Goal: Task Accomplishment & Management: Manage account settings

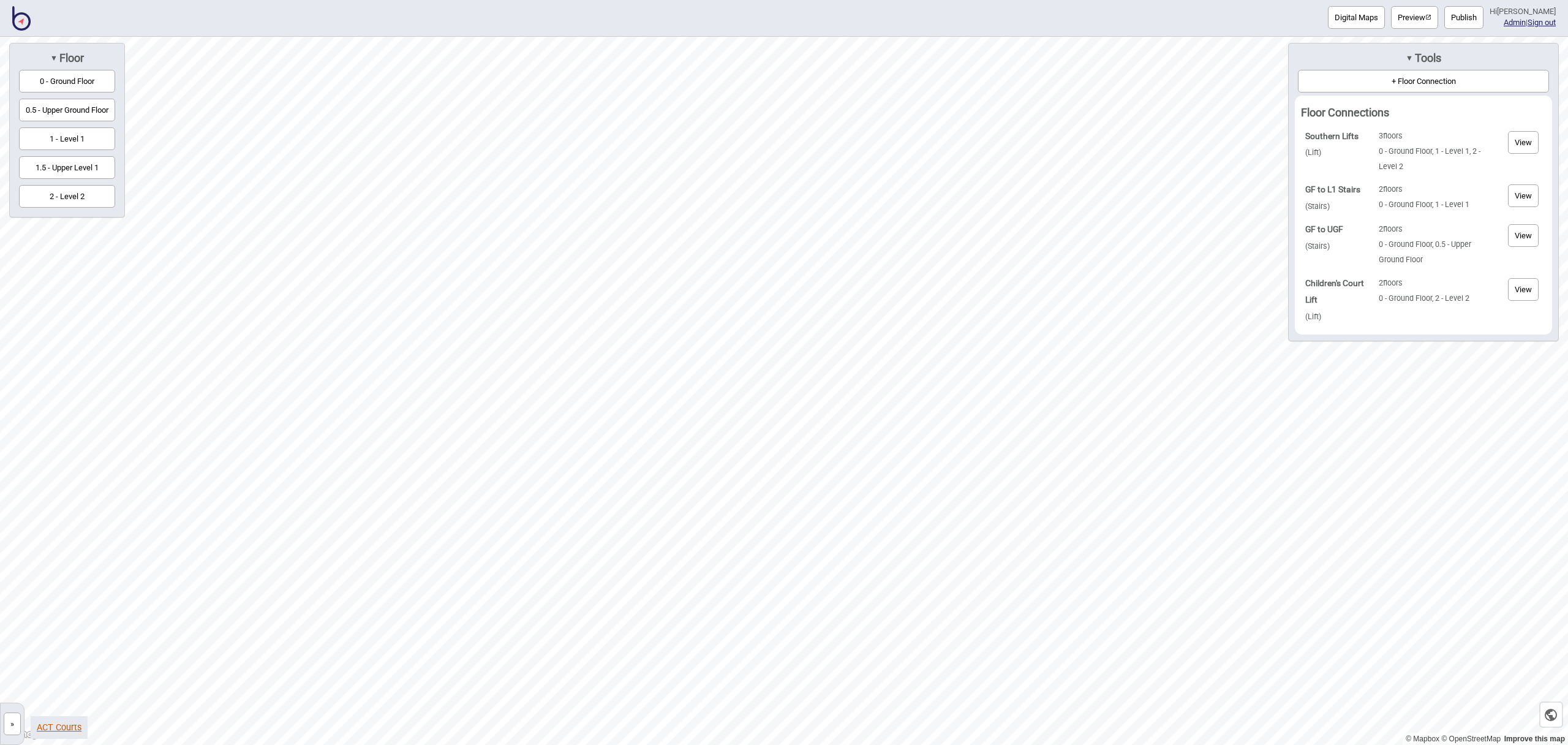
click at [62, 726] on link "ACT Courts" at bounding box center [58, 728] width 44 height 11
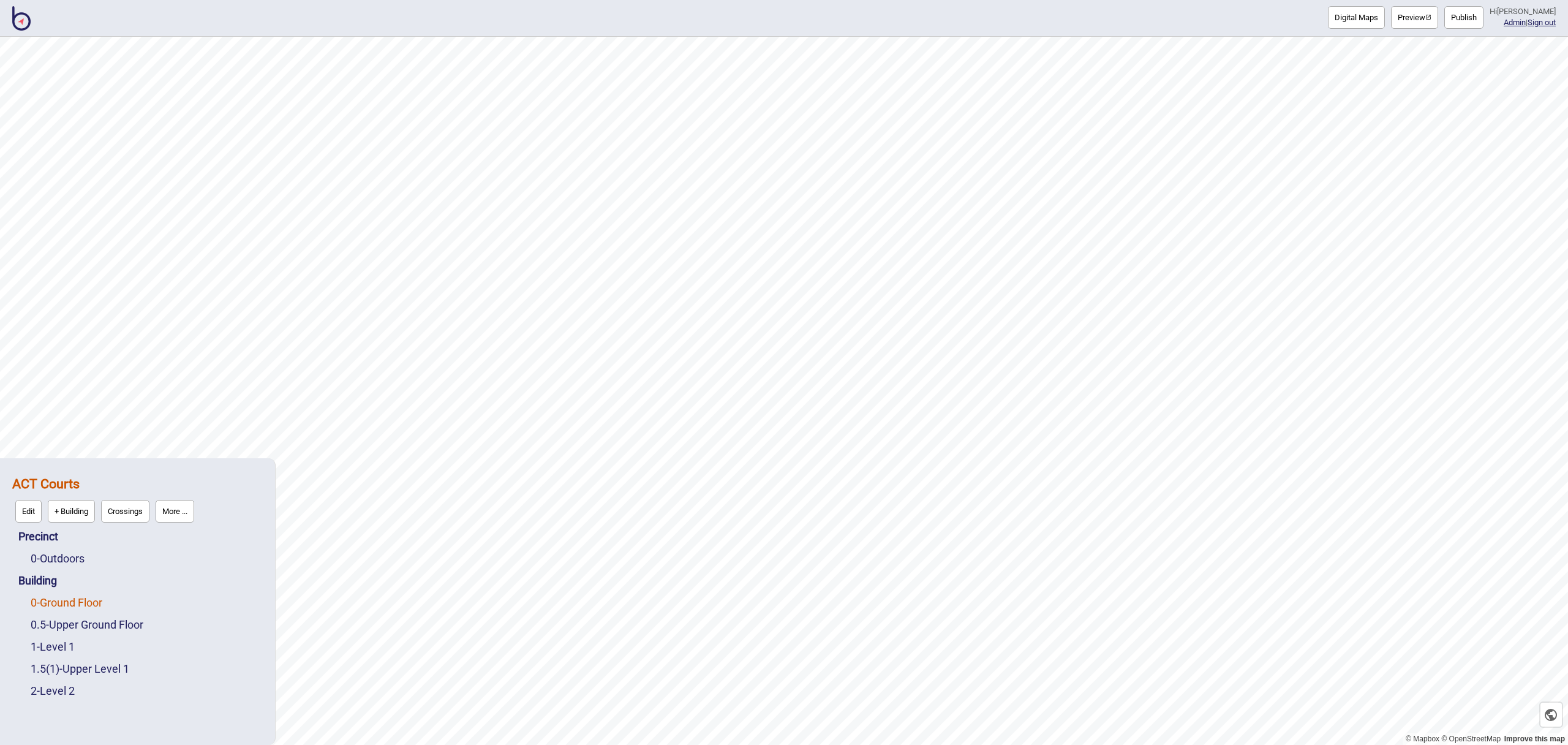
click at [78, 602] on link "0 - Ground Floor" at bounding box center [66, 602] width 72 height 13
click at [44, 600] on button "Edit" at bounding box center [47, 600] width 27 height 23
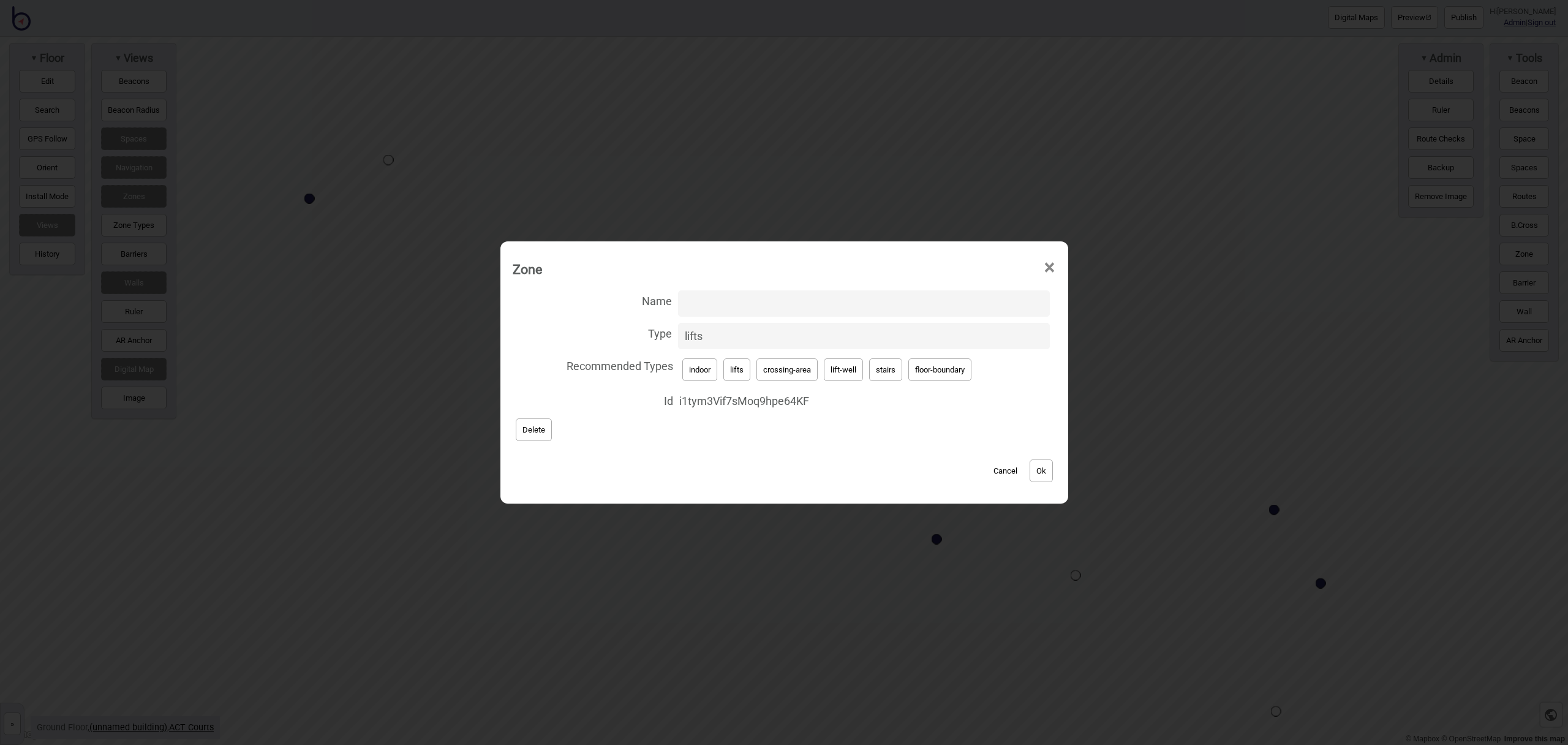
click at [1010, 471] on button "Cancel" at bounding box center [1005, 471] width 36 height 23
click at [1051, 264] on span "×" at bounding box center [1049, 268] width 13 height 41
click at [846, 369] on button "lift-well" at bounding box center [843, 370] width 39 height 23
type input "lift-well"
click at [737, 309] on input "Name" at bounding box center [864, 304] width 372 height 27
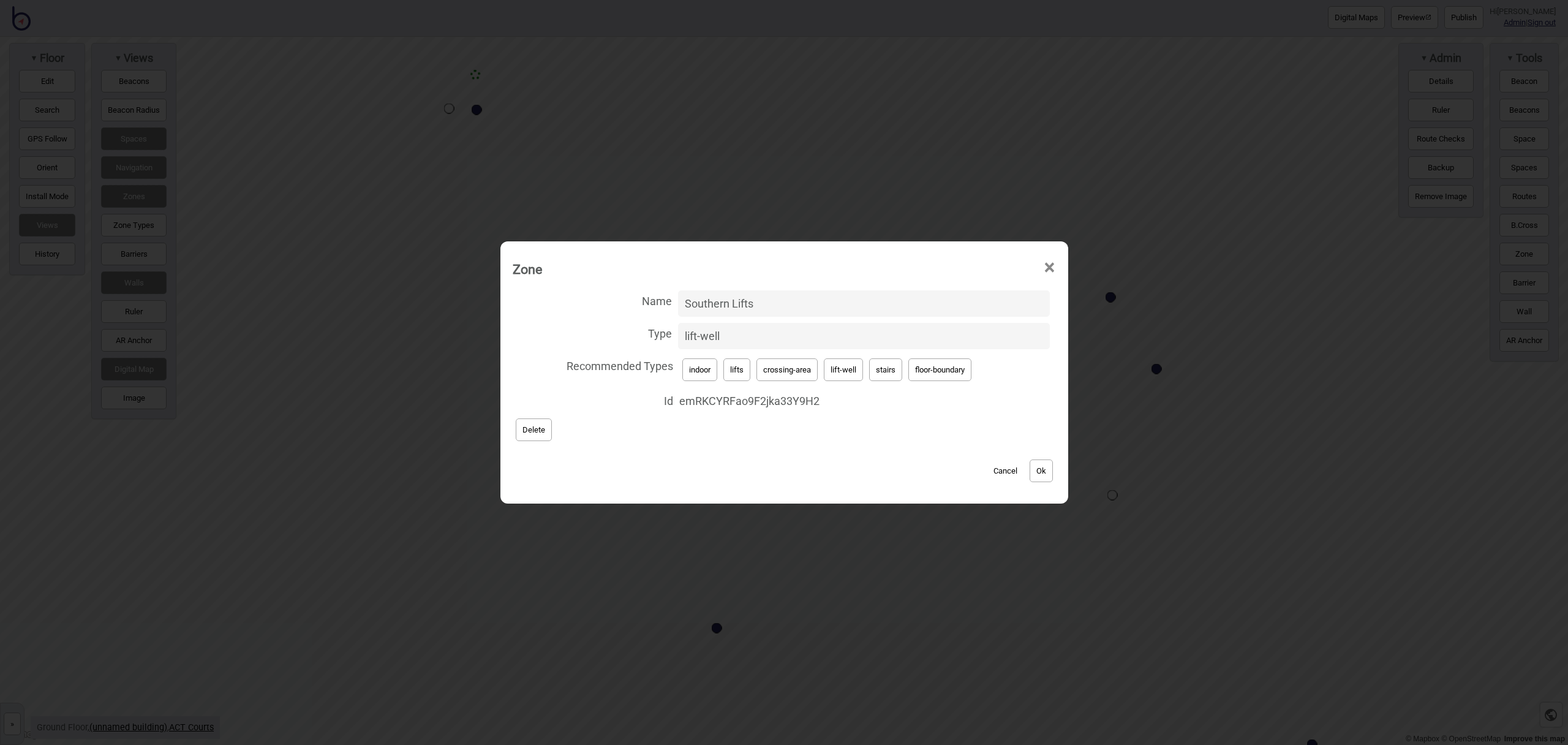
type input "Southern Lifts"
click at [1047, 476] on button "Ok" at bounding box center [1041, 471] width 23 height 23
click at [1056, 270] on span "×" at bounding box center [1049, 268] width 13 height 41
click at [840, 370] on button "lift-well" at bounding box center [843, 370] width 39 height 23
type input "lift-well"
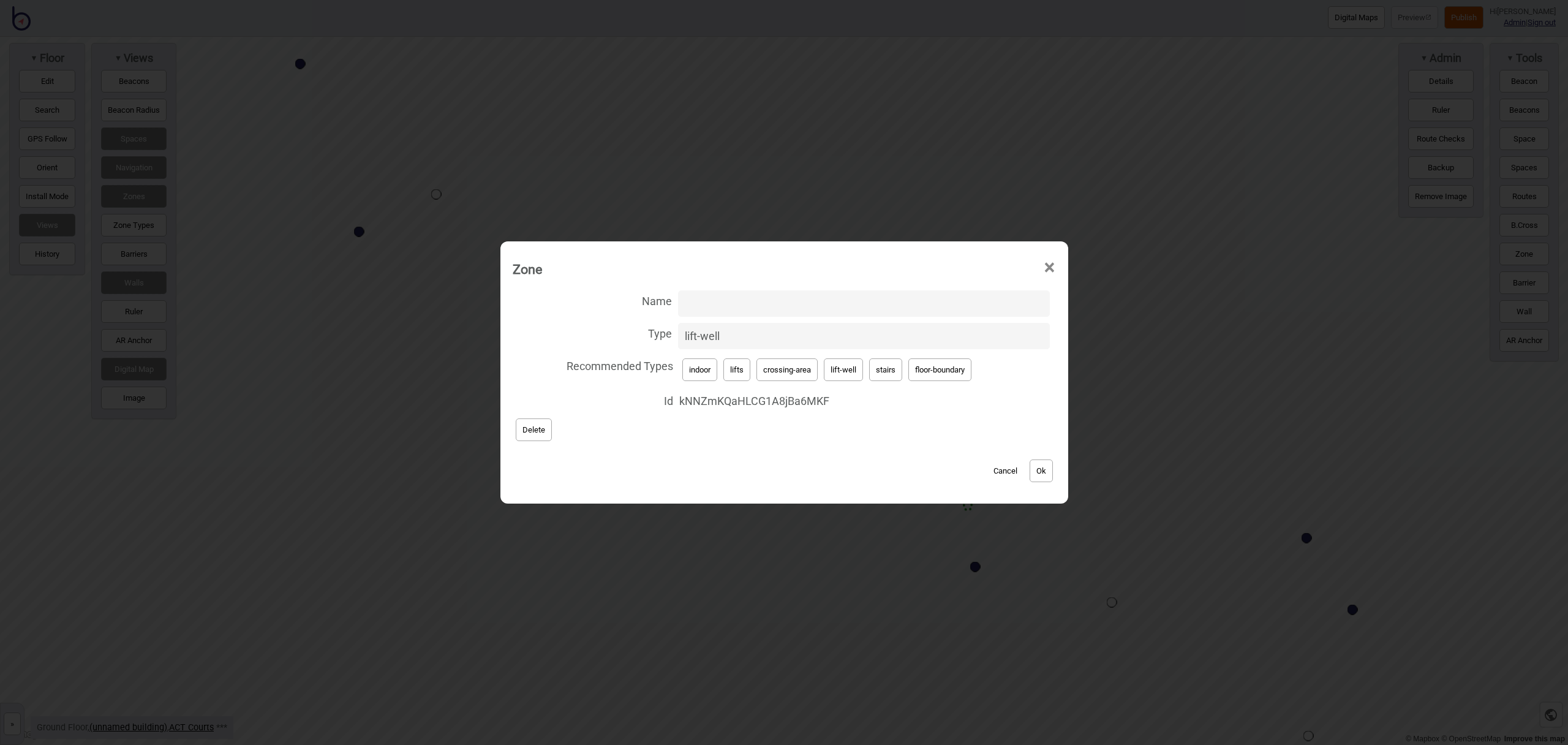
click at [719, 301] on input "Name" at bounding box center [864, 304] width 372 height 27
type input "Children's Court Lift"
click at [1035, 464] on button "Ok" at bounding box center [1041, 471] width 23 height 23
click at [1035, 467] on button "Ok" at bounding box center [1041, 471] width 23 height 23
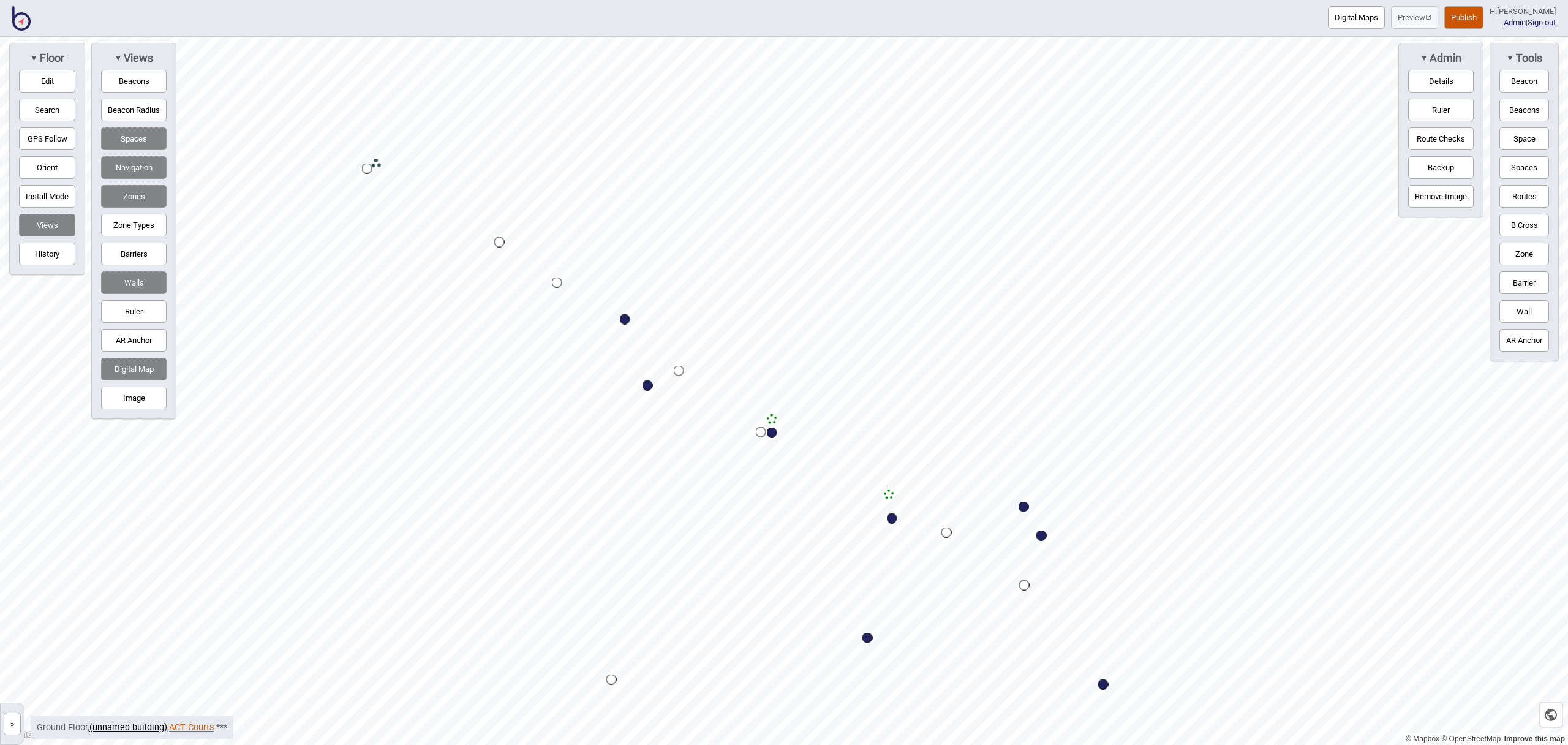
click at [183, 726] on link "ACT Courts" at bounding box center [191, 728] width 44 height 11
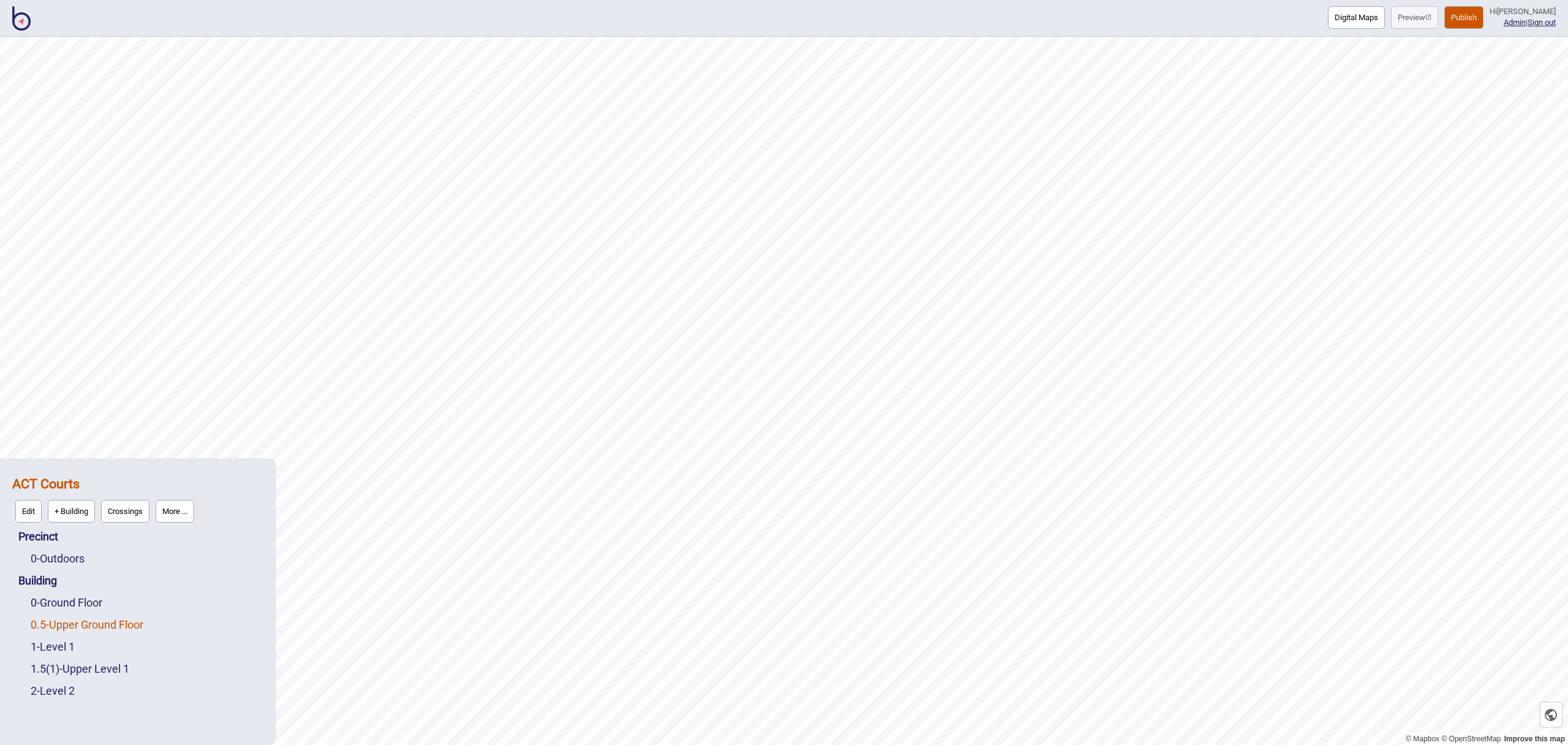
click at [76, 622] on link "0.5 - Upper Ground Floor" at bounding box center [87, 624] width 113 height 13
click at [48, 623] on button "Edit" at bounding box center [47, 621] width 27 height 23
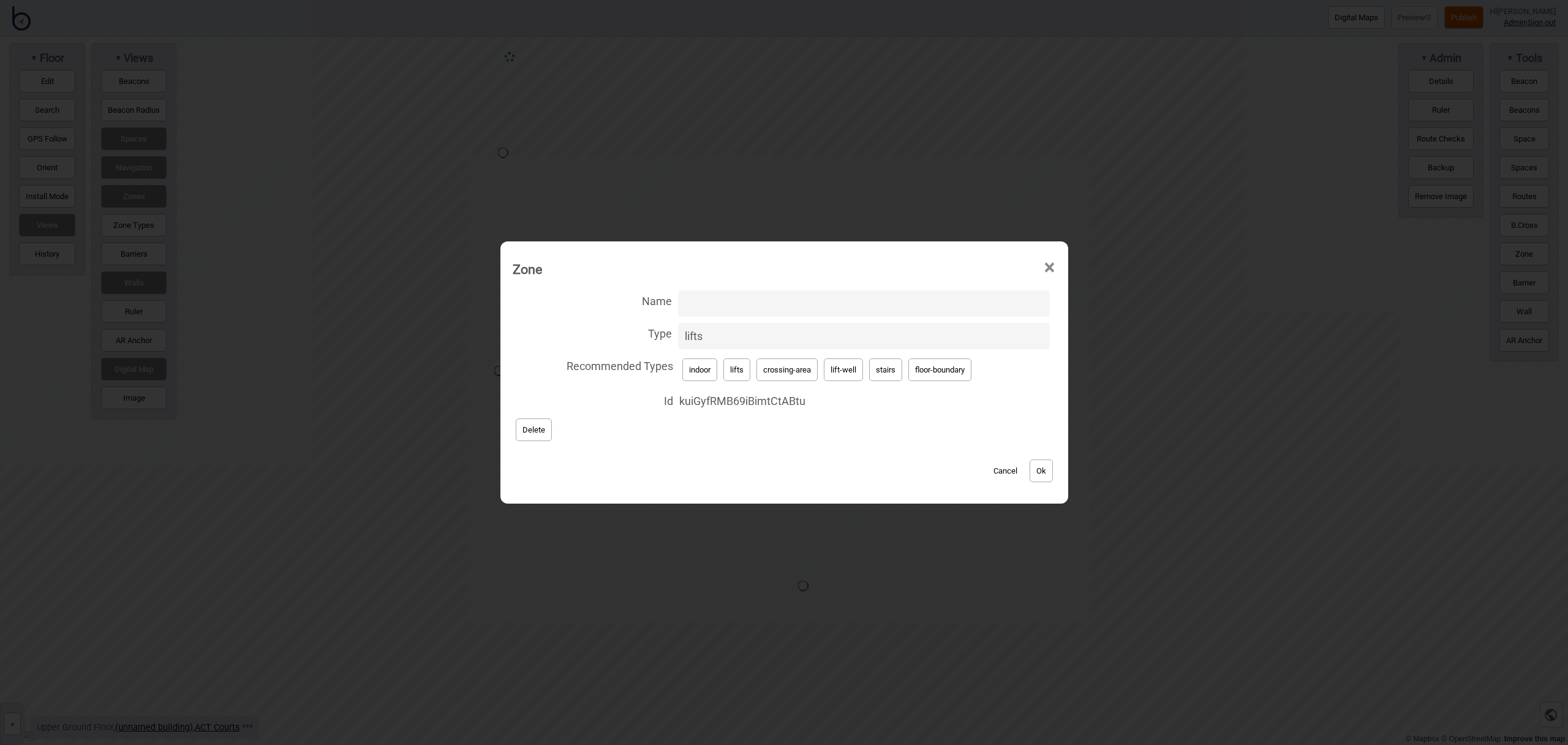
click at [1068, 264] on div "Zone × Name Type lifts Recommended Types indoor lifts crossing-area lift-well s…" at bounding box center [784, 372] width 568 height 262
click at [1052, 267] on span "×" at bounding box center [1049, 268] width 13 height 41
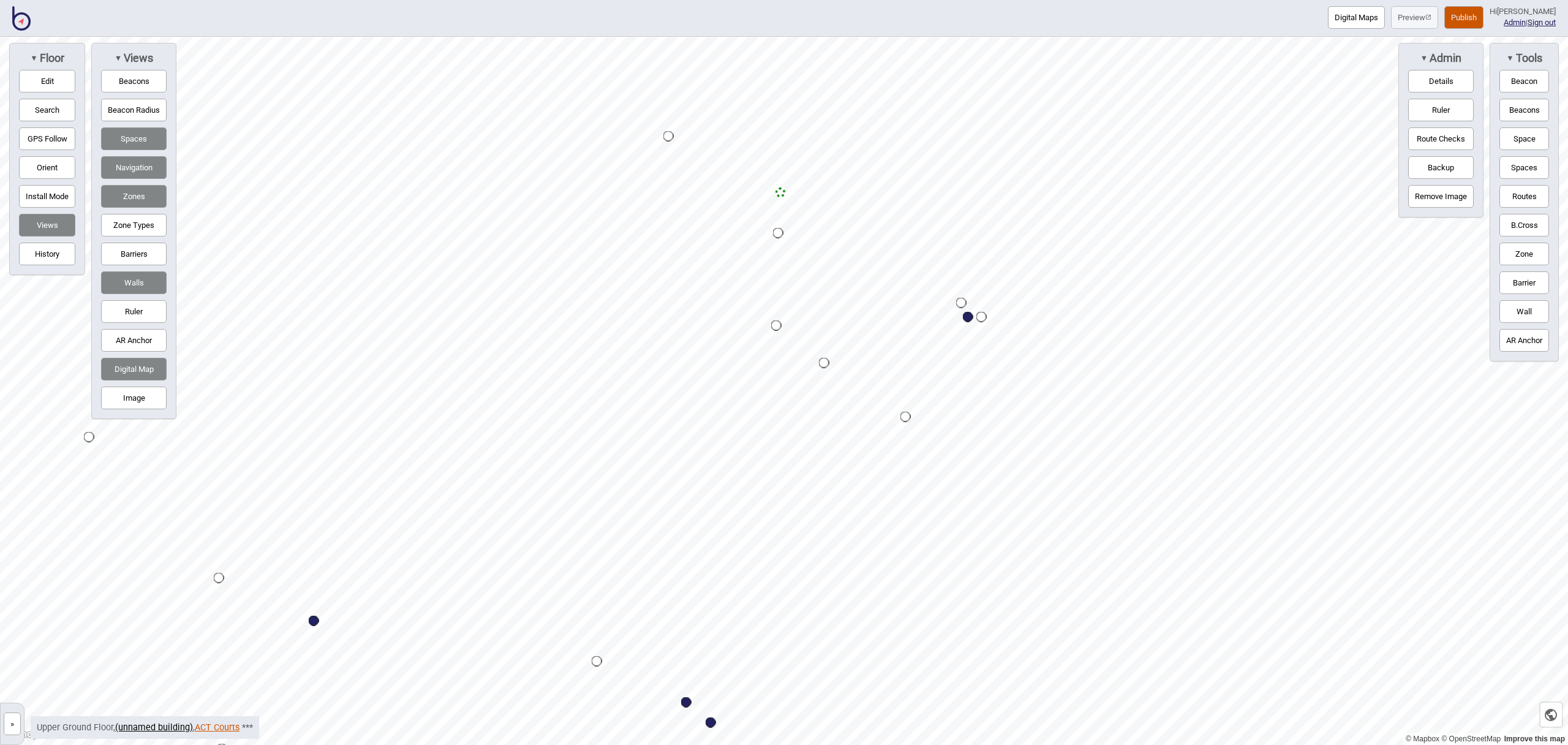
click at [220, 728] on link "ACT Courts" at bounding box center [217, 728] width 44 height 11
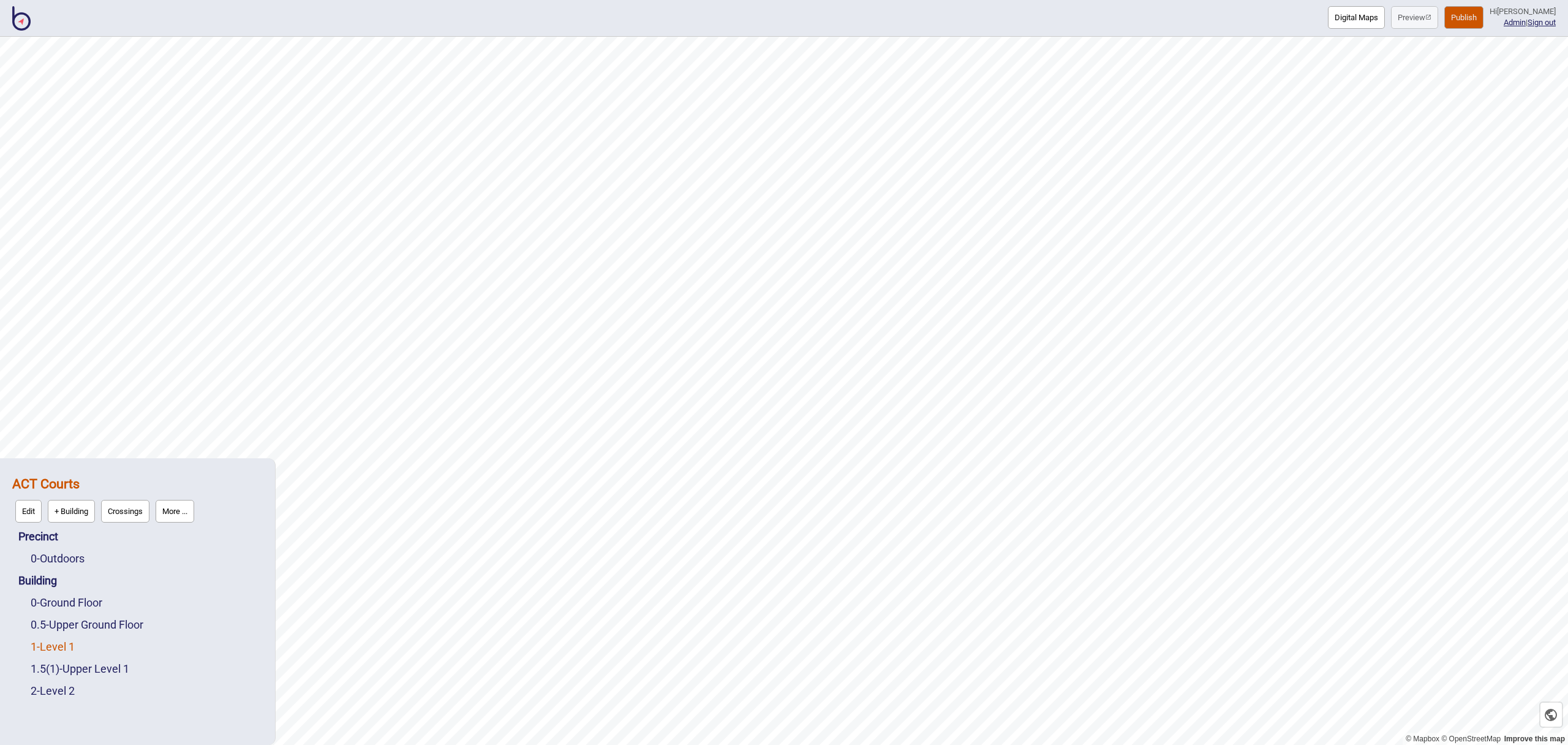
click at [75, 644] on link "1 - Level 1" at bounding box center [52, 647] width 44 height 13
click at [46, 642] on button "Edit" at bounding box center [47, 644] width 27 height 23
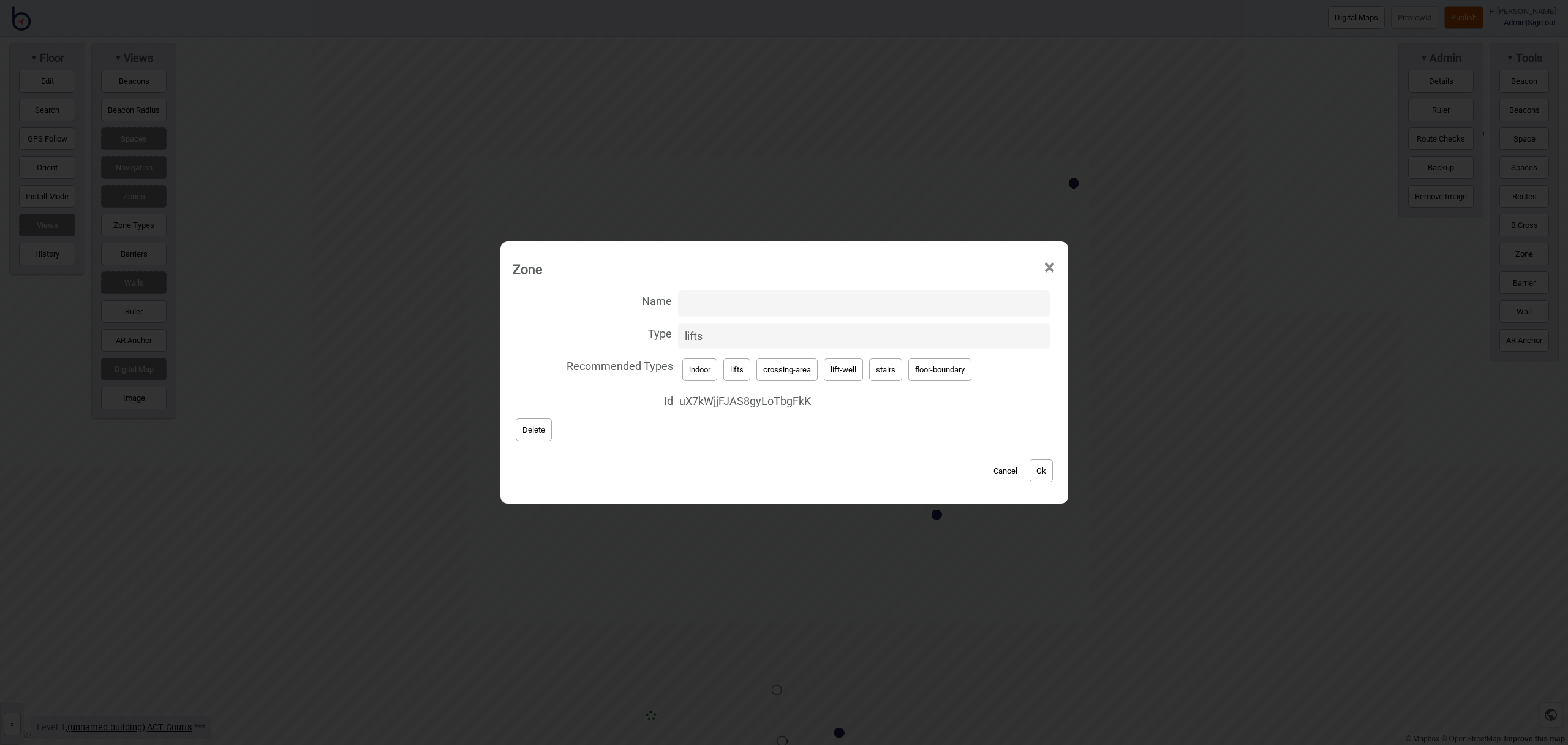
click at [1054, 263] on span "×" at bounding box center [1049, 268] width 13 height 41
drag, startPoint x: 837, startPoint y: 366, endPoint x: 761, endPoint y: 331, distance: 83.7
click at [837, 366] on button "lift-well" at bounding box center [843, 370] width 39 height 23
type input "lift-well"
click at [737, 308] on input "Name" at bounding box center [864, 304] width 372 height 27
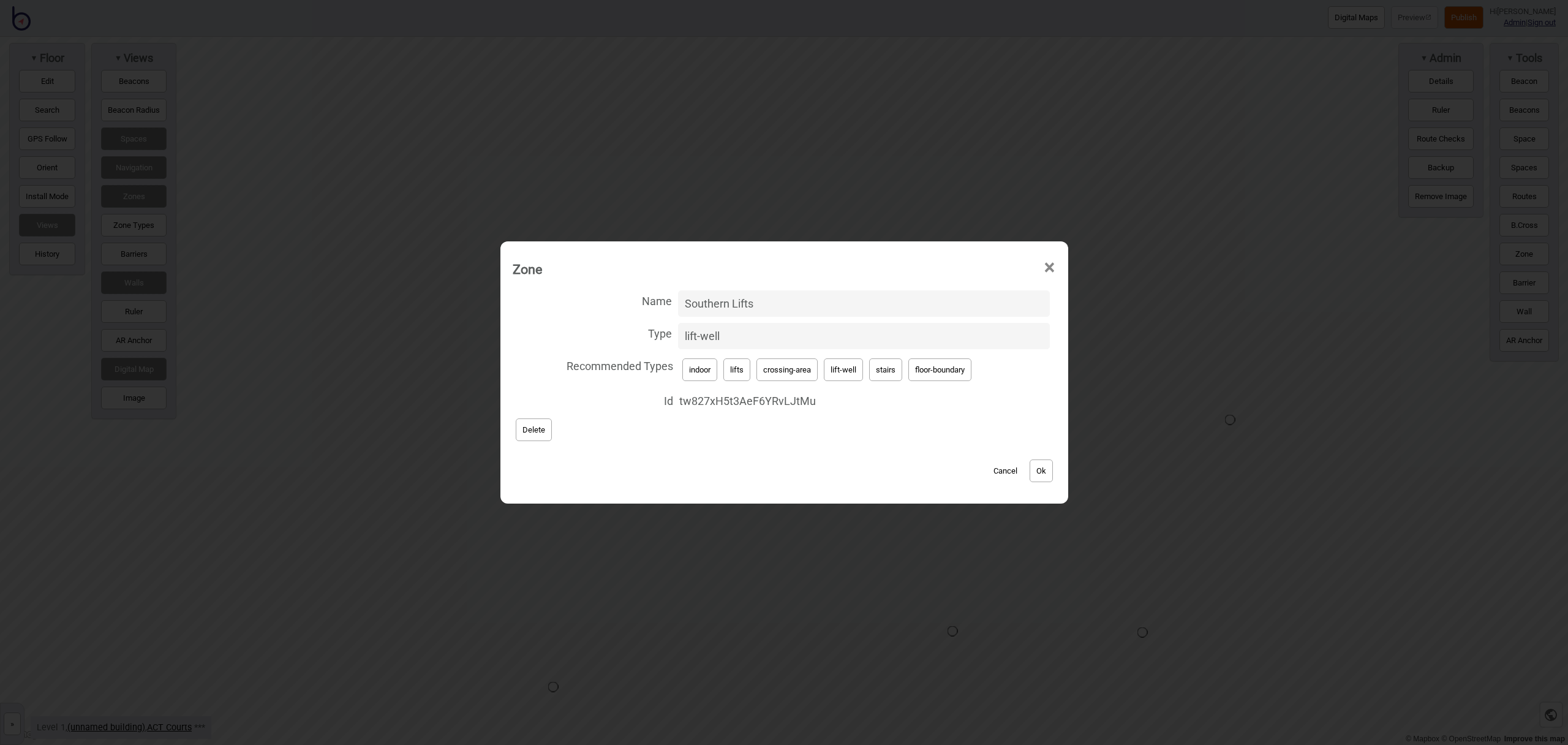
type input "Southern Lifts"
click at [1041, 462] on button "Ok" at bounding box center [1041, 471] width 23 height 23
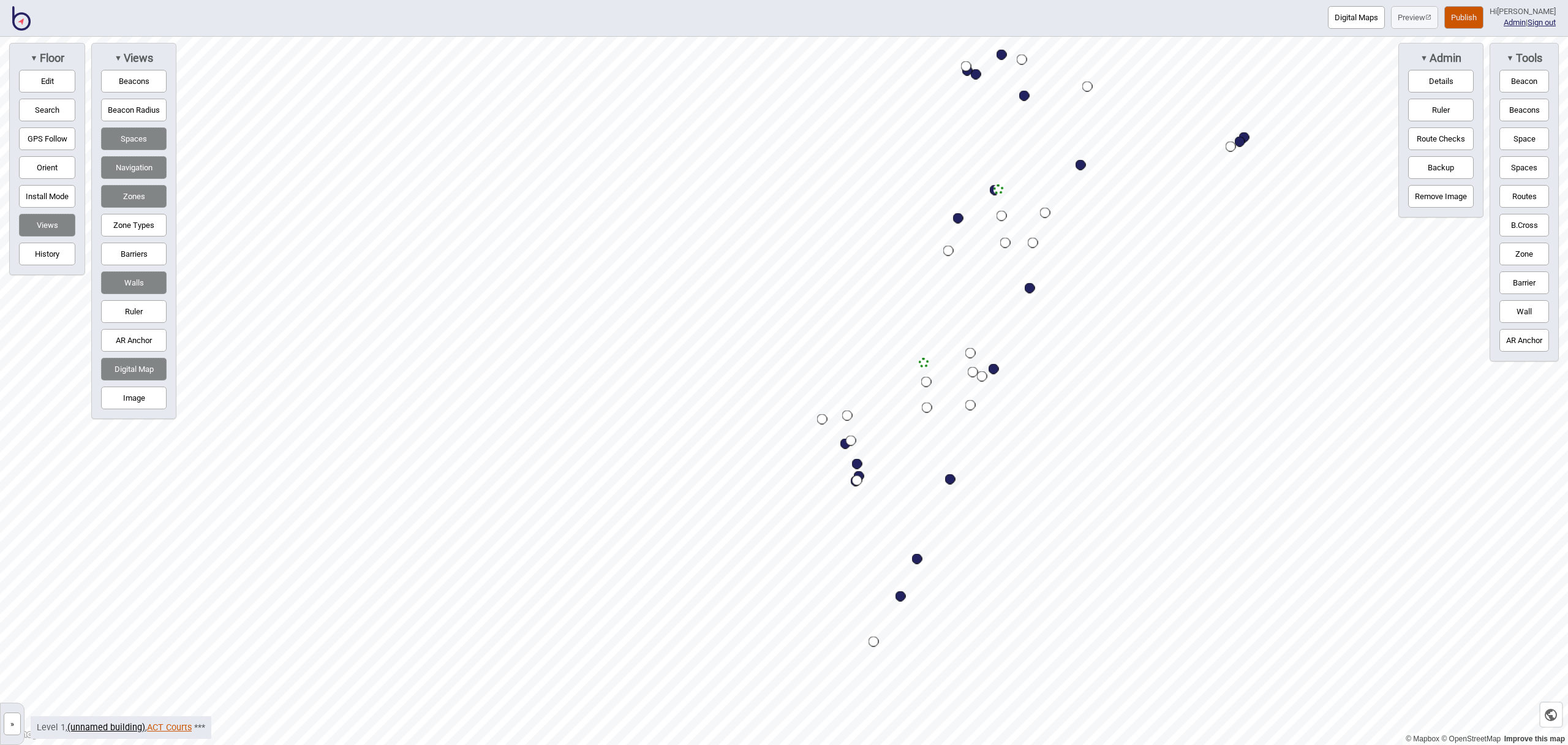
click at [165, 724] on link "ACT Courts" at bounding box center [169, 728] width 44 height 11
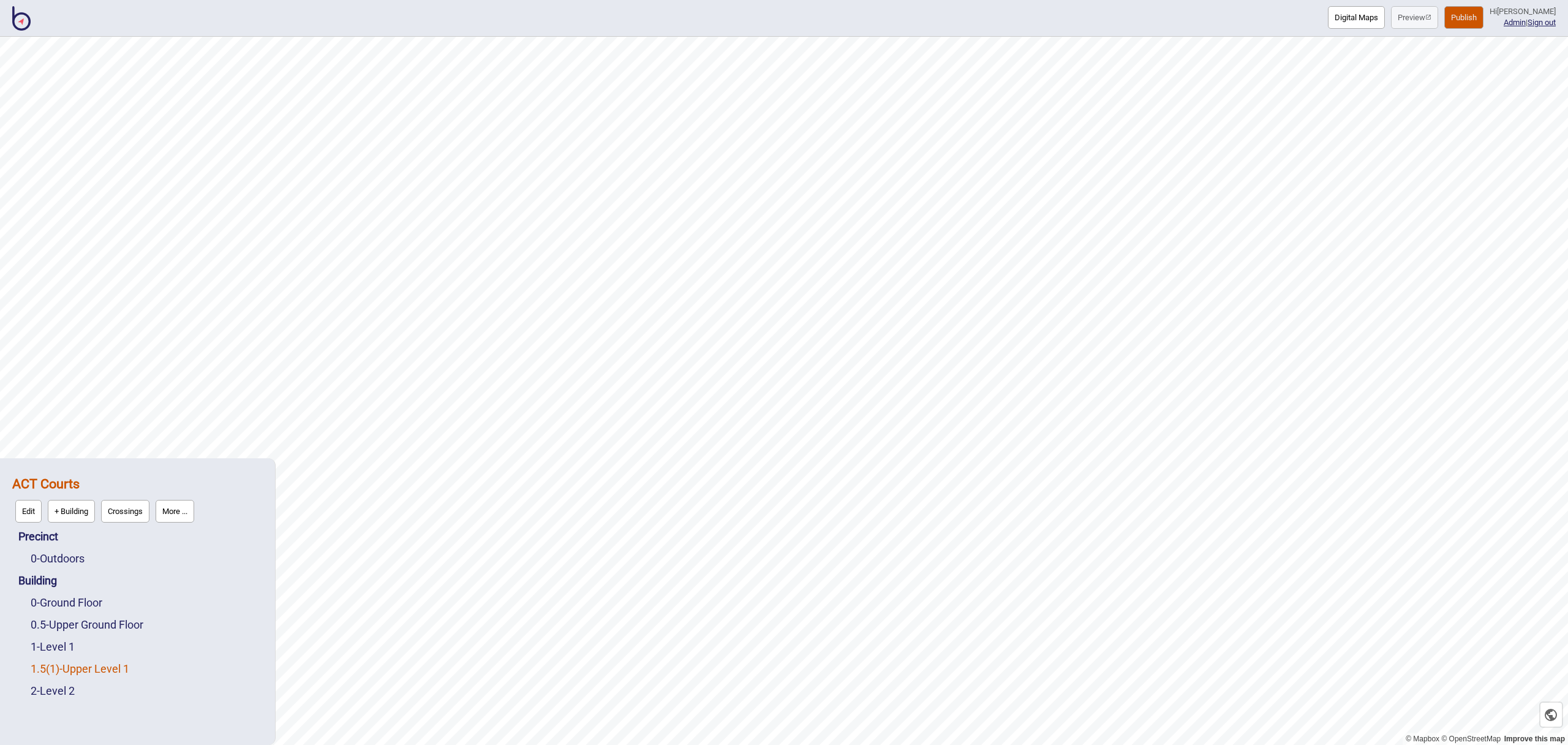
click at [107, 663] on link "1.5 ( 1 ) - Upper Level 1" at bounding box center [80, 669] width 99 height 13
click at [38, 659] on button "Edit" at bounding box center [47, 666] width 27 height 23
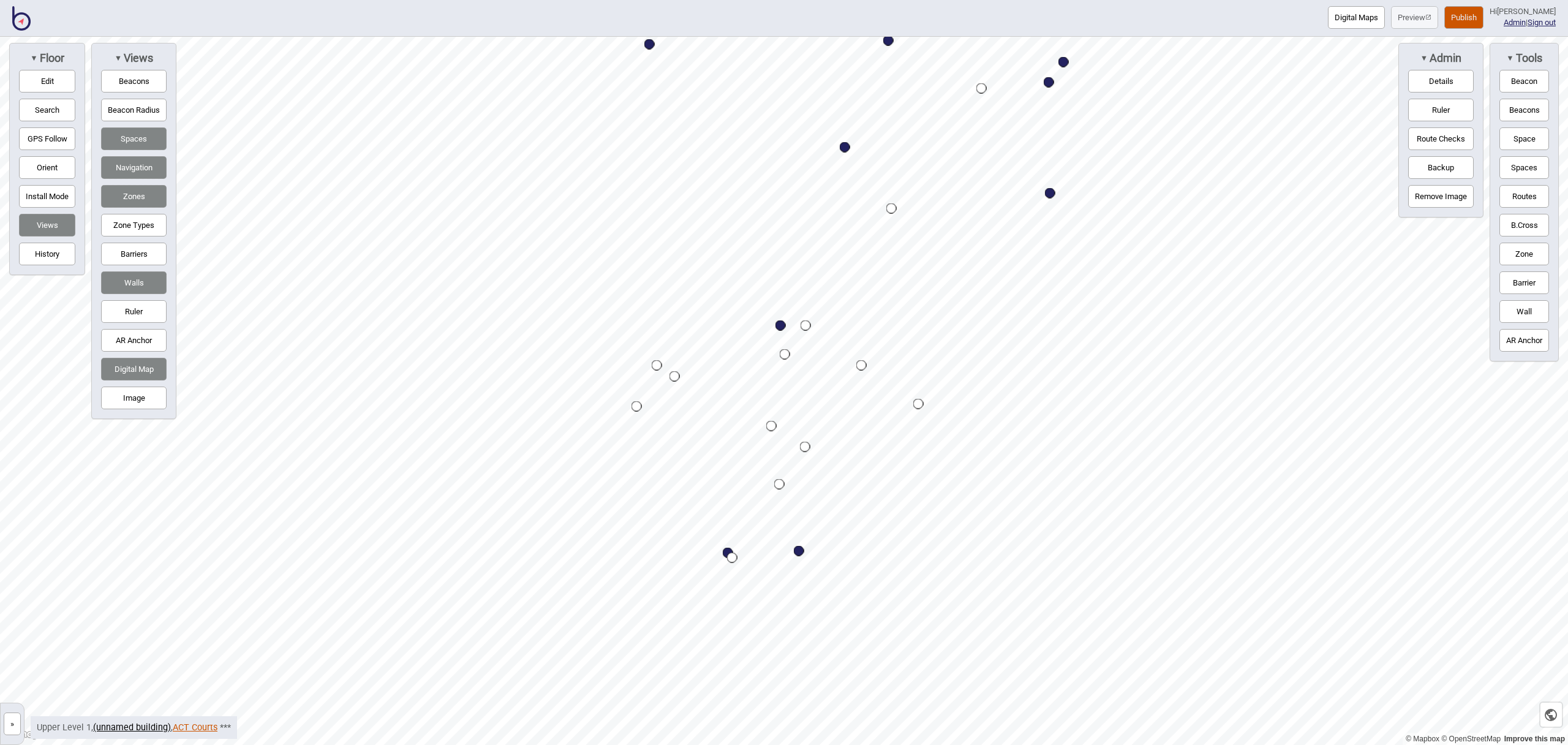
click at [187, 727] on link "ACT Courts" at bounding box center [194, 728] width 44 height 11
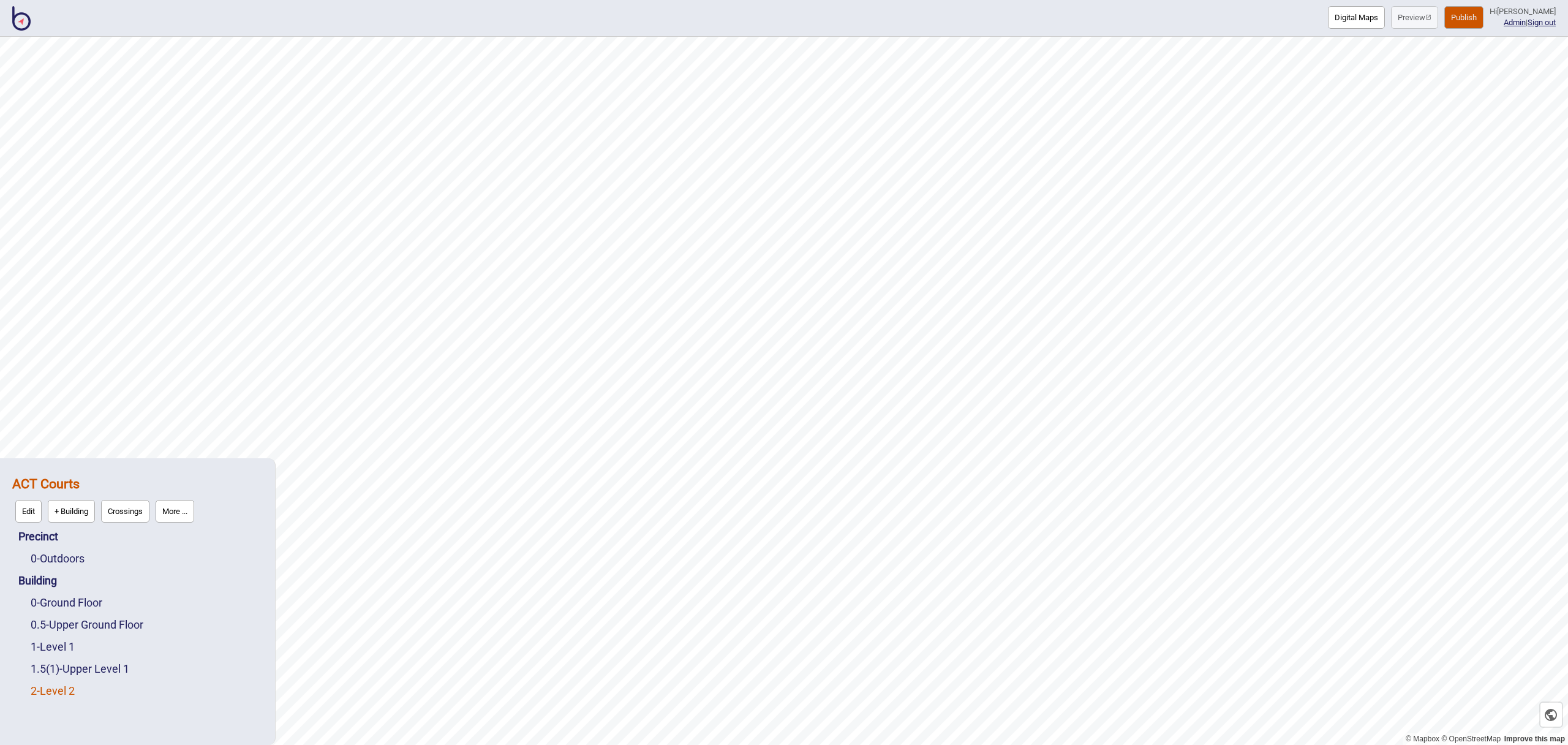
click at [71, 693] on link "2 - Level 2" at bounding box center [52, 691] width 44 height 13
click at [40, 687] on button "Edit" at bounding box center [47, 688] width 27 height 23
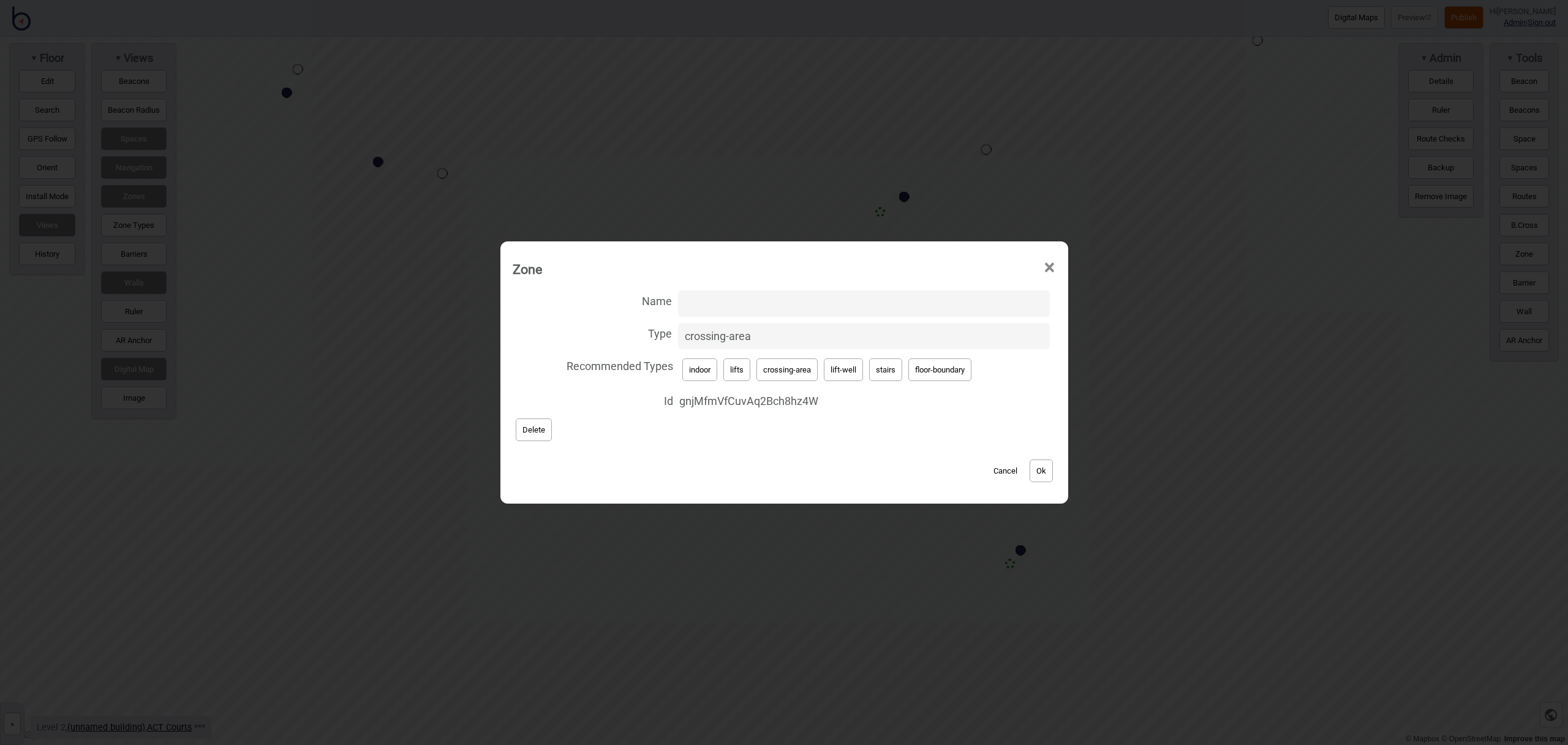
click at [543, 433] on button "Delete" at bounding box center [534, 430] width 36 height 23
click at [1052, 478] on button "Ok" at bounding box center [1041, 471] width 23 height 23
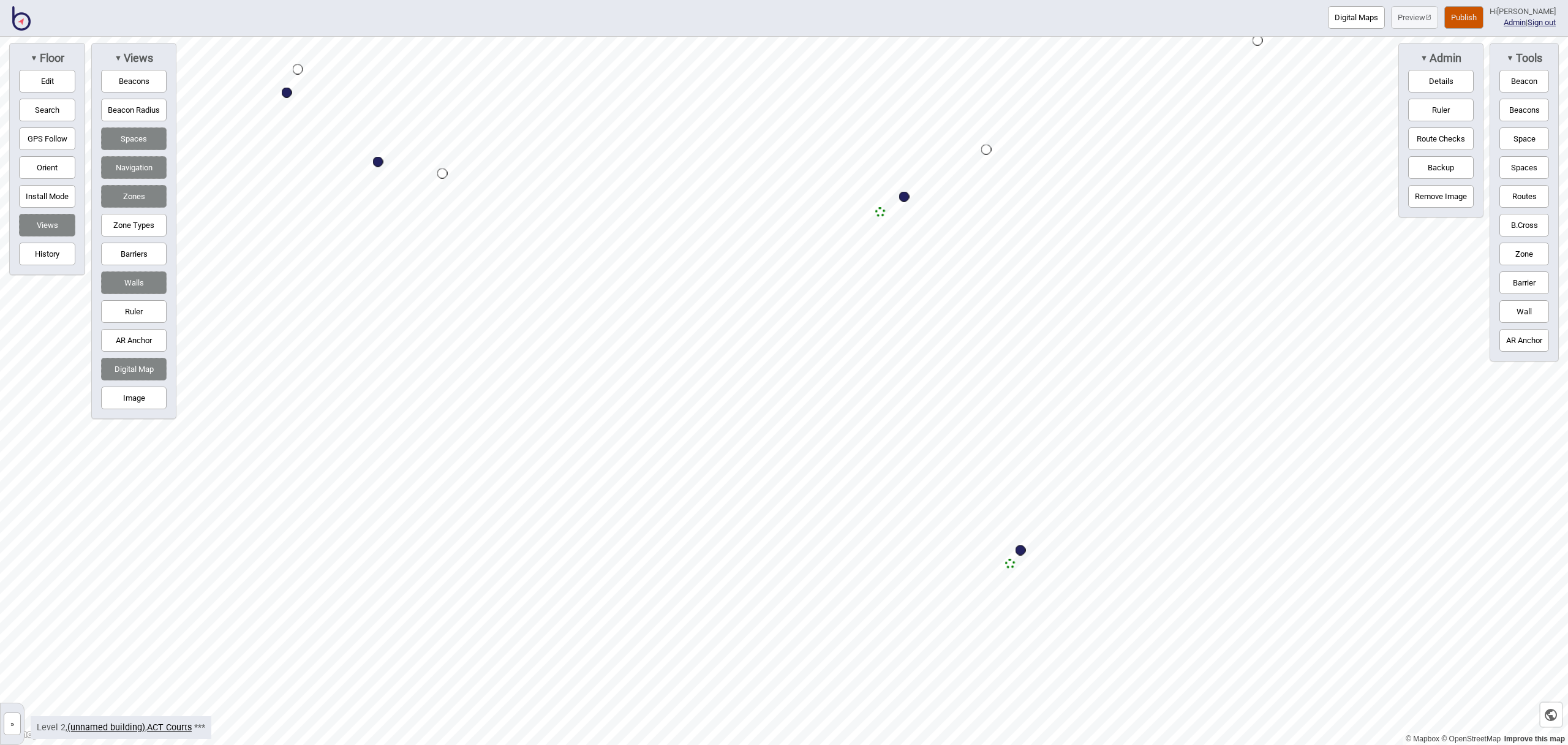
click at [136, 252] on button "Barriers" at bounding box center [133, 254] width 66 height 23
drag, startPoint x: 1528, startPoint y: 252, endPoint x: 1514, endPoint y: 251, distance: 14.0
click at [1528, 252] on button "Zone" at bounding box center [1524, 254] width 50 height 23
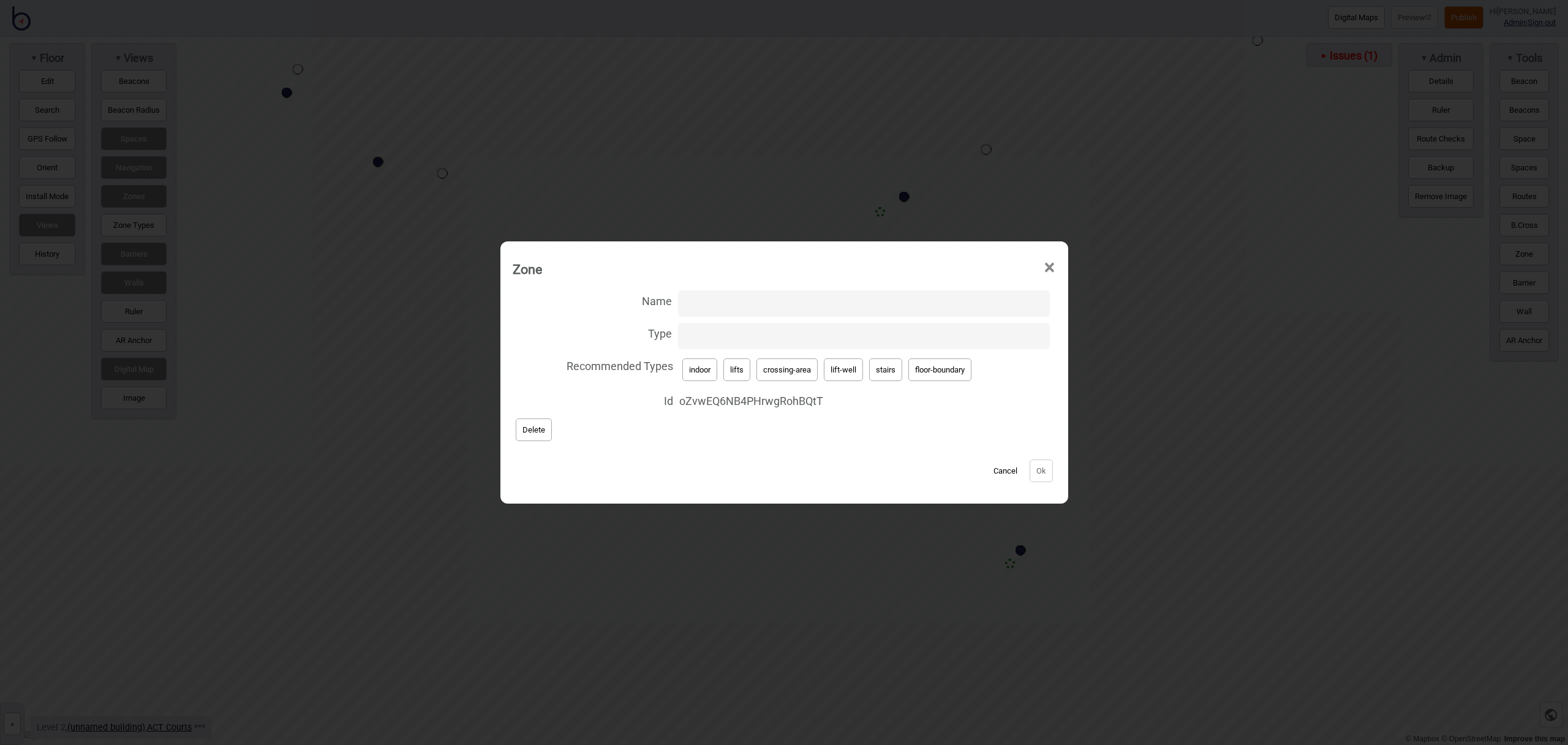
click at [843, 365] on button "lift-well" at bounding box center [843, 370] width 39 height 23
type input "lift-well"
click at [784, 303] on input "Name" at bounding box center [864, 304] width 372 height 27
type input "Children's Court Lift"
click at [1043, 469] on button "Ok" at bounding box center [1041, 471] width 23 height 23
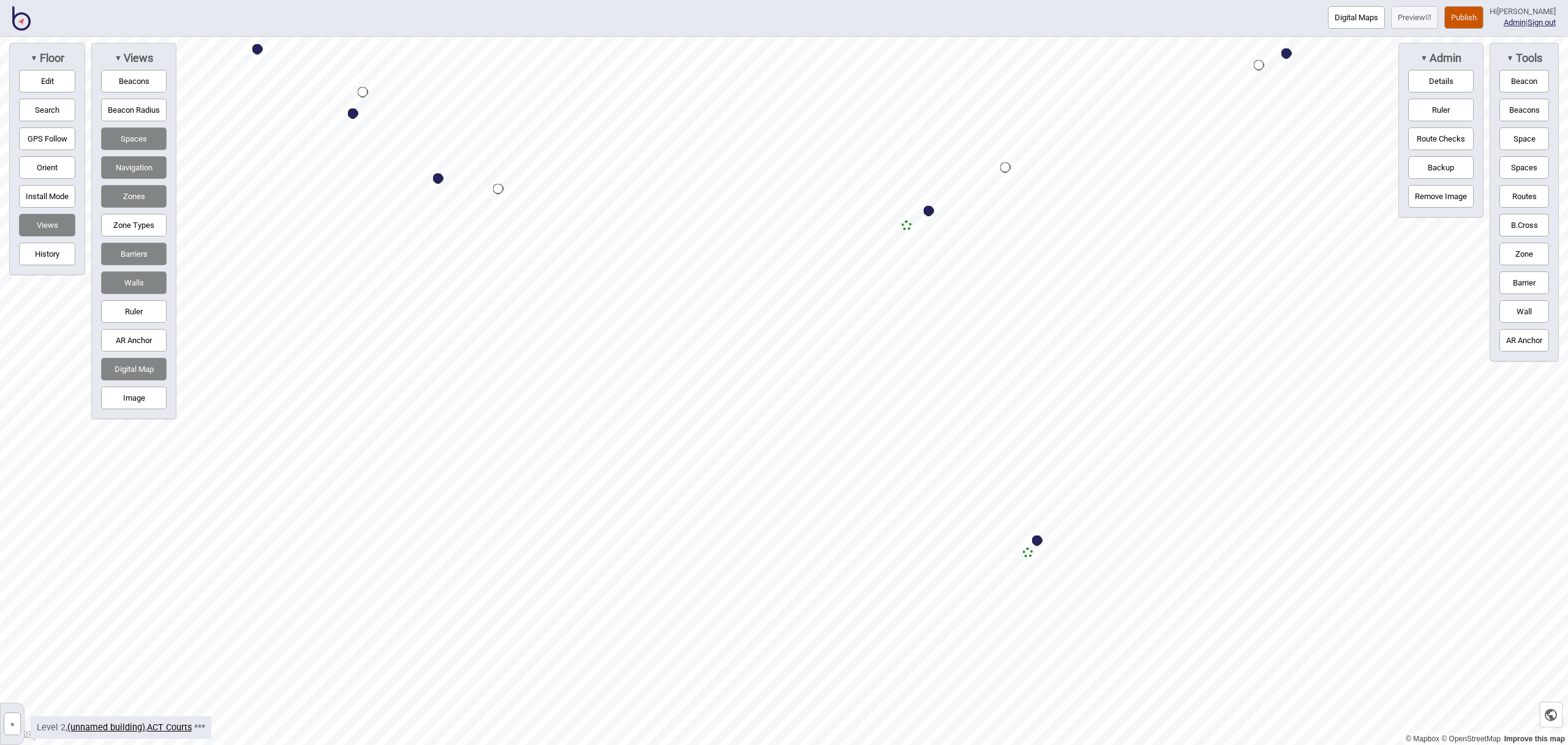
click at [1525, 251] on button "Zone" at bounding box center [1524, 254] width 50 height 23
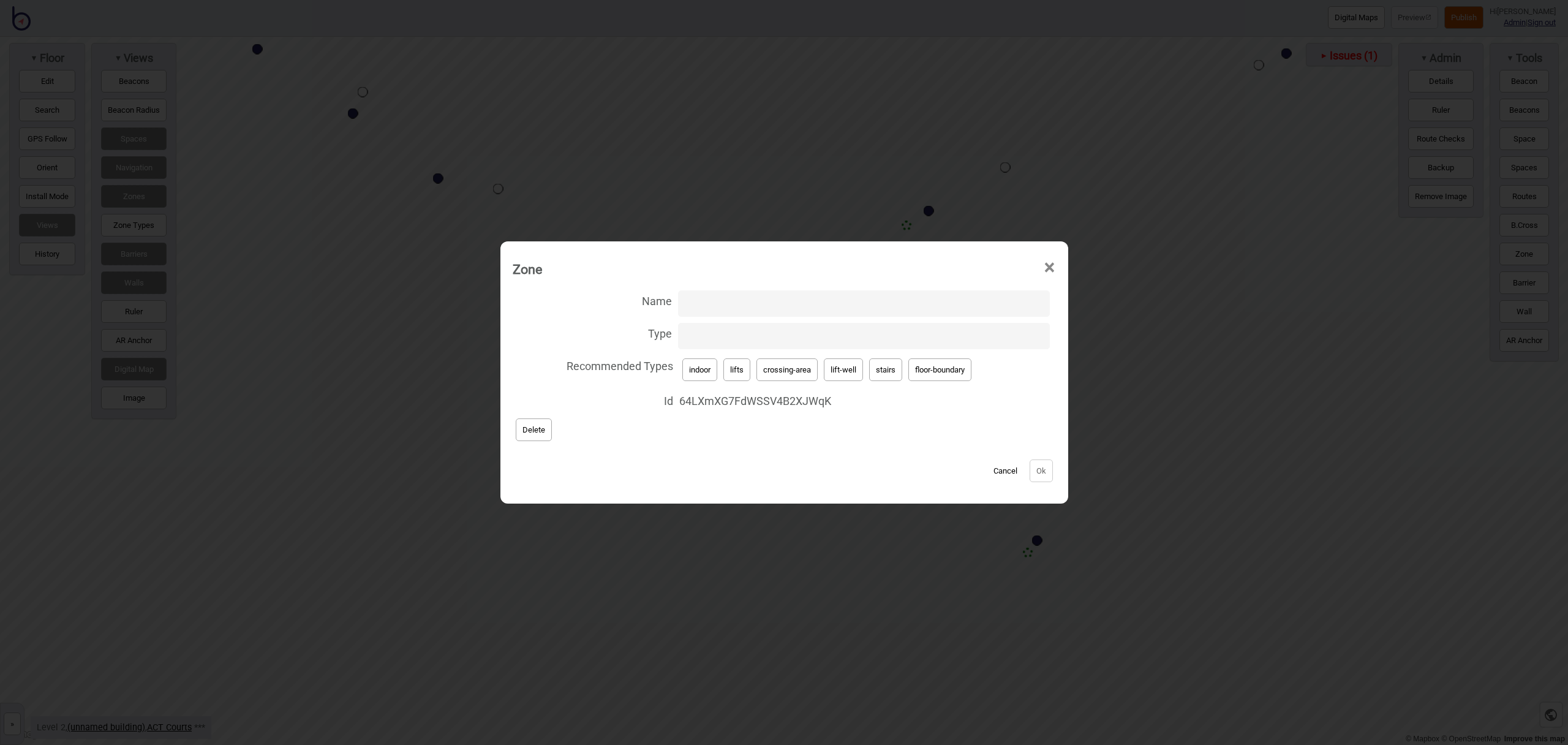
click at [847, 371] on button "lift-well" at bounding box center [843, 370] width 39 height 23
type input "lift-well"
click at [700, 303] on input "Name" at bounding box center [864, 304] width 372 height 27
type input "Southern Lifts"
click at [1043, 469] on button "Ok" at bounding box center [1041, 471] width 23 height 23
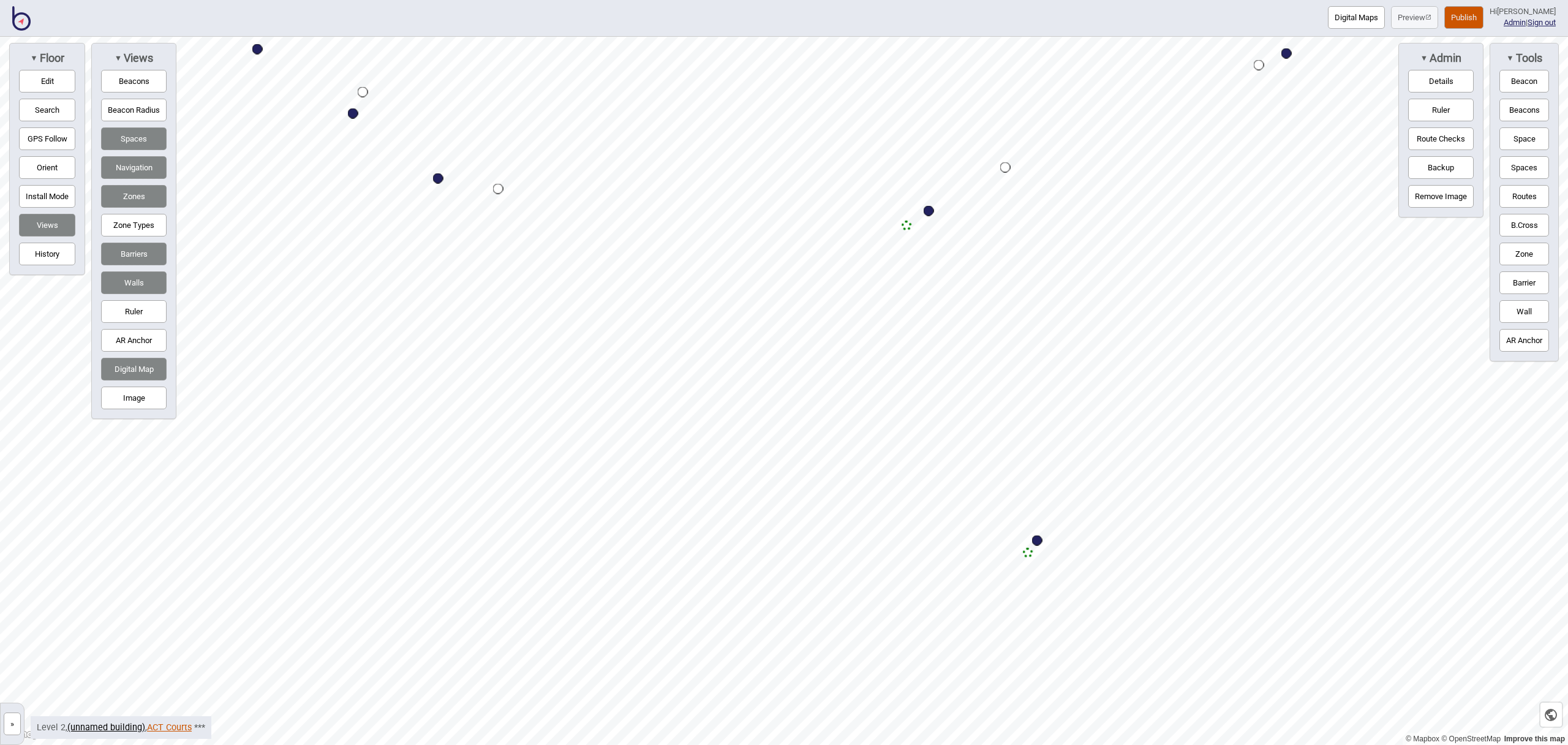
click at [173, 729] on link "ACT Courts" at bounding box center [169, 728] width 44 height 11
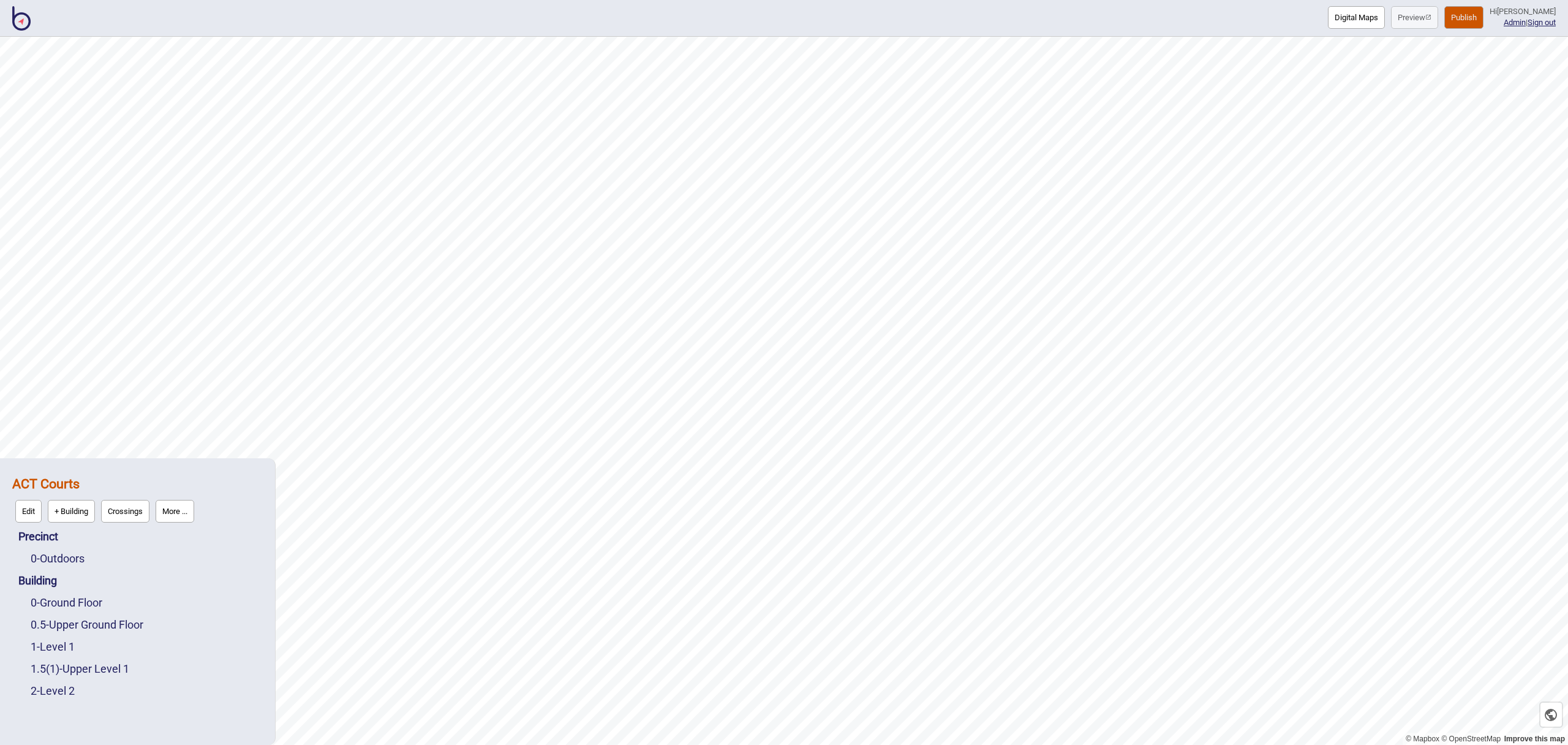
click at [1484, 19] on button "Publish" at bounding box center [1464, 17] width 39 height 23
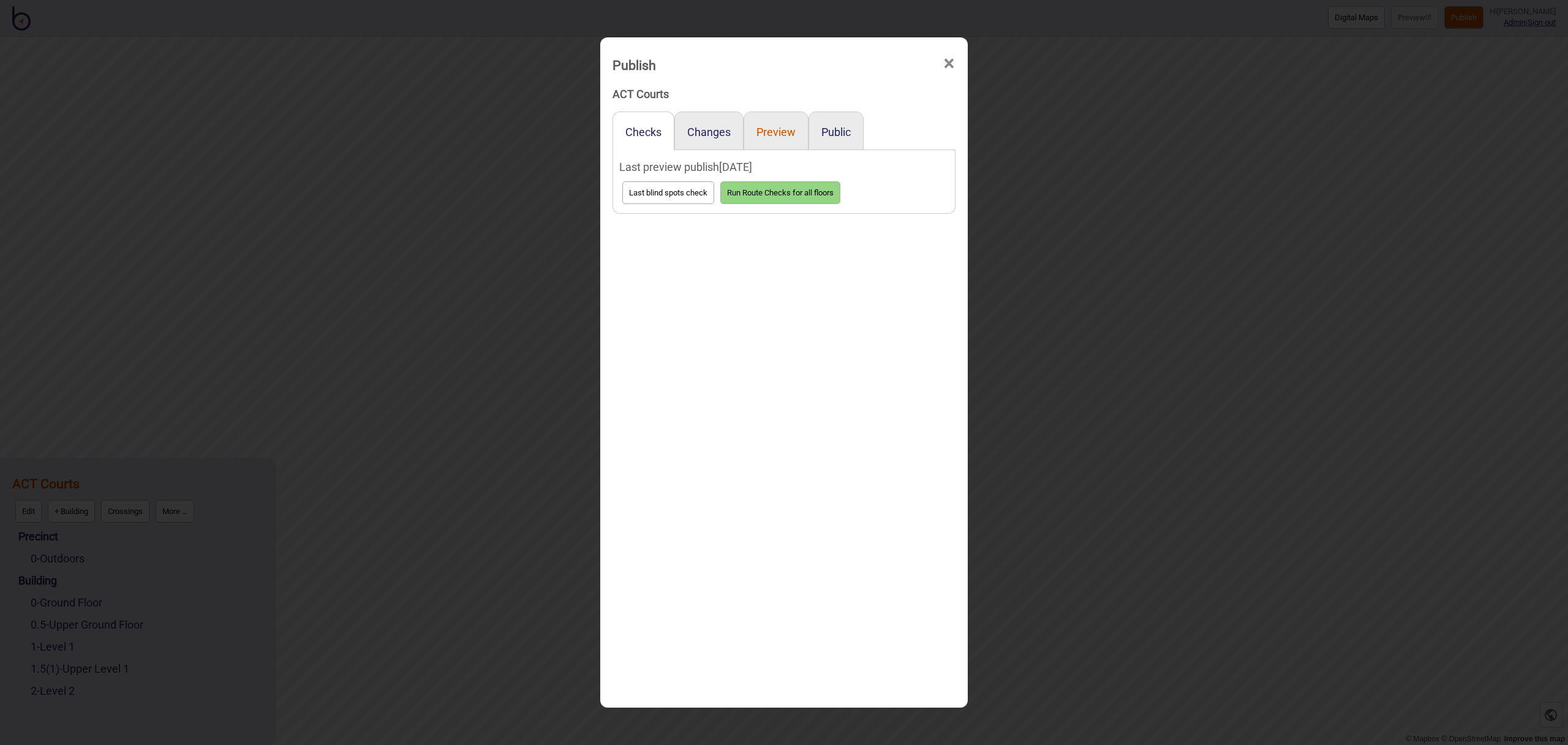
click at [779, 127] on button "Preview" at bounding box center [776, 131] width 39 height 13
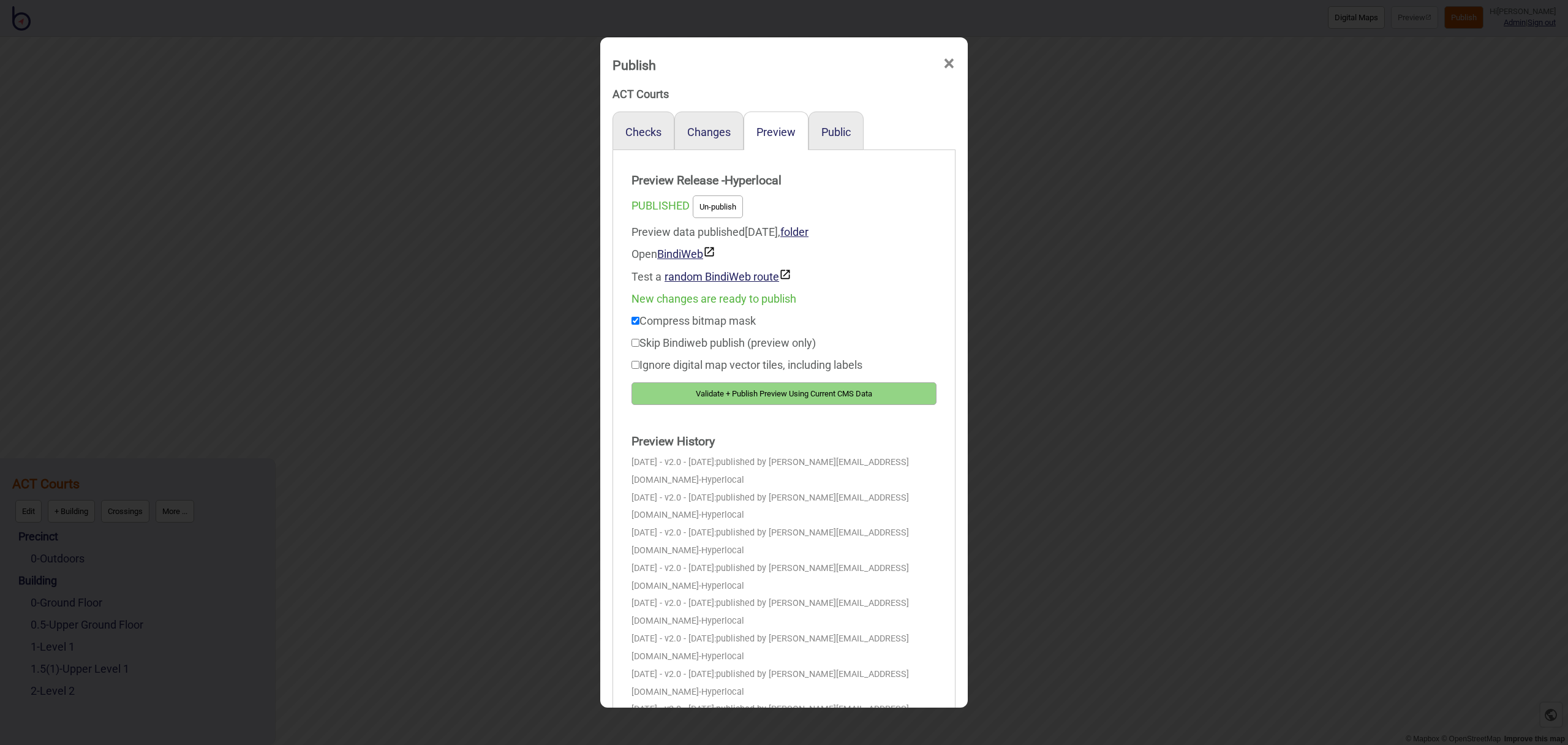
click at [898, 390] on button "Validate + Publish Preview Using Current CMS Data" at bounding box center [784, 394] width 305 height 23
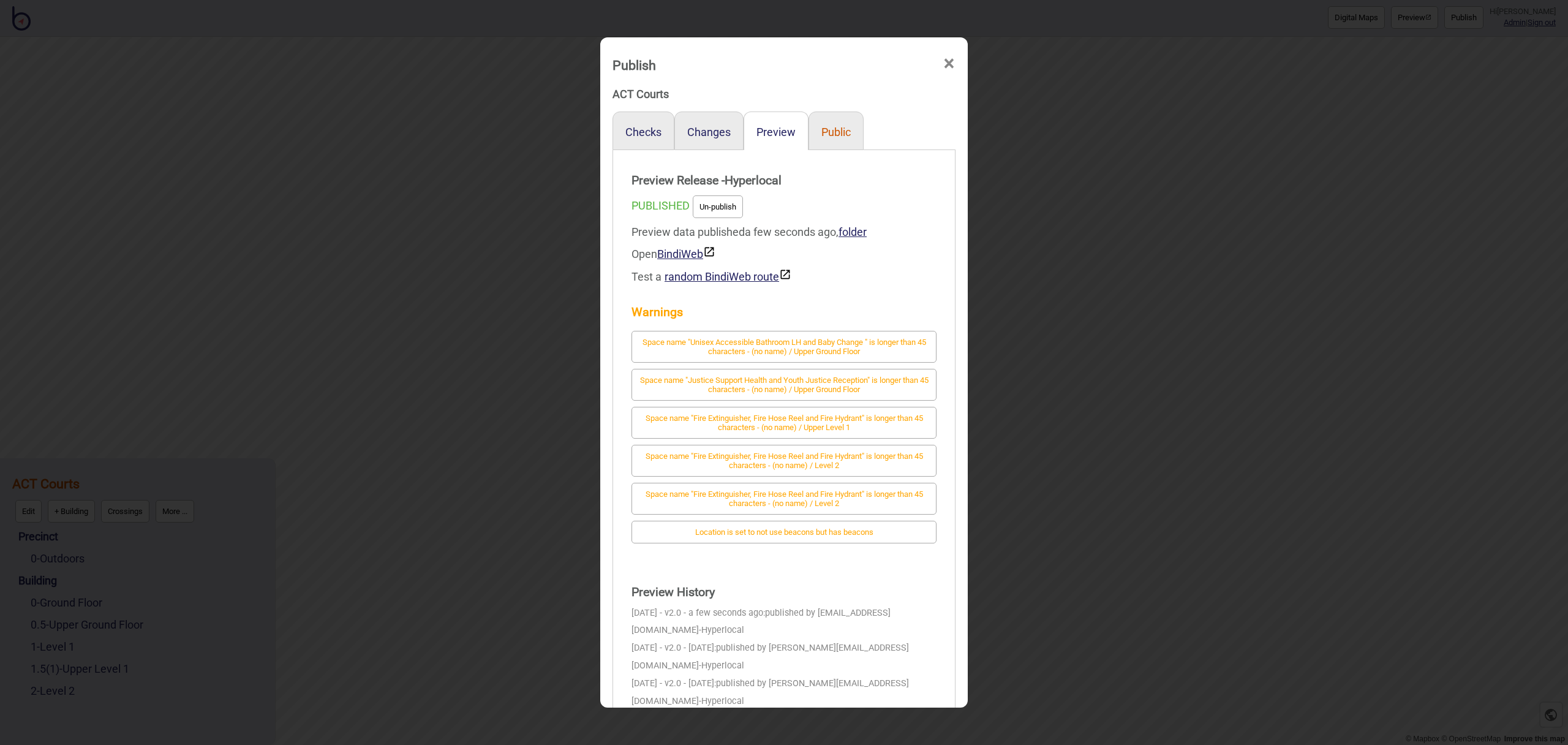
click at [832, 131] on button "Public" at bounding box center [836, 131] width 29 height 13
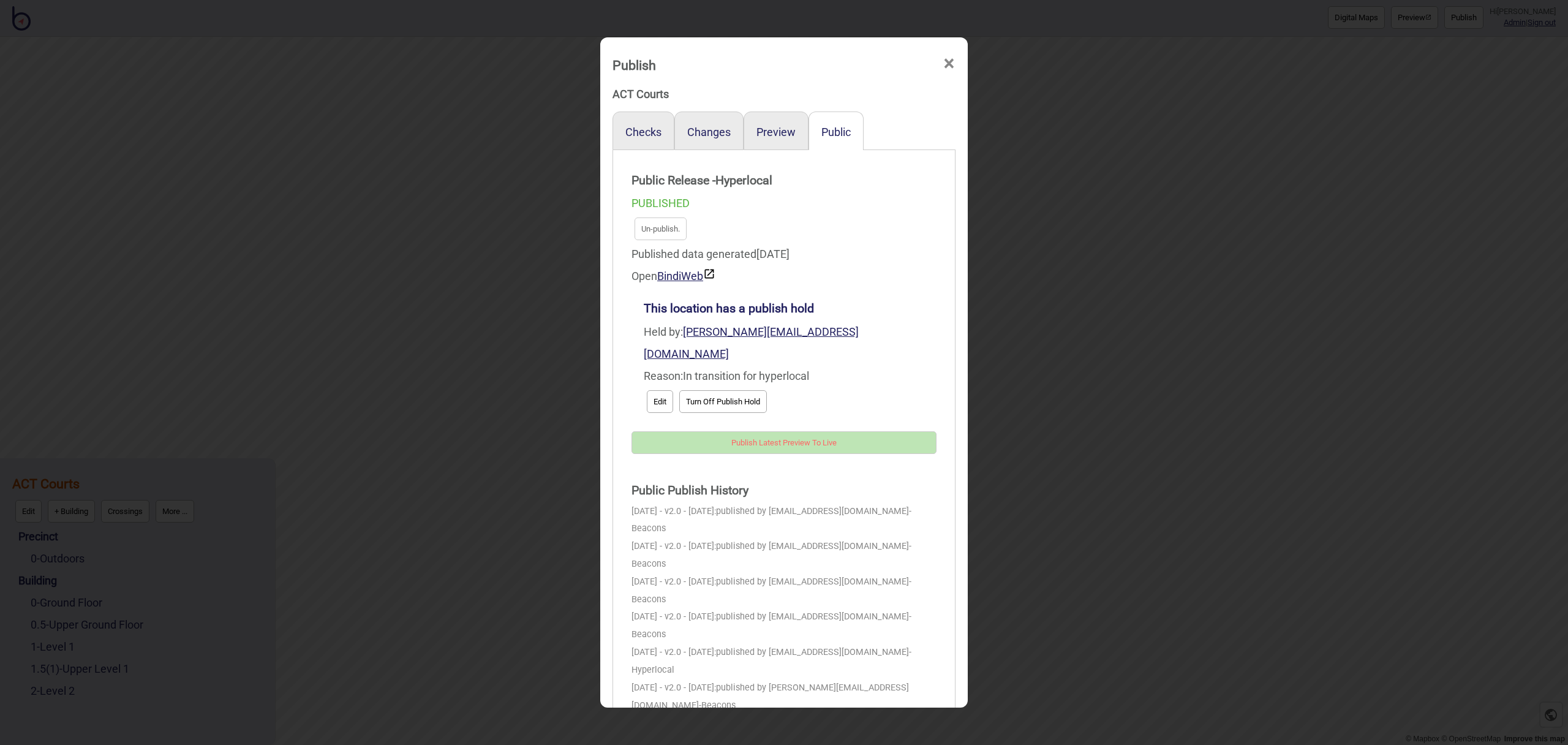
click at [952, 62] on span "×" at bounding box center [949, 64] width 13 height 41
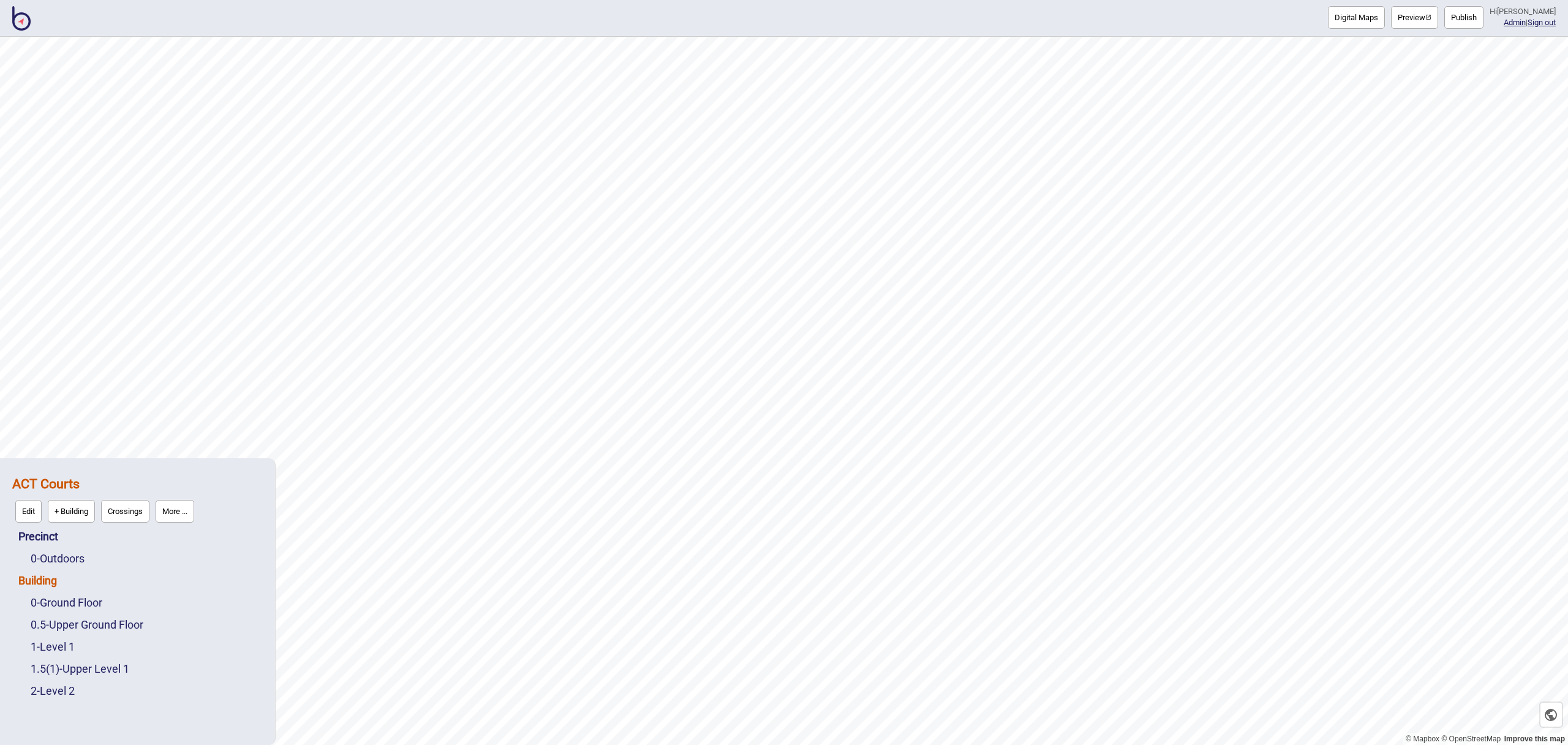
click at [48, 581] on link "Building" at bounding box center [38, 580] width 38 height 13
click at [115, 584] on button "Connections" at bounding box center [123, 578] width 57 height 23
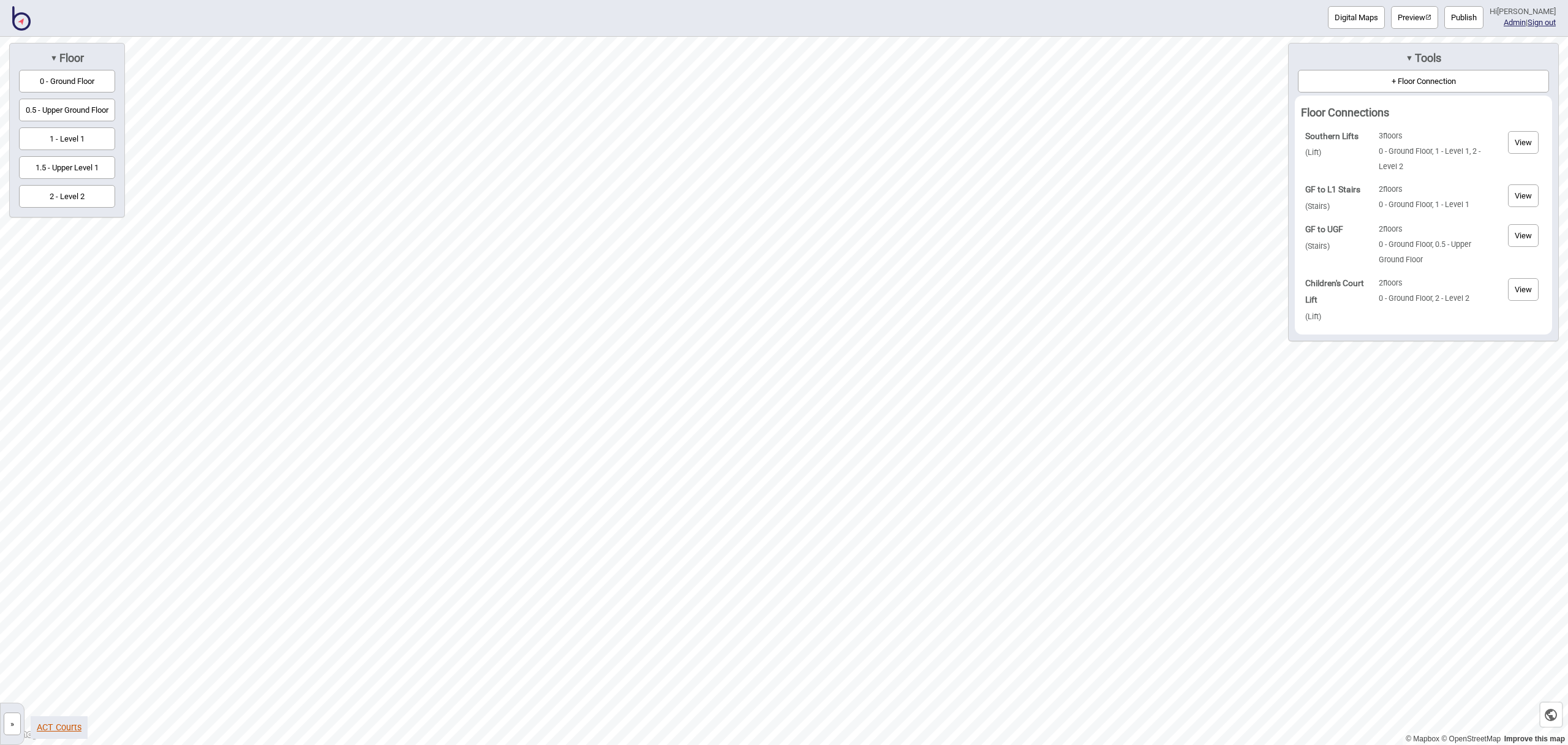
click at [68, 726] on link "ACT Courts" at bounding box center [58, 728] width 44 height 11
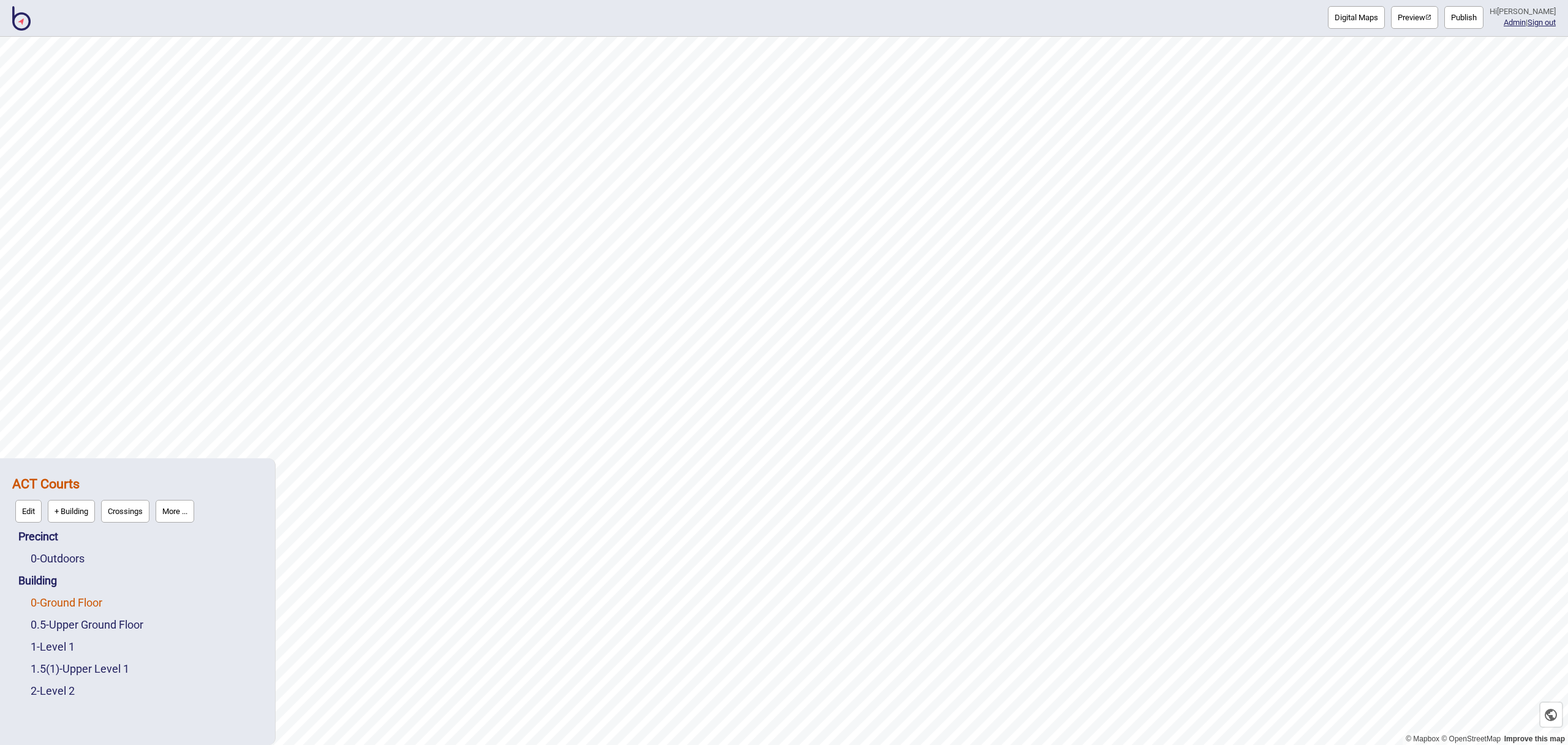
click at [72, 600] on link "0 - Ground Floor" at bounding box center [66, 602] width 72 height 13
click at [95, 621] on link "0.5 - Upper Ground Floor" at bounding box center [87, 624] width 113 height 13
click at [36, 618] on button "Edit" at bounding box center [47, 621] width 27 height 23
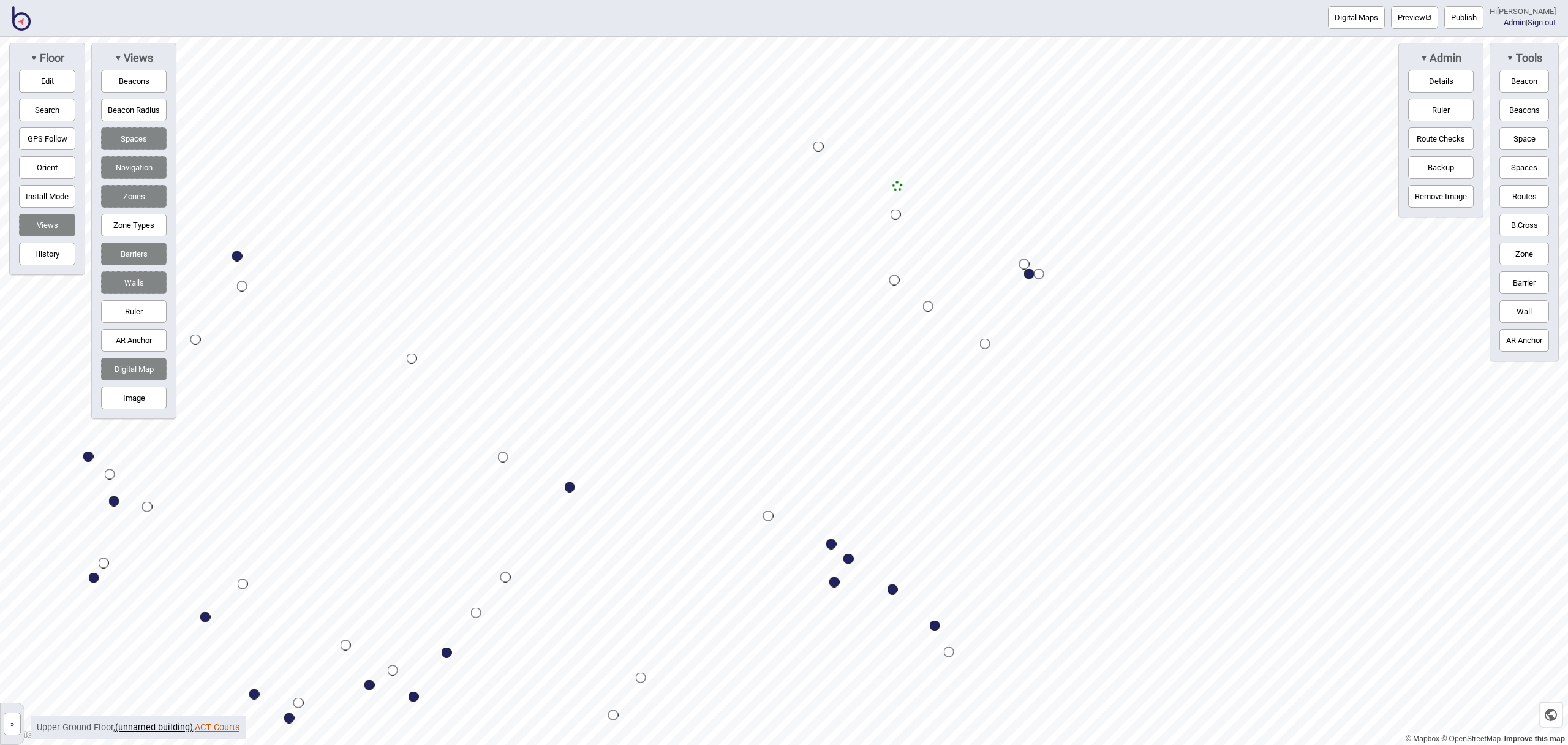
click at [210, 726] on link "ACT Courts" at bounding box center [217, 728] width 44 height 11
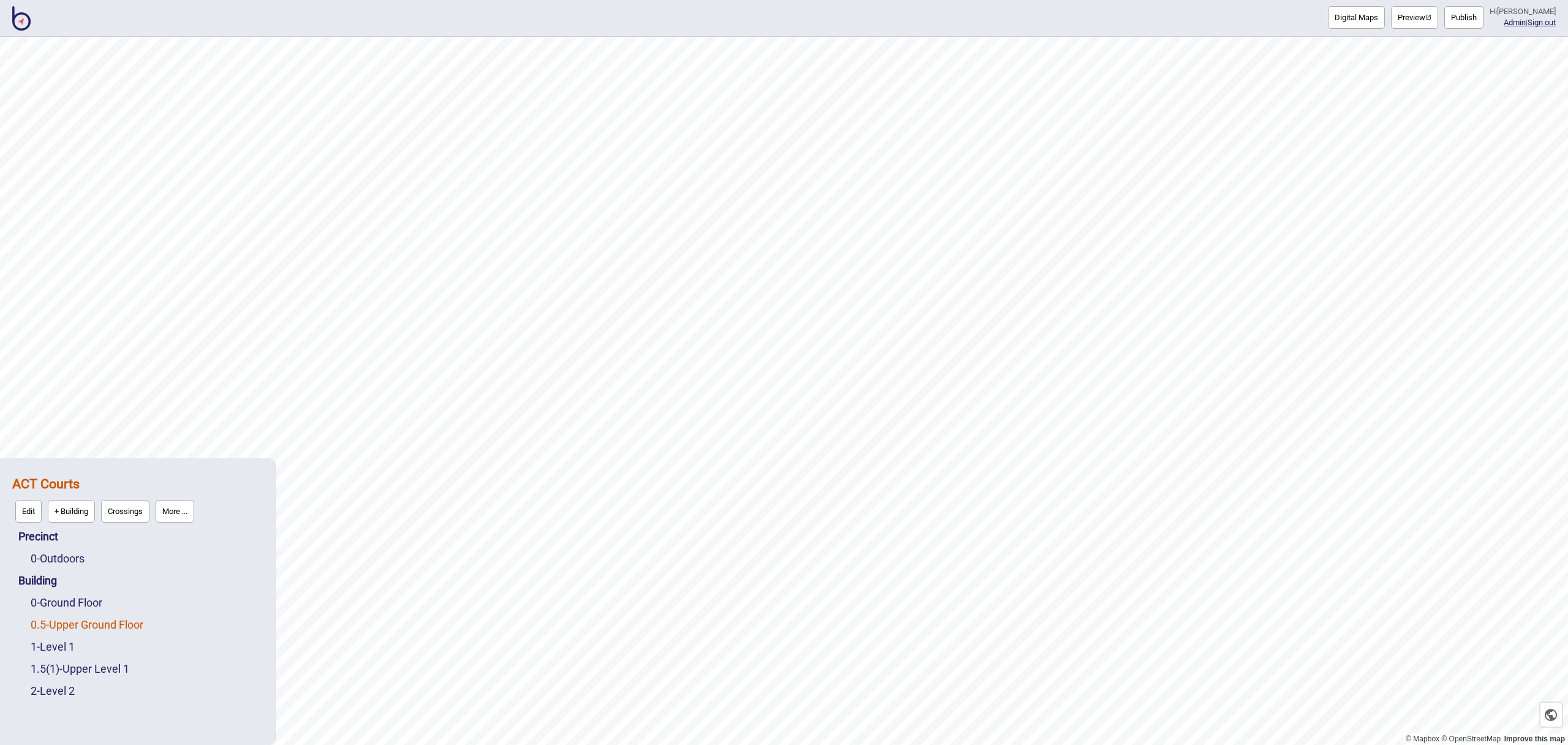
click at [84, 624] on link "0.5 - Upper Ground Floor" at bounding box center [87, 624] width 113 height 13
click at [54, 618] on button "Edit" at bounding box center [47, 621] width 27 height 23
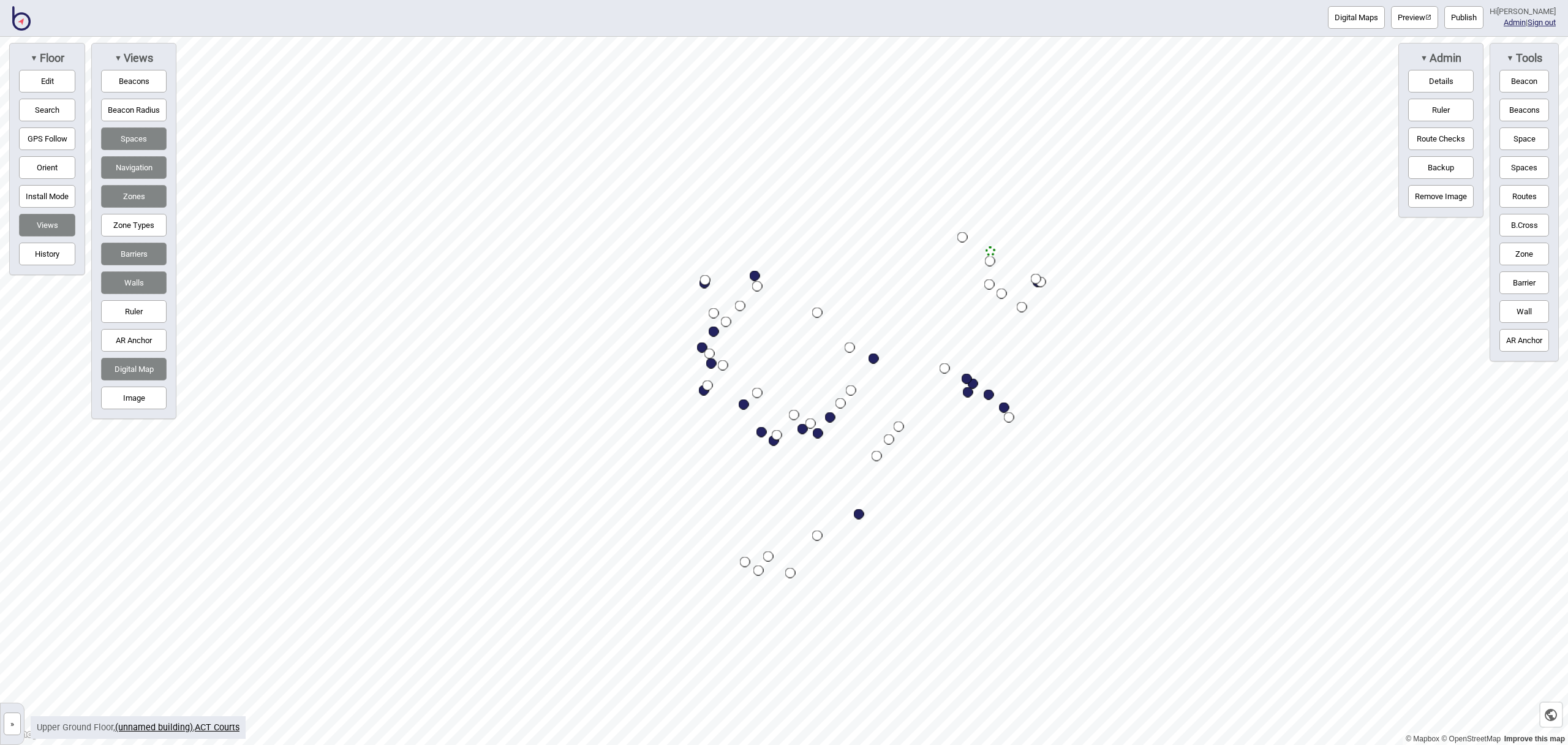
click at [155, 729] on link "(unnamed building)" at bounding box center [154, 728] width 78 height 11
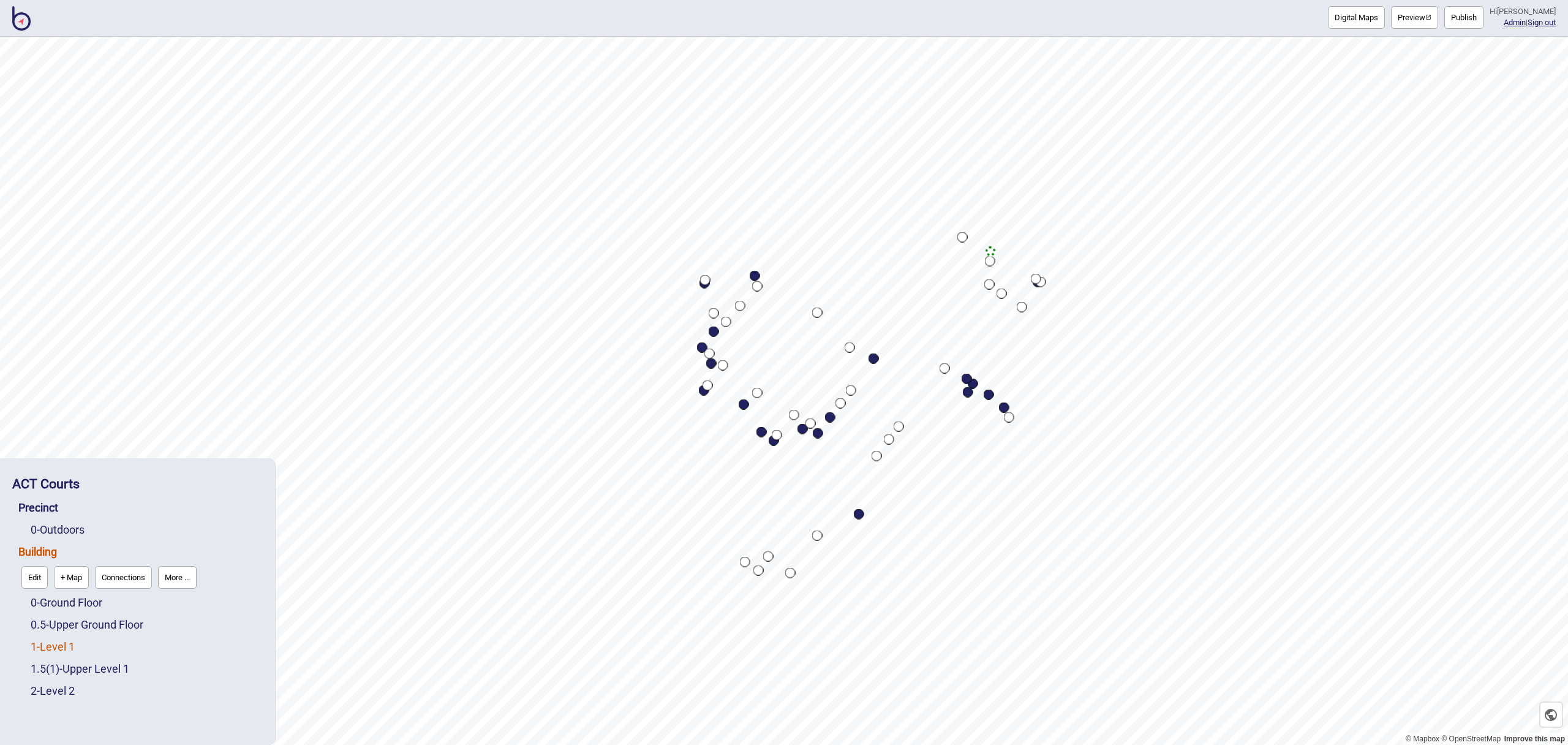
click at [48, 645] on link "1 - Level 1" at bounding box center [52, 647] width 44 height 13
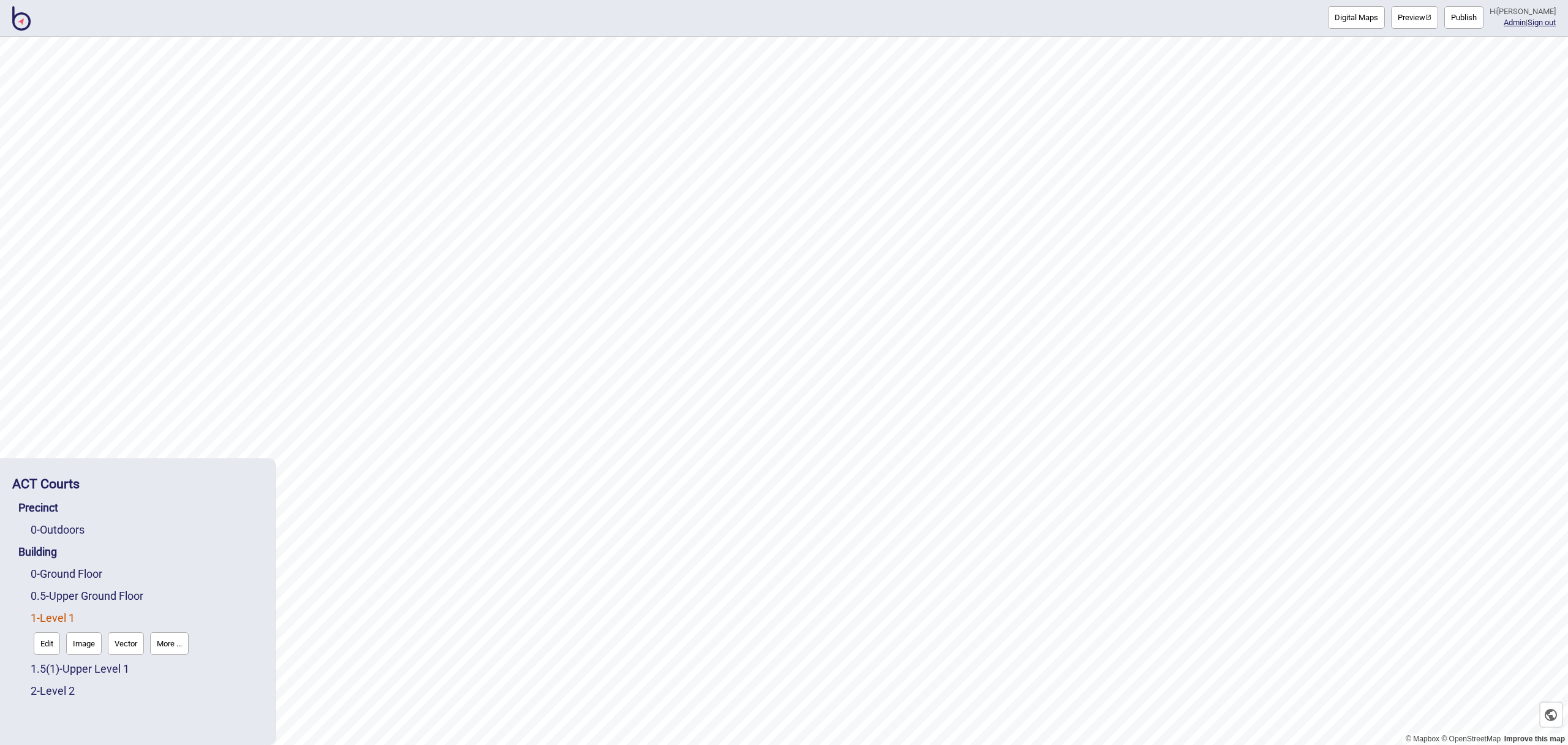
click at [52, 644] on button "Edit" at bounding box center [47, 644] width 27 height 23
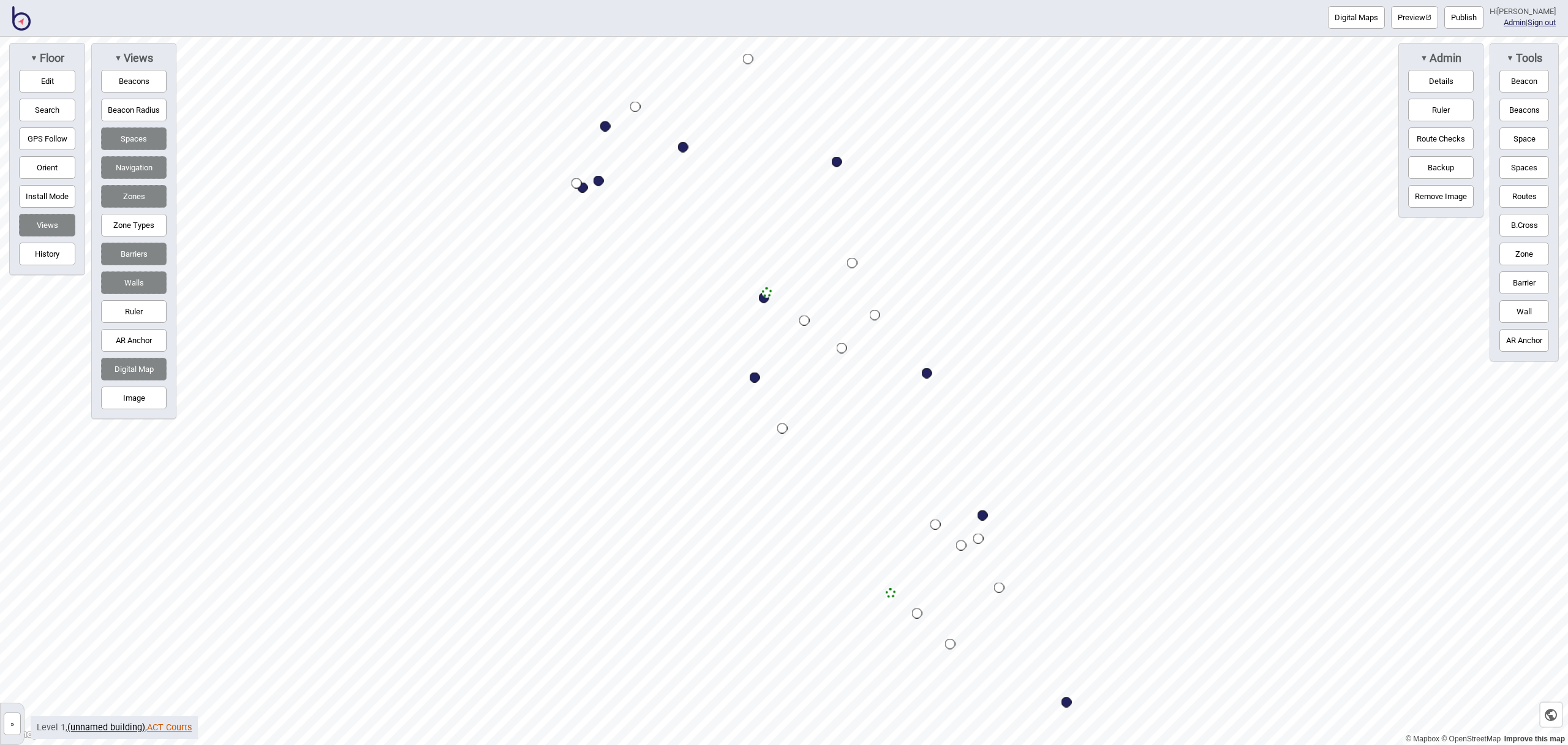
click at [169, 724] on link "ACT Courts" at bounding box center [169, 728] width 44 height 11
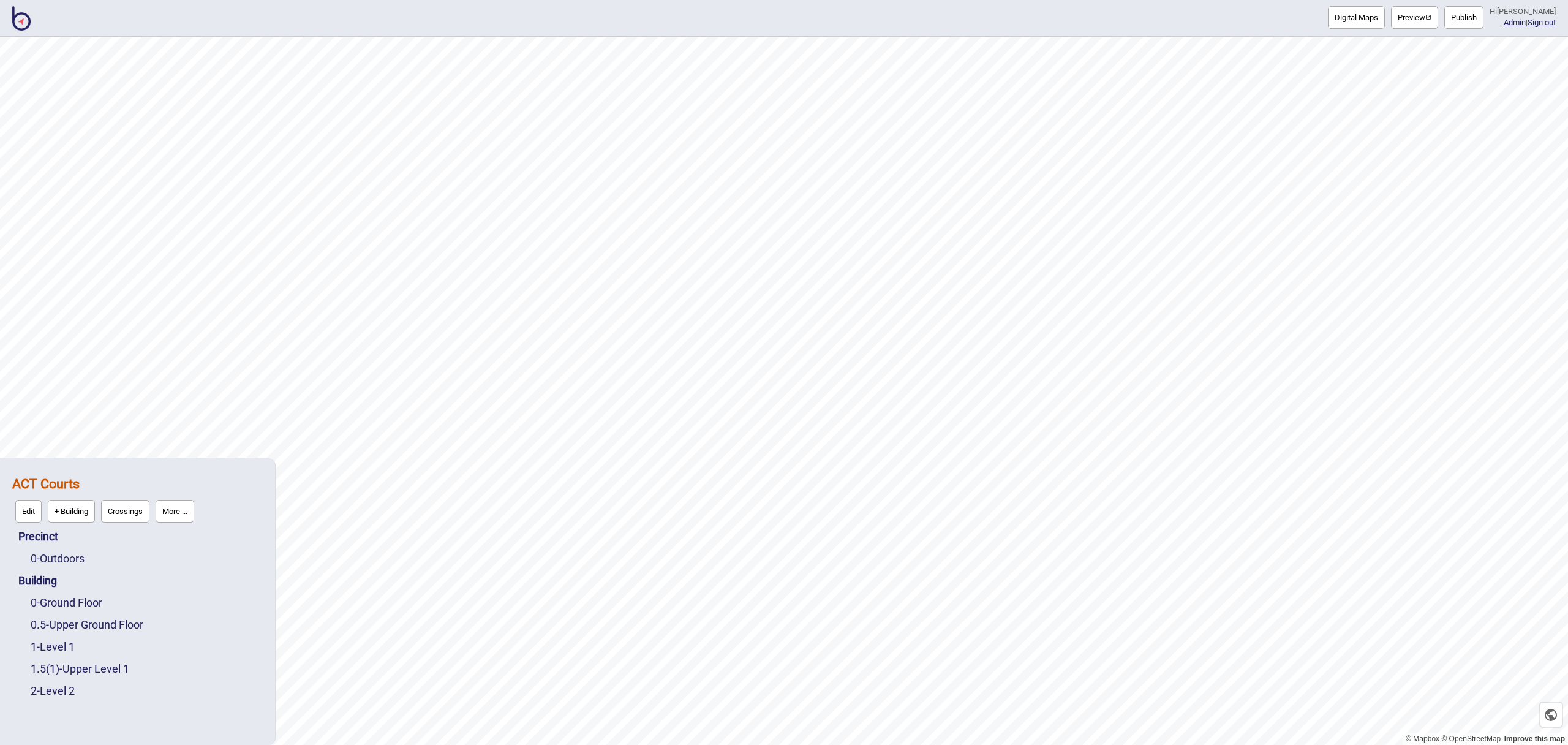
click at [100, 676] on div "1.5 ( 1 ) - Upper Level 1" at bounding box center [147, 669] width 232 height 22
click at [100, 673] on link "1.5 ( 1 ) - Upper Level 1" at bounding box center [80, 669] width 99 height 13
click at [46, 665] on button "Edit" at bounding box center [47, 666] width 27 height 23
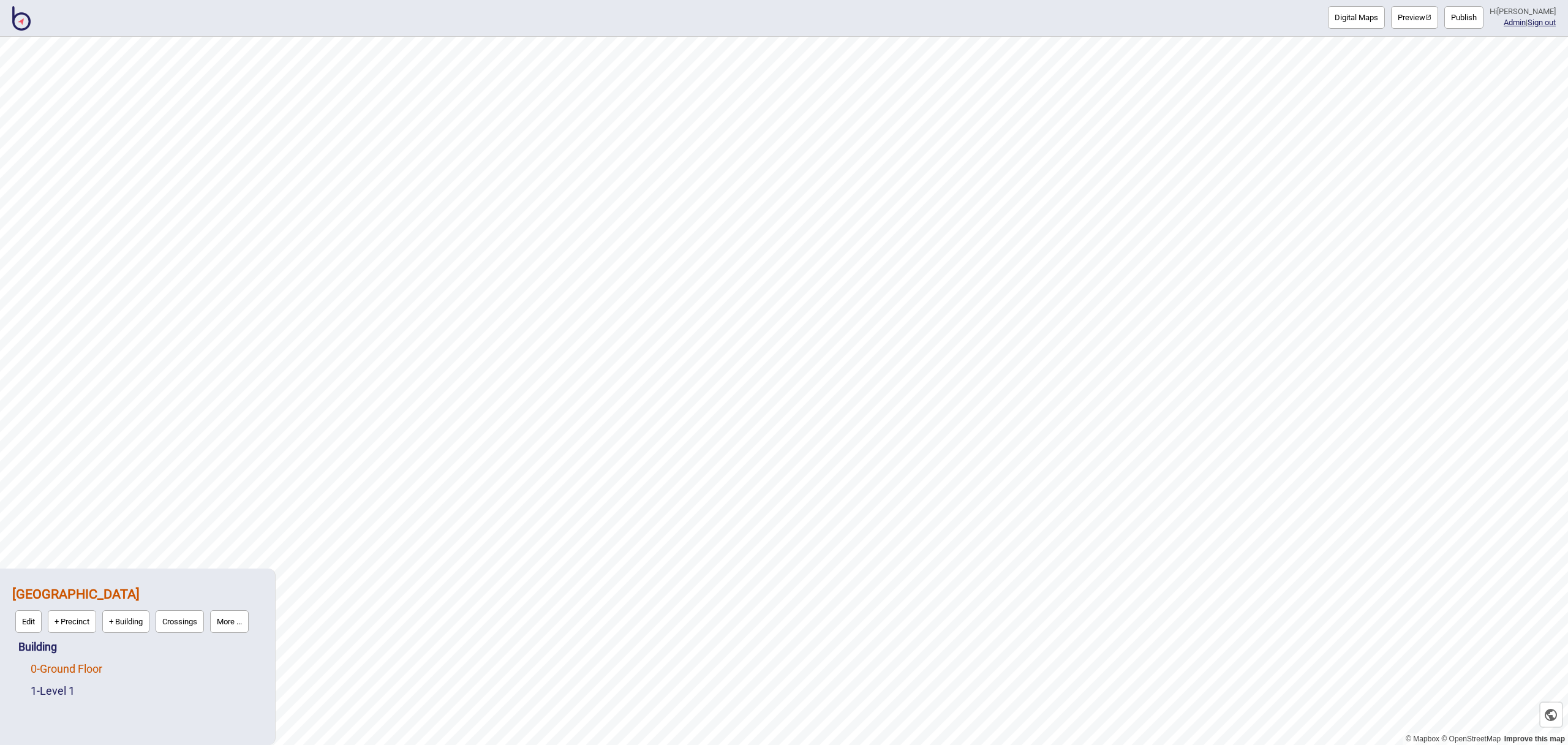
click at [88, 669] on link "0 - Ground Floor" at bounding box center [66, 669] width 72 height 13
click at [47, 665] on button "Edit" at bounding box center [47, 666] width 27 height 23
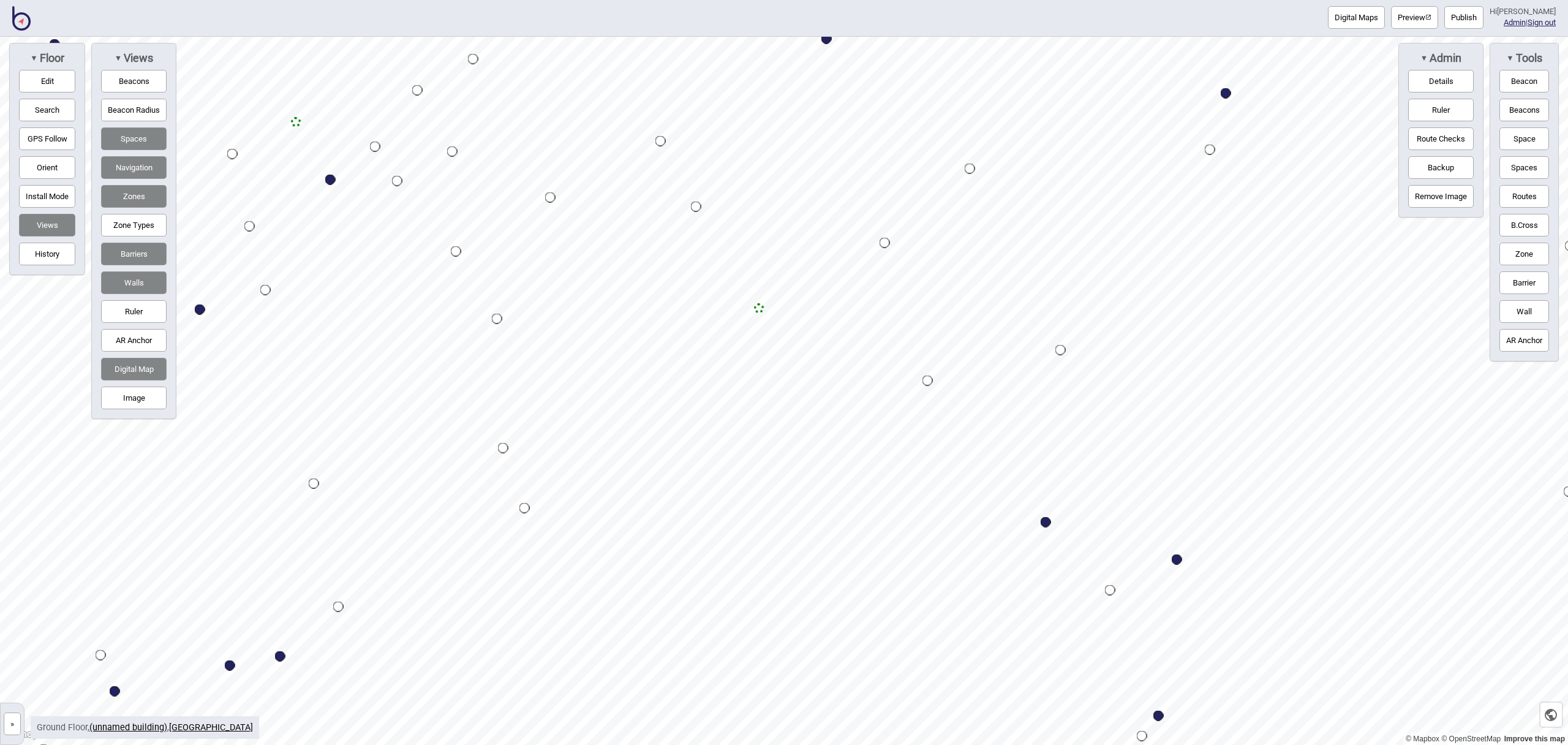
click at [67, 88] on button "Edit" at bounding box center [47, 81] width 56 height 23
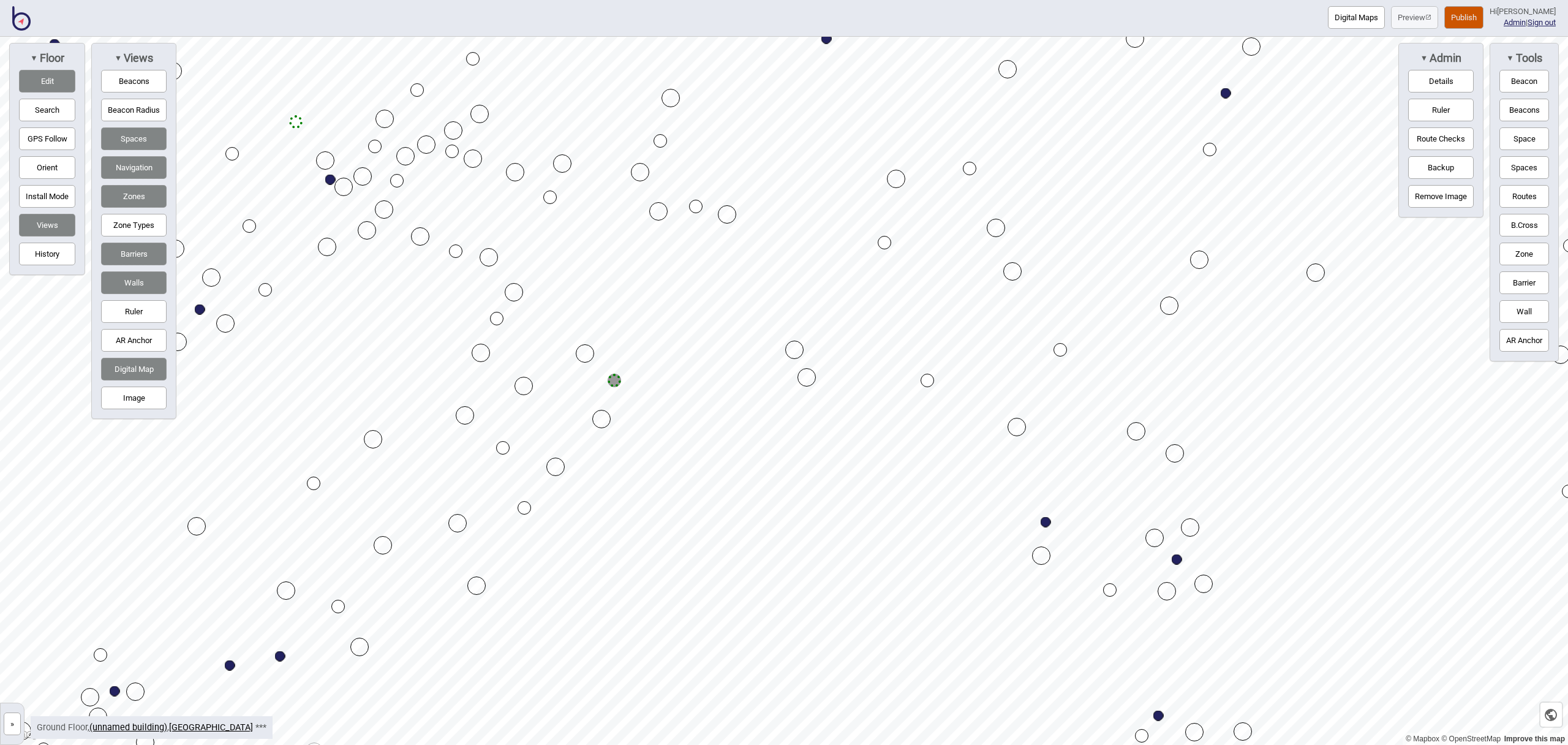
click at [1524, 251] on button "Zone" at bounding box center [1524, 254] width 50 height 23
click at [602, 339] on div "Map marker" at bounding box center [603, 339] width 19 height 19
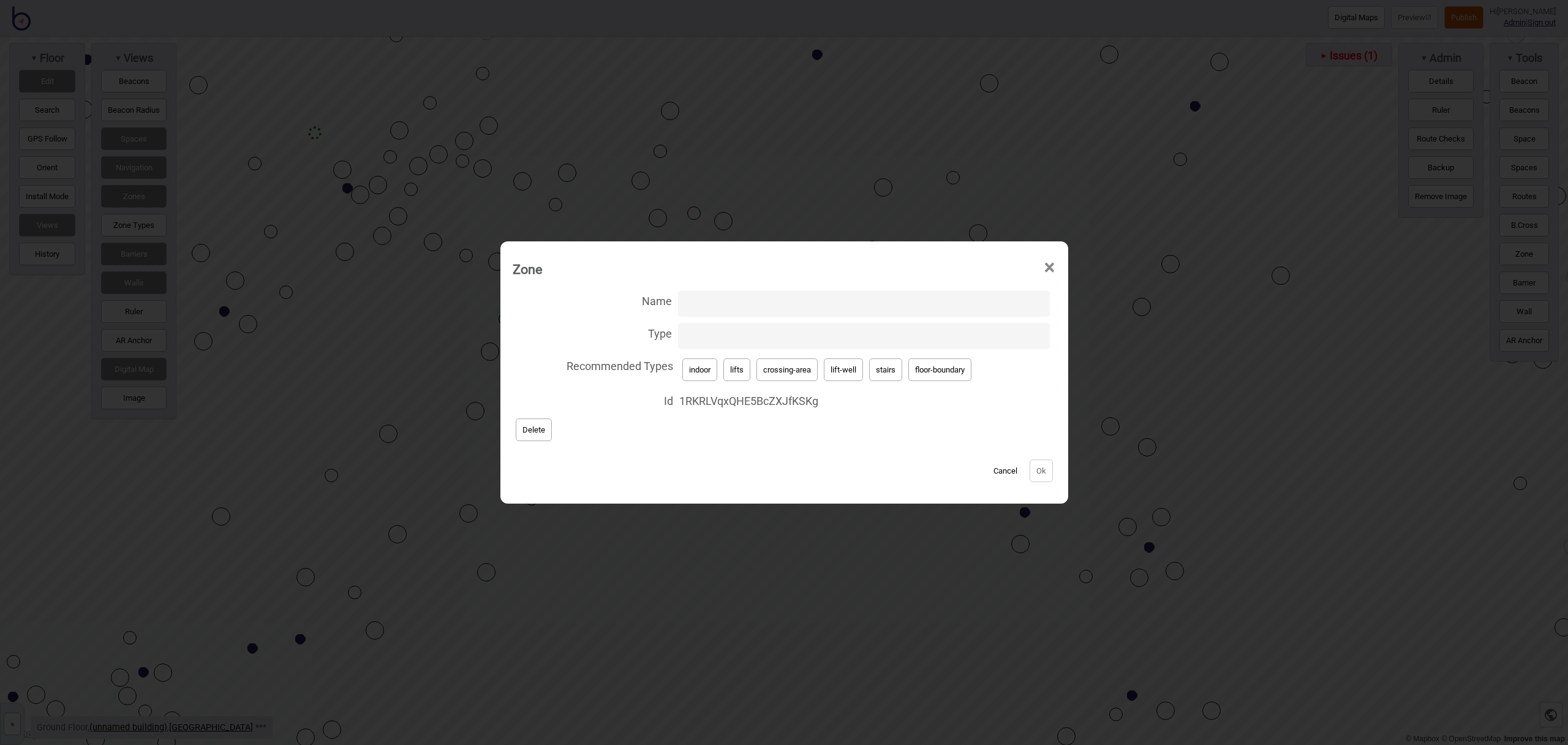
click at [876, 372] on button "stairs" at bounding box center [886, 370] width 33 height 23
type input "stairs"
click at [1038, 469] on button "Ok" at bounding box center [1041, 471] width 23 height 23
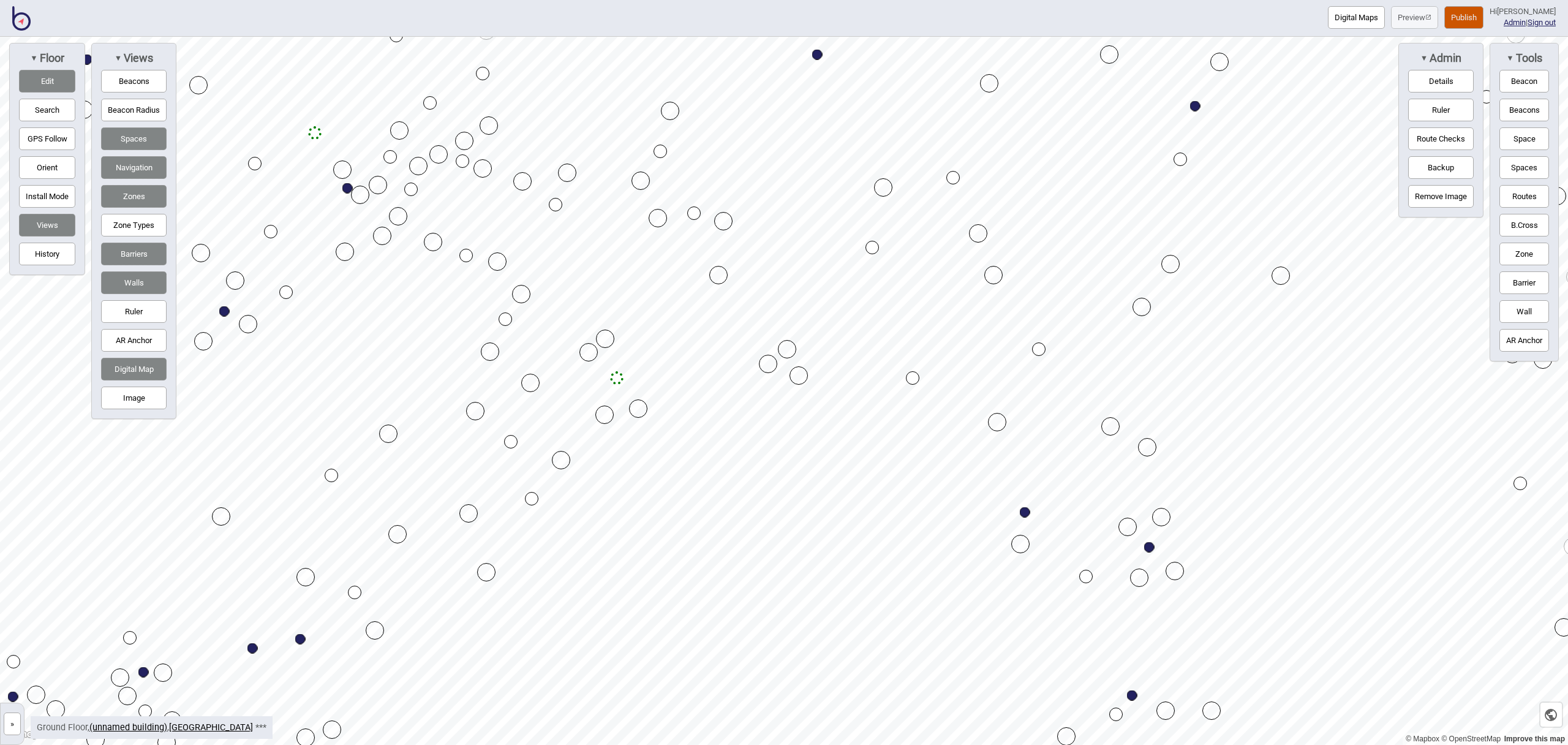
click at [1518, 254] on button "Zone" at bounding box center [1524, 254] width 50 height 23
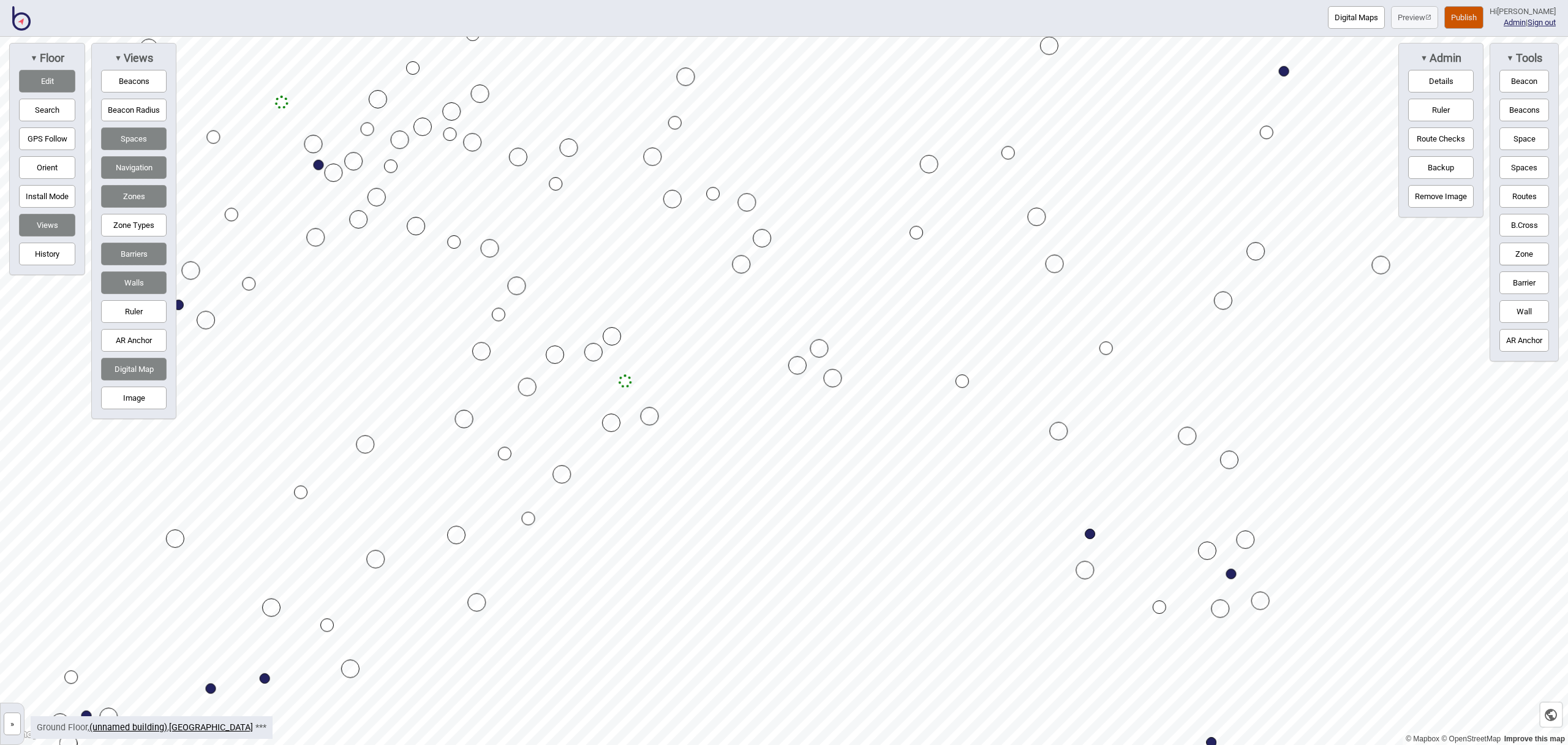
click at [555, 355] on div "Map marker" at bounding box center [555, 355] width 19 height 19
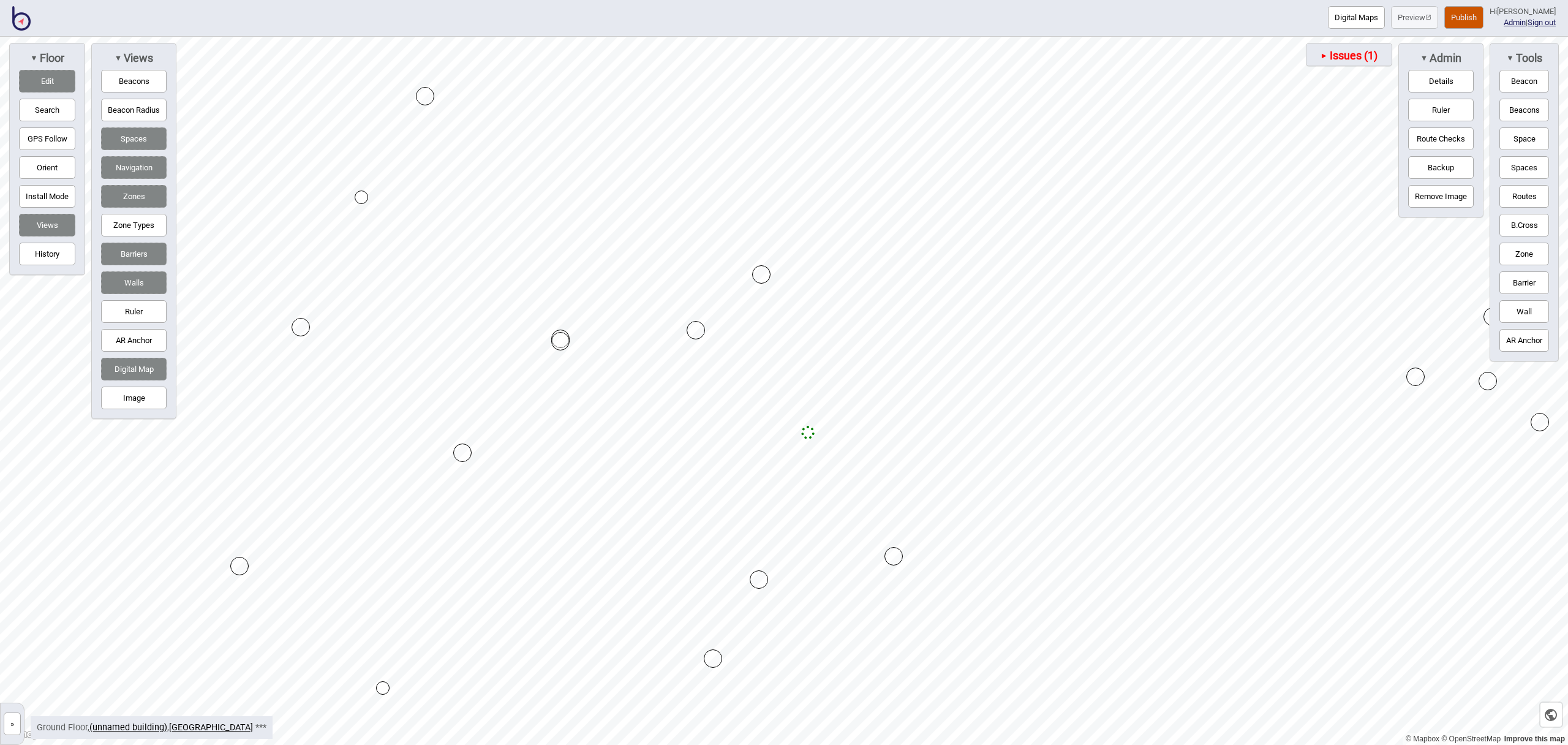
click at [563, 343] on div "Map marker" at bounding box center [561, 341] width 19 height 19
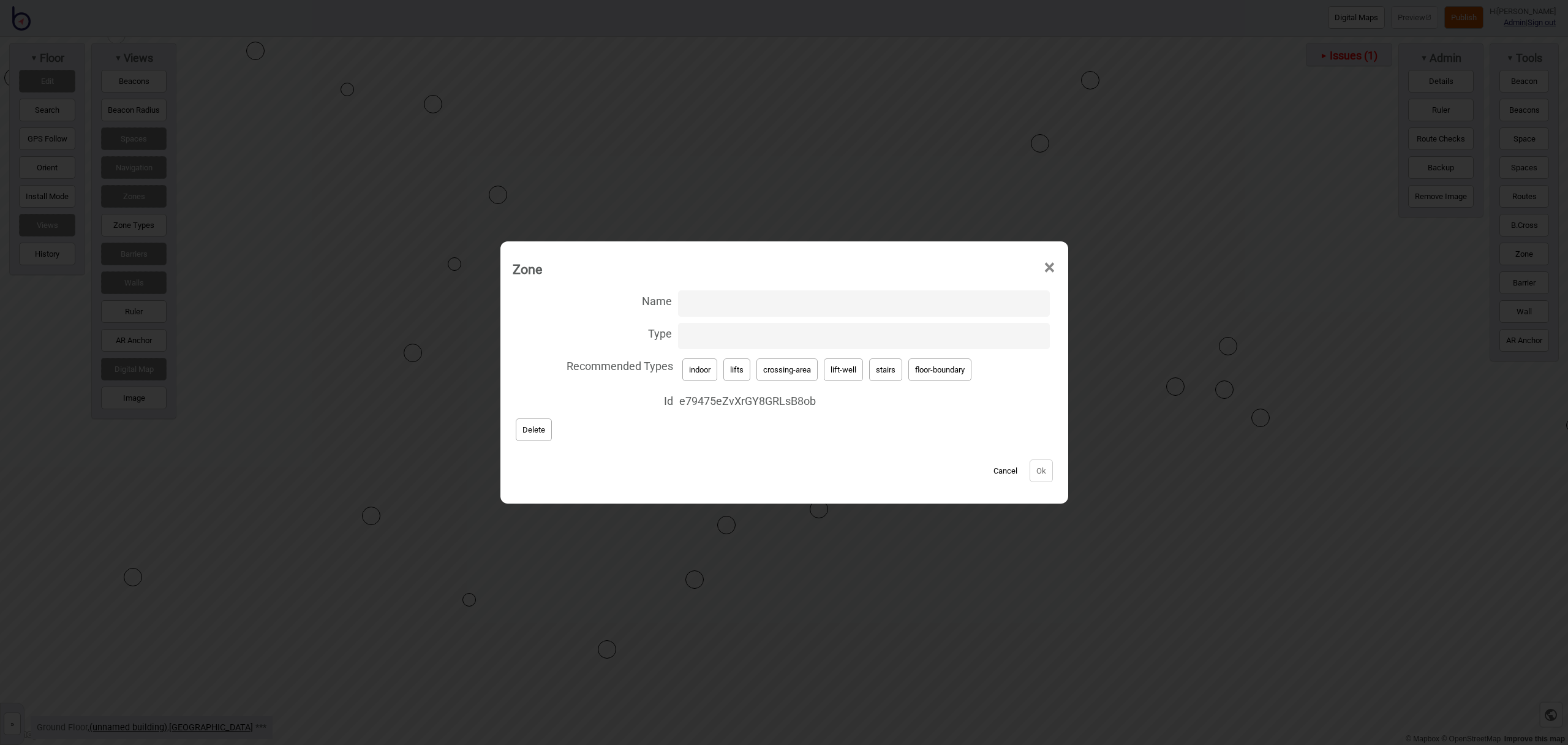
click at [800, 363] on button "crossing-area" at bounding box center [787, 370] width 61 height 23
type input "crossing-area"
click at [1047, 463] on button "Ok" at bounding box center [1041, 471] width 23 height 23
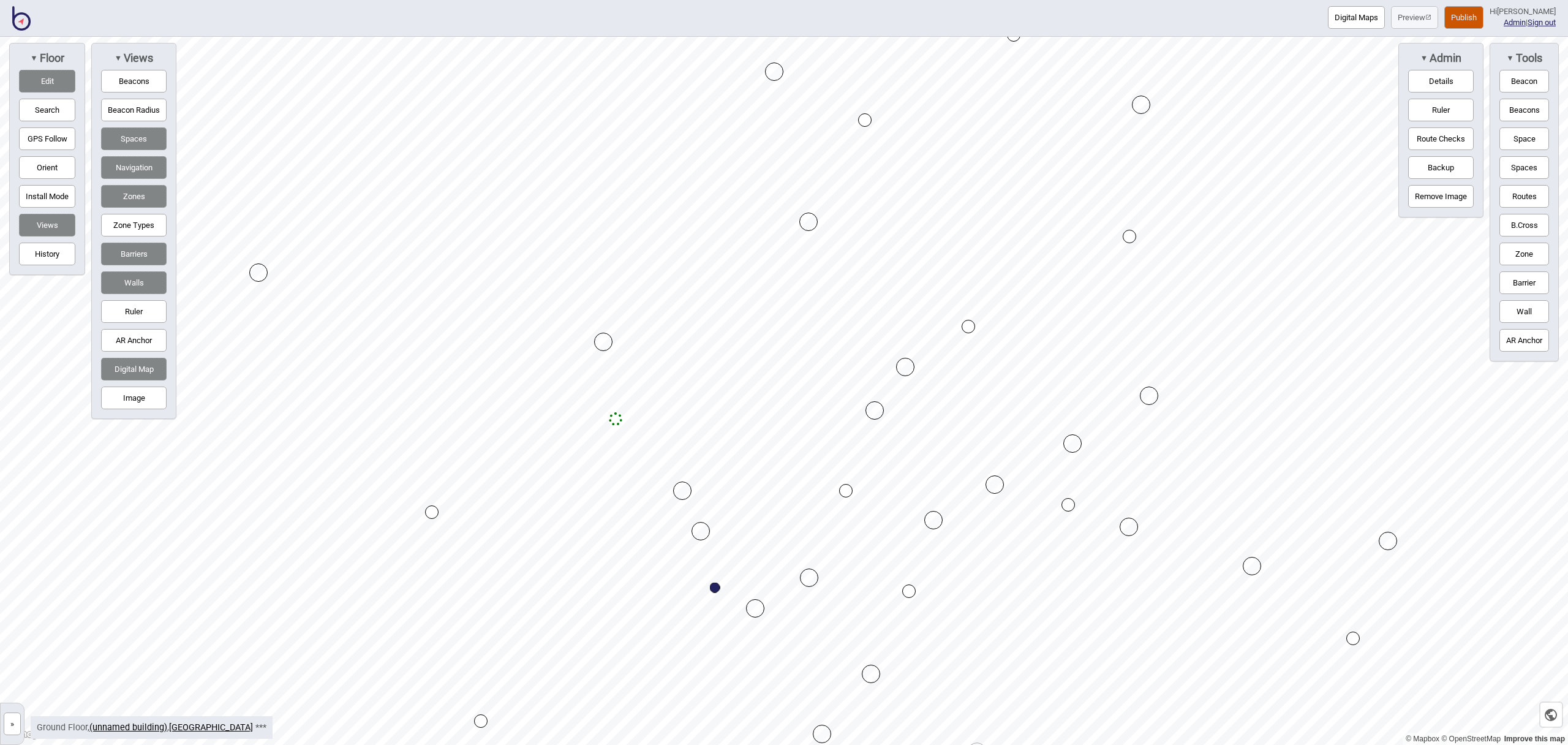
drag, startPoint x: 757, startPoint y: 339, endPoint x: 902, endPoint y: 364, distance: 147.1
click at [1514, 191] on button "Routes" at bounding box center [1524, 197] width 50 height 23
click at [633, 432] on div "Map marker" at bounding box center [634, 433] width 13 height 13
click at [1510, 198] on button "Routes" at bounding box center [1524, 197] width 50 height 23
click at [215, 727] on link "Ashburton Leisure Centre" at bounding box center [211, 728] width 84 height 11
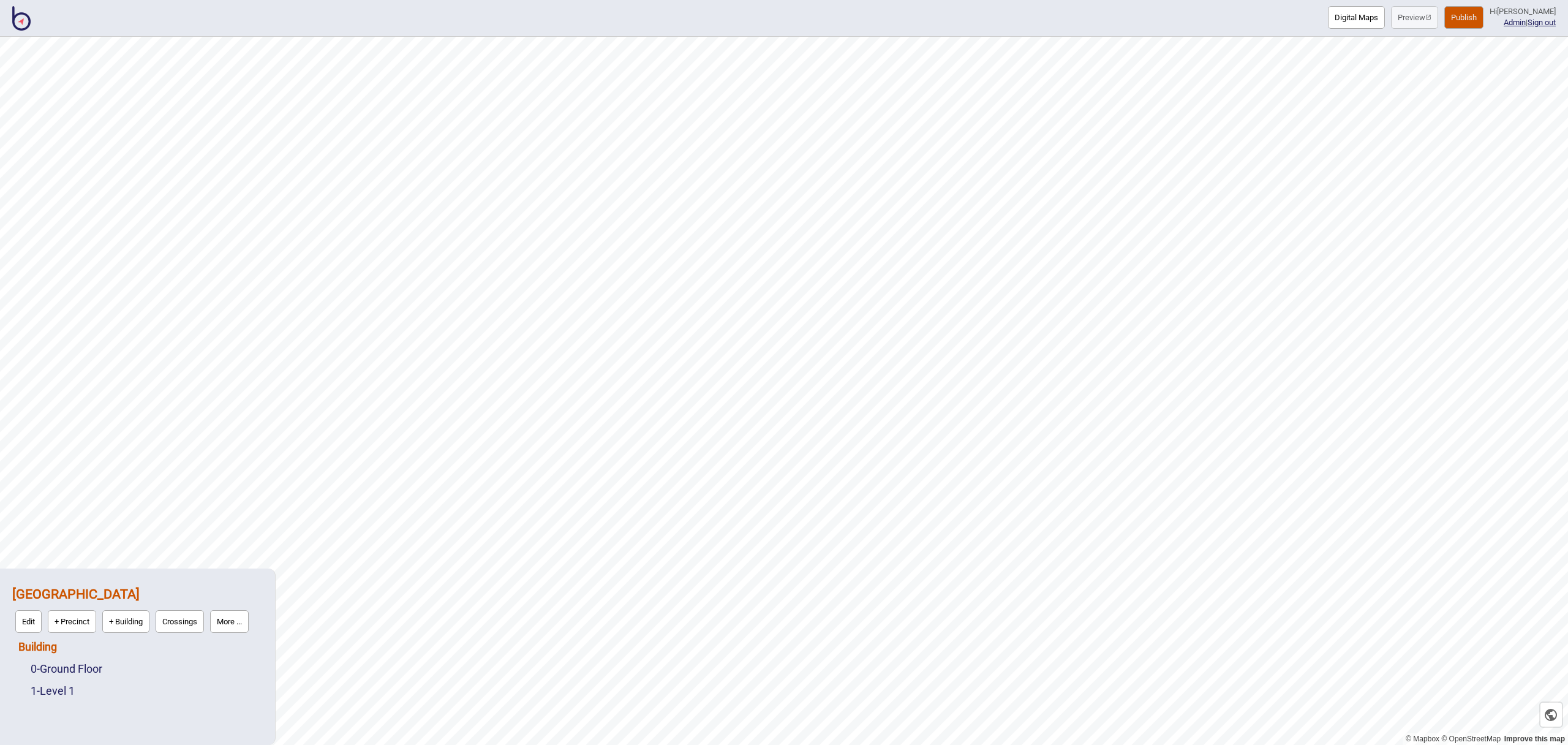
click at [44, 646] on link "Building" at bounding box center [38, 647] width 38 height 13
click at [129, 647] on button "Connections" at bounding box center [123, 644] width 57 height 23
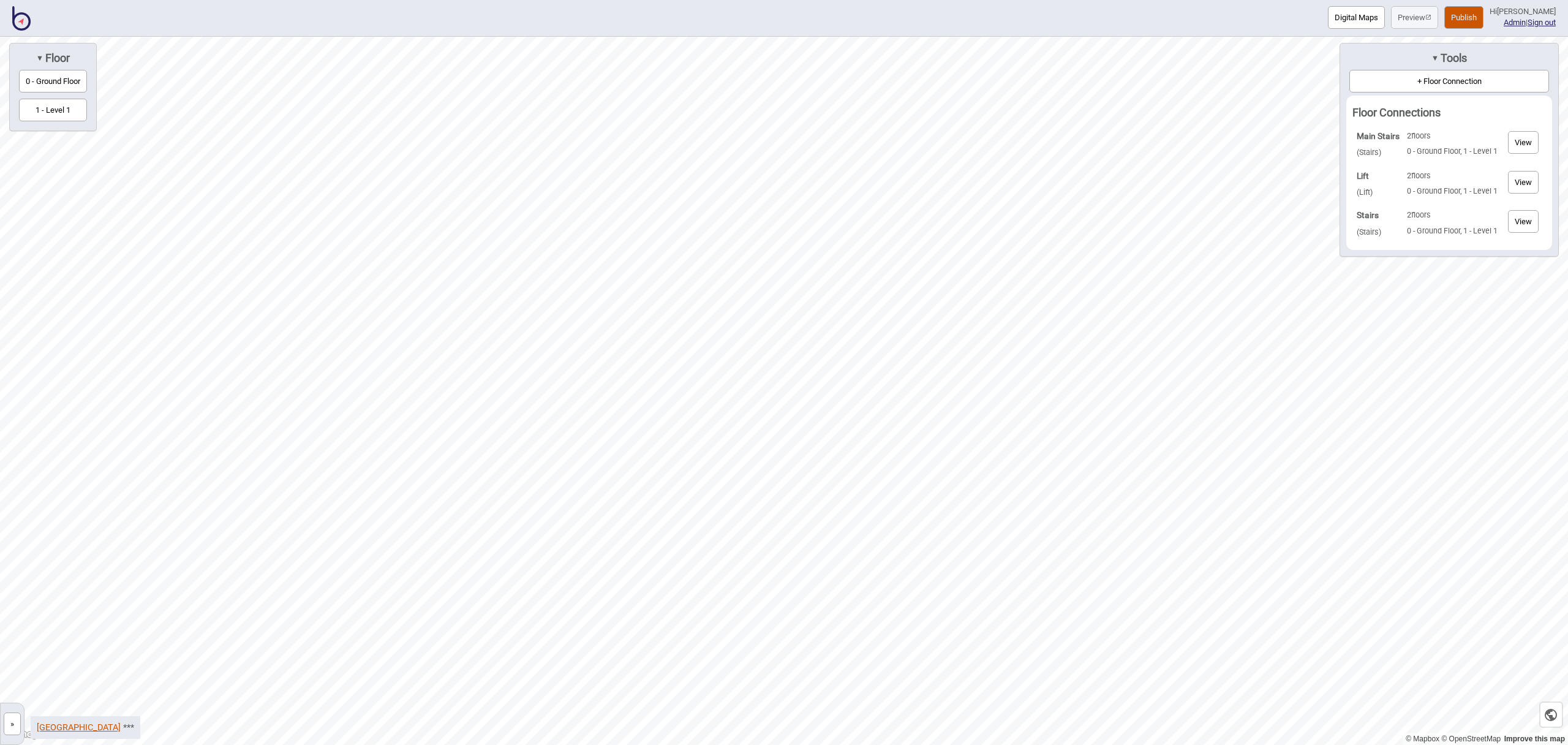
click at [111, 728] on link "Ashburton Leisure Centre" at bounding box center [78, 728] width 84 height 11
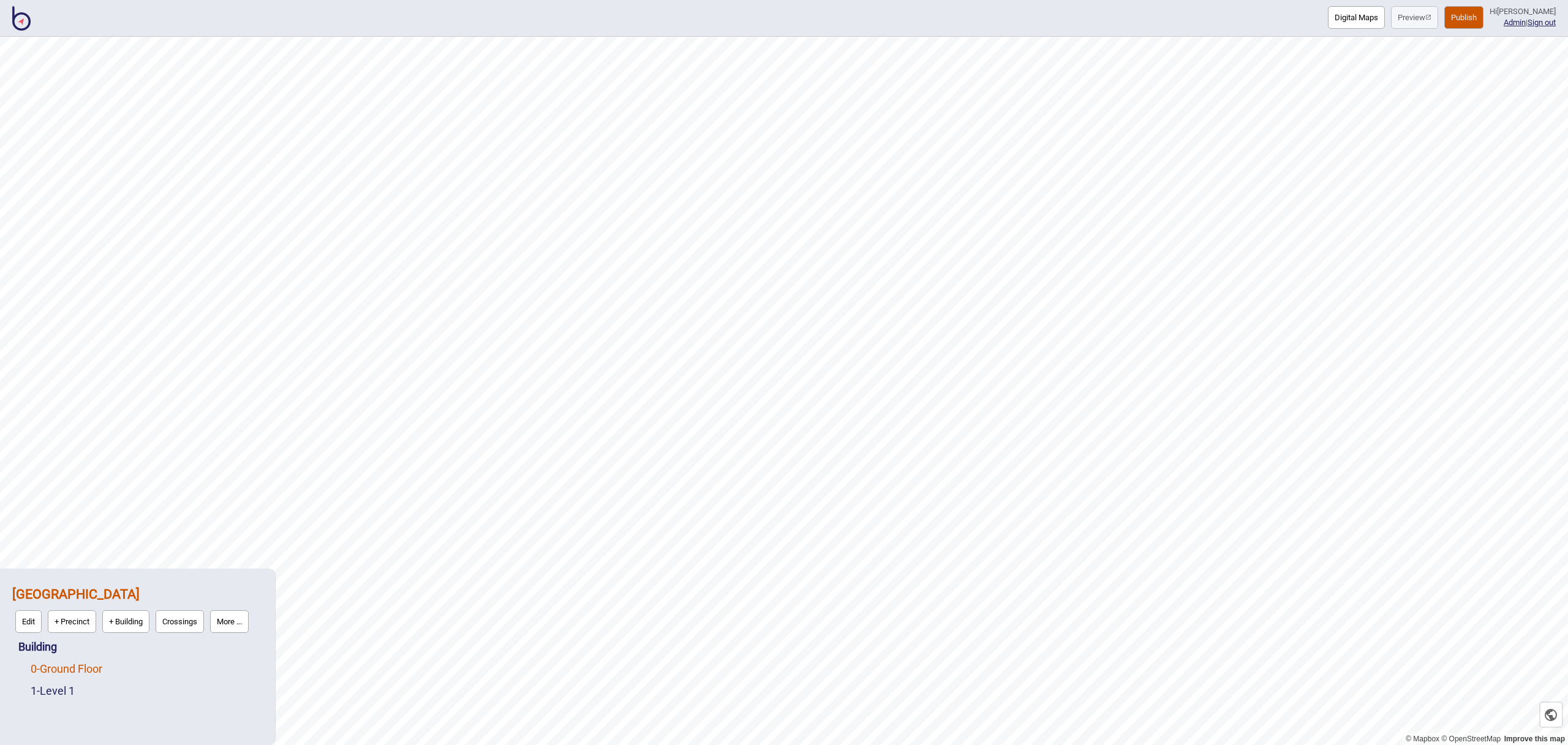
click at [64, 671] on link "0 - Ground Floor" at bounding box center [66, 669] width 72 height 13
click at [52, 665] on button "Edit" at bounding box center [47, 666] width 27 height 23
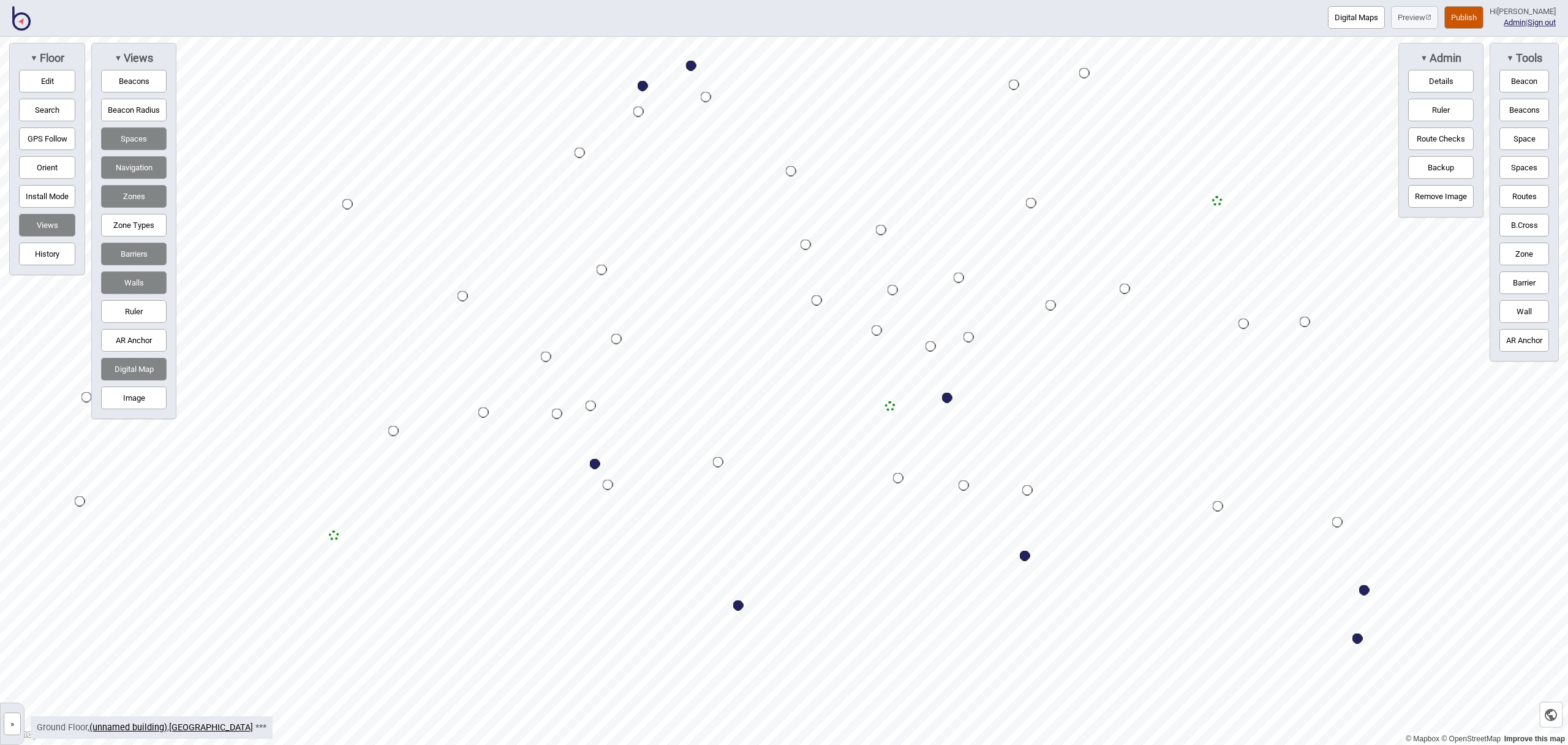
drag, startPoint x: 1534, startPoint y: 246, endPoint x: 1491, endPoint y: 244, distance: 43.0
click at [1533, 246] on button "Zone" at bounding box center [1524, 254] width 50 height 23
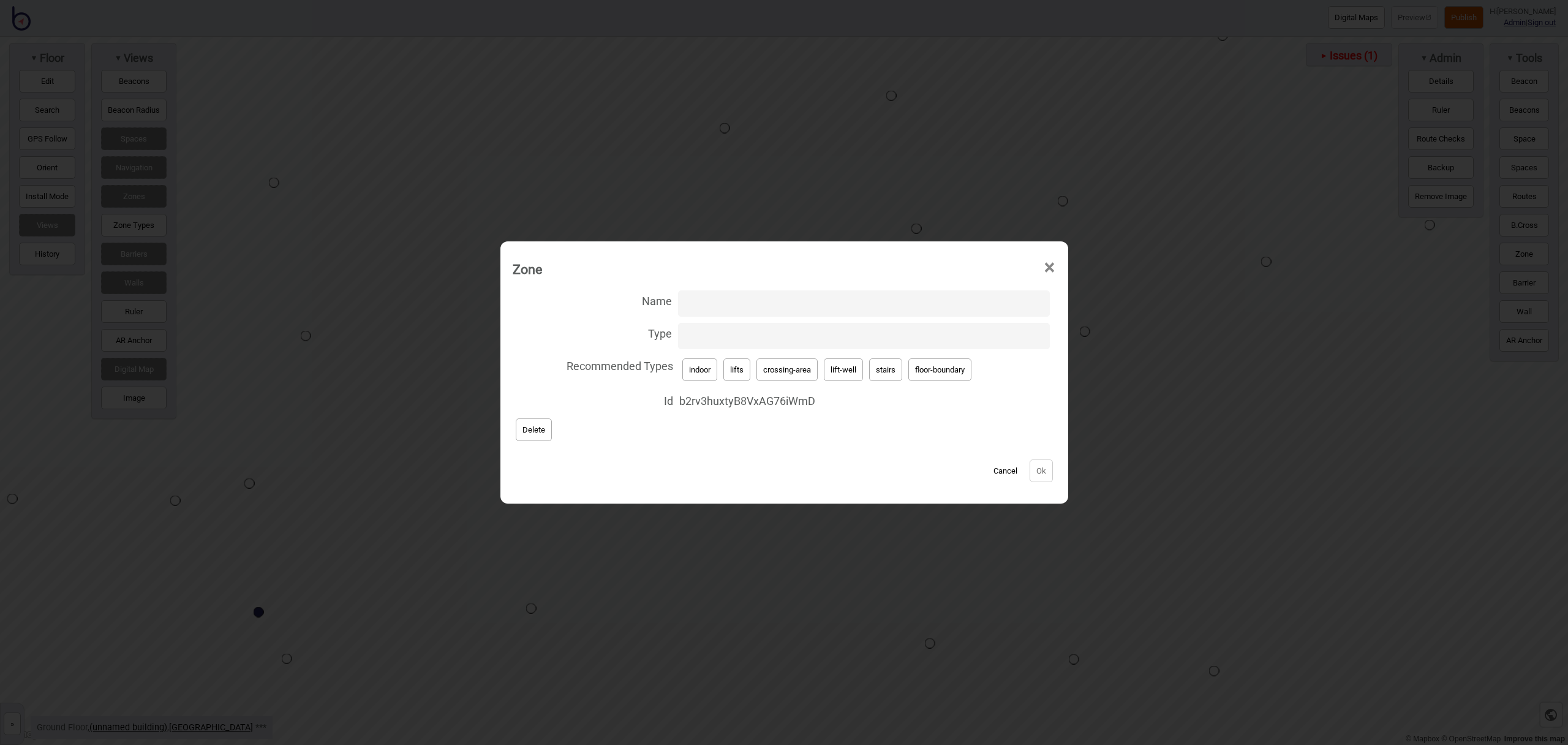
click at [862, 373] on button "lift-well" at bounding box center [843, 370] width 39 height 23
type input "lift-well"
click at [778, 307] on input "Name" at bounding box center [864, 304] width 372 height 27
type input "Lift"
click at [1033, 466] on button "Ok" at bounding box center [1041, 471] width 23 height 23
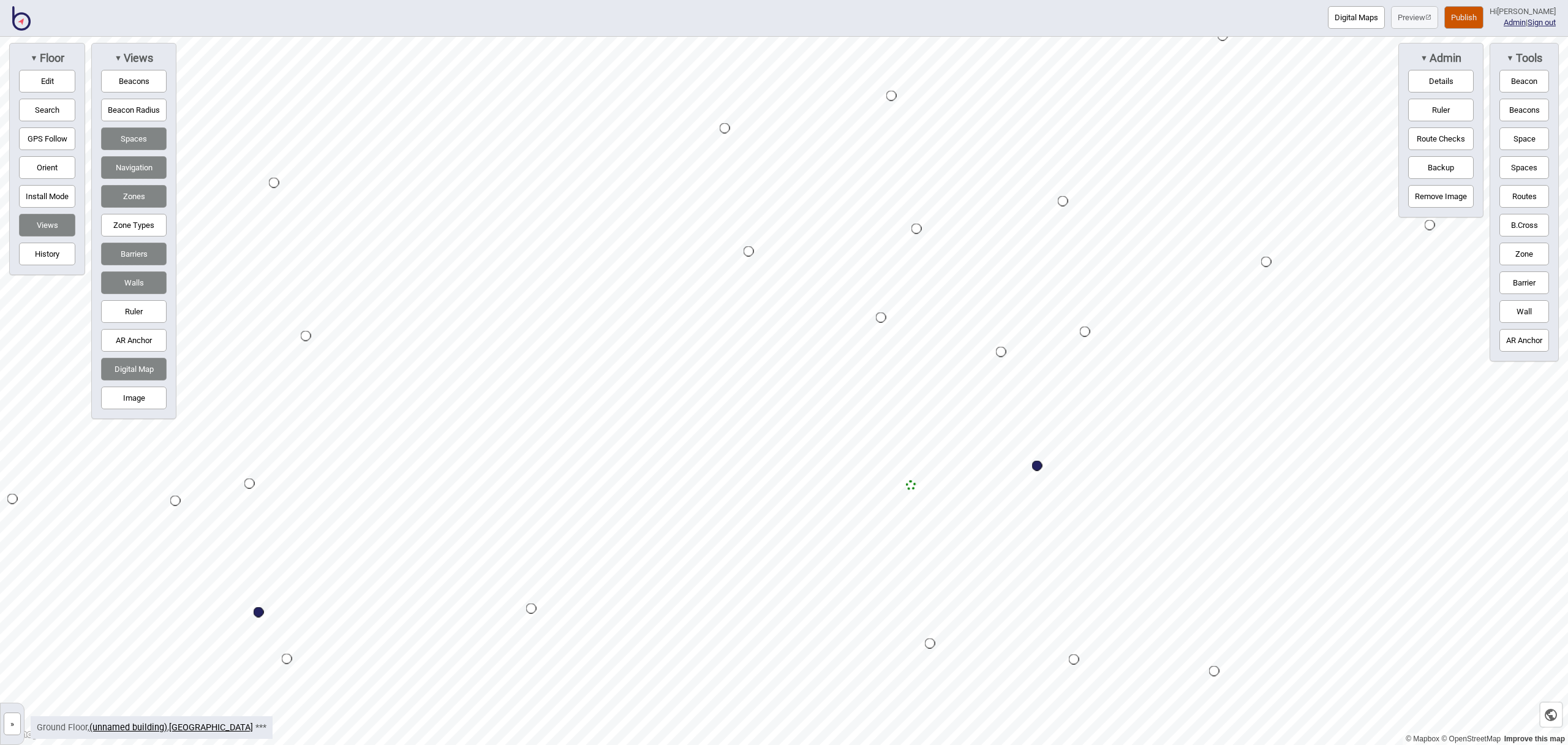
drag, startPoint x: 1532, startPoint y: 250, endPoint x: 1500, endPoint y: 251, distance: 32.0
click at [1532, 250] on button "Zone" at bounding box center [1524, 254] width 50 height 23
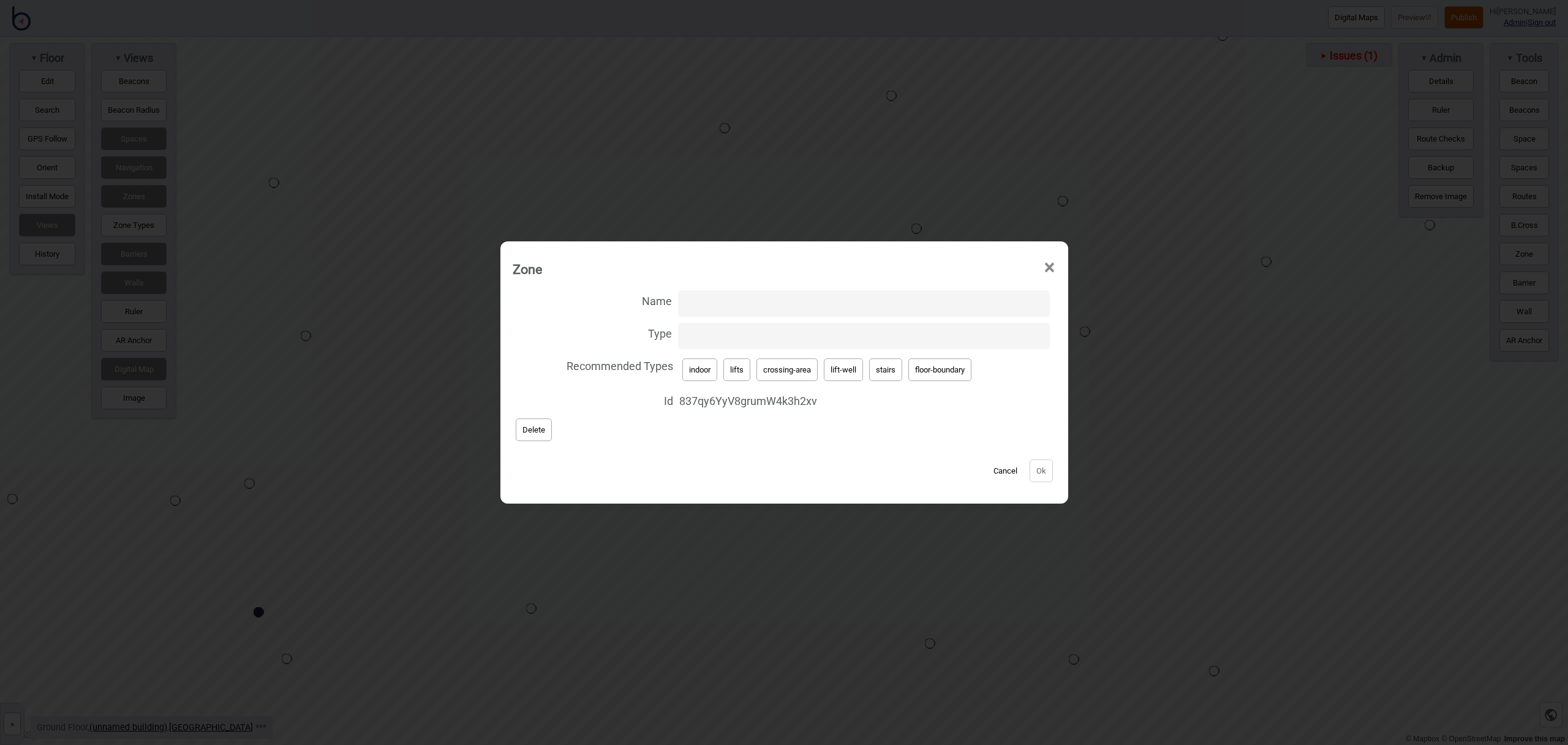
click at [739, 375] on button "lifts" at bounding box center [737, 370] width 27 height 23
type input "lifts"
click at [1045, 465] on button "Ok" at bounding box center [1041, 471] width 23 height 23
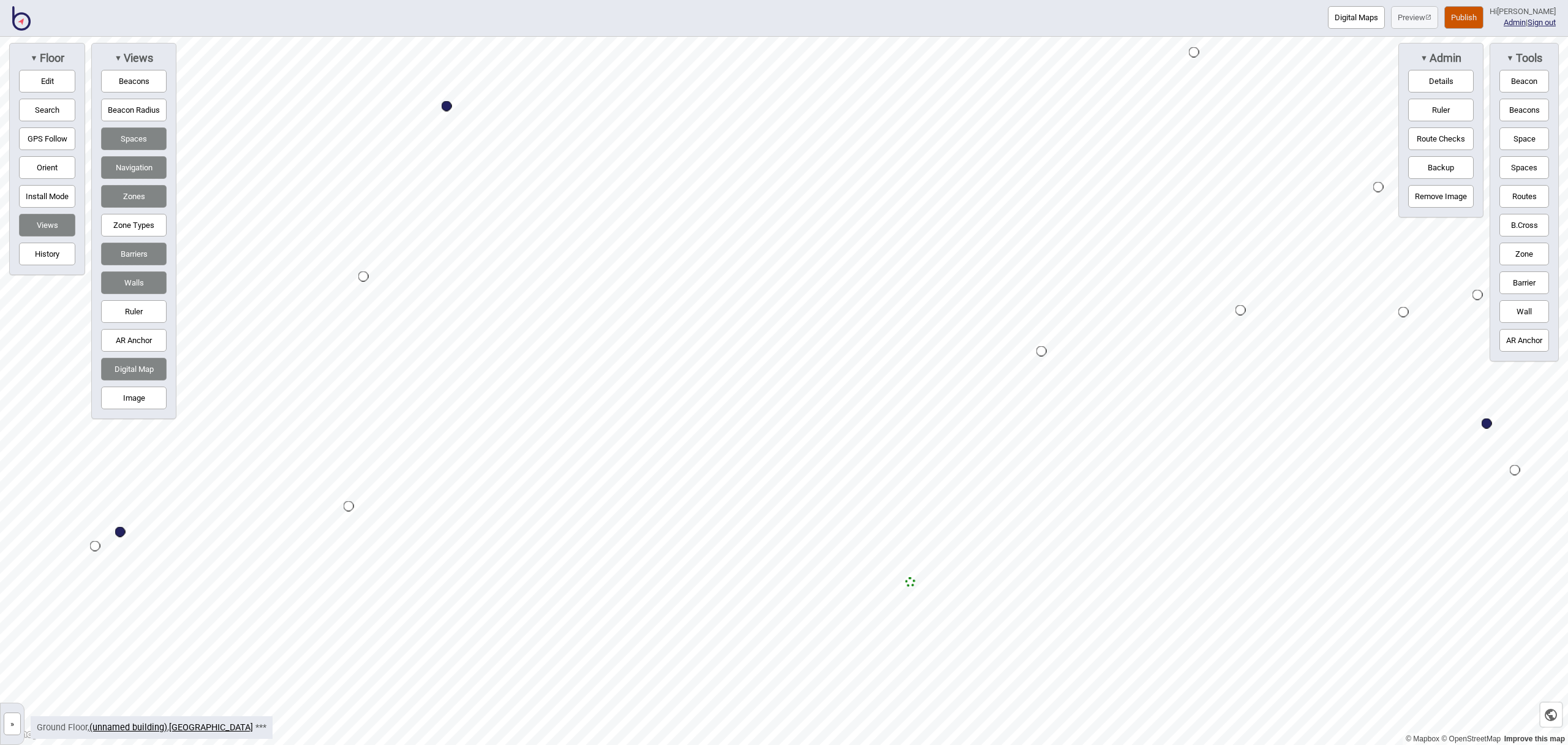
click at [60, 84] on button "Edit" at bounding box center [47, 81] width 56 height 23
drag, startPoint x: 836, startPoint y: 507, endPoint x: 831, endPoint y: 513, distance: 7.8
click at [831, 513] on div "Map marker" at bounding box center [839, 515] width 19 height 19
drag, startPoint x: 908, startPoint y: 579, endPoint x: 848, endPoint y: 331, distance: 255.2
drag, startPoint x: 58, startPoint y: 80, endPoint x: 95, endPoint y: 88, distance: 37.9
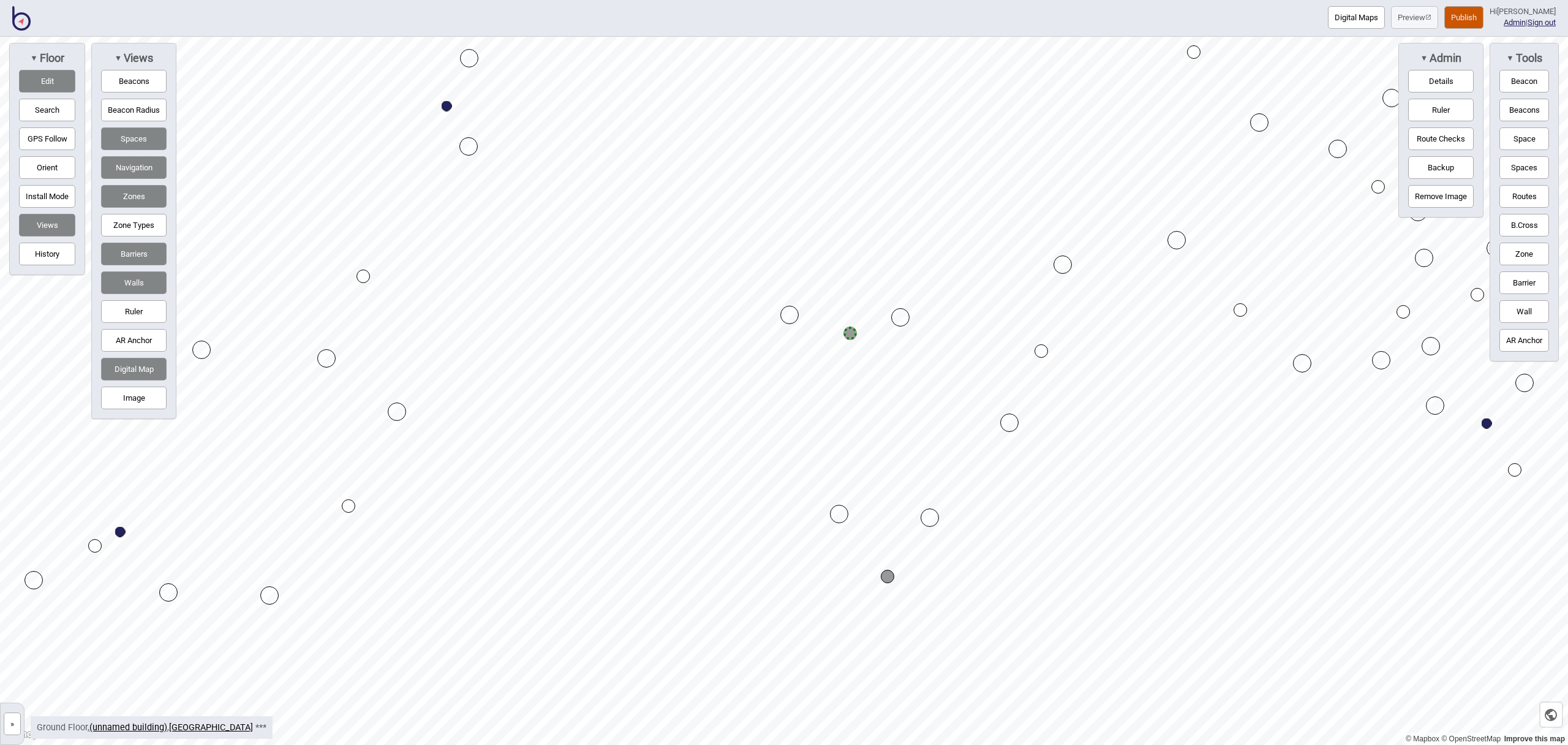
click at [57, 80] on button "Edit" at bounding box center [47, 81] width 56 height 23
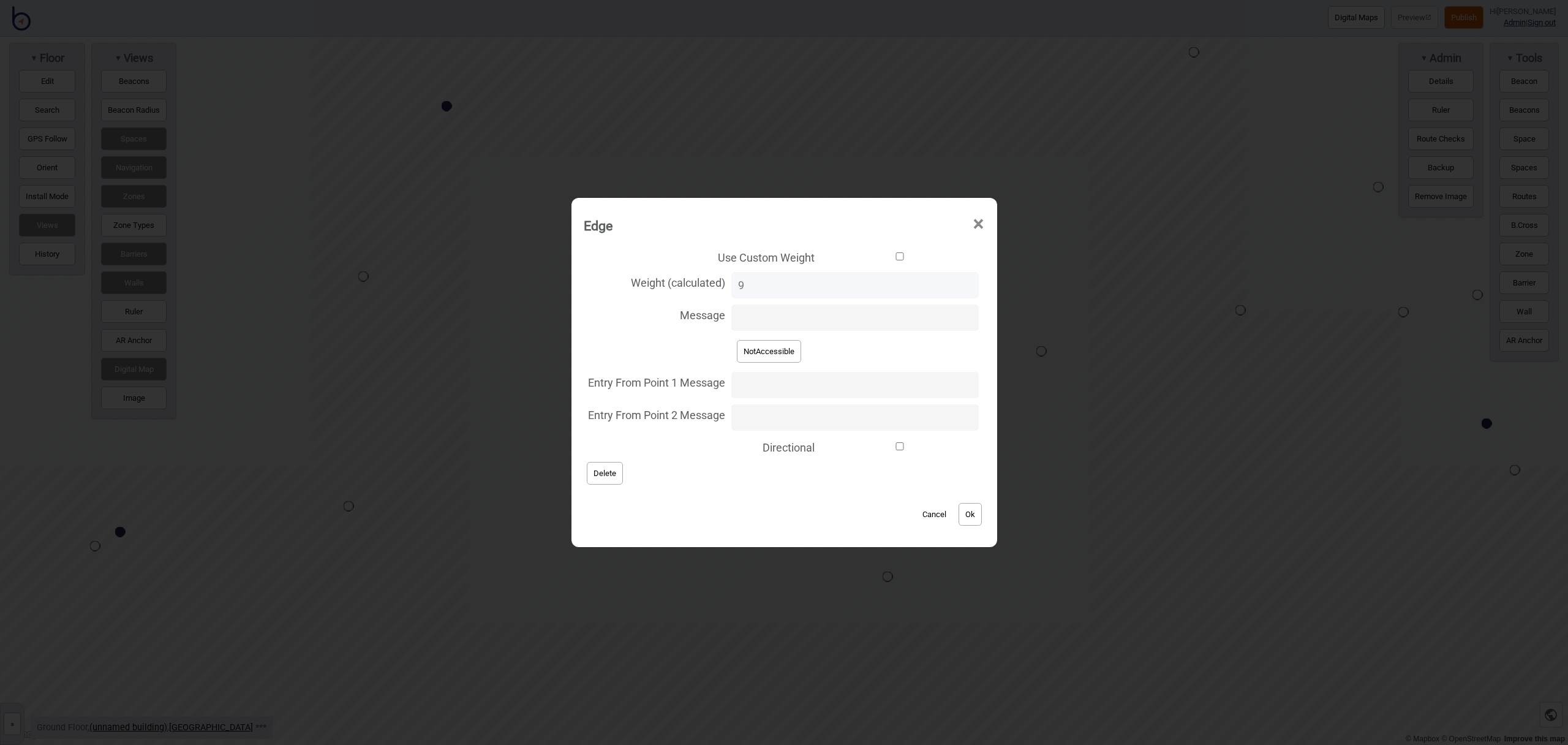
click at [622, 469] on button "Delete" at bounding box center [605, 473] width 36 height 23
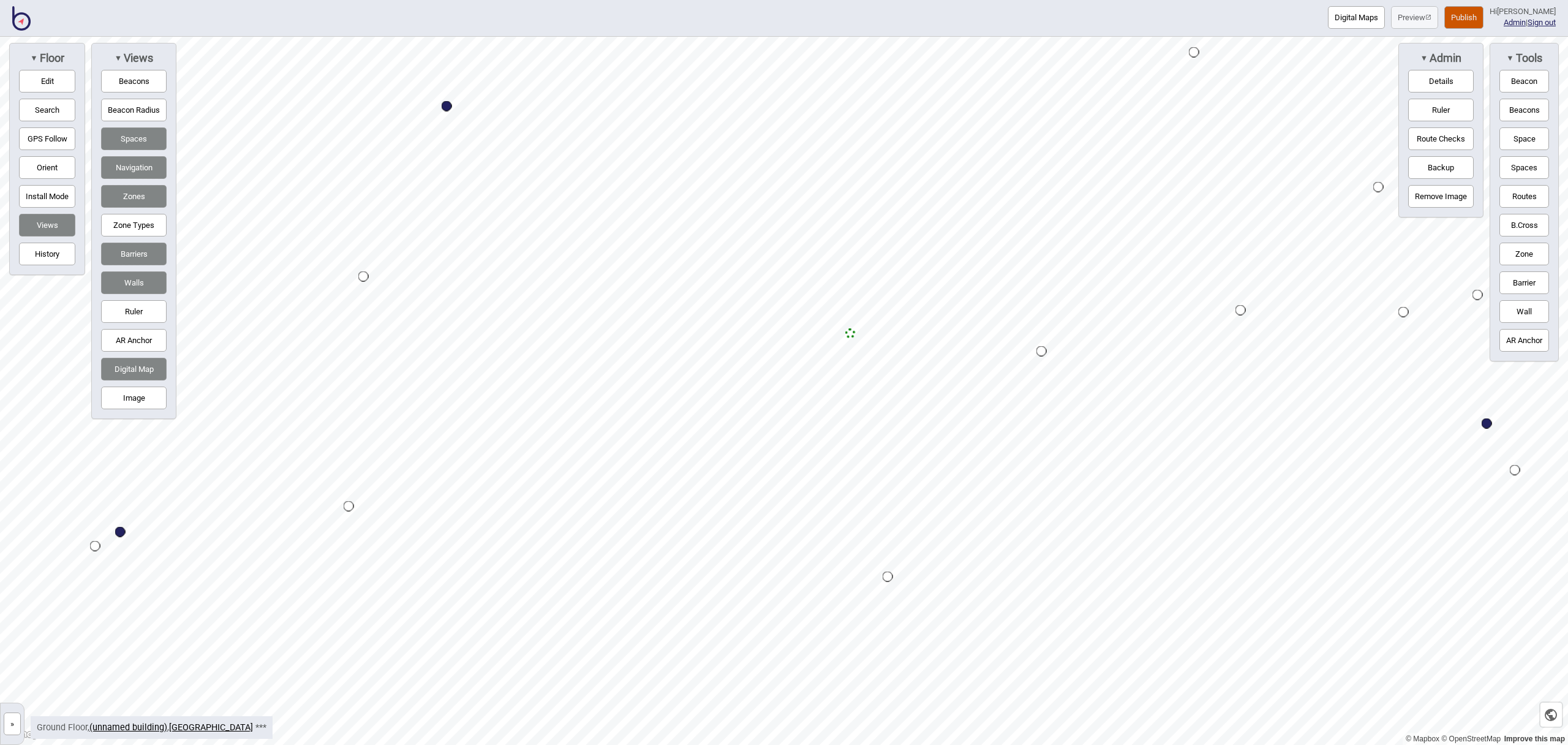
click at [1524, 201] on button "Routes" at bounding box center [1524, 197] width 50 height 23
click at [1515, 470] on div "Map marker" at bounding box center [1515, 471] width 11 height 11
click at [888, 577] on div "Map marker" at bounding box center [888, 577] width 11 height 11
click at [1528, 197] on button "Routes" at bounding box center [1524, 197] width 50 height 23
click at [1529, 252] on button "Zone" at bounding box center [1524, 254] width 50 height 23
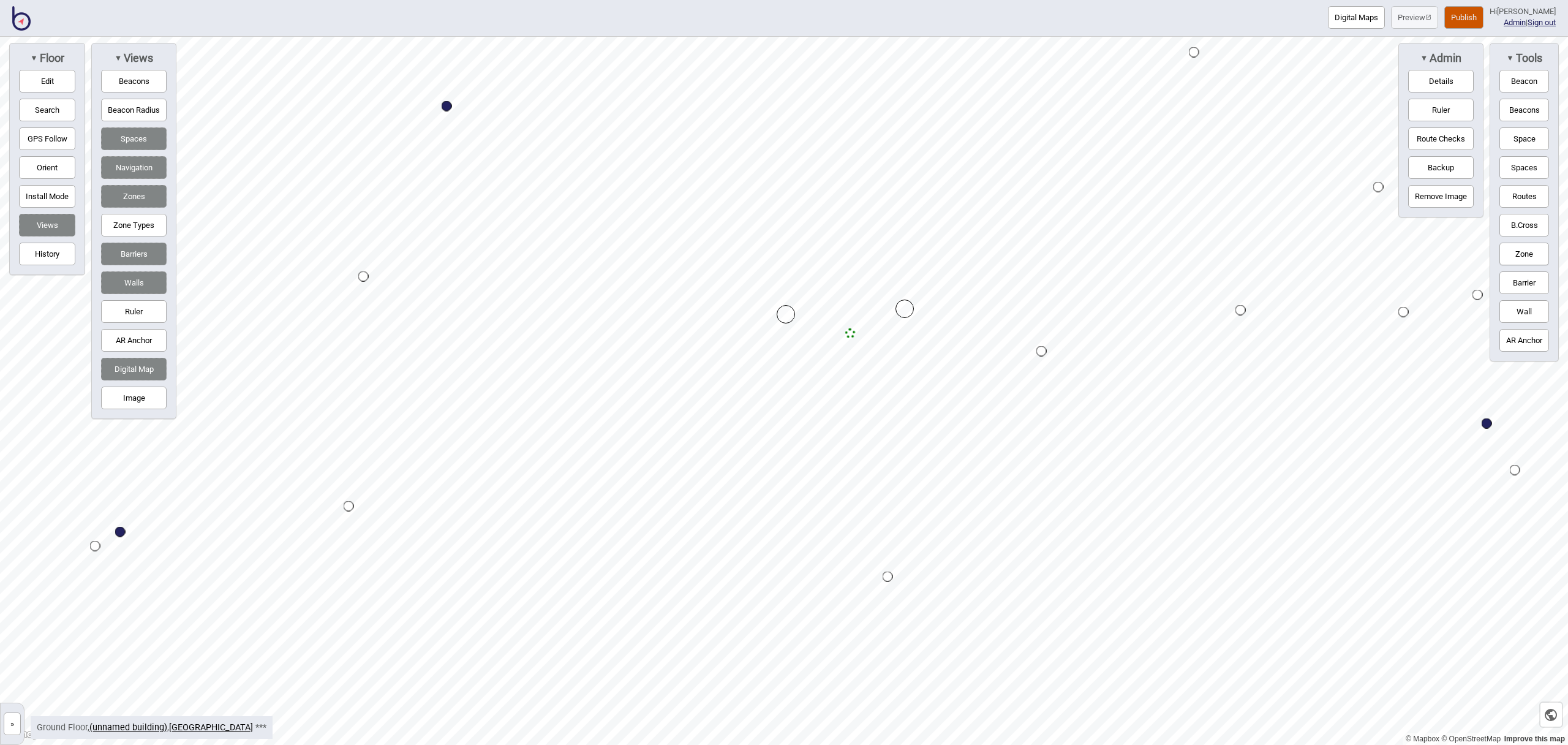
click at [1540, 257] on button "Zone" at bounding box center [1524, 254] width 50 height 23
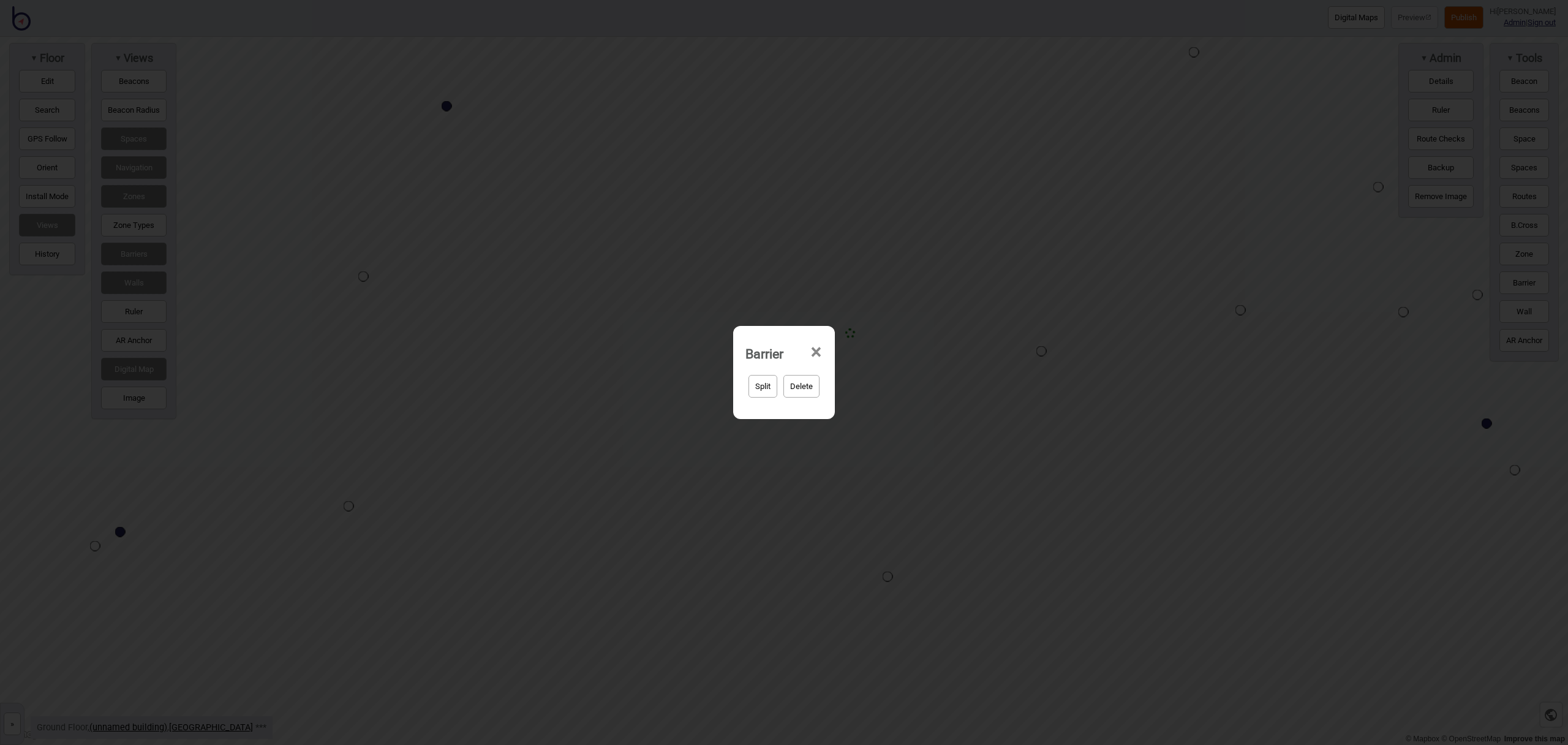
click at [821, 351] on span "×" at bounding box center [816, 352] width 13 height 41
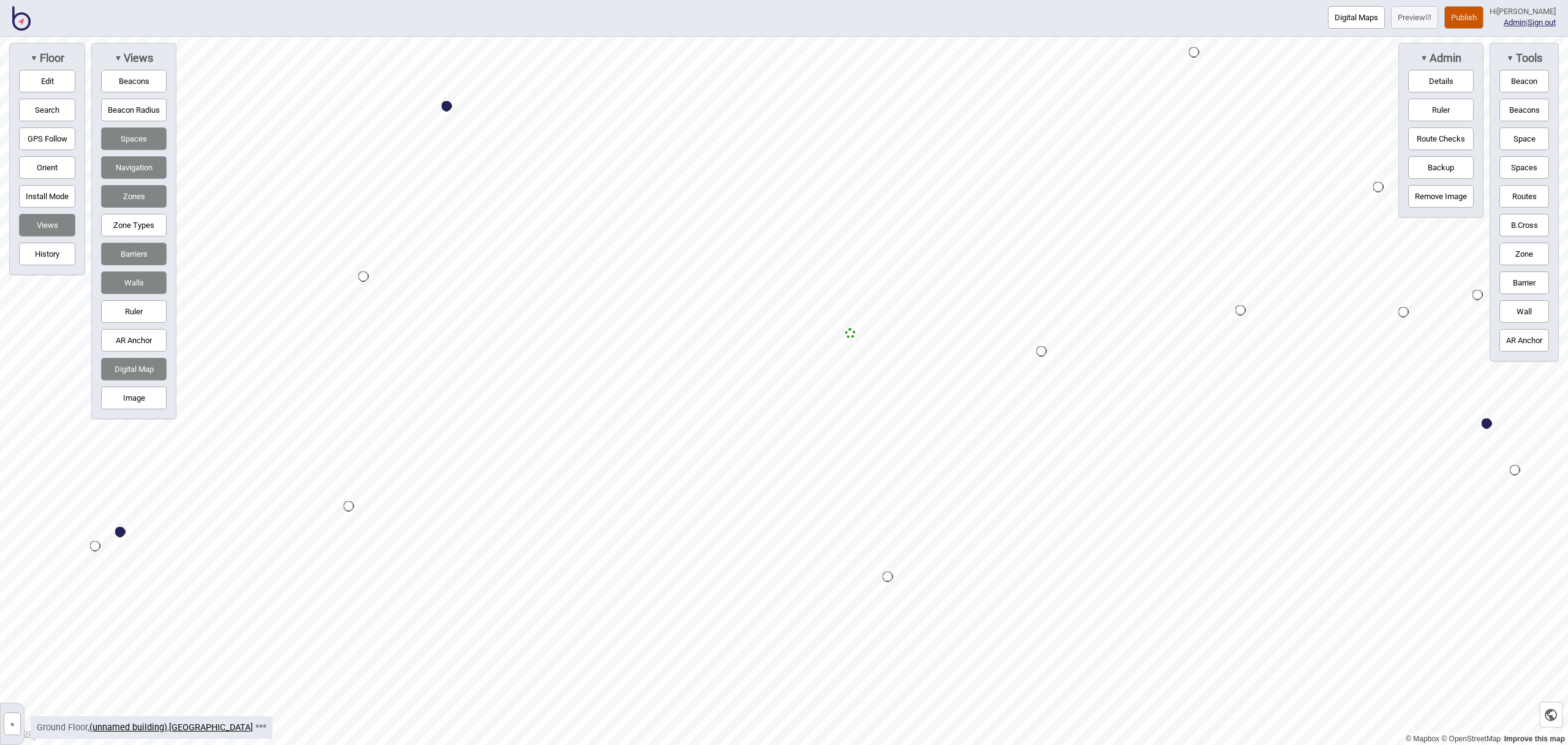
click at [1520, 246] on button "Zone" at bounding box center [1524, 254] width 50 height 23
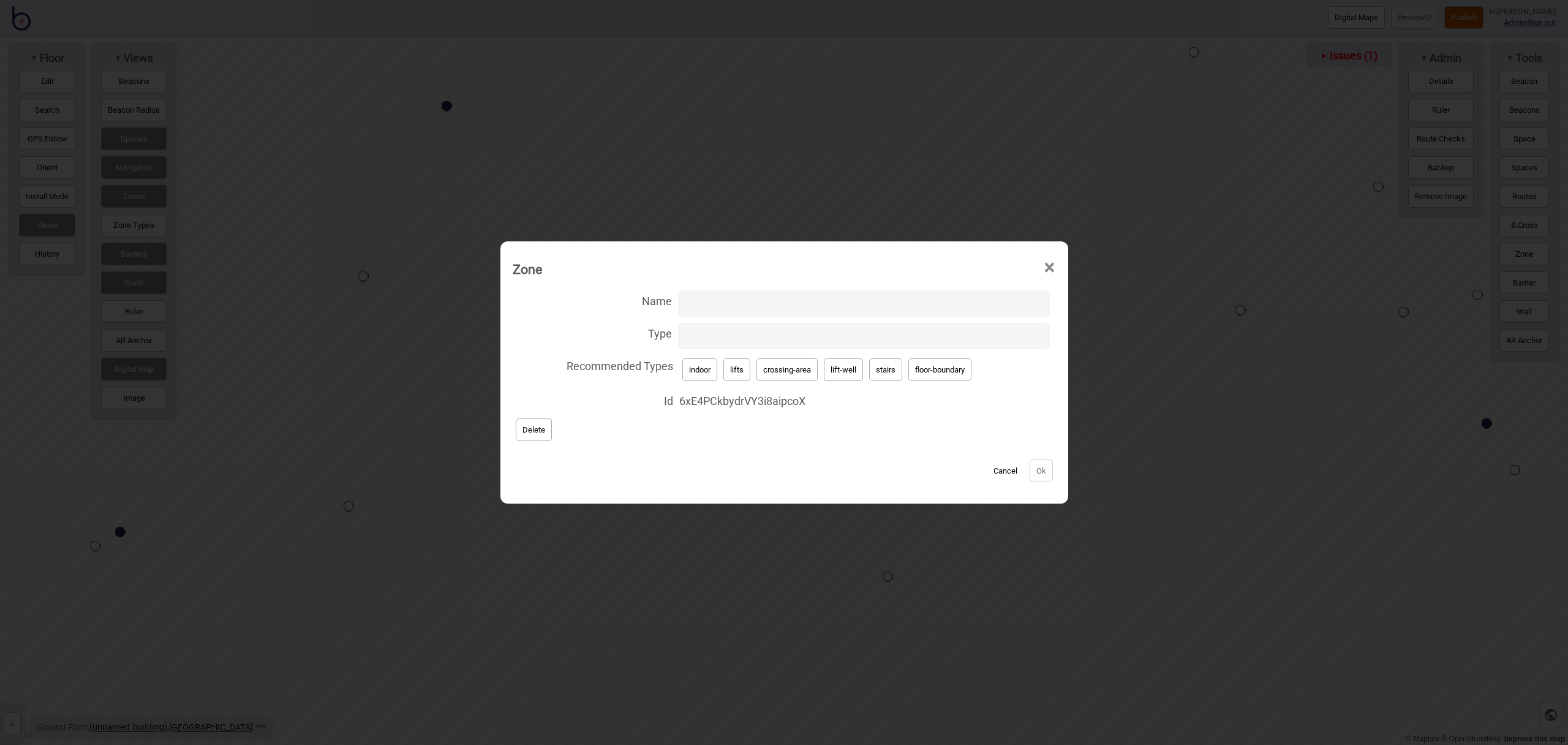
click at [847, 378] on button "lift-well" at bounding box center [843, 370] width 39 height 23
click at [875, 370] on button "stairs" at bounding box center [886, 370] width 33 height 23
type input "stairs"
click at [1047, 476] on button "Ok" at bounding box center [1041, 471] width 23 height 23
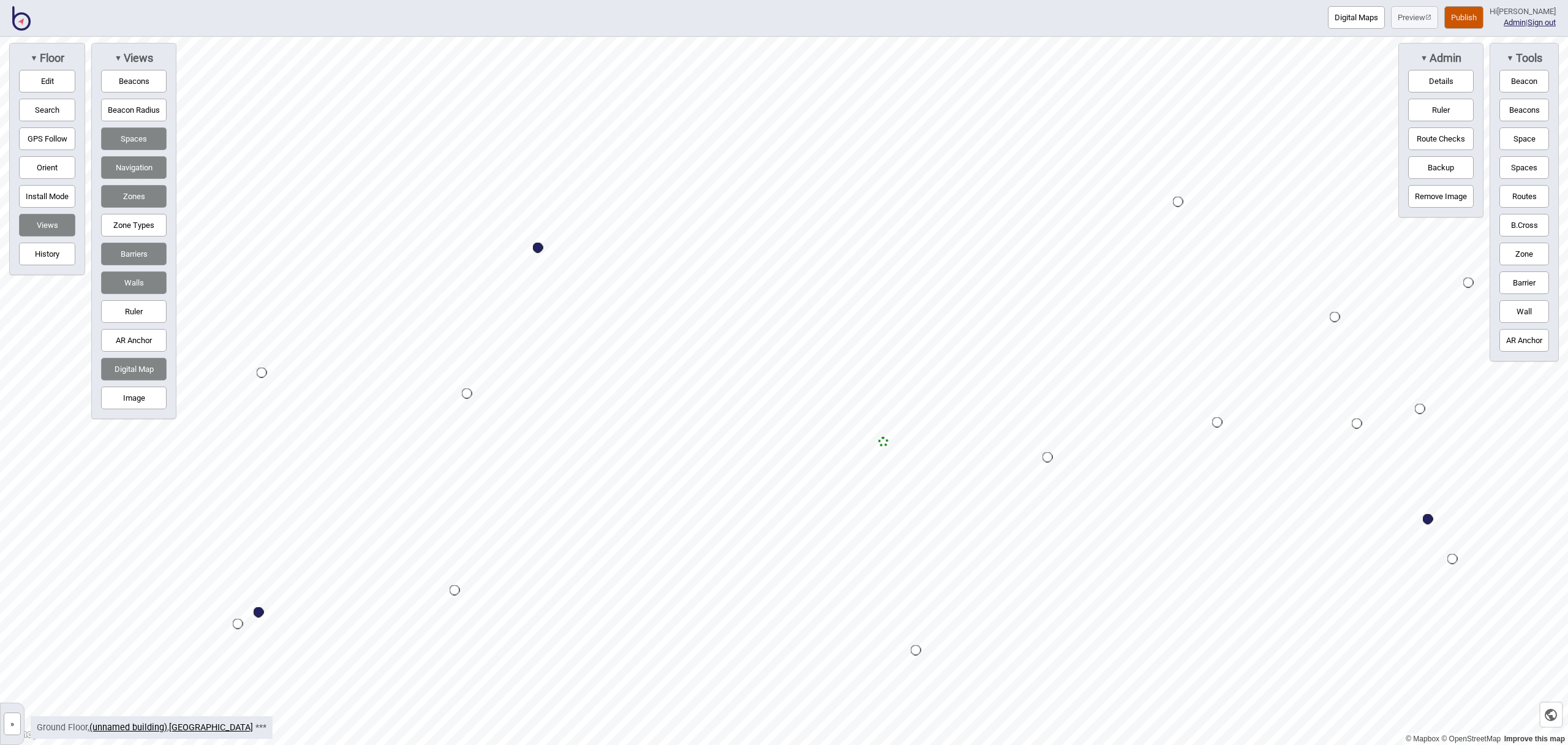
click at [1522, 259] on button "Zone" at bounding box center [1524, 254] width 50 height 23
click at [752, 228] on div "Map marker" at bounding box center [752, 228] width 19 height 19
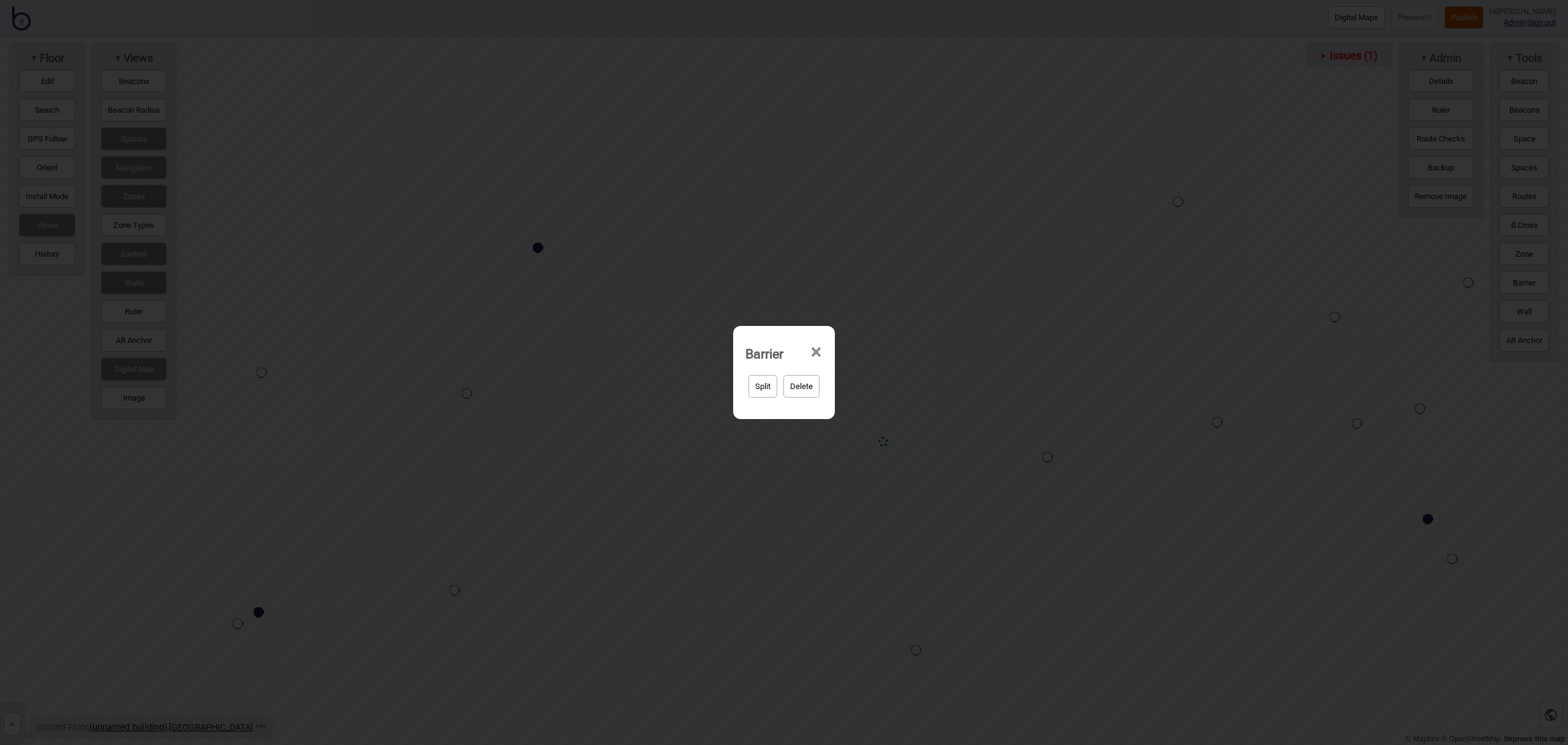
click at [823, 350] on div "Barrier ×" at bounding box center [784, 350] width 90 height 37
click at [821, 351] on span "×" at bounding box center [816, 352] width 13 height 41
click at [818, 351] on span "×" at bounding box center [816, 352] width 13 height 41
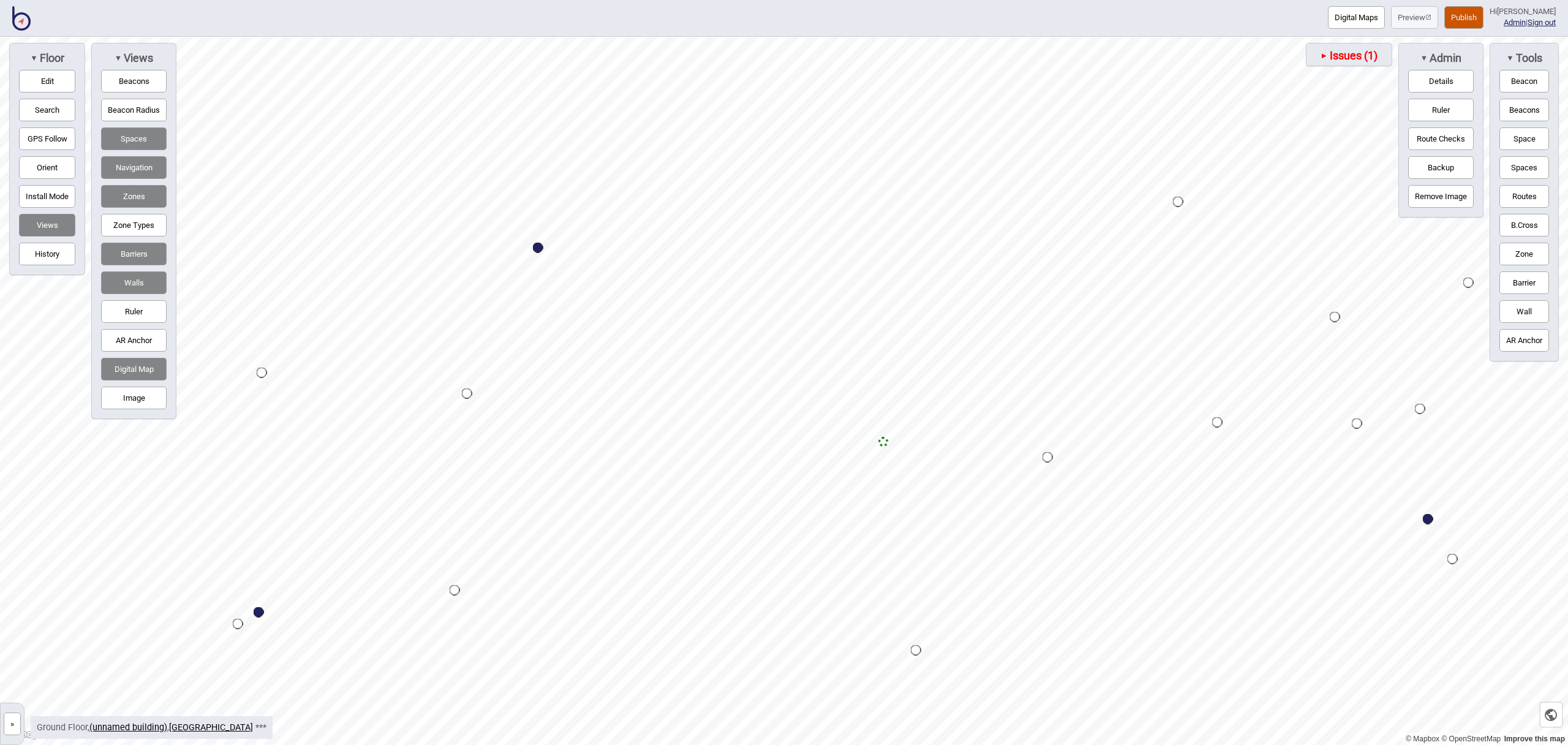
click at [132, 258] on button "Barriers" at bounding box center [133, 254] width 66 height 23
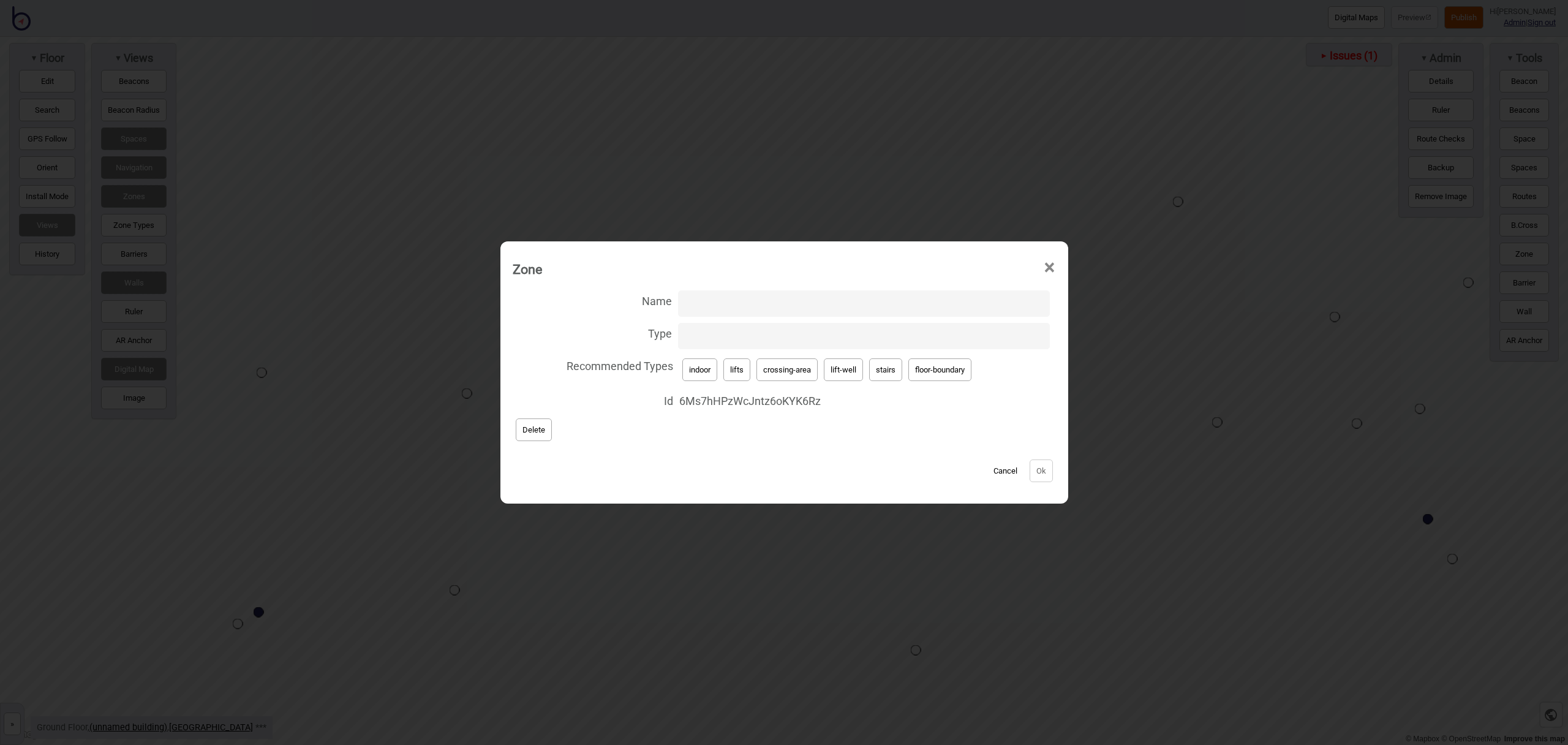
click at [796, 364] on button "crossing-area" at bounding box center [787, 370] width 61 height 23
type input "crossing-area"
click at [1044, 470] on button "Ok" at bounding box center [1041, 471] width 23 height 23
click at [1047, 267] on span "×" at bounding box center [1049, 268] width 13 height 41
click at [1054, 268] on span "×" at bounding box center [1049, 268] width 13 height 41
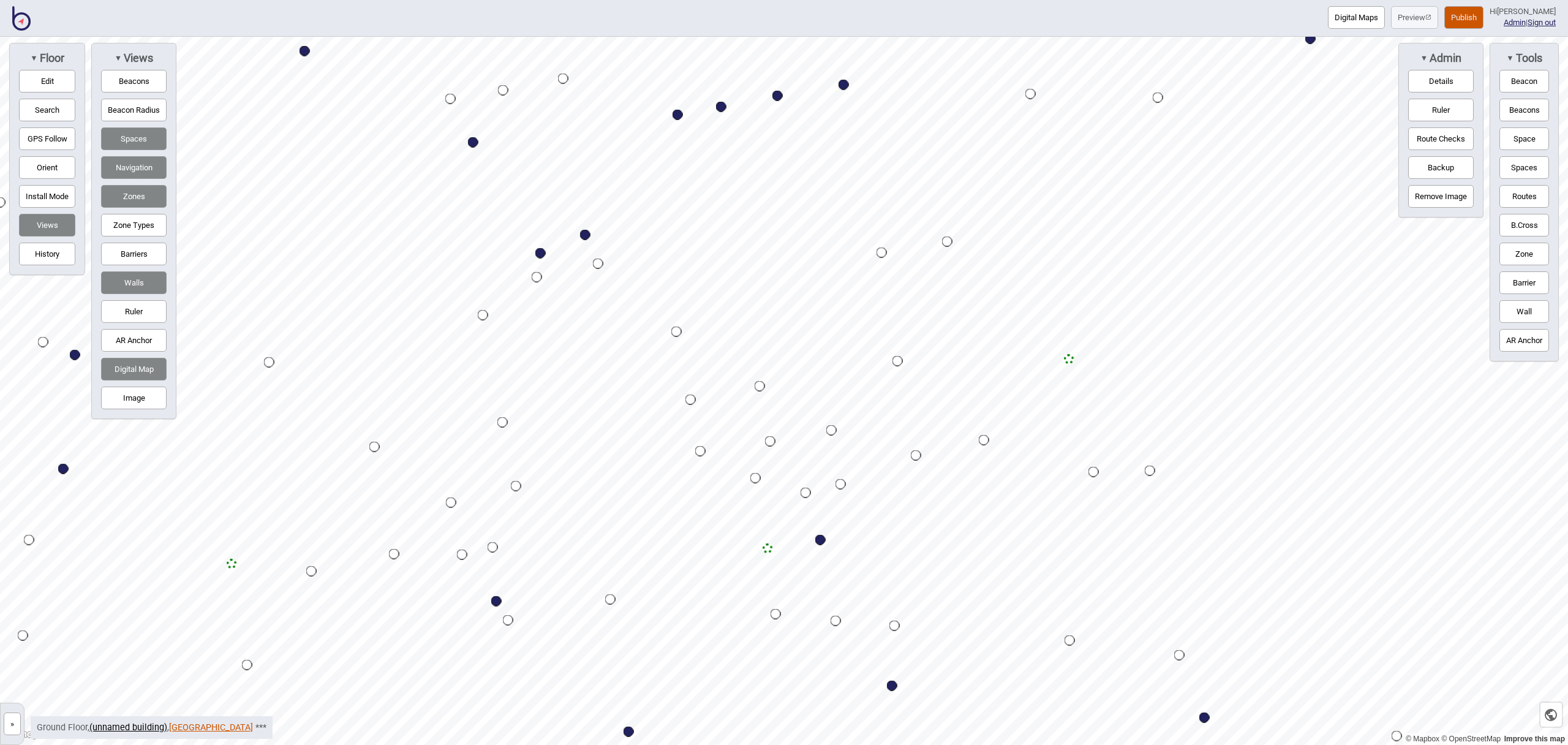
click at [242, 728] on link "Ashburton Leisure Centre" at bounding box center [211, 728] width 84 height 11
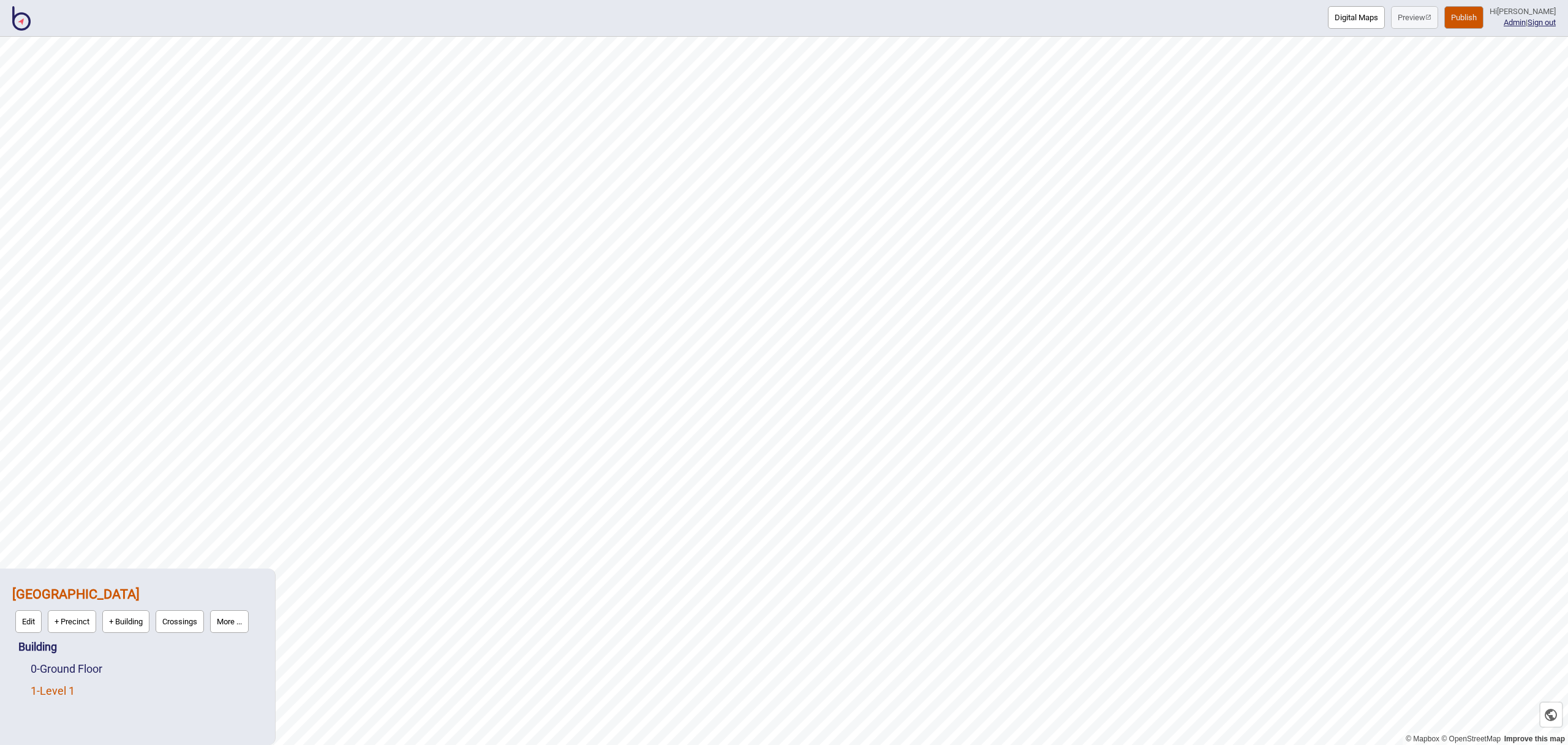
click at [72, 689] on link "1 - Level 1" at bounding box center [52, 691] width 44 height 13
click at [52, 688] on button "Edit" at bounding box center [47, 688] width 27 height 23
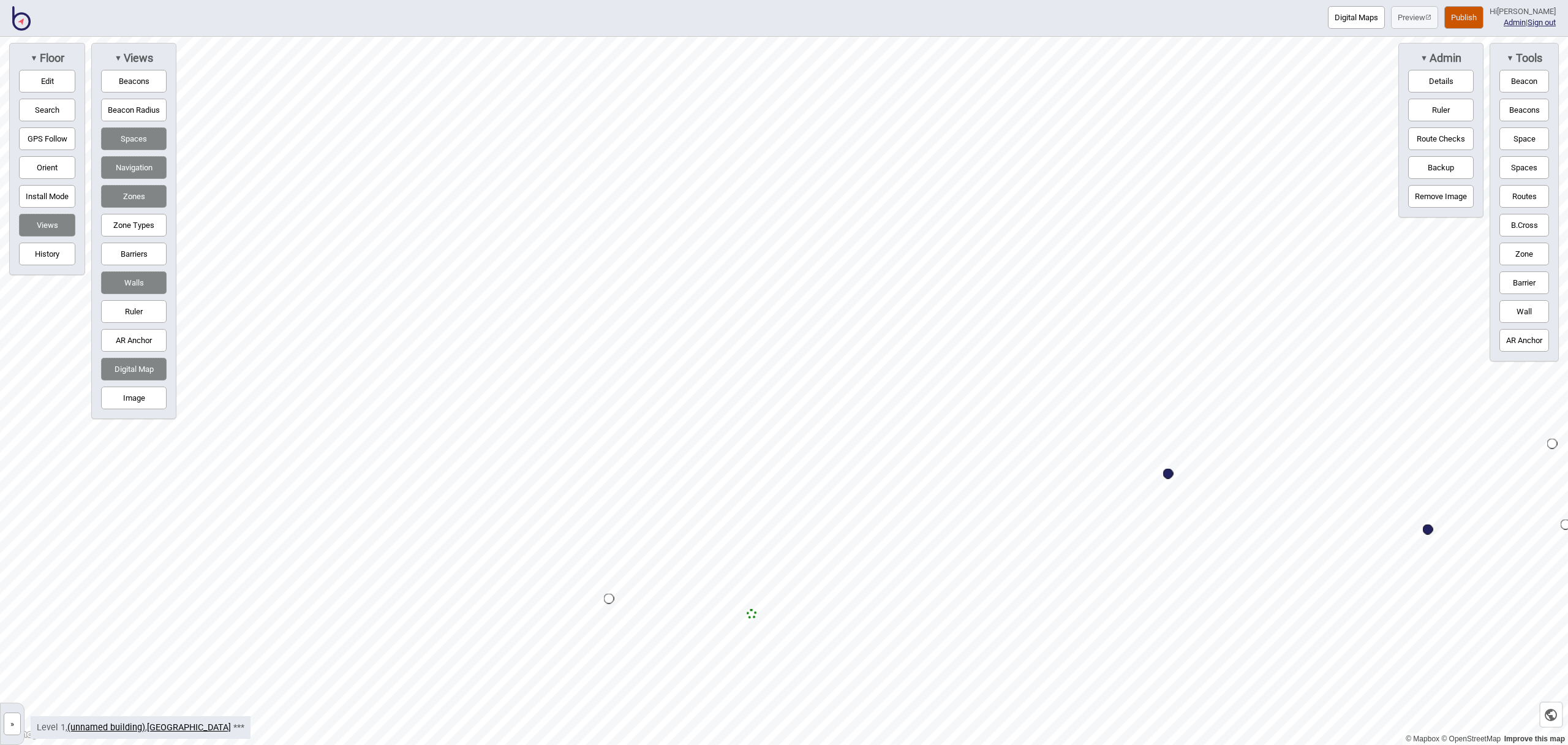
click at [44, 88] on button "Edit" at bounding box center [47, 81] width 56 height 23
click at [35, 78] on button "Edit" at bounding box center [47, 81] width 56 height 23
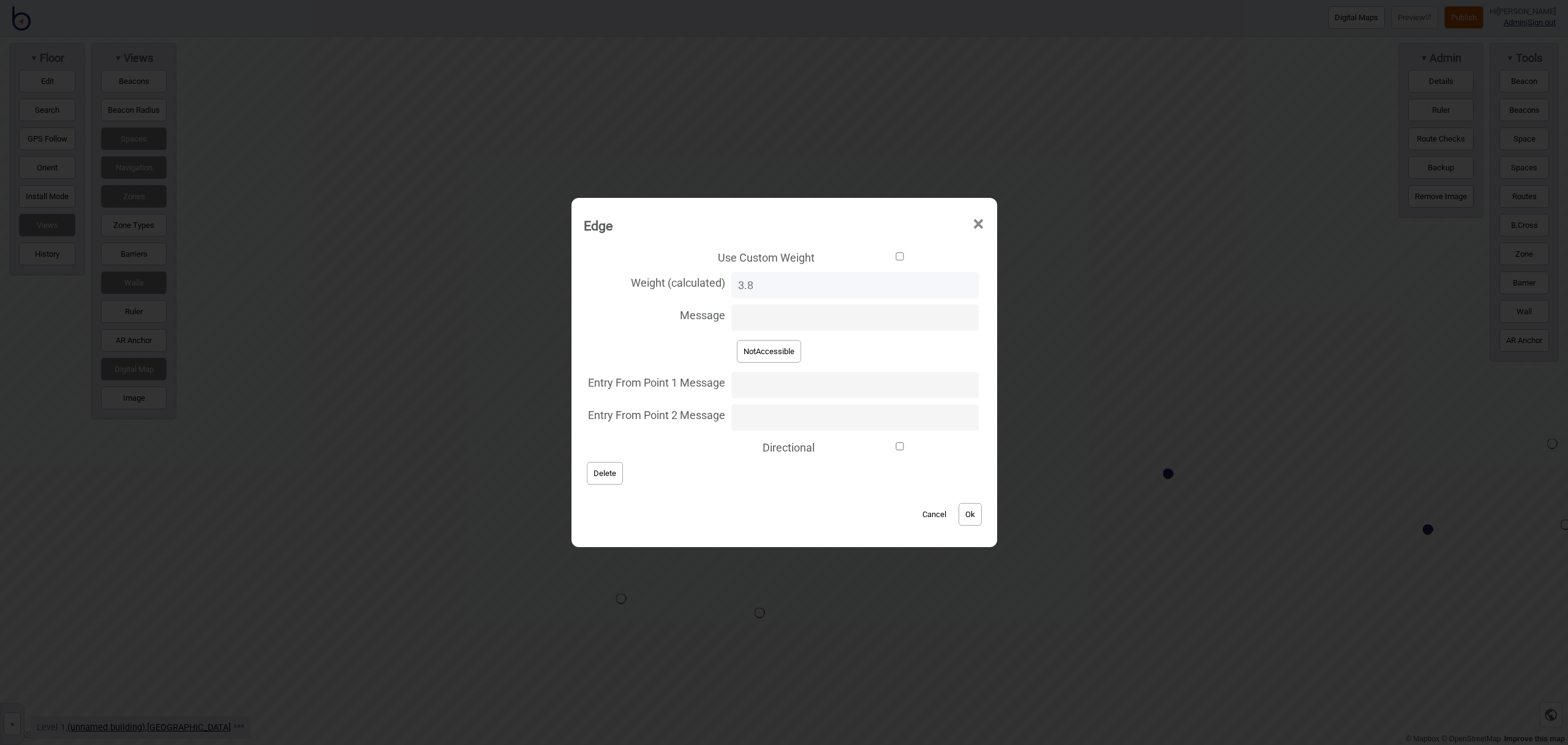
click at [623, 474] on button "Delete" at bounding box center [605, 473] width 36 height 23
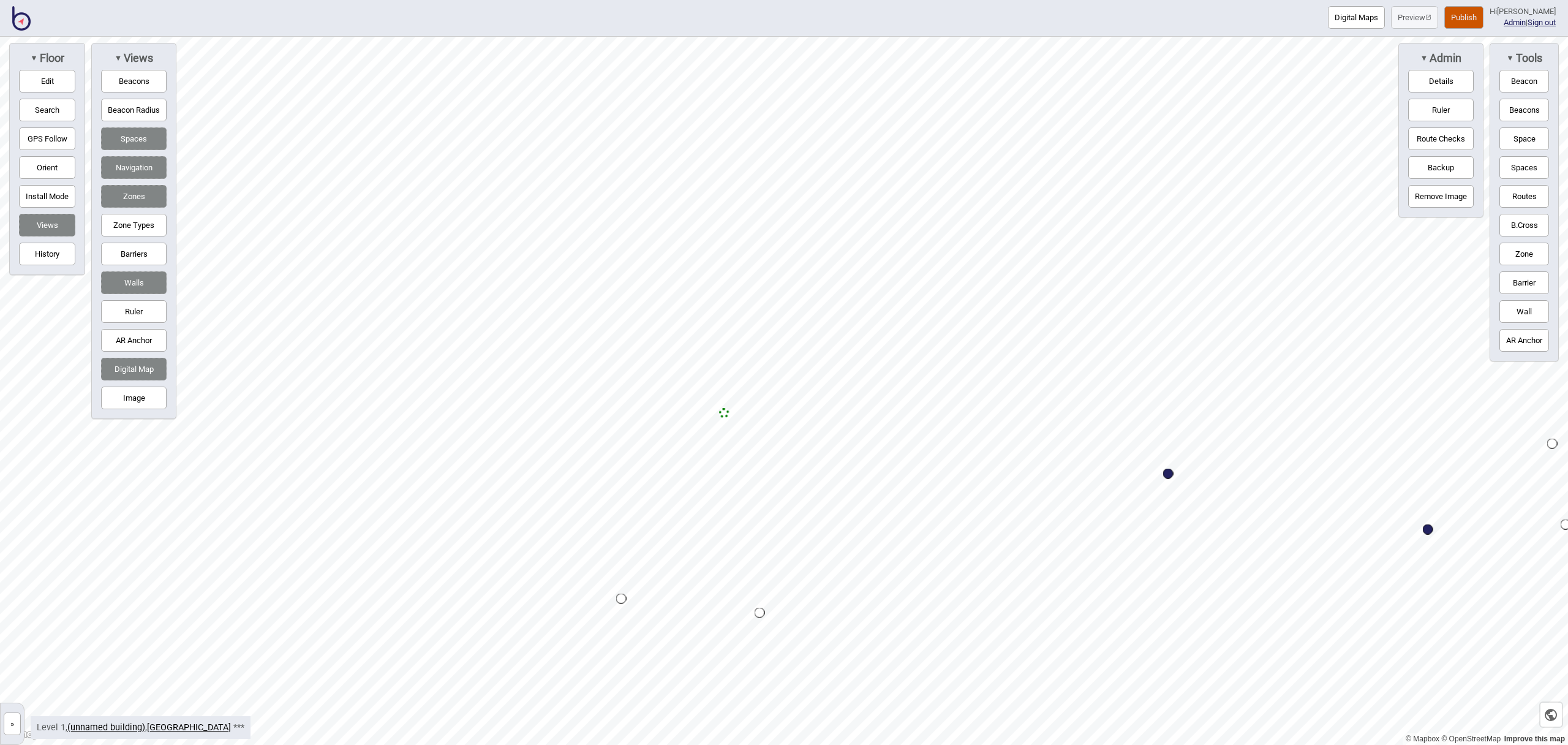
click at [136, 254] on button "Barriers" at bounding box center [133, 254] width 66 height 23
click at [1515, 201] on button "Routes" at bounding box center [1524, 197] width 50 height 23
click at [620, 598] on div "Map marker" at bounding box center [622, 599] width 11 height 11
click at [760, 612] on div "Map marker" at bounding box center [760, 614] width 11 height 11
click at [1524, 197] on button "Routes" at bounding box center [1524, 197] width 50 height 23
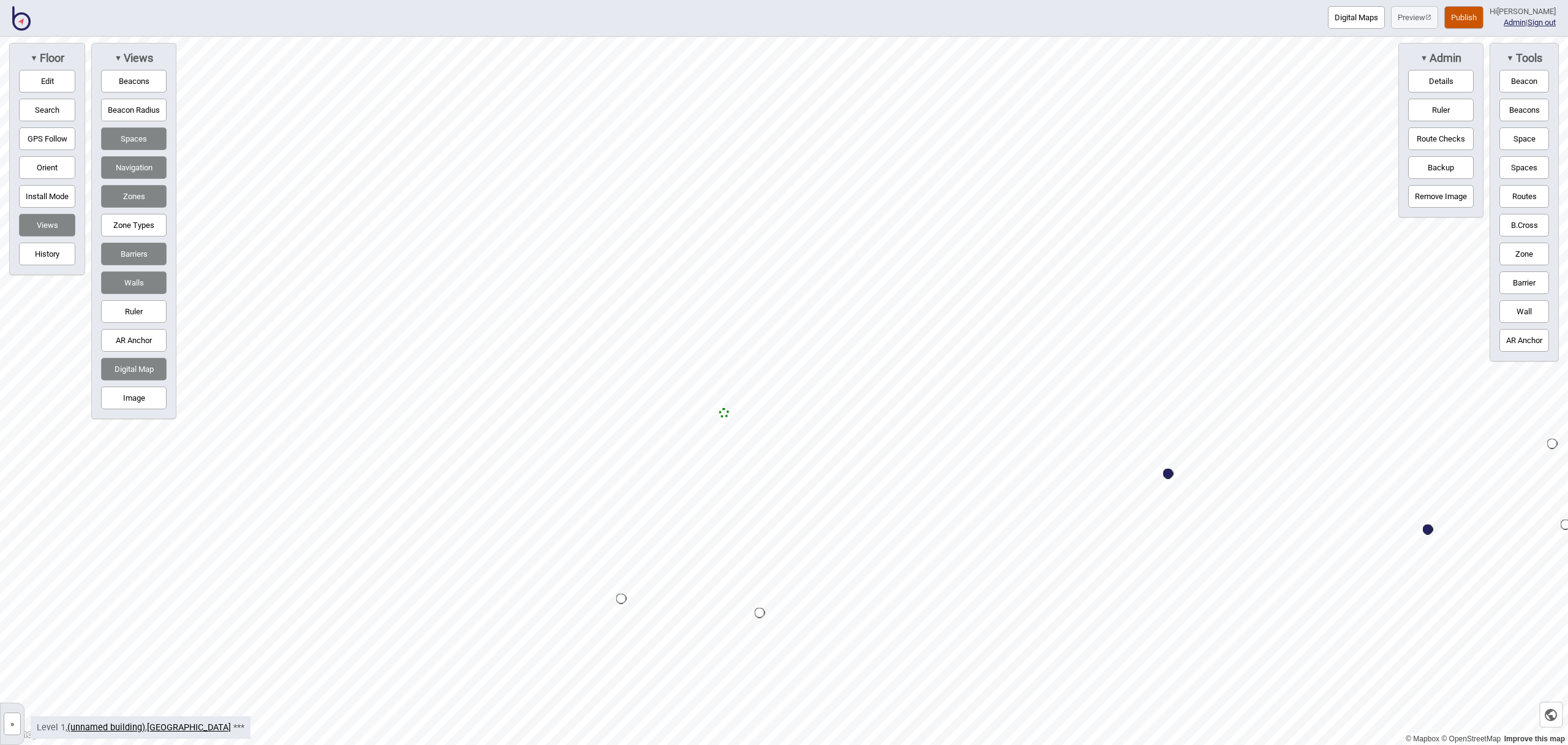
click at [56, 81] on button "Edit" at bounding box center [47, 81] width 56 height 23
click at [1523, 247] on button "Zone" at bounding box center [1524, 254] width 50 height 23
click at [699, 533] on div "Map marker" at bounding box center [699, 533] width 19 height 19
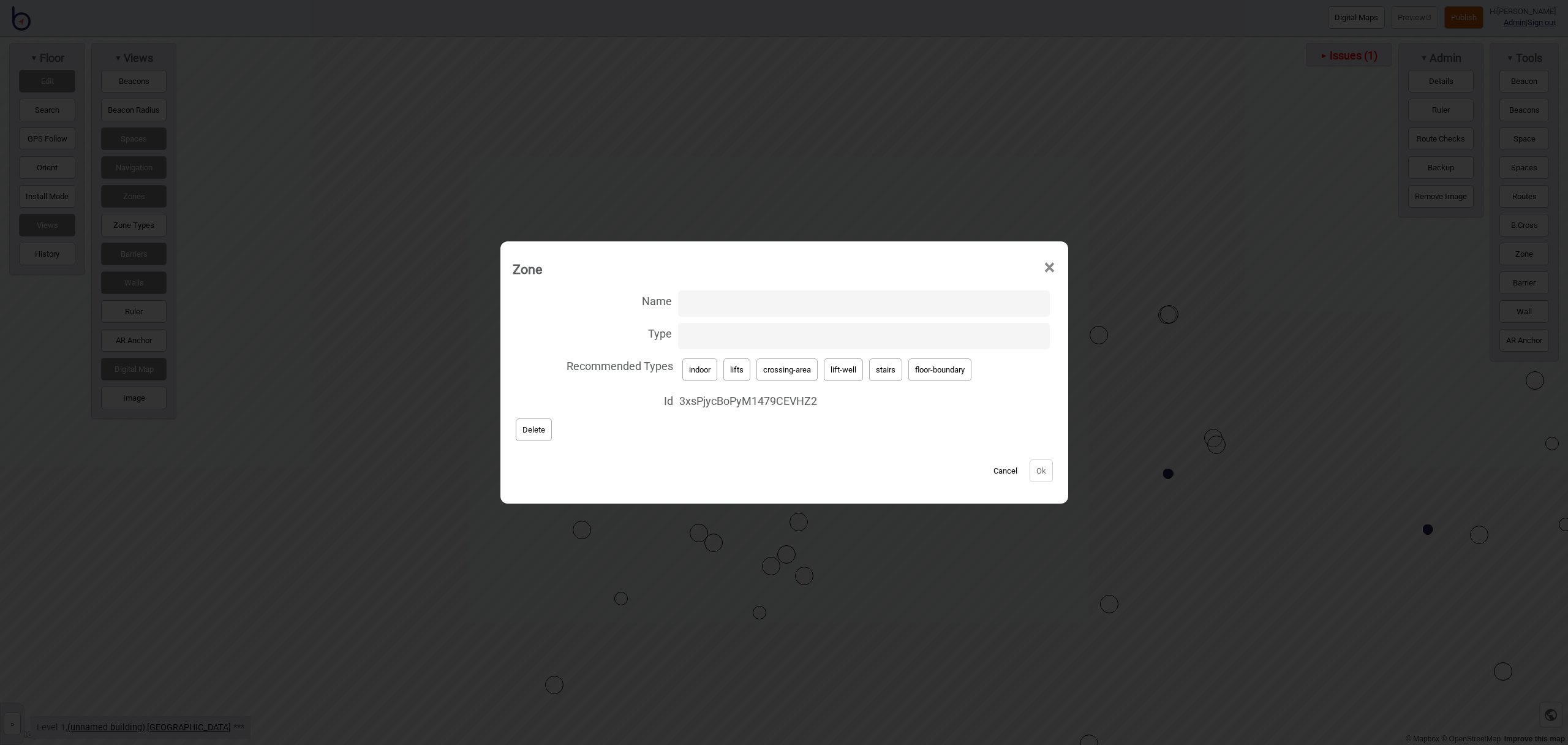
click at [879, 376] on button "stairs" at bounding box center [886, 370] width 33 height 23
type input "stairs"
click at [1038, 467] on button "Ok" at bounding box center [1041, 471] width 23 height 23
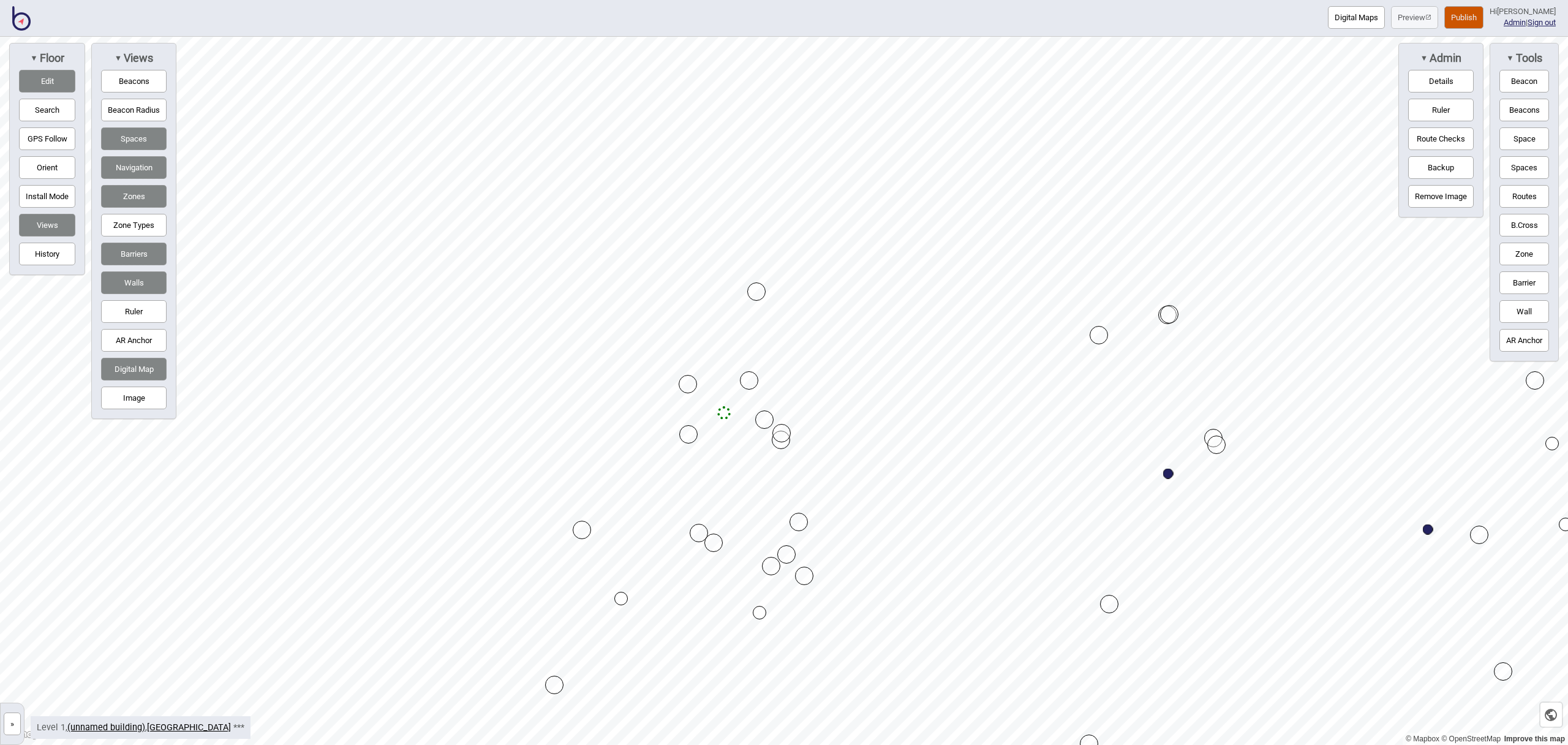
click at [1508, 254] on button "Zone" at bounding box center [1524, 254] width 50 height 23
click at [444, 509] on div "Map marker" at bounding box center [443, 509] width 19 height 19
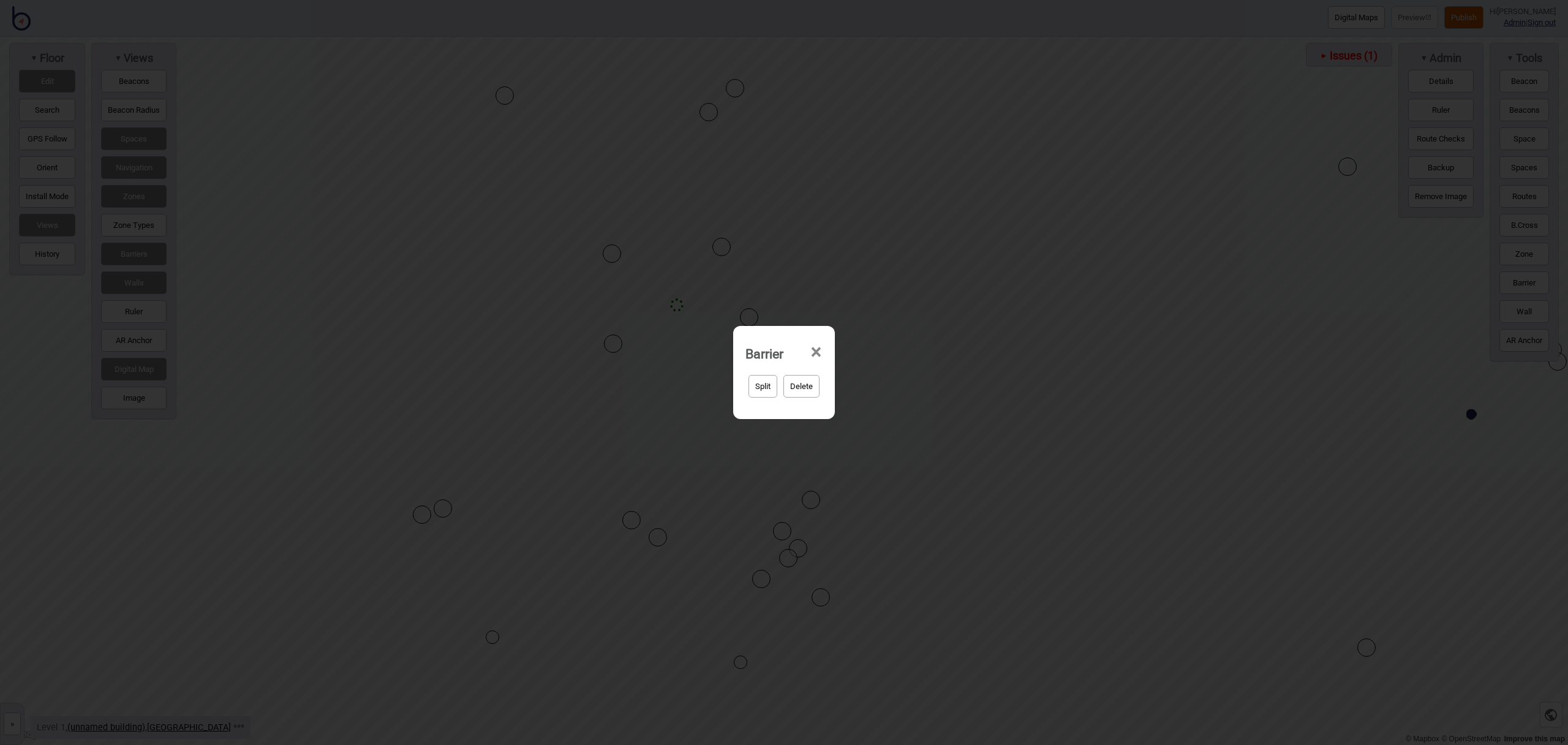
click at [824, 348] on div "Barrier ×" at bounding box center [784, 350] width 90 height 37
click at [816, 350] on span "×" at bounding box center [816, 352] width 13 height 41
click at [822, 351] on span "×" at bounding box center [816, 352] width 13 height 41
click at [814, 351] on span "×" at bounding box center [816, 352] width 13 height 41
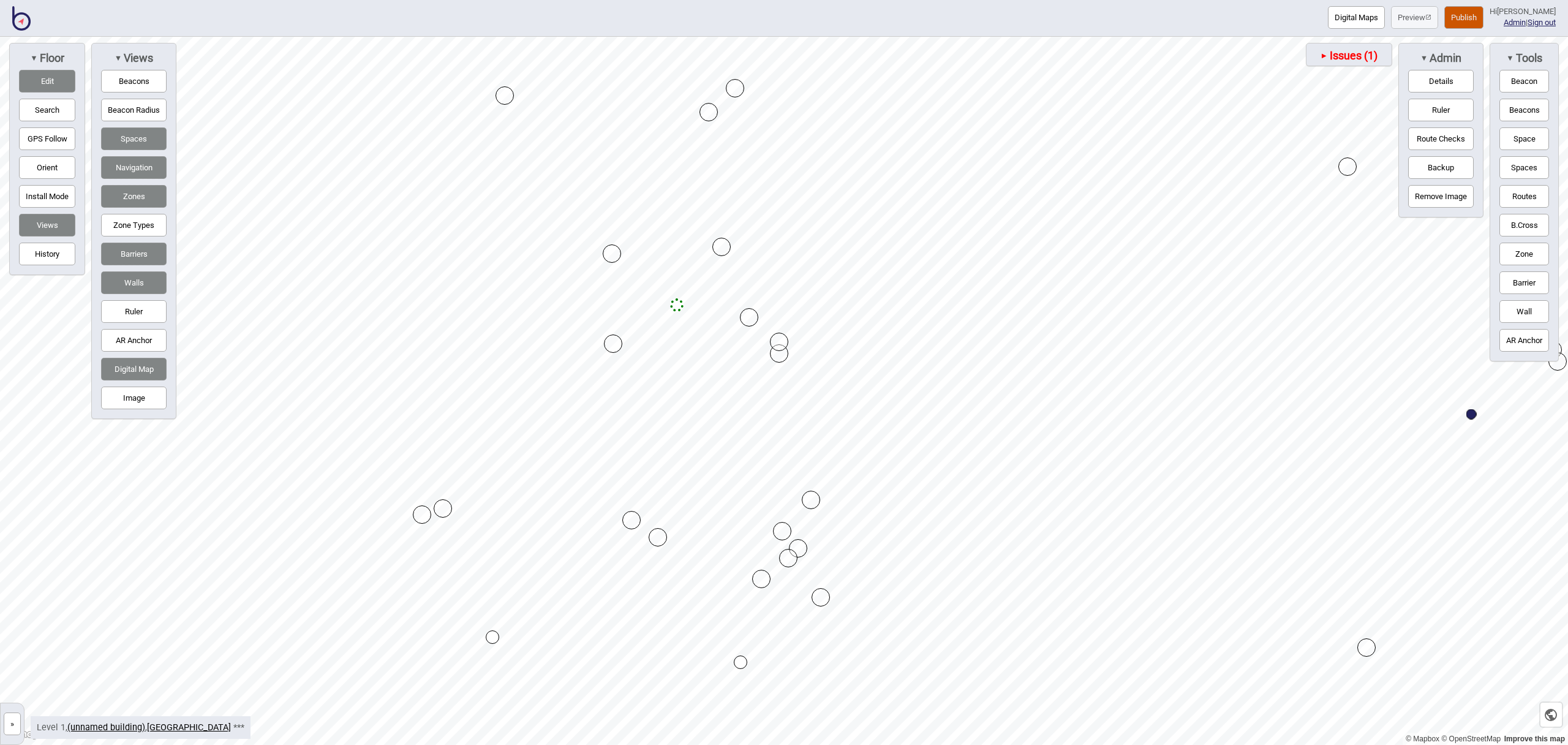
click at [134, 260] on button "Barriers" at bounding box center [133, 254] width 66 height 23
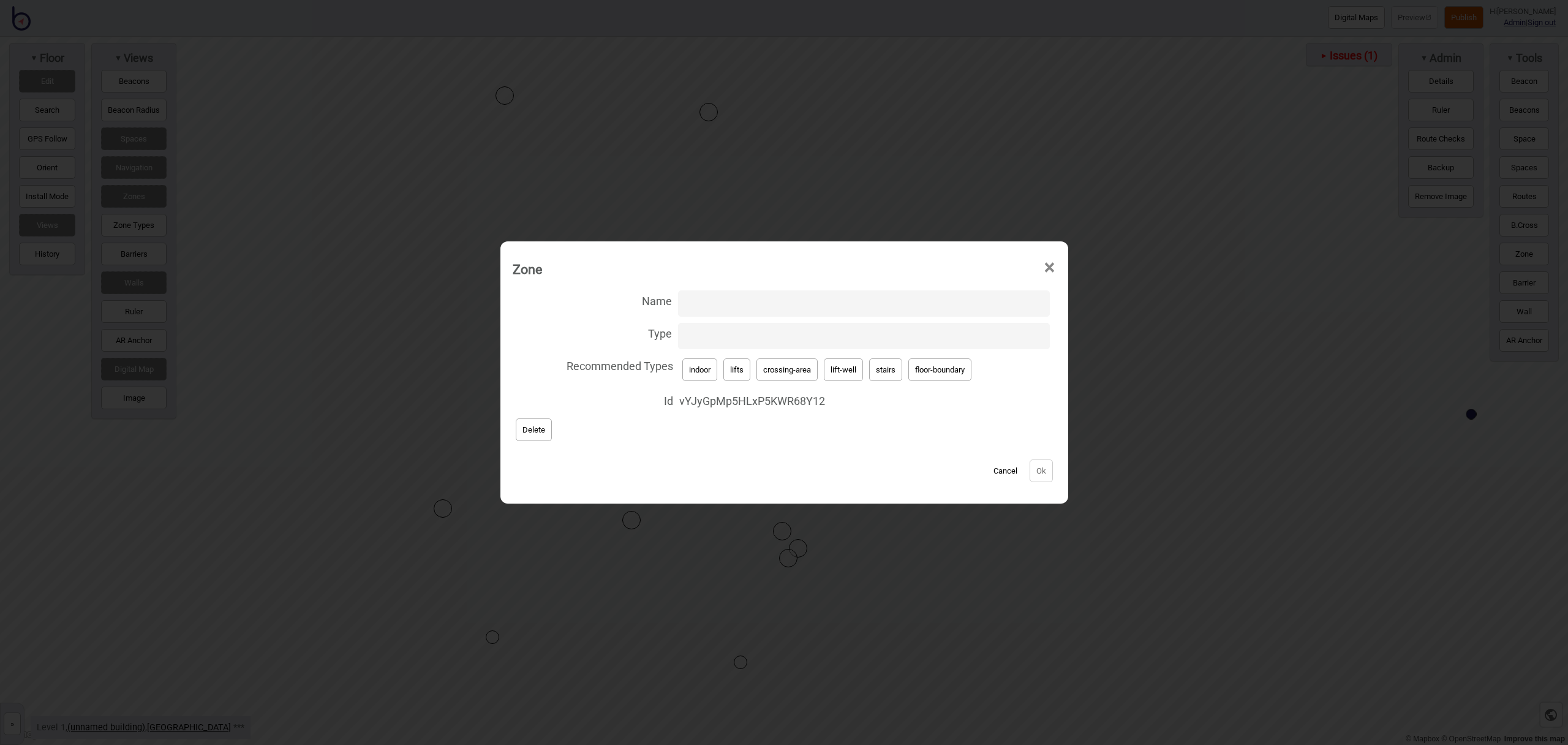
click at [795, 369] on button "crossing-area" at bounding box center [787, 370] width 61 height 23
type input "crossing-area"
click at [1042, 474] on button "Ok" at bounding box center [1041, 471] width 23 height 23
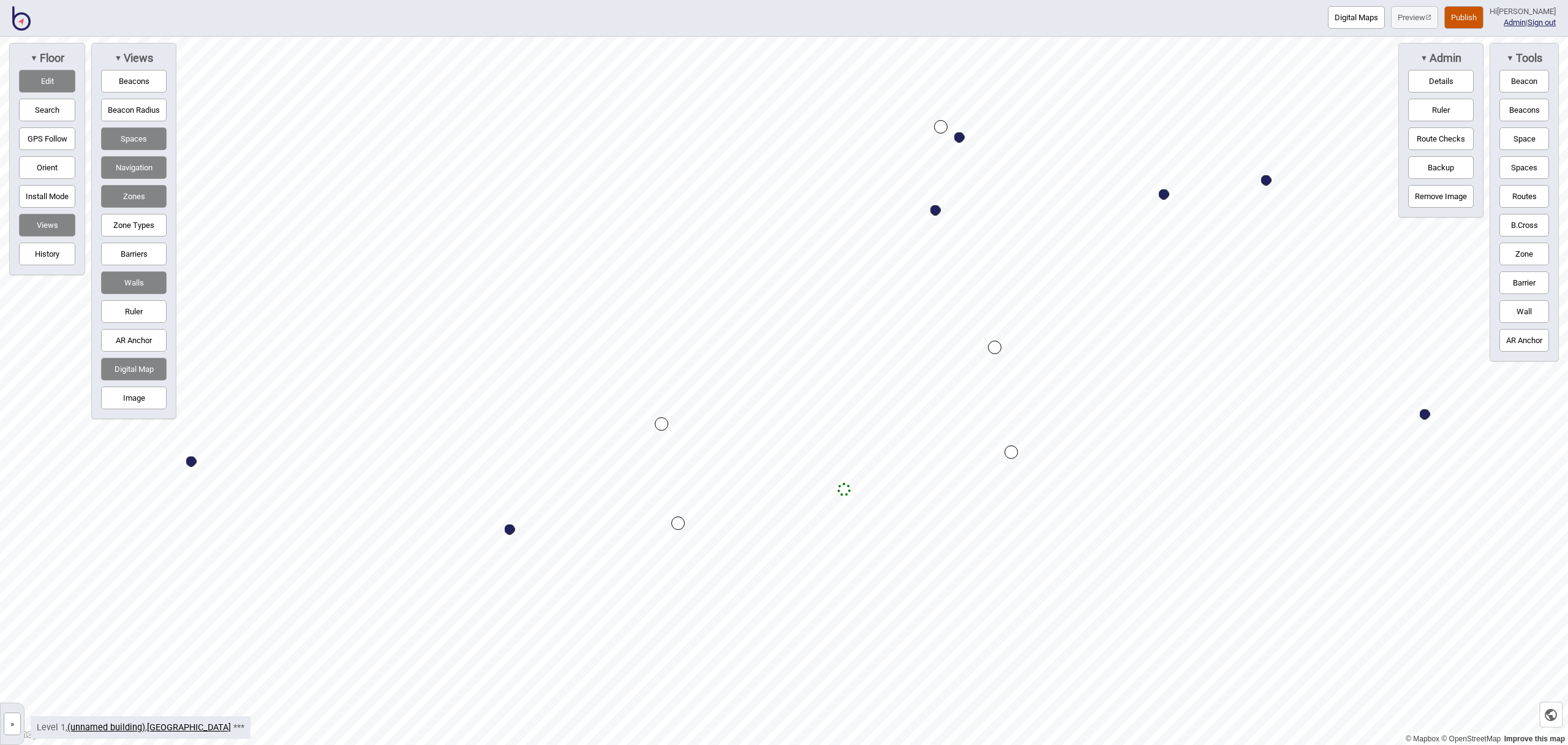
click at [1518, 199] on button "Routes" at bounding box center [1524, 197] width 50 height 23
click at [845, 487] on div "Map marker" at bounding box center [844, 489] width 13 height 13
click at [1516, 197] on button "Routes" at bounding box center [1524, 197] width 50 height 23
click at [59, 90] on button "Edit" at bounding box center [47, 81] width 56 height 23
click at [151, 251] on button "Barriers" at bounding box center [133, 254] width 66 height 23
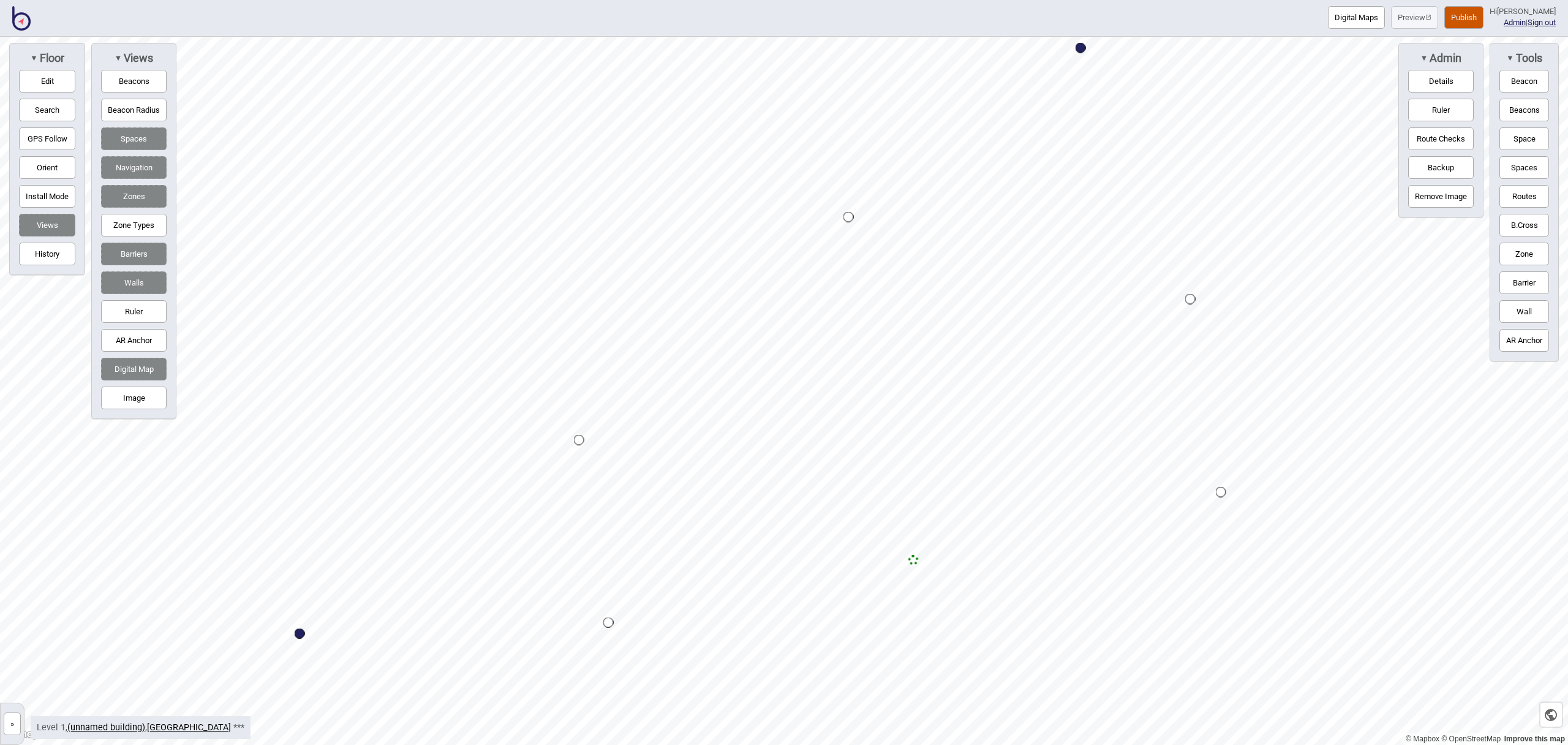
click at [52, 88] on button "Edit" at bounding box center [47, 81] width 56 height 23
click at [68, 81] on button "Edit" at bounding box center [47, 81] width 56 height 23
click at [1520, 197] on button "Routes" at bounding box center [1524, 197] width 50 height 23
click at [1514, 194] on button "Routes" at bounding box center [1524, 197] width 50 height 23
click at [1517, 251] on button "Zone" at bounding box center [1524, 254] width 50 height 23
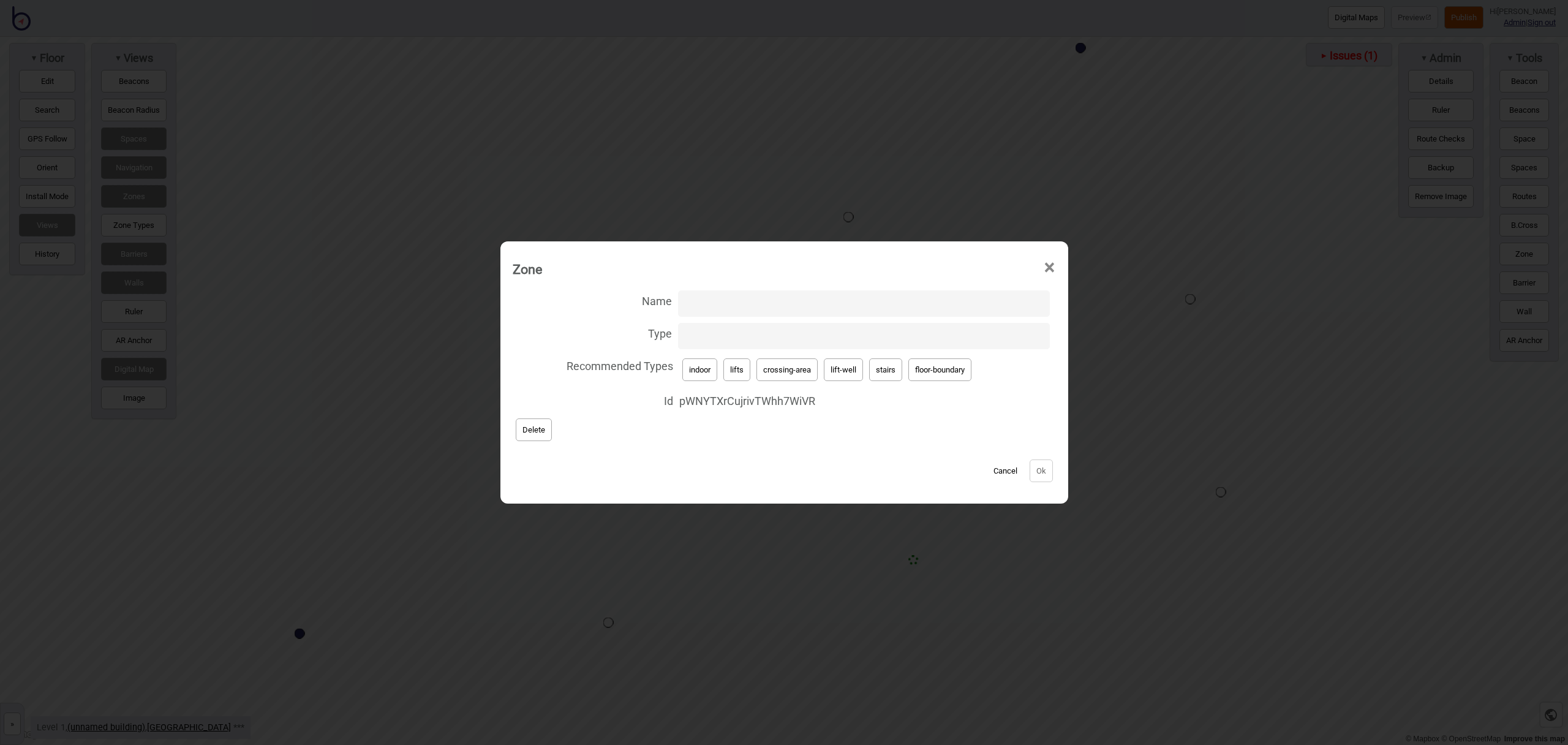
click at [837, 369] on button "lift-well" at bounding box center [843, 370] width 39 height 23
type input "lift-well"
click at [769, 307] on input "Name" at bounding box center [864, 304] width 372 height 27
type input "Lift"
click at [1048, 477] on button "Ok" at bounding box center [1041, 471] width 23 height 23
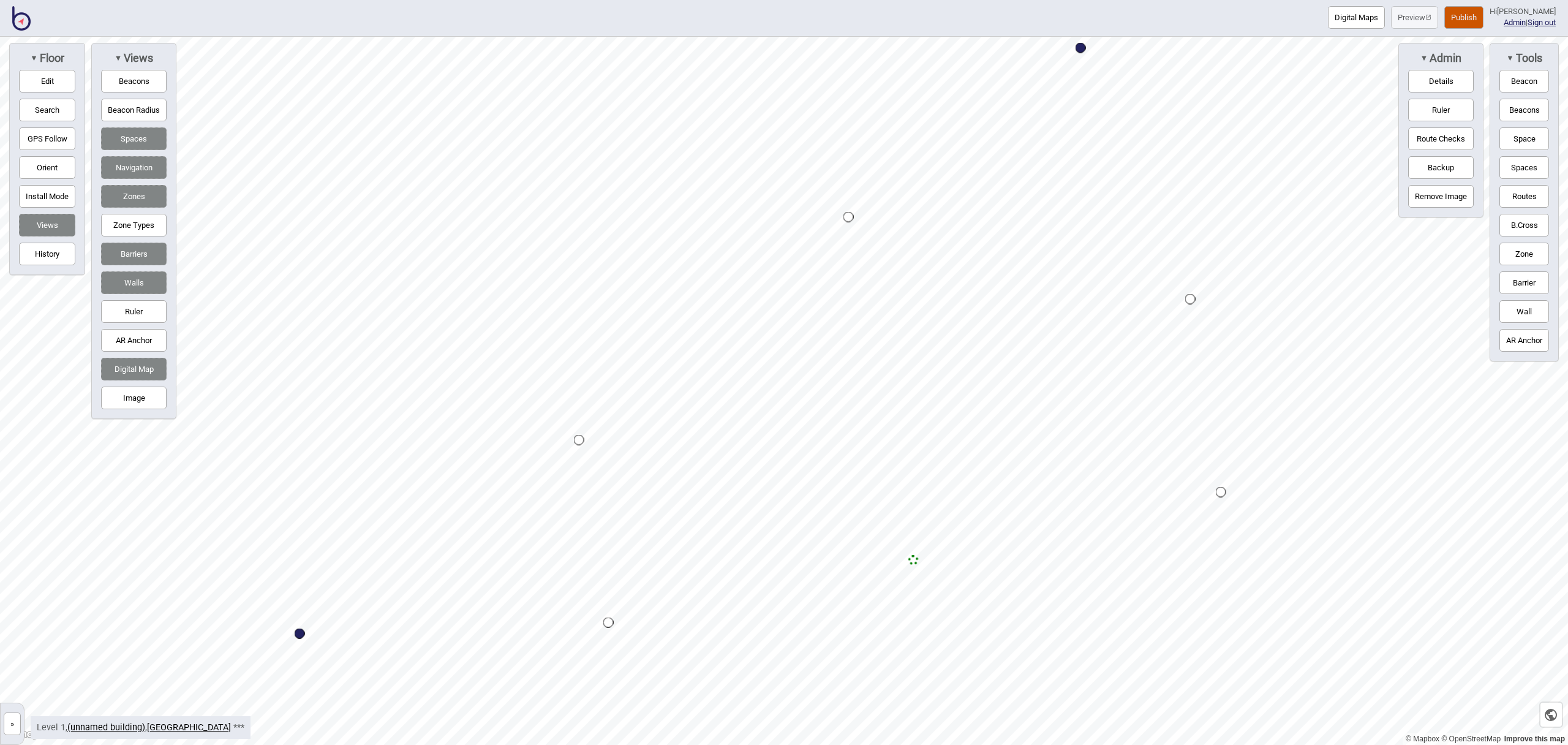
click at [1519, 250] on button "Zone" at bounding box center [1524, 254] width 50 height 23
click at [768, 535] on div "Map marker" at bounding box center [769, 535] width 19 height 19
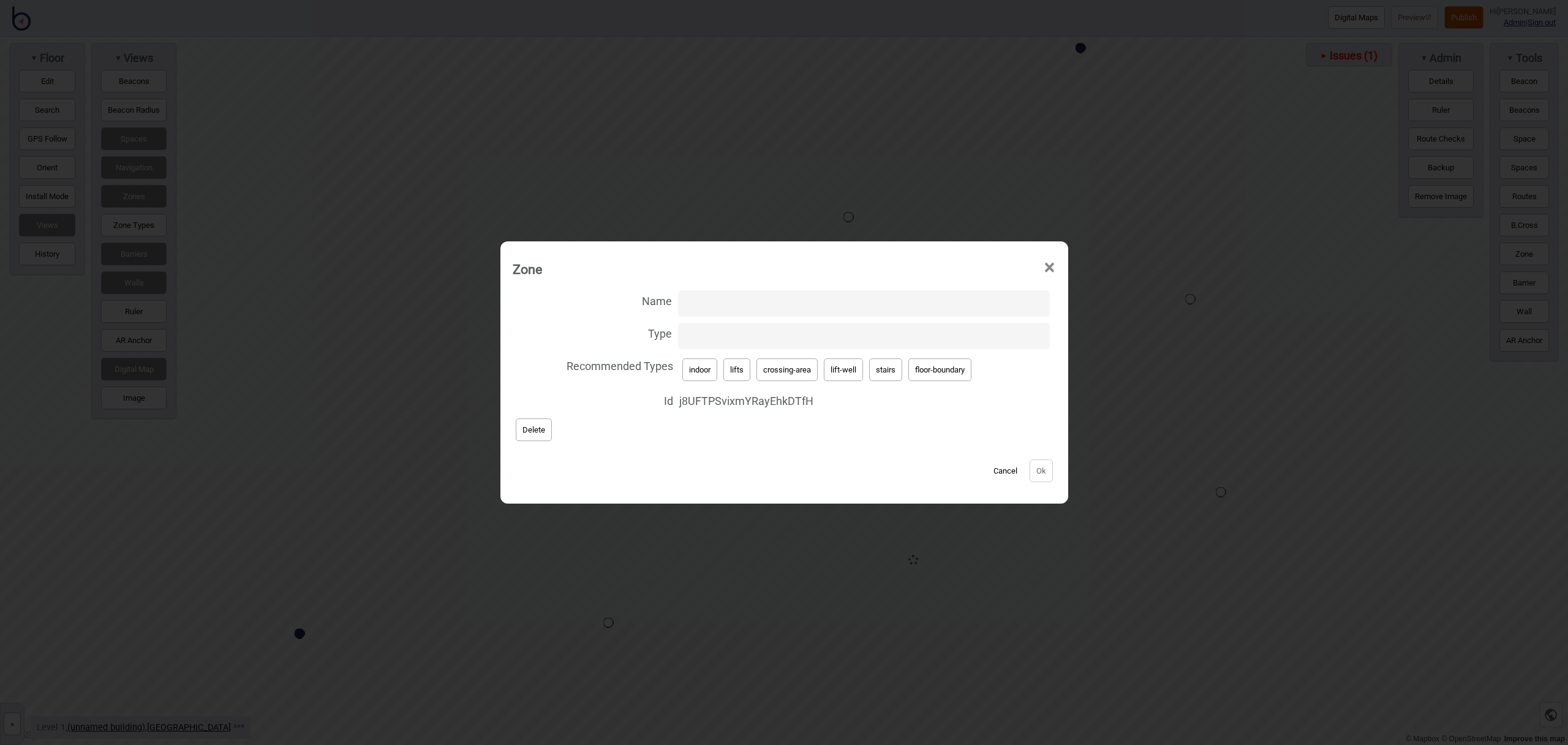
click at [743, 371] on button "lifts" at bounding box center [737, 370] width 27 height 23
type input "lifts"
click at [1045, 462] on button "Ok" at bounding box center [1041, 471] width 23 height 23
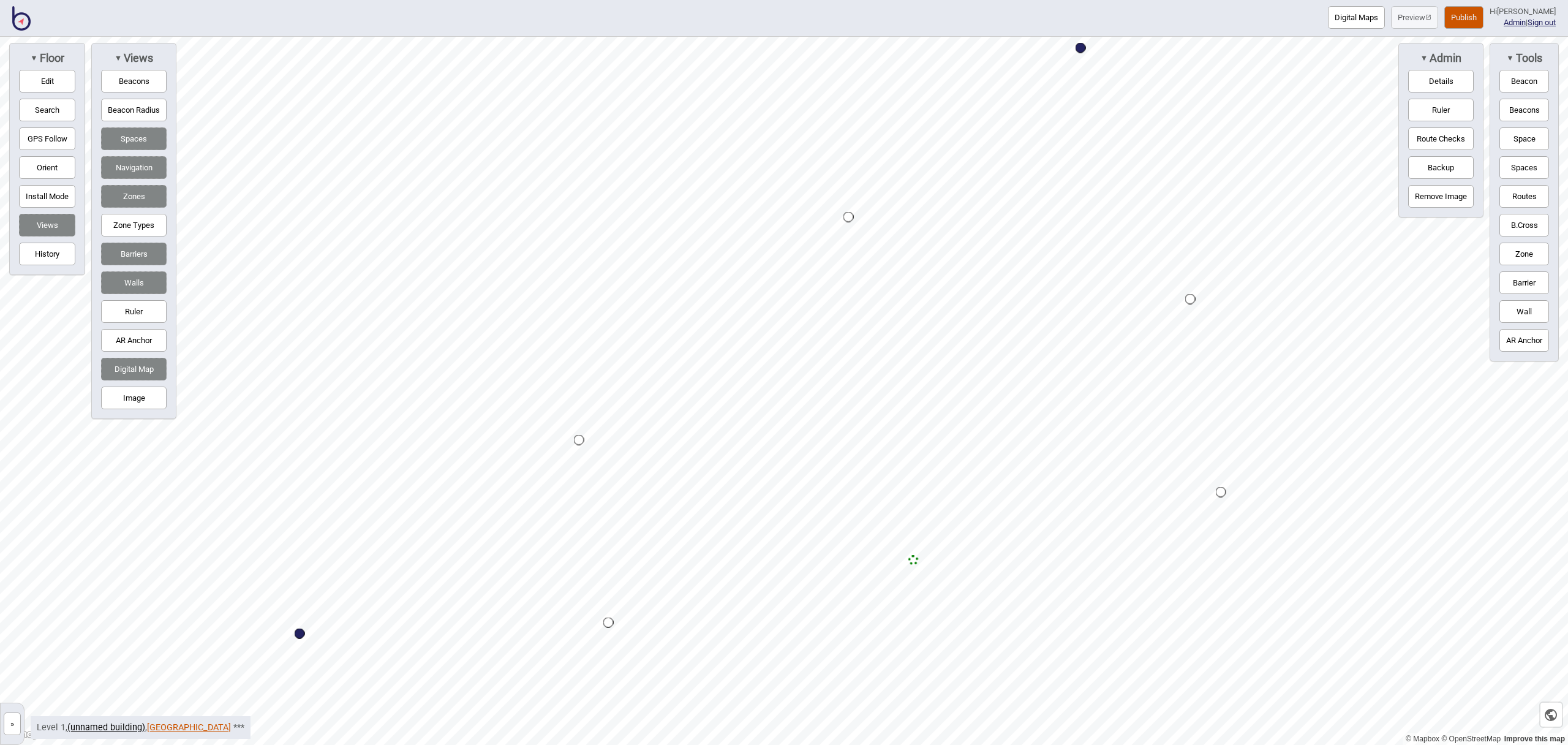
click at [199, 724] on link "Ashburton Leisure Centre" at bounding box center [189, 728] width 84 height 11
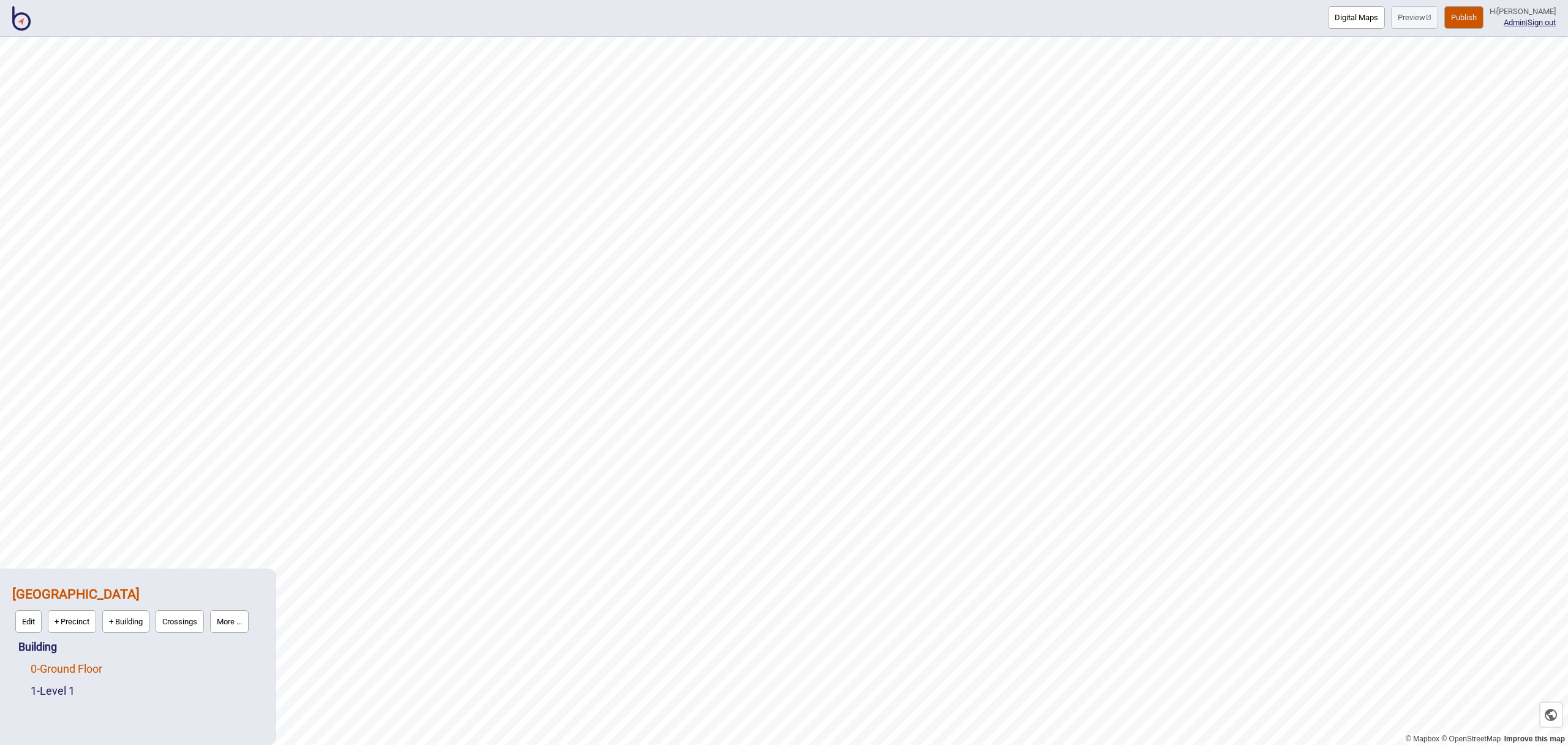
click at [89, 669] on link "0 - Ground Floor" at bounding box center [66, 669] width 72 height 13
click at [52, 670] on button "Edit" at bounding box center [47, 666] width 27 height 23
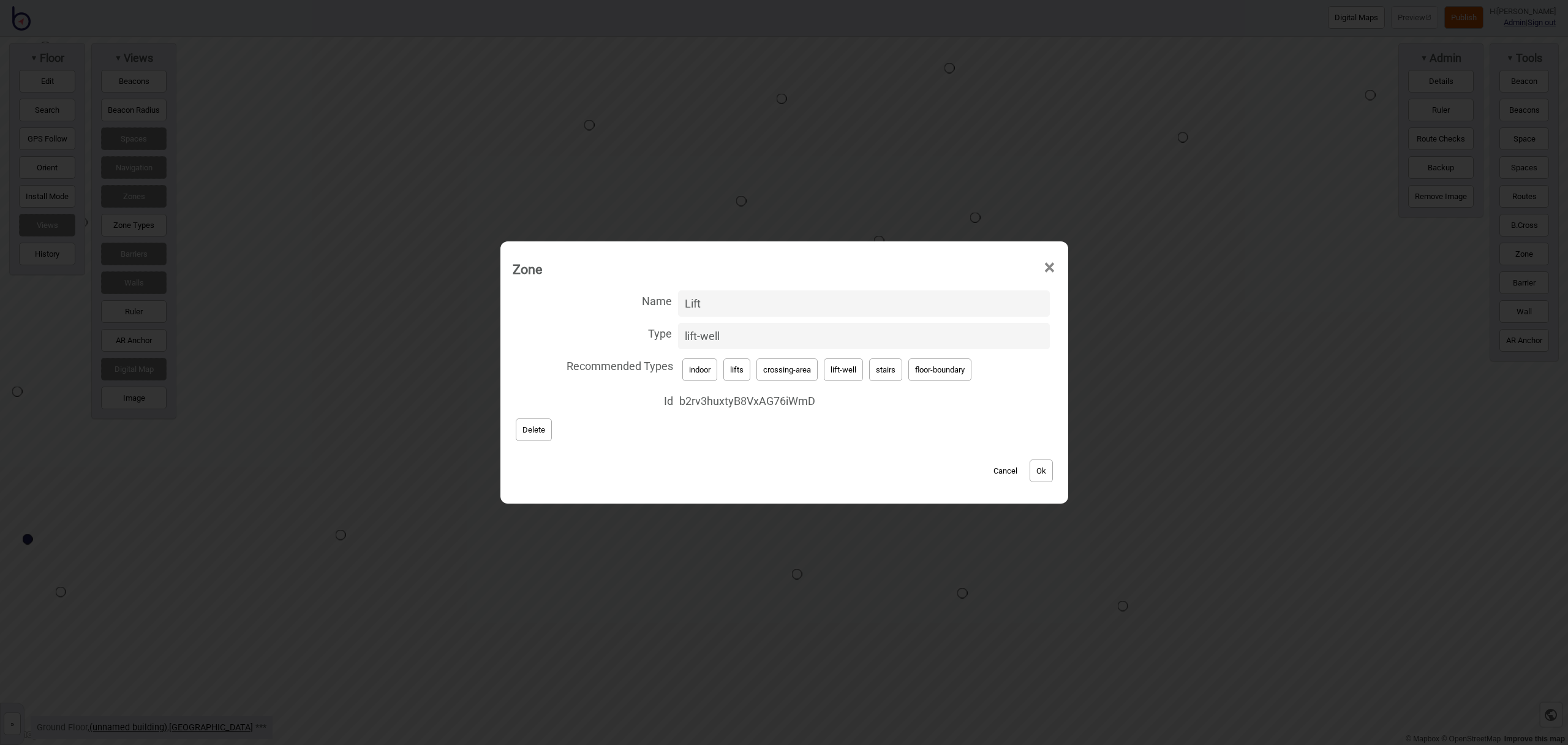
click at [1054, 262] on span "×" at bounding box center [1049, 268] width 13 height 41
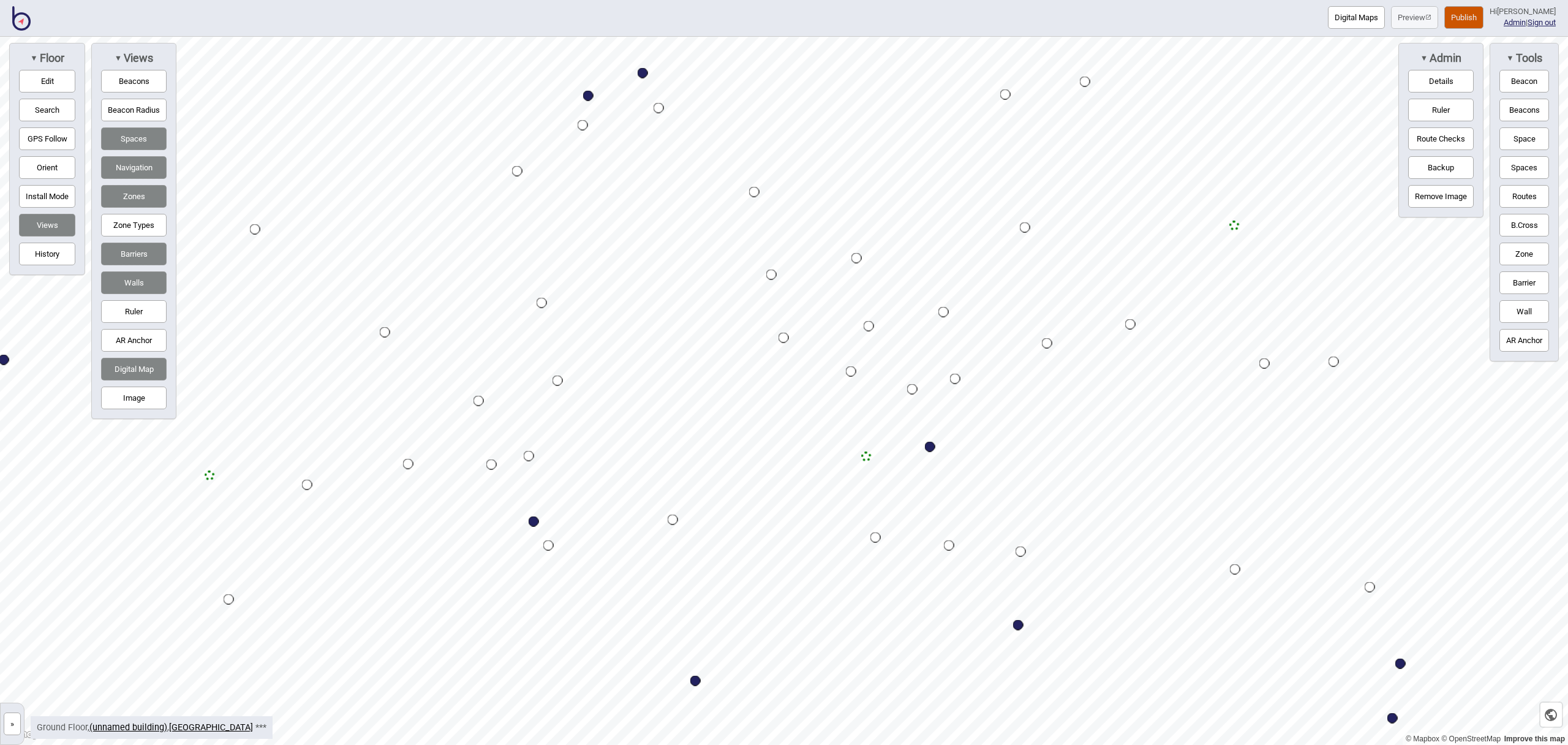
click at [1481, 14] on button "Publish" at bounding box center [1464, 17] width 39 height 23
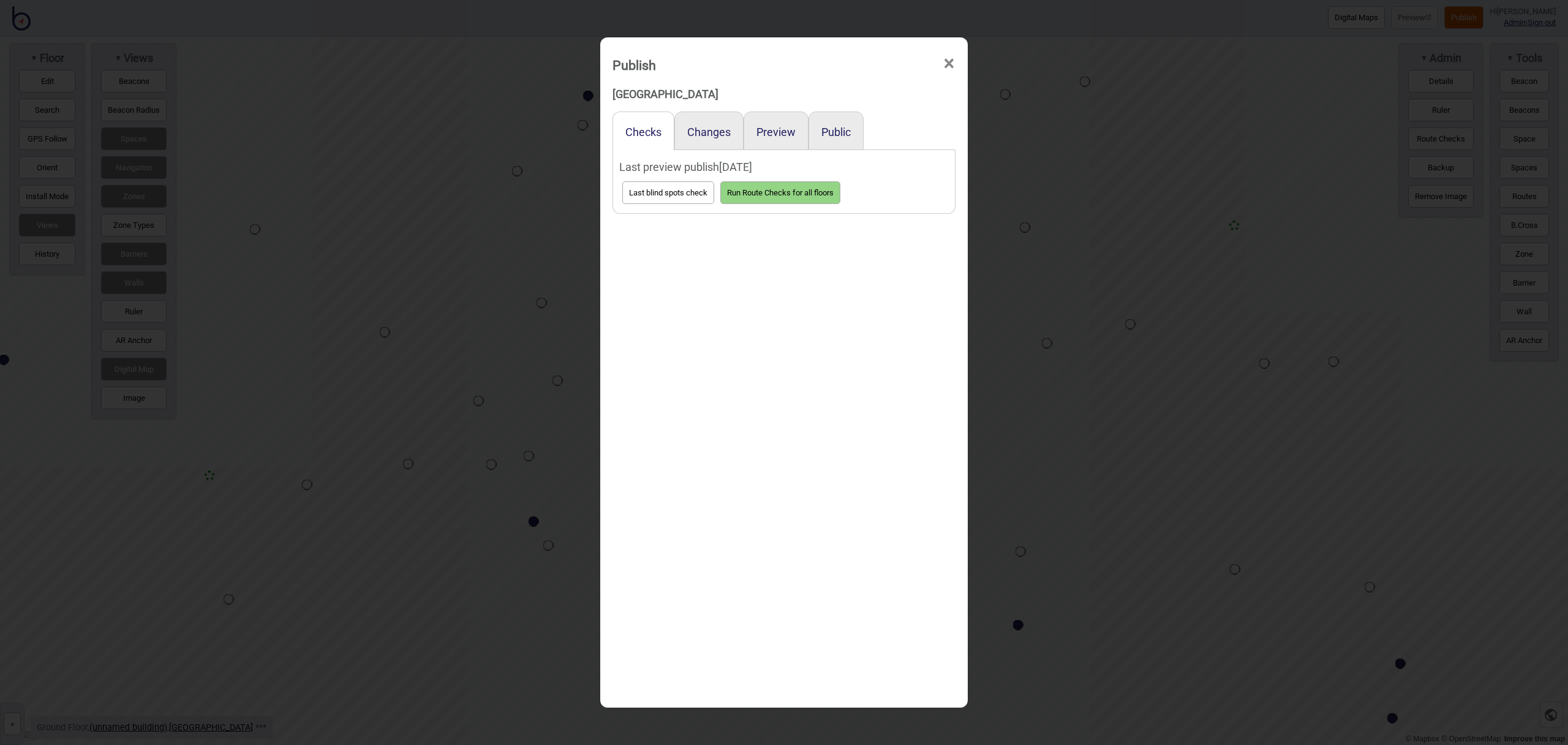
click at [952, 64] on span "×" at bounding box center [949, 64] width 13 height 41
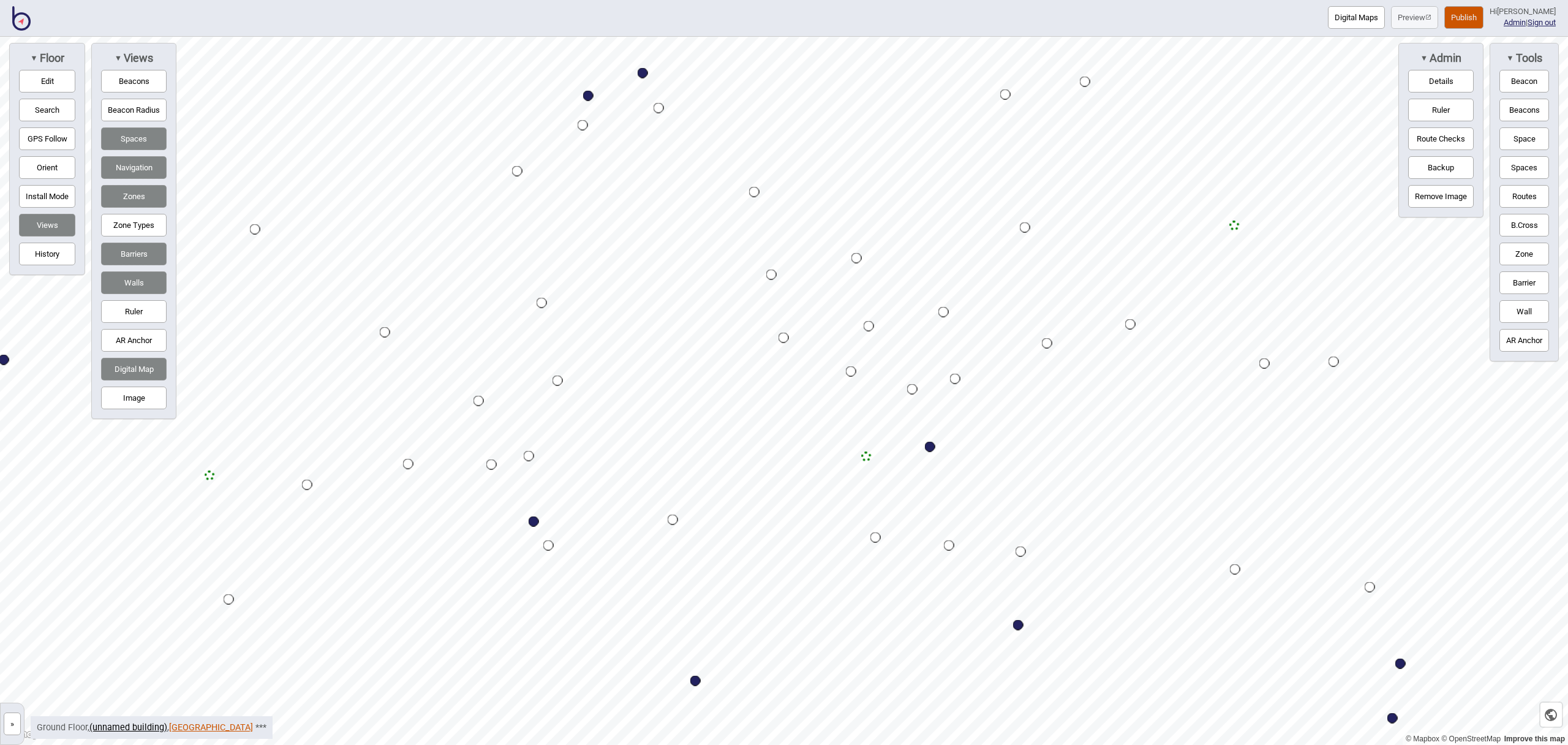
click at [205, 728] on link "Ashburton Leisure Centre" at bounding box center [211, 728] width 84 height 11
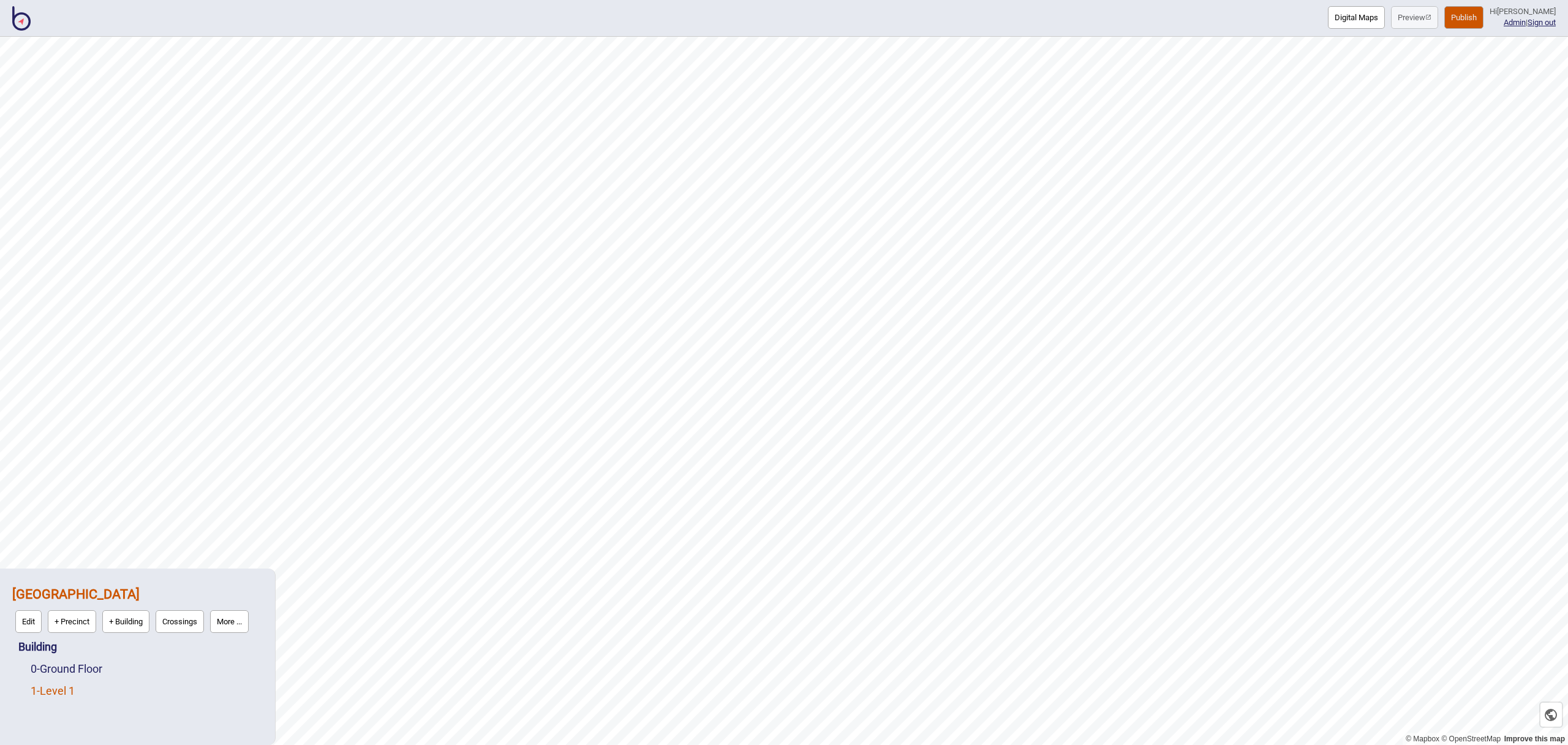
click at [80, 689] on div "1 - Level 1" at bounding box center [147, 691] width 232 height 22
click at [58, 689] on link "1 - Level 1" at bounding box center [52, 691] width 44 height 13
click at [47, 689] on button "Edit" at bounding box center [47, 688] width 27 height 23
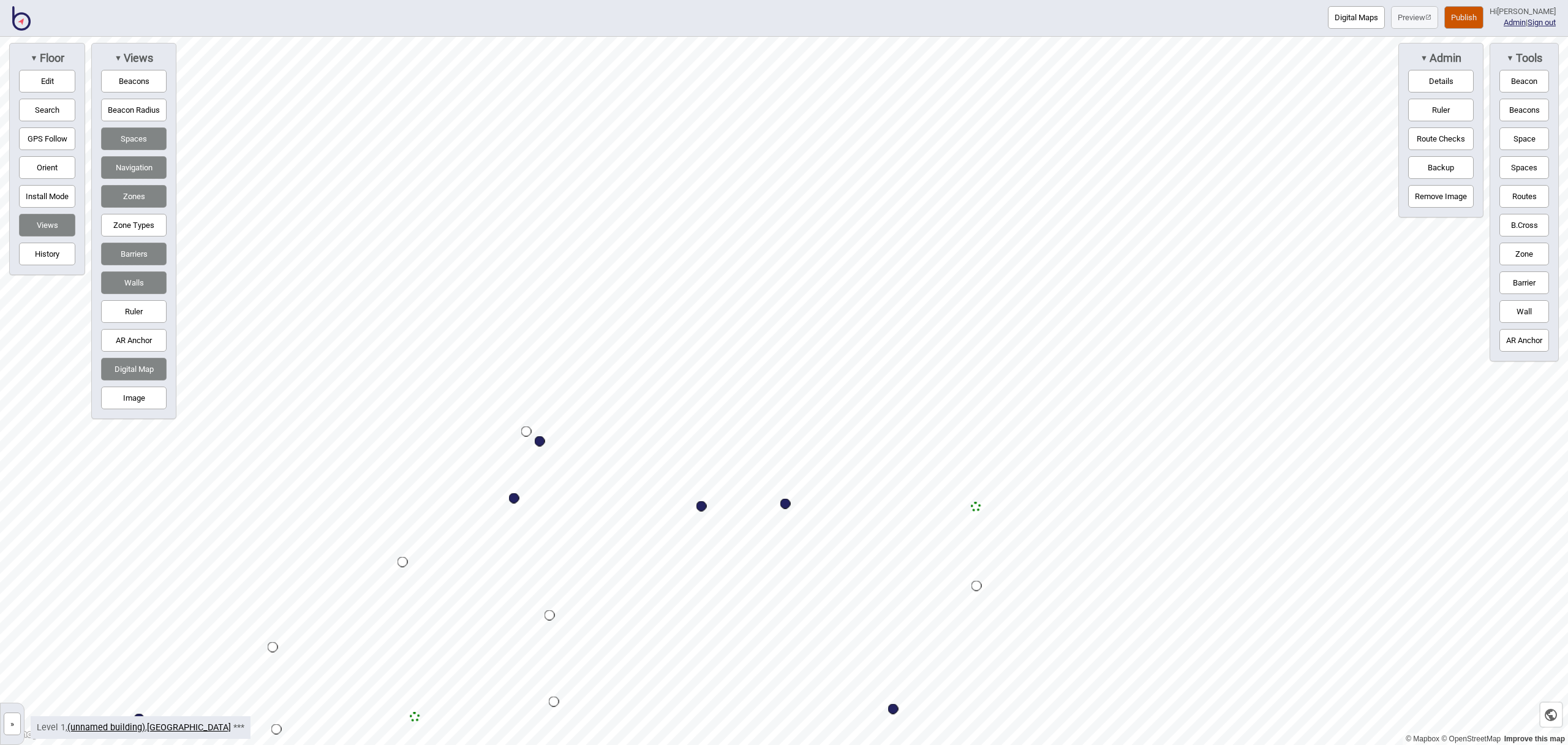
click at [52, 83] on button "Edit" at bounding box center [47, 81] width 56 height 23
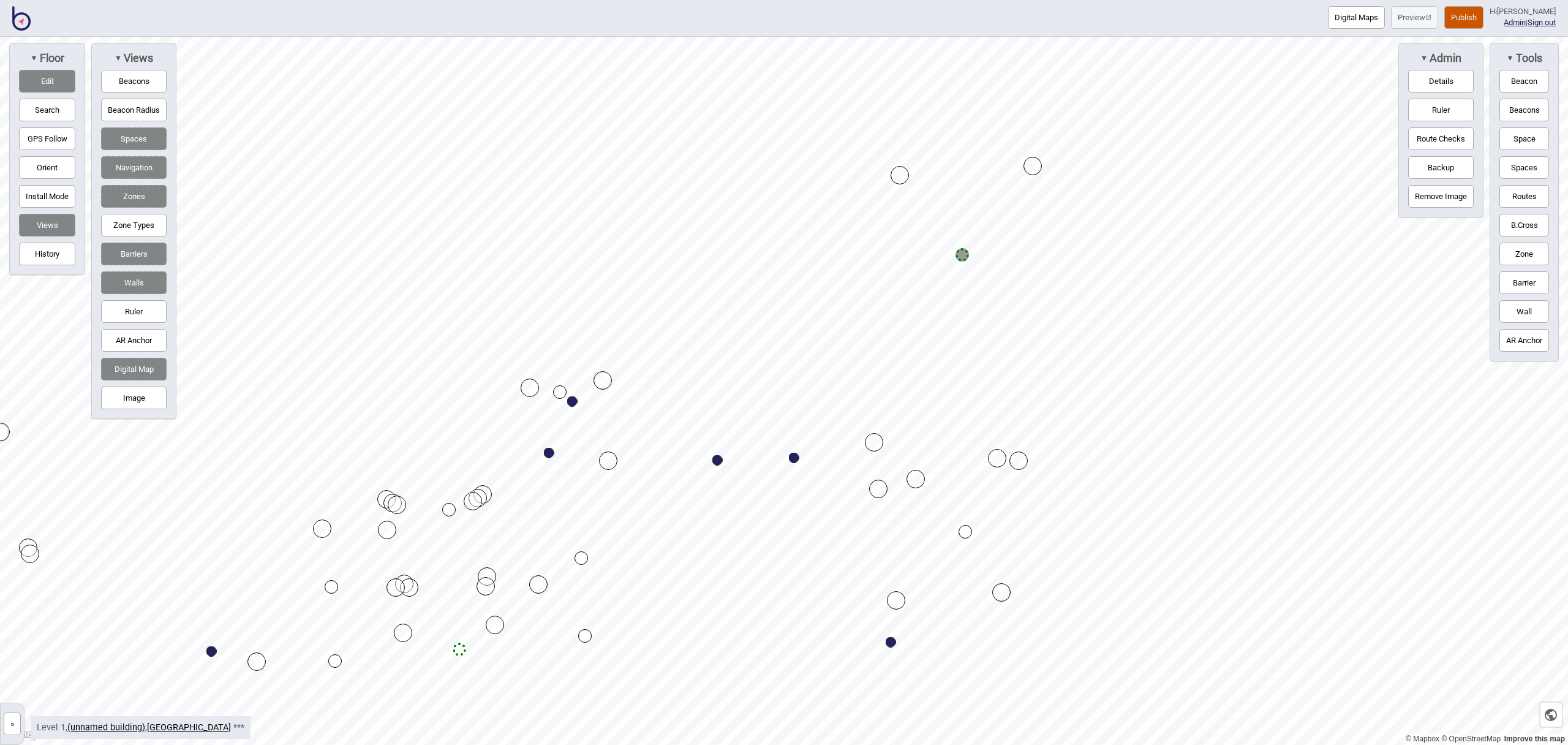
click at [1522, 259] on button "Zone" at bounding box center [1524, 254] width 50 height 23
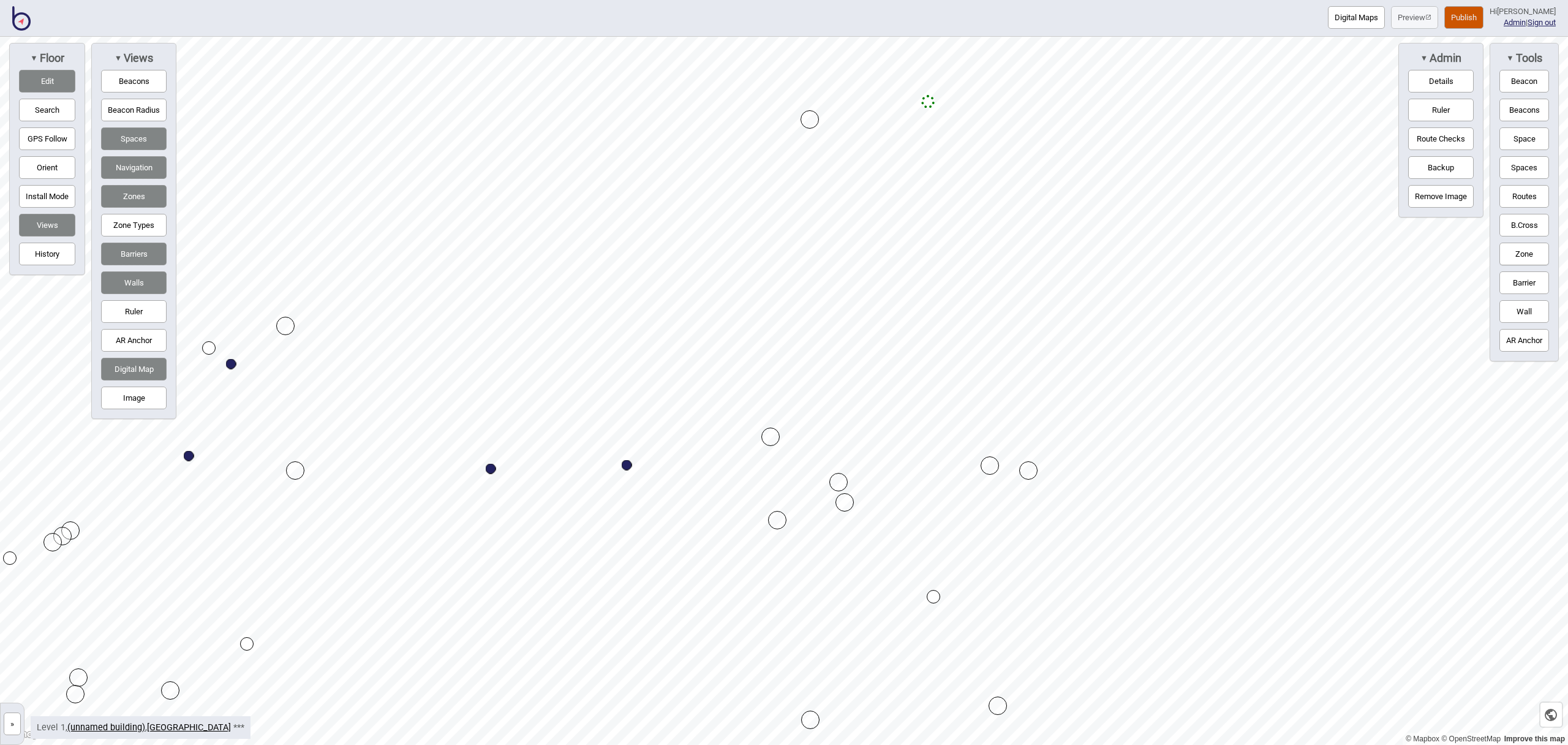
click at [839, 482] on div "Map marker" at bounding box center [839, 483] width 19 height 19
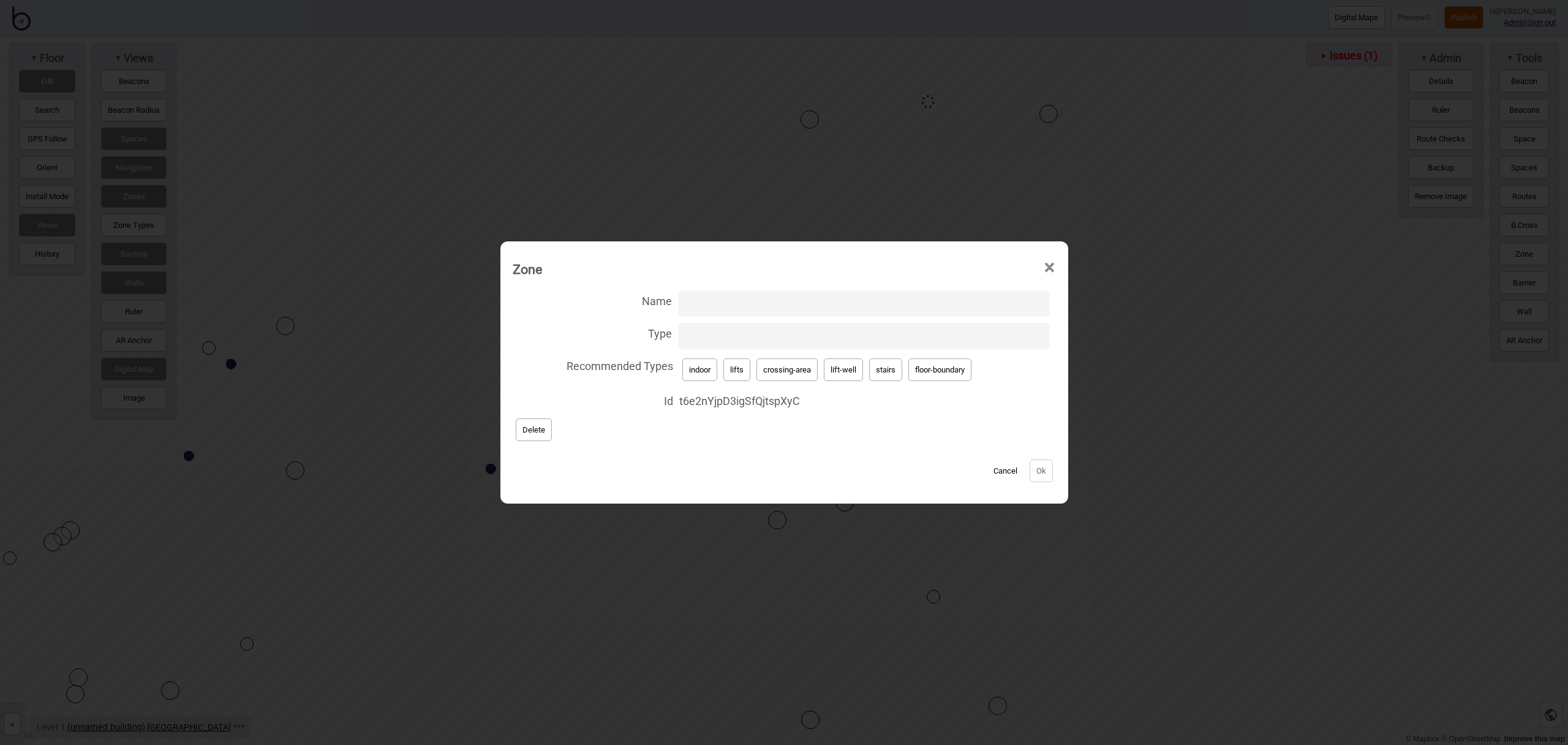
click at [892, 374] on button "stairs" at bounding box center [886, 370] width 33 height 23
type input "stairs"
click at [1044, 476] on button "Ok" at bounding box center [1041, 471] width 23 height 23
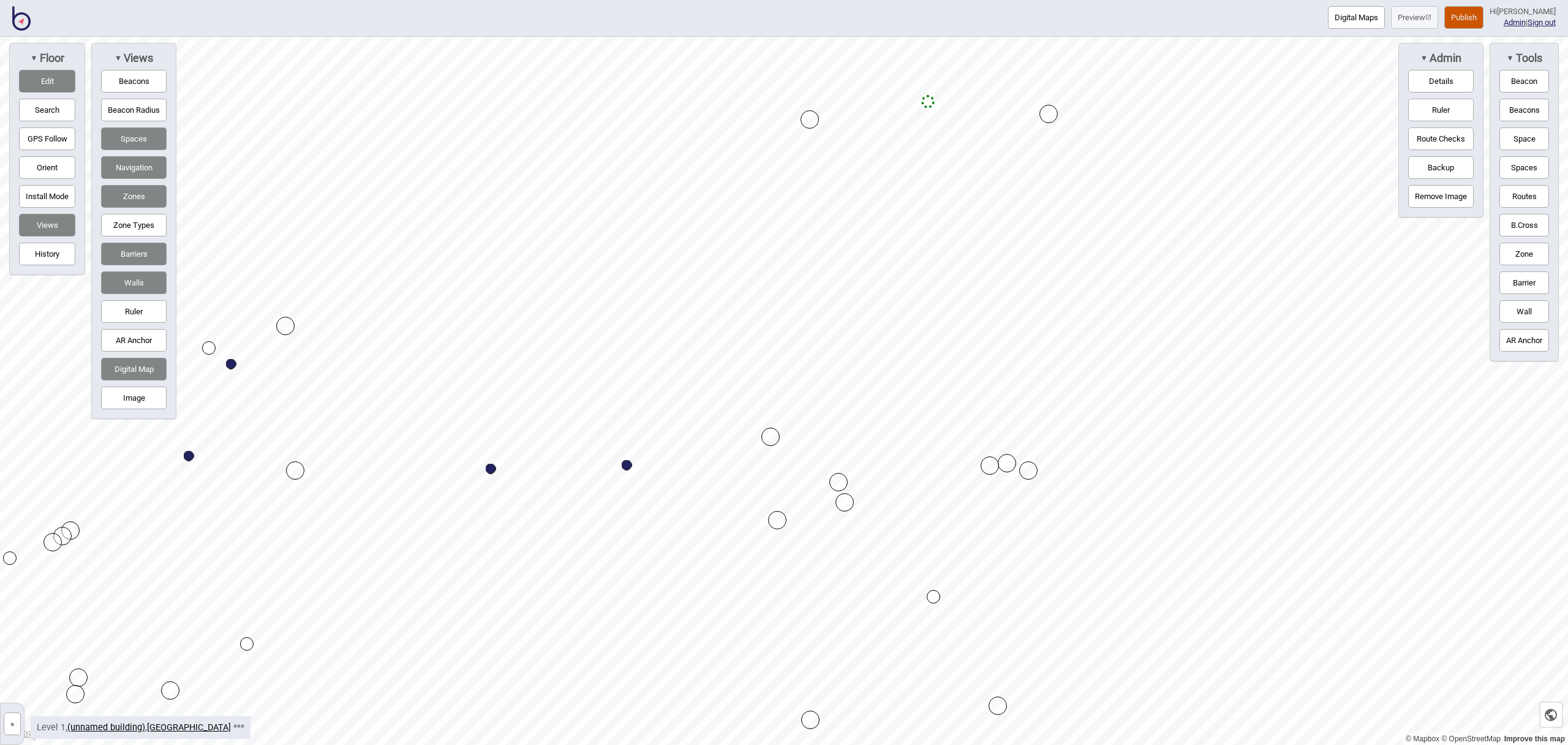
click at [1531, 258] on button "Zone" at bounding box center [1524, 254] width 50 height 23
click at [664, 37] on div at bounding box center [784, 37] width 1568 height 0
drag, startPoint x: 667, startPoint y: 134, endPoint x: 669, endPoint y: 151, distance: 17.1
drag, startPoint x: 669, startPoint y: 147, endPoint x: 670, endPoint y: 139, distance: 8.1
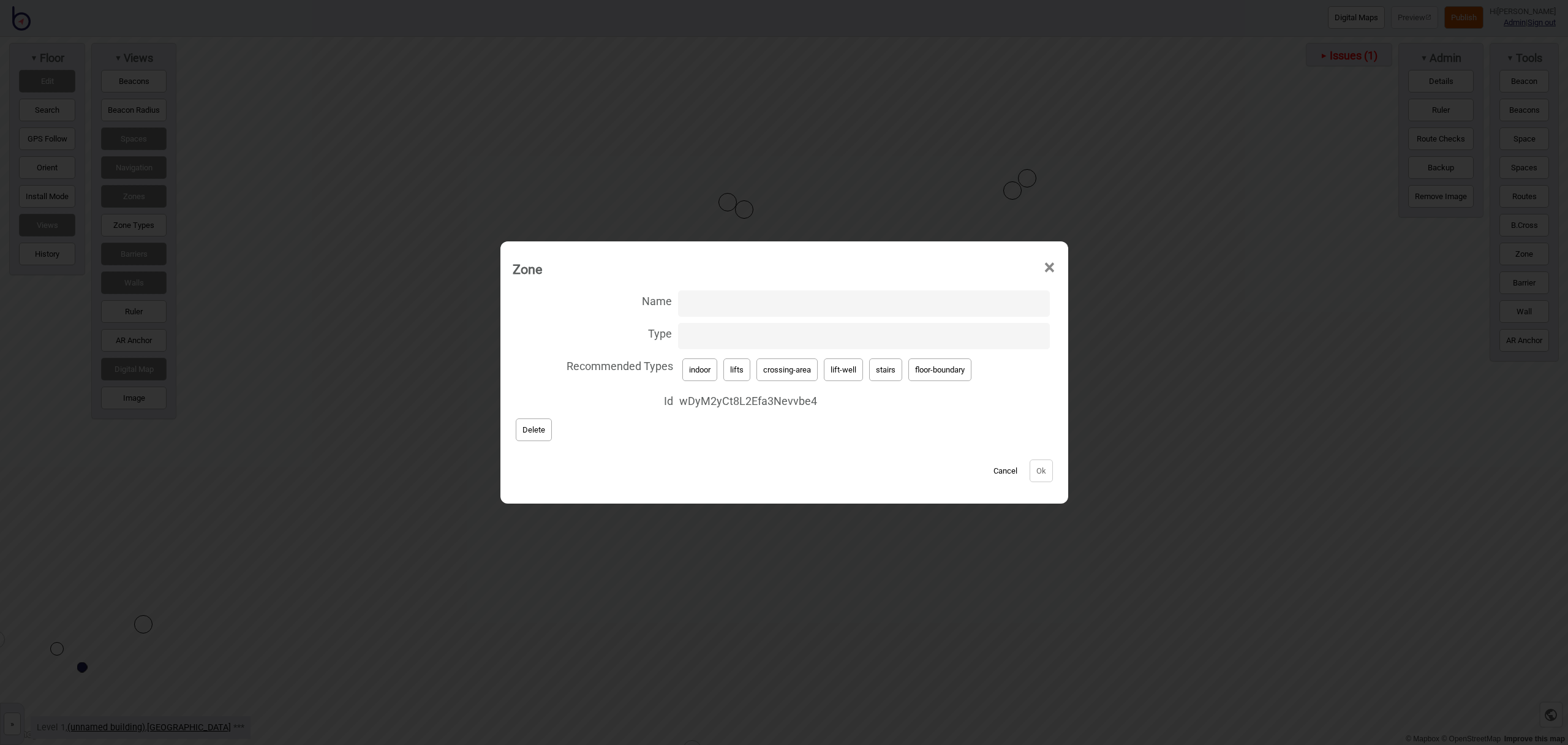
click at [806, 373] on button "crossing-area" at bounding box center [787, 370] width 61 height 23
type input "crossing-area"
click at [1042, 471] on button "Ok" at bounding box center [1041, 471] width 23 height 23
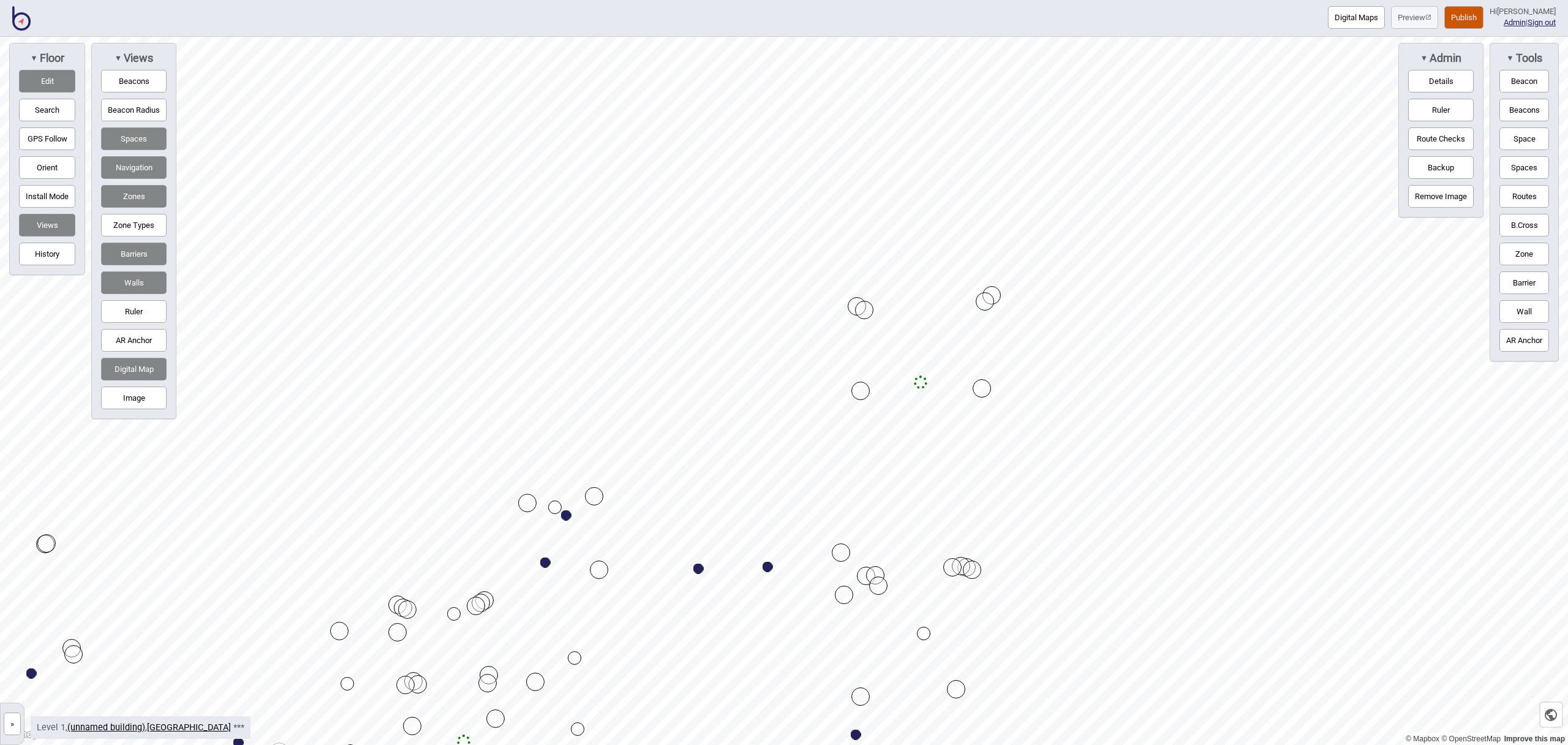
click at [1471, 23] on button "Publish" at bounding box center [1464, 17] width 39 height 23
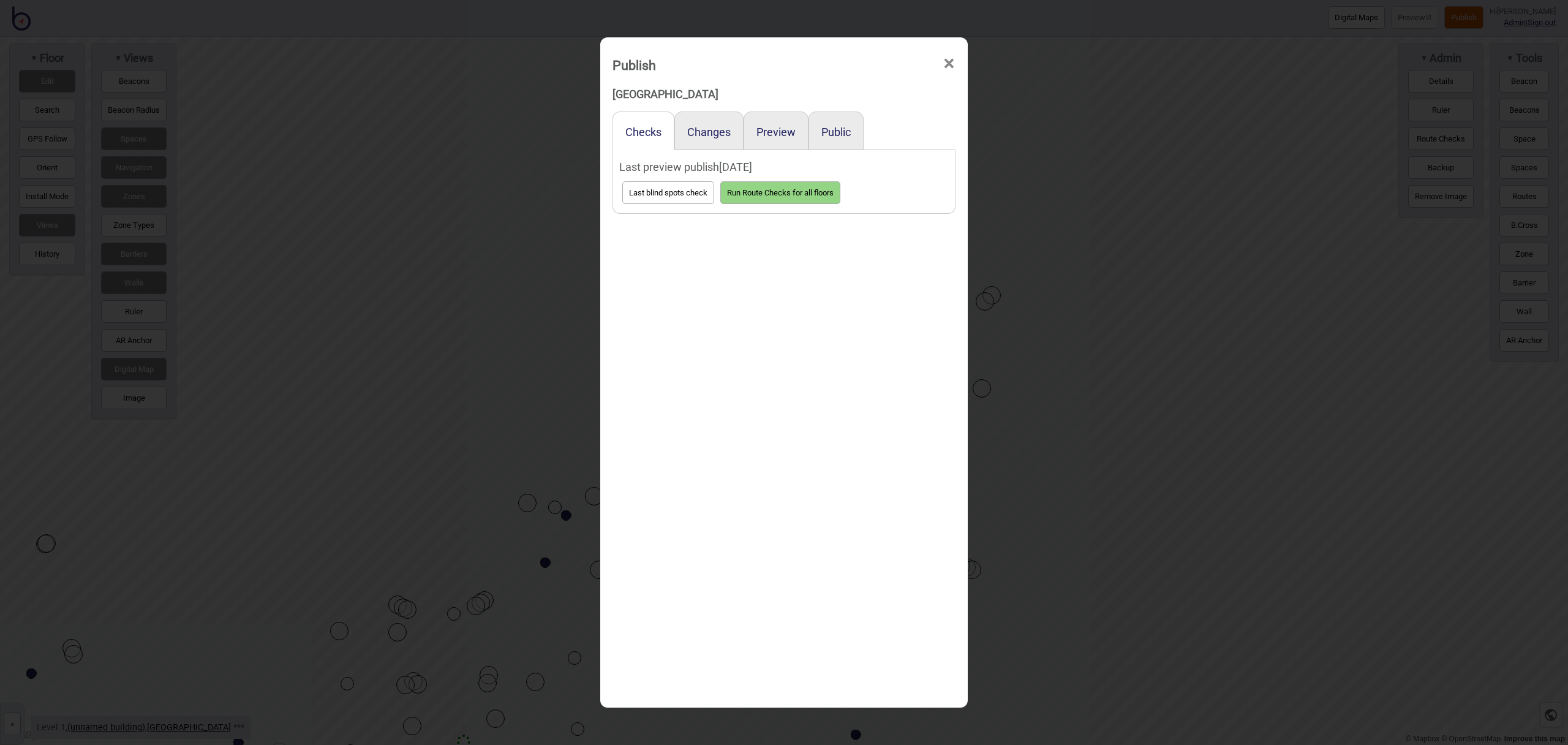
click at [754, 131] on div "Preview" at bounding box center [776, 131] width 65 height 39
click at [776, 131] on button "Preview" at bounding box center [776, 131] width 39 height 13
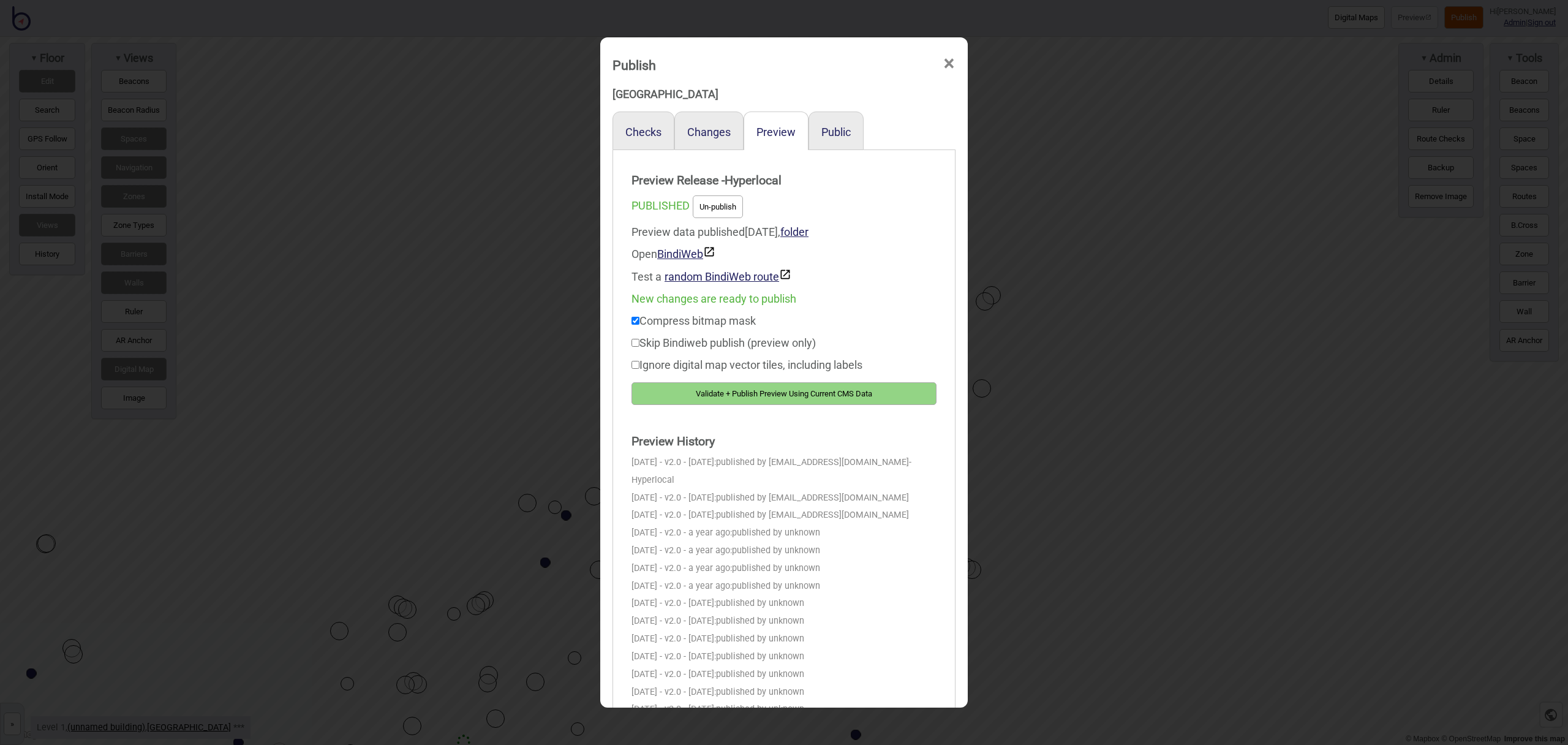
click at [895, 392] on button "Validate + Publish Preview Using Current CMS Data" at bounding box center [784, 394] width 305 height 23
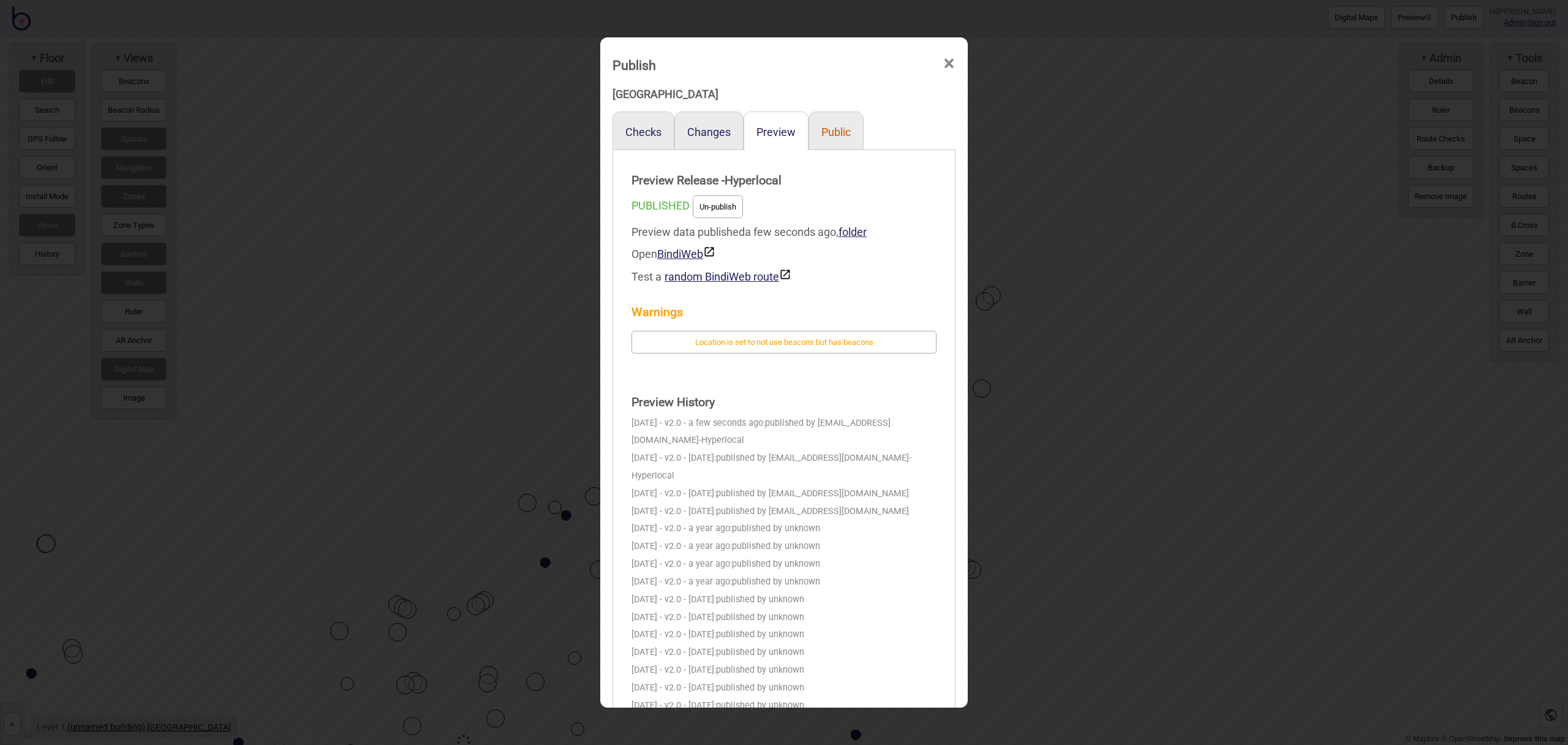
click at [836, 131] on button "Public" at bounding box center [836, 131] width 29 height 13
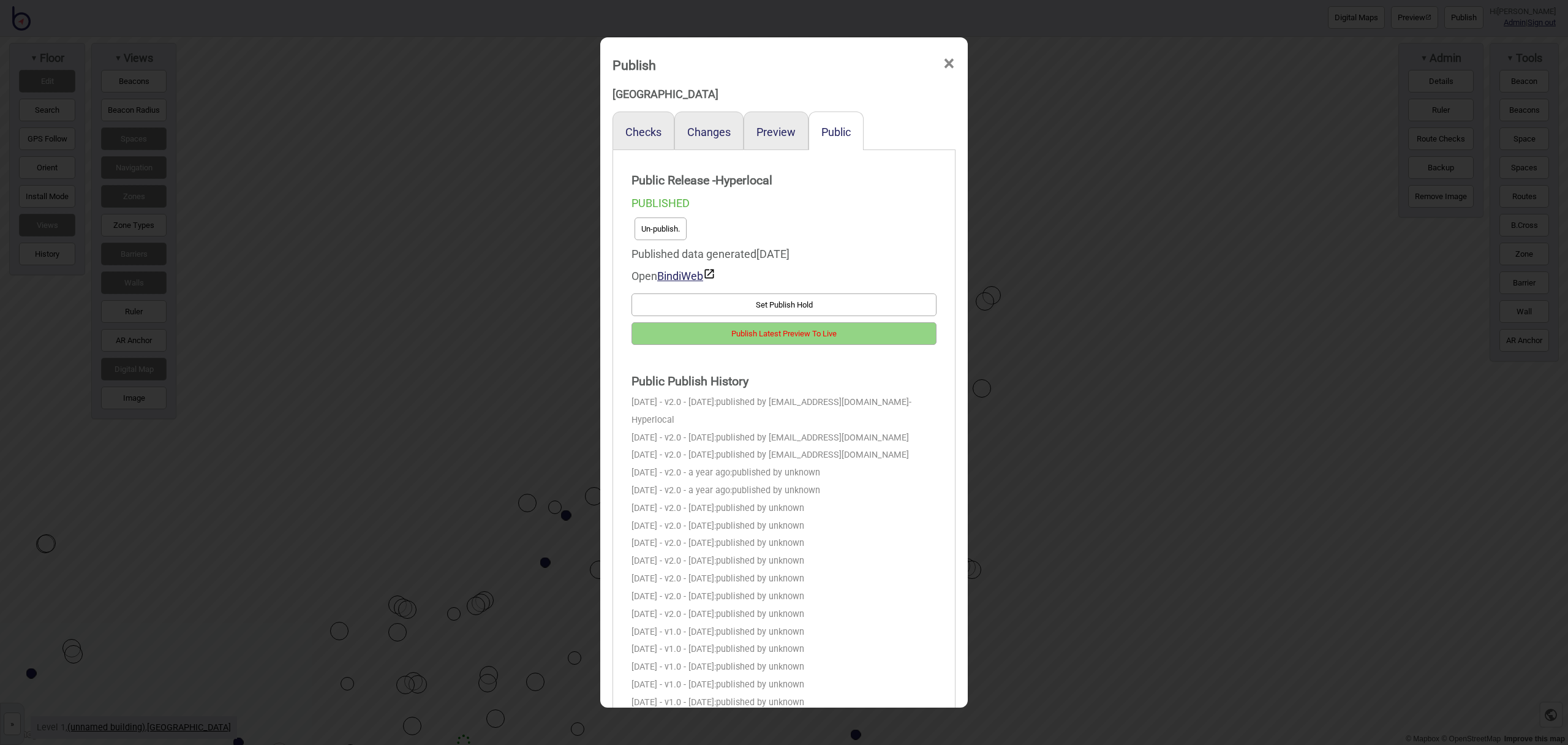
click at [885, 338] on button "Publish Latest Preview To Live" at bounding box center [784, 334] width 305 height 23
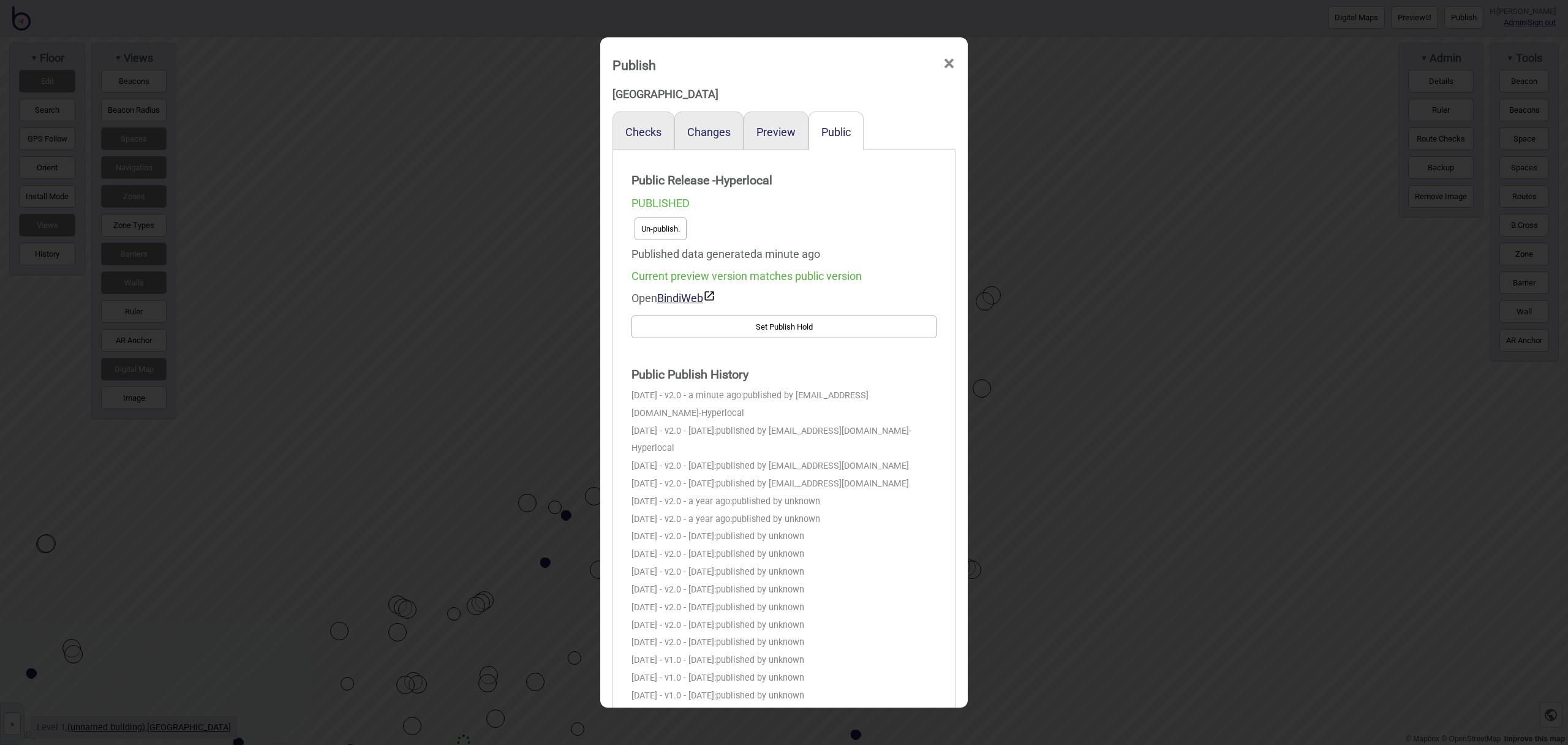
click at [950, 64] on span "×" at bounding box center [949, 64] width 13 height 41
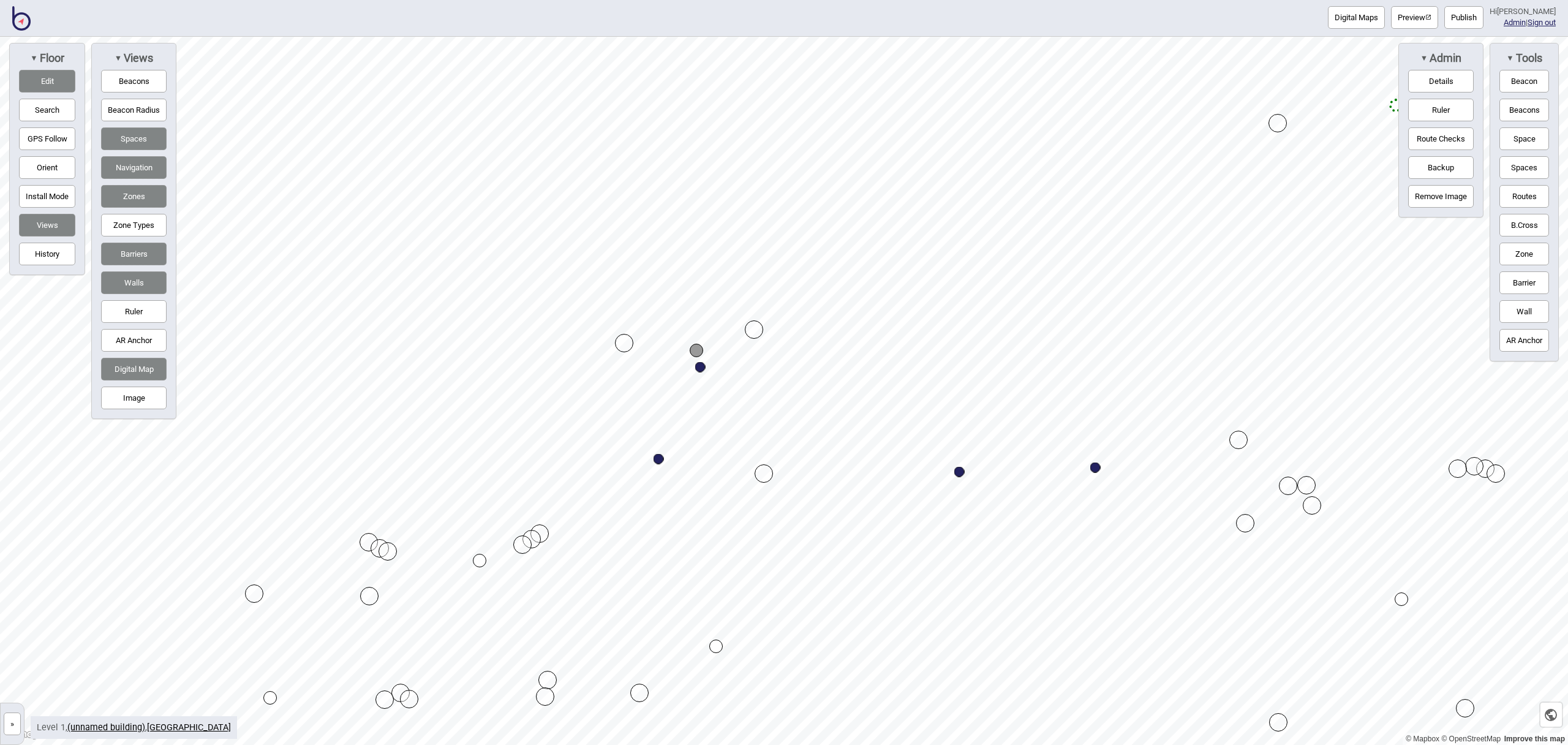
click at [60, 88] on button "Edit" at bounding box center [47, 81] width 56 height 23
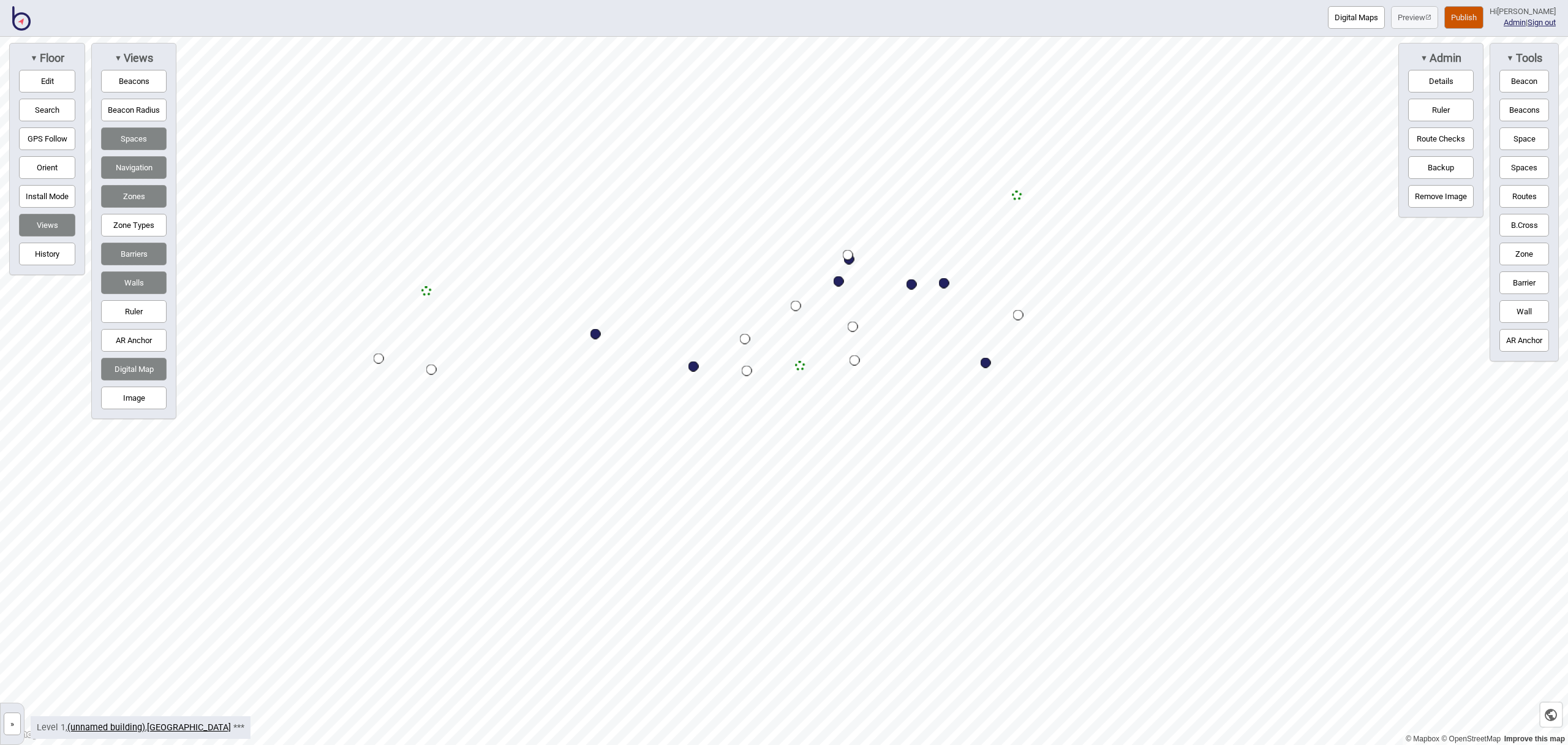
click at [1476, 19] on button "Publish" at bounding box center [1464, 17] width 39 height 23
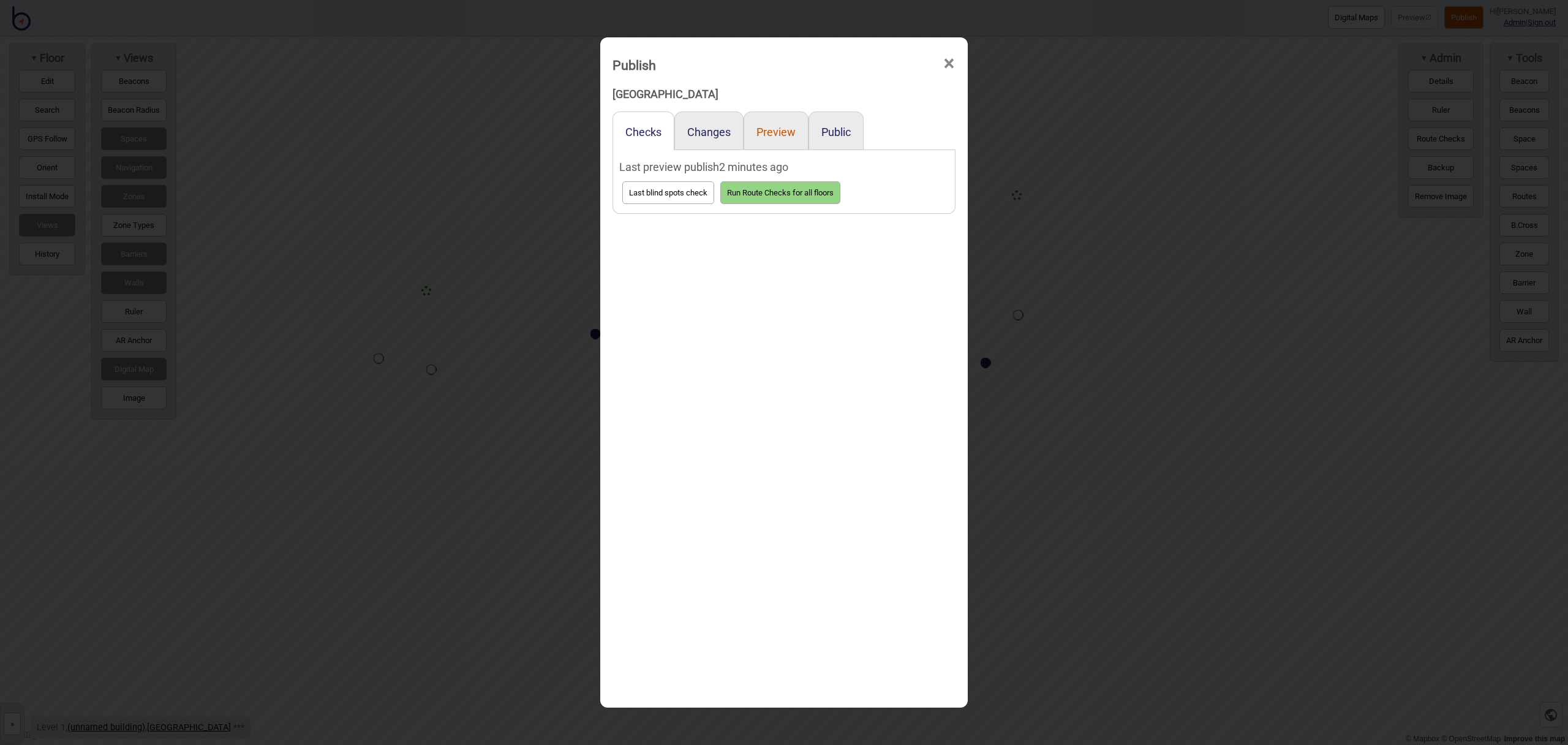
click at [777, 137] on button "Preview" at bounding box center [776, 131] width 39 height 13
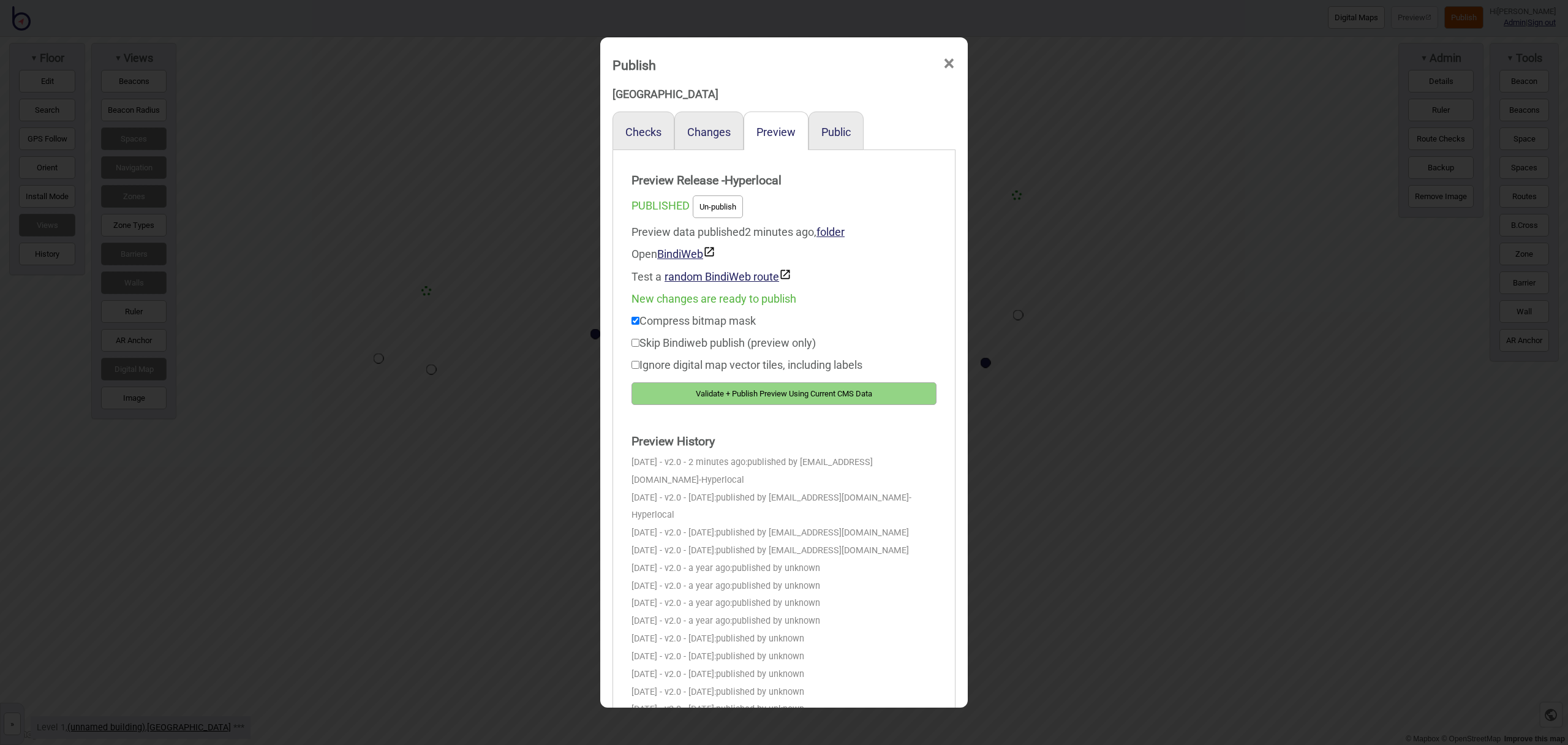
click at [954, 66] on span "×" at bounding box center [949, 64] width 13 height 41
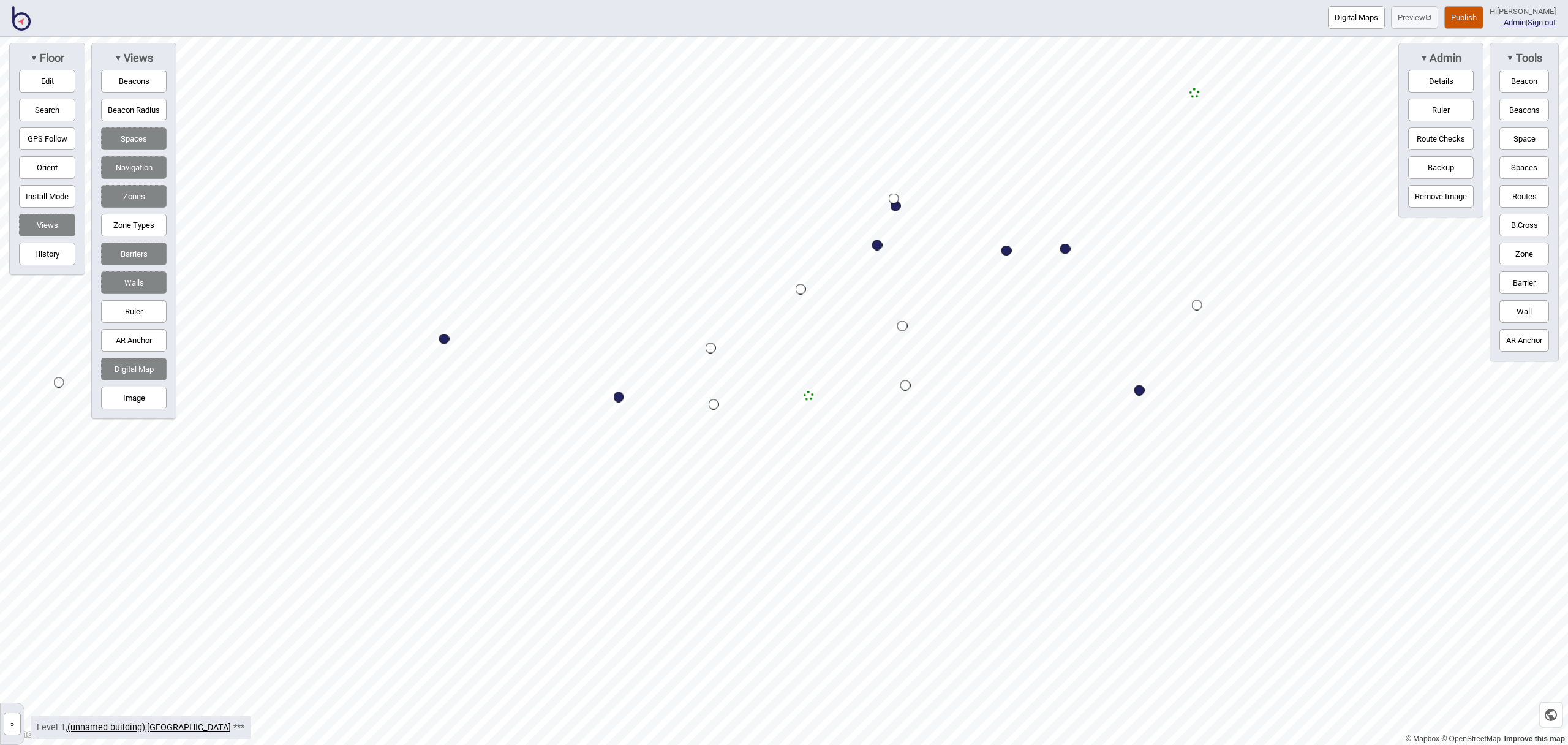
click at [1461, 15] on button "Publish" at bounding box center [1464, 17] width 39 height 23
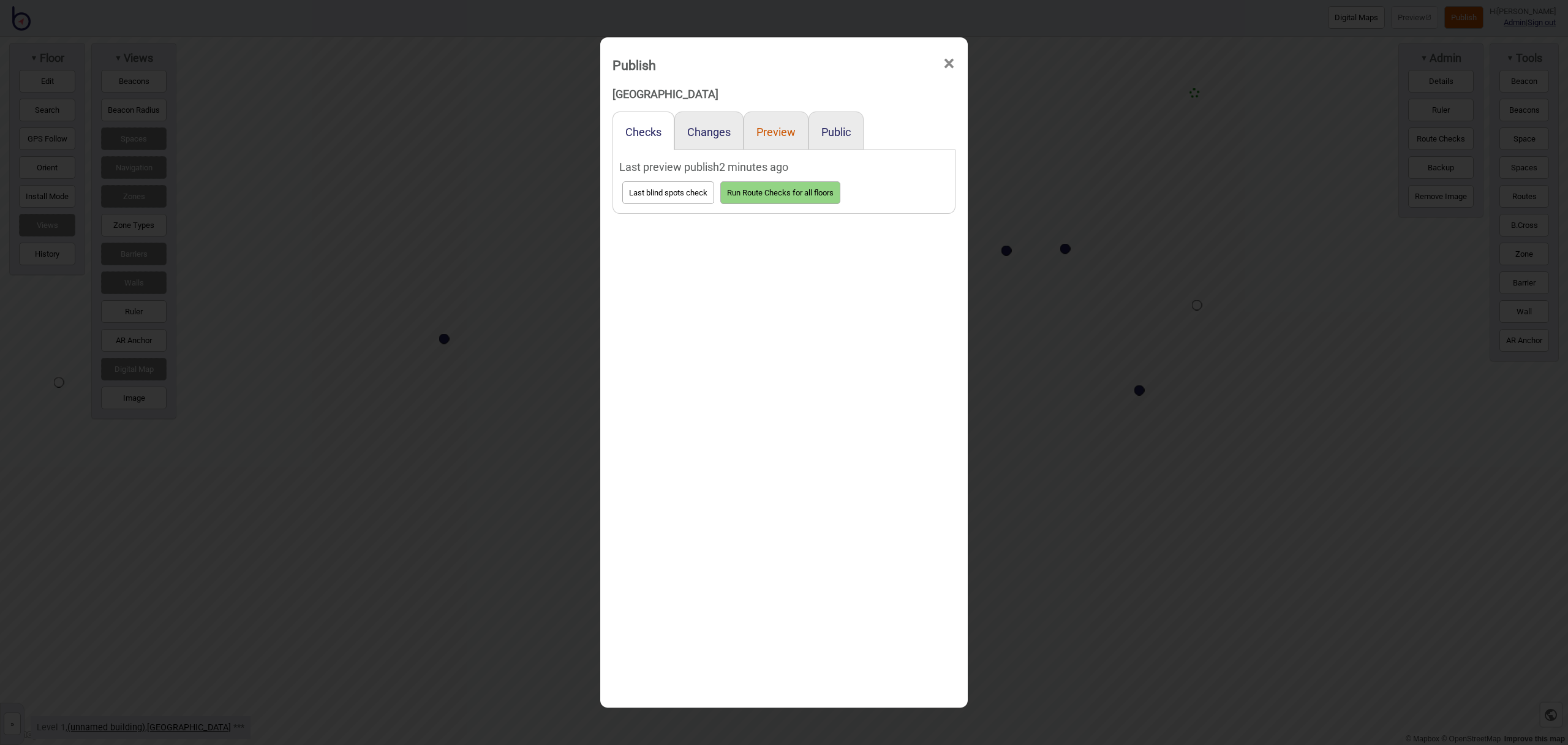
click at [768, 129] on button "Preview" at bounding box center [776, 131] width 39 height 13
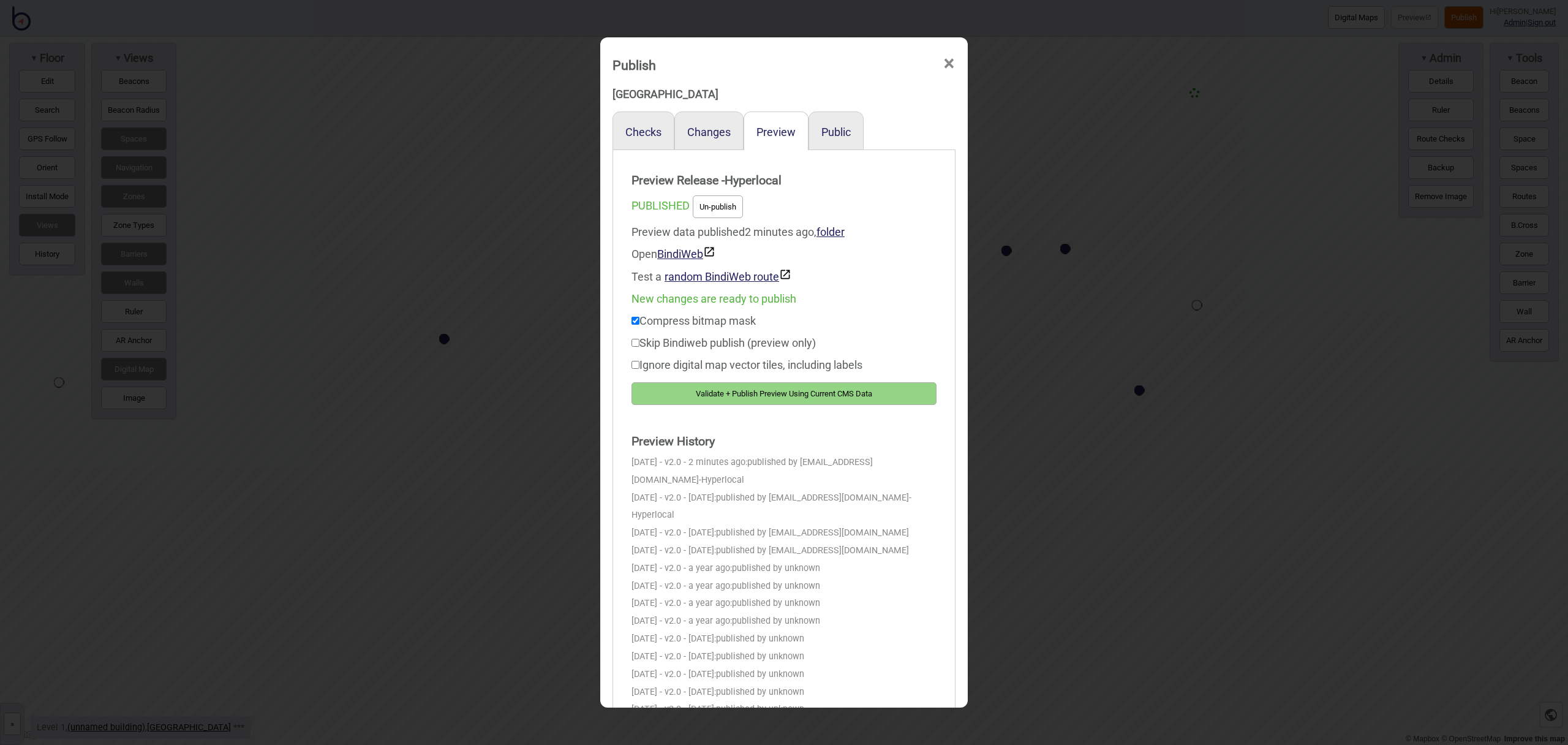
click at [841, 384] on button "Validate + Publish Preview Using Current CMS Data" at bounding box center [784, 394] width 305 height 23
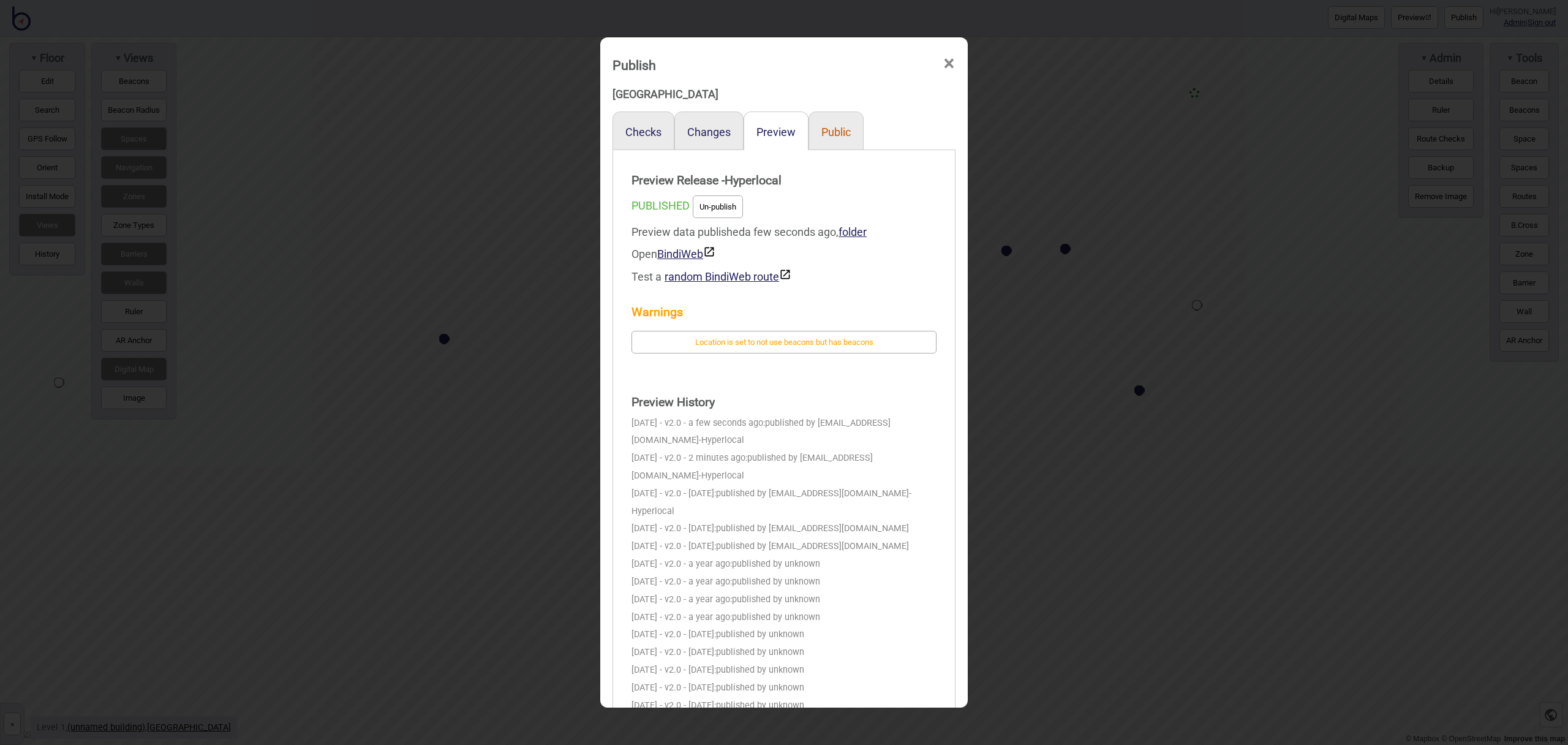
click at [833, 130] on button "Public" at bounding box center [836, 131] width 29 height 13
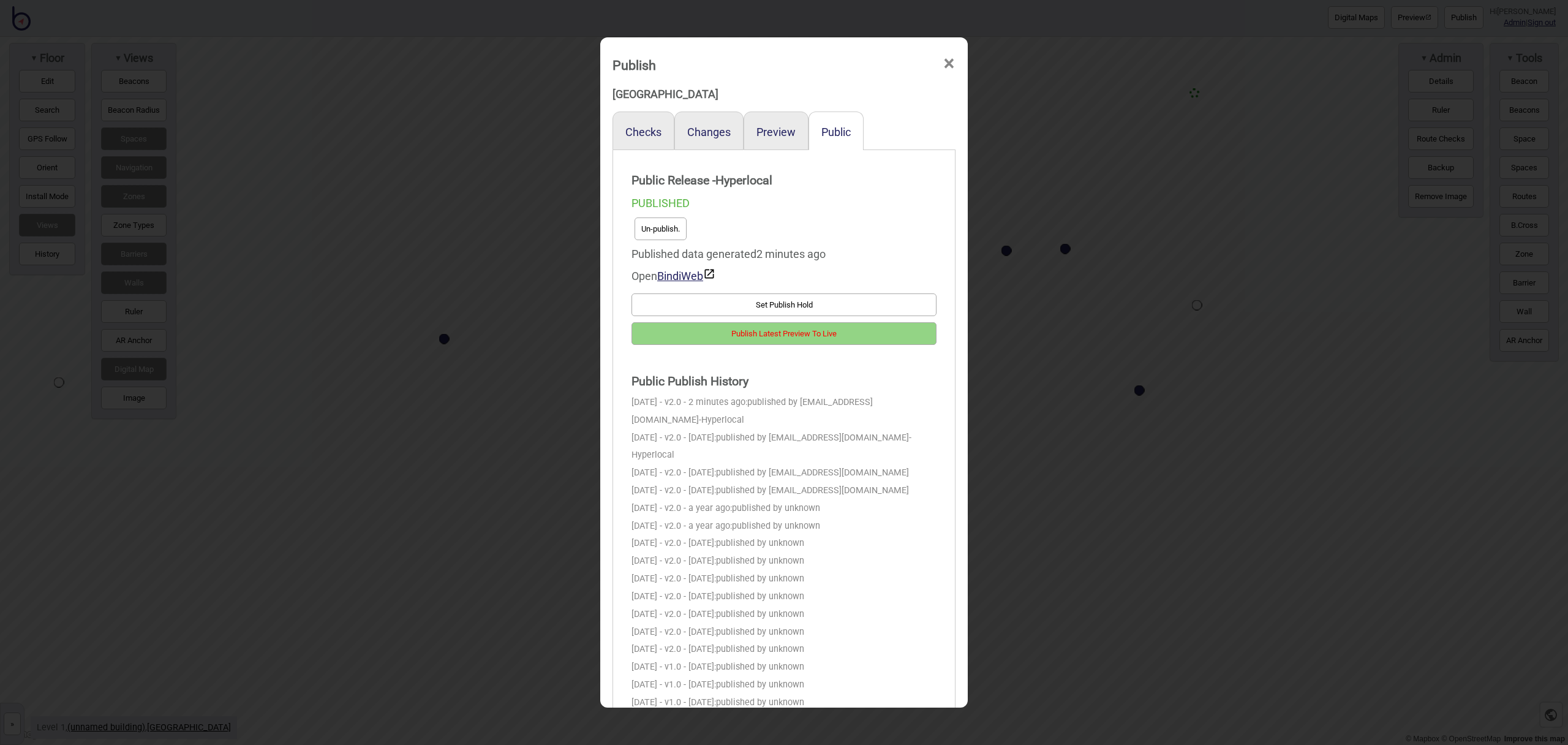
click at [861, 331] on button "Publish Latest Preview To Live" at bounding box center [784, 334] width 305 height 23
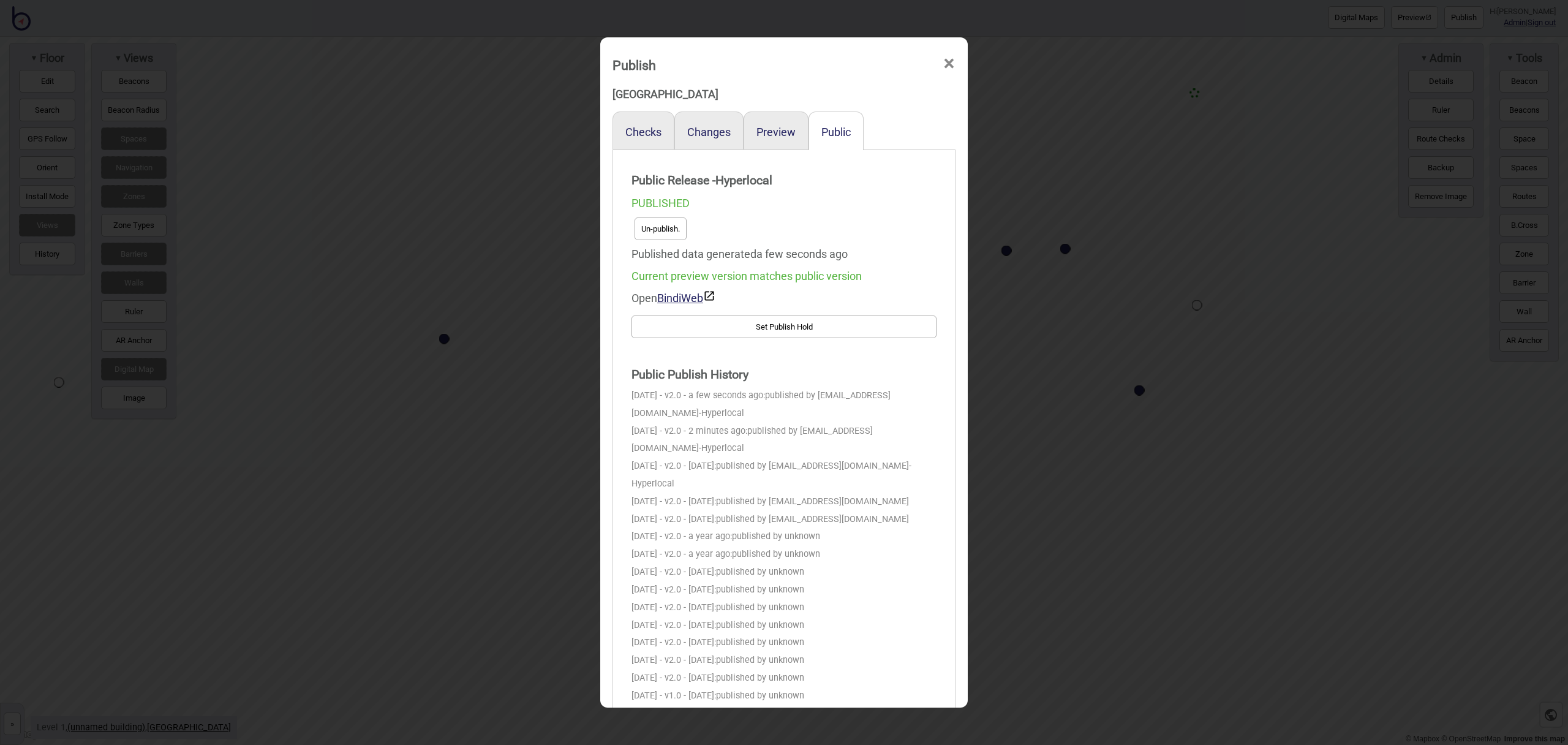
click at [945, 64] on span "×" at bounding box center [949, 64] width 13 height 41
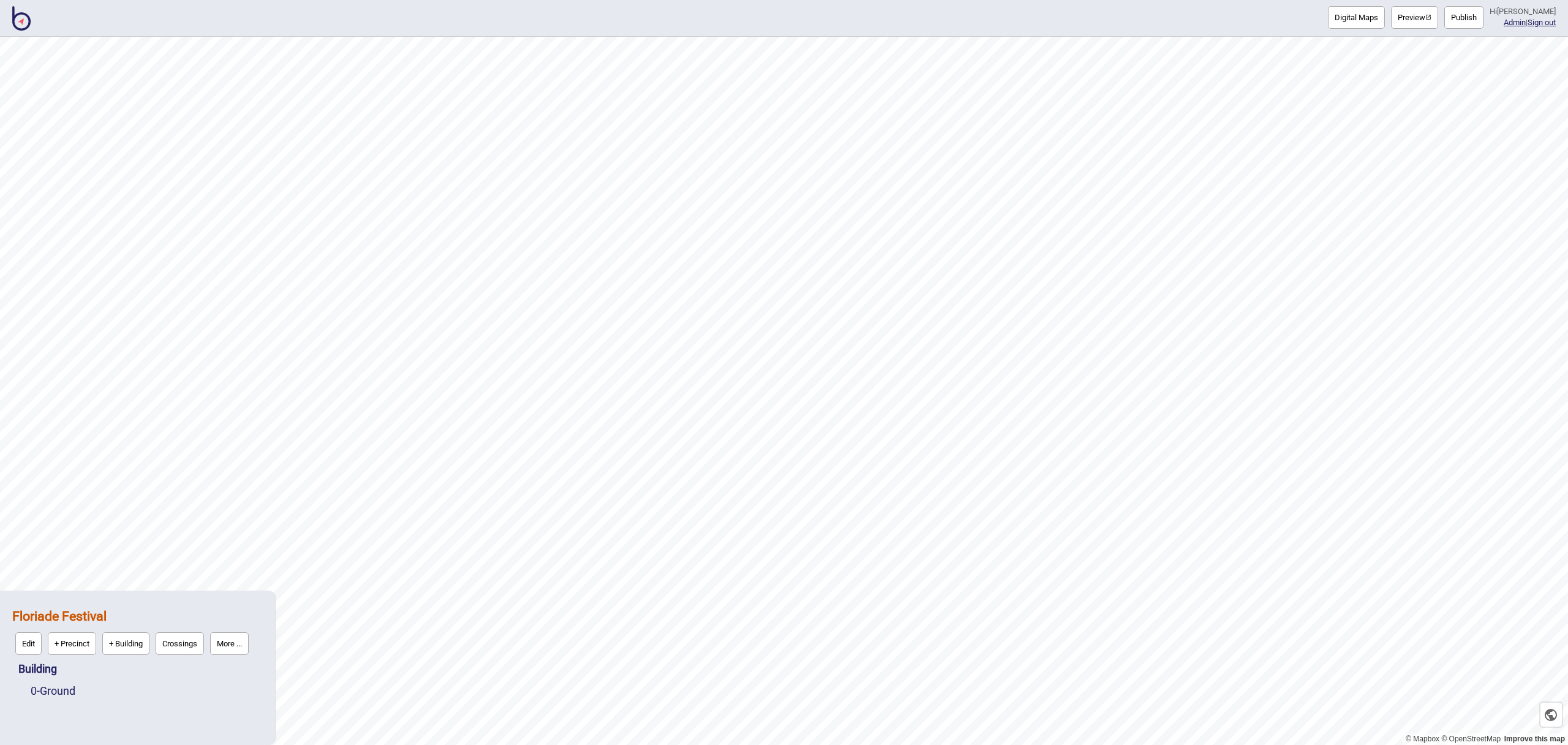
click at [1425, 21] on button "Preview" at bounding box center [1414, 17] width 47 height 23
click at [91, 647] on link "11 - Level 11 EY" at bounding box center [66, 647] width 72 height 13
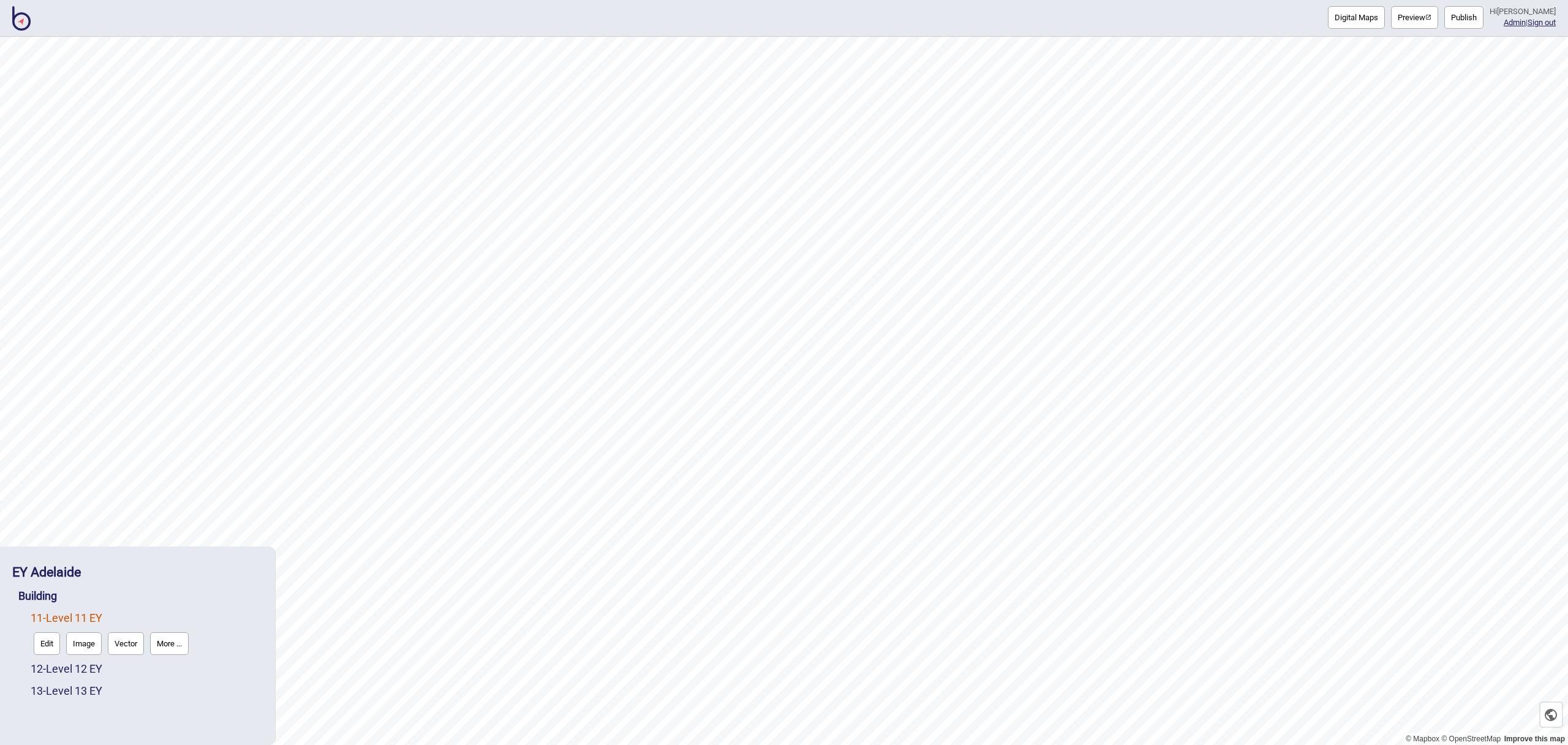
click at [53, 645] on button "Edit" at bounding box center [47, 644] width 27 height 23
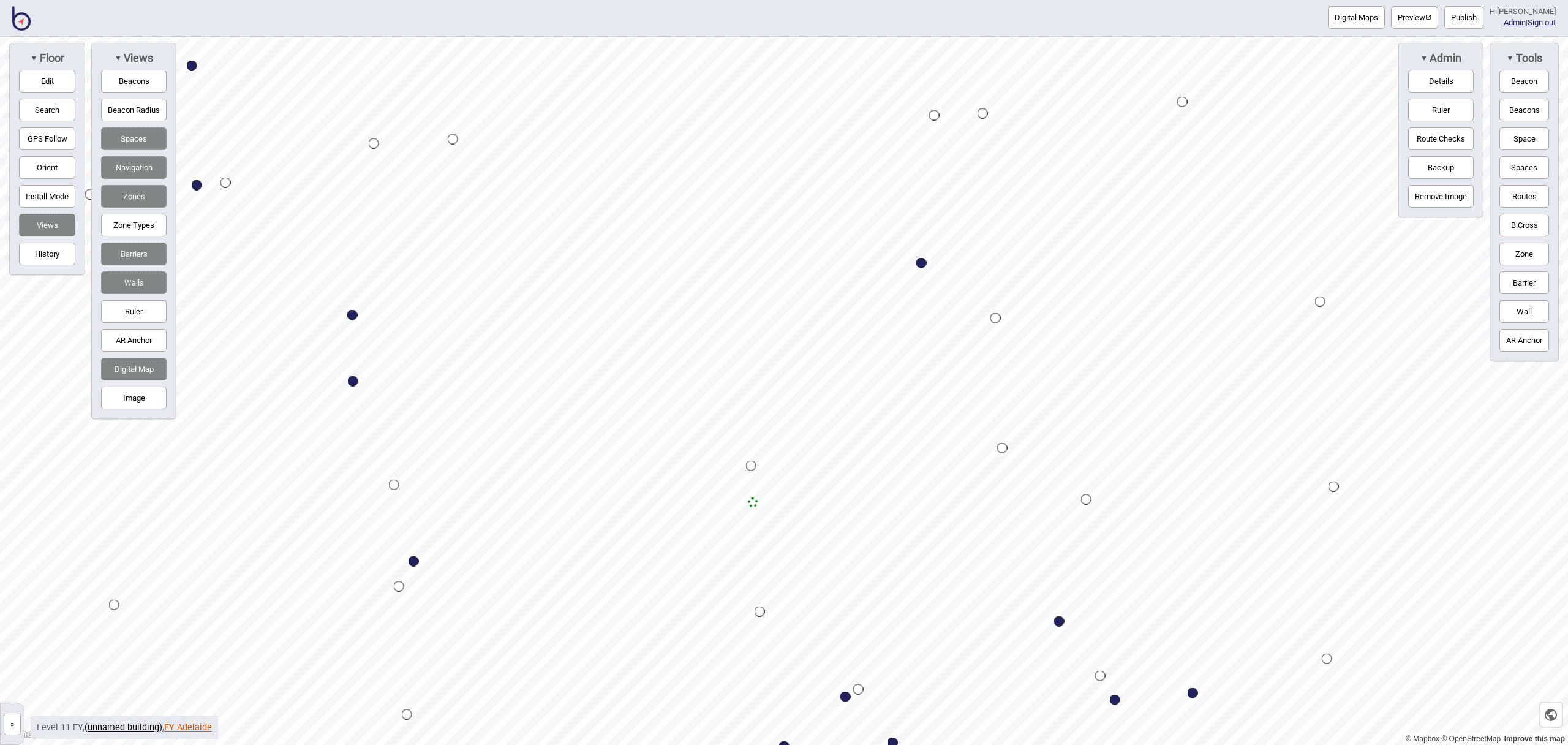
click at [192, 724] on link "EY Adelaide" at bounding box center [188, 728] width 48 height 11
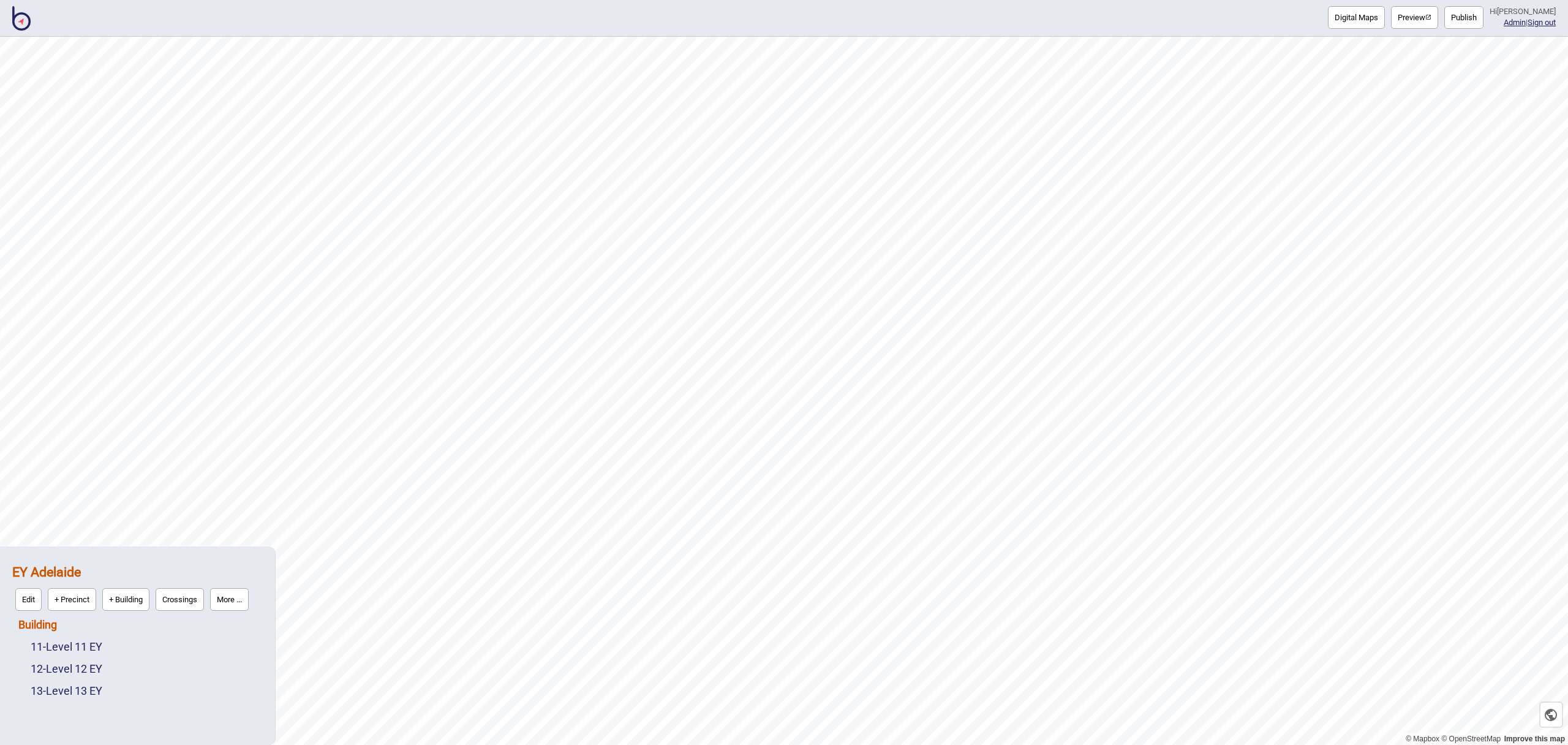
click at [49, 628] on link "Building" at bounding box center [38, 624] width 38 height 13
click at [109, 627] on button "Connections" at bounding box center [123, 621] width 57 height 23
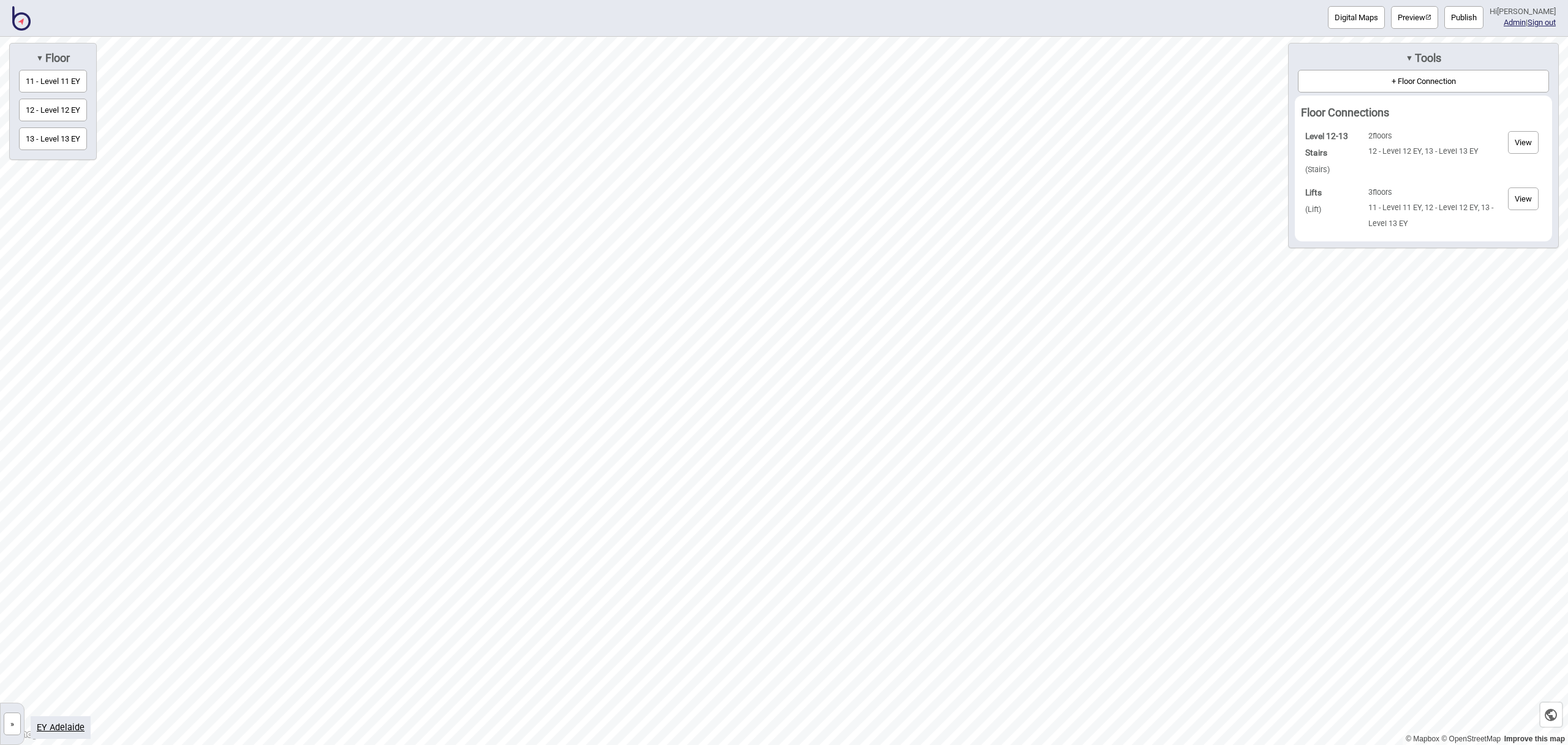
click at [69, 724] on link "EY Adelaide" at bounding box center [60, 728] width 48 height 11
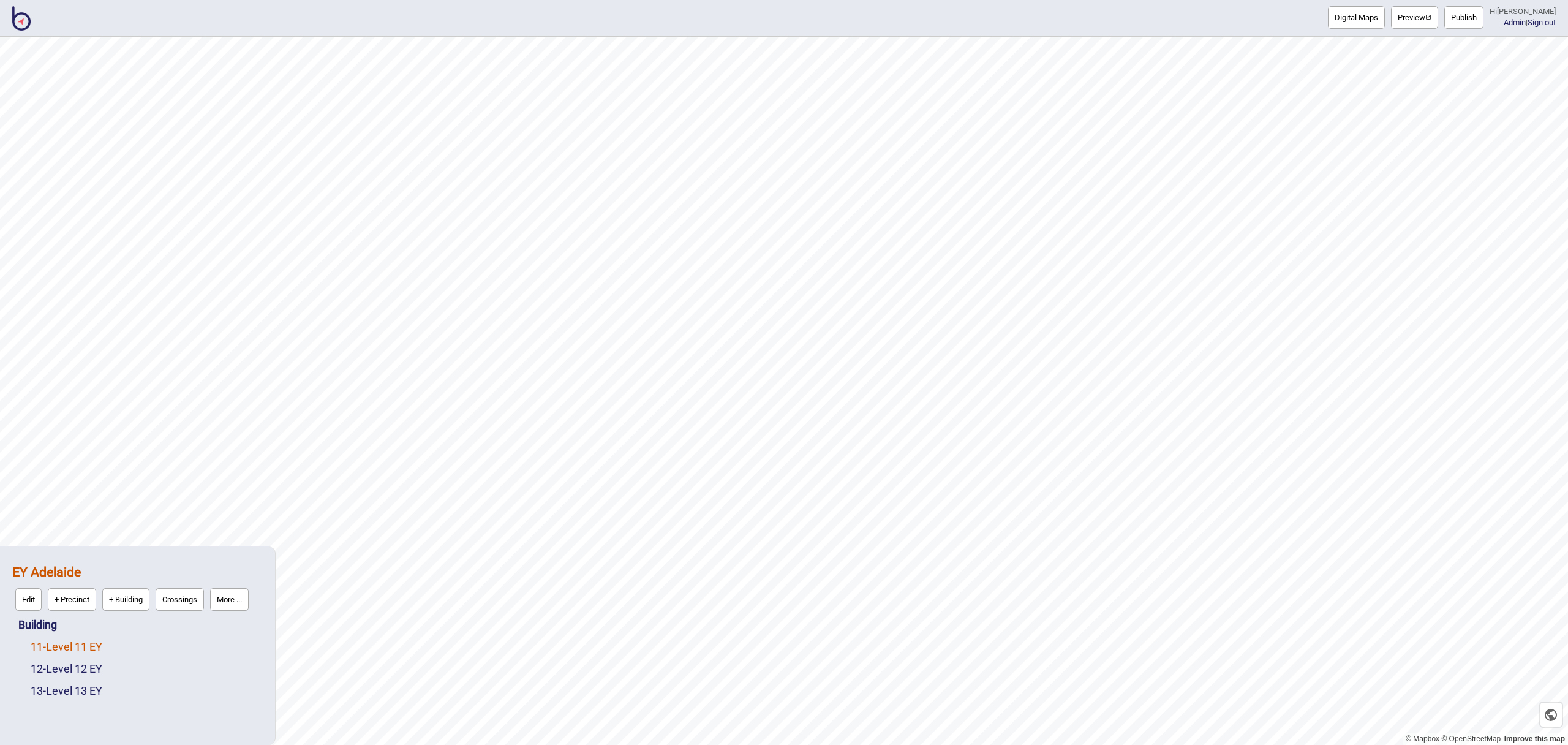
click at [70, 642] on link "11 - Level 11 EY" at bounding box center [66, 647] width 72 height 13
click at [50, 645] on button "Edit" at bounding box center [47, 644] width 27 height 23
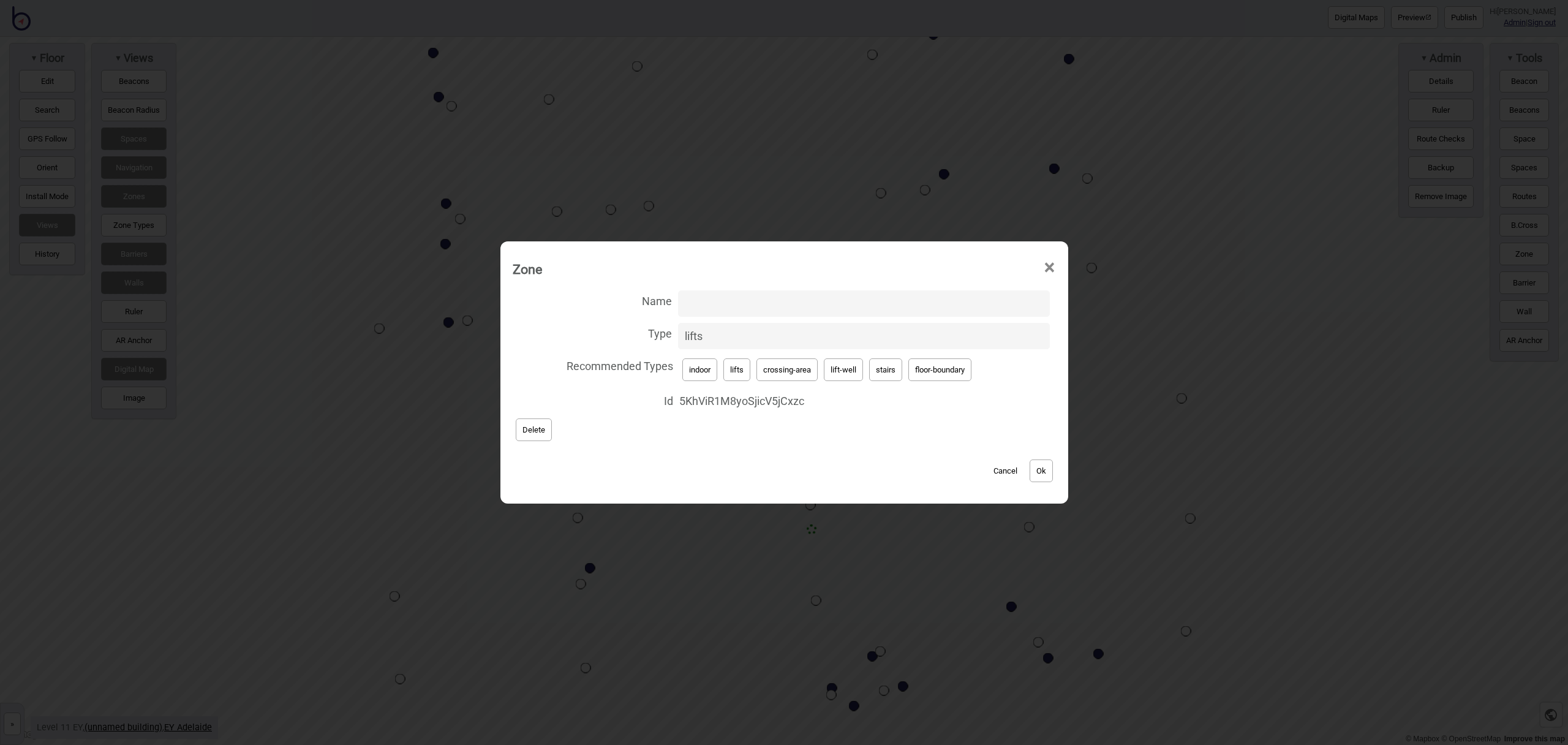
click at [851, 367] on button "lift-well" at bounding box center [843, 370] width 39 height 23
type input "lift-well"
click at [777, 306] on input "Name" at bounding box center [864, 304] width 372 height 27
type input ":"
type input "Lifts"
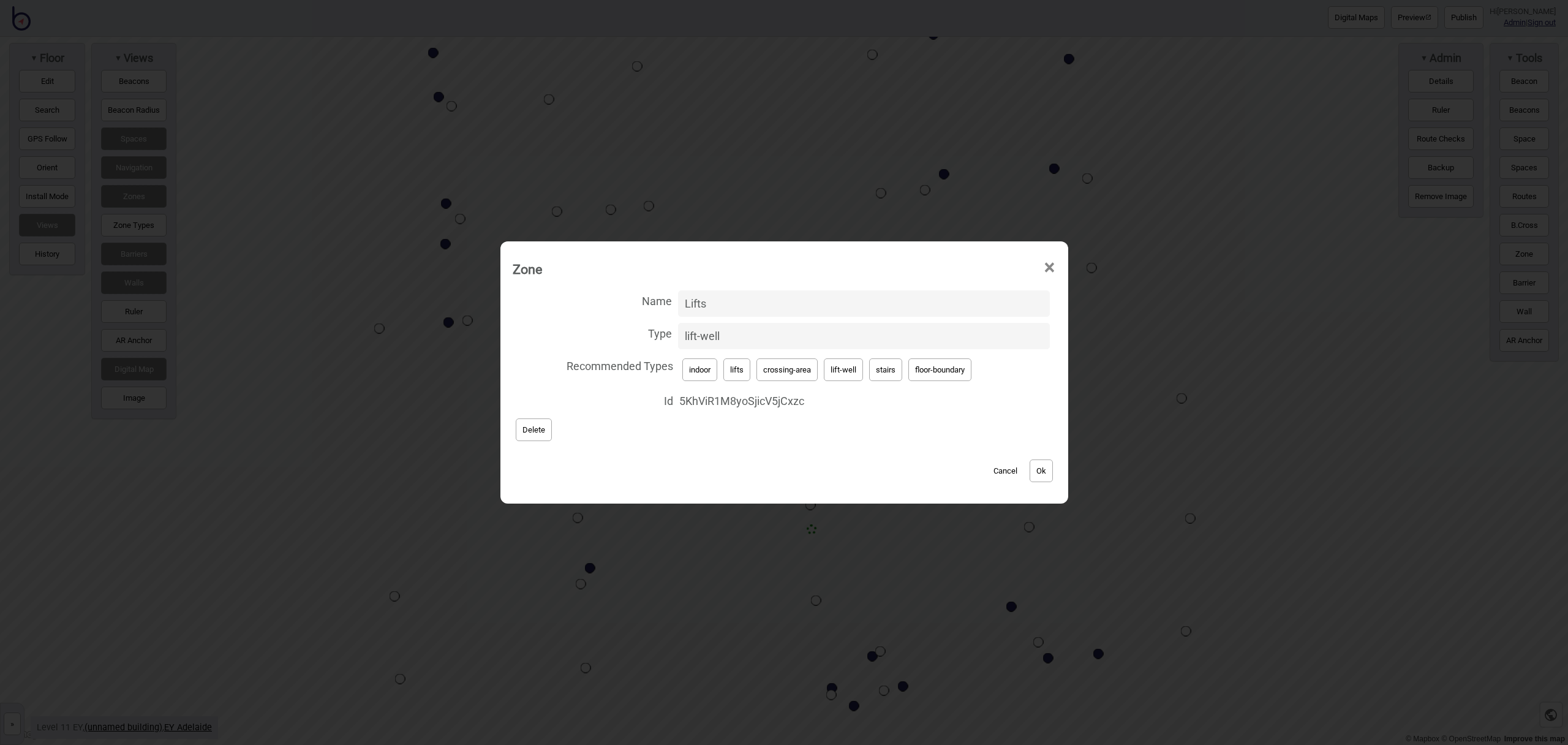
click at [1033, 466] on button "Ok" at bounding box center [1041, 471] width 23 height 23
click at [739, 377] on button "lifts" at bounding box center [737, 370] width 27 height 23
type input "lifts"
click at [1055, 474] on div "Cancel Ok" at bounding box center [784, 465] width 543 height 41
click at [1050, 474] on button "Ok" at bounding box center [1041, 471] width 23 height 23
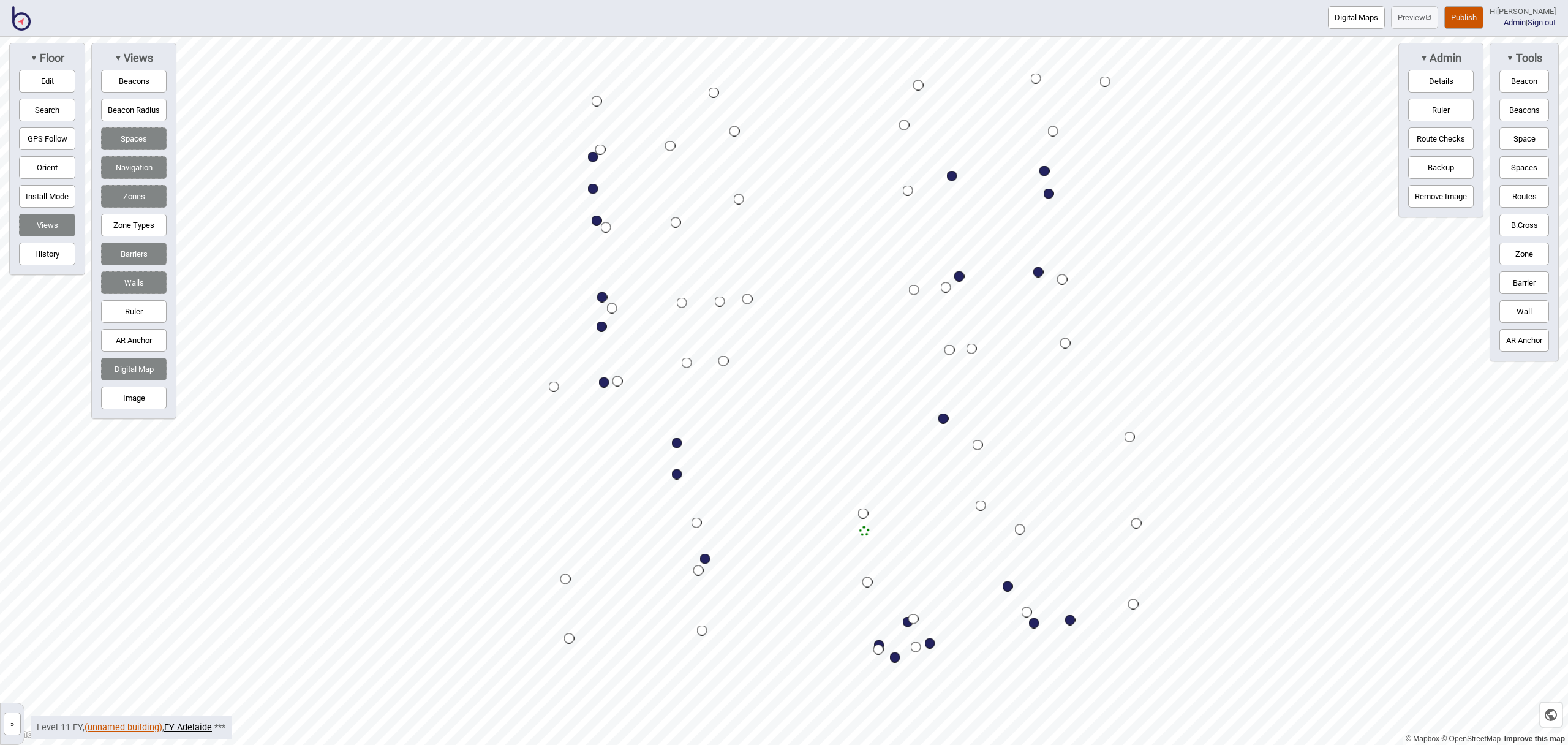
click at [131, 726] on link "(unnamed building)" at bounding box center [123, 728] width 78 height 11
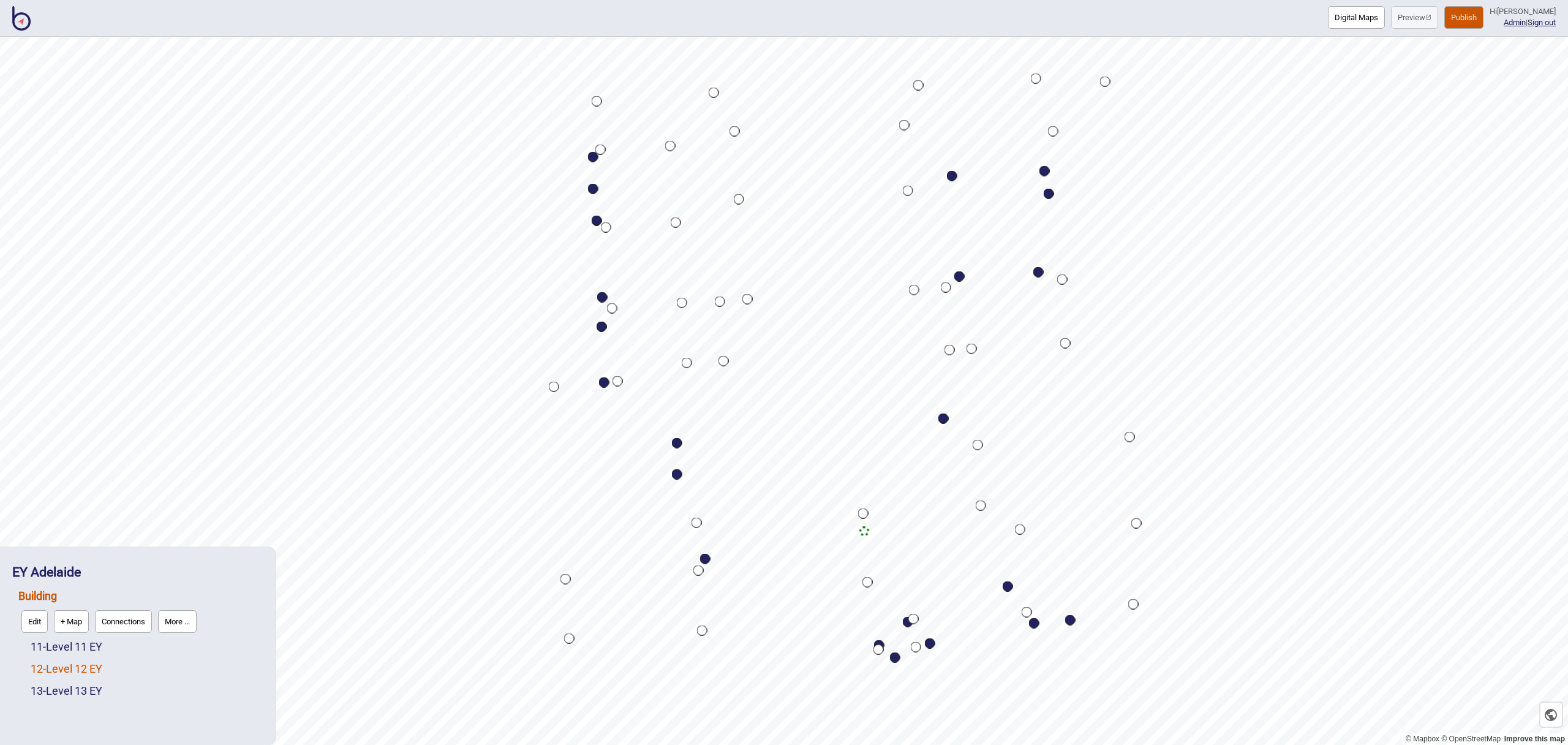
click at [92, 670] on link "12 - Level 12 EY" at bounding box center [66, 669] width 72 height 13
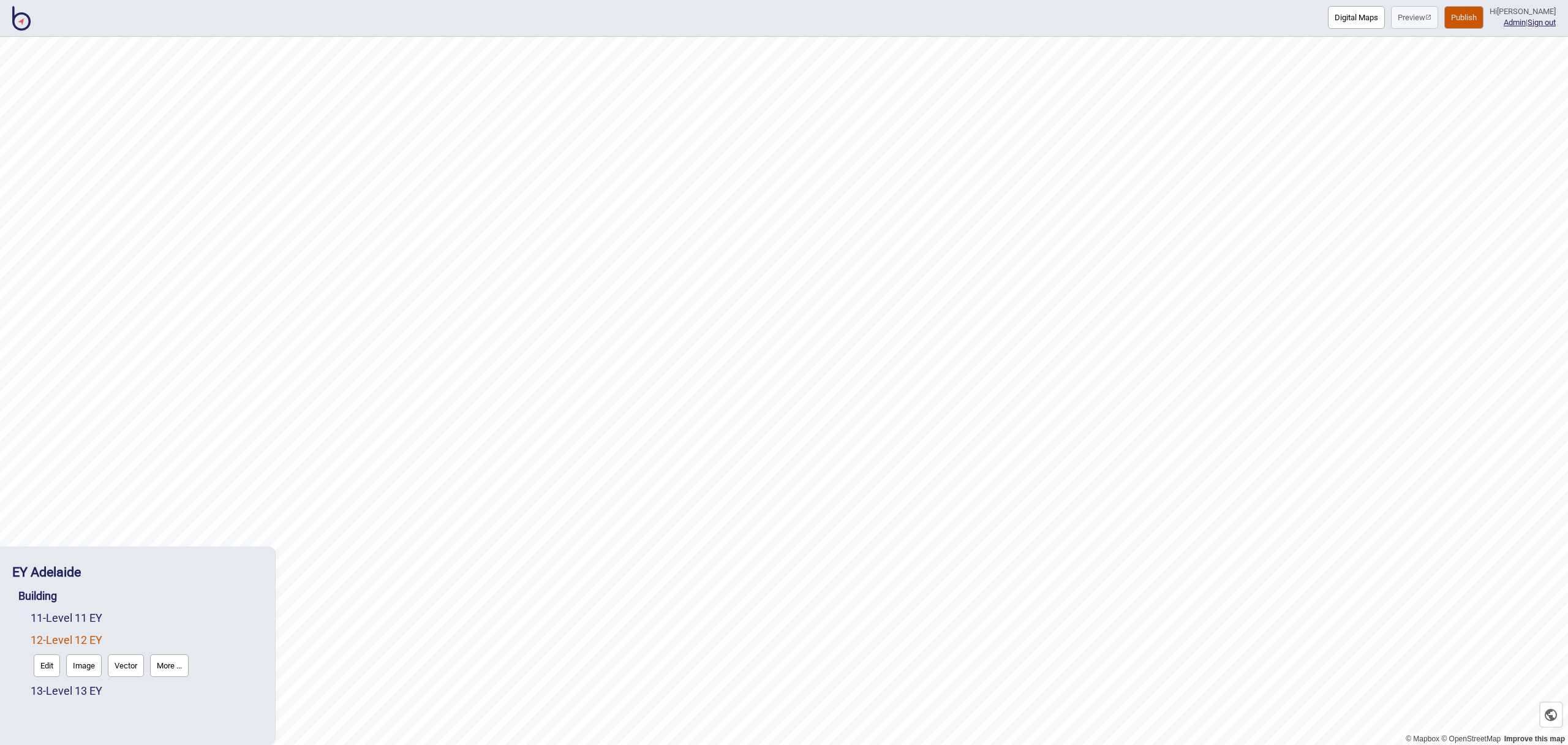
click at [50, 665] on button "Edit" at bounding box center [47, 666] width 27 height 23
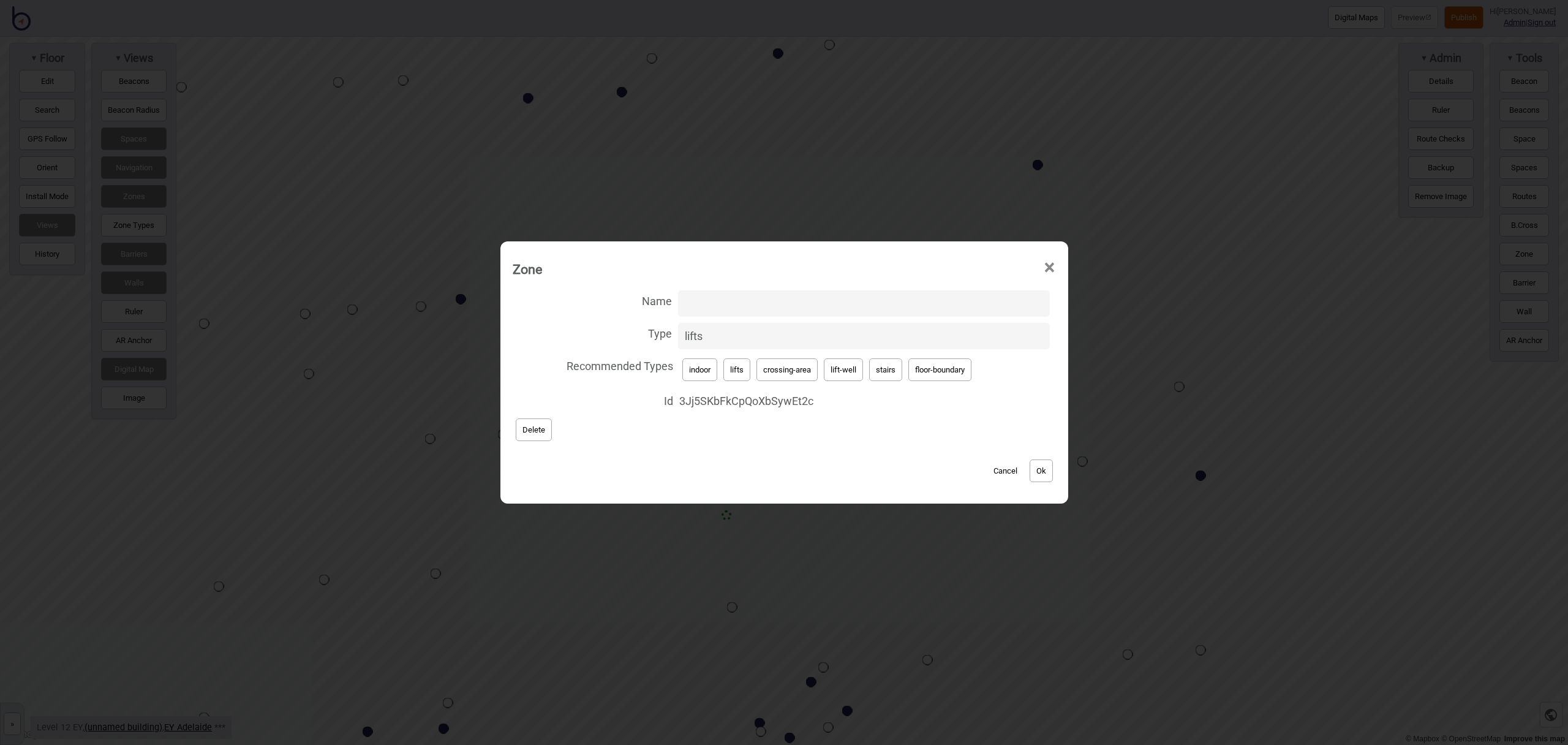
drag, startPoint x: 837, startPoint y: 374, endPoint x: 829, endPoint y: 369, distance: 9.4
click at [837, 374] on button "lift-well" at bounding box center [843, 370] width 39 height 23
type input "lift-well"
click at [768, 307] on input "Name" at bounding box center [864, 304] width 372 height 27
type input "Lifts"
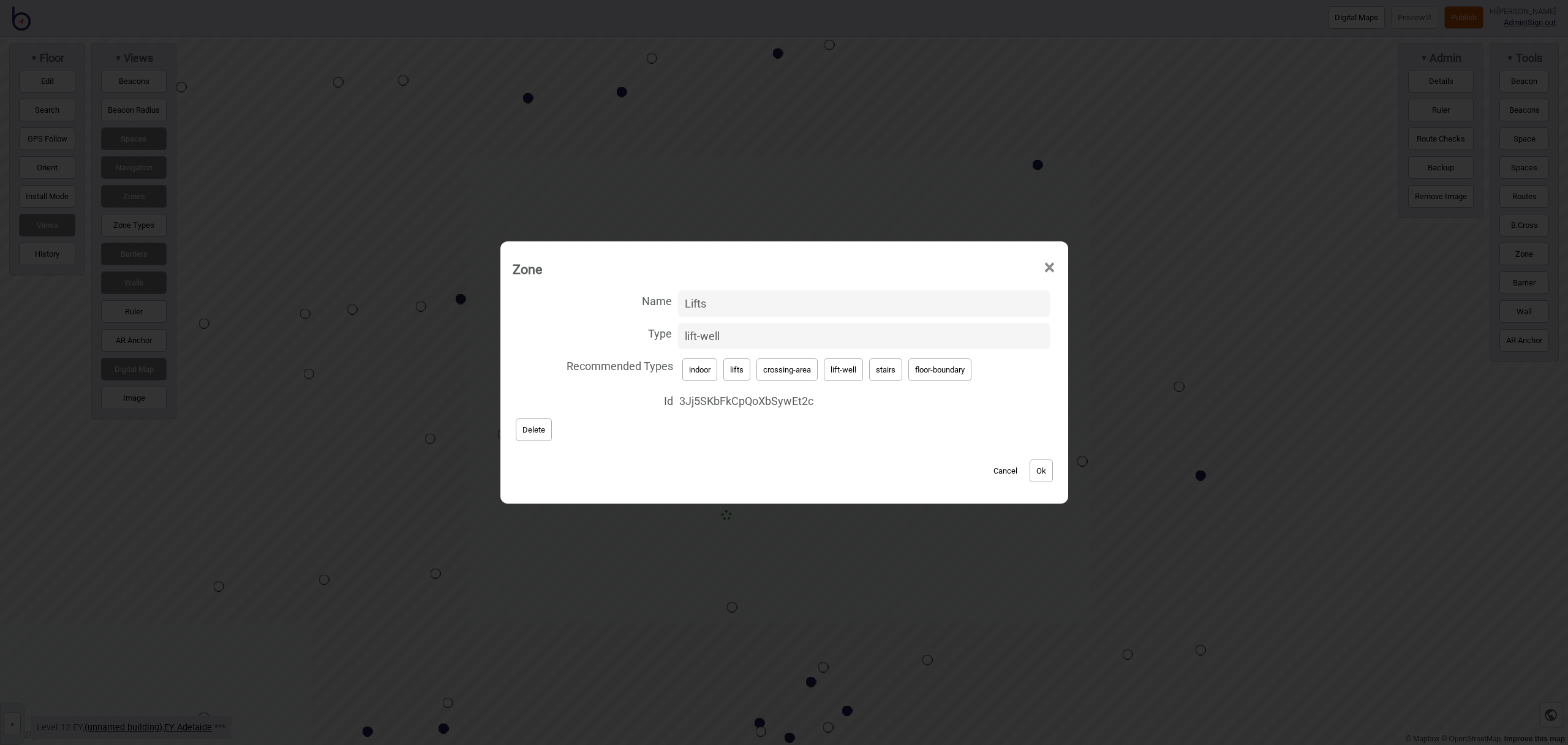
click at [1041, 465] on button "Ok" at bounding box center [1041, 471] width 23 height 23
click at [737, 367] on button "lifts" at bounding box center [737, 370] width 27 height 23
type input "lifts"
click at [1044, 463] on button "Ok" at bounding box center [1041, 471] width 23 height 23
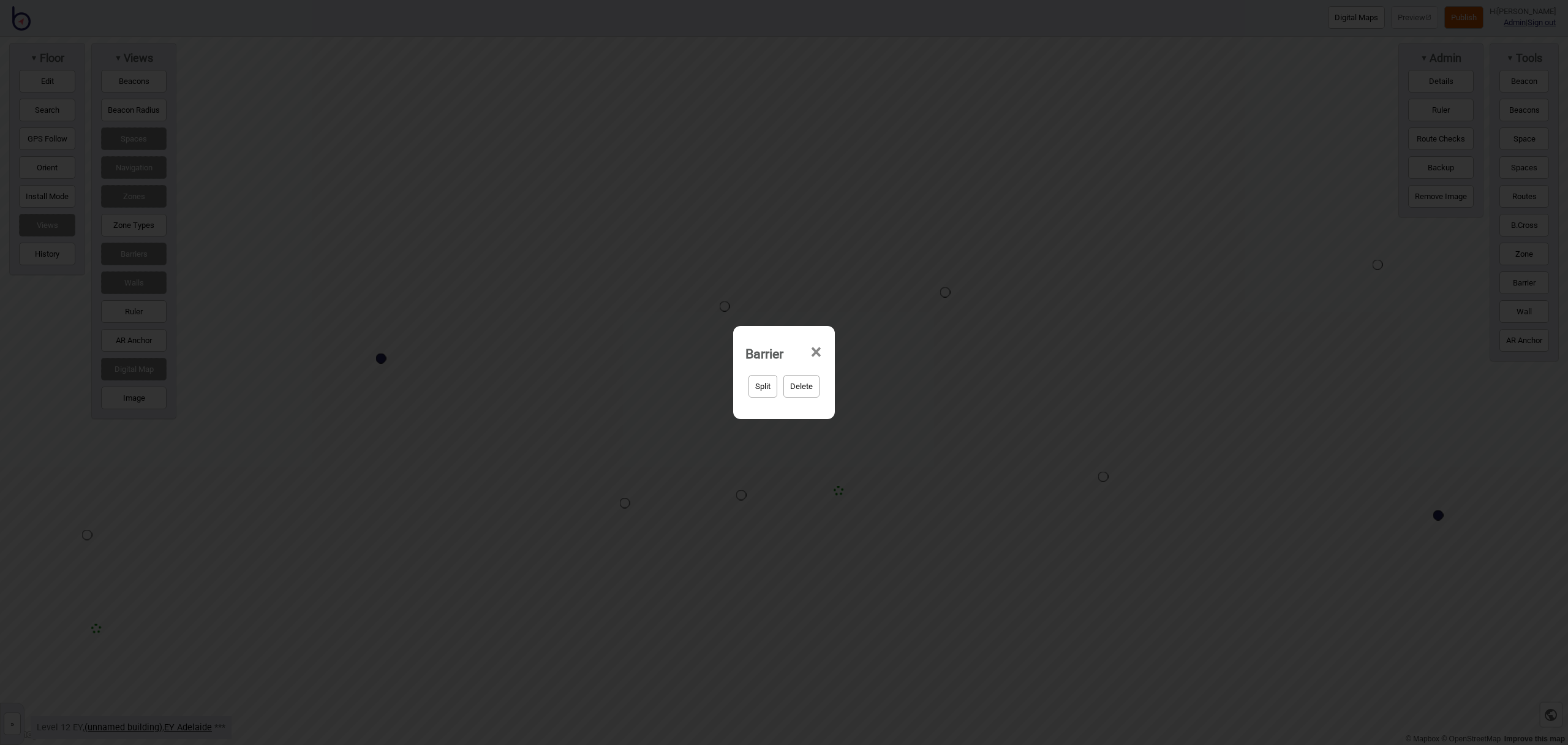
click at [816, 353] on span "×" at bounding box center [816, 352] width 13 height 41
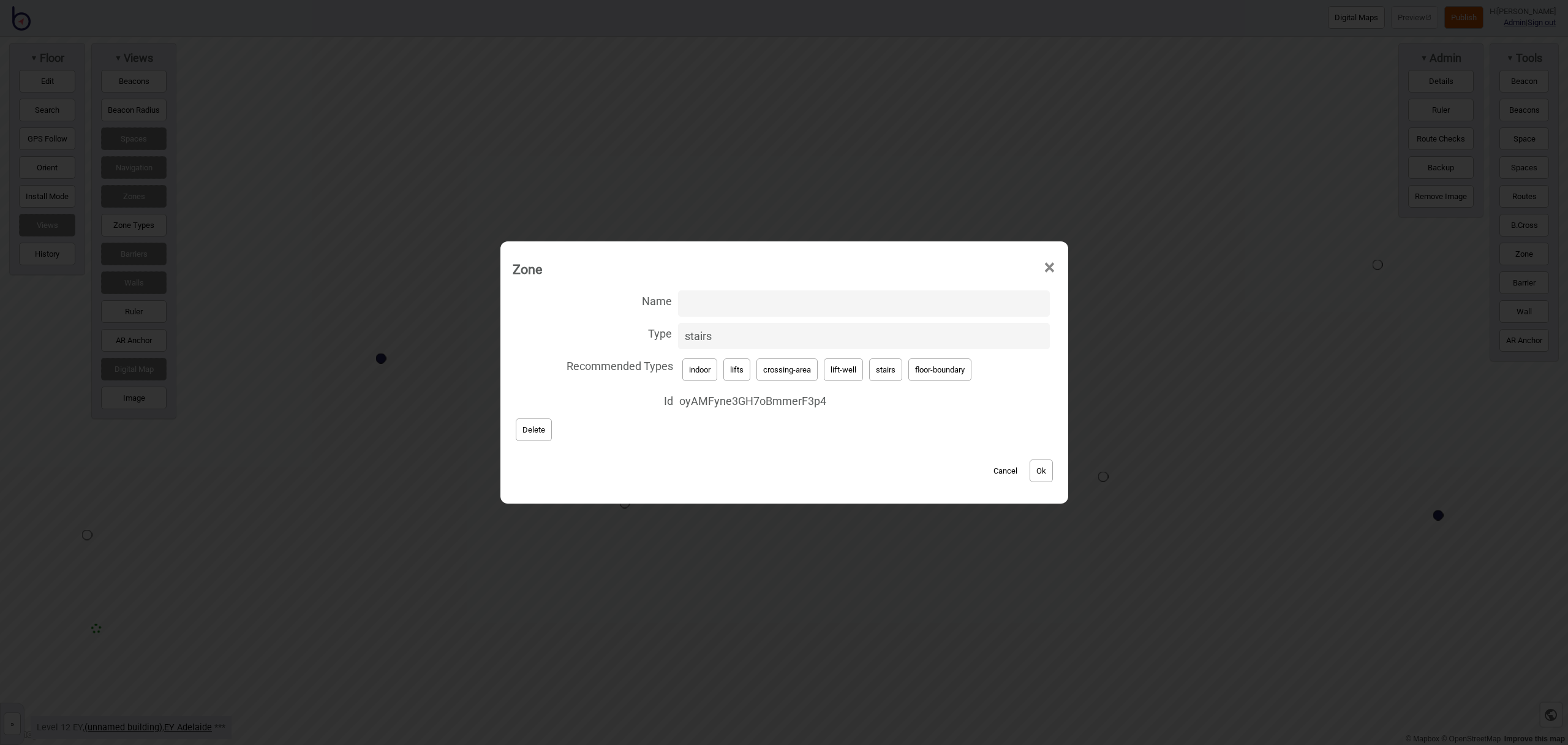
click at [1048, 468] on button "Ok" at bounding box center [1041, 471] width 23 height 23
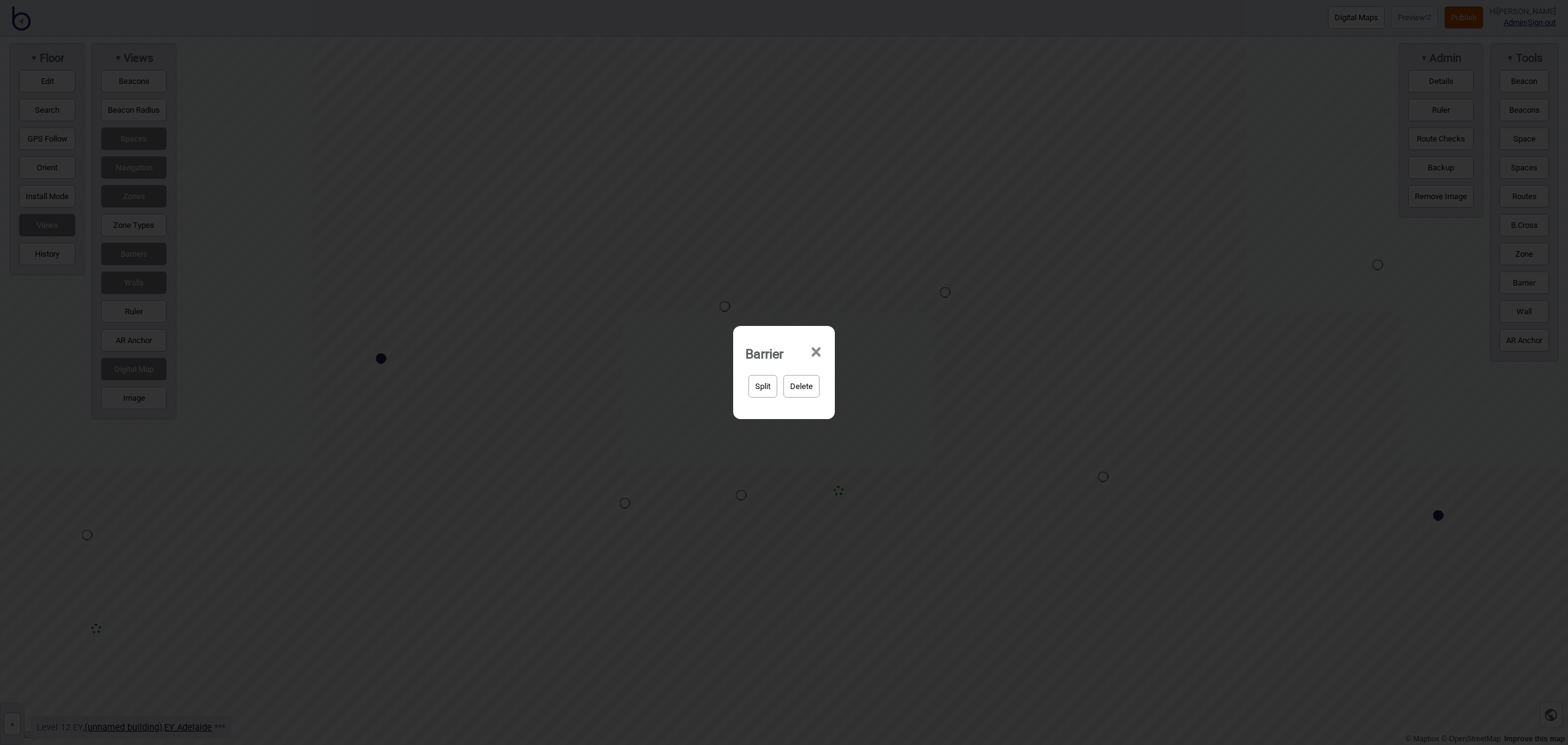
click at [817, 351] on span "×" at bounding box center [816, 352] width 13 height 41
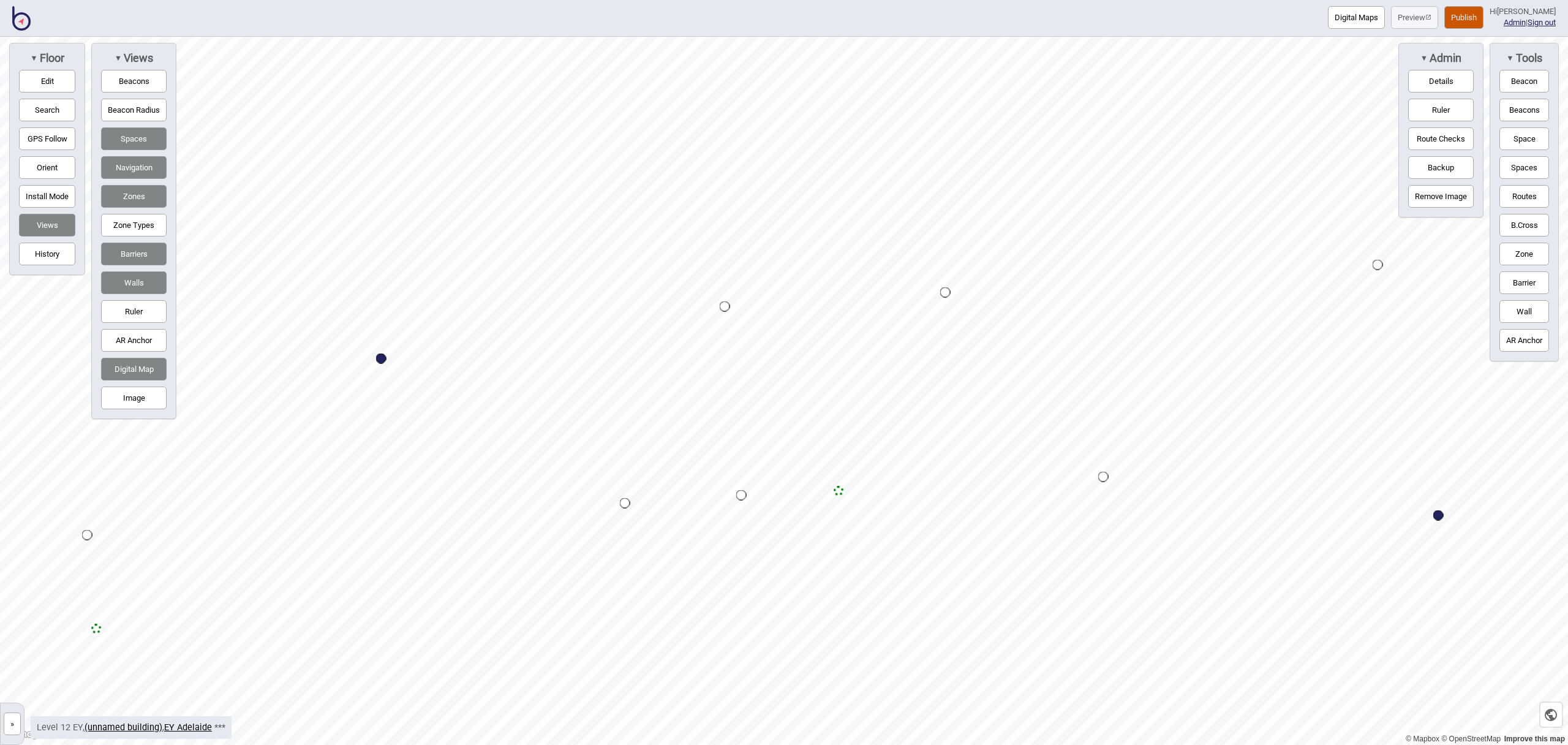
click at [129, 253] on button "Barriers" at bounding box center [133, 254] width 66 height 23
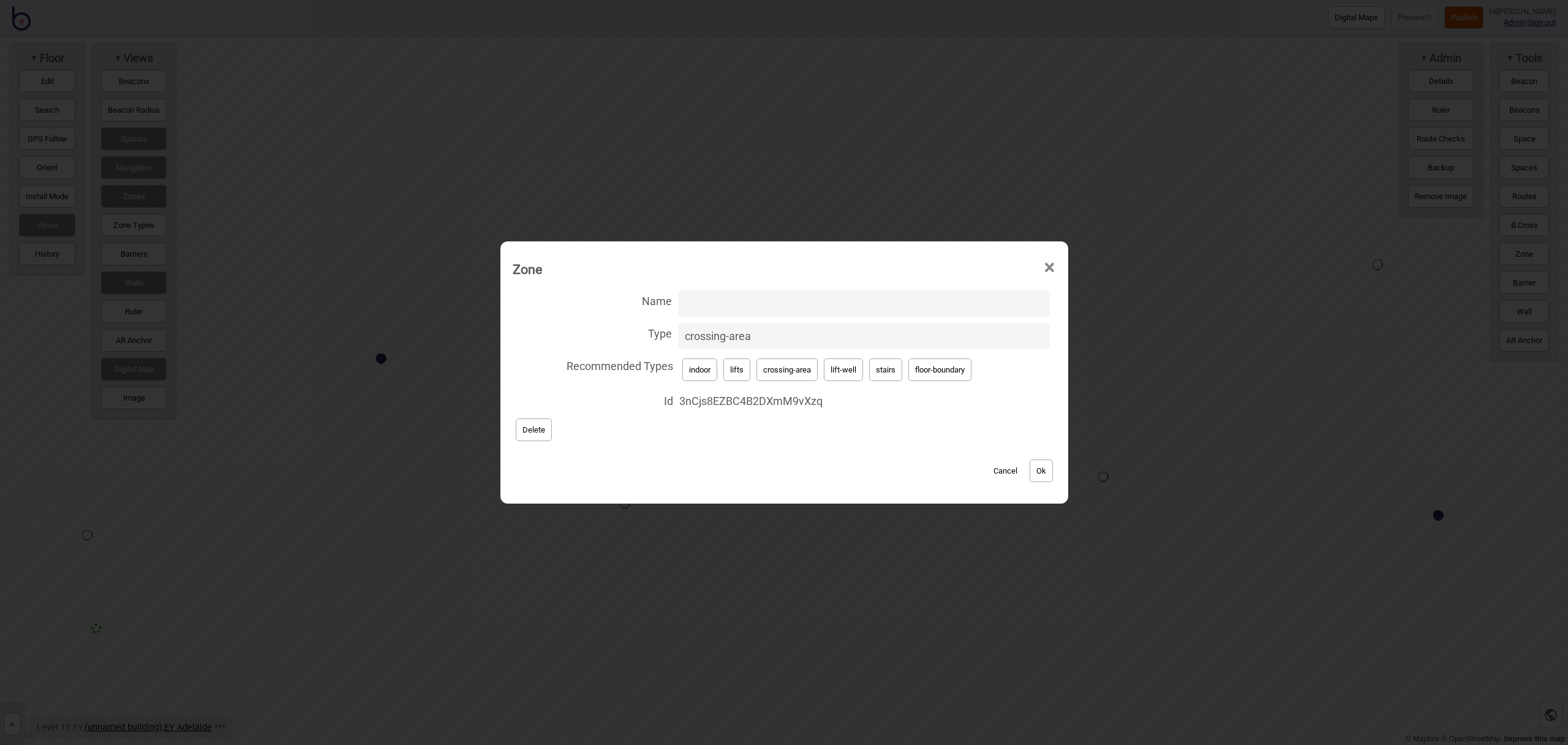
click at [1049, 265] on span "×" at bounding box center [1049, 268] width 13 height 41
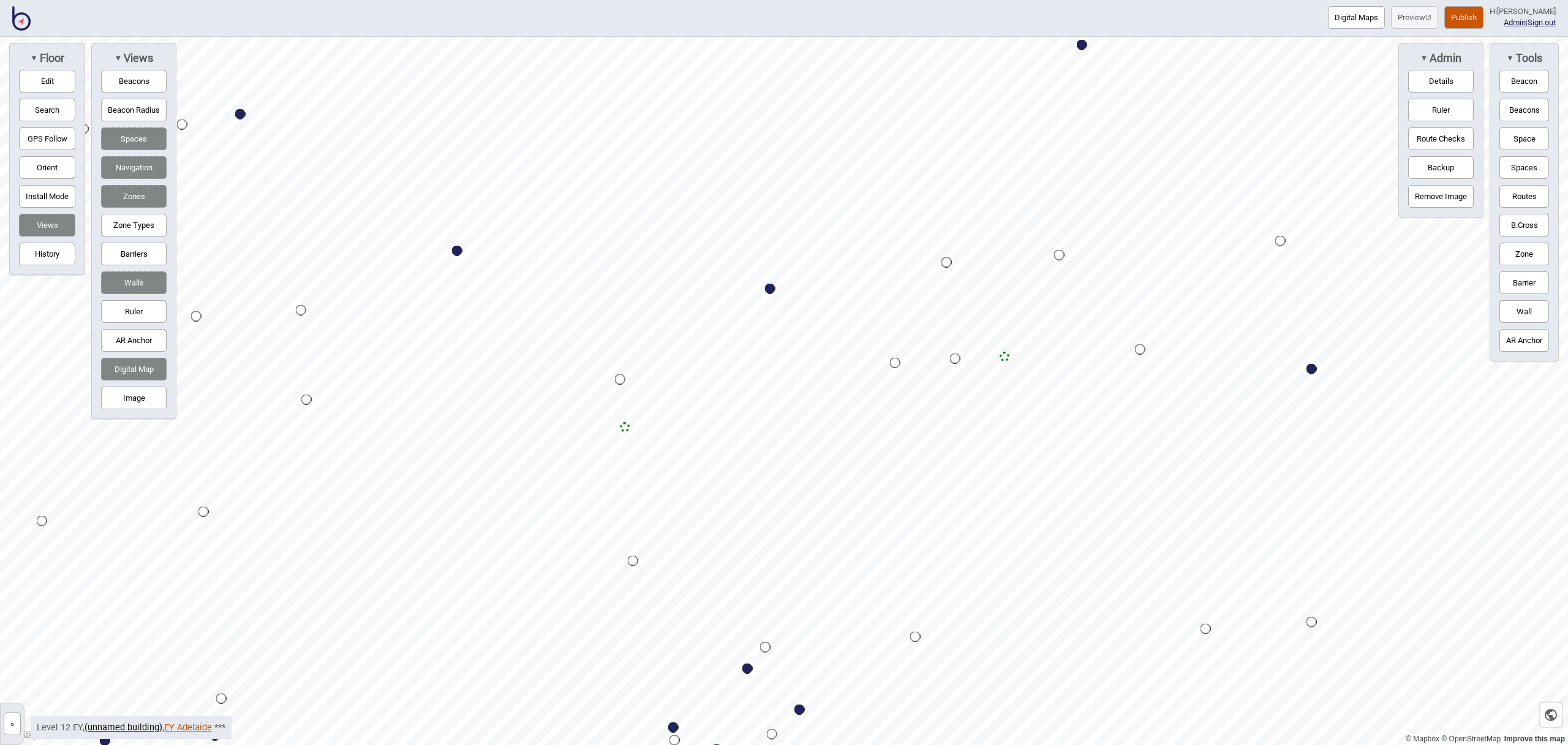
click at [177, 725] on link "EY Adelaide" at bounding box center [188, 728] width 48 height 11
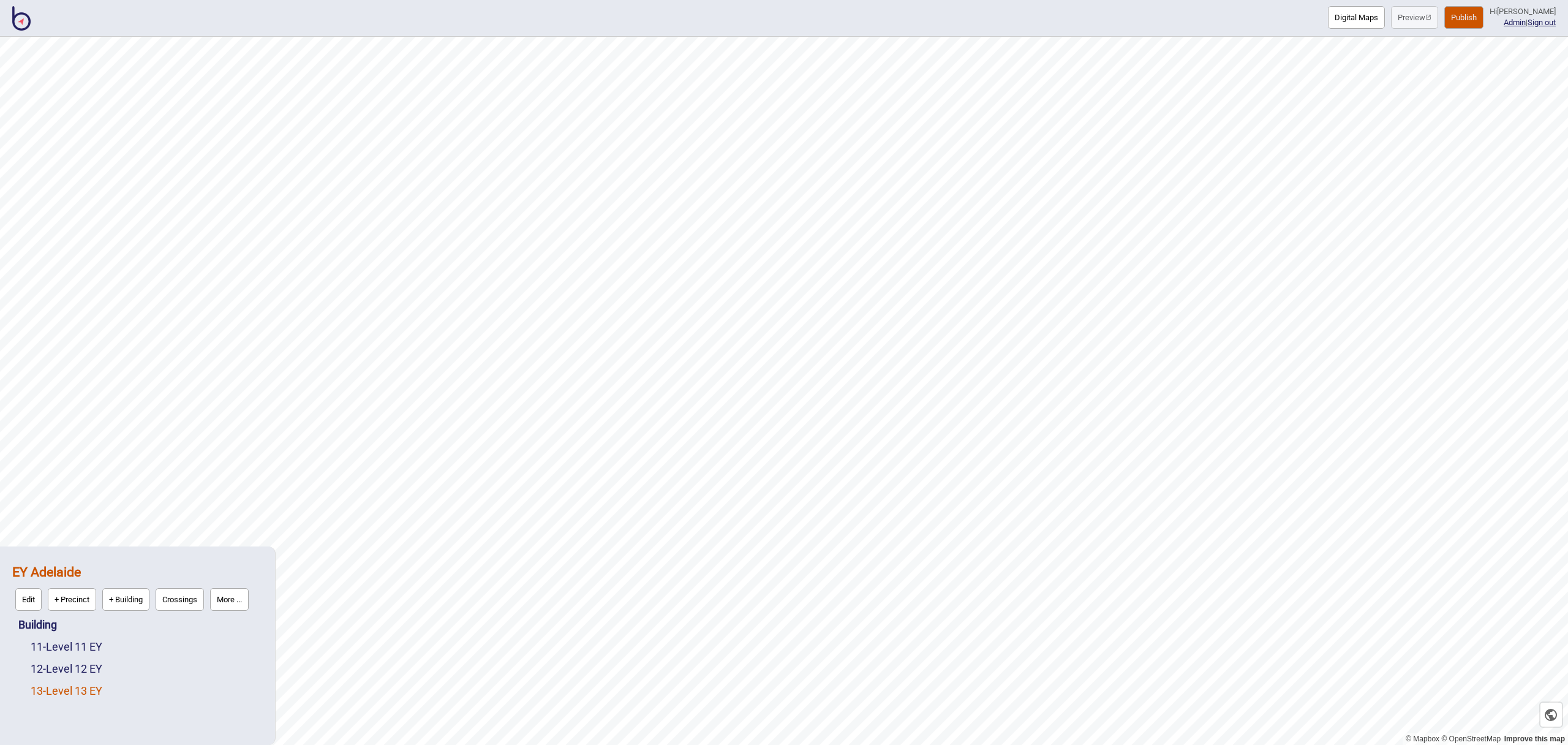
click at [94, 695] on link "13 - Level 13 EY" at bounding box center [66, 691] width 72 height 13
click at [39, 689] on button "Edit" at bounding box center [47, 688] width 27 height 23
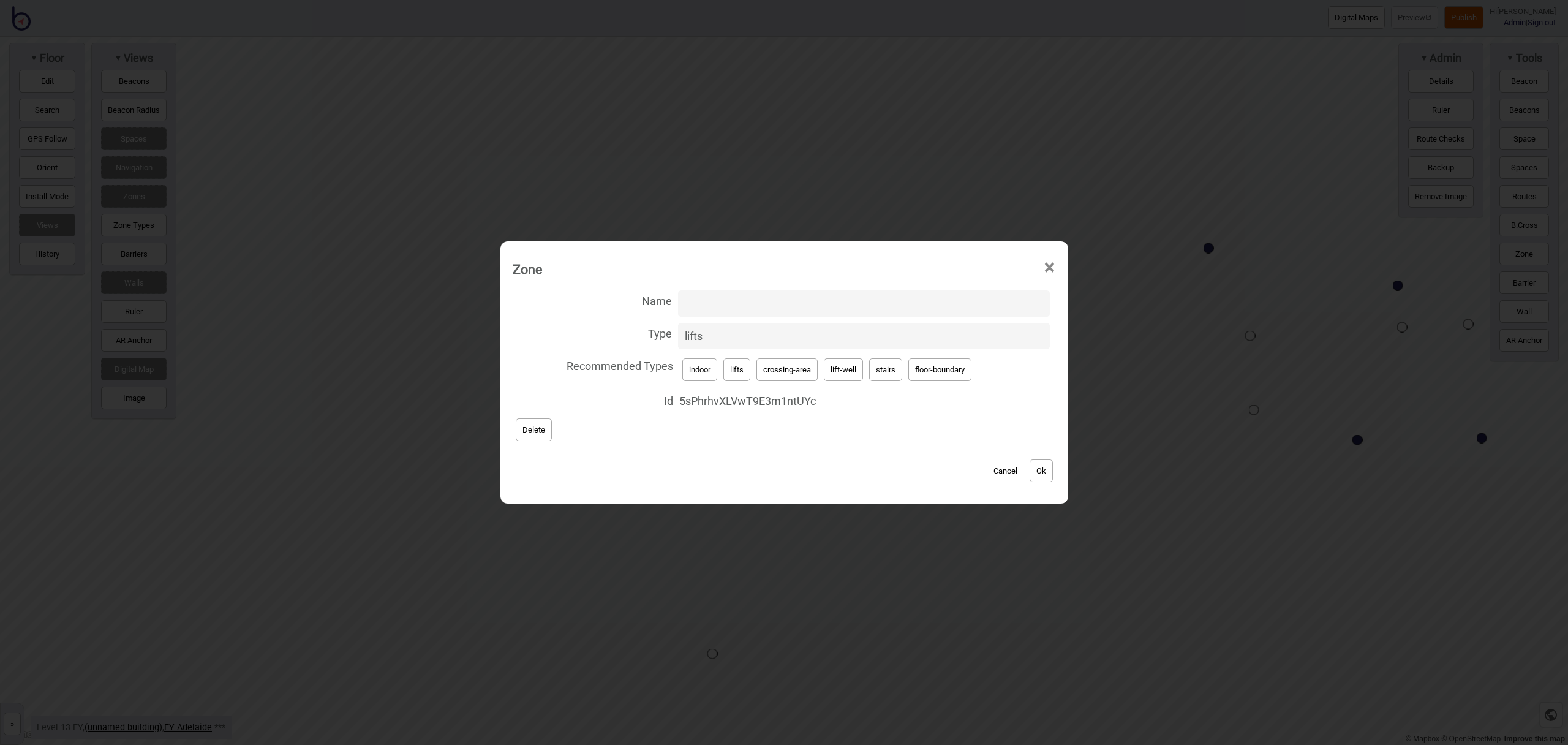
drag, startPoint x: 844, startPoint y: 367, endPoint x: 814, endPoint y: 356, distance: 32.0
click at [843, 367] on button "lift-well" at bounding box center [843, 370] width 39 height 23
type input "lift-well"
click at [737, 305] on input "Name" at bounding box center [864, 304] width 372 height 27
type input "Lifts"
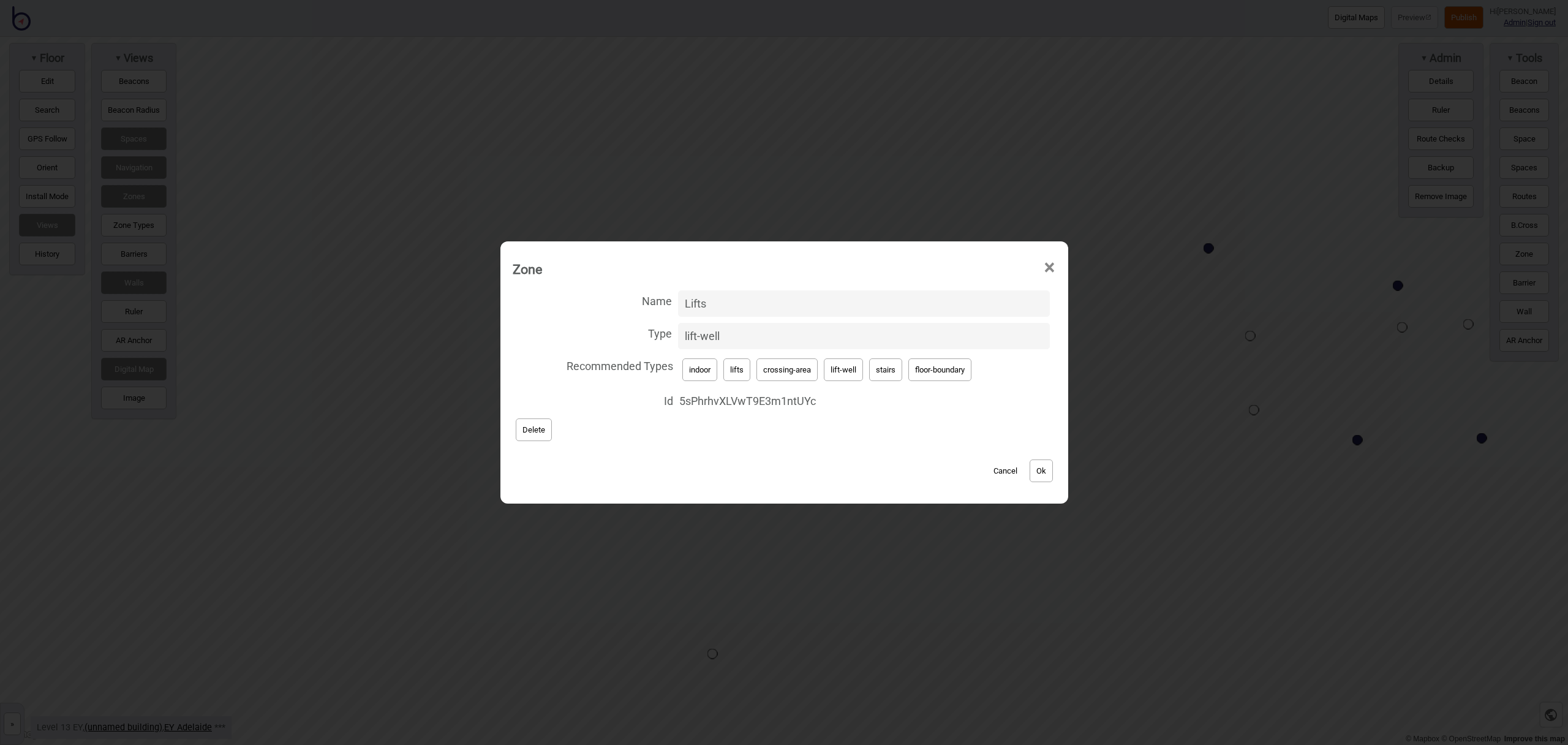
click at [1048, 471] on button "Ok" at bounding box center [1041, 471] width 23 height 23
click at [749, 374] on span "indoor lifts crossing-area lift-well stairs floor-boundary" at bounding box center [865, 369] width 370 height 29
click at [739, 371] on button "lifts" at bounding box center [737, 370] width 27 height 23
type input "lifts"
click at [1046, 473] on button "Ok" at bounding box center [1041, 471] width 23 height 23
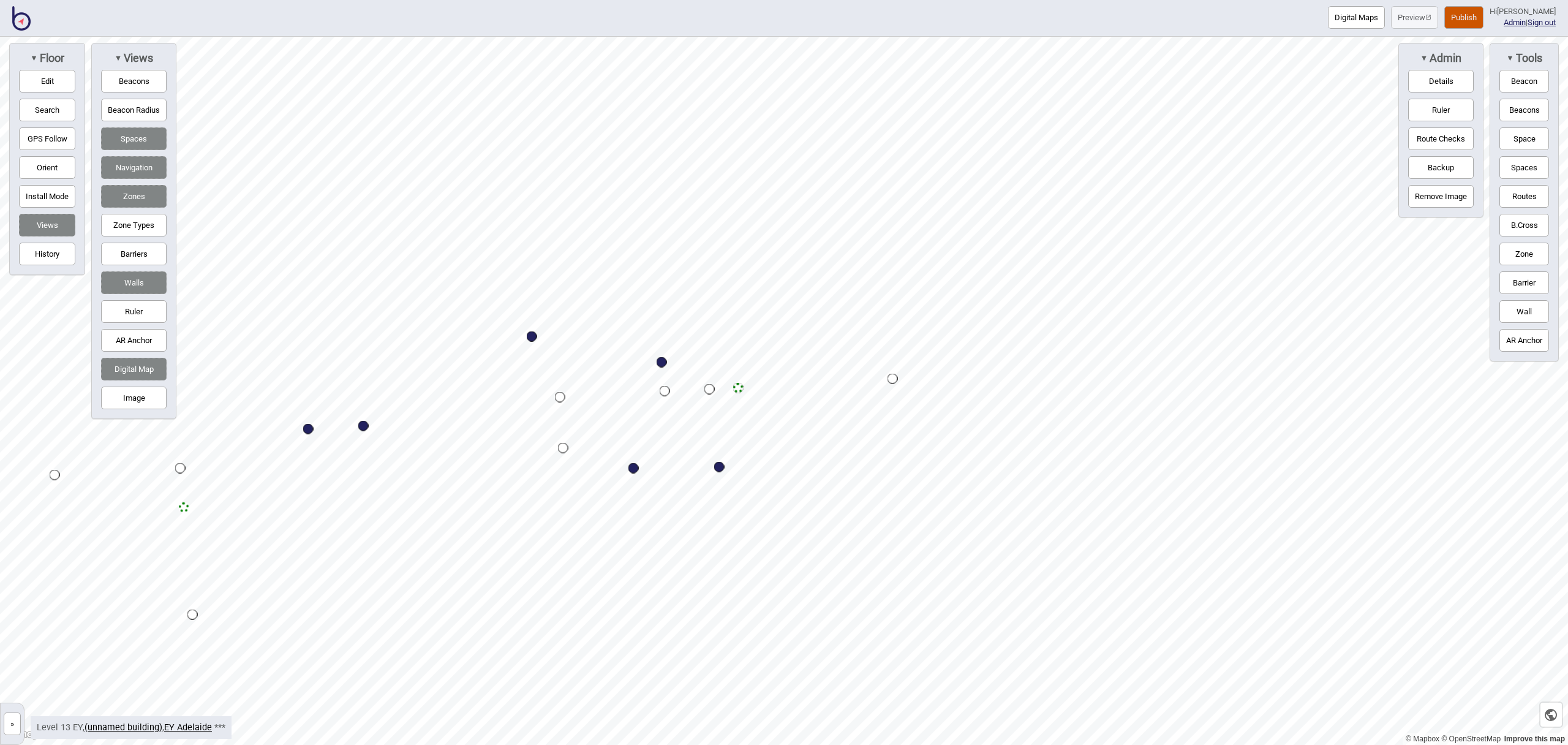
click at [1480, 19] on button "Publish" at bounding box center [1464, 17] width 39 height 23
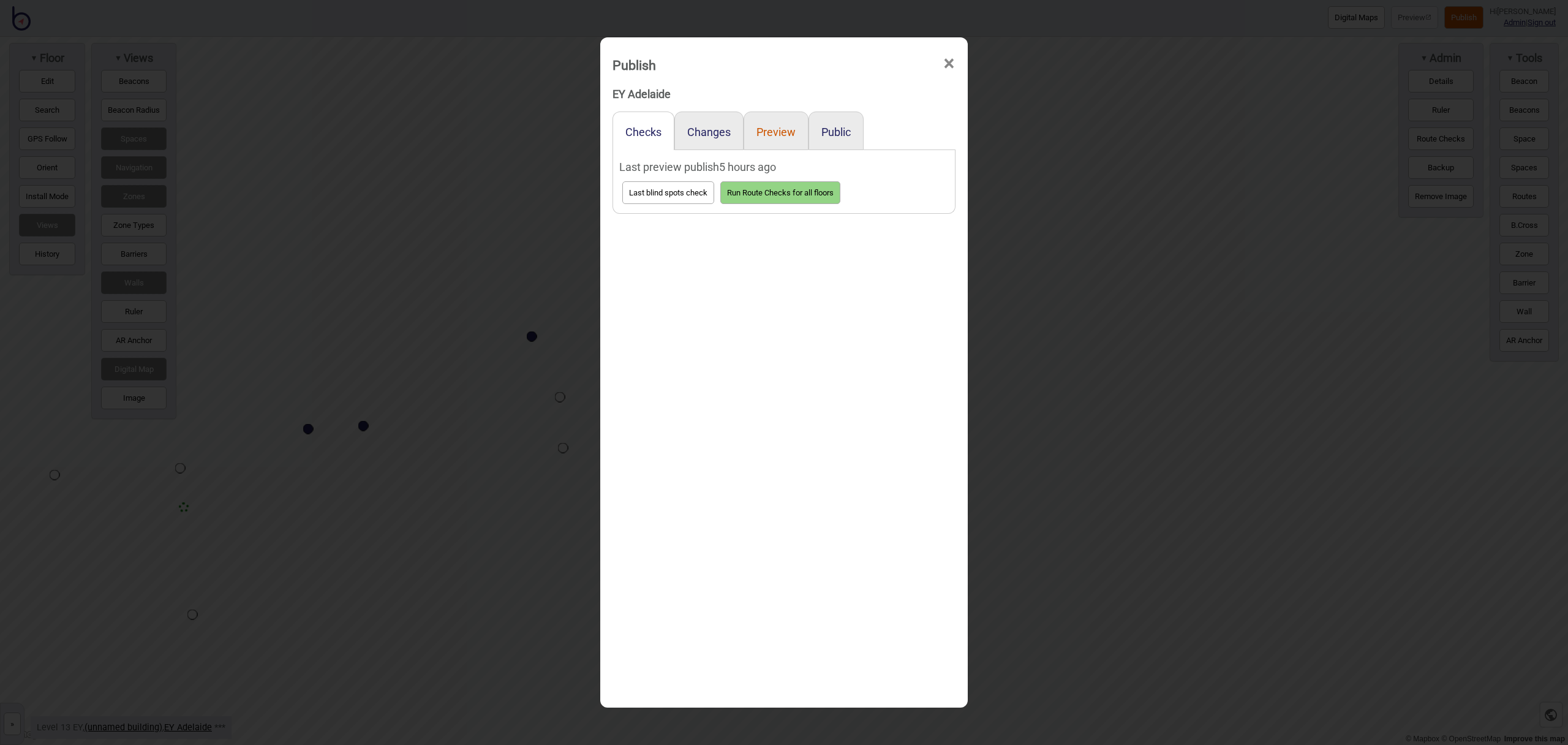
click at [772, 131] on button "Preview" at bounding box center [776, 131] width 39 height 13
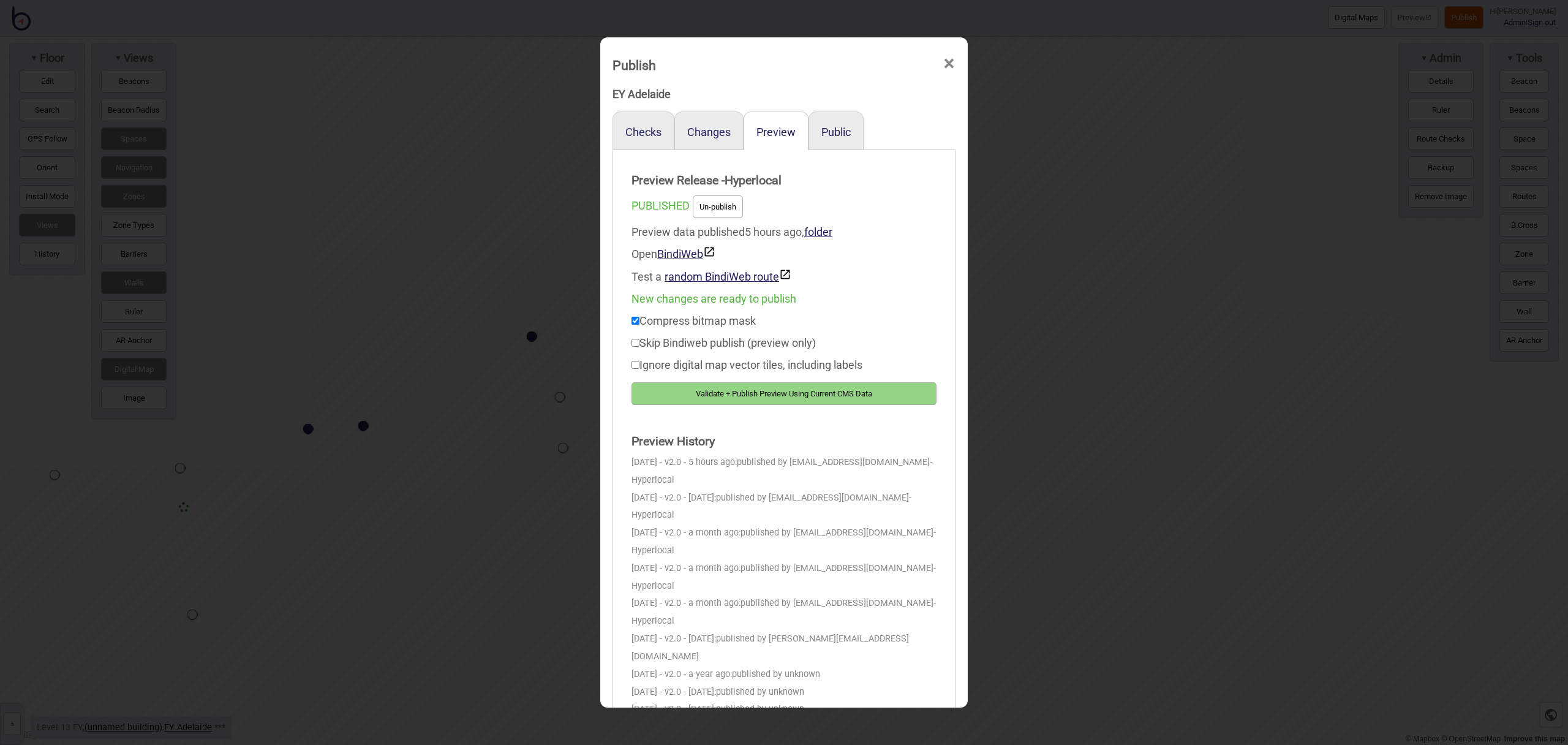
click at [888, 394] on button "Validate + Publish Preview Using Current CMS Data" at bounding box center [784, 394] width 305 height 23
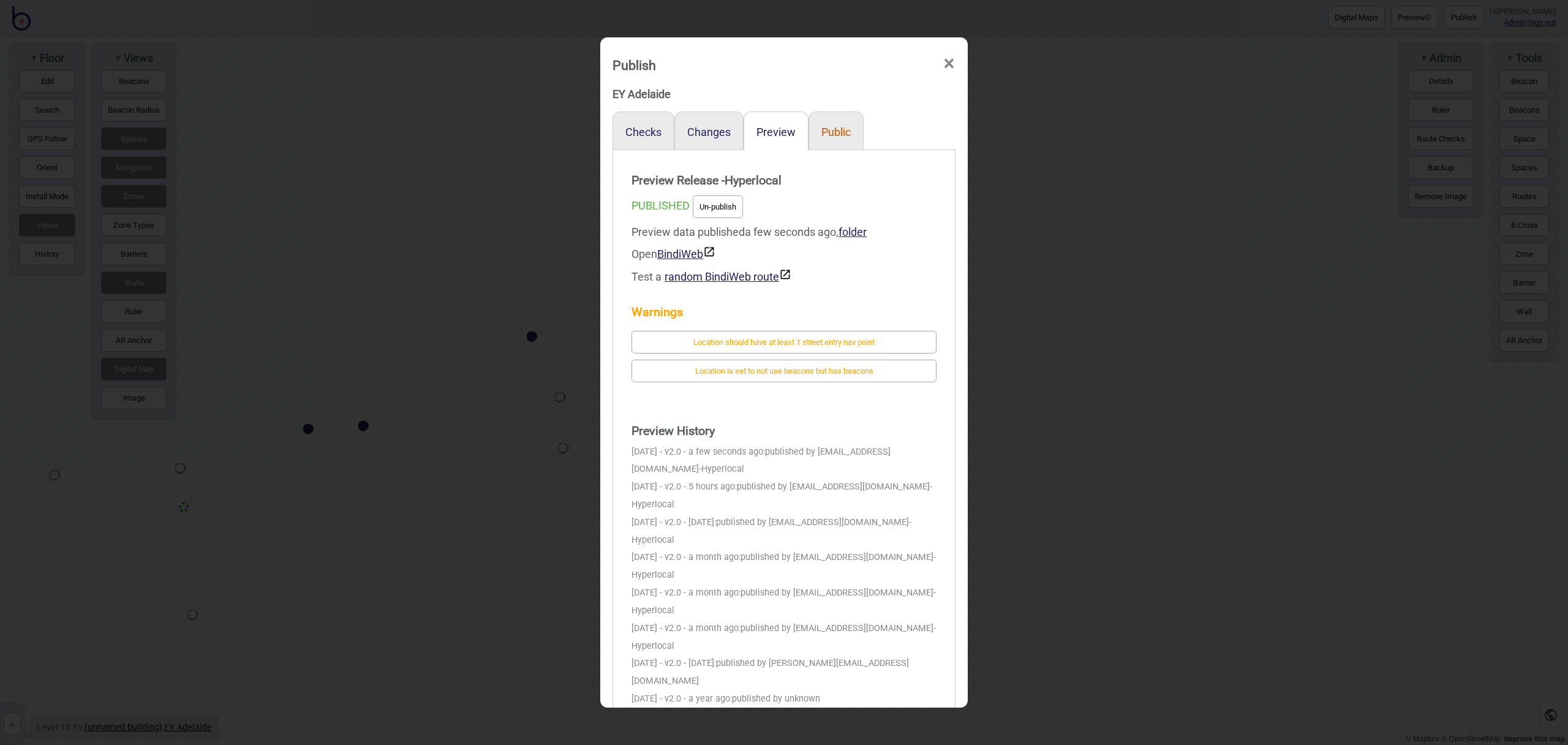
click at [837, 131] on button "Public" at bounding box center [836, 131] width 29 height 13
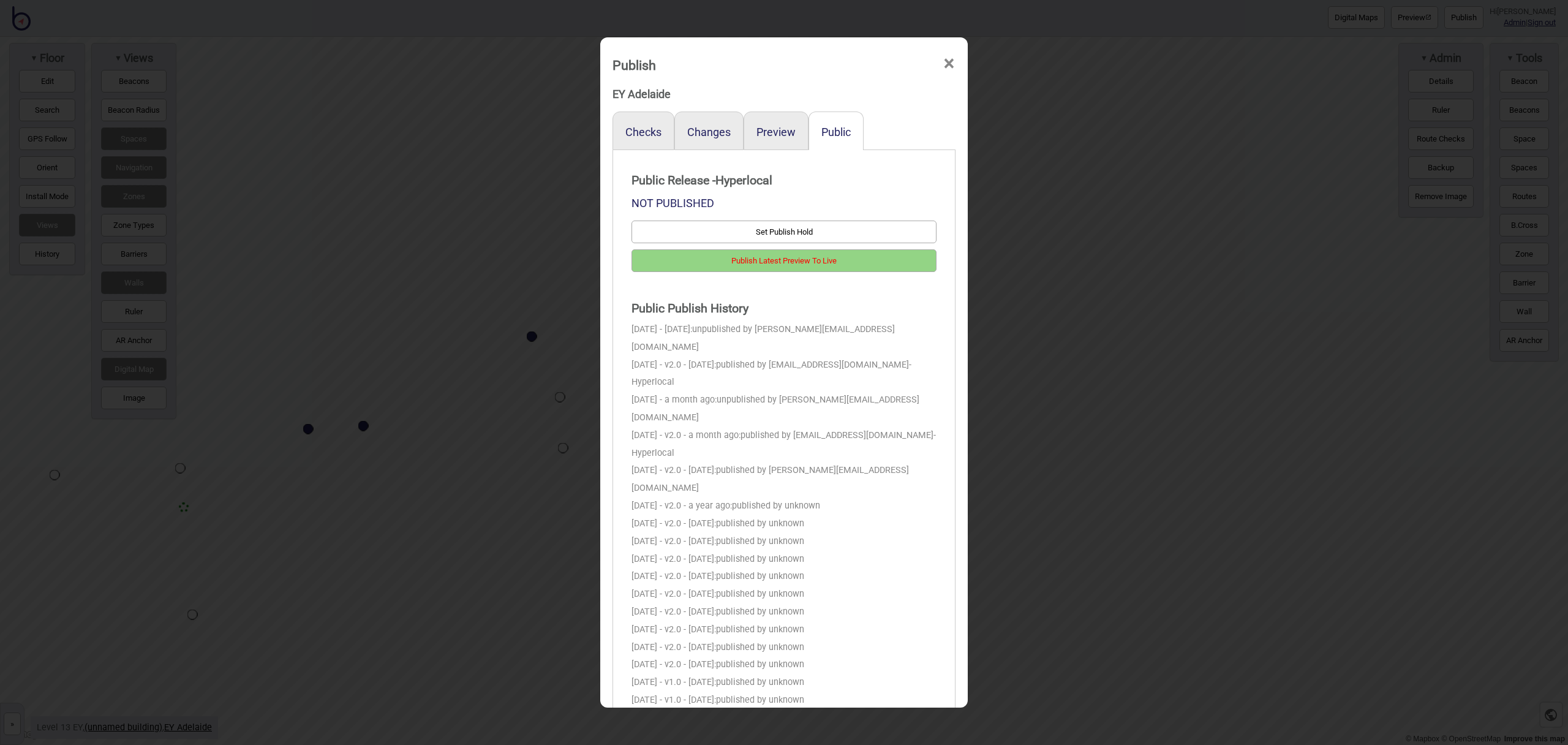
click at [951, 68] on span "×" at bounding box center [949, 64] width 13 height 41
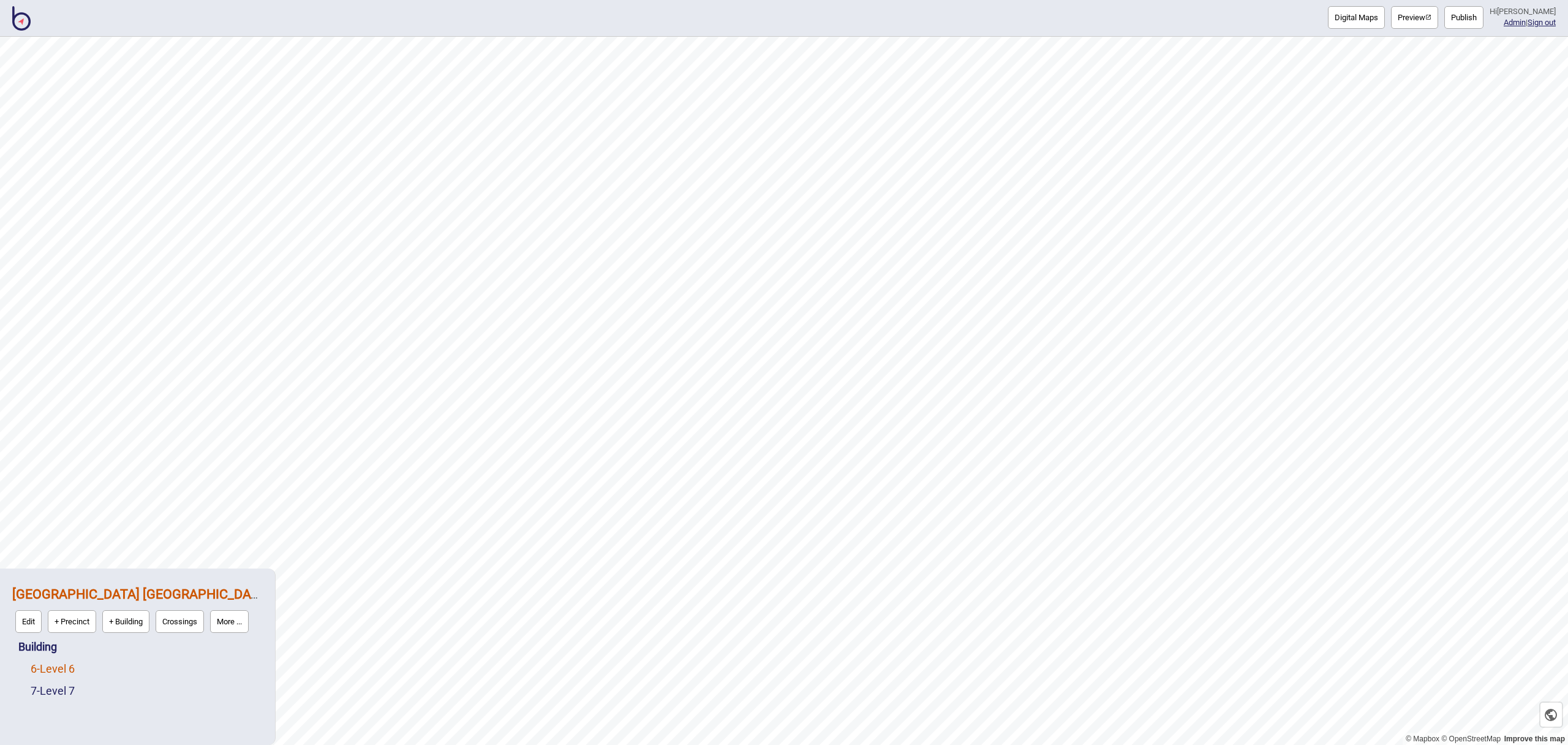
click at [74, 667] on link "6 - Level 6" at bounding box center [52, 669] width 44 height 13
click at [50, 620] on link "Building" at bounding box center [38, 618] width 38 height 13
click at [123, 639] on button "Connections" at bounding box center [123, 644] width 57 height 23
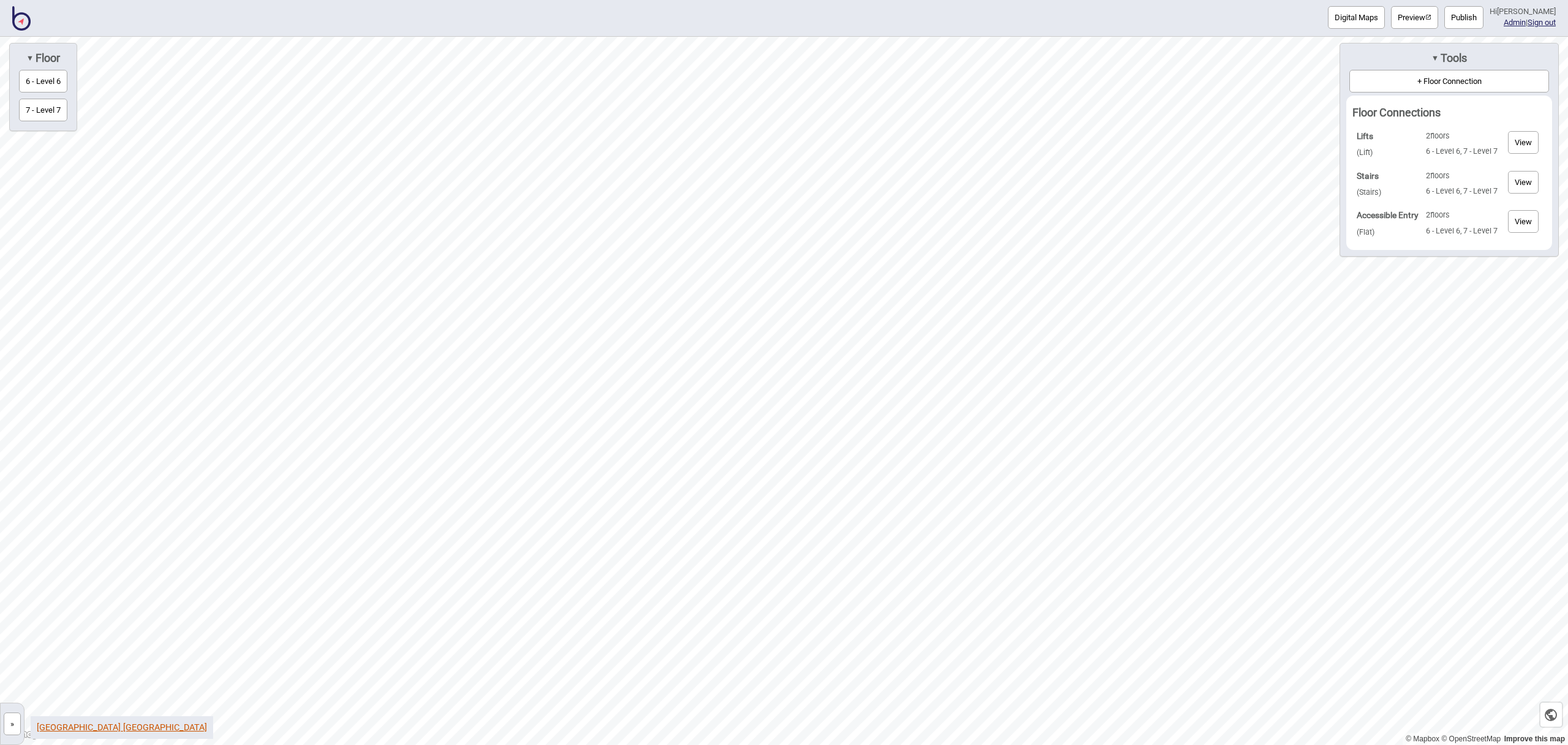
click at [117, 730] on link "NSW Parliament House Sydney" at bounding box center [121, 728] width 171 height 11
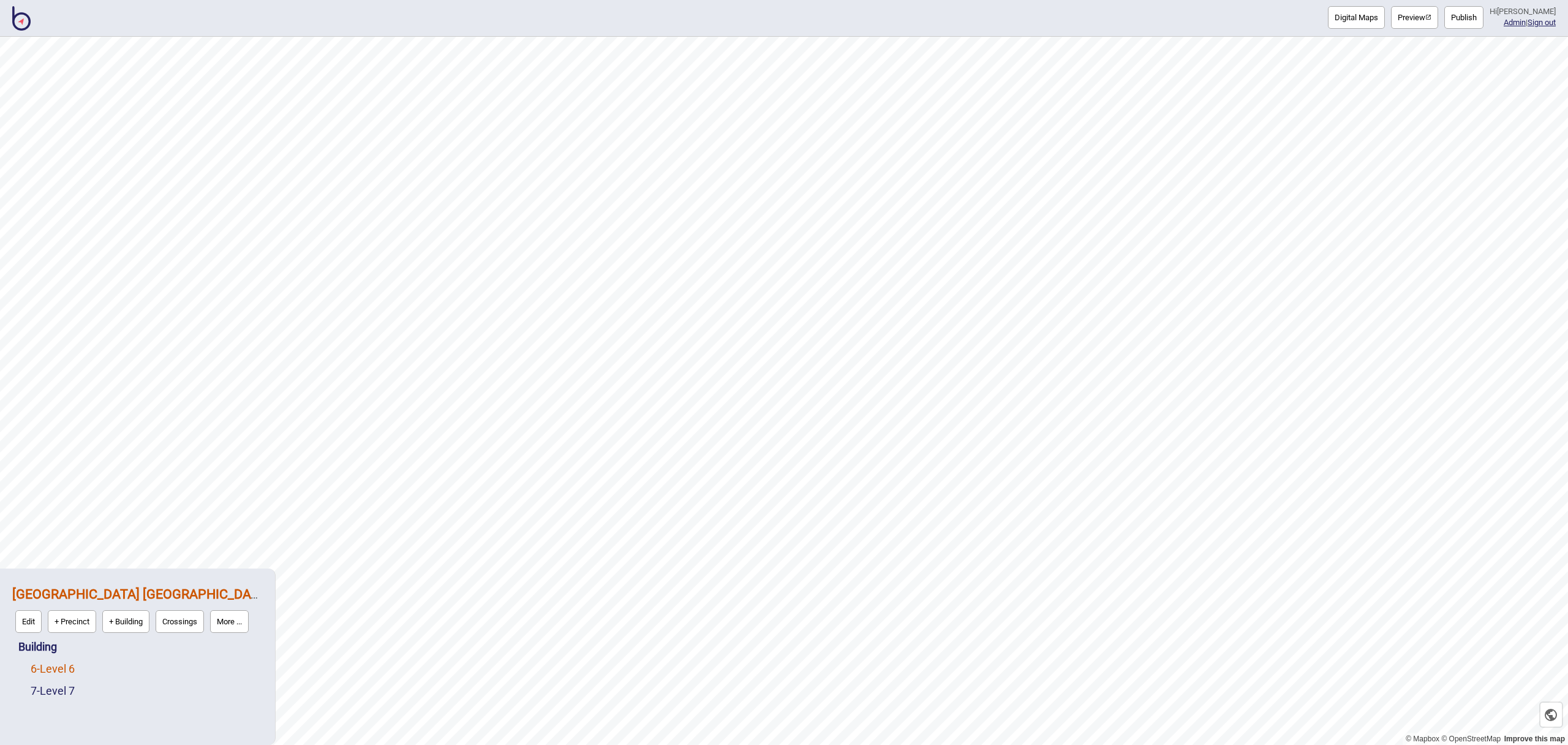
click at [75, 673] on link "6 - Level 6" at bounding box center [52, 669] width 44 height 13
click at [49, 663] on button "Edit" at bounding box center [47, 666] width 27 height 23
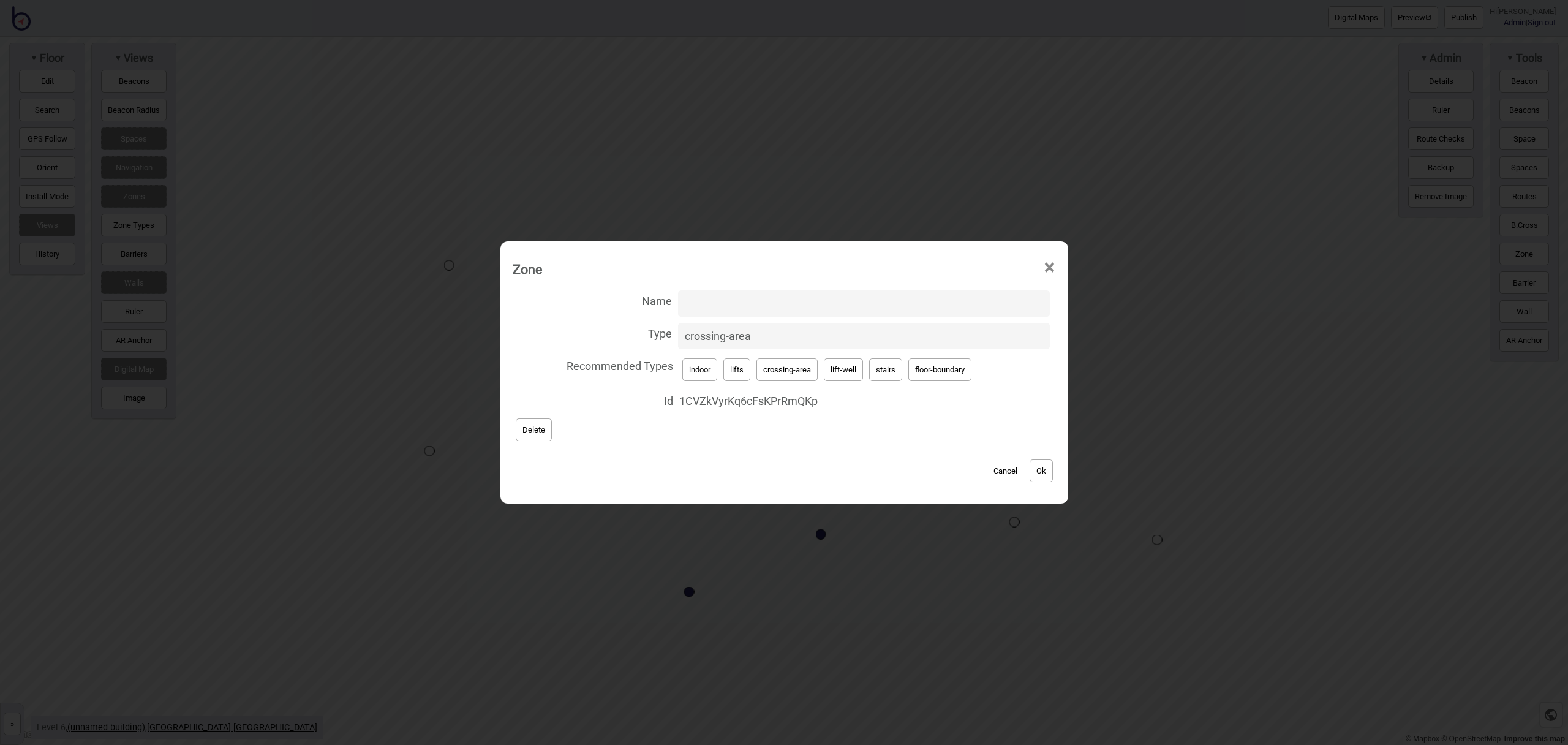
click at [732, 370] on button "lifts" at bounding box center [737, 370] width 27 height 23
type input "lifts"
click at [1044, 471] on button "Ok" at bounding box center [1041, 471] width 23 height 23
click at [1052, 465] on button "Ok" at bounding box center [1041, 471] width 23 height 23
click at [842, 367] on button "lift-well" at bounding box center [843, 370] width 39 height 23
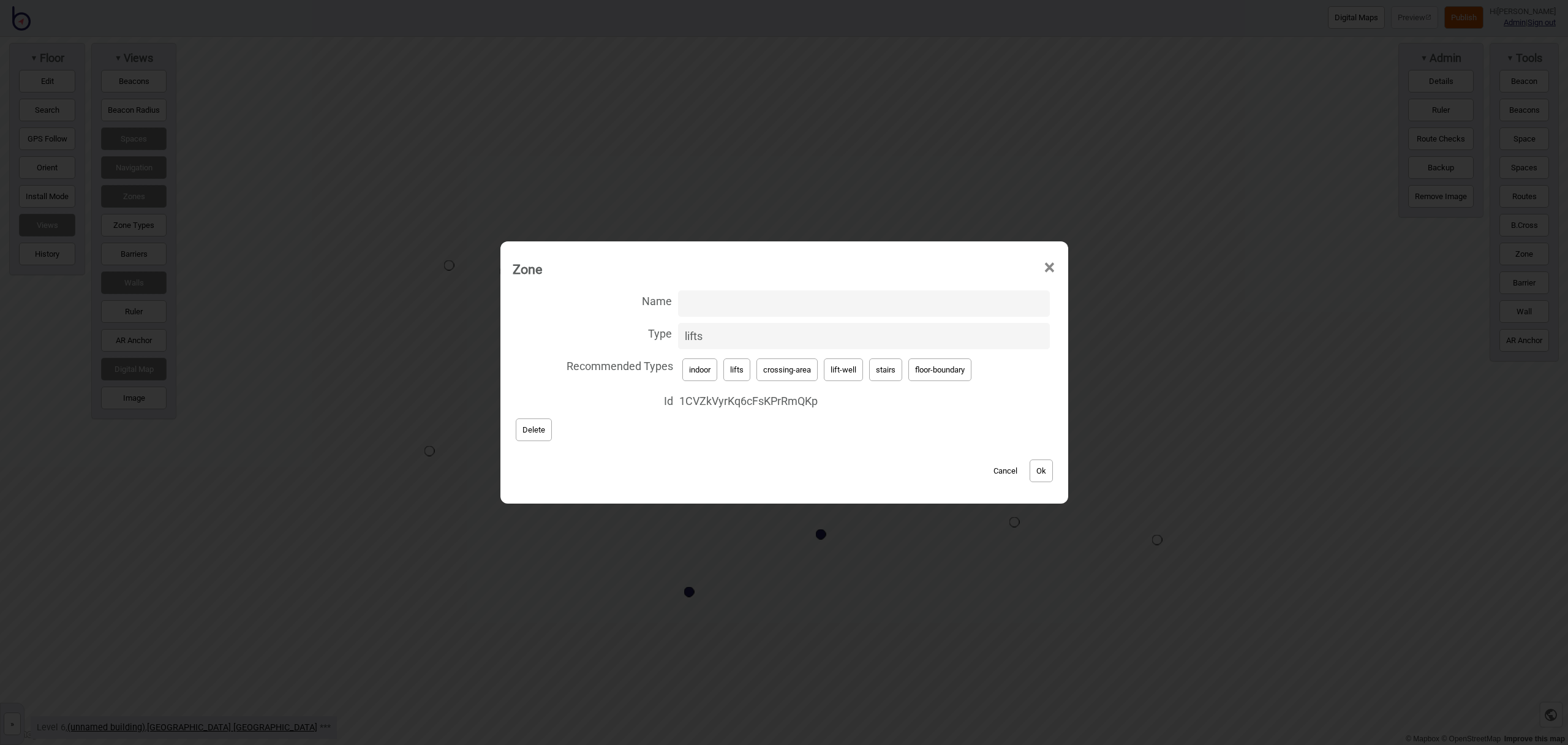
type input "lift-well"
click at [727, 307] on input "Name" at bounding box center [864, 304] width 372 height 27
type input "Lifts"
click at [1039, 466] on button "Ok" at bounding box center [1041, 471] width 23 height 23
click at [1048, 469] on button "Ok" at bounding box center [1041, 471] width 23 height 23
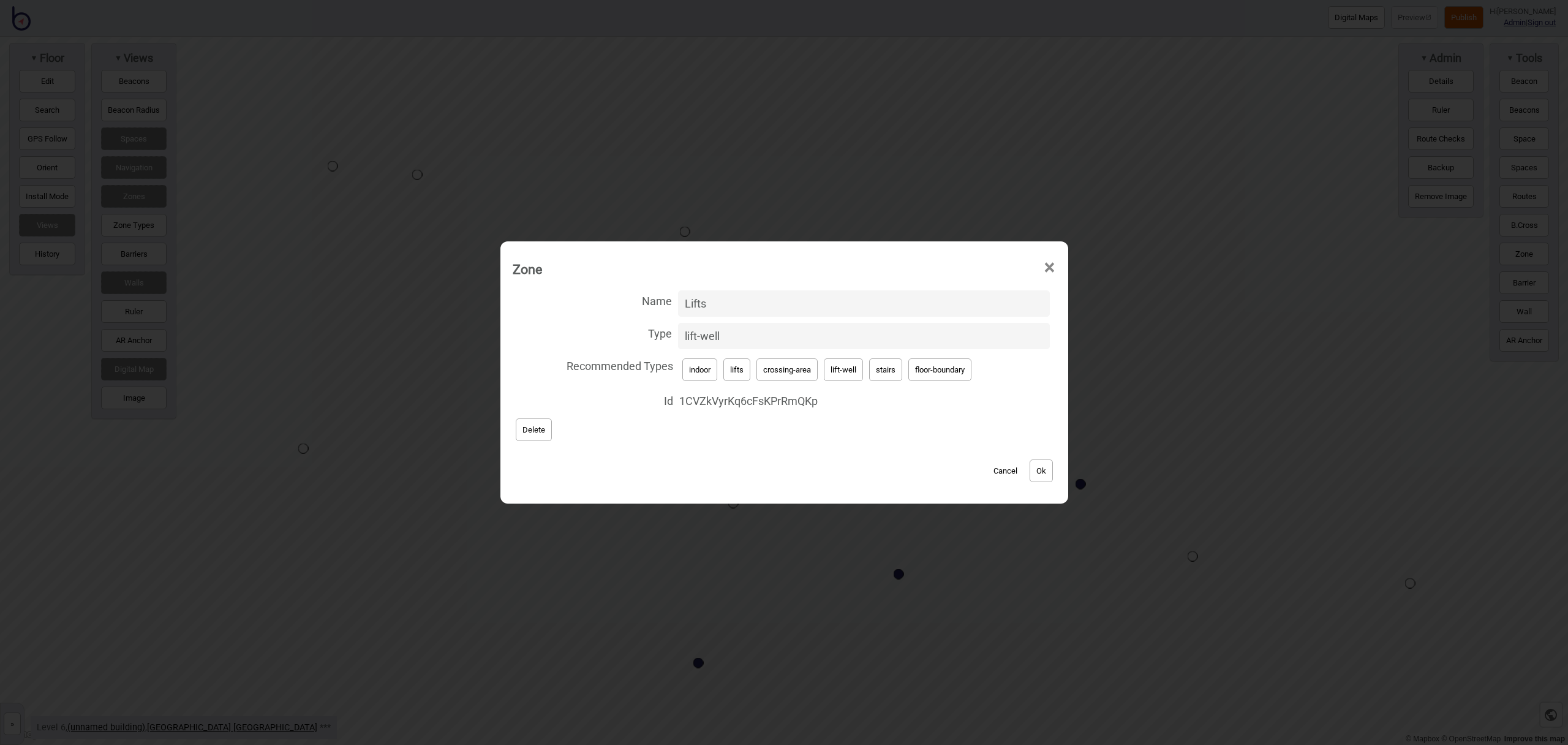
click at [1045, 465] on button "Ok" at bounding box center [1041, 471] width 23 height 23
click at [1034, 468] on button "Ok" at bounding box center [1041, 471] width 23 height 23
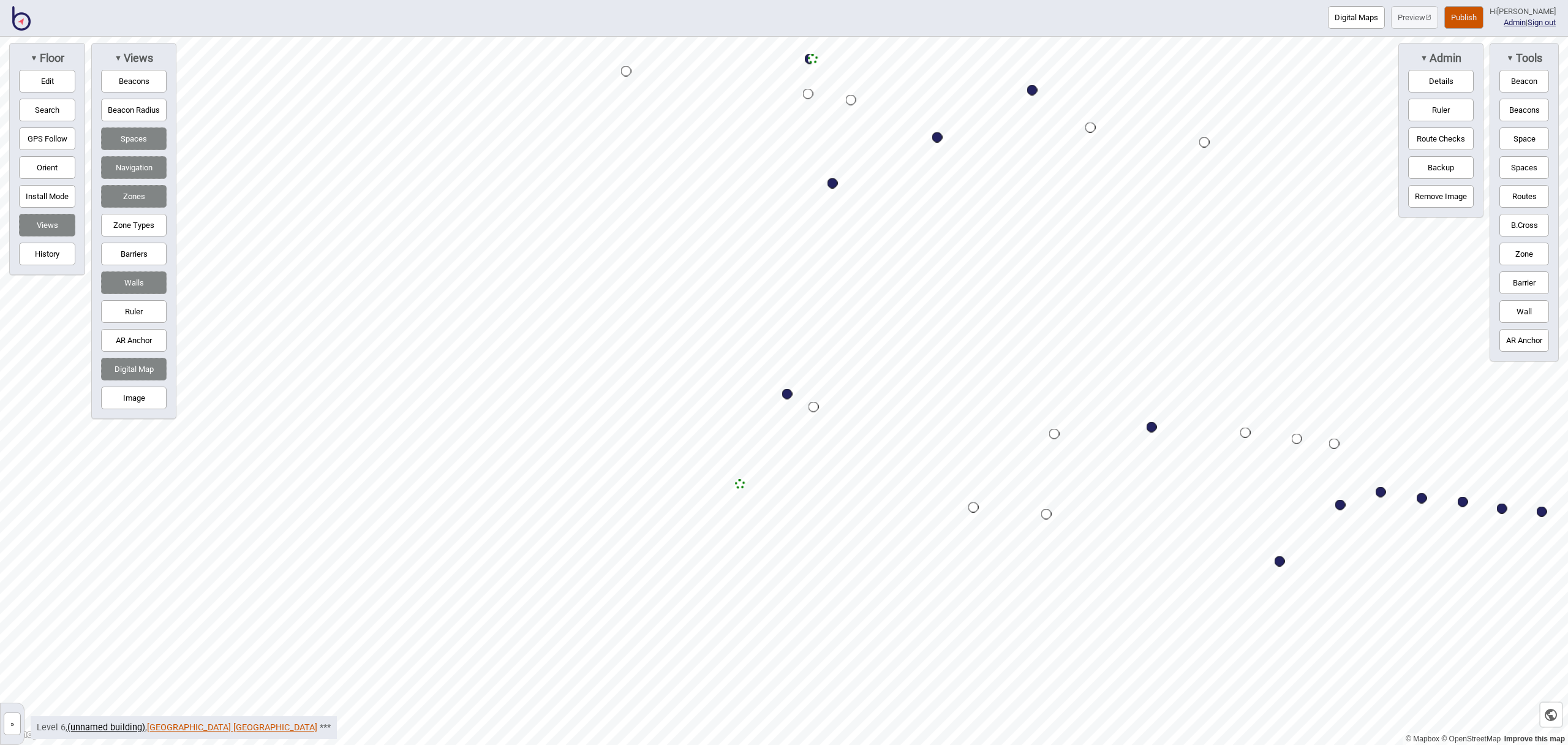
click at [204, 724] on link "NSW Parliament House Sydney" at bounding box center [232, 728] width 171 height 11
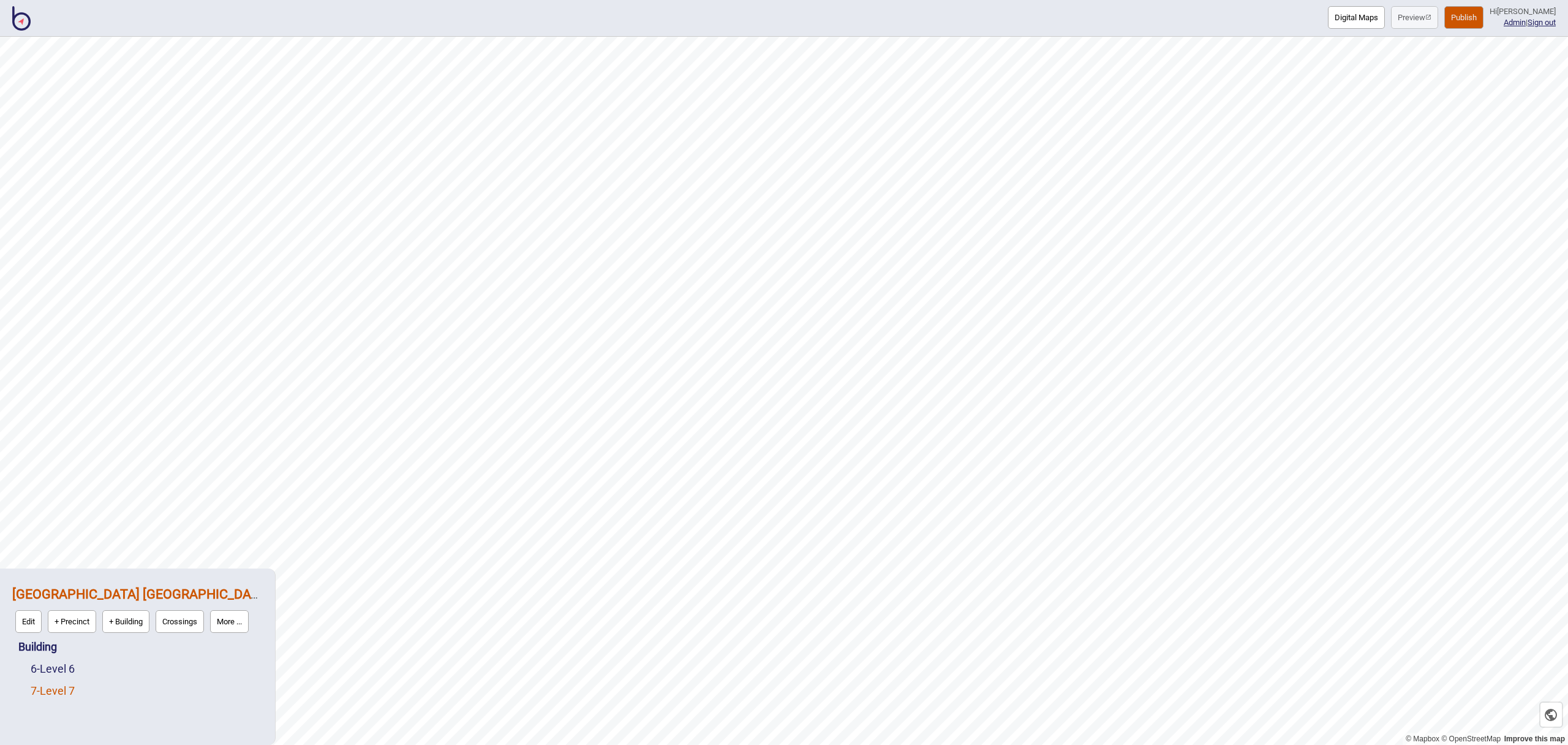
click at [71, 694] on link "7 - Level 7" at bounding box center [52, 691] width 44 height 13
click at [50, 687] on button "Edit" at bounding box center [47, 688] width 27 height 23
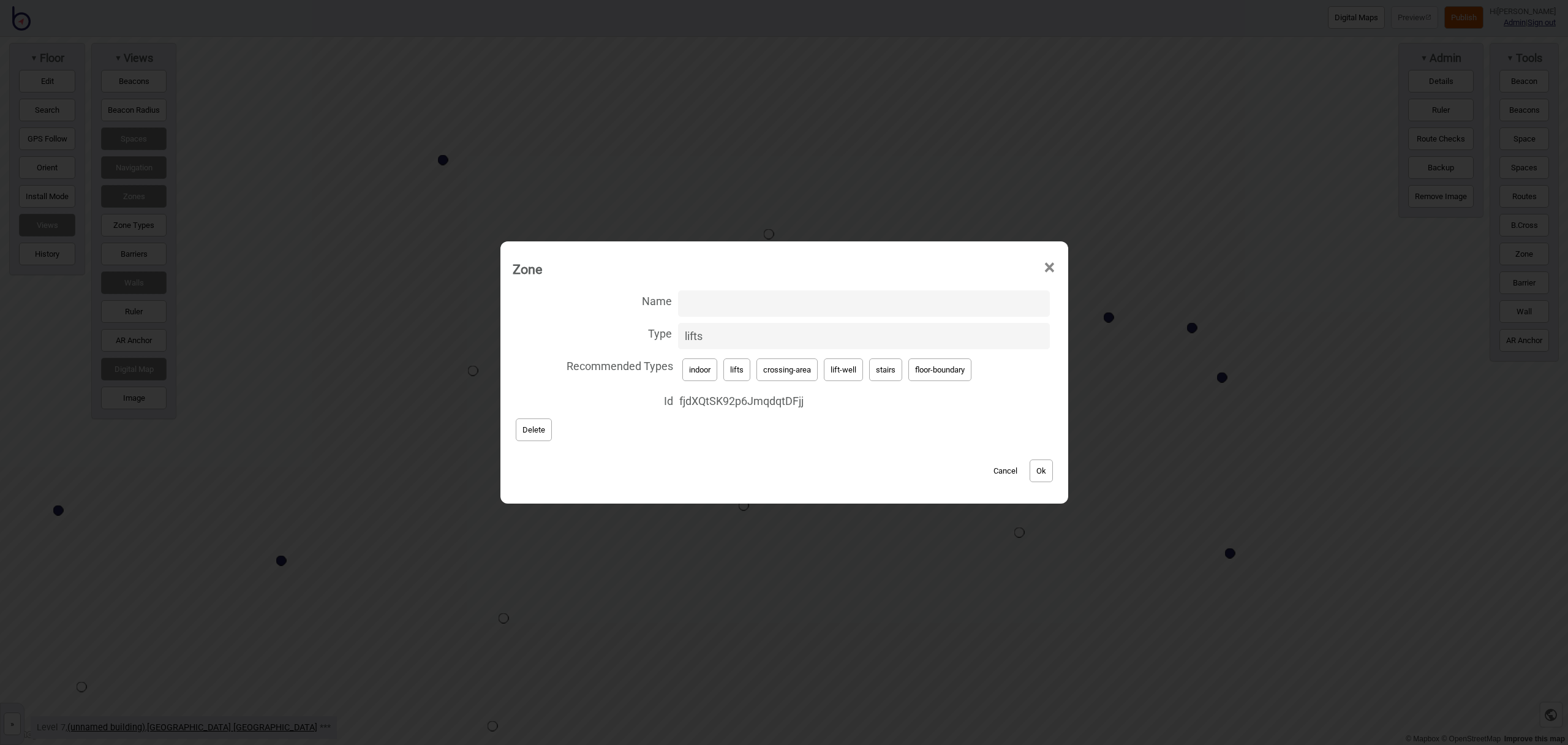
click at [1050, 271] on span "×" at bounding box center [1049, 268] width 13 height 41
click at [835, 363] on button "lift-well" at bounding box center [843, 370] width 39 height 23
type input "lift-well"
click at [749, 303] on input "Name" at bounding box center [864, 304] width 372 height 27
type input "Lifts"
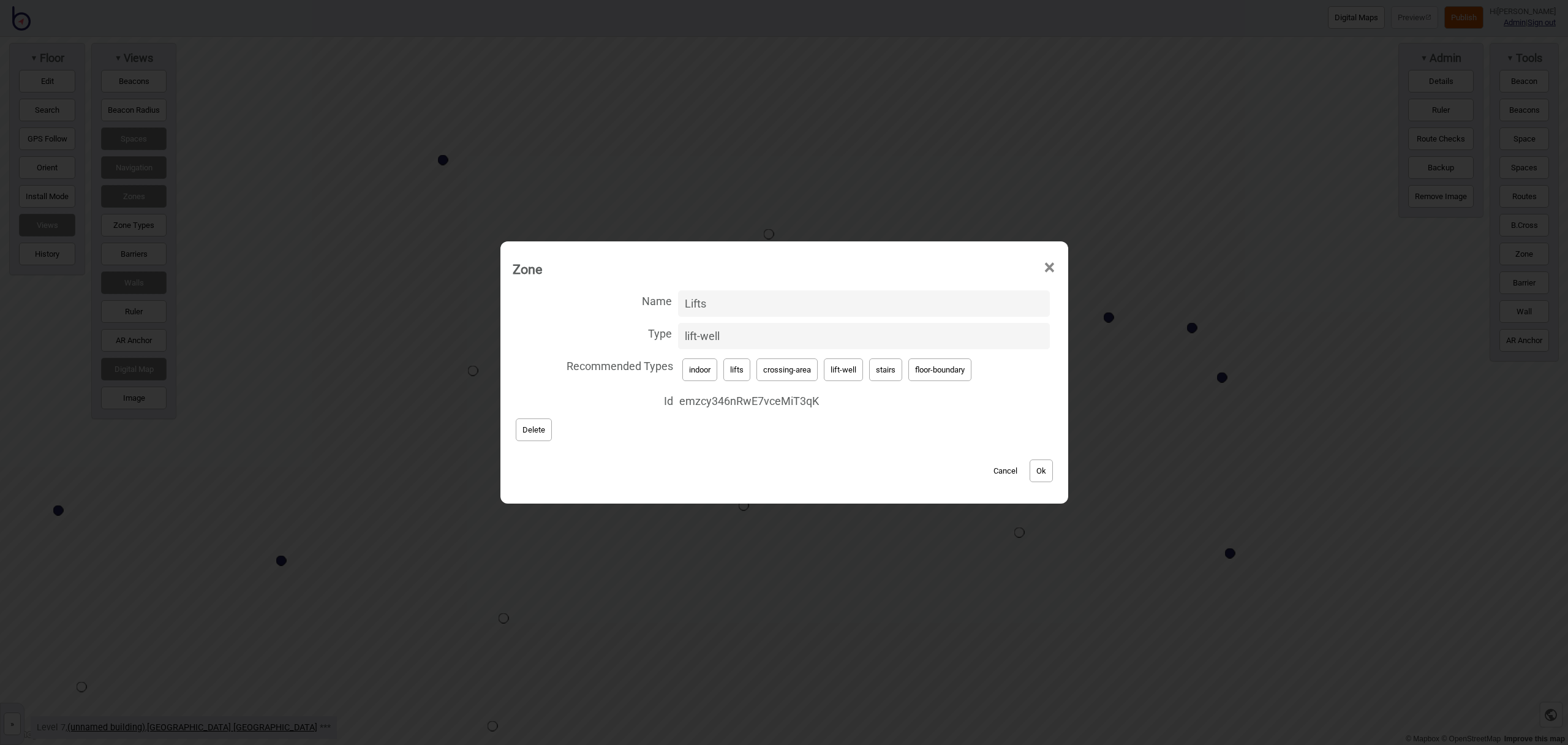
click at [1050, 468] on button "Ok" at bounding box center [1041, 471] width 23 height 23
click at [1052, 262] on span "×" at bounding box center [1049, 268] width 13 height 41
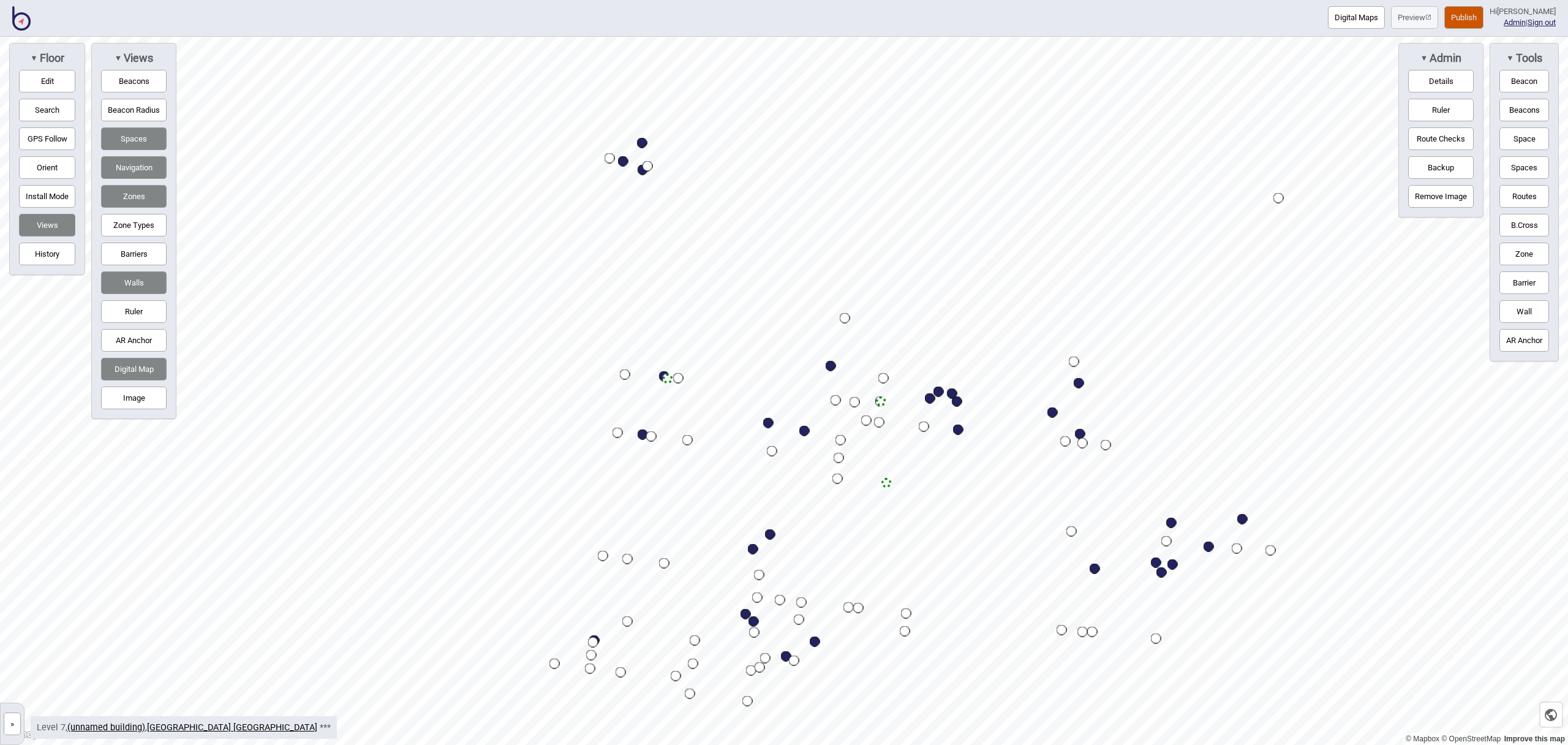
click at [1482, 19] on button "Publish" at bounding box center [1464, 17] width 39 height 23
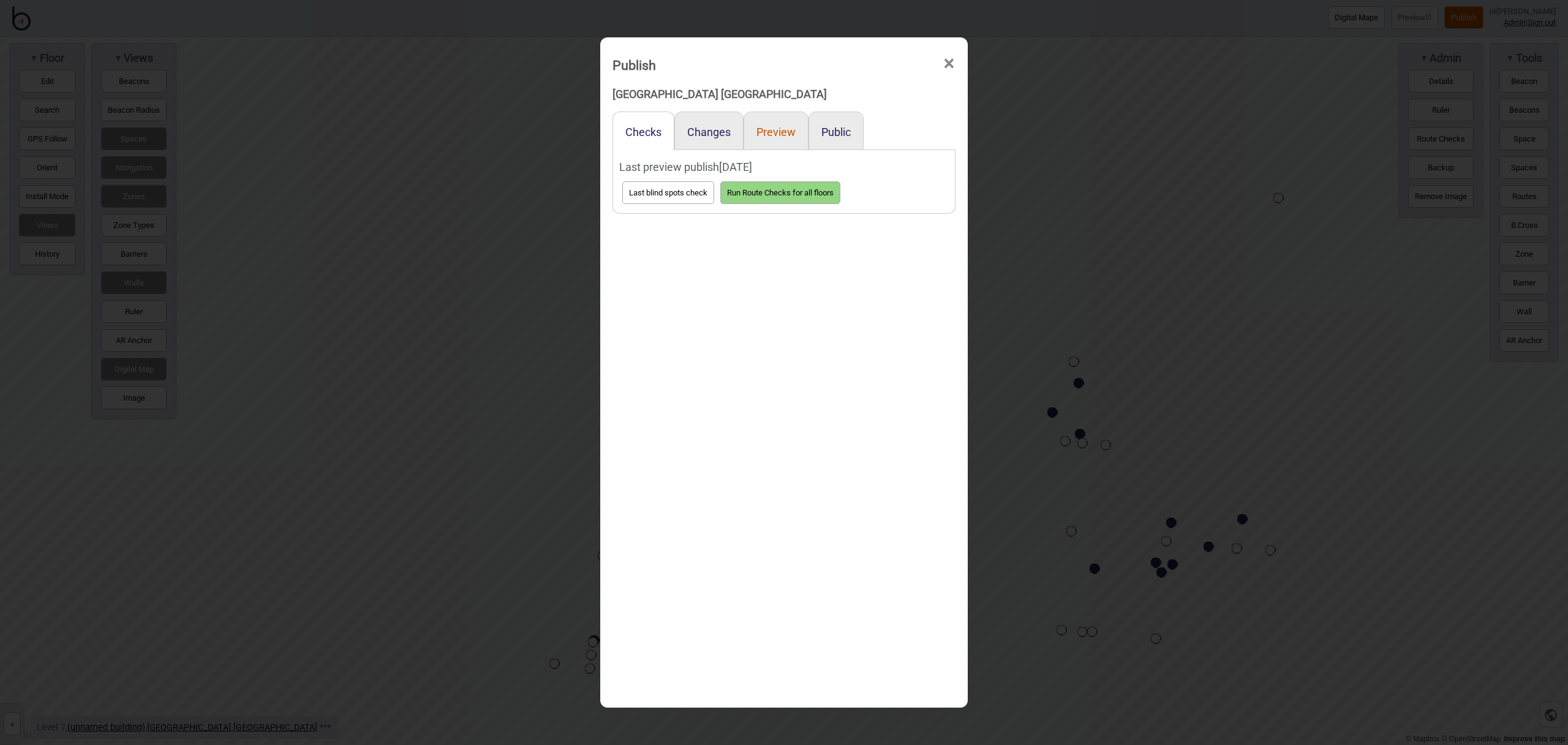
click at [782, 134] on button "Preview" at bounding box center [776, 131] width 39 height 13
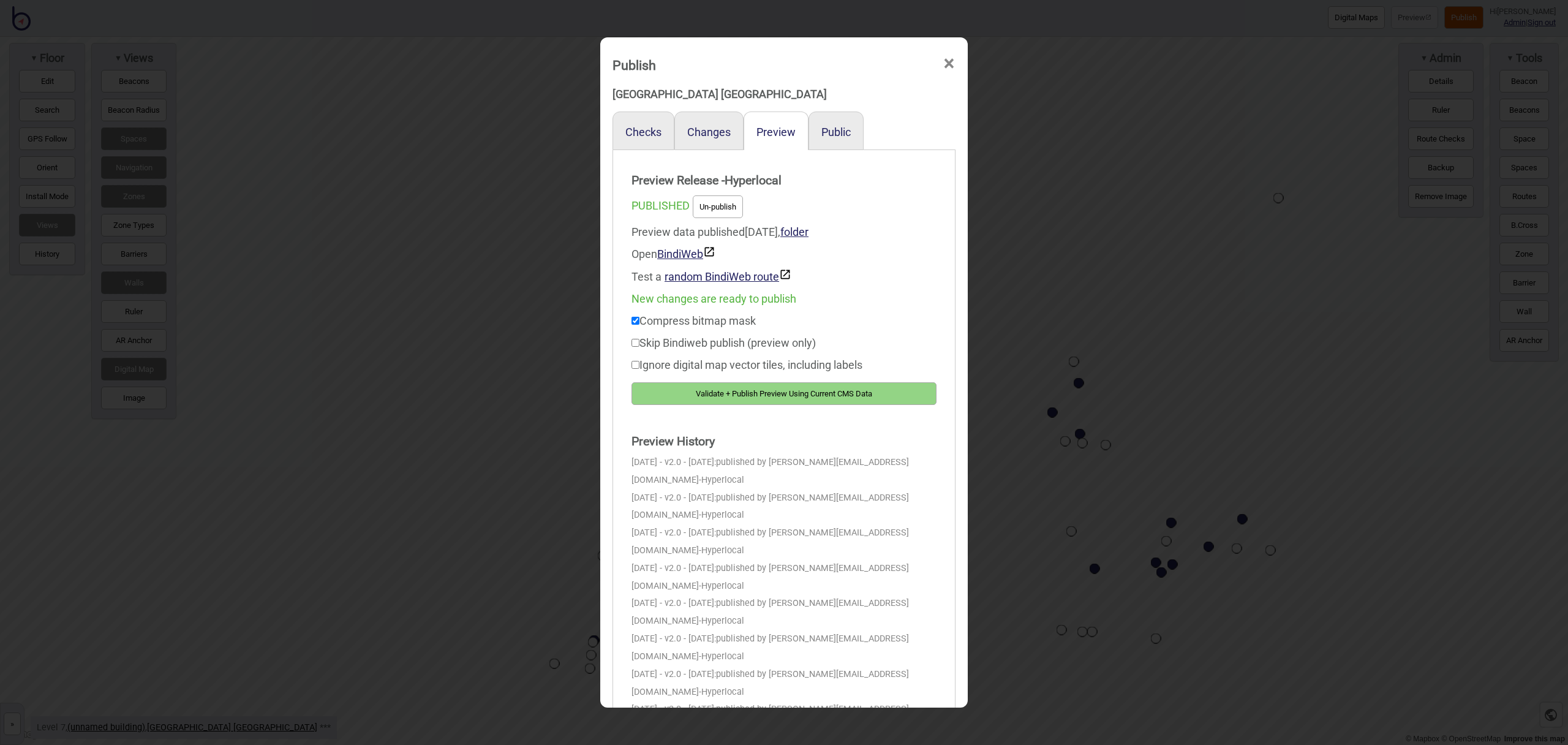
click at [877, 386] on button "Validate + Publish Preview Using Current CMS Data" at bounding box center [784, 394] width 305 height 23
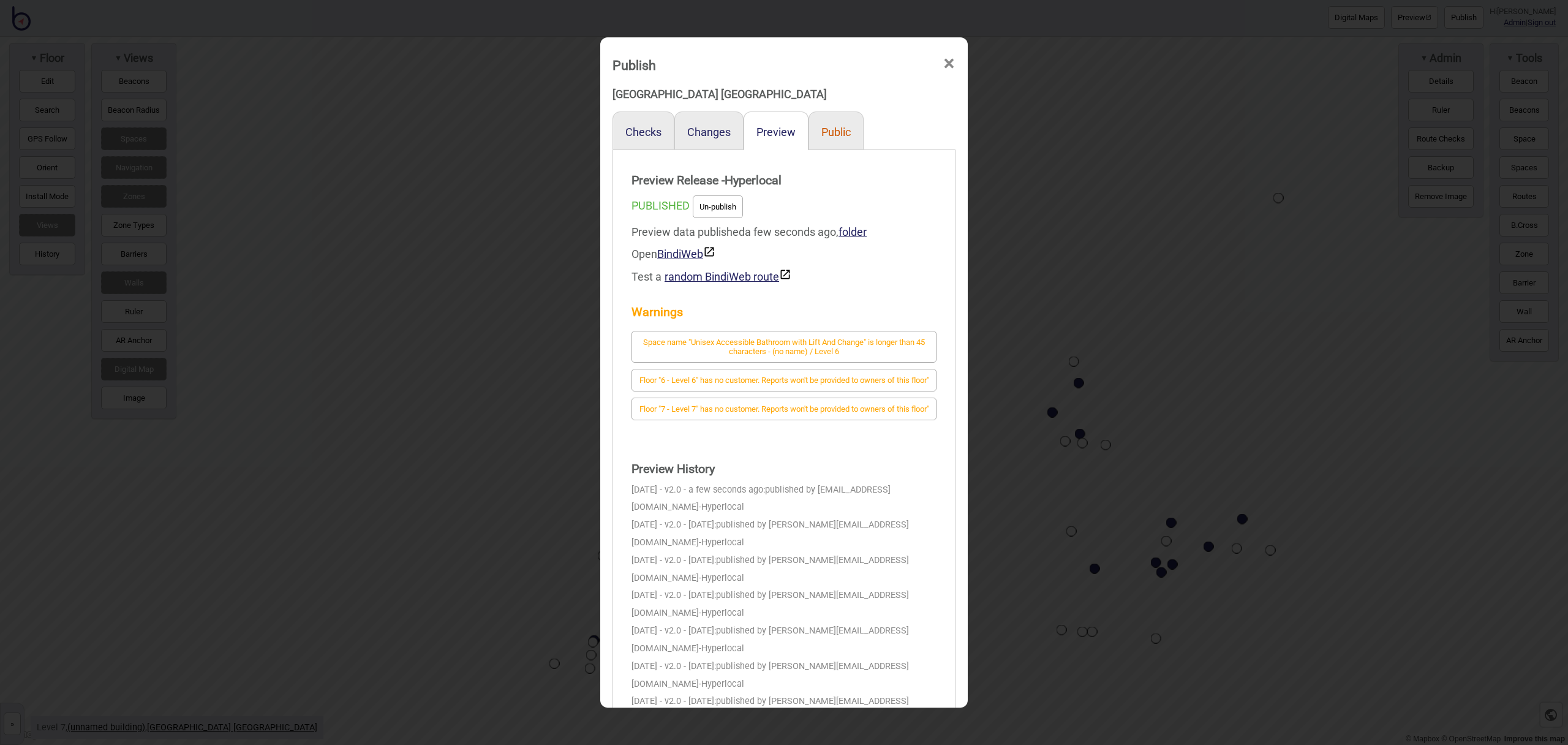
click at [839, 131] on button "Public" at bounding box center [836, 131] width 29 height 13
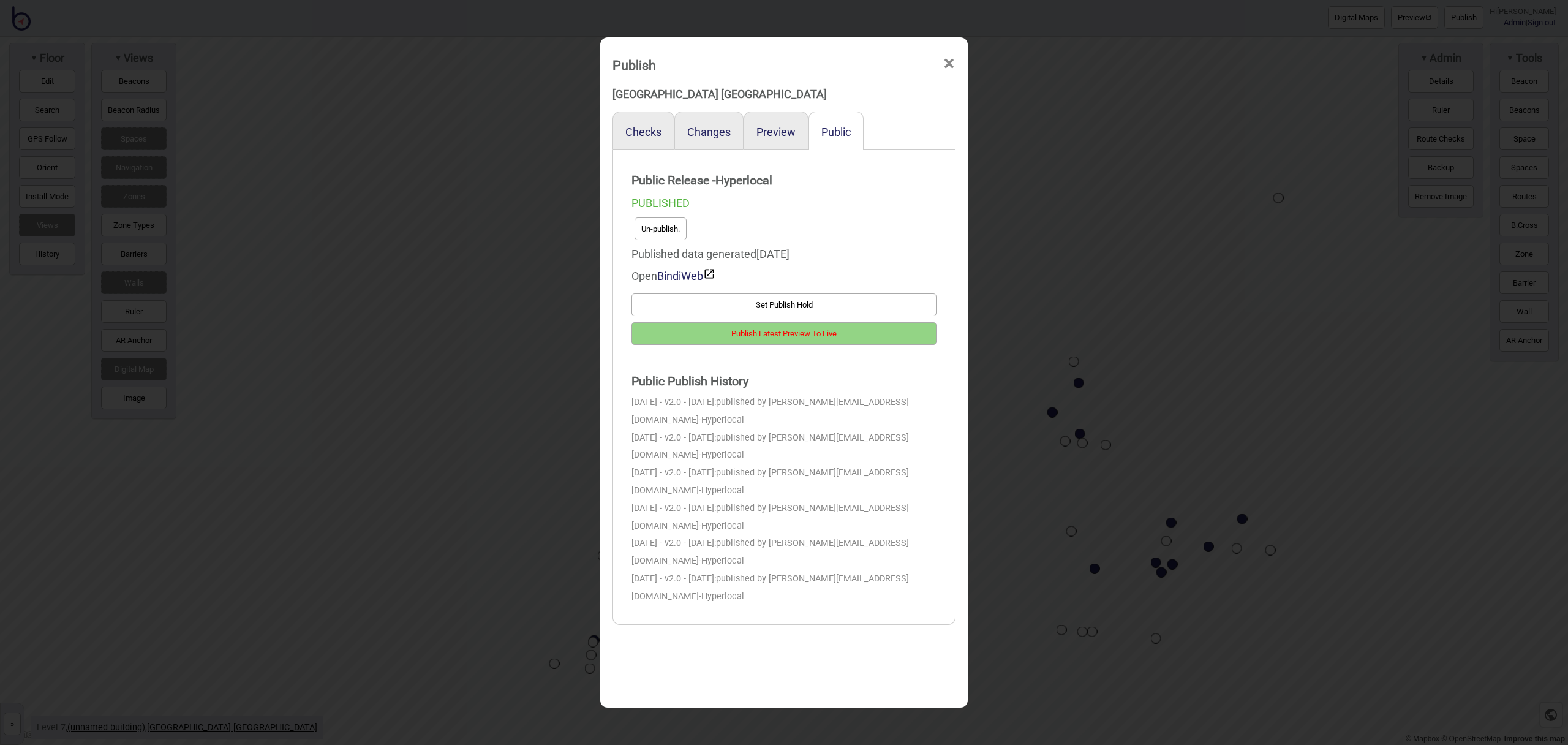
click at [872, 335] on button "Publish Latest Preview To Live" at bounding box center [784, 334] width 305 height 23
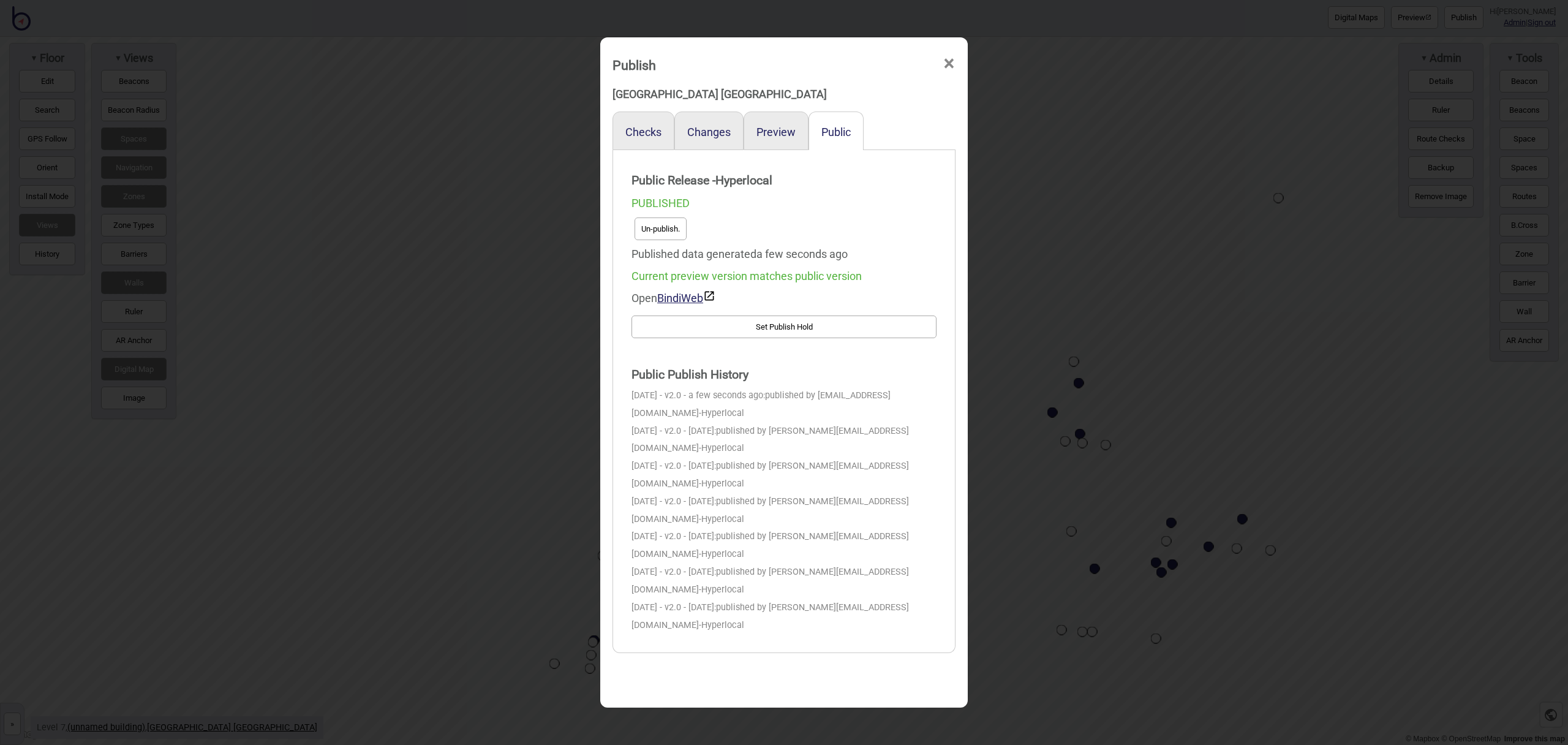
click at [949, 66] on span "×" at bounding box center [949, 64] width 13 height 41
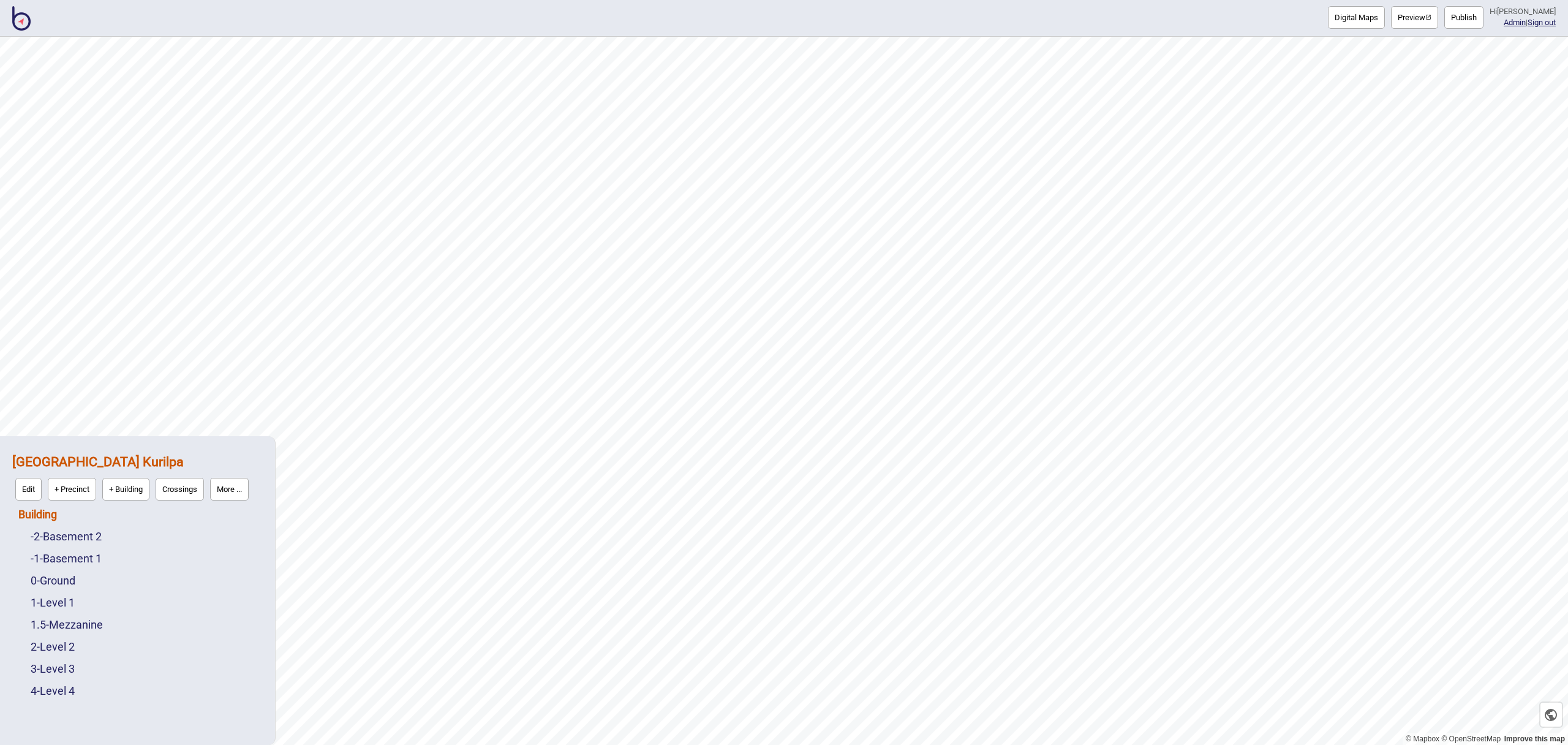
click at [52, 511] on link "Building" at bounding box center [38, 514] width 38 height 13
click at [115, 511] on button "Connections" at bounding box center [123, 511] width 57 height 23
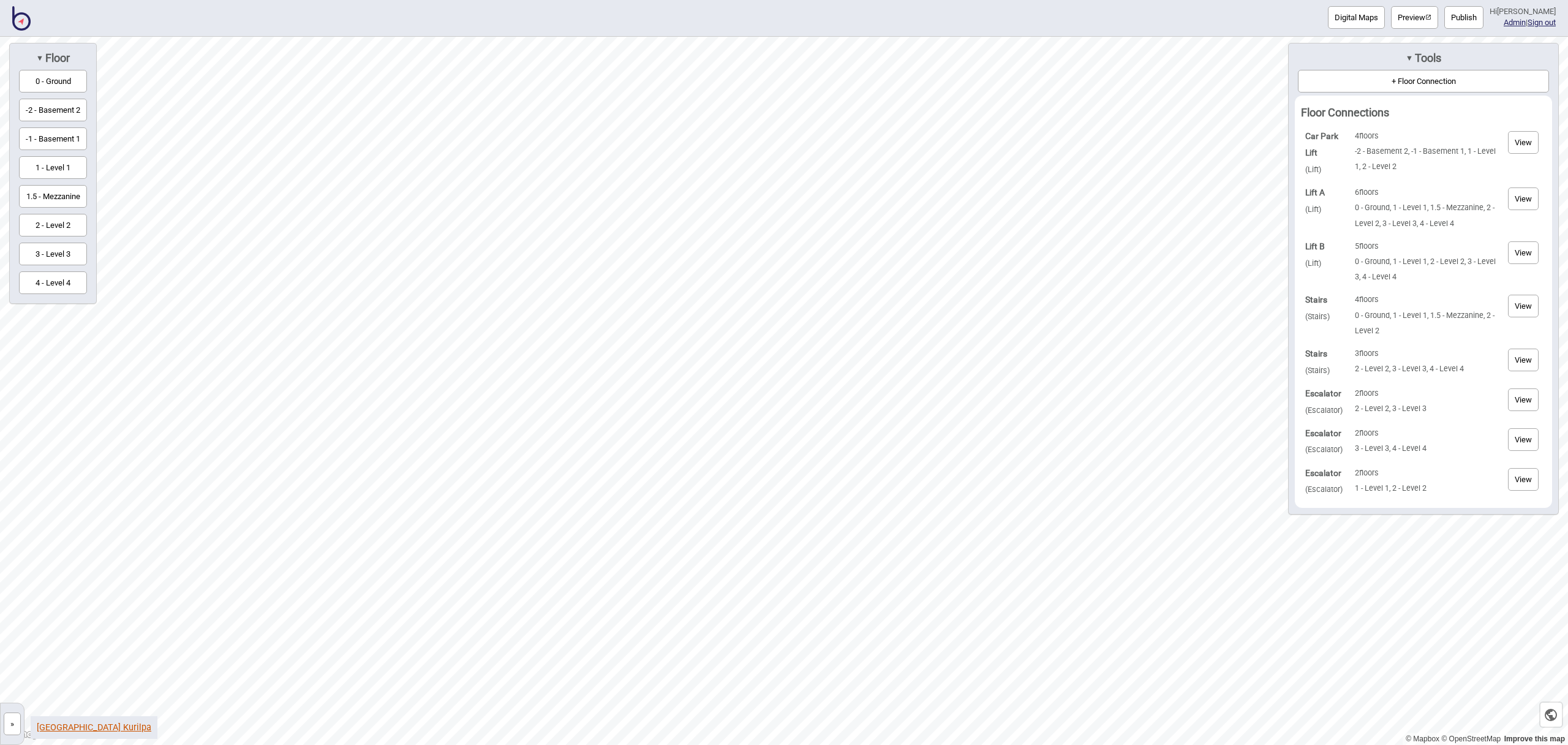
click at [143, 729] on link "[GEOGRAPHIC_DATA] Kurilpa" at bounding box center [94, 728] width 115 height 11
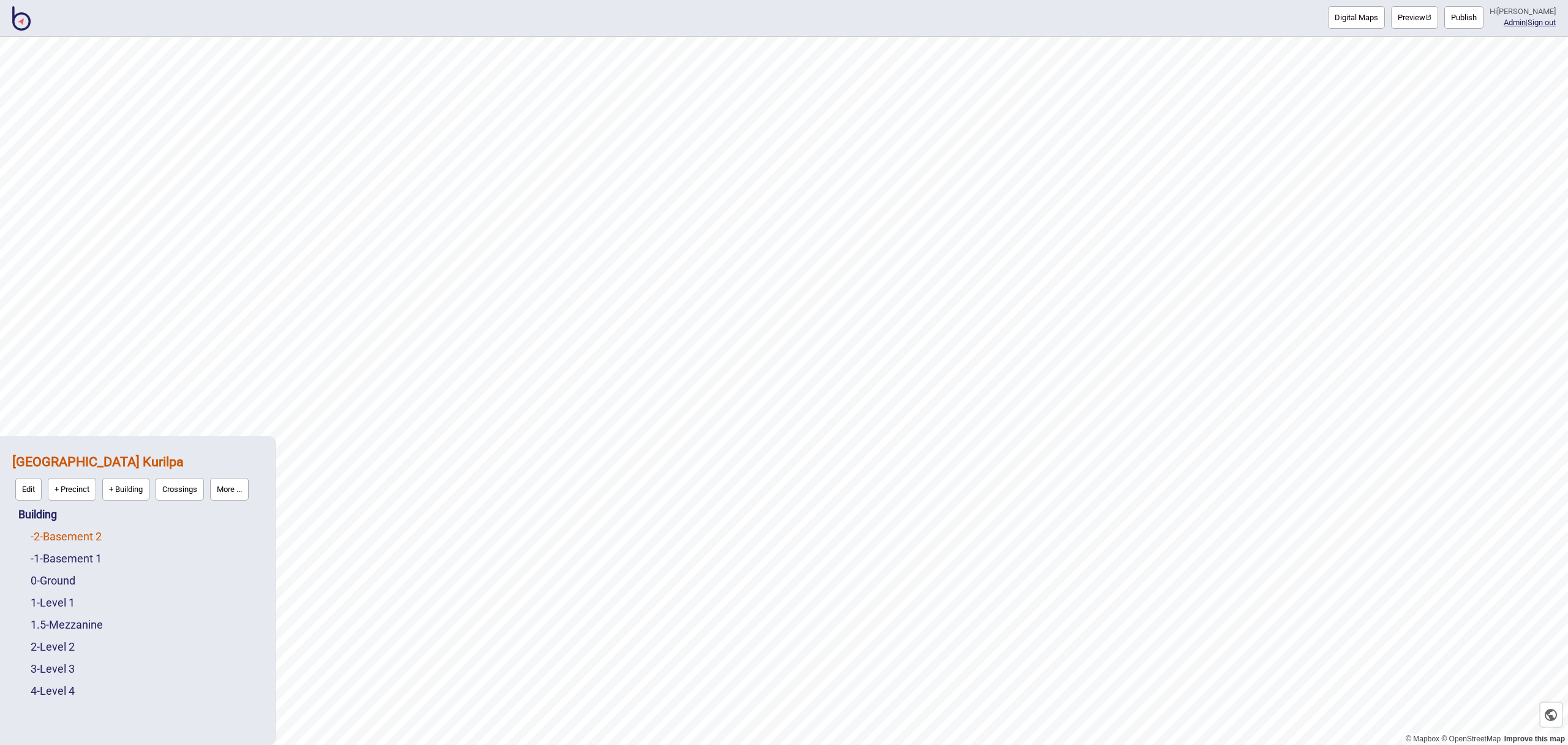
click at [72, 538] on link "-2 - Basement 2" at bounding box center [66, 536] width 71 height 13
click at [51, 535] on button "Edit" at bounding box center [47, 533] width 27 height 23
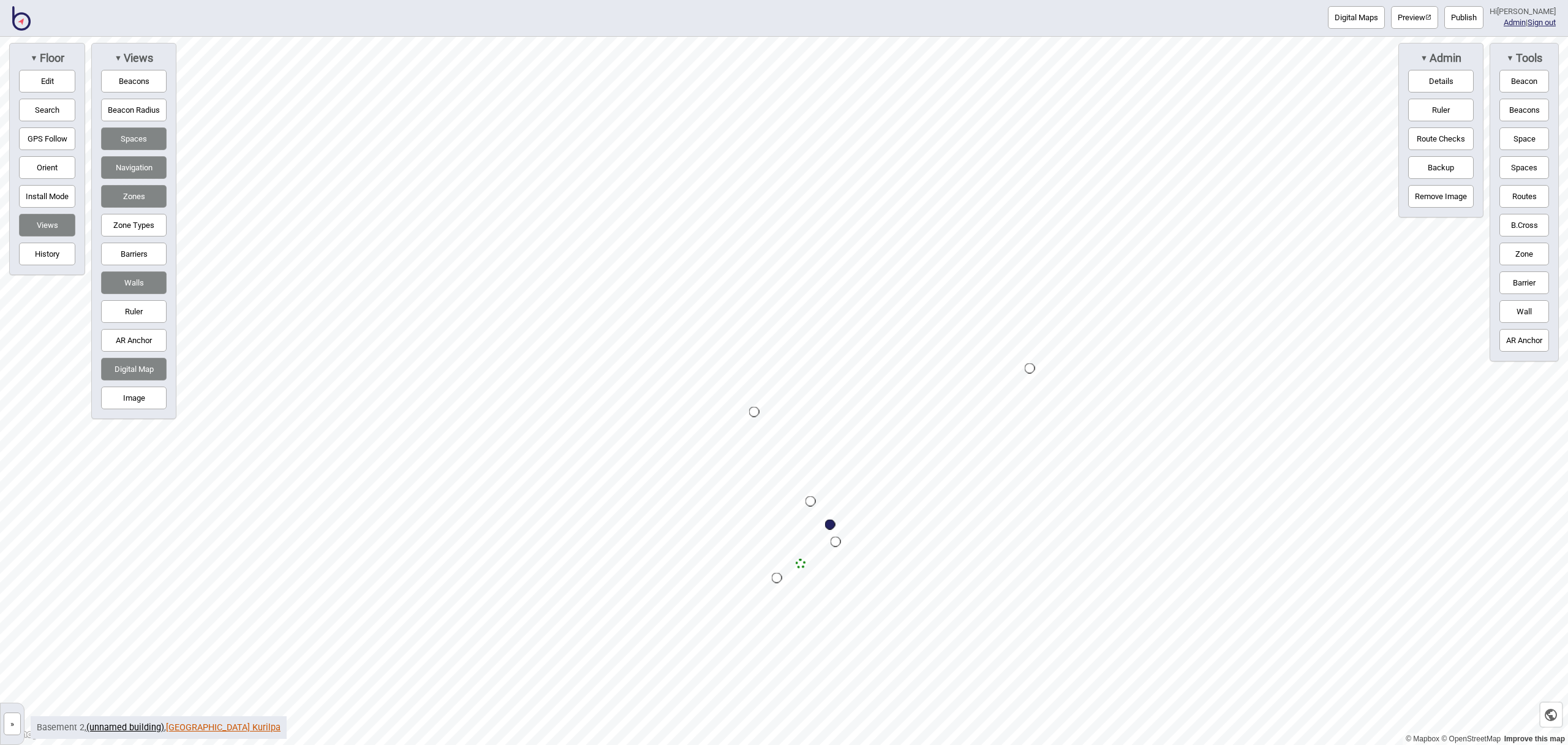
click at [198, 730] on link "[GEOGRAPHIC_DATA] Kurilpa" at bounding box center [223, 728] width 115 height 11
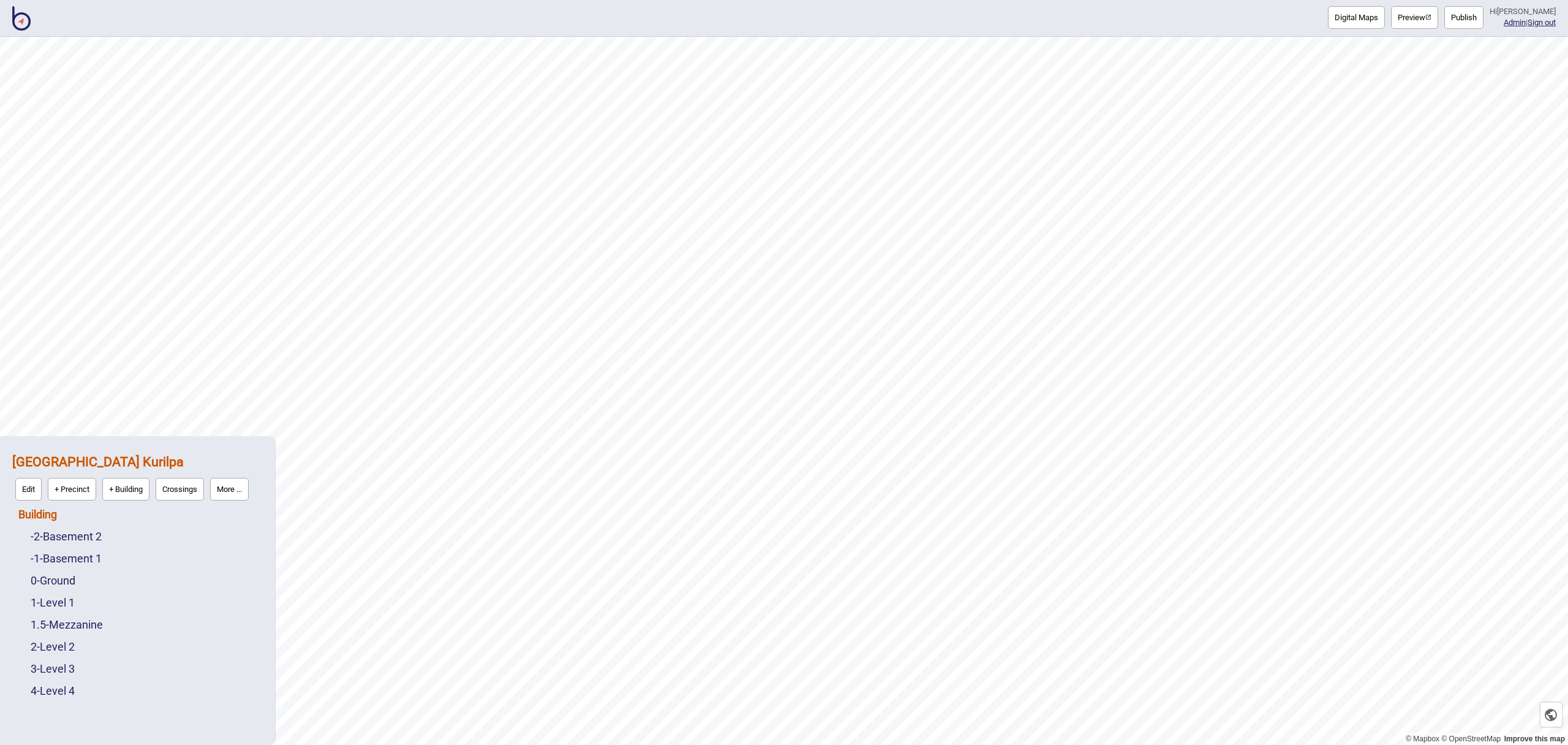
click at [36, 517] on link "Building" at bounding box center [38, 514] width 38 height 13
click at [133, 517] on button "Connections" at bounding box center [123, 511] width 57 height 23
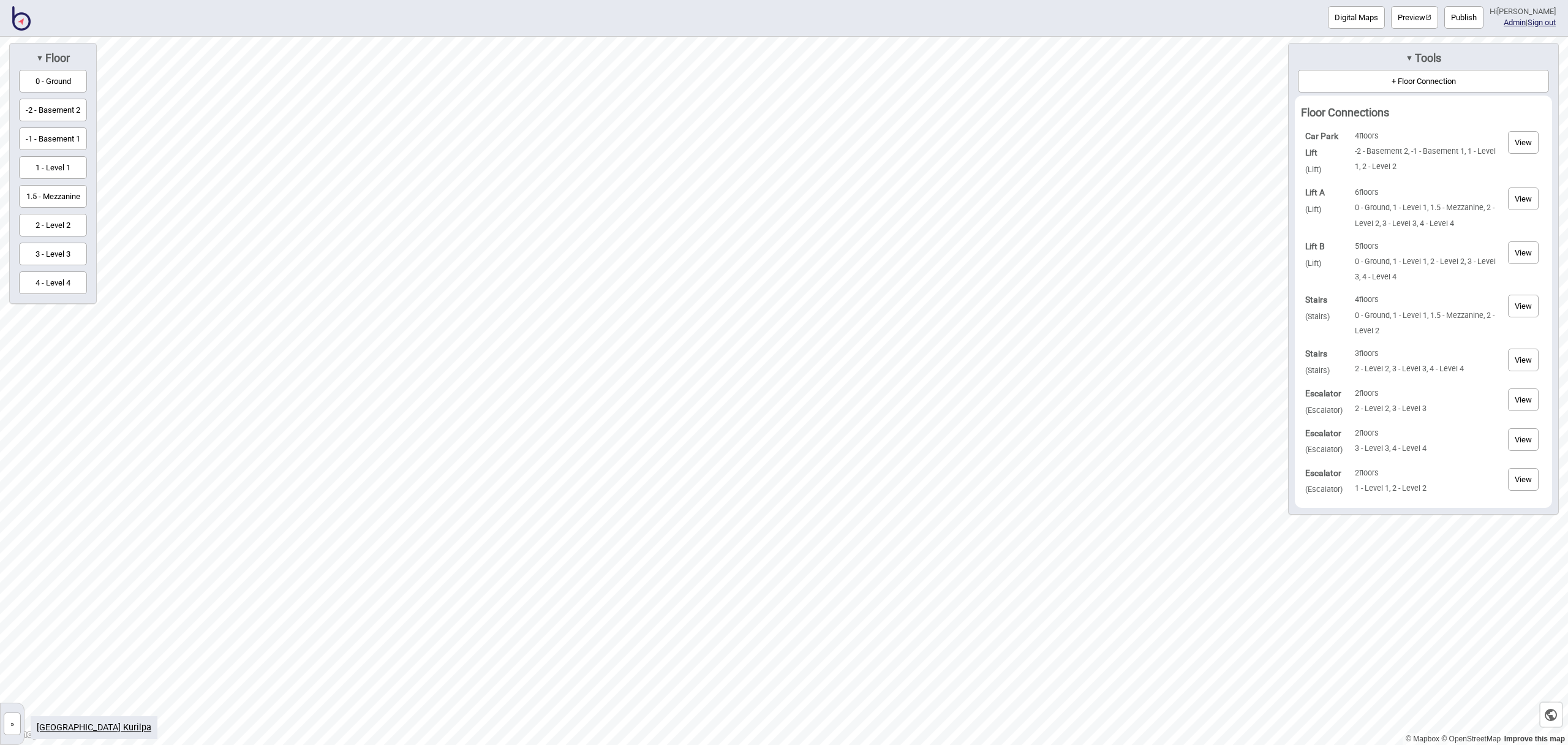
click at [1441, 299] on td "4 floors 0 - Ground, 1 - Level 1, 1.5 - Mezzanine, 2 - Level 2" at bounding box center [1426, 315] width 149 height 52
click at [93, 729] on link "[GEOGRAPHIC_DATA] Kurilpa" at bounding box center [94, 728] width 115 height 11
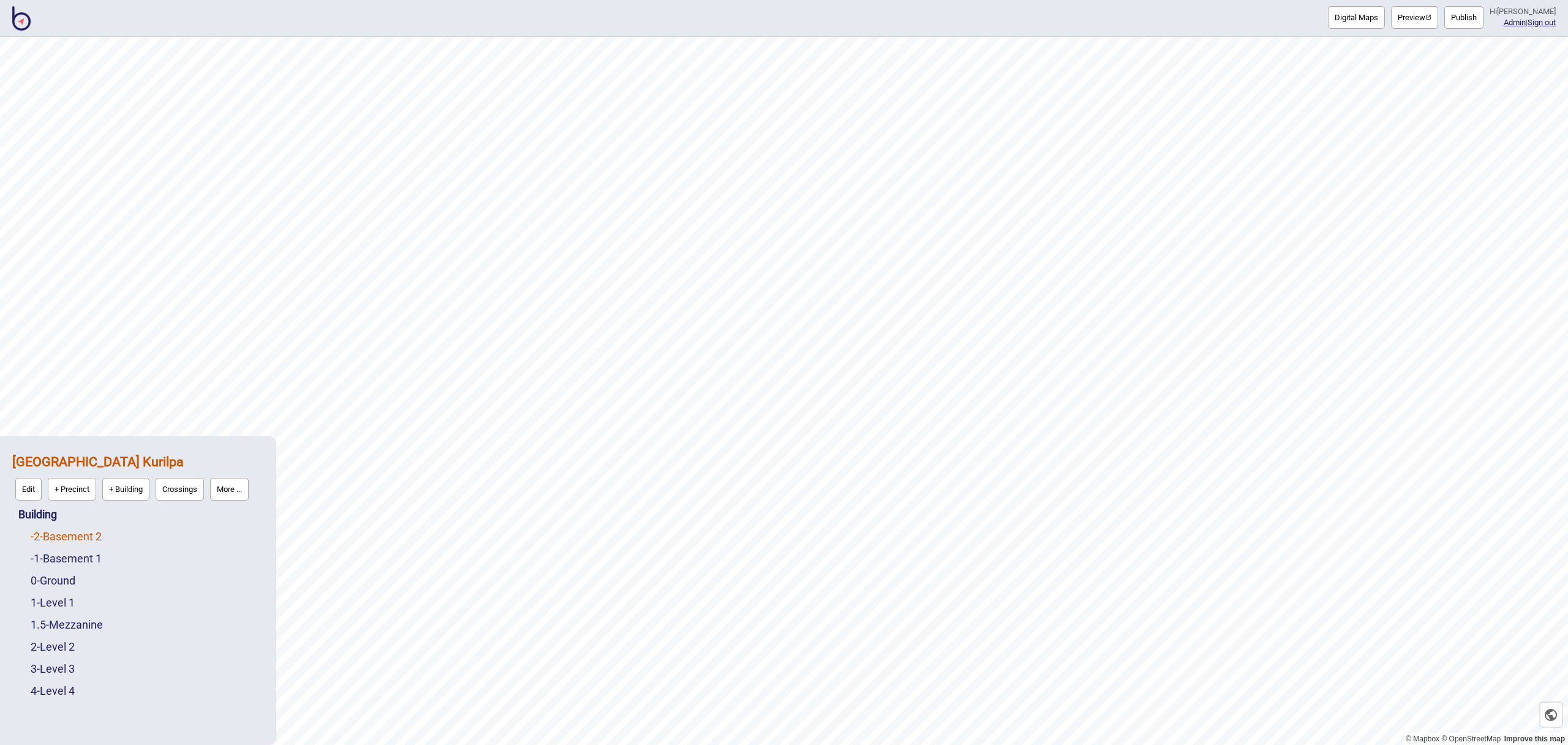
click at [76, 533] on link "-2 - Basement 2" at bounding box center [66, 536] width 71 height 13
click at [49, 538] on button "Edit" at bounding box center [47, 533] width 27 height 23
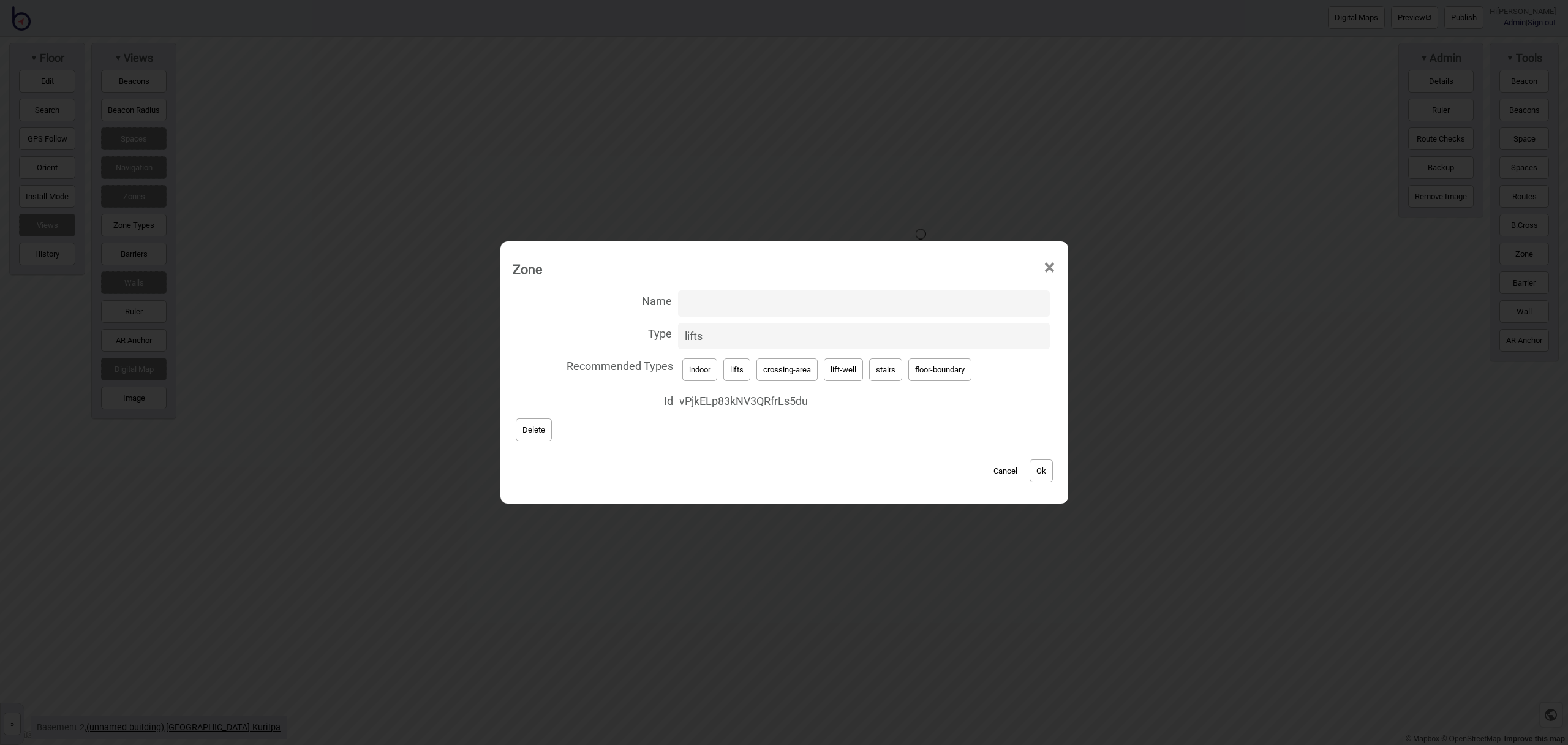
click at [838, 369] on button "lift-well" at bounding box center [843, 370] width 39 height 23
type input "lift-well"
click at [756, 306] on input "Name" at bounding box center [864, 304] width 372 height 27
type input "Car Park Lift"
click at [1046, 476] on button "Ok" at bounding box center [1041, 471] width 23 height 23
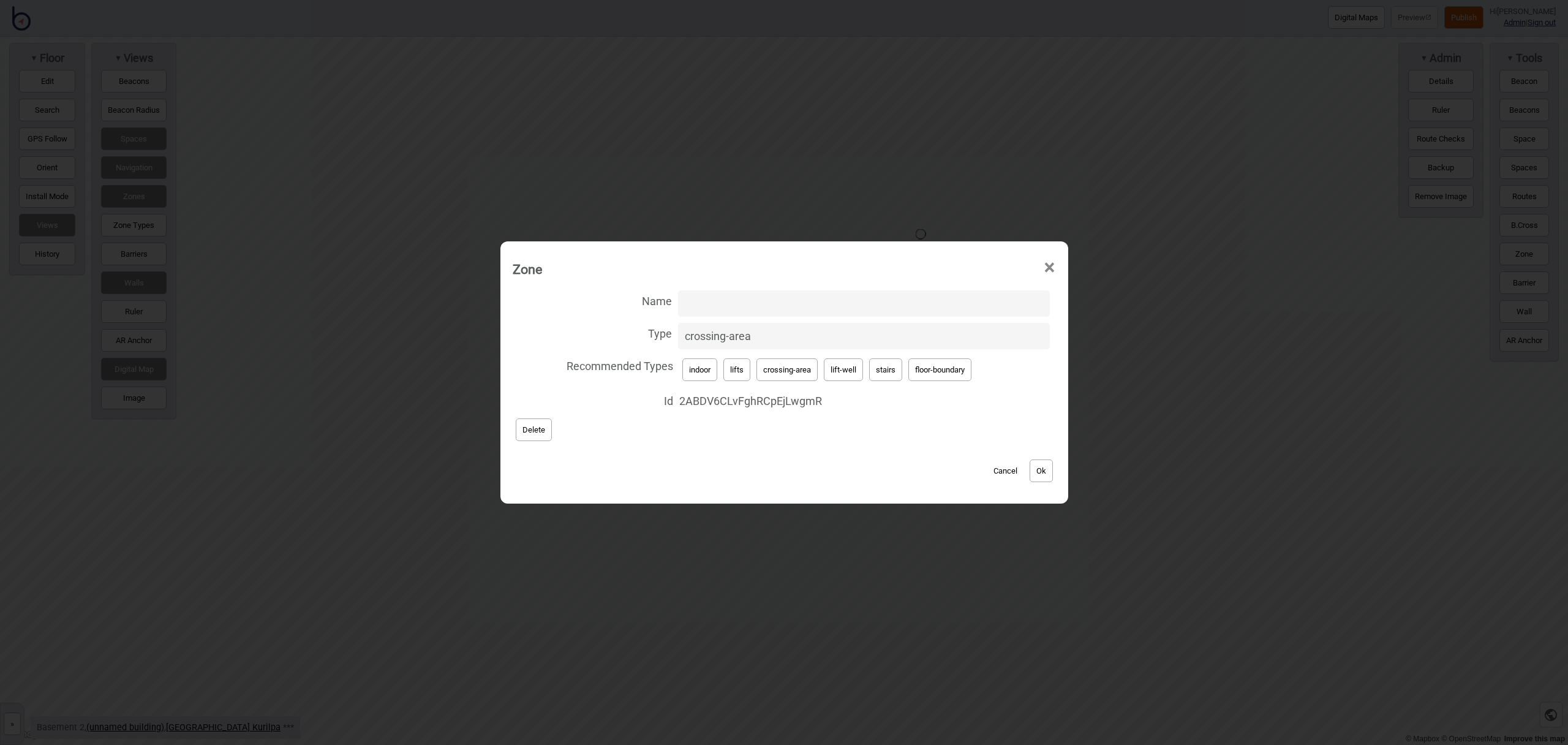
click at [735, 371] on button "lifts" at bounding box center [737, 370] width 27 height 23
type input "lifts"
click at [1038, 464] on button "Ok" at bounding box center [1041, 471] width 23 height 23
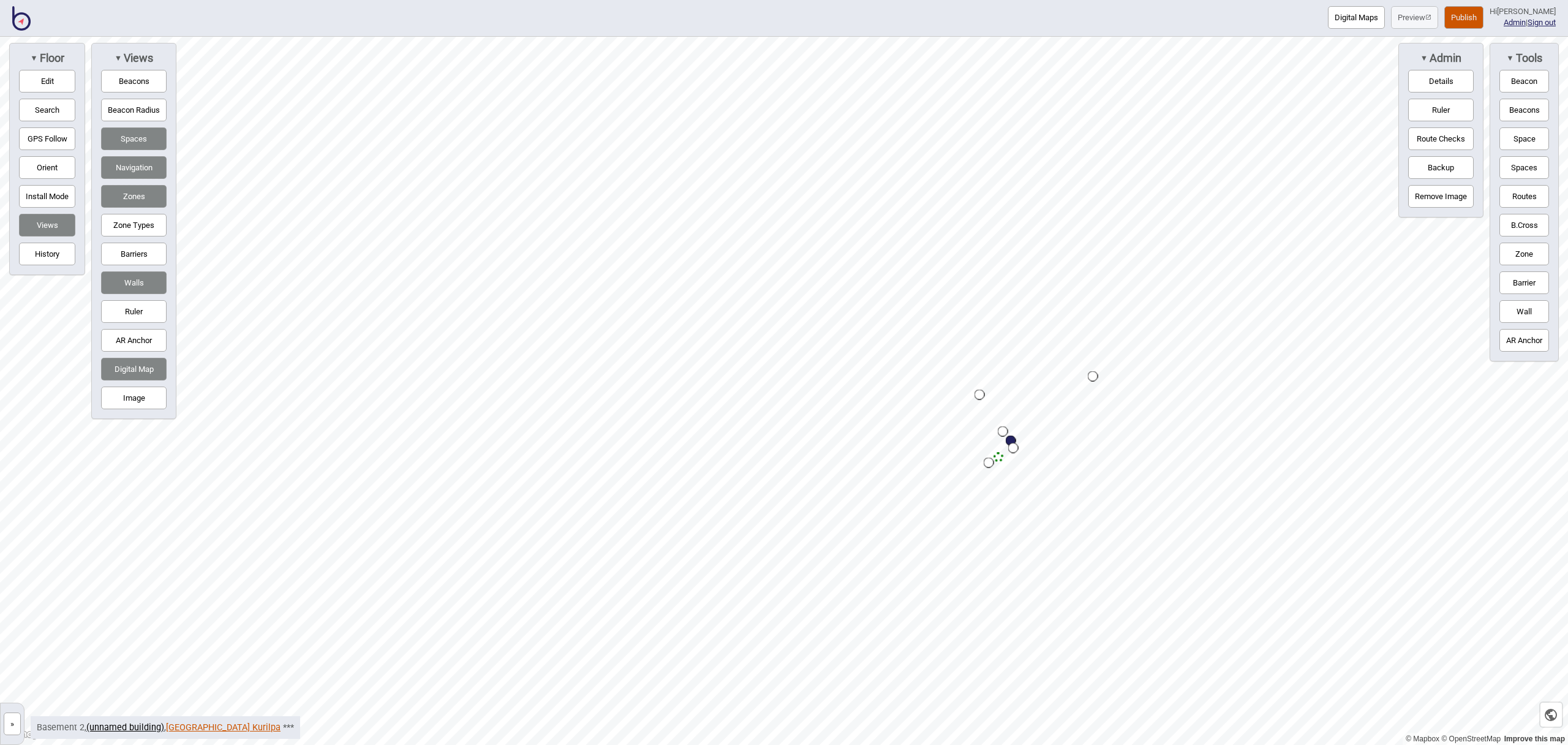
click at [235, 726] on link "[GEOGRAPHIC_DATA] Kurilpa" at bounding box center [223, 728] width 115 height 11
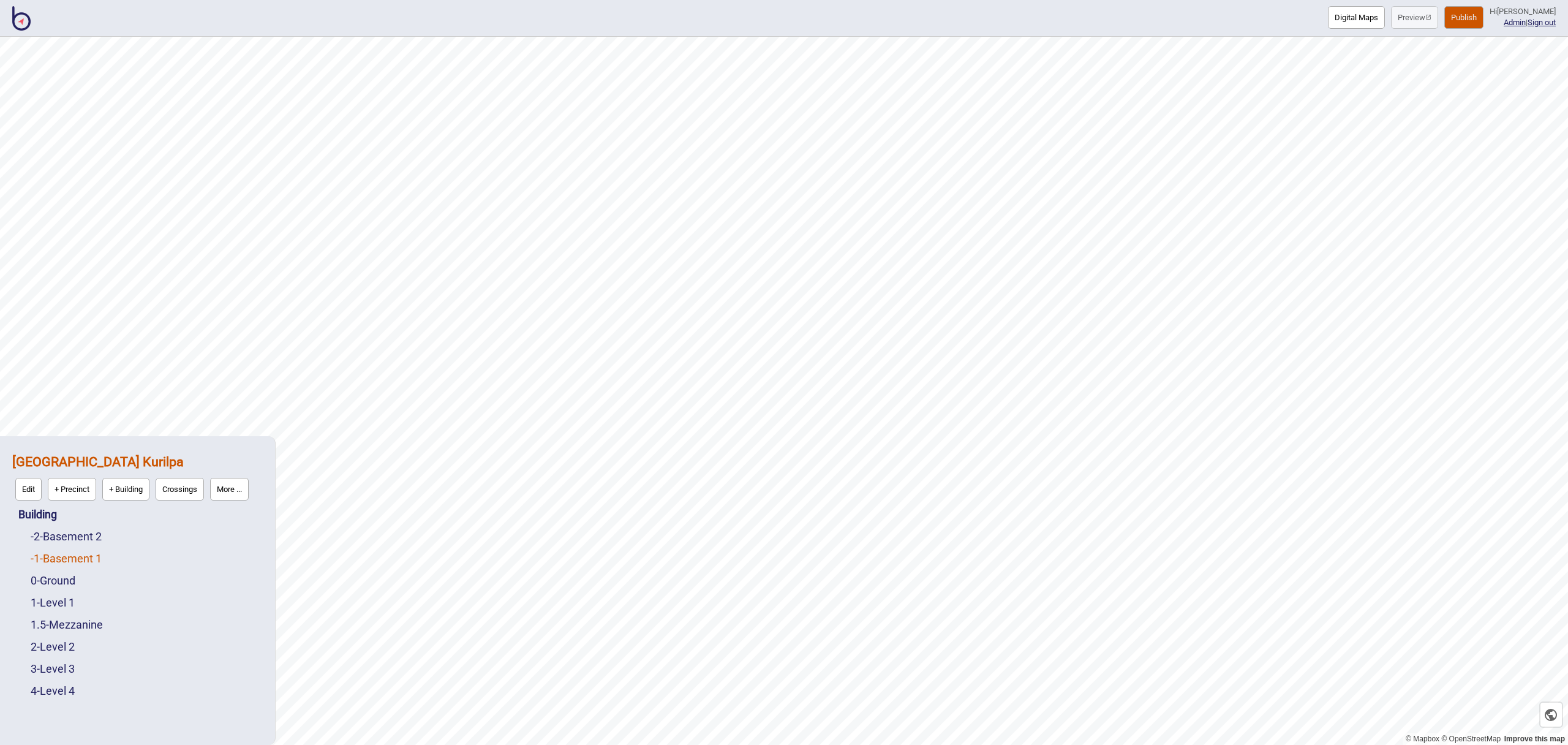
click at [68, 555] on link "-1 - Basement 1" at bounding box center [66, 558] width 71 height 13
click at [49, 557] on button "Edit" at bounding box center [47, 556] width 27 height 23
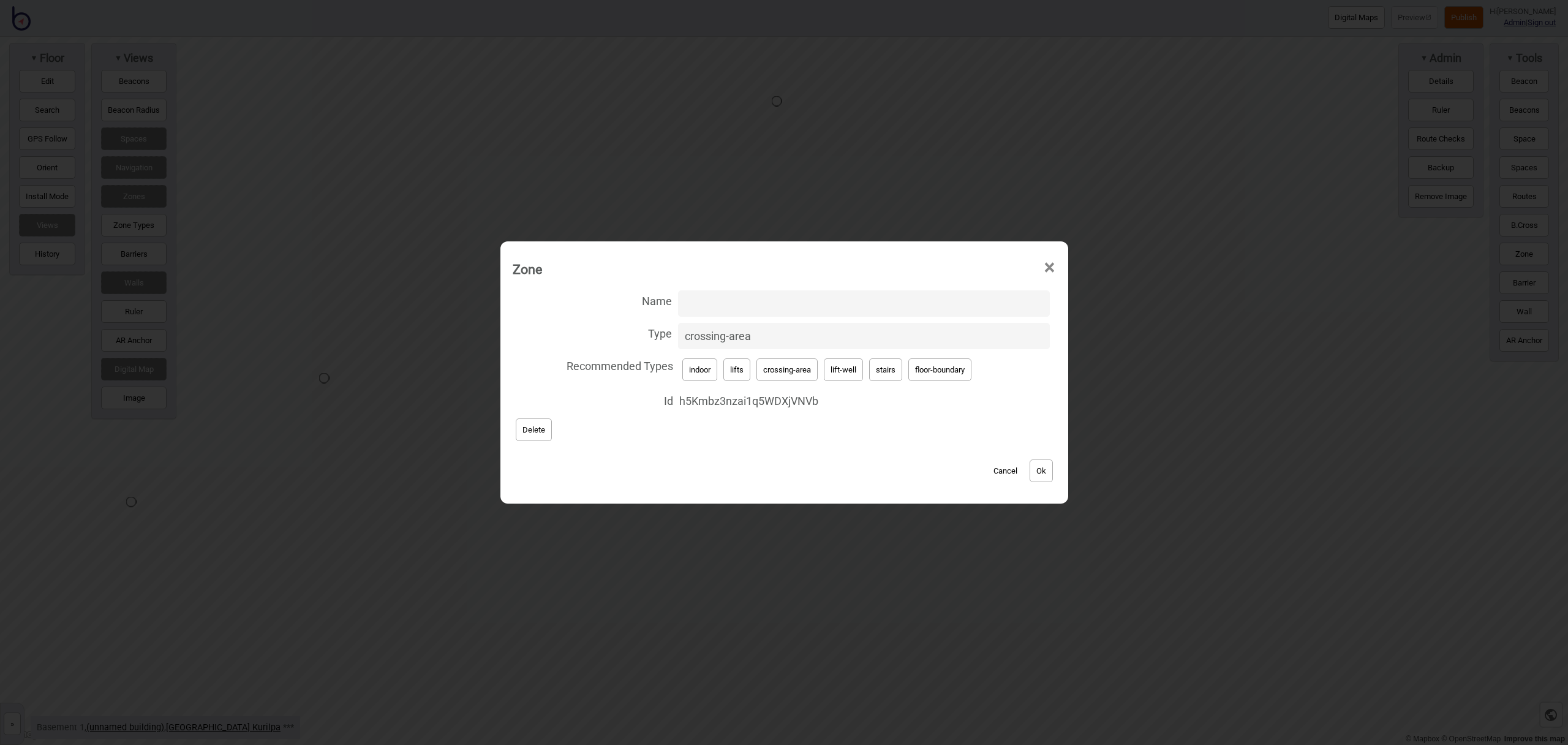
click at [729, 366] on button "lifts" at bounding box center [737, 370] width 27 height 23
type input "lifts"
click at [1050, 473] on button "Ok" at bounding box center [1041, 471] width 23 height 23
click at [834, 367] on button "lift-well" at bounding box center [843, 370] width 39 height 23
type input "lift-well"
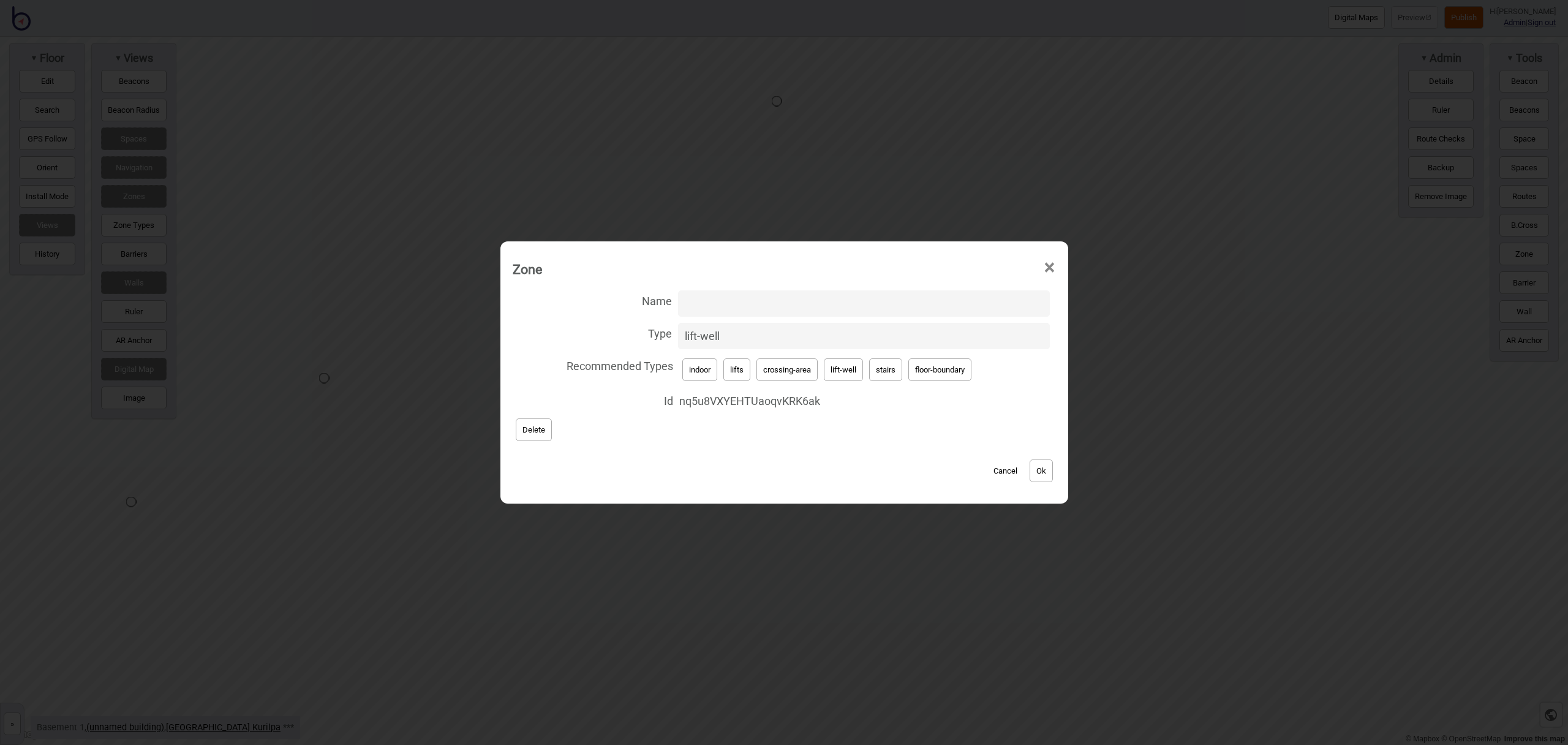
click at [734, 305] on input "Name" at bounding box center [864, 304] width 372 height 27
click at [714, 303] on input "Car PArk Lift" at bounding box center [864, 304] width 372 height 27
type input "Car Park Lift"
click at [1036, 468] on button "Ok" at bounding box center [1041, 471] width 23 height 23
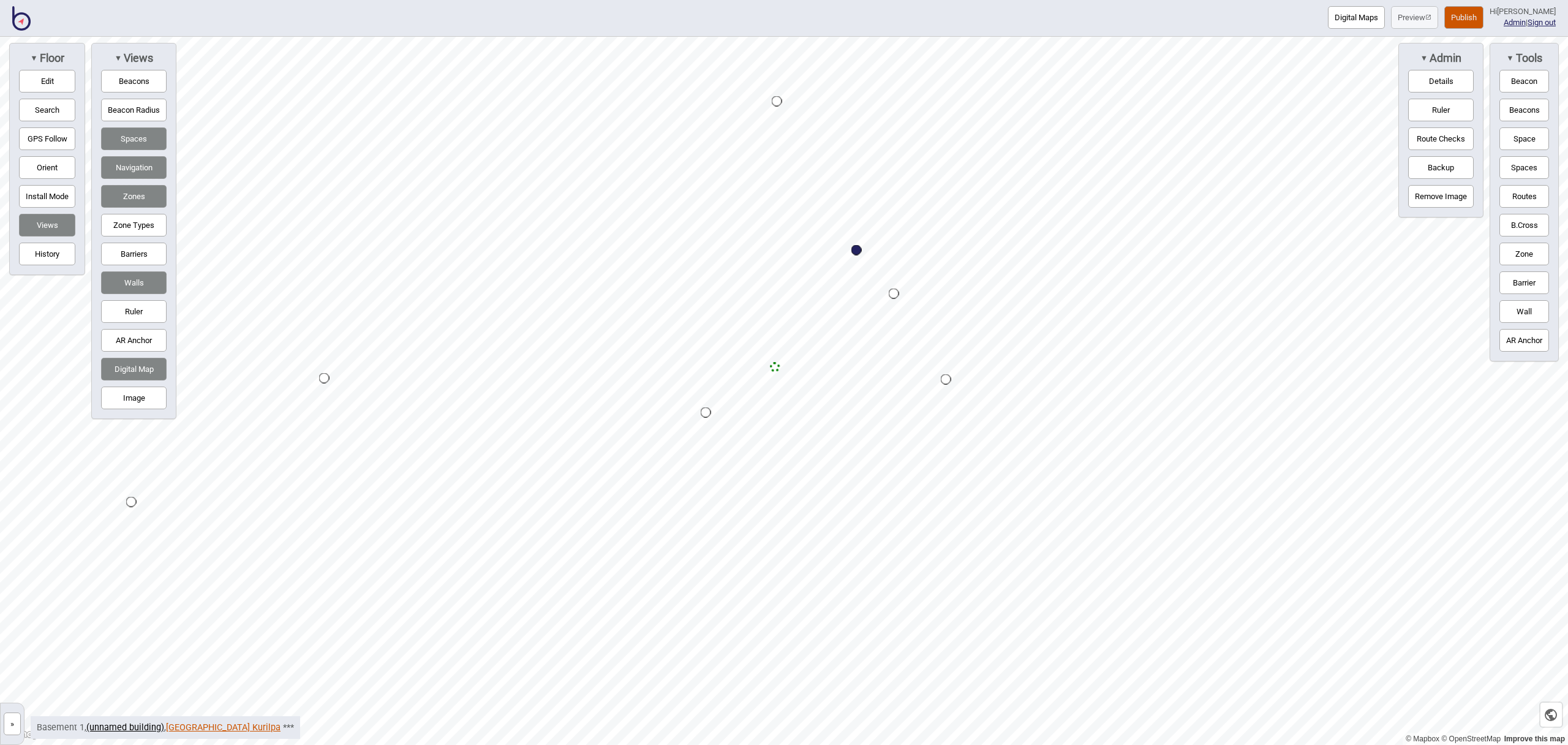
click at [232, 722] on link "Queensland Museum Kurilpa" at bounding box center [223, 728] width 115 height 11
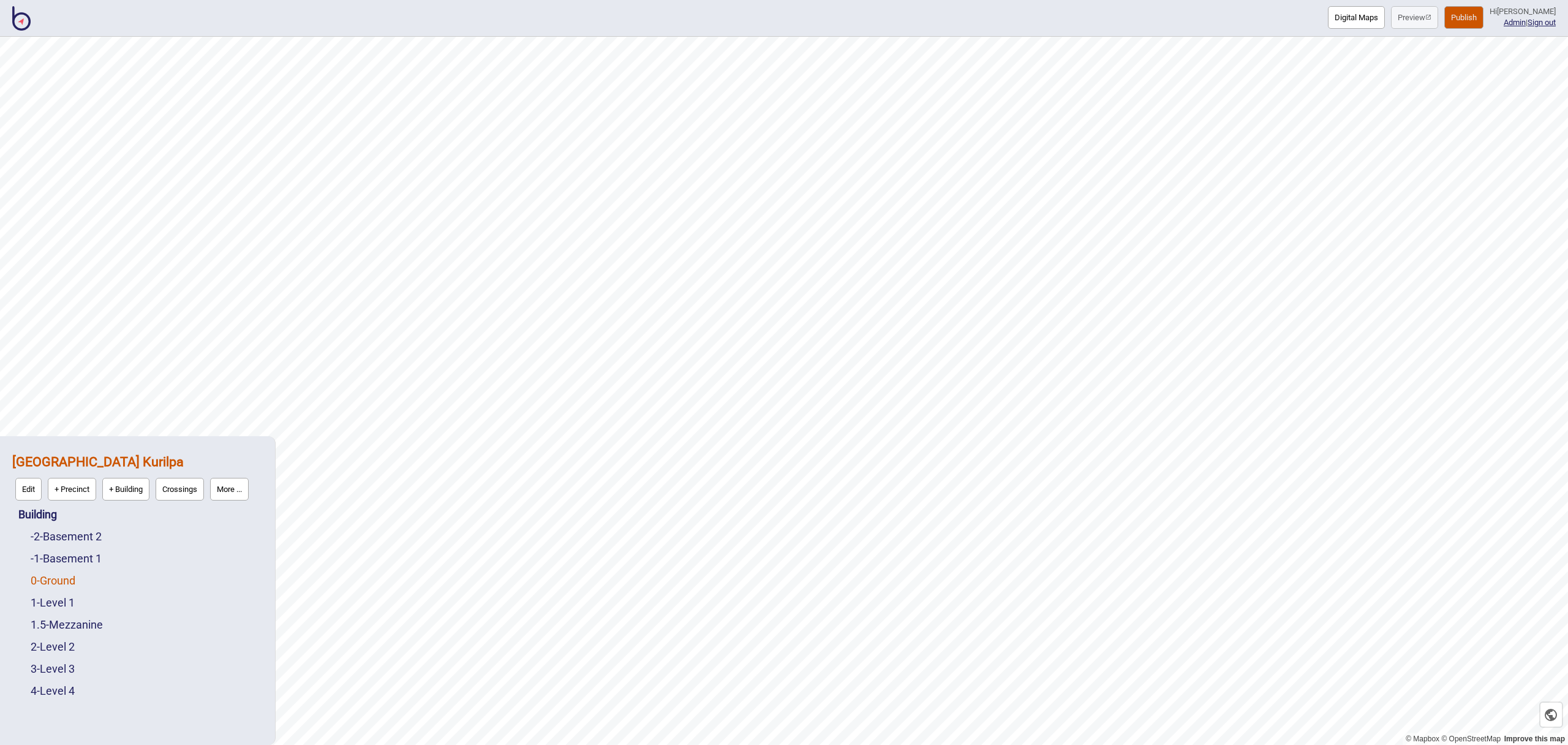
click at [74, 585] on link "0 - Ground" at bounding box center [52, 580] width 44 height 13
click at [50, 573] on button "Edit" at bounding box center [47, 578] width 27 height 23
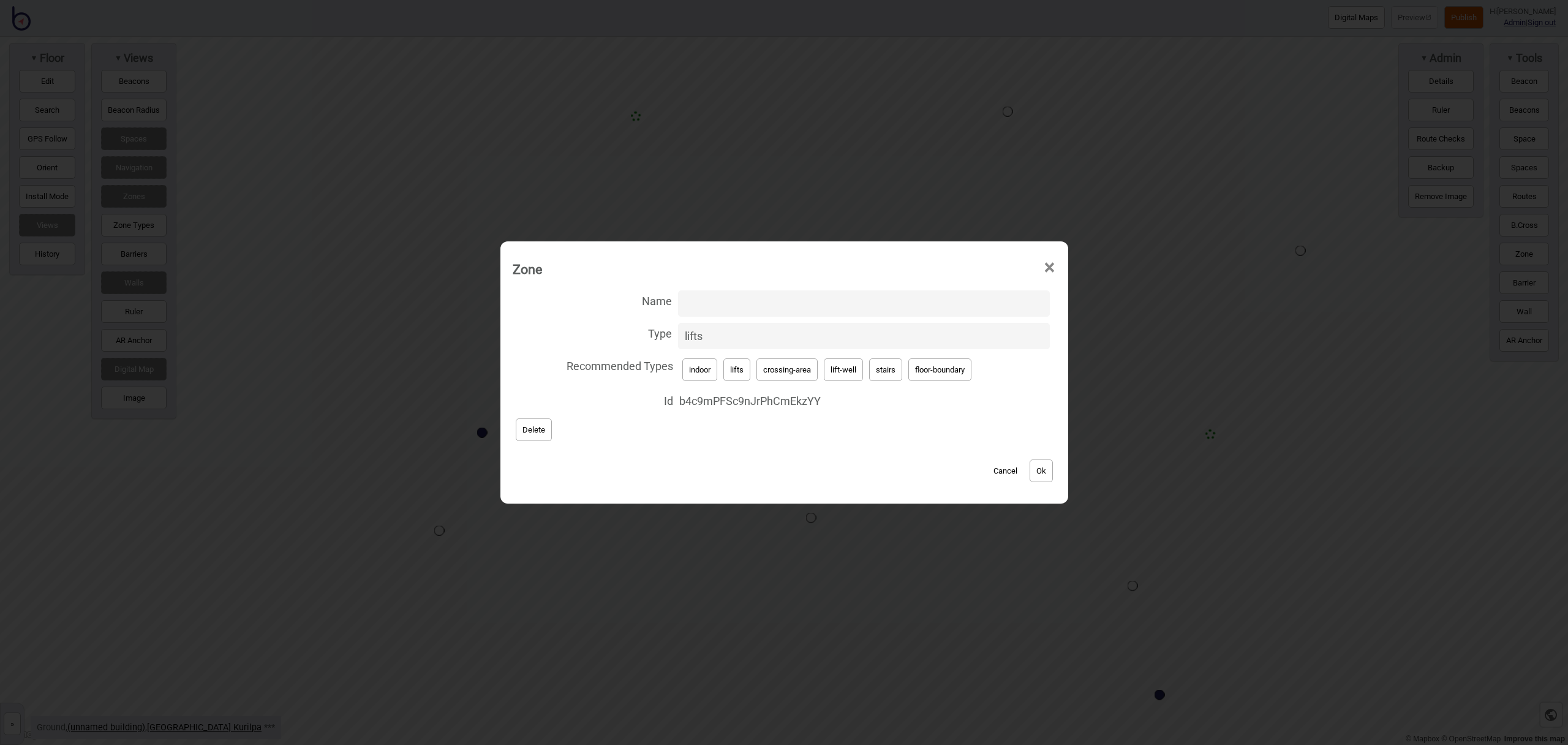
click at [534, 428] on button "Delete" at bounding box center [534, 430] width 36 height 23
click at [717, 372] on span "indoor lifts crossing-area lift-well stairs floor-boundary" at bounding box center [865, 369] width 370 height 29
click at [744, 370] on button "lifts" at bounding box center [737, 370] width 27 height 23
type input "lifts"
click at [1038, 475] on button "Ok" at bounding box center [1041, 471] width 23 height 23
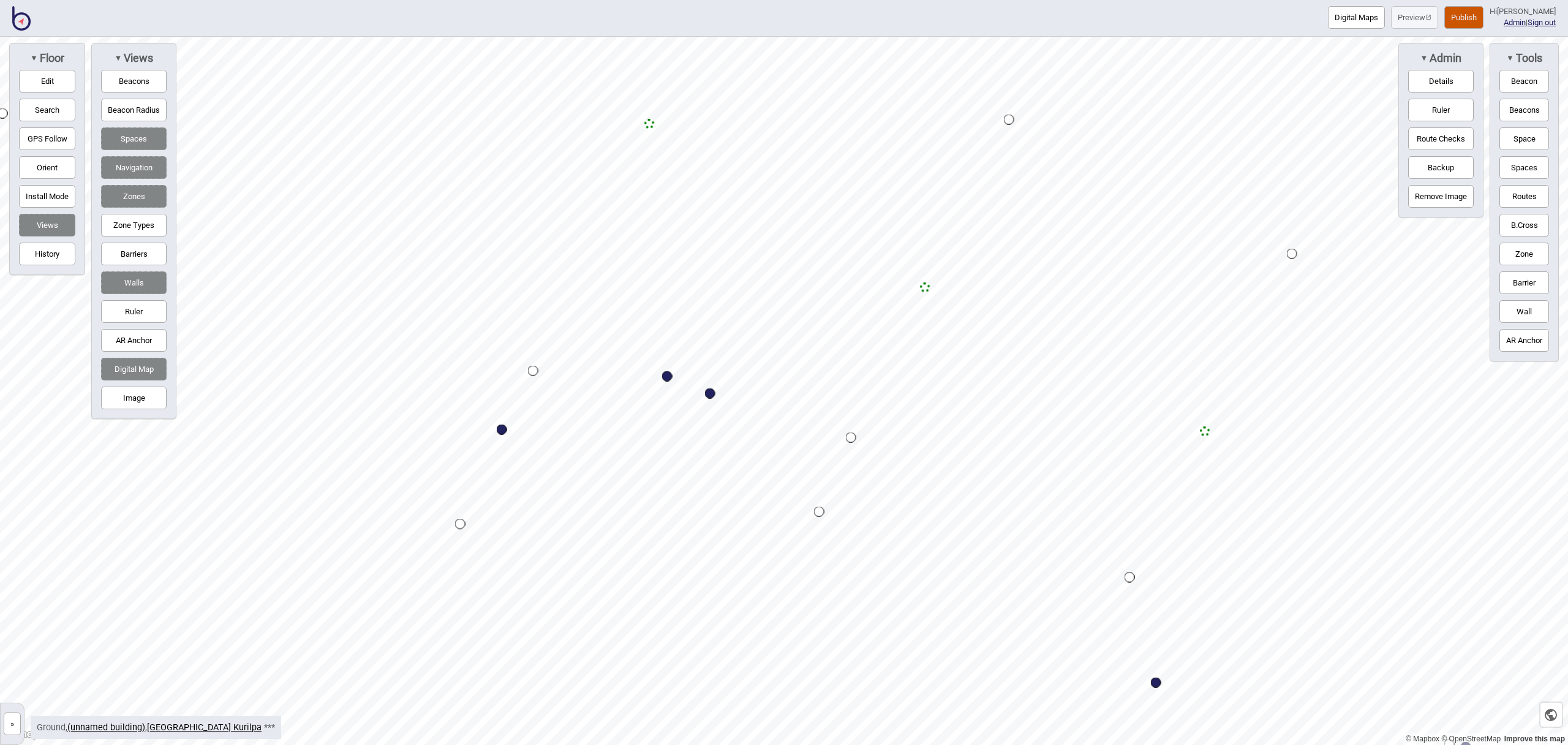
click at [127, 258] on button "Barriers" at bounding box center [133, 254] width 66 height 23
click at [1532, 249] on button "Zone" at bounding box center [1524, 254] width 50 height 23
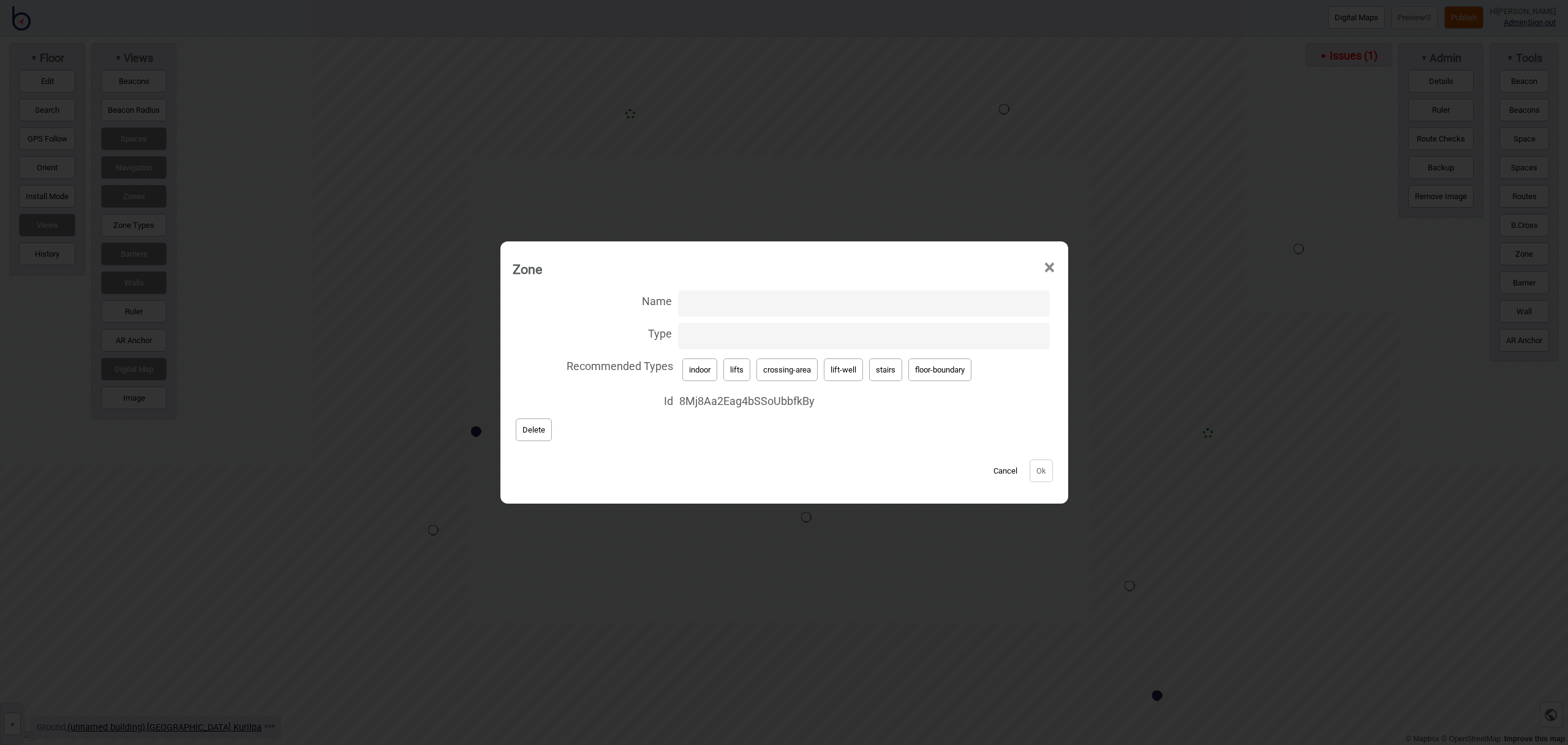
click at [843, 371] on button "lift-well" at bounding box center [843, 370] width 39 height 23
type input "lift-well"
click at [719, 299] on input "Name" at bounding box center [864, 304] width 372 height 27
type input "Lift B"
click at [1046, 473] on button "Ok" at bounding box center [1041, 471] width 23 height 23
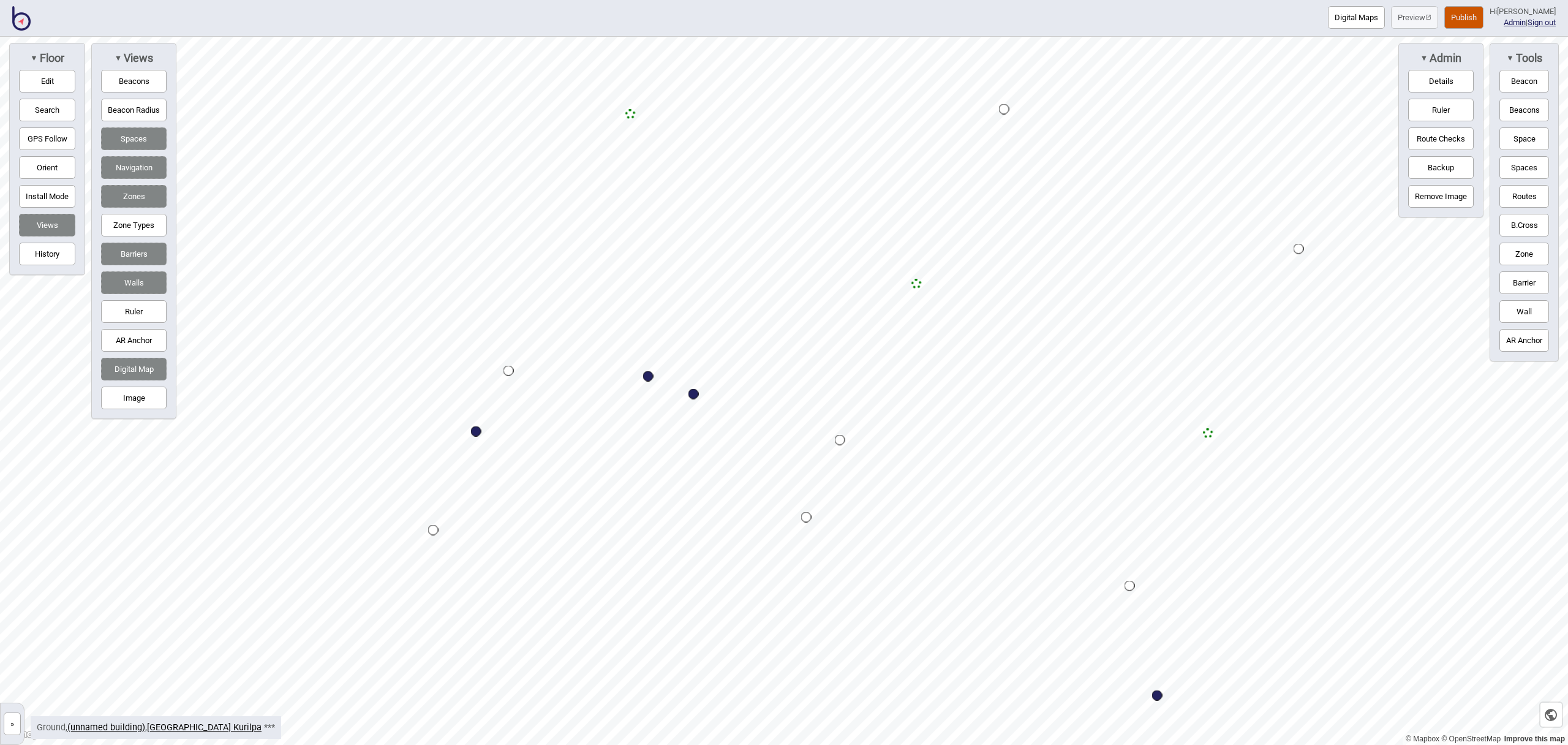
click at [1532, 253] on button "Zone" at bounding box center [1524, 254] width 50 height 23
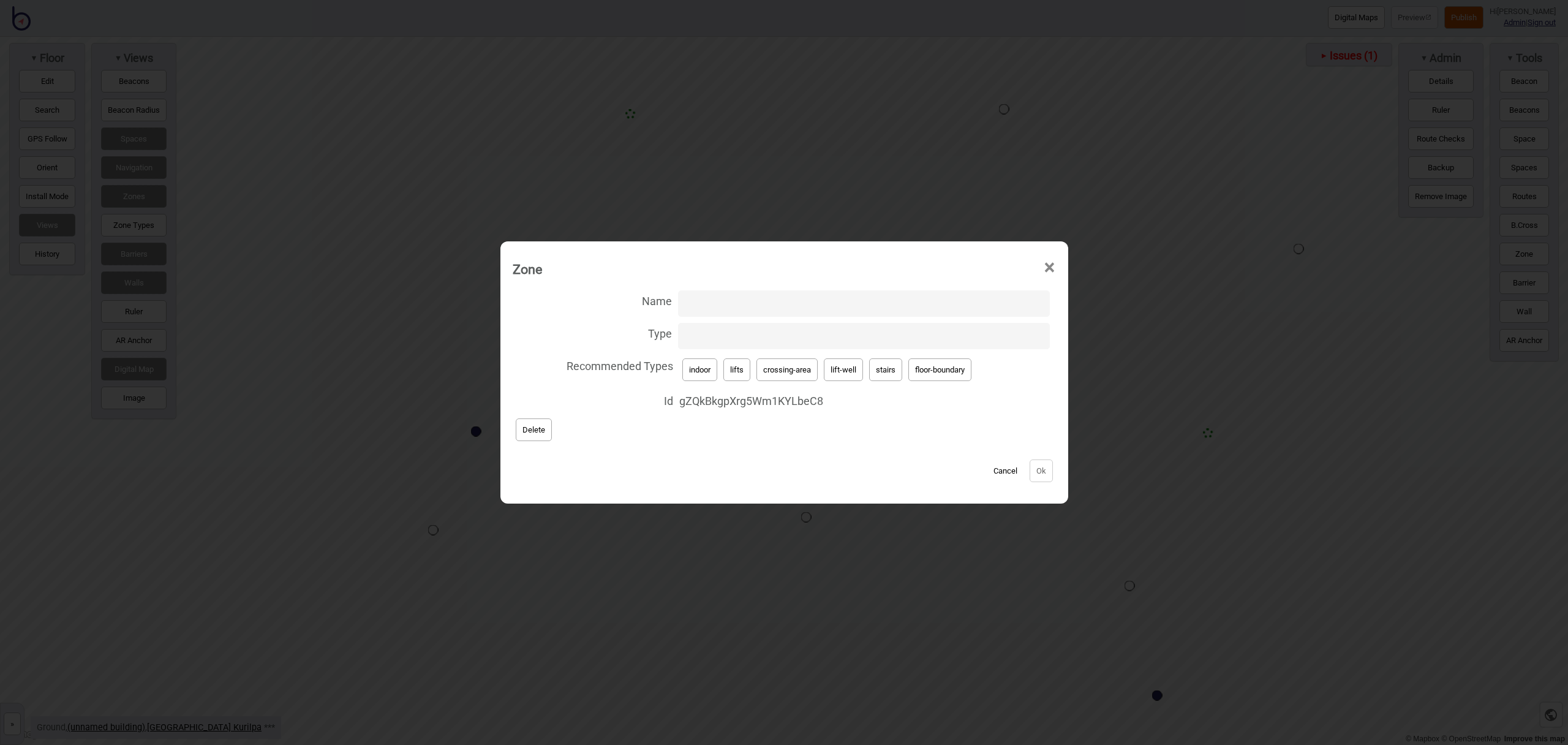
click at [859, 296] on input "Name" at bounding box center [864, 304] width 372 height 27
type input "Lift A"
click at [841, 371] on button "lift-well" at bounding box center [843, 370] width 39 height 23
type input "lift-well"
click at [1044, 467] on button "Ok" at bounding box center [1041, 471] width 23 height 23
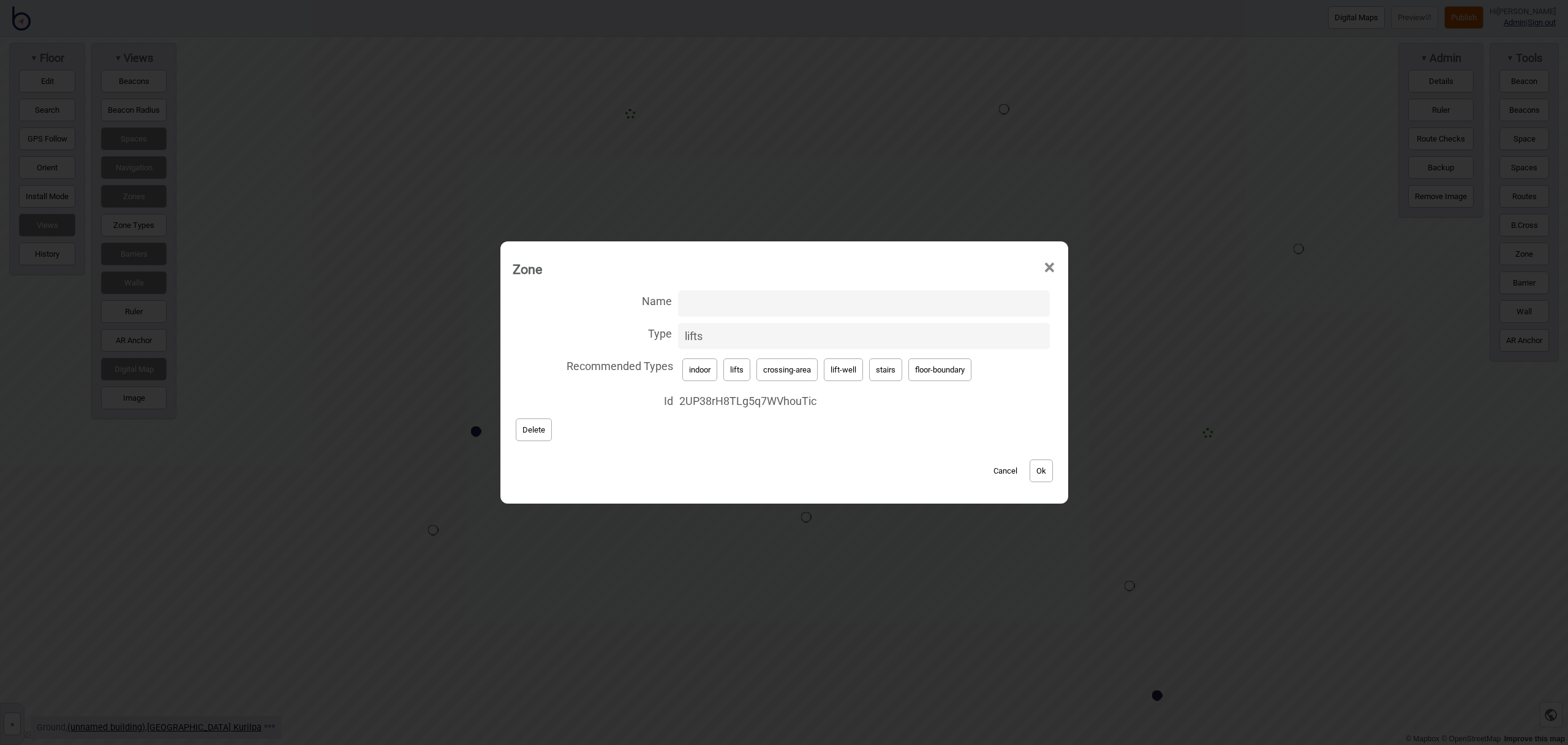
click at [1048, 467] on button "Ok" at bounding box center [1041, 471] width 23 height 23
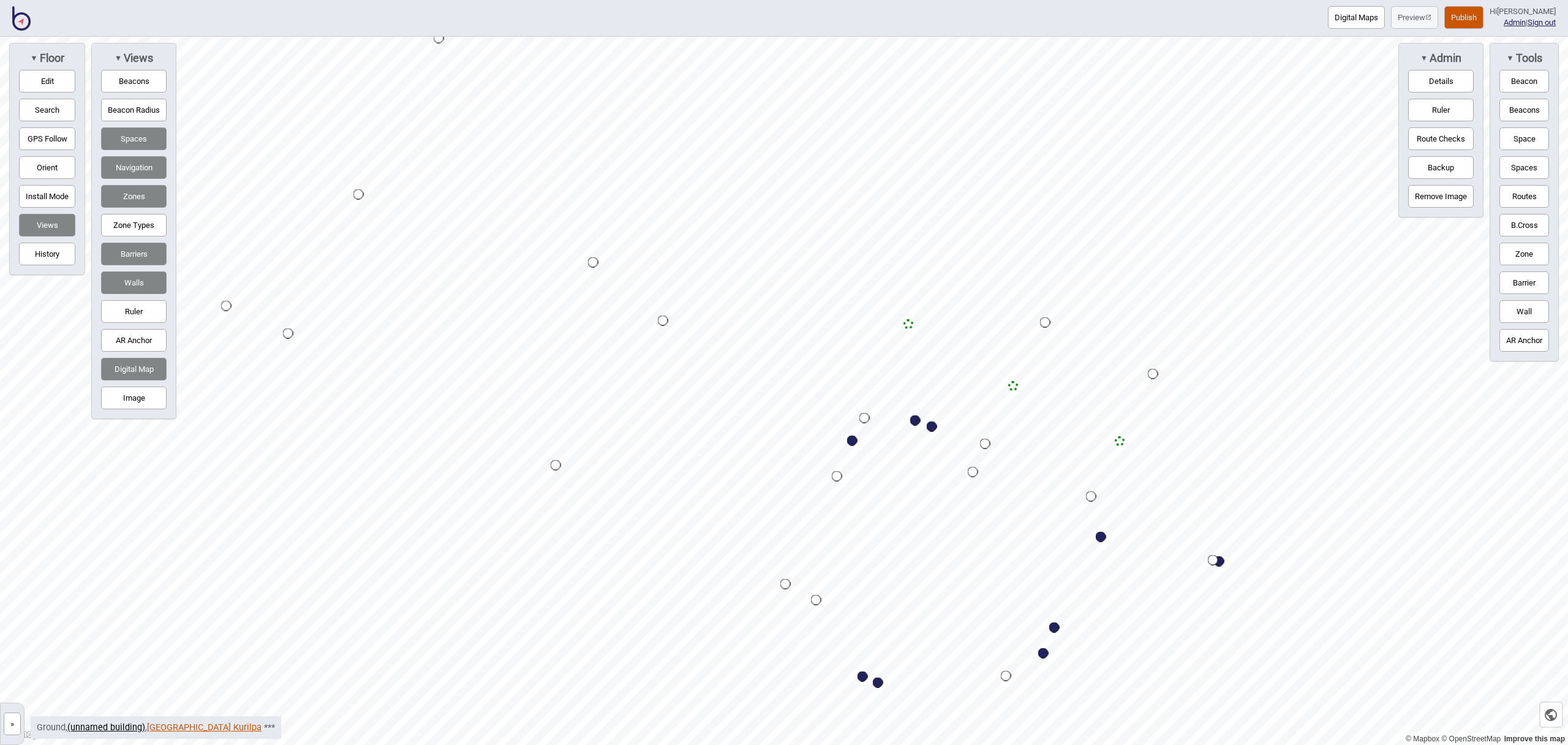
click at [226, 727] on link "Queensland Museum Kurilpa" at bounding box center [204, 728] width 115 height 11
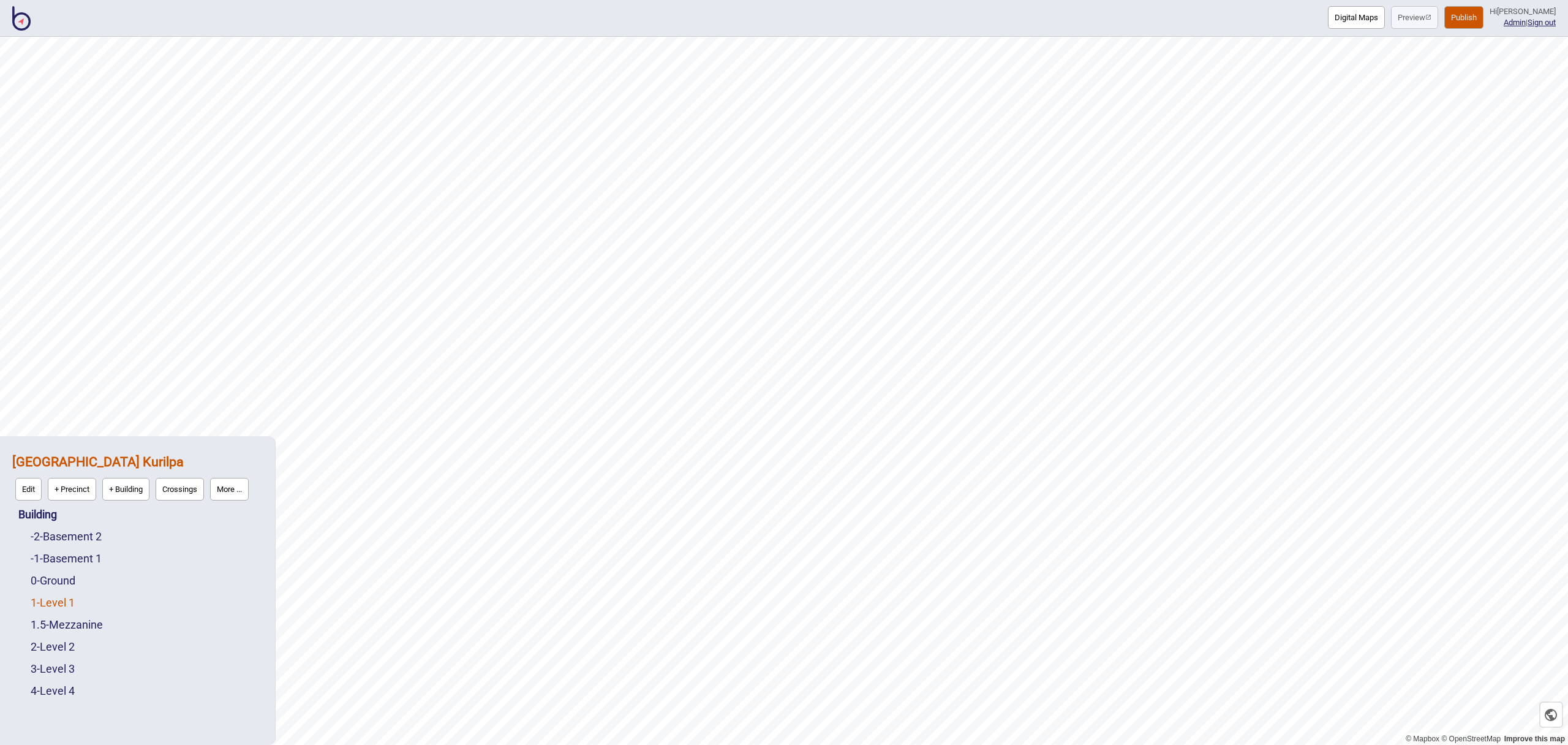
click at [75, 599] on link "1 - Level 1" at bounding box center [52, 602] width 44 height 13
click at [51, 596] on button "Edit" at bounding box center [47, 600] width 27 height 23
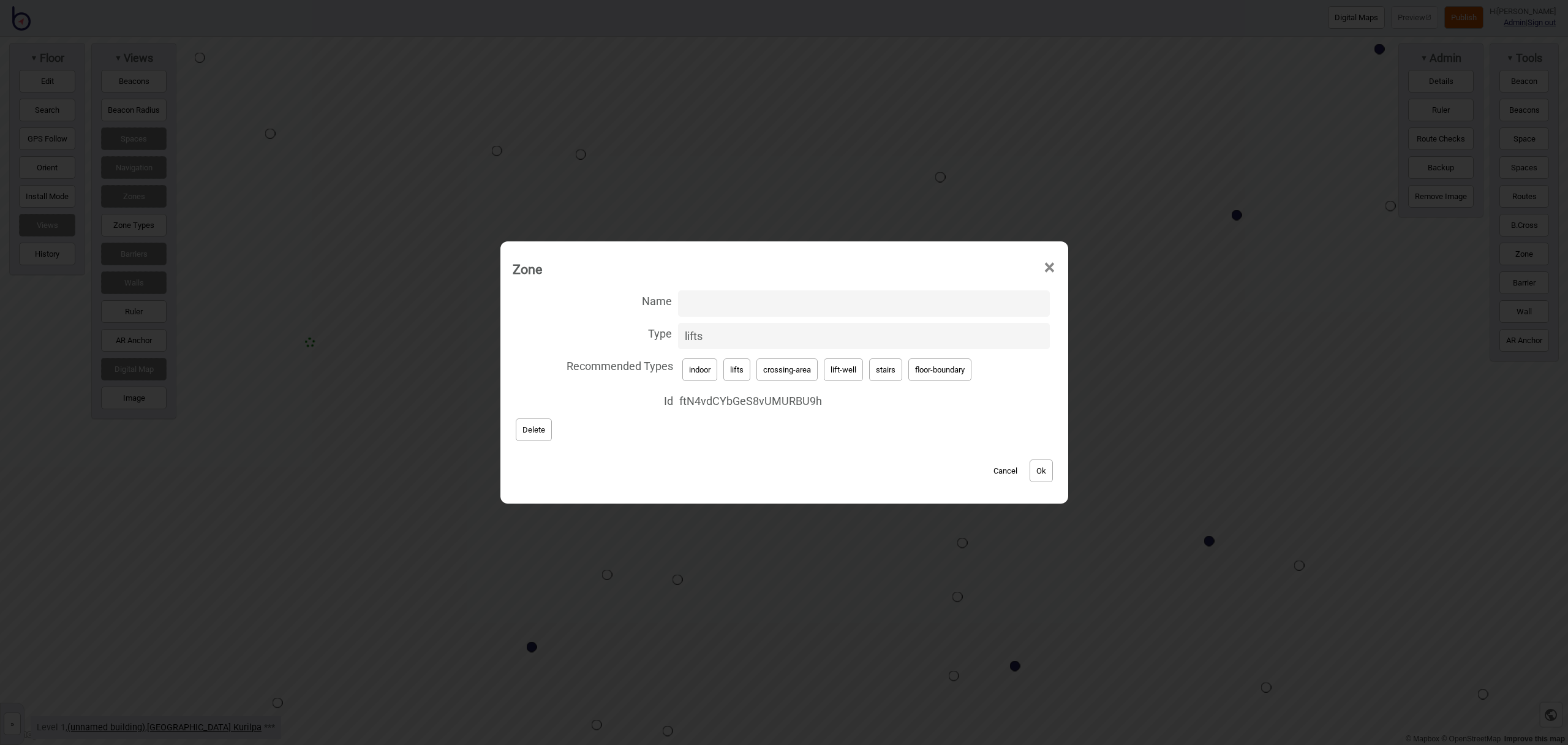
click at [534, 431] on button "Delete" at bounding box center [534, 430] width 36 height 23
click at [748, 371] on button "lifts" at bounding box center [737, 370] width 27 height 23
type input "lifts"
click at [1041, 466] on button "Ok" at bounding box center [1041, 471] width 23 height 23
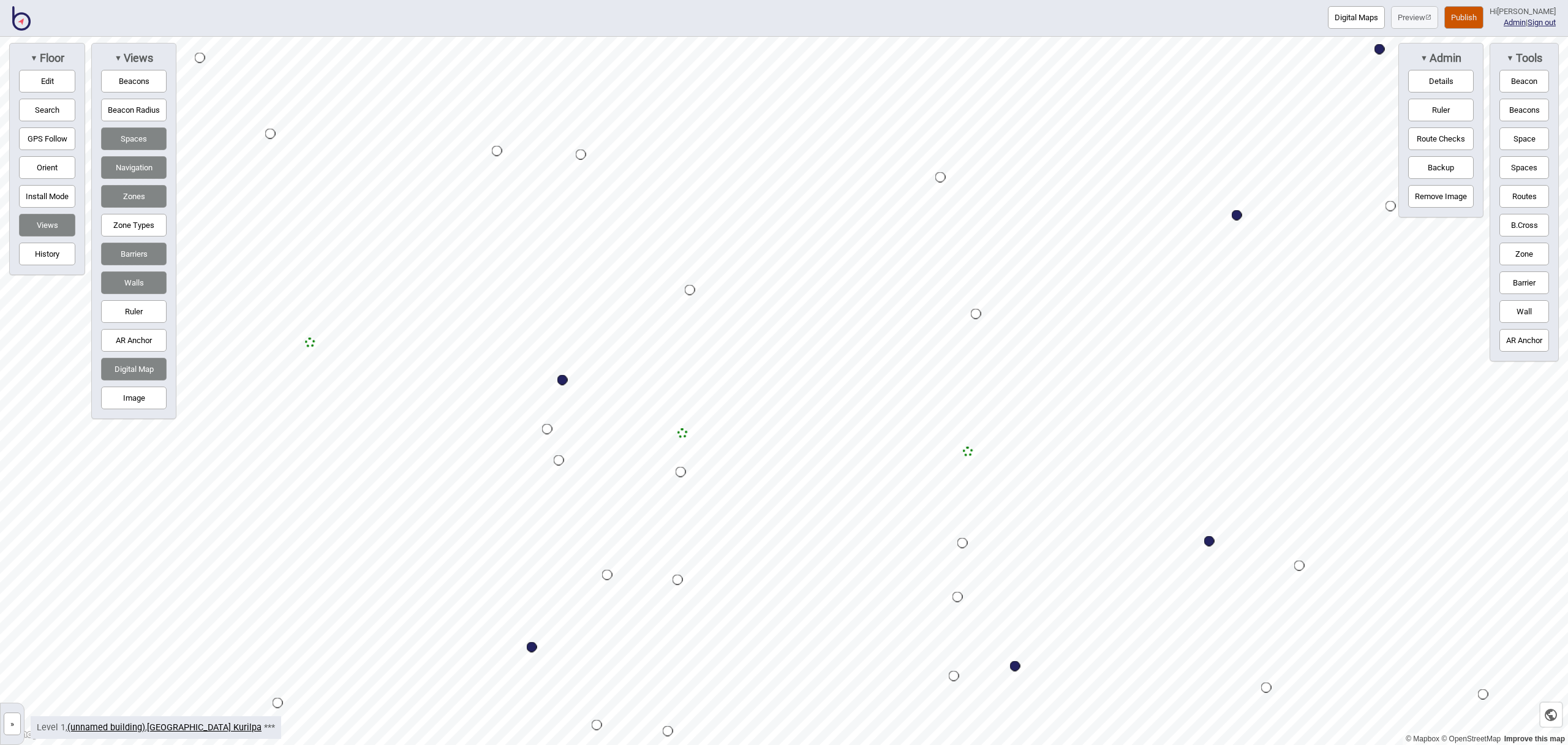
click at [1528, 261] on button "Zone" at bounding box center [1524, 254] width 50 height 23
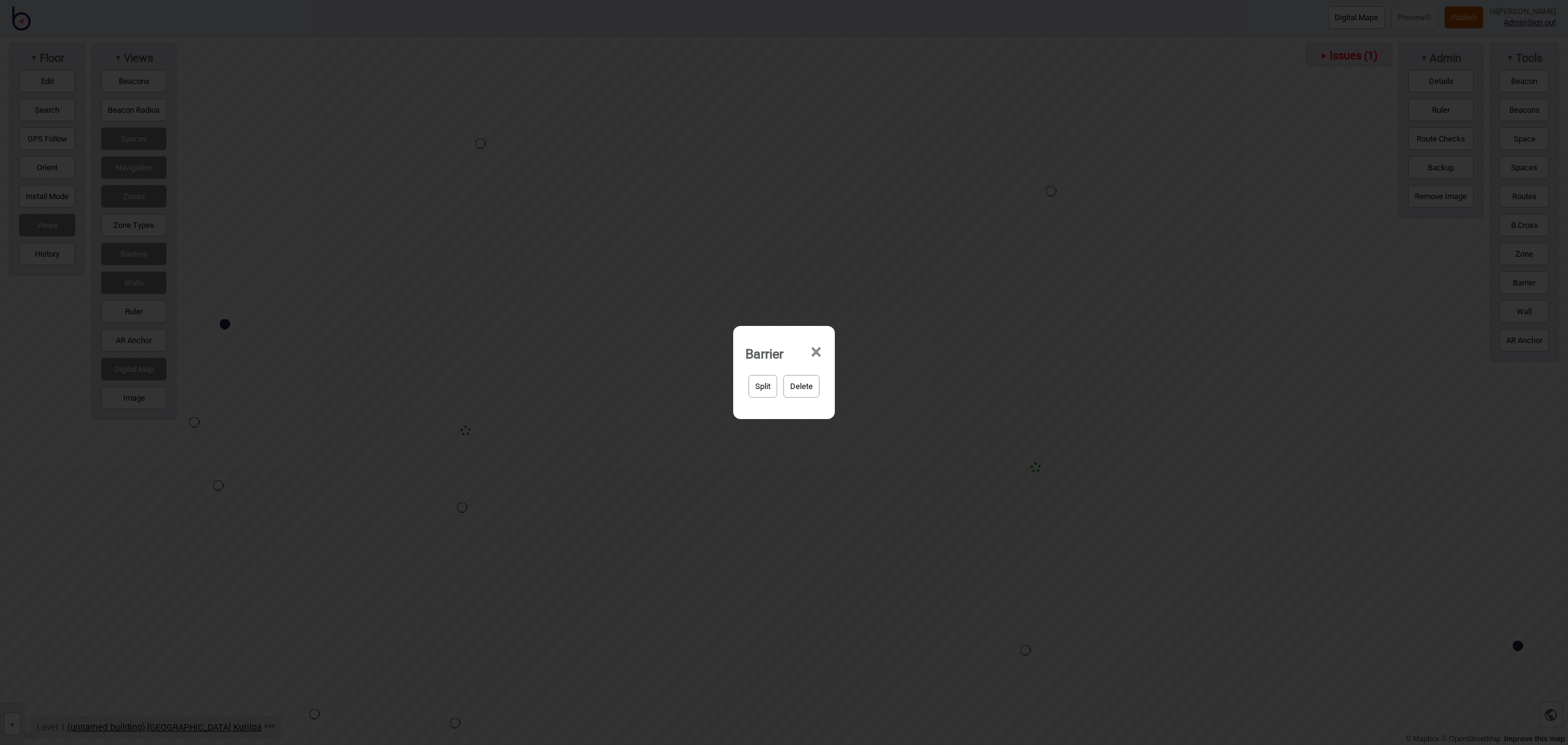
click at [816, 349] on span "×" at bounding box center [816, 352] width 13 height 41
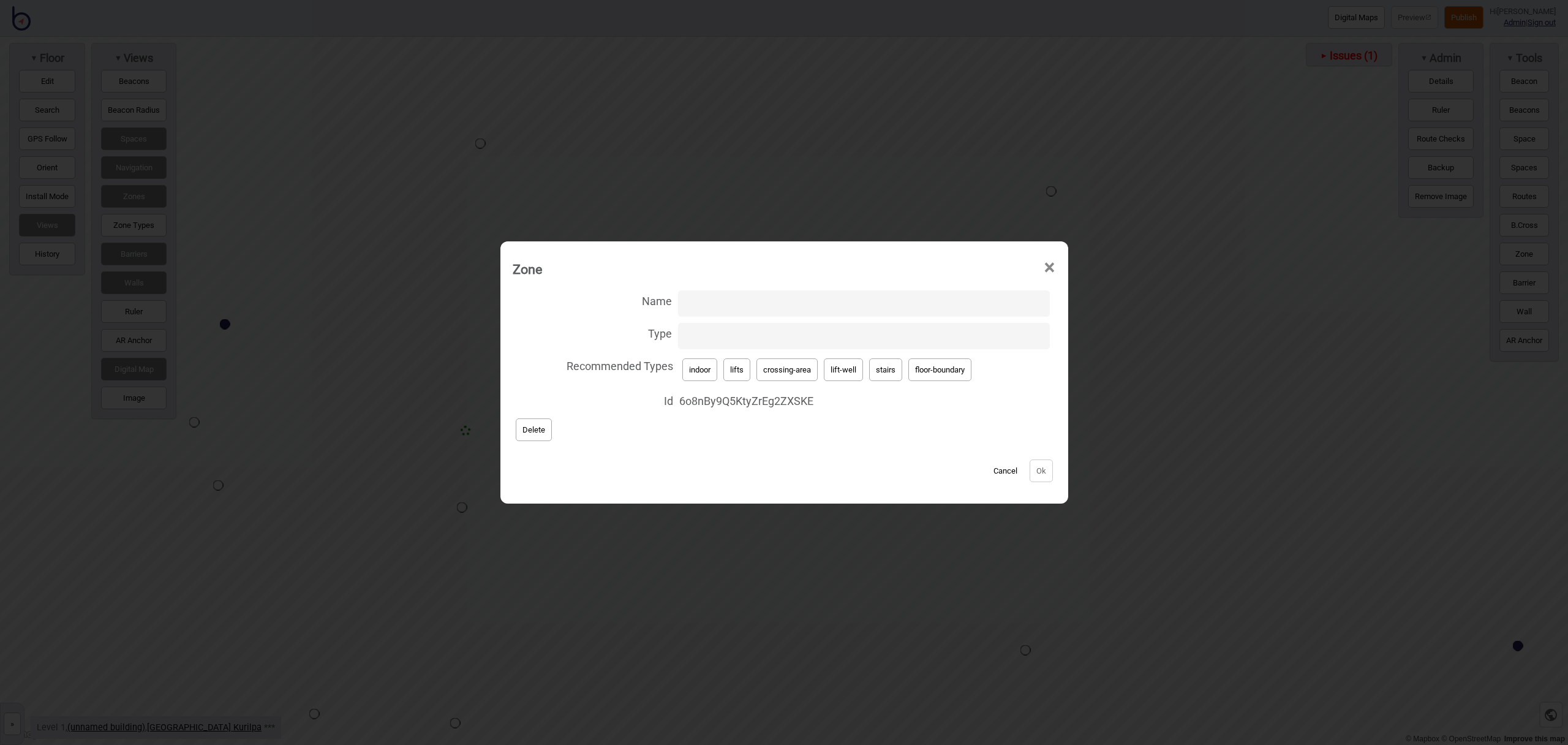
click at [849, 364] on button "lift-well" at bounding box center [843, 370] width 39 height 23
type input "lift-well"
click at [797, 296] on input "Name" at bounding box center [864, 304] width 372 height 27
type input "Lift B"
click at [1042, 470] on button "Ok" at bounding box center [1041, 471] width 23 height 23
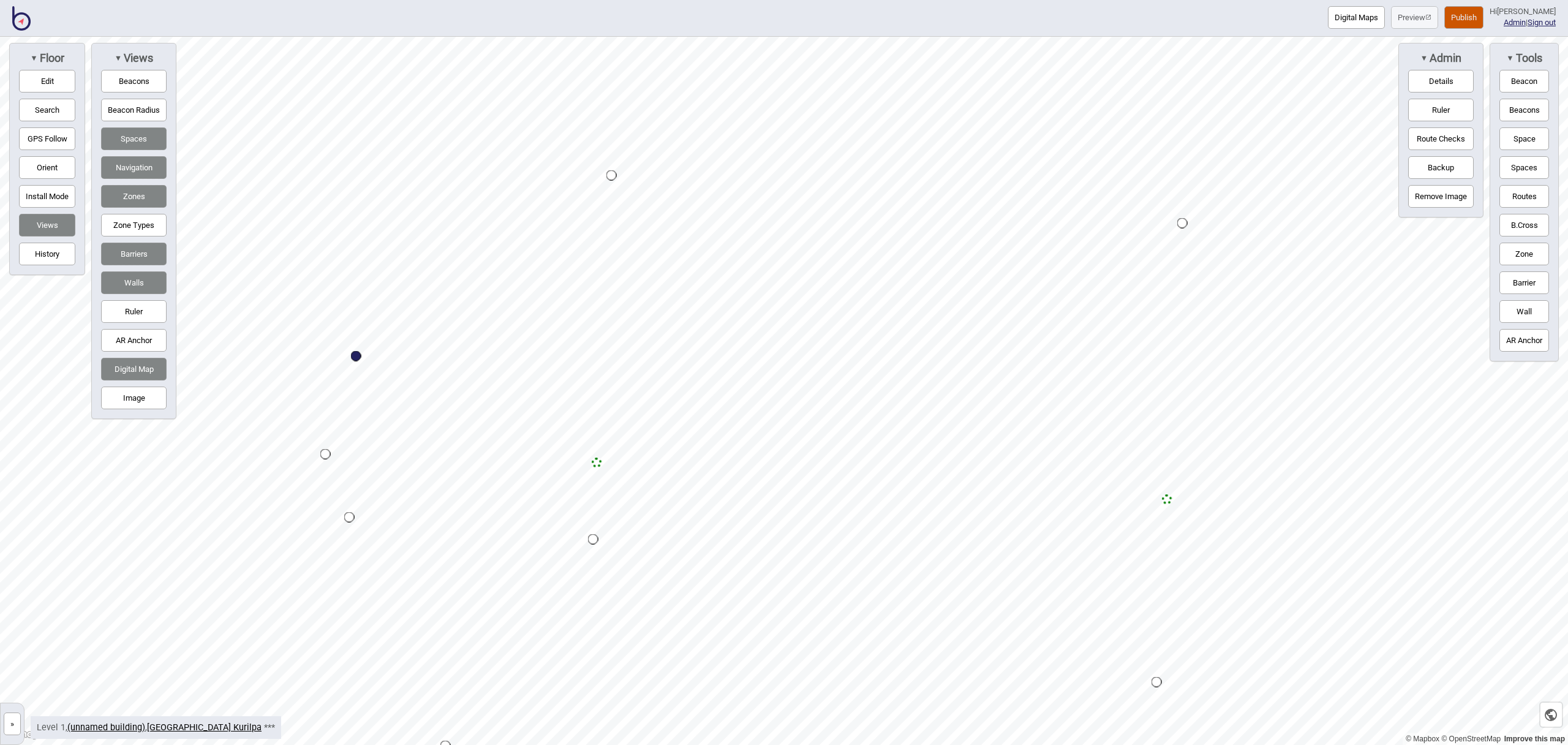
click at [1520, 251] on button "Zone" at bounding box center [1524, 254] width 50 height 23
click at [460, 442] on div "Map marker" at bounding box center [460, 442] width 19 height 19
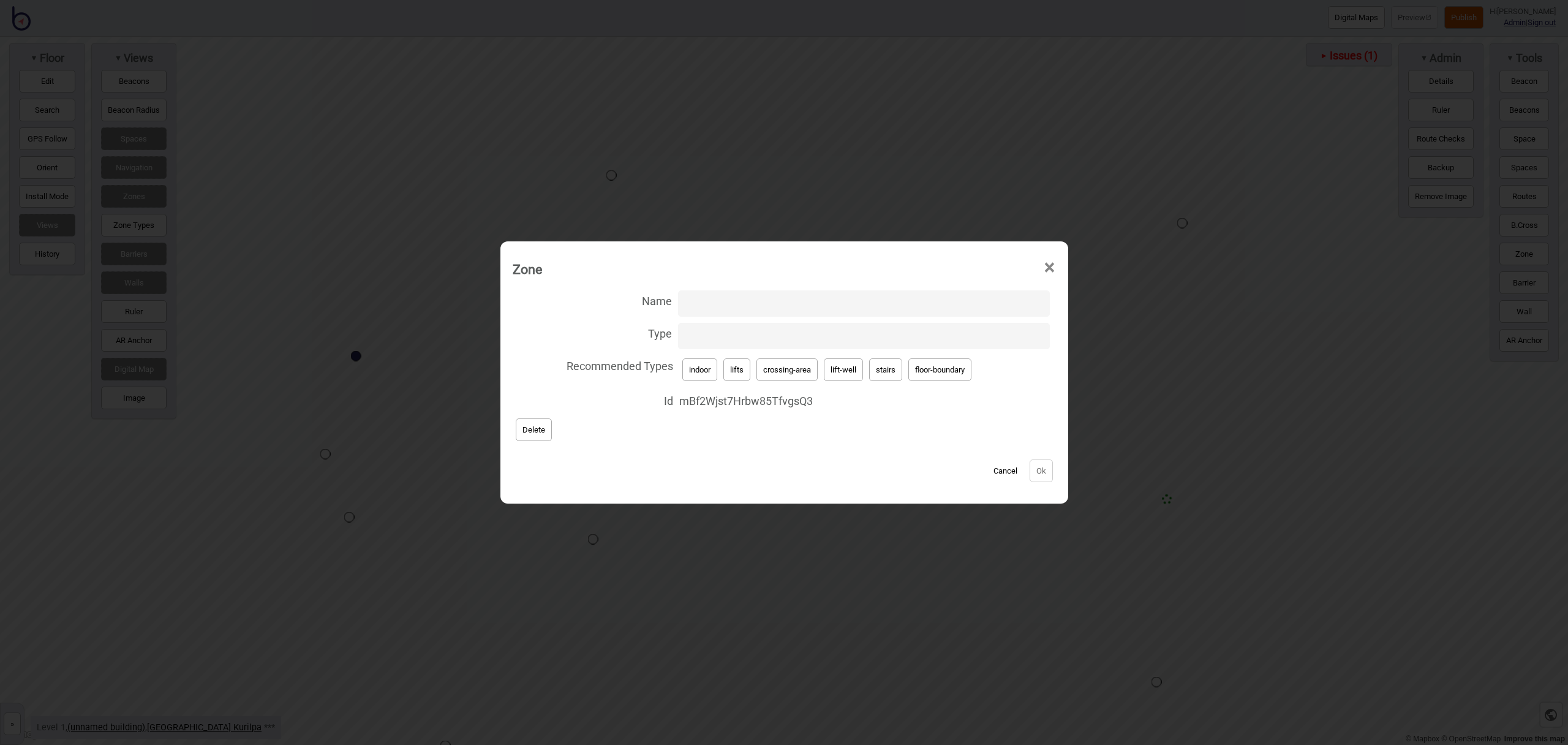
click at [737, 307] on input "Name" at bounding box center [864, 304] width 372 height 27
type input "Lift A"
click at [824, 372] on button "lift-well" at bounding box center [843, 370] width 39 height 23
type input "lift-well"
click at [1040, 471] on button "Ok" at bounding box center [1041, 471] width 23 height 23
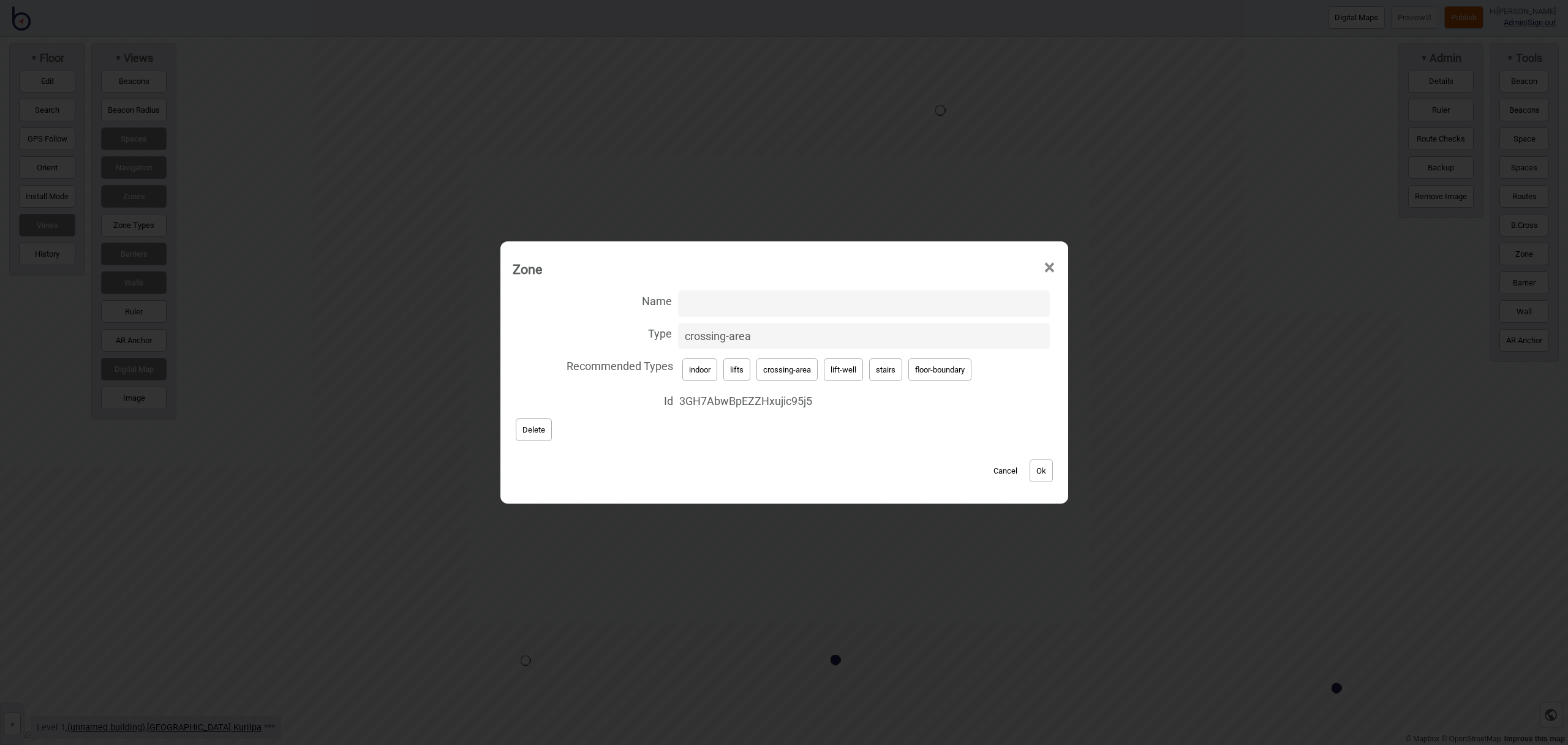
click at [522, 432] on button "Delete" at bounding box center [534, 430] width 36 height 23
click at [1041, 475] on button "Ok" at bounding box center [1041, 471] width 23 height 23
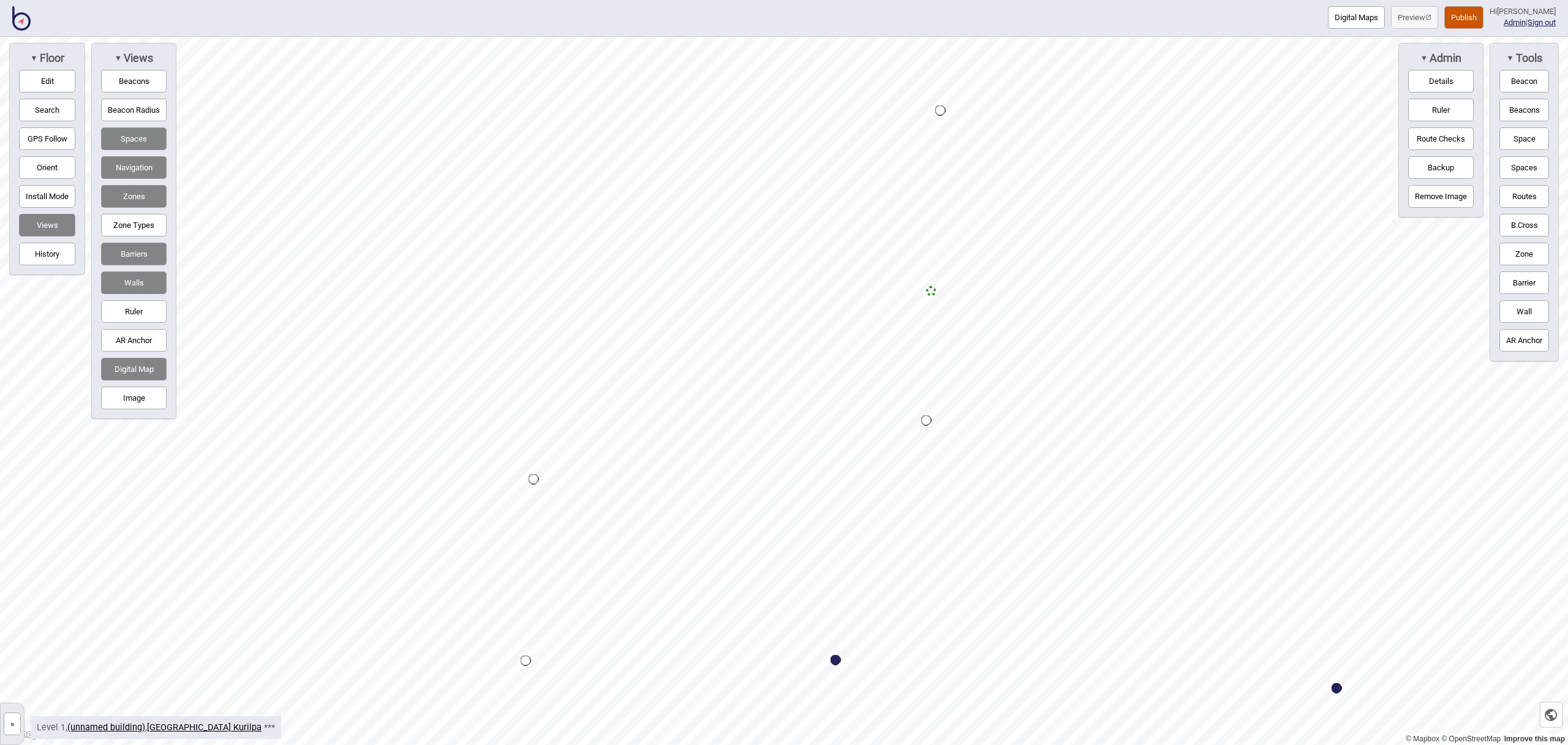
click at [1532, 247] on button "Zone" at bounding box center [1524, 254] width 50 height 23
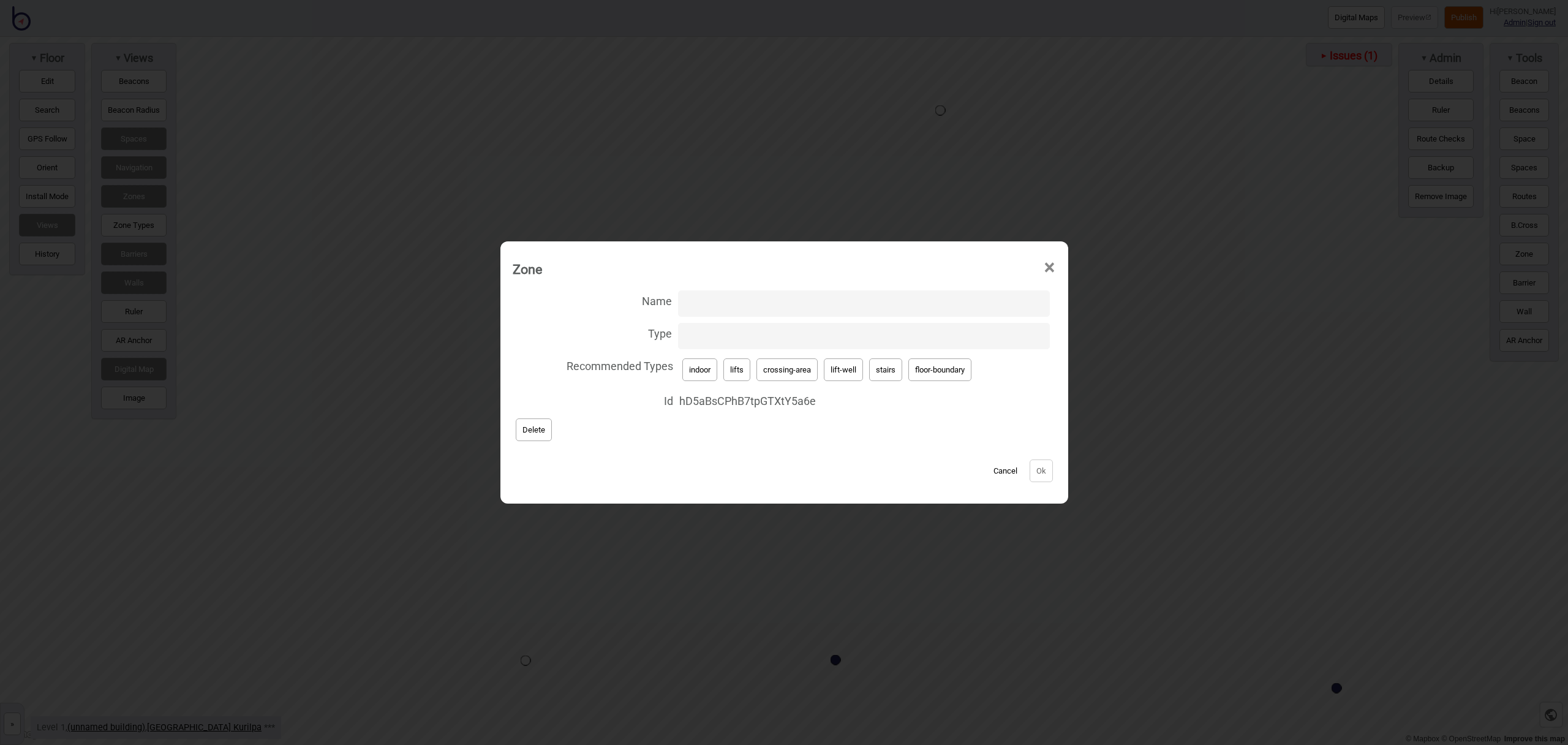
drag, startPoint x: 837, startPoint y: 370, endPoint x: 829, endPoint y: 367, distance: 8.5
click at [837, 370] on button "lift-well" at bounding box center [843, 370] width 39 height 23
type input "lift-well"
click at [748, 309] on input "Name" at bounding box center [864, 304] width 372 height 27
type input "Car Park Lift"
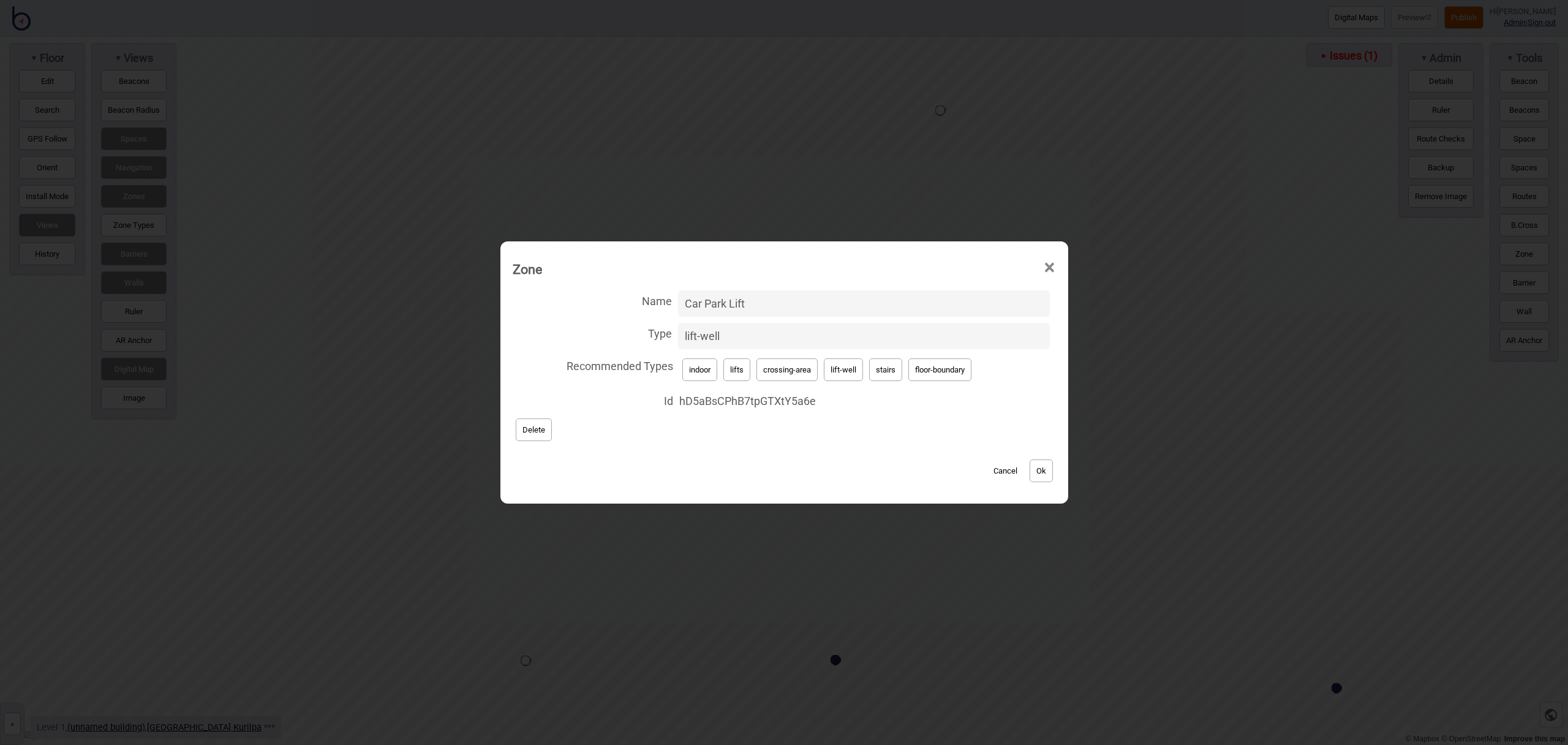
click at [1040, 463] on button "Ok" at bounding box center [1041, 471] width 23 height 23
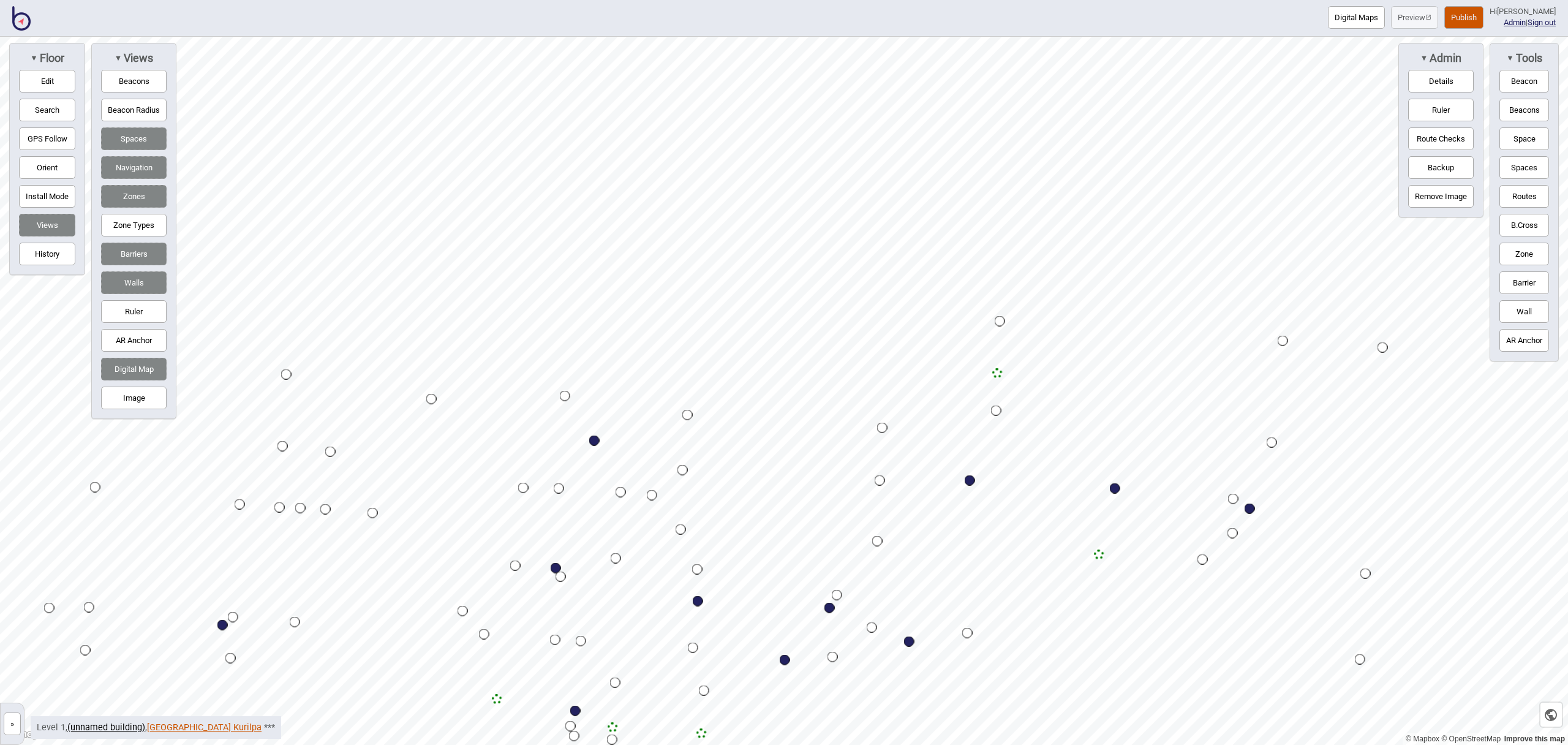
click at [196, 729] on link "Queensland Museum Kurilpa" at bounding box center [204, 728] width 115 height 11
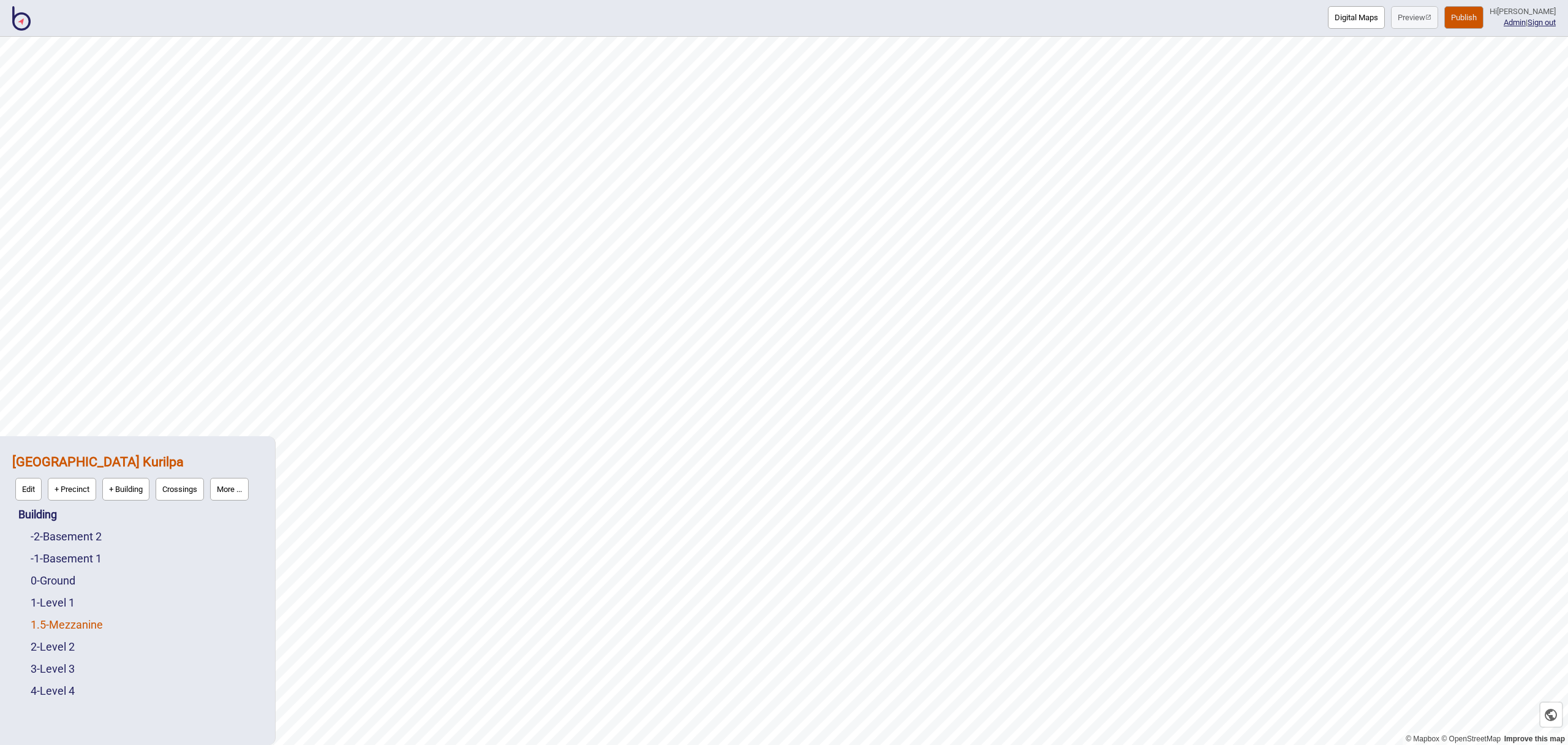
click at [76, 623] on link "1.5 - Mezzanine" at bounding box center [66, 624] width 72 height 13
click at [57, 621] on button "Edit" at bounding box center [47, 621] width 27 height 23
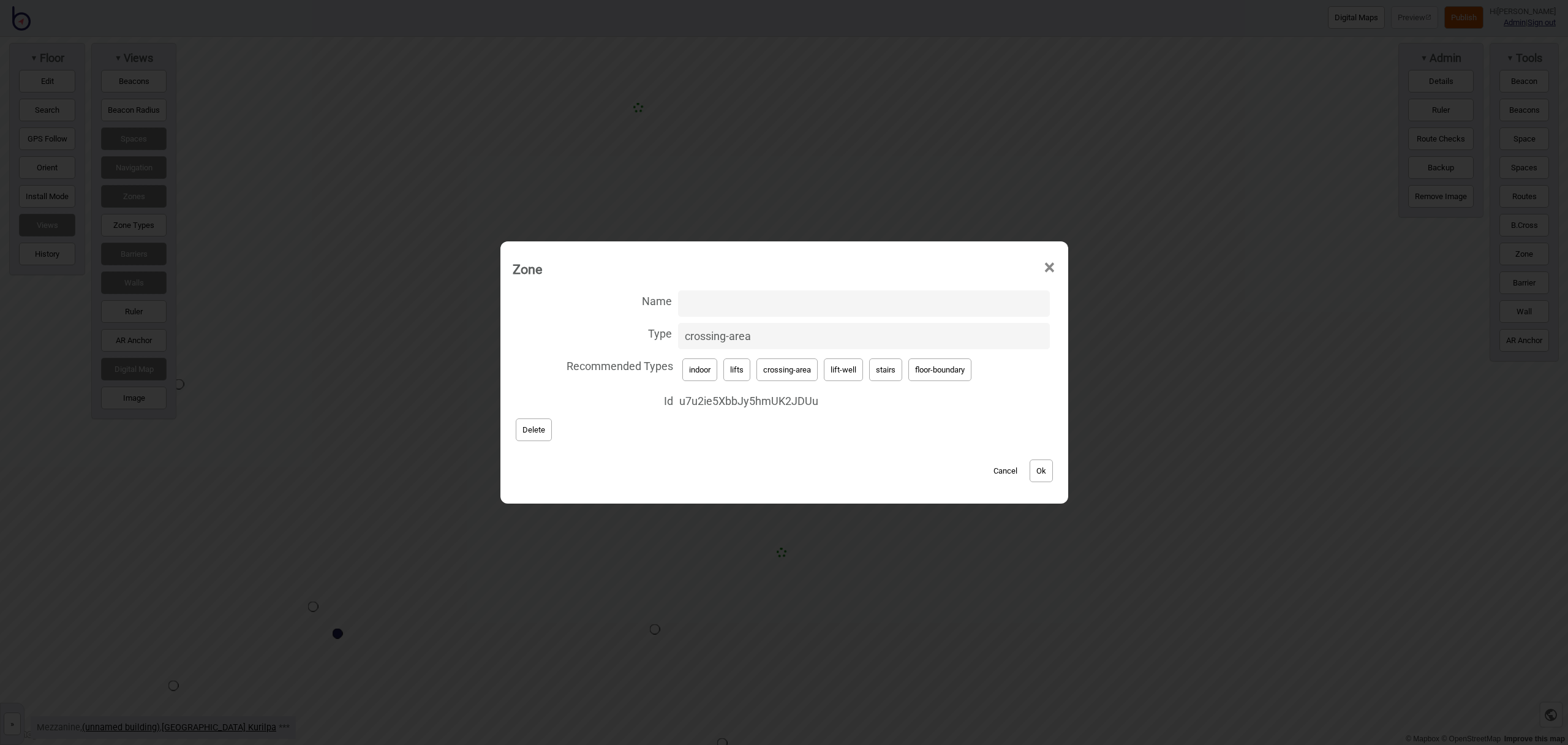
click at [743, 376] on button "lifts" at bounding box center [737, 370] width 27 height 23
type input "lifts"
click at [1048, 477] on button "Ok" at bounding box center [1041, 471] width 23 height 23
click at [1047, 471] on button "Ok" at bounding box center [1041, 471] width 23 height 23
click at [847, 379] on button "lift-well" at bounding box center [843, 370] width 39 height 23
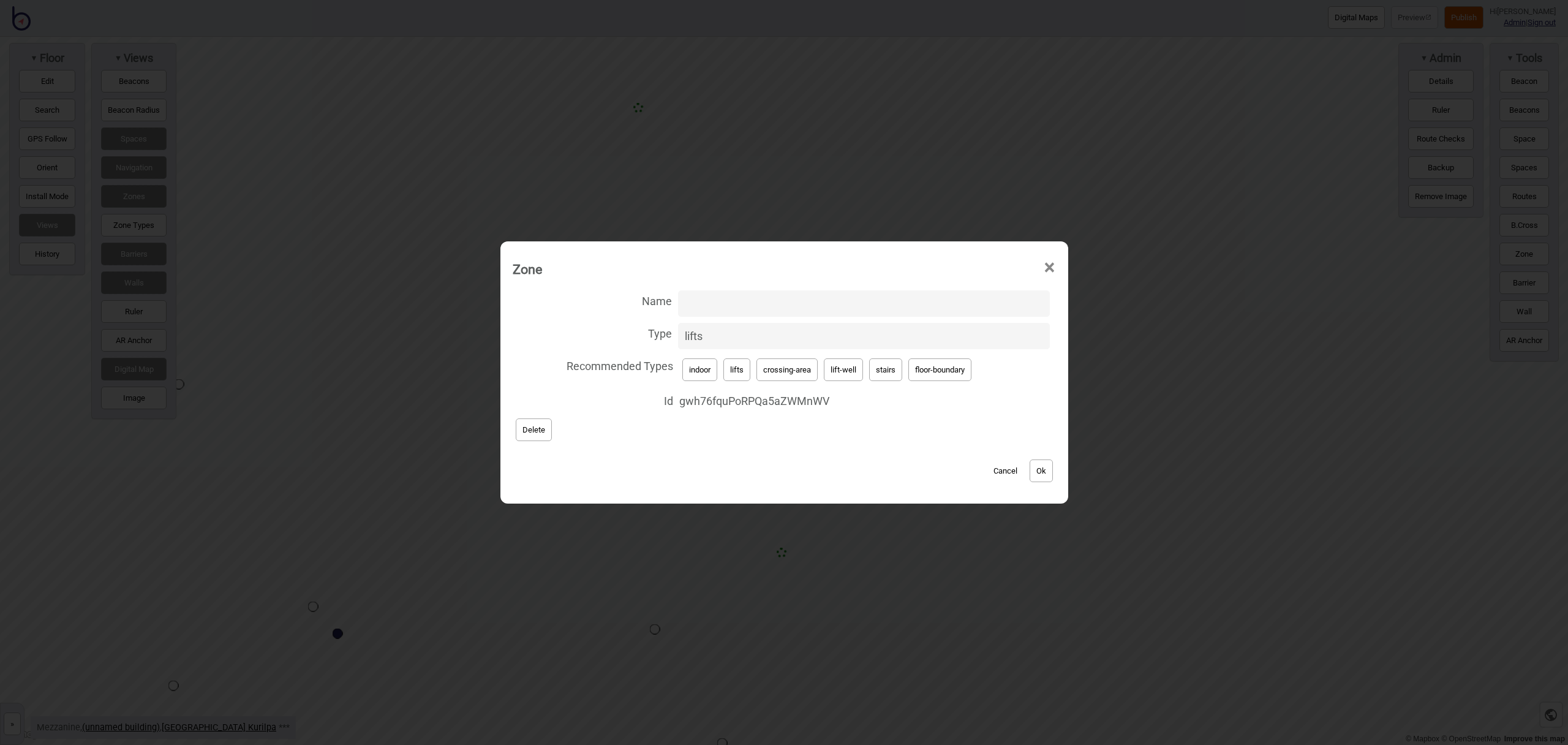
type input "lift-well"
click at [766, 302] on input "Name" at bounding box center [864, 304] width 372 height 27
type input "Lift A"
click at [1050, 473] on button "Ok" at bounding box center [1041, 471] width 23 height 23
click at [1038, 466] on button "Ok" at bounding box center [1041, 471] width 23 height 23
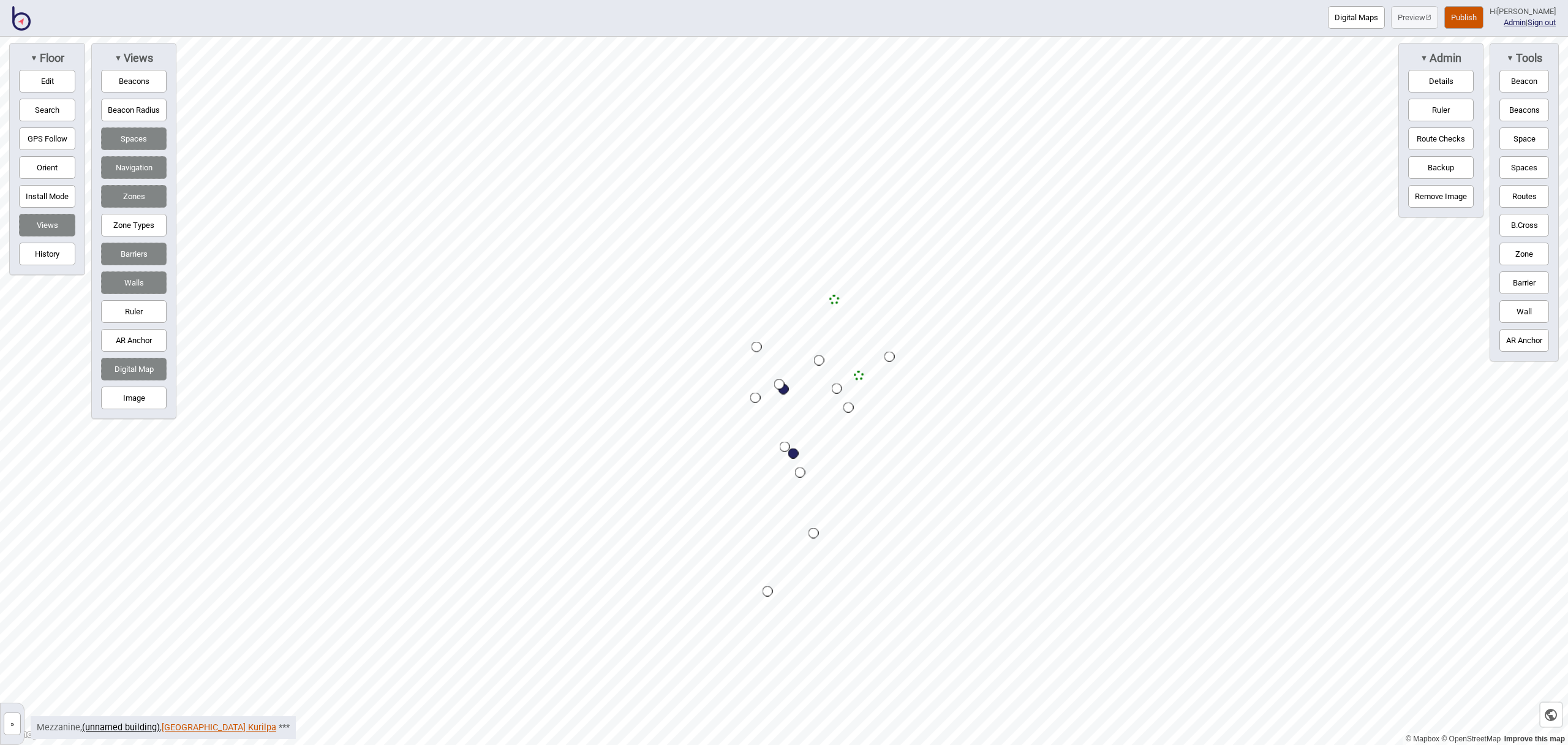
click at [236, 727] on link "Queensland Museum Kurilpa" at bounding box center [219, 728] width 115 height 11
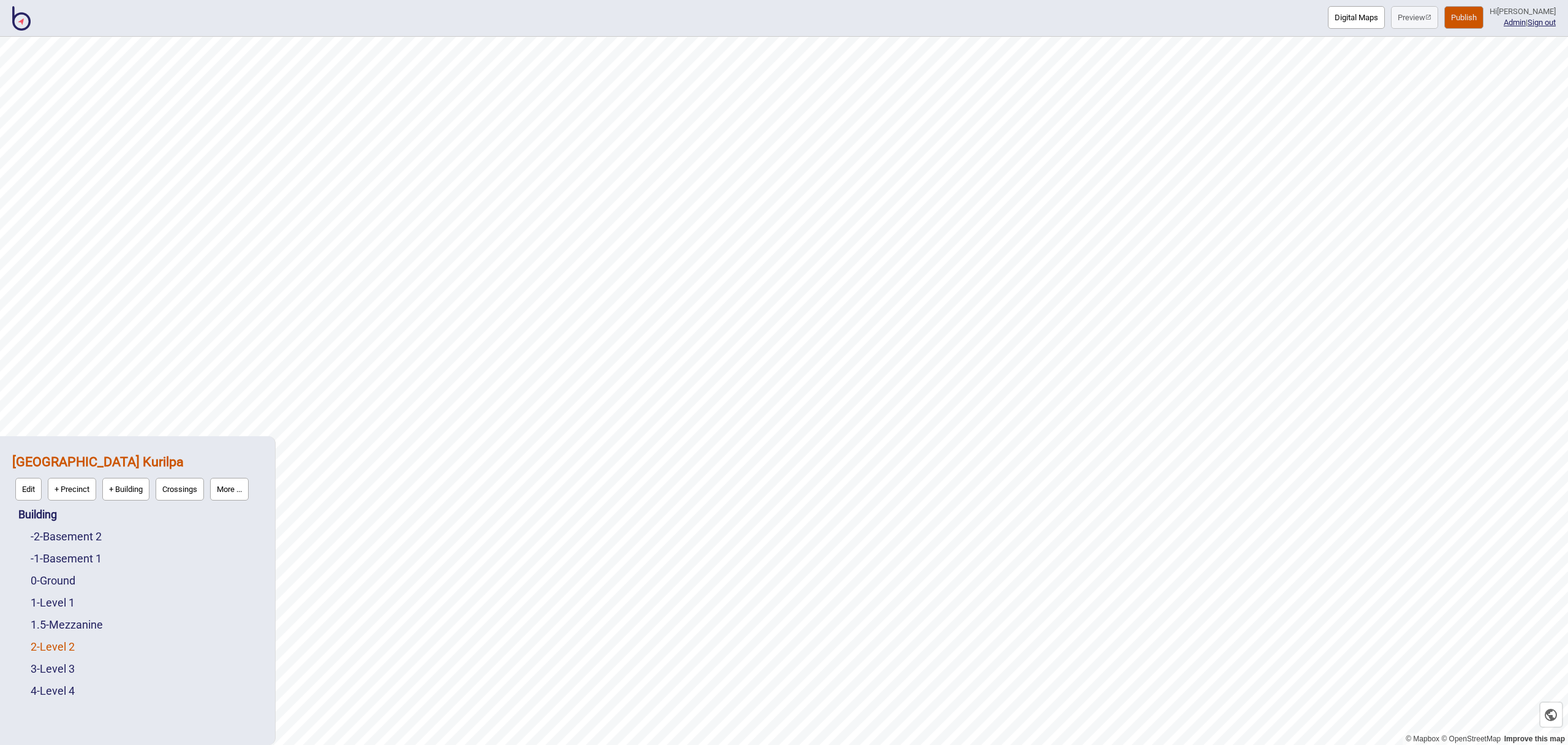
click at [66, 641] on link "2 - Level 2" at bounding box center [52, 647] width 44 height 13
click at [50, 643] on button "Edit" at bounding box center [47, 644] width 27 height 23
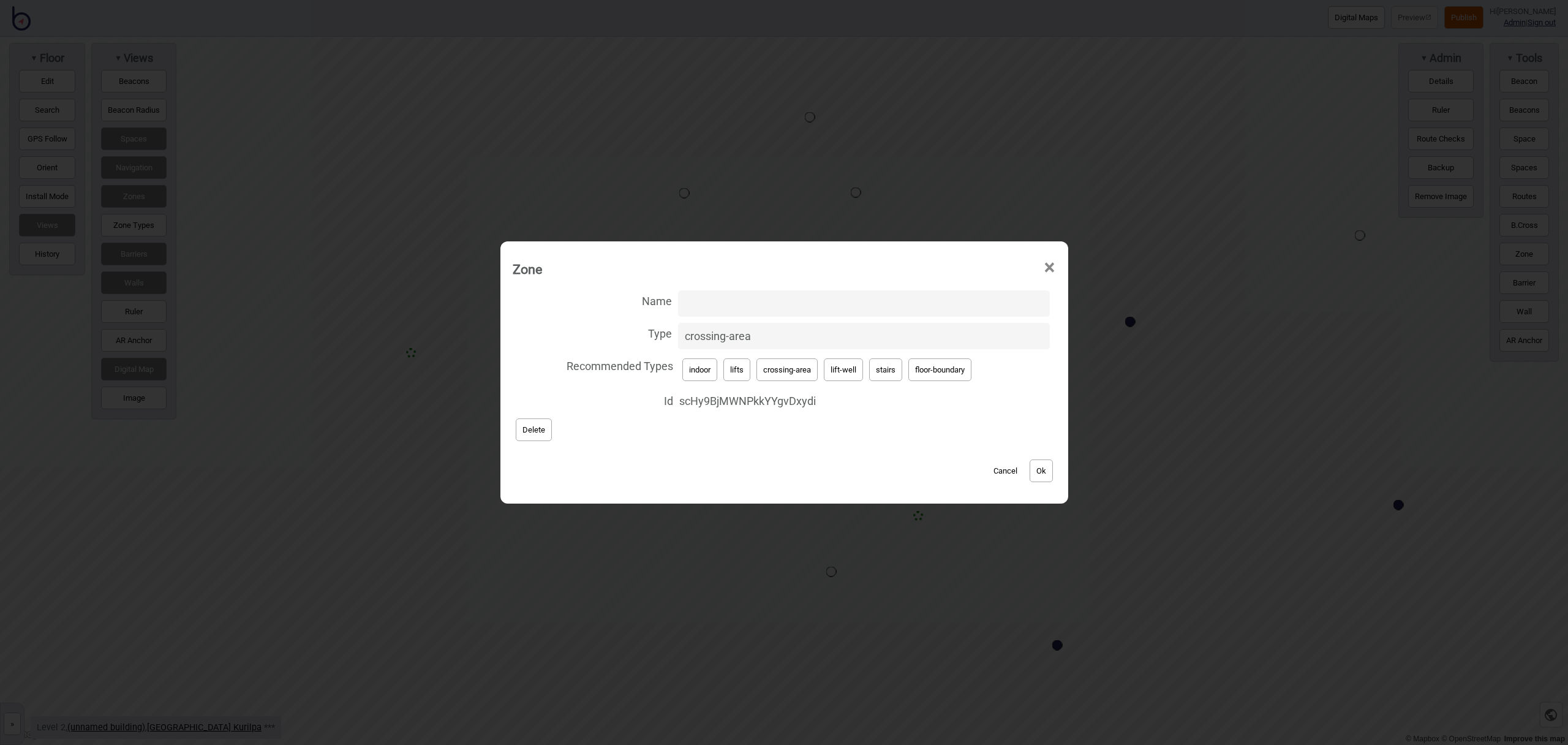
click at [737, 363] on button "lifts" at bounding box center [737, 370] width 27 height 23
type input "lifts"
click at [1046, 478] on button "Ok" at bounding box center [1041, 471] width 23 height 23
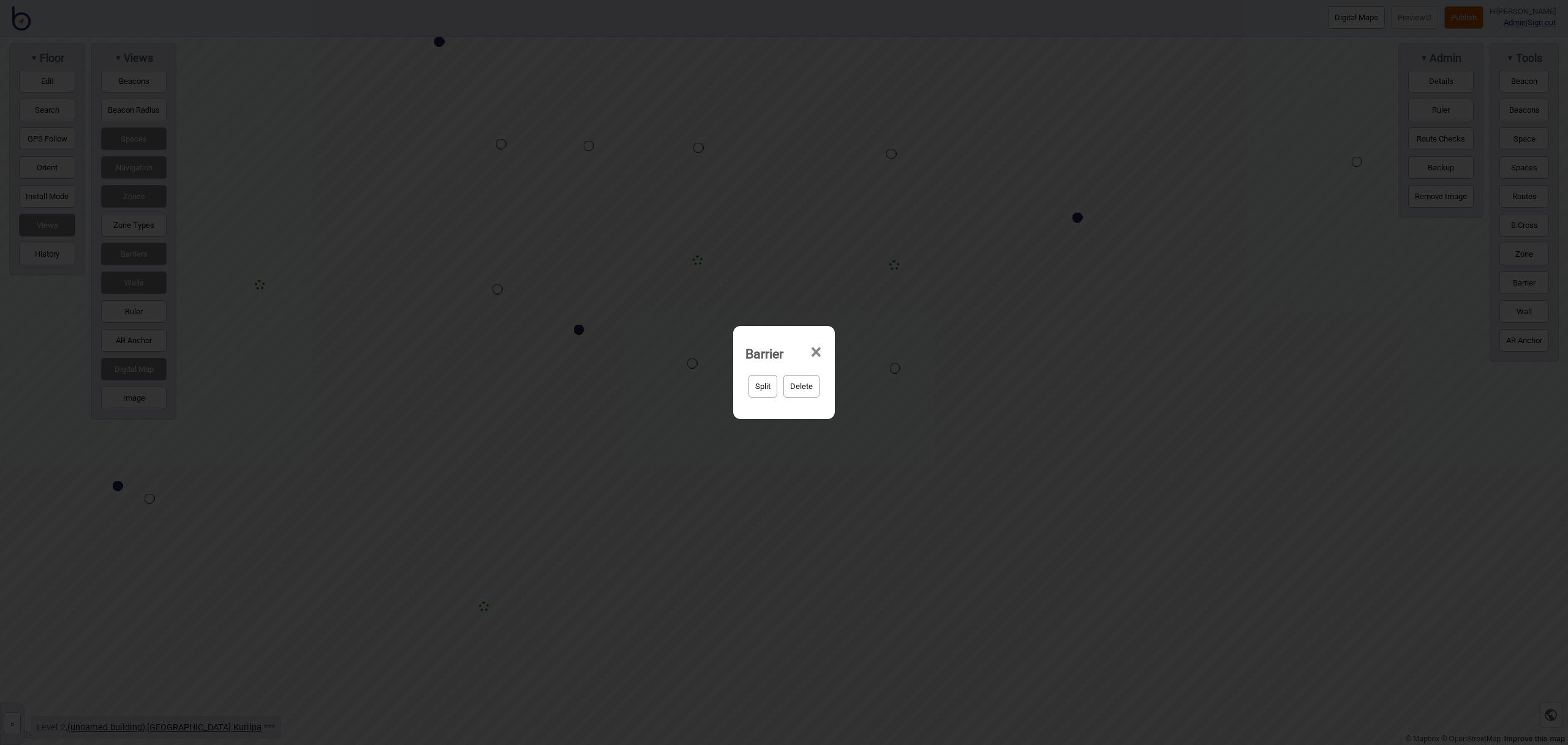
click at [818, 352] on span "×" at bounding box center [816, 352] width 13 height 41
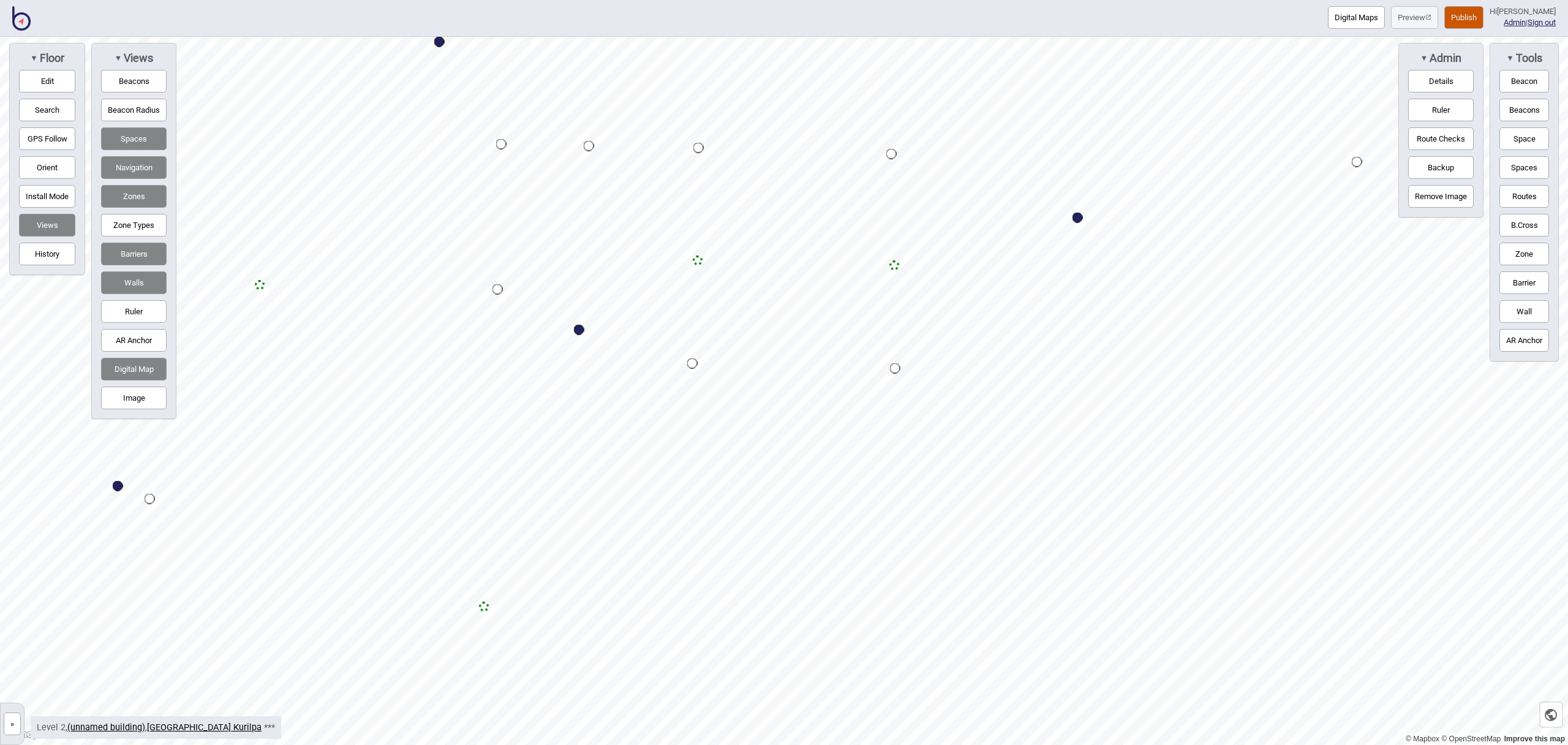
click at [131, 251] on button "Barriers" at bounding box center [133, 254] width 66 height 23
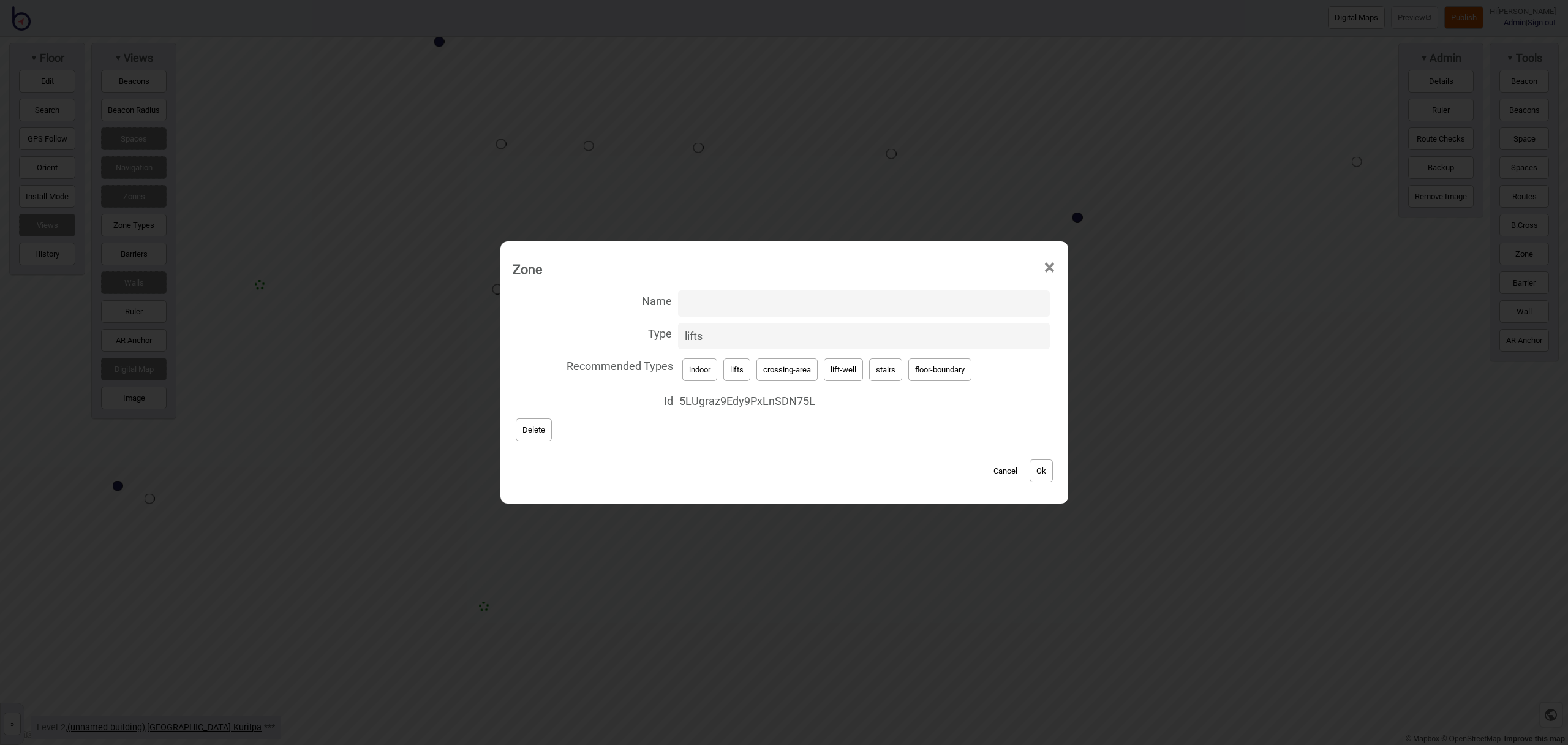
click at [530, 425] on button "Delete" at bounding box center [534, 430] width 36 height 23
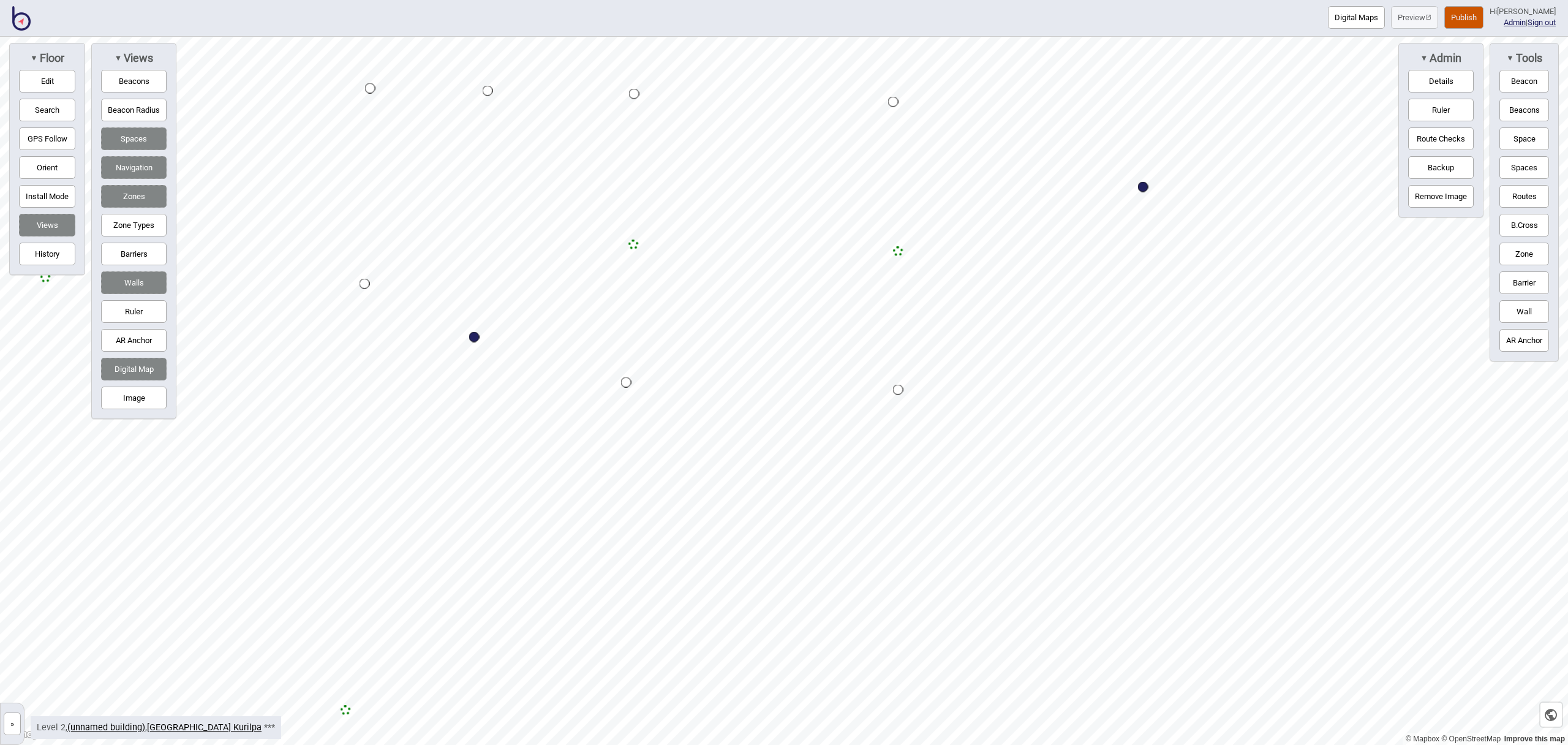
click at [133, 259] on button "Barriers" at bounding box center [133, 254] width 66 height 23
drag, startPoint x: 1523, startPoint y: 248, endPoint x: 1504, endPoint y: 249, distance: 19.0
click at [1522, 248] on button "Zone" at bounding box center [1524, 254] width 50 height 23
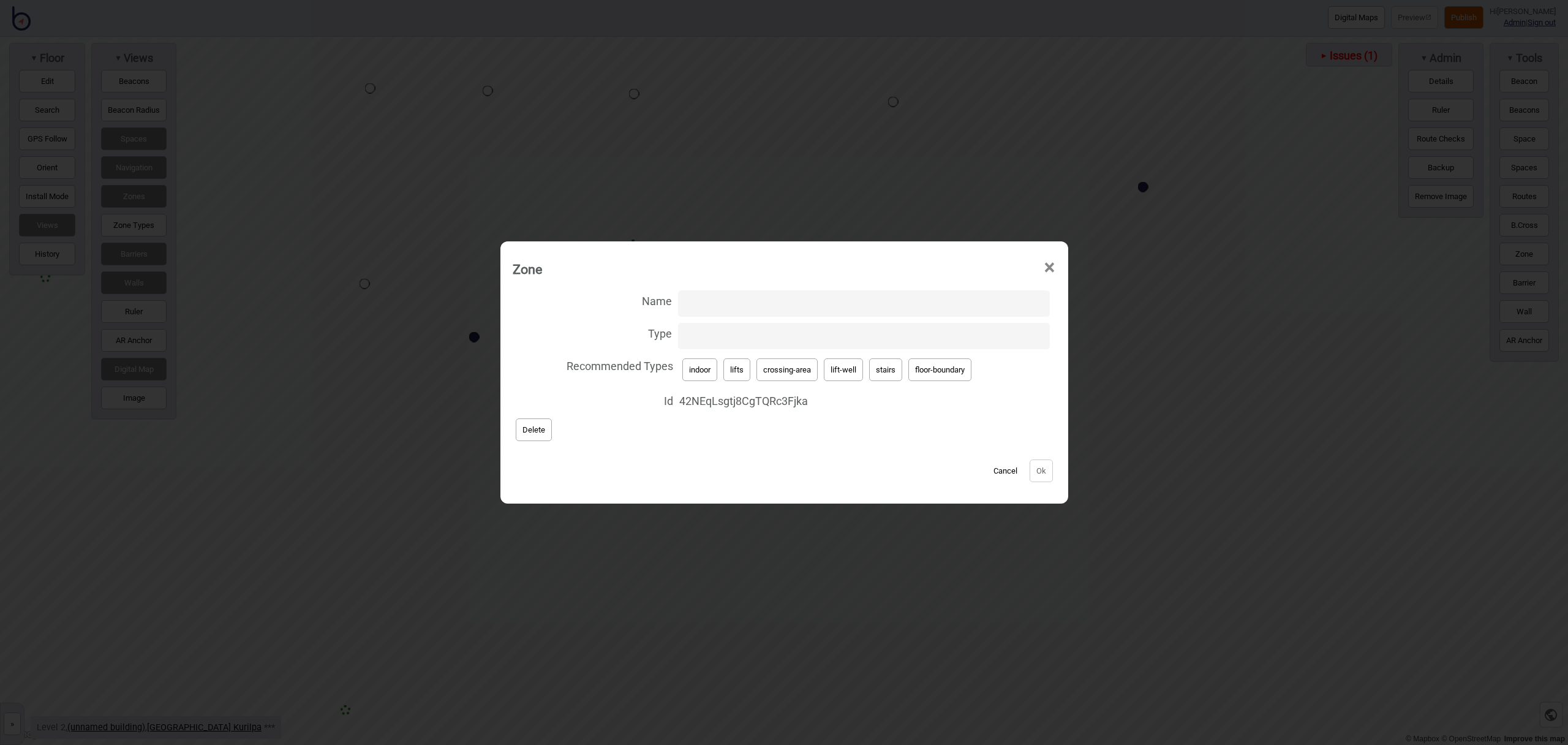
click at [833, 368] on button "lift-well" at bounding box center [843, 370] width 39 height 23
type input "lift-well"
click at [763, 305] on input "Name" at bounding box center [864, 304] width 372 height 27
type input "Lift A"
click at [1044, 461] on button "Ok" at bounding box center [1041, 471] width 23 height 23
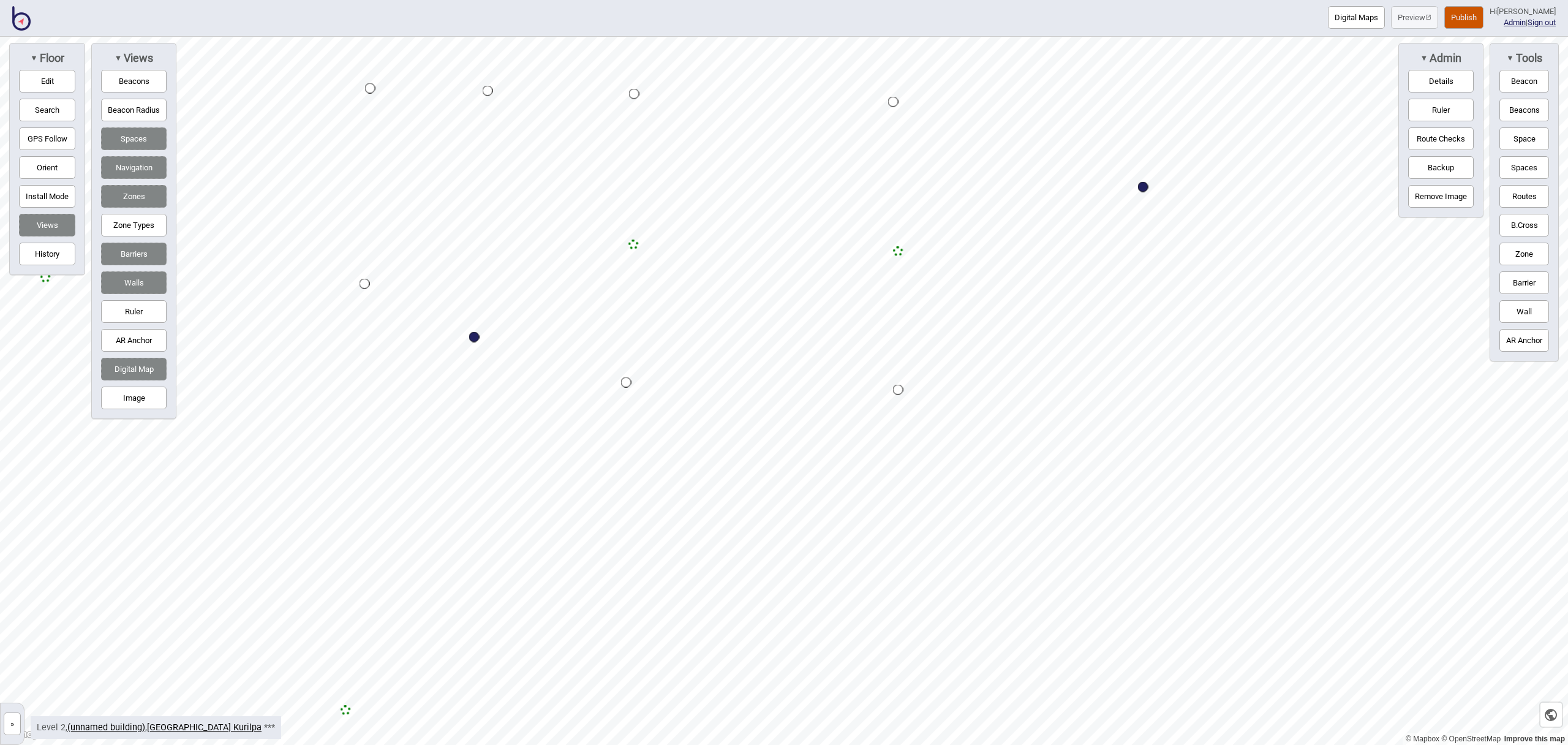
click at [1530, 258] on button "Zone" at bounding box center [1524, 254] width 50 height 23
click at [827, 414] on div "Map marker" at bounding box center [827, 414] width 19 height 19
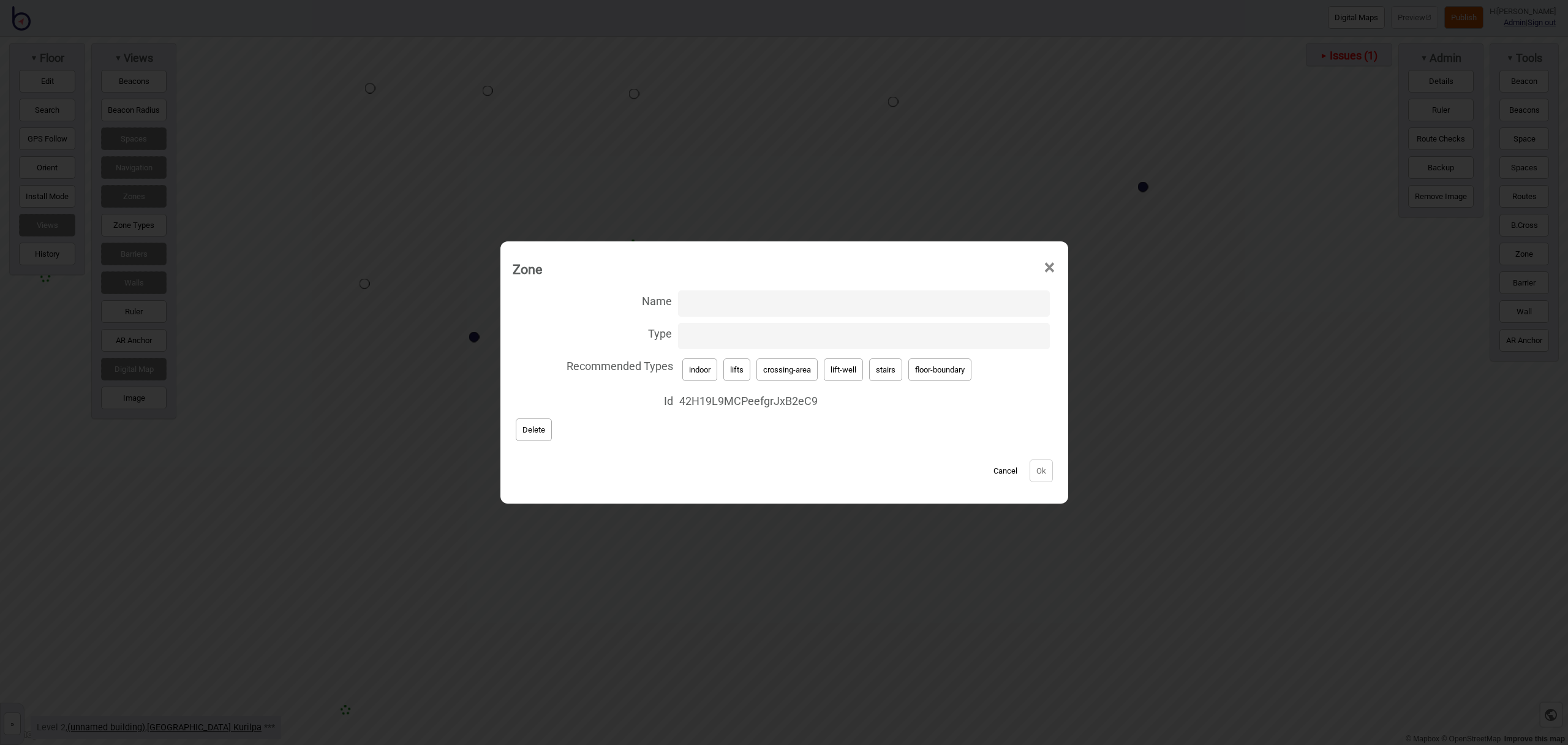
click at [721, 305] on input "Name" at bounding box center [864, 304] width 372 height 27
type input "Lift B"
click at [853, 363] on button "lift-well" at bounding box center [843, 370] width 39 height 23
type input "lift-well"
click at [1052, 476] on button "Ok" at bounding box center [1041, 471] width 23 height 23
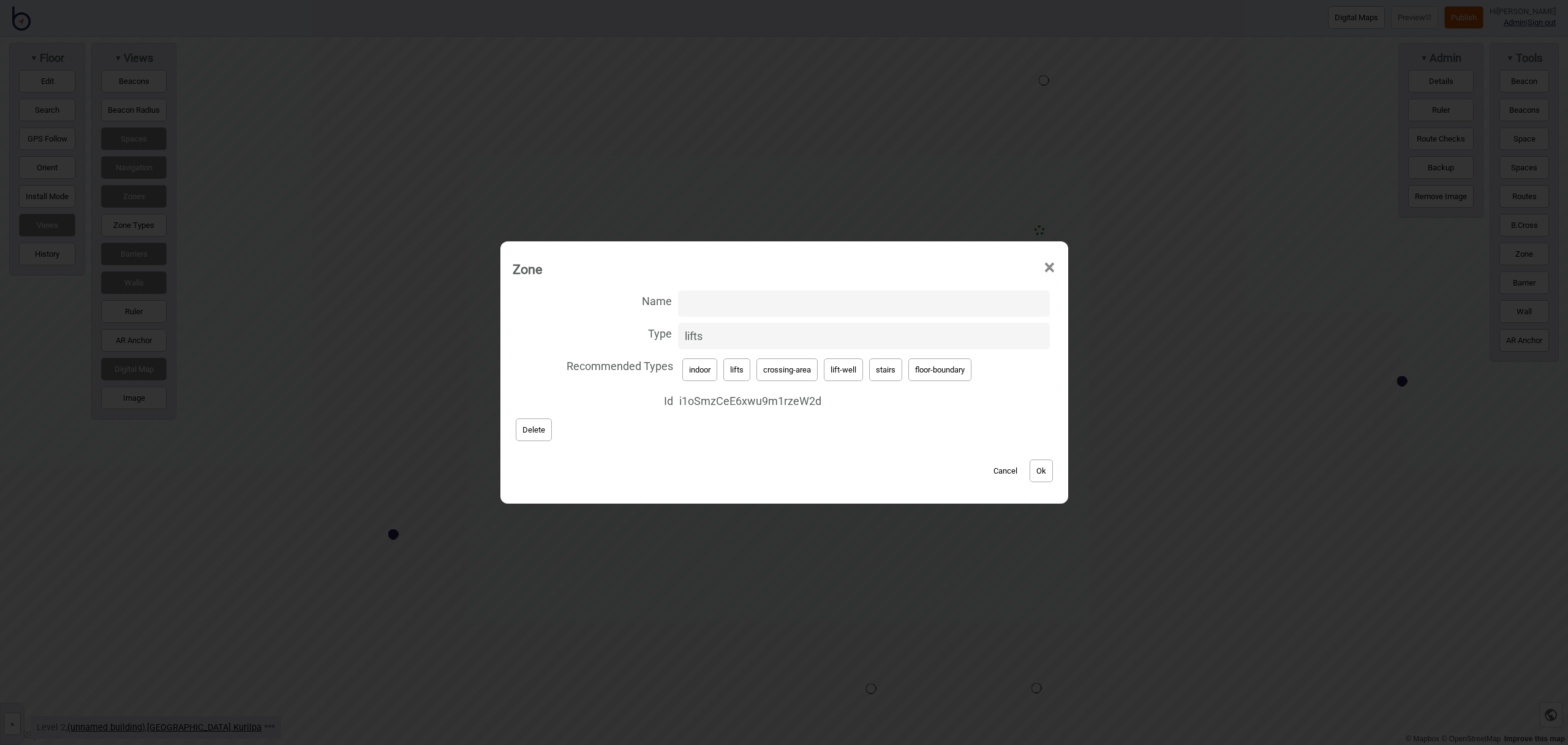
click at [841, 371] on button "lift-well" at bounding box center [843, 370] width 39 height 23
type input "lift-well"
click at [743, 305] on input "Name" at bounding box center [864, 304] width 372 height 27
type input "Car Park Lift"
click at [1044, 474] on button "Ok" at bounding box center [1041, 471] width 23 height 23
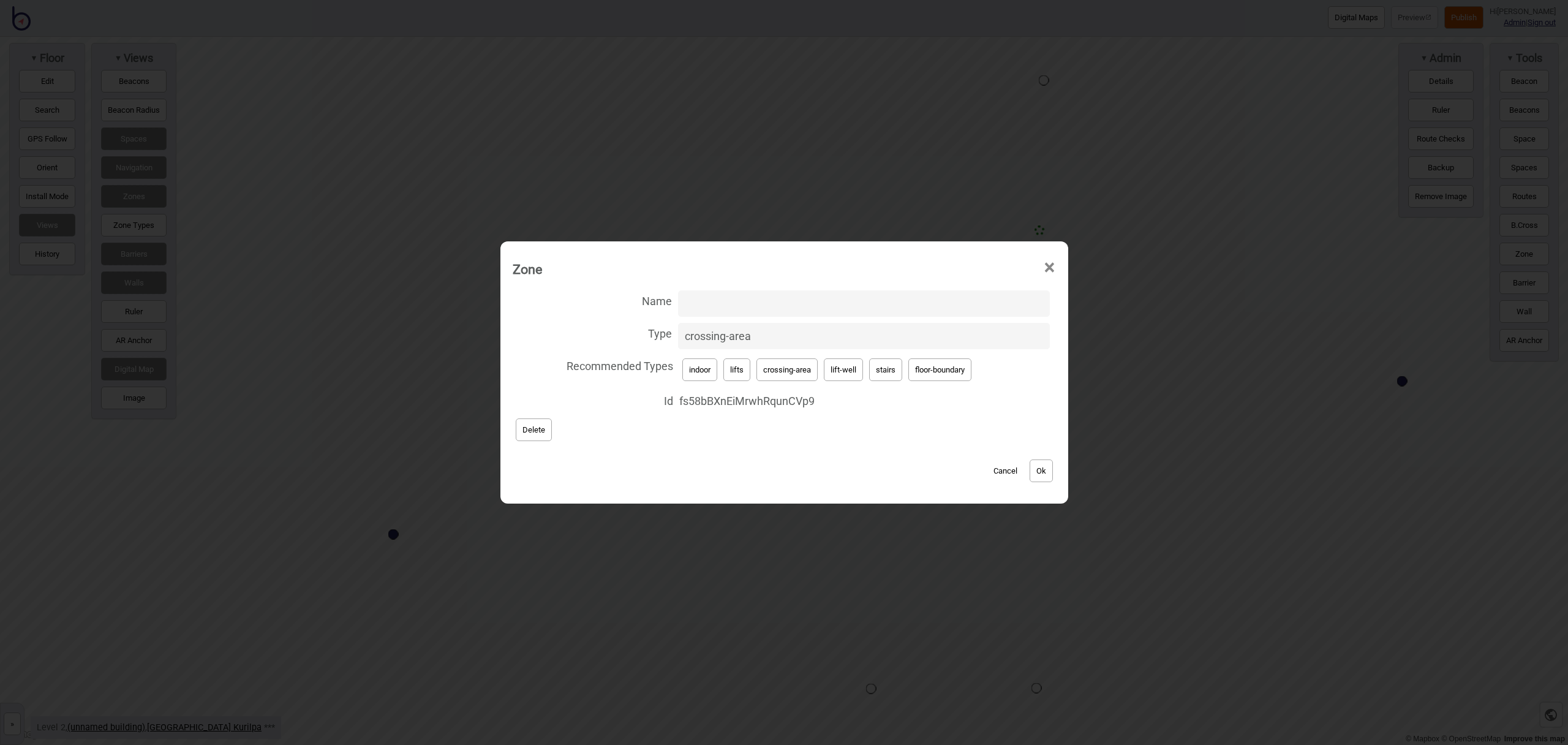
click at [739, 369] on button "lifts" at bounding box center [737, 370] width 27 height 23
type input "lifts"
click at [1040, 471] on button "Ok" at bounding box center [1041, 471] width 23 height 23
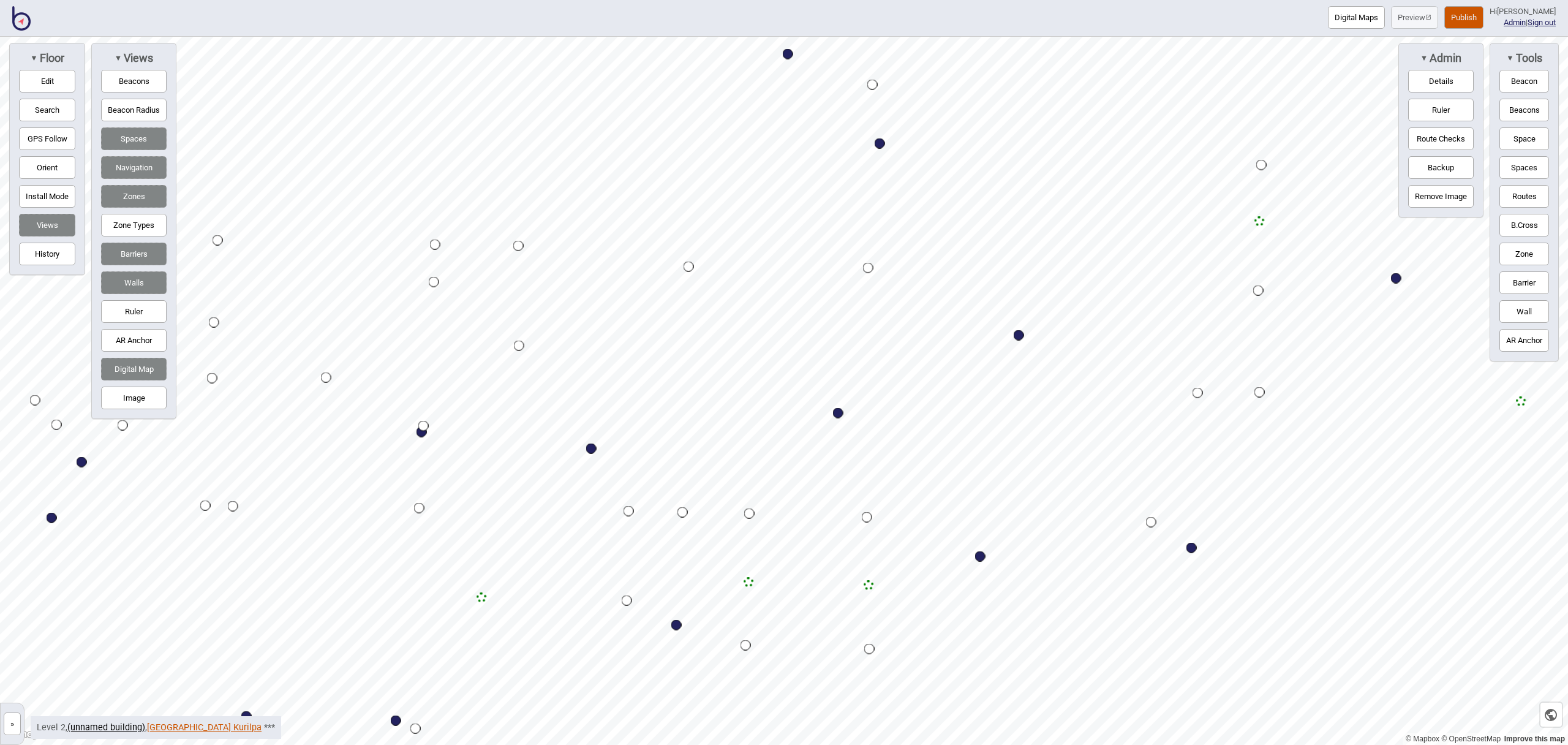
click at [215, 726] on link "Queensland Museum Kurilpa" at bounding box center [204, 728] width 115 height 11
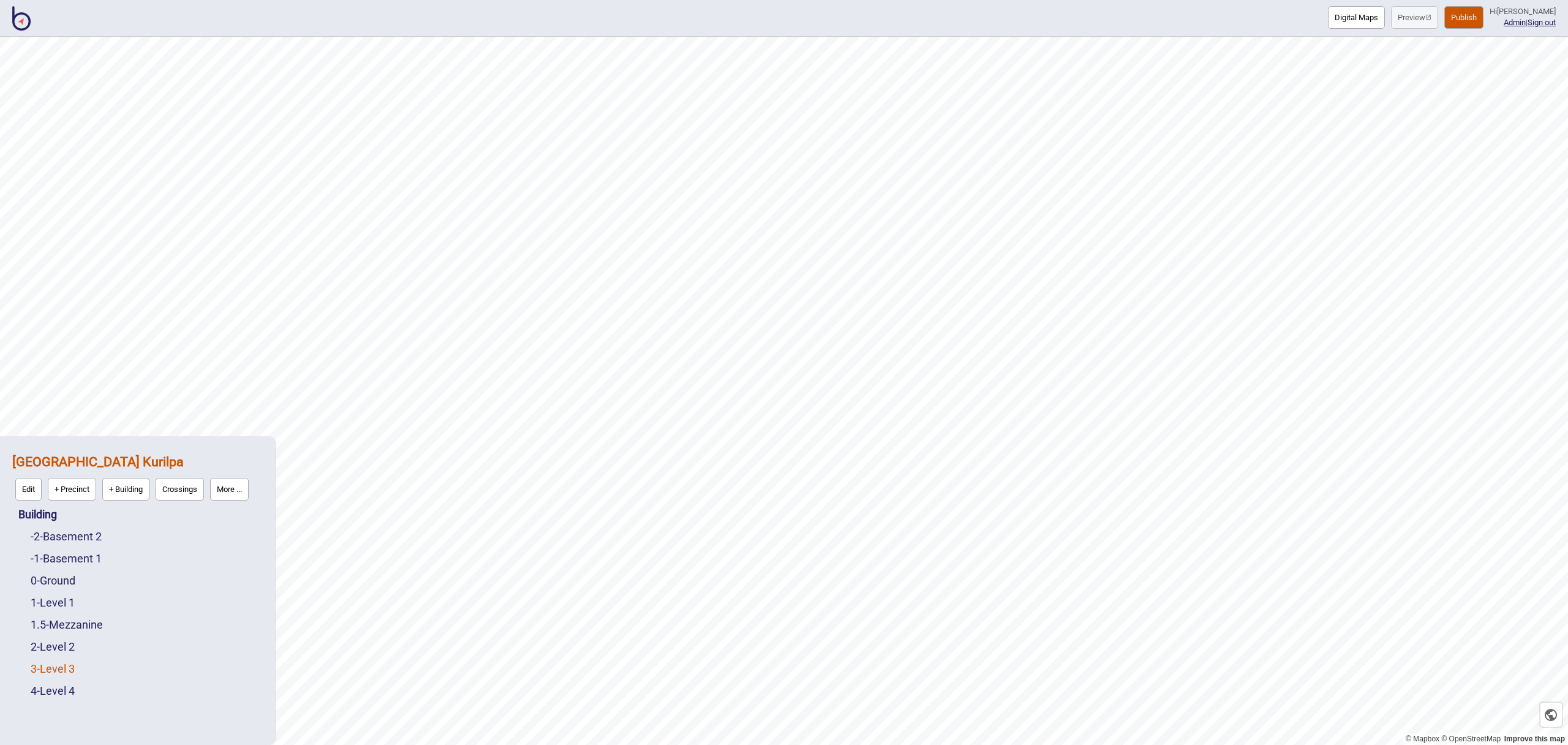
click at [60, 668] on link "3 - Level 3" at bounding box center [52, 669] width 44 height 13
click at [45, 665] on button "Edit" at bounding box center [47, 666] width 27 height 23
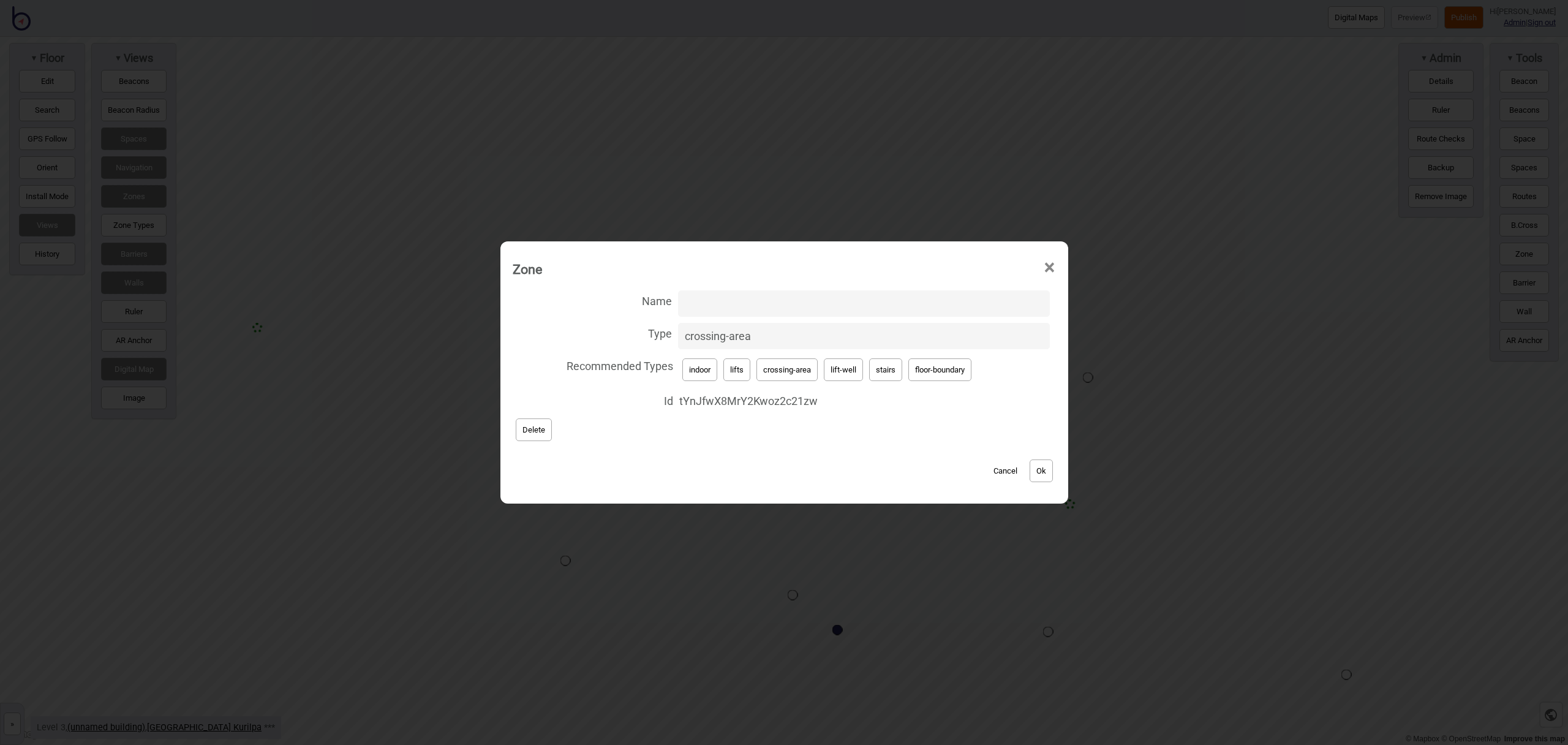
click at [737, 369] on button "lifts" at bounding box center [737, 370] width 27 height 23
type input "lifts"
click at [1046, 478] on button "Ok" at bounding box center [1041, 471] width 23 height 23
click at [539, 431] on button "Delete" at bounding box center [534, 430] width 36 height 23
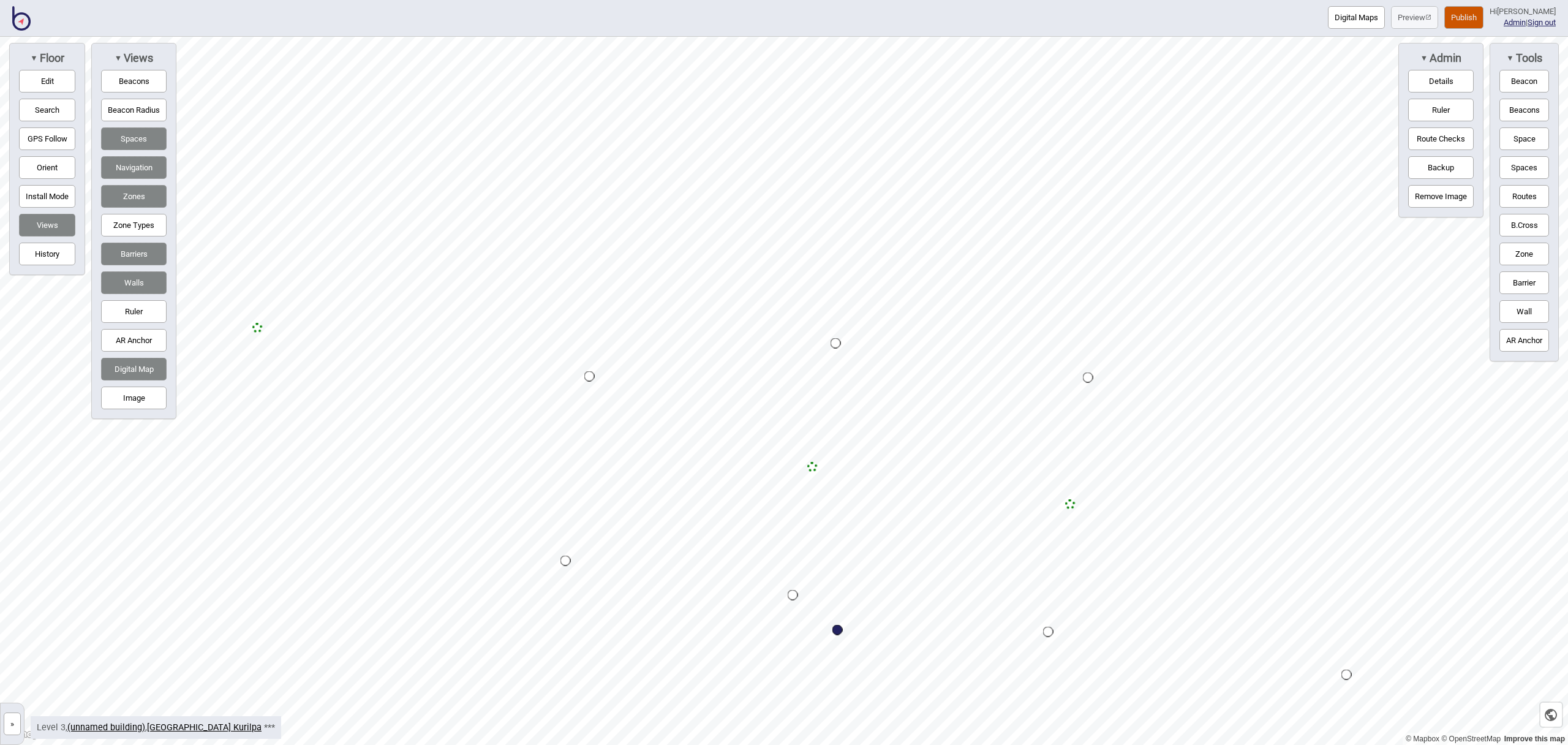
click at [1530, 252] on button "Zone" at bounding box center [1524, 254] width 50 height 23
click at [736, 452] on div "Map marker" at bounding box center [736, 452] width 19 height 19
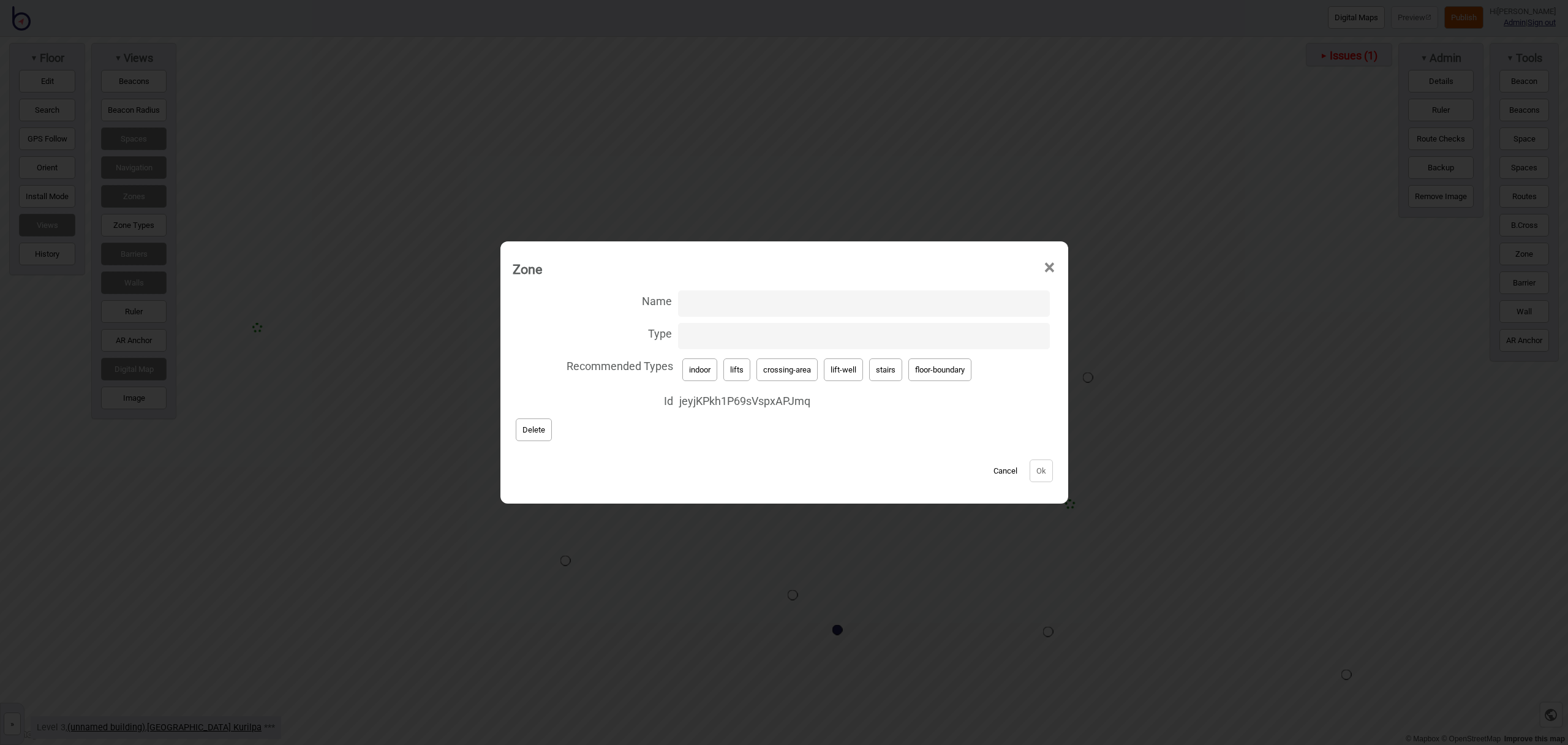
drag, startPoint x: 841, startPoint y: 369, endPoint x: 796, endPoint y: 345, distance: 51.0
click at [841, 369] on button "lift-well" at bounding box center [843, 370] width 39 height 23
type input "lift-well"
click at [745, 305] on input "Name" at bounding box center [864, 304] width 372 height 27
type input "Lift A"
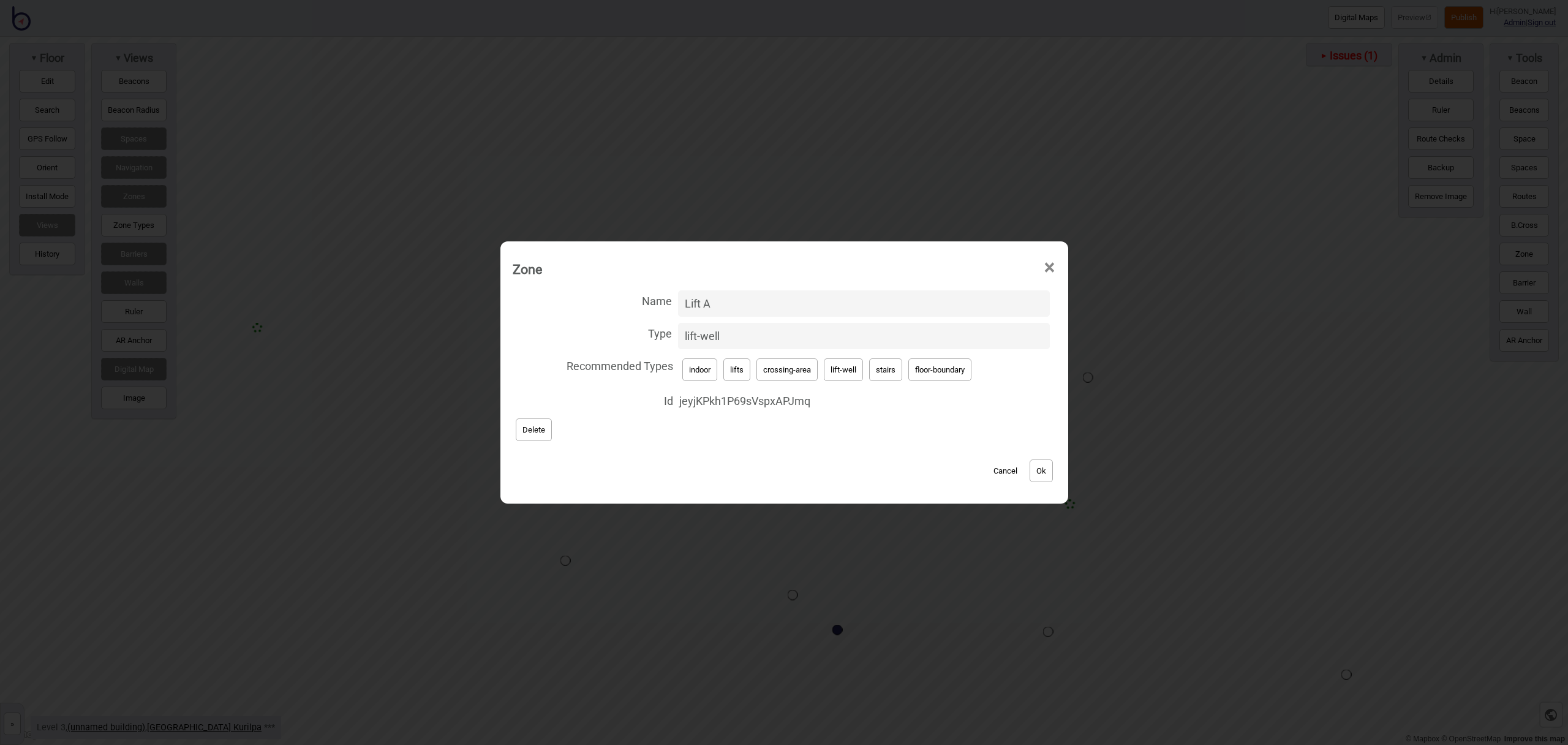
click at [1040, 466] on button "Ok" at bounding box center [1041, 471] width 23 height 23
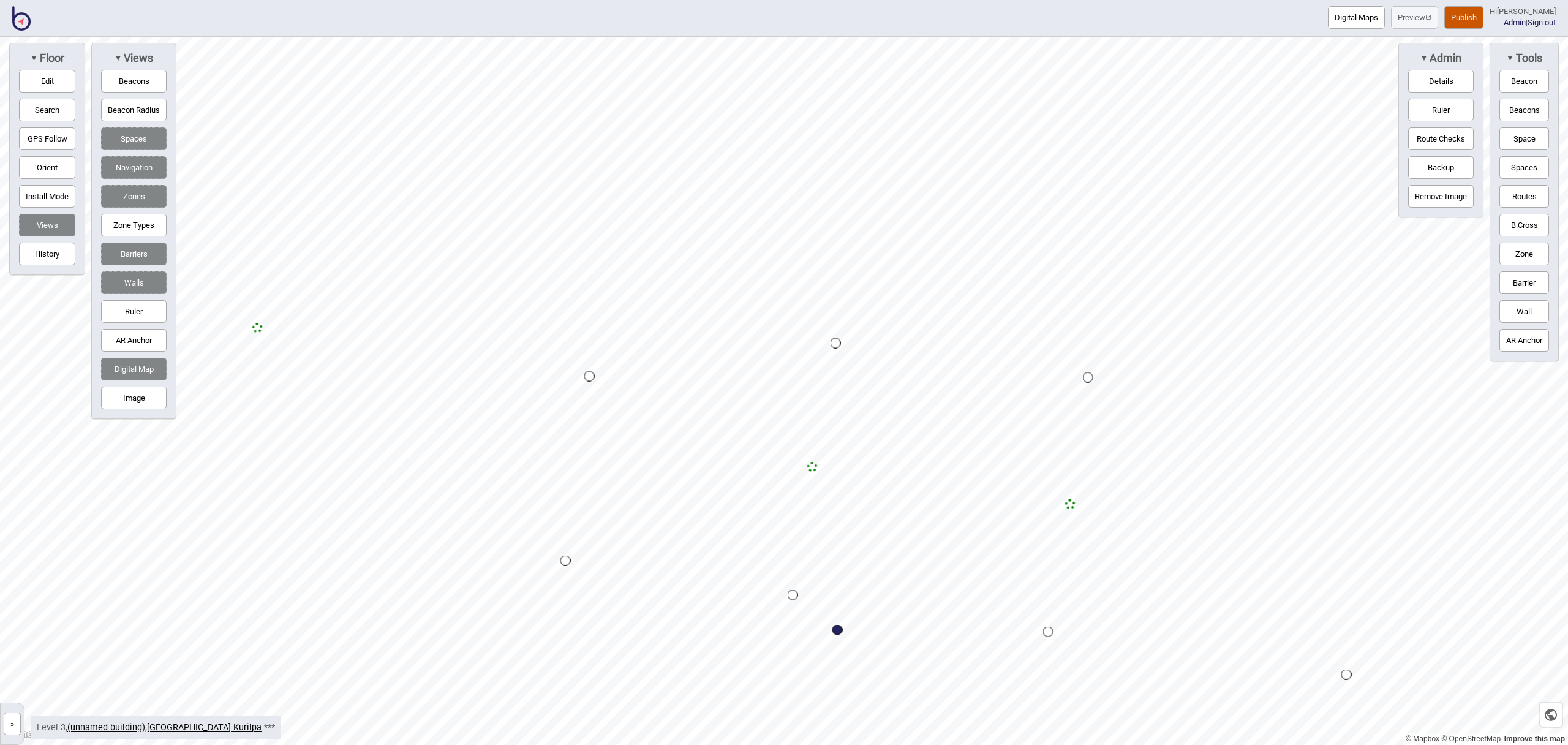
click at [1526, 250] on button "Zone" at bounding box center [1524, 254] width 50 height 23
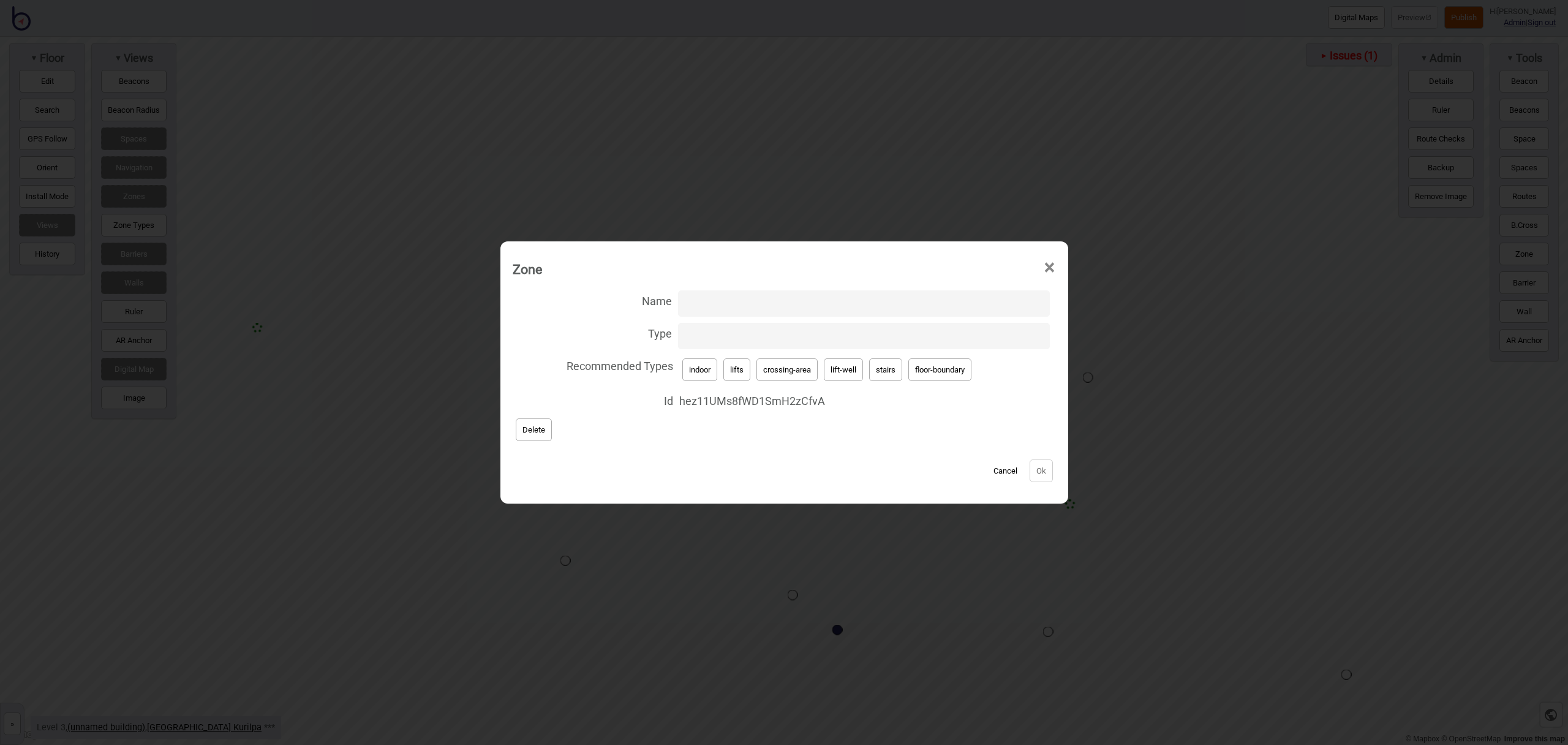
drag, startPoint x: 845, startPoint y: 371, endPoint x: 712, endPoint y: 315, distance: 144.3
click at [845, 371] on button "lift-well" at bounding box center [843, 370] width 39 height 23
type input "lift-well"
click at [711, 308] on input "Name" at bounding box center [864, 304] width 372 height 27
type input "Lift B"
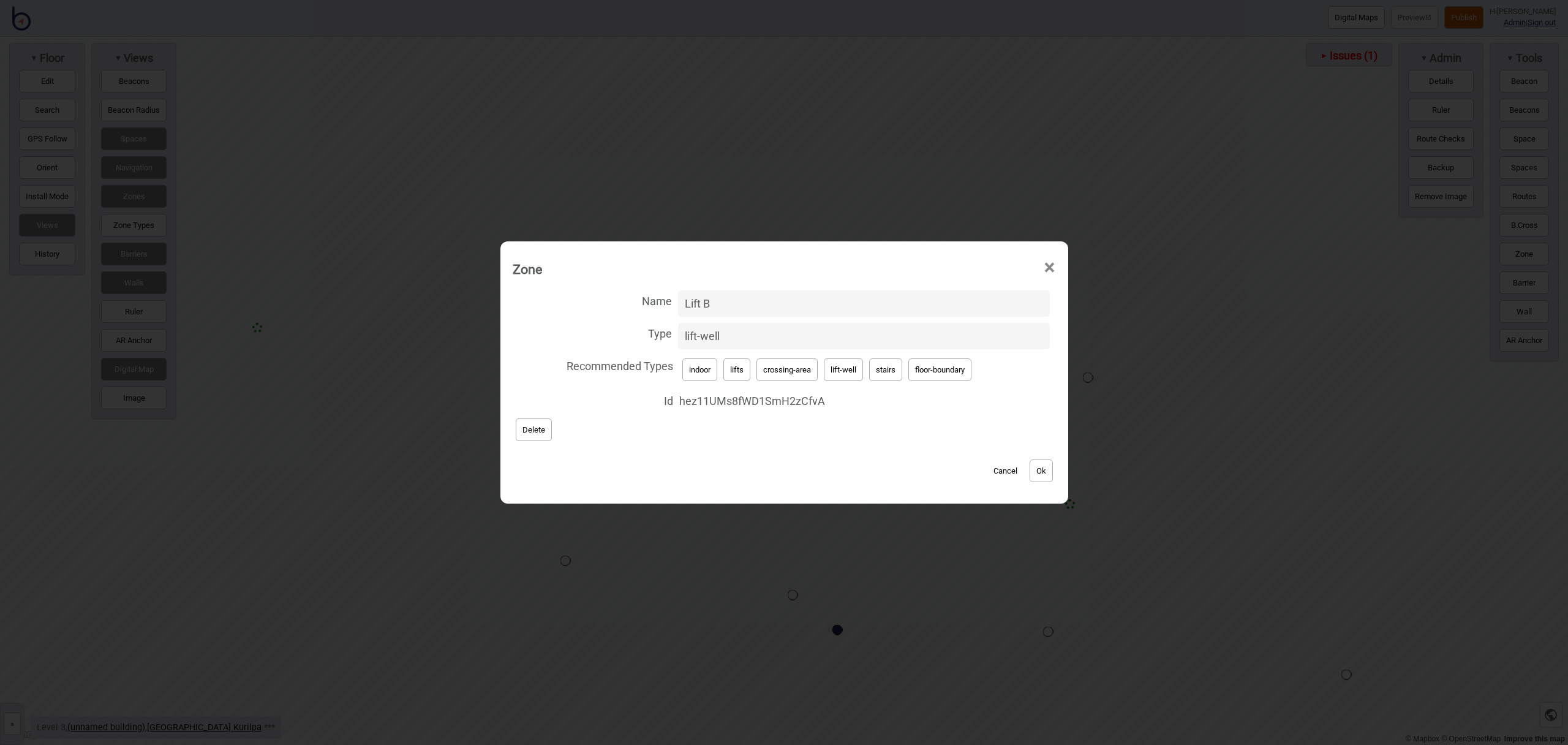
click at [1034, 467] on button "Ok" at bounding box center [1041, 471] width 23 height 23
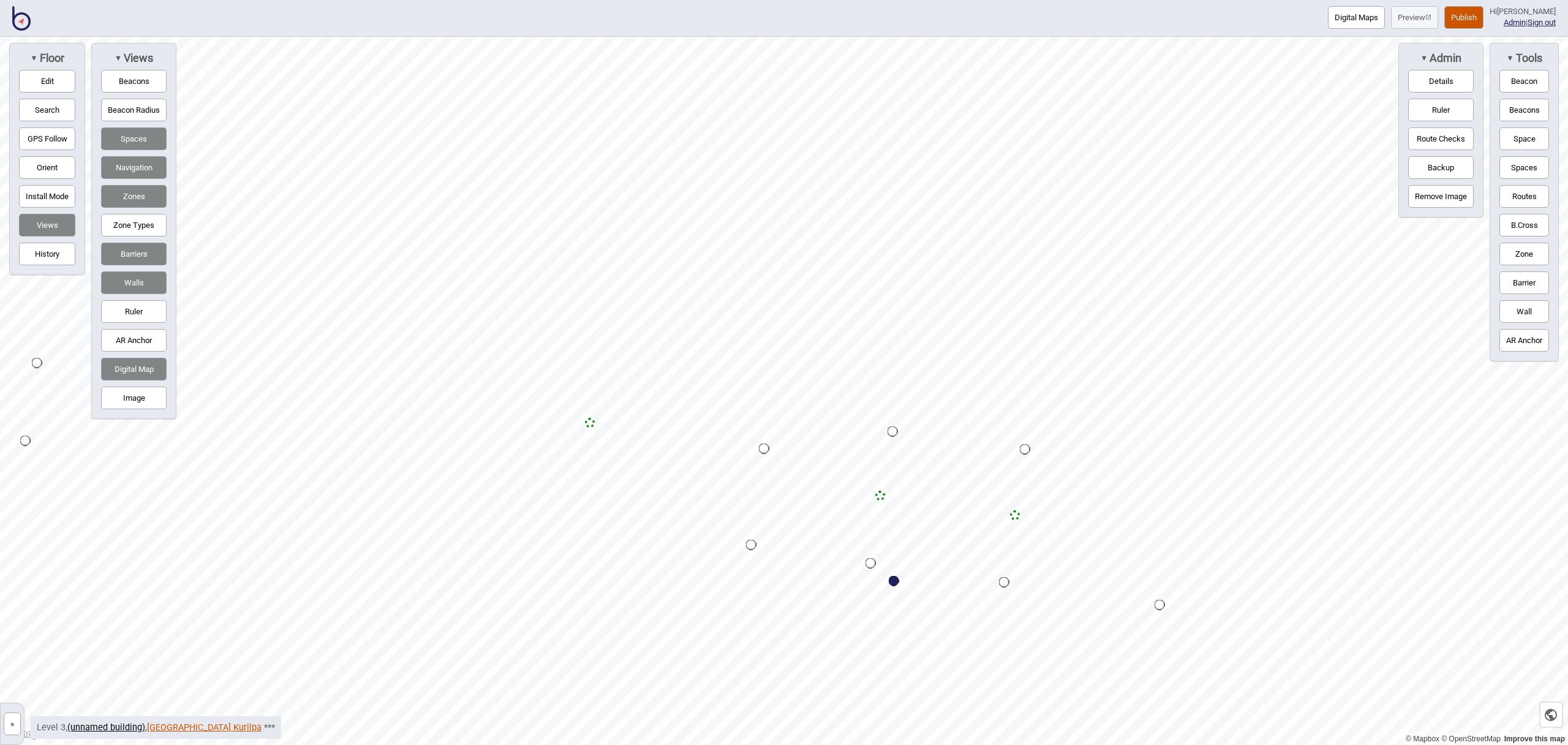
click at [197, 729] on link "Queensland Museum Kurilpa" at bounding box center [204, 728] width 115 height 11
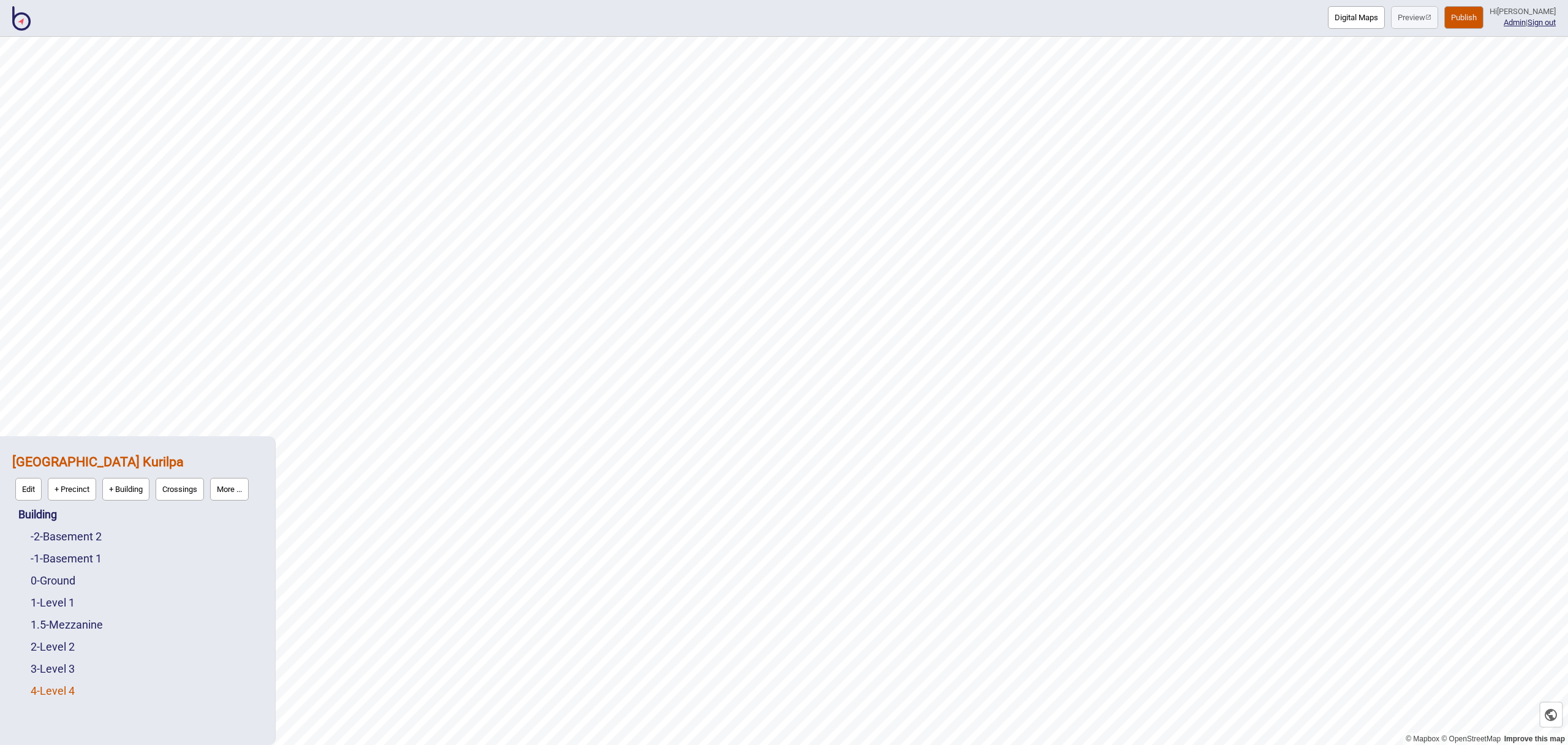
click at [68, 693] on link "4 - Level 4" at bounding box center [52, 691] width 44 height 13
click at [47, 685] on button "Edit" at bounding box center [47, 688] width 27 height 23
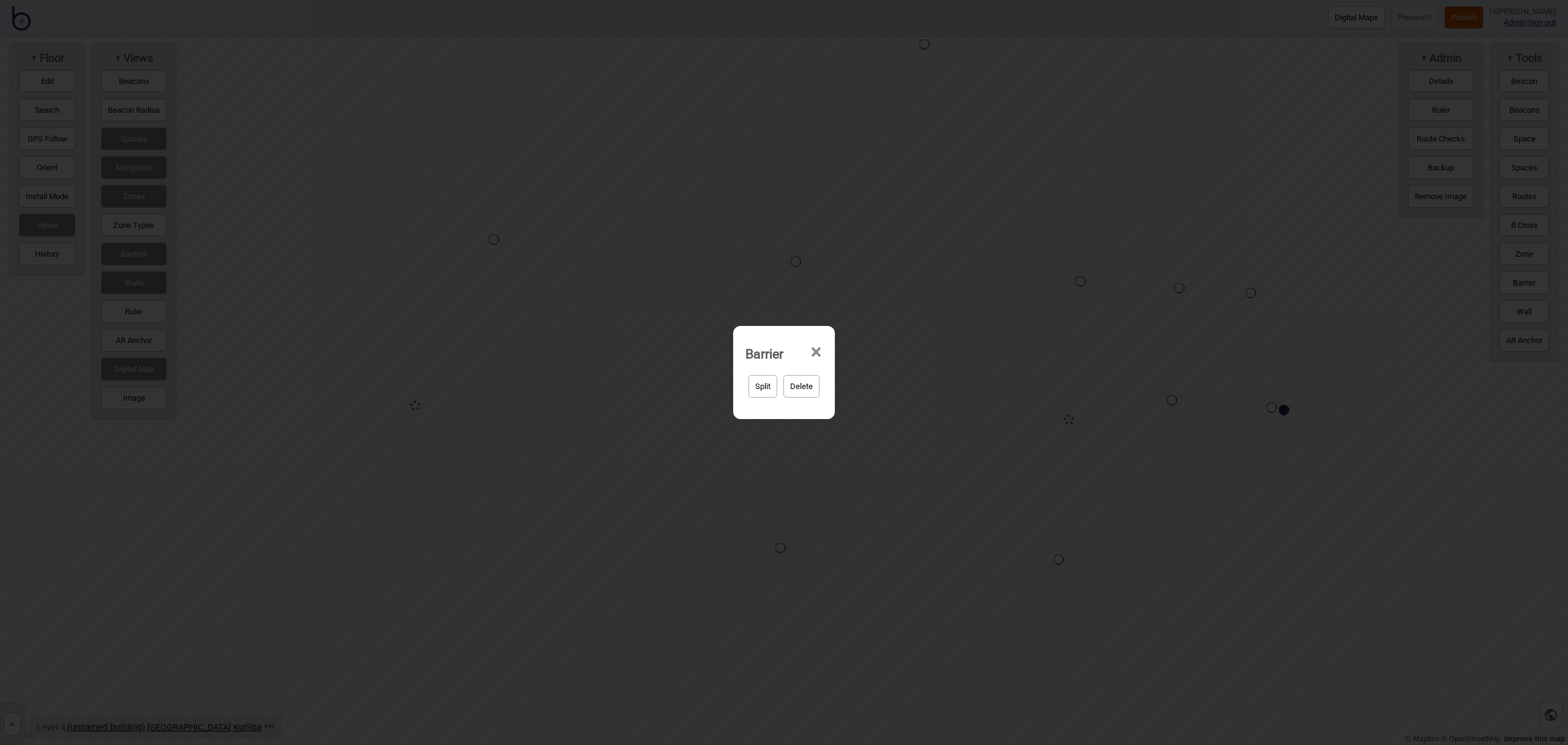
click at [821, 354] on span "×" at bounding box center [816, 352] width 13 height 41
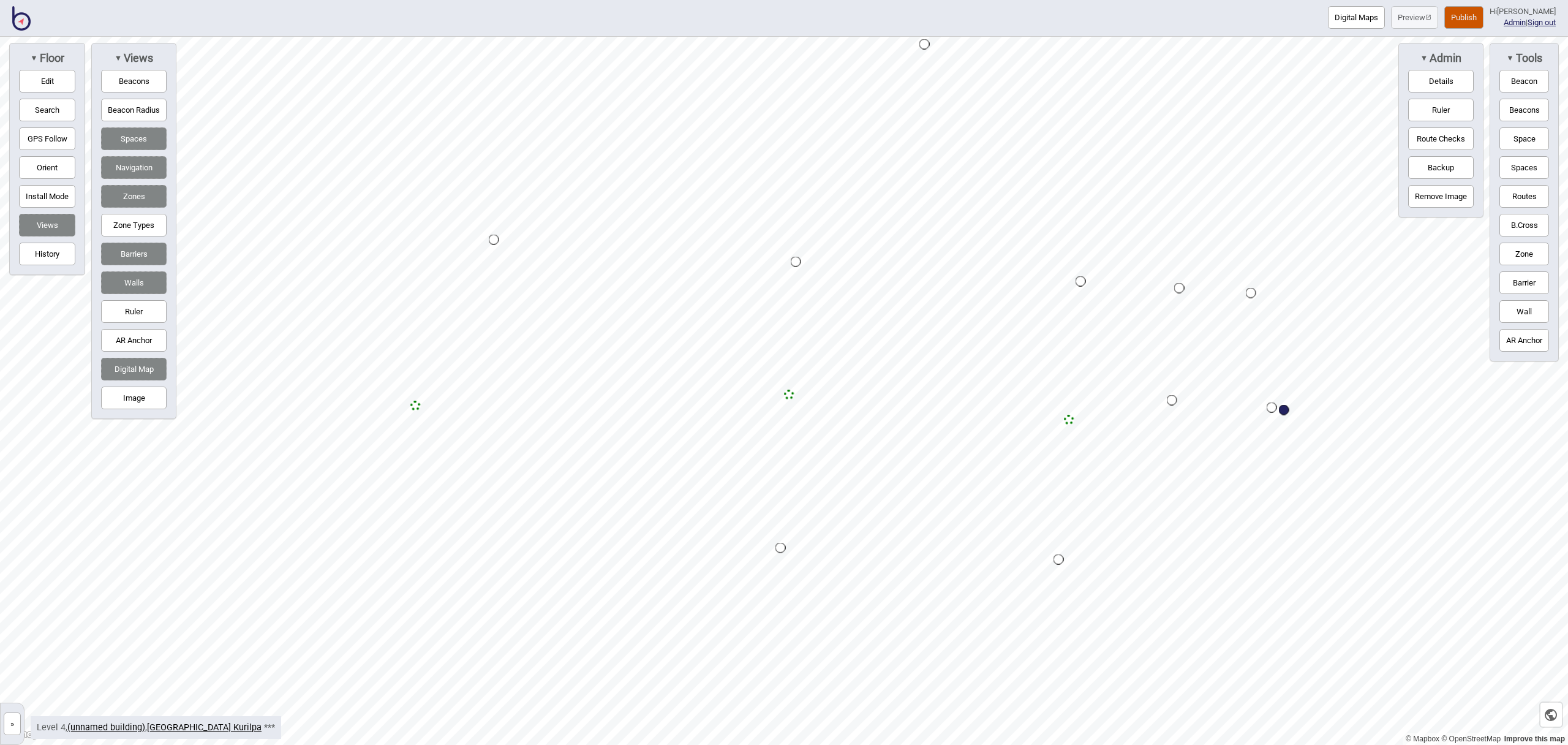
click at [132, 247] on button "Barriers" at bounding box center [133, 254] width 66 height 23
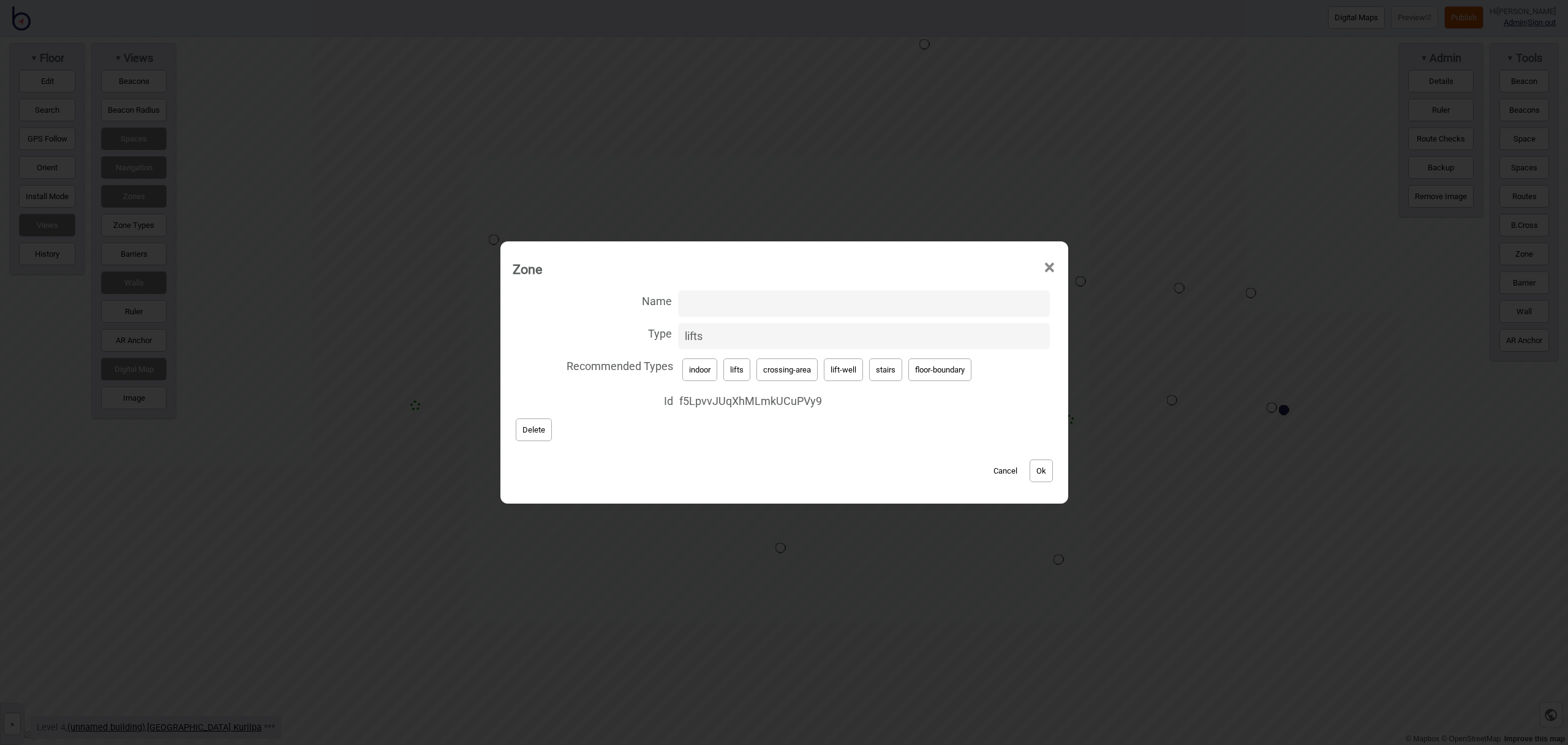
click at [539, 432] on button "Delete" at bounding box center [534, 430] width 36 height 23
click at [736, 371] on button "lifts" at bounding box center [737, 370] width 27 height 23
type input "lifts"
click at [1047, 470] on button "Ok" at bounding box center [1041, 471] width 23 height 23
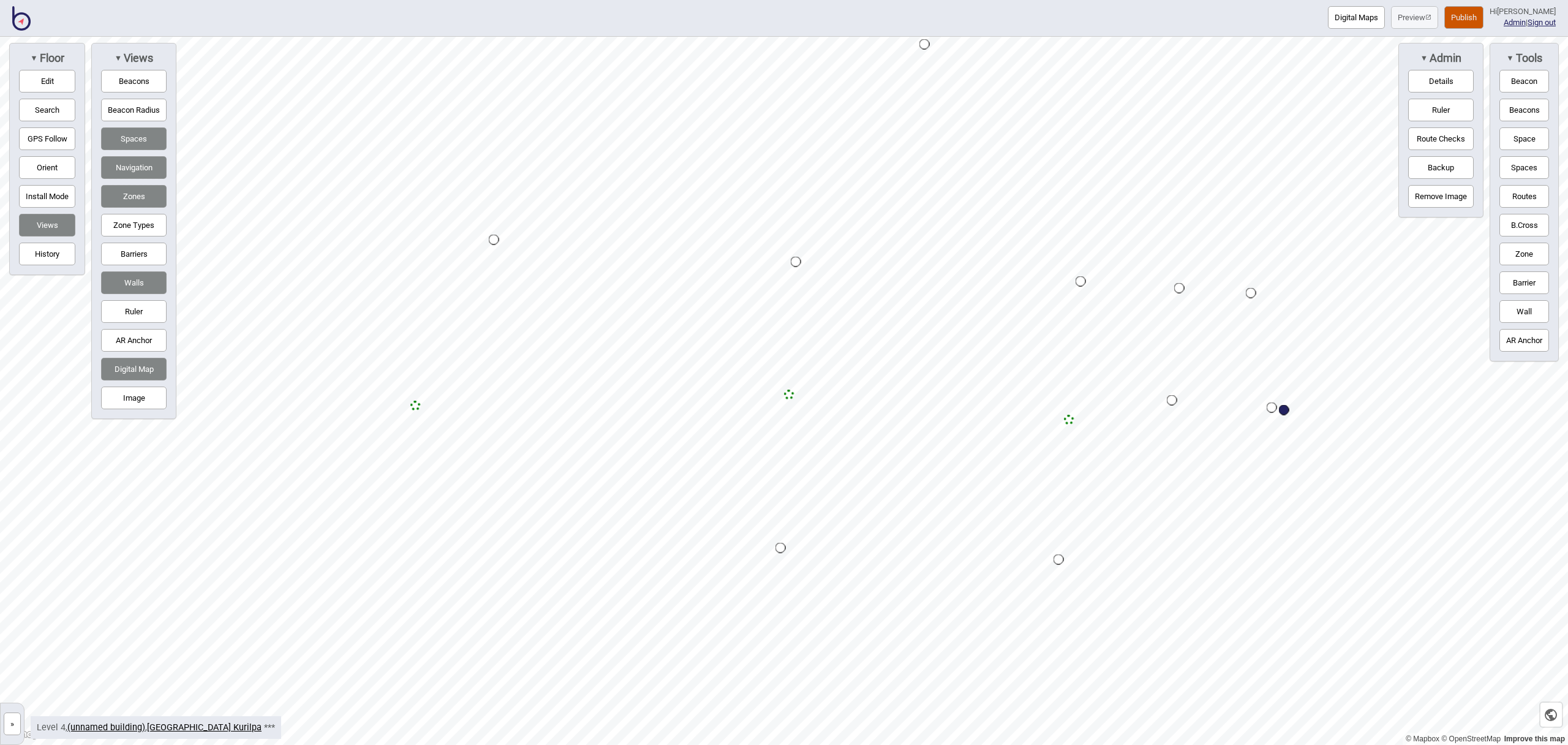
click at [1519, 252] on button "Zone" at bounding box center [1524, 254] width 50 height 23
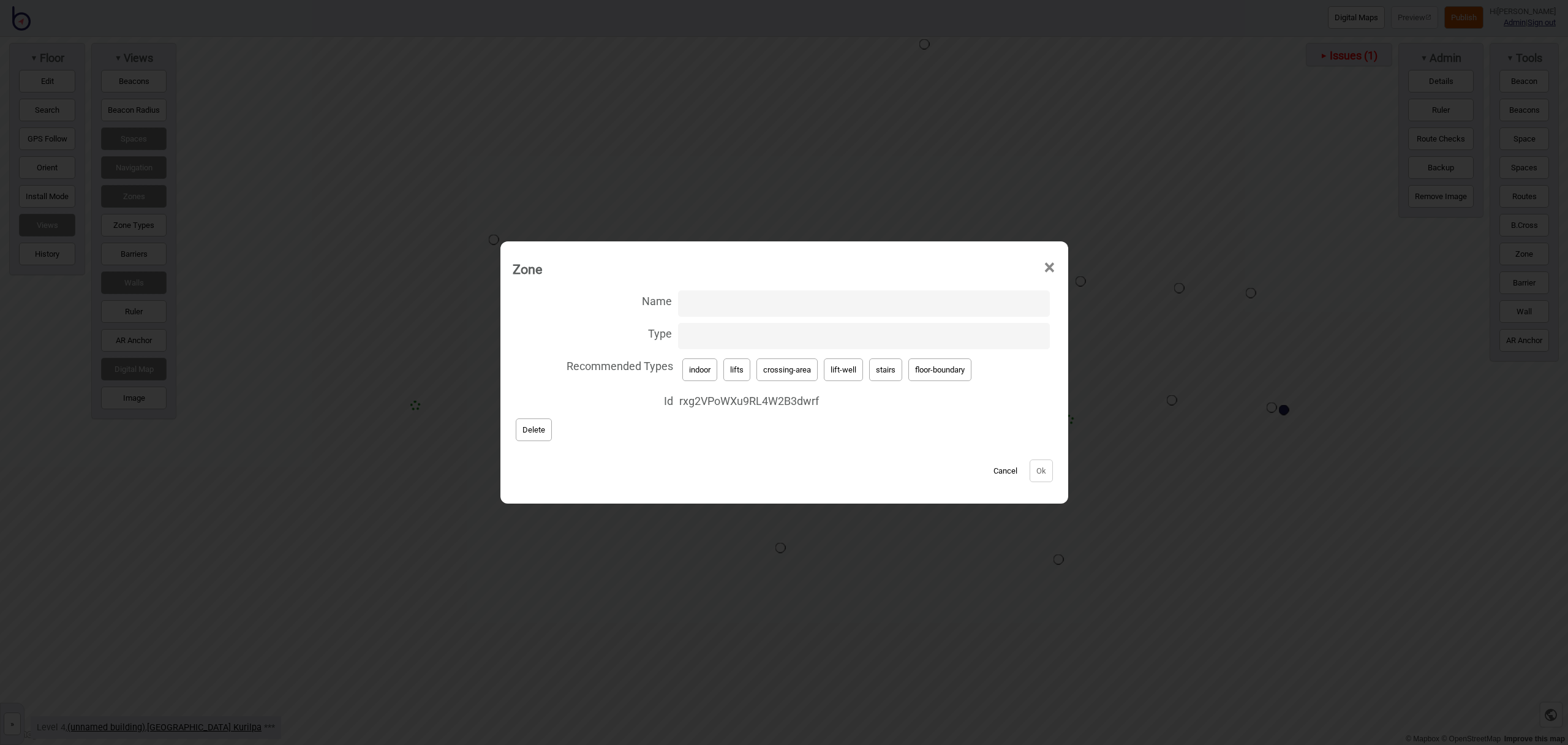
click at [831, 309] on input "Name" at bounding box center [864, 304] width 372 height 27
type input "Lift B"
click at [848, 375] on button "lift-well" at bounding box center [843, 370] width 39 height 23
type input "lift-well"
click at [1036, 471] on button "Ok" at bounding box center [1041, 471] width 23 height 23
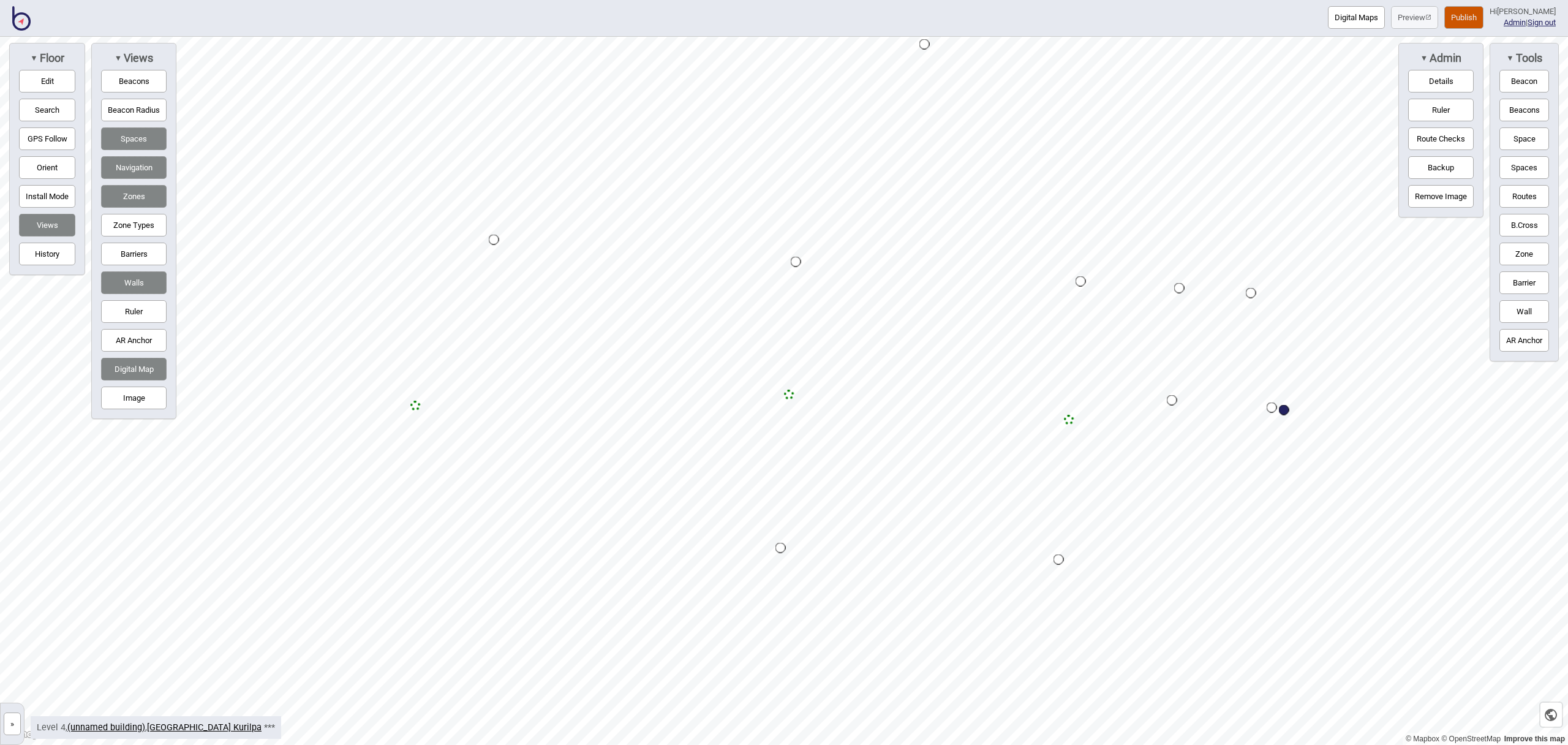
click at [1521, 259] on button "Zone" at bounding box center [1524, 254] width 50 height 23
click at [698, 566] on div "Map marker" at bounding box center [698, 566] width 19 height 19
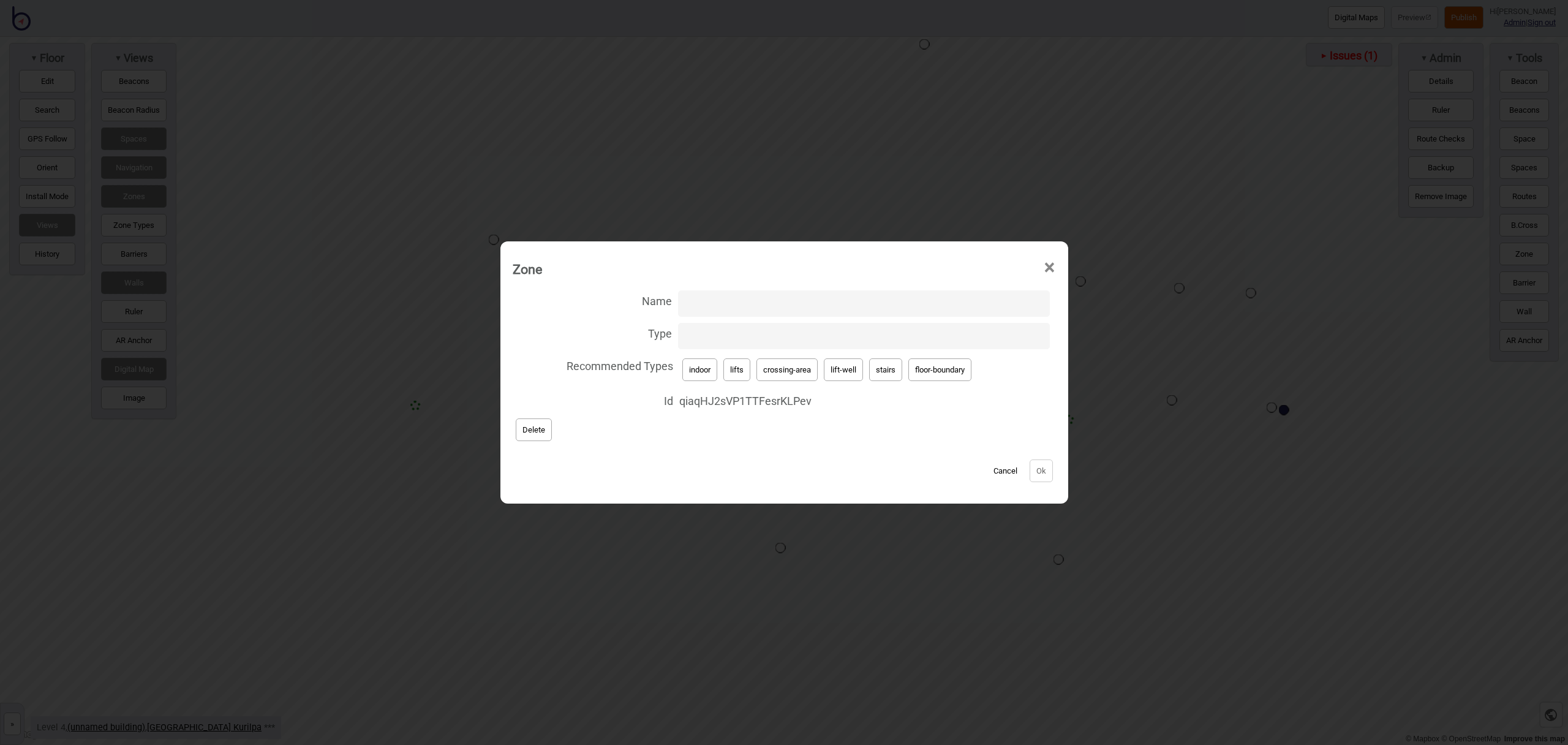
click at [717, 301] on input "Name" at bounding box center [864, 304] width 372 height 27
type input "Lift A"
click at [849, 370] on button "lift-well" at bounding box center [843, 370] width 39 height 23
type input "lift-well"
click at [1045, 476] on button "Ok" at bounding box center [1041, 471] width 23 height 23
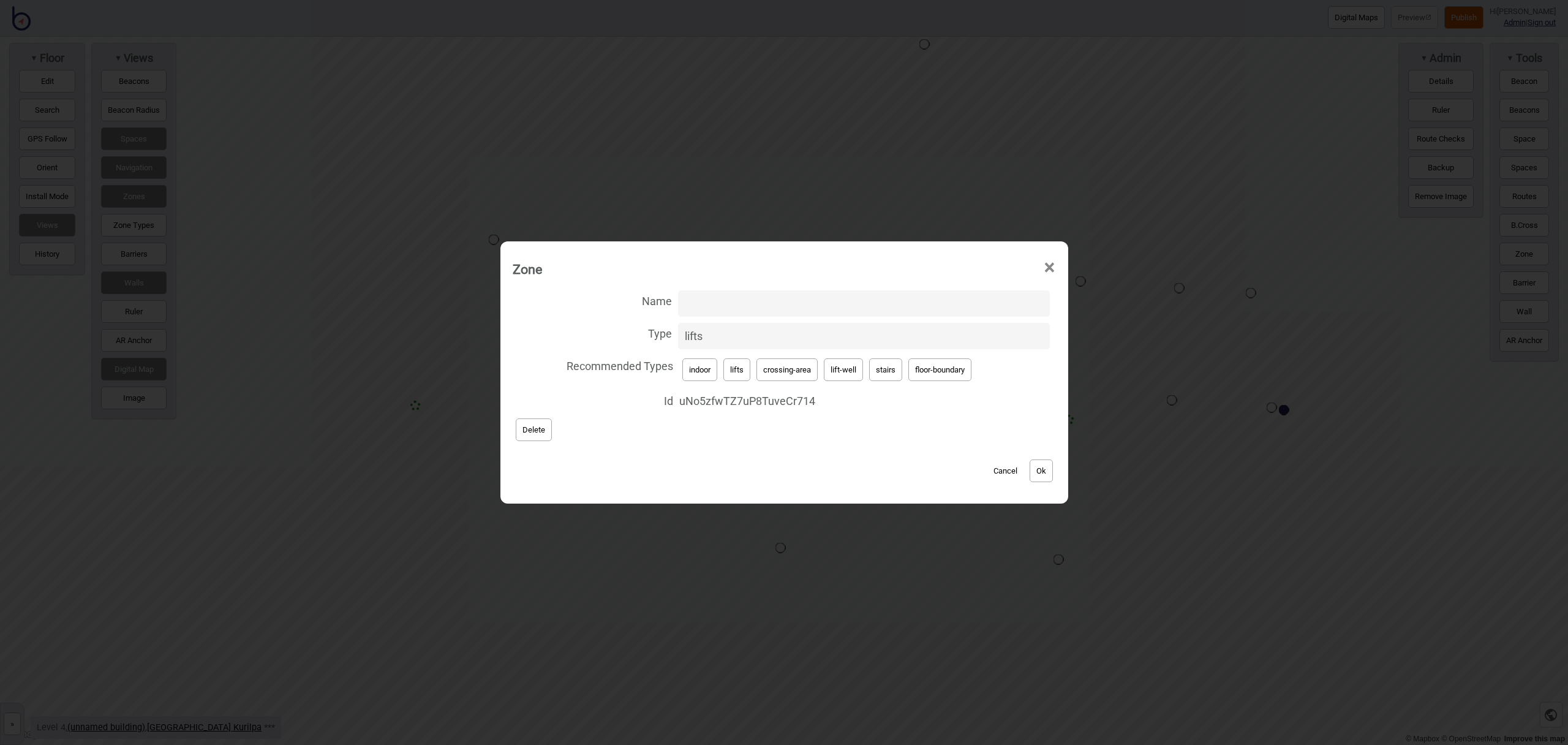
click at [1052, 262] on span "×" at bounding box center [1049, 268] width 13 height 41
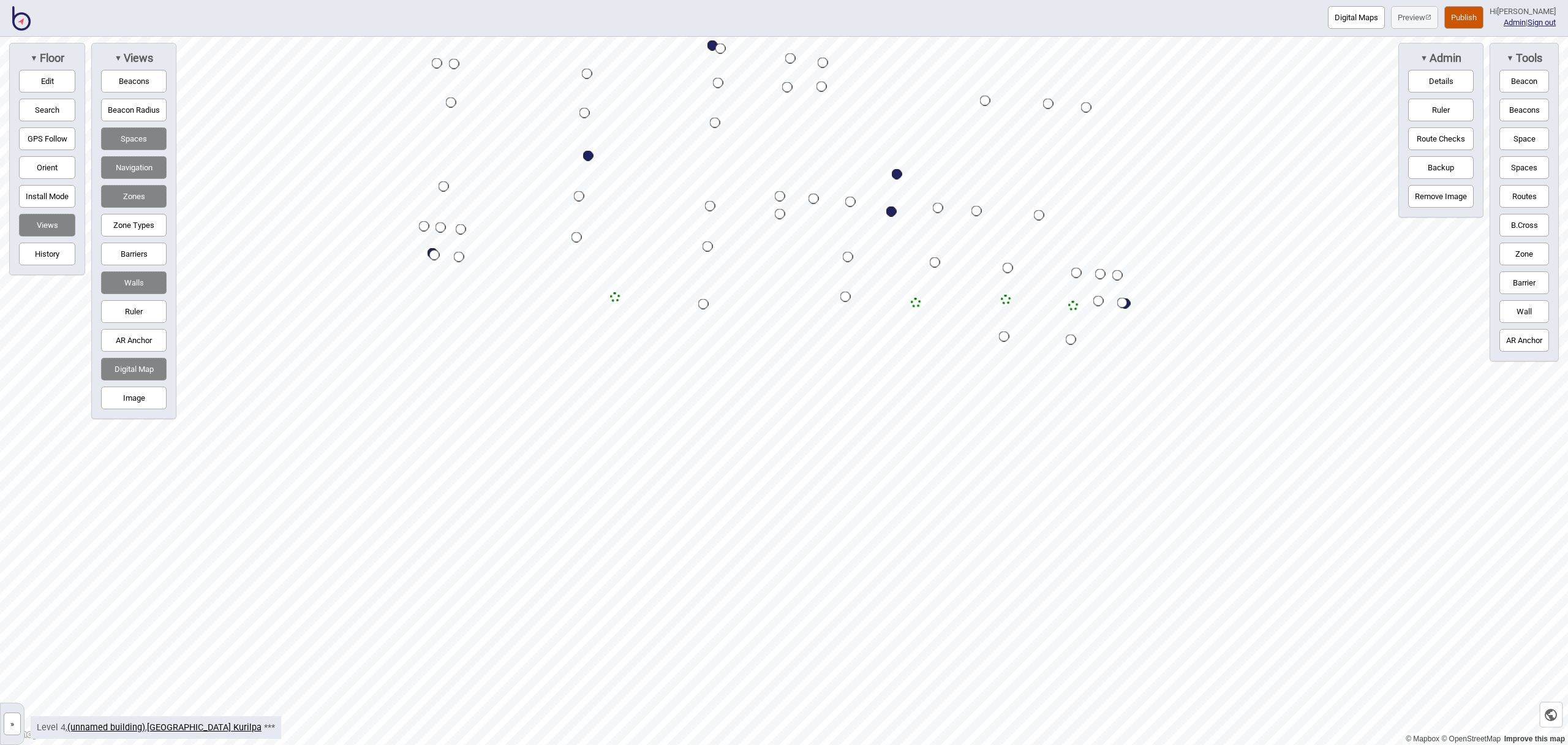
click at [1480, 20] on button "Publish" at bounding box center [1464, 17] width 39 height 23
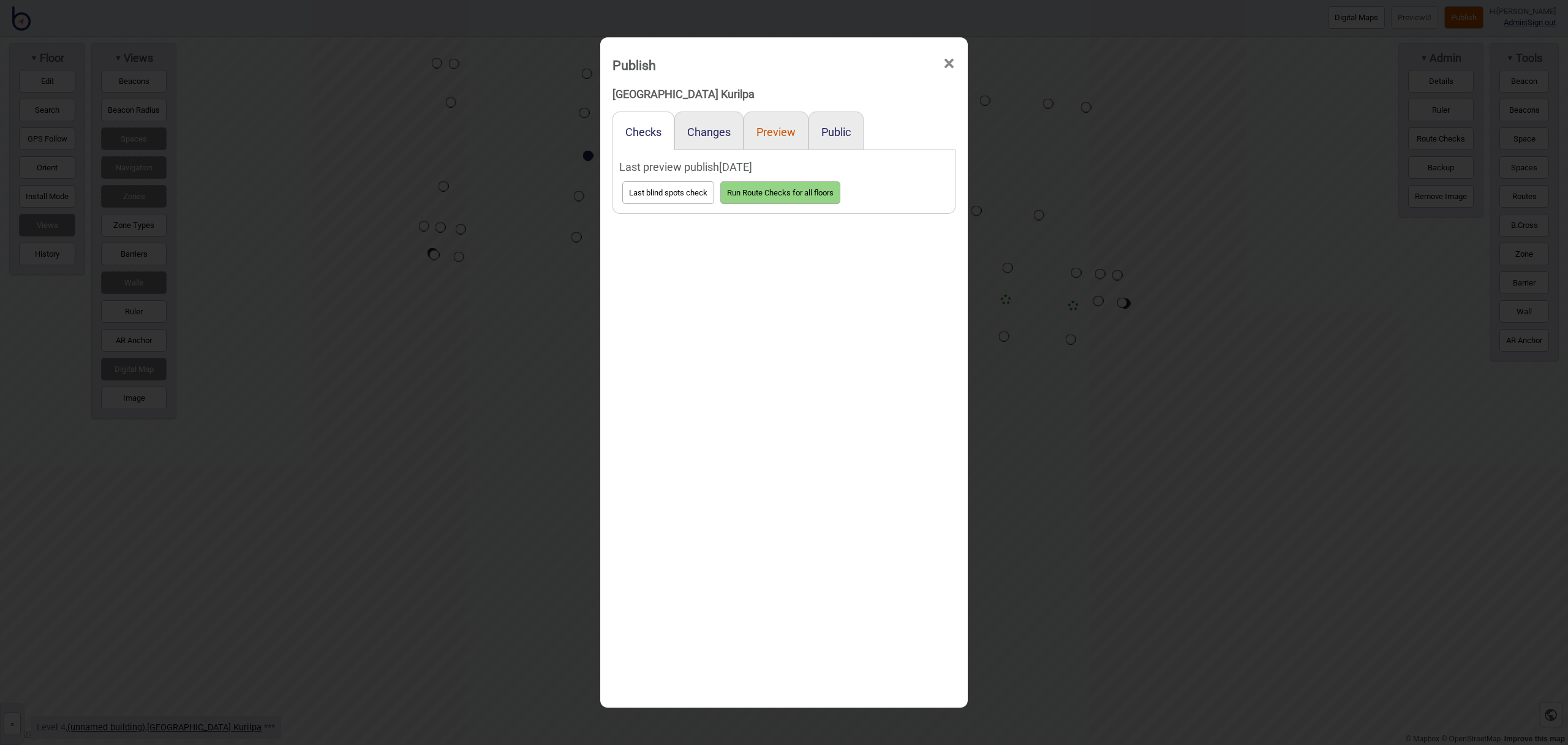
click at [771, 130] on button "Preview" at bounding box center [776, 131] width 39 height 13
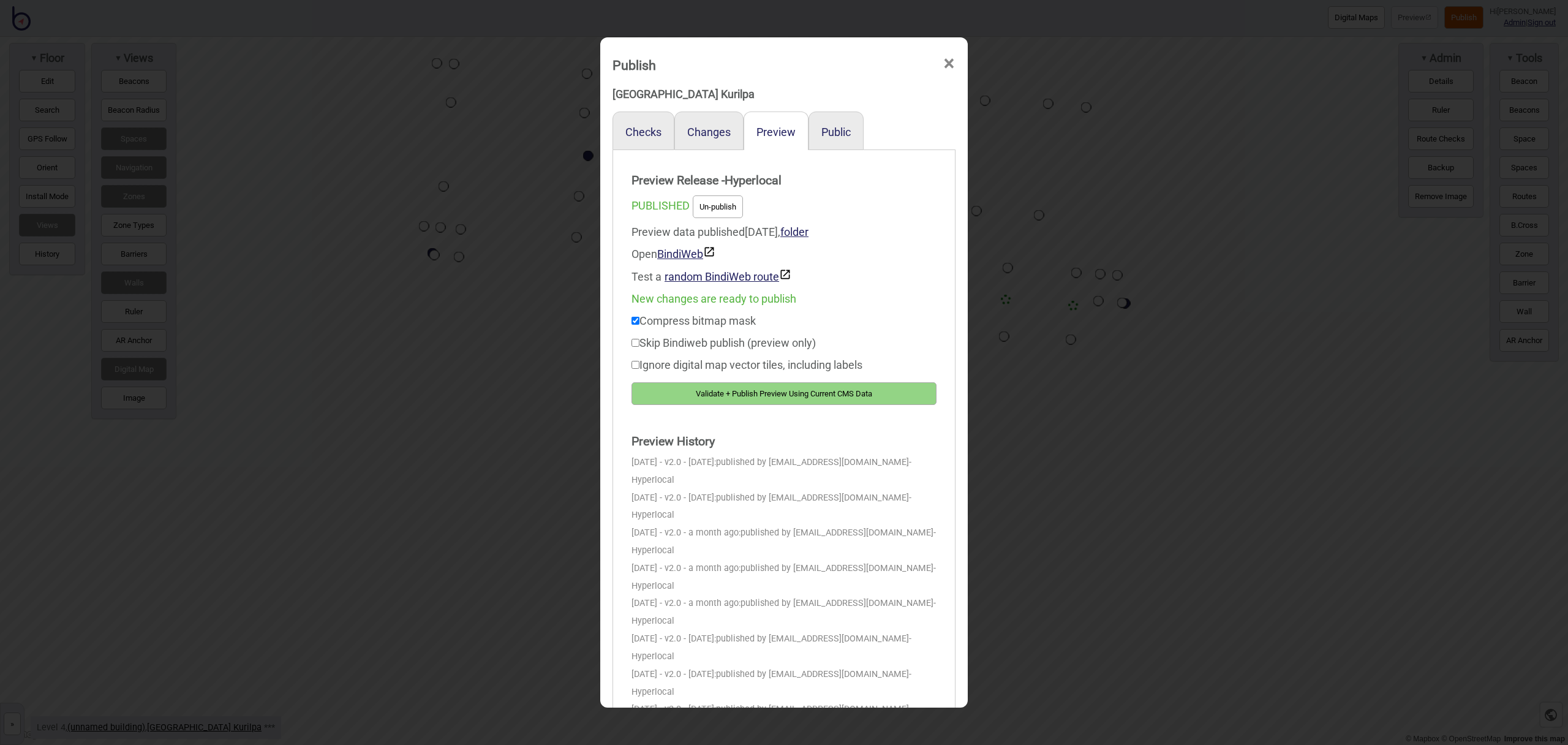
click at [885, 392] on button "Validate + Publish Preview Using Current CMS Data" at bounding box center [784, 394] width 305 height 23
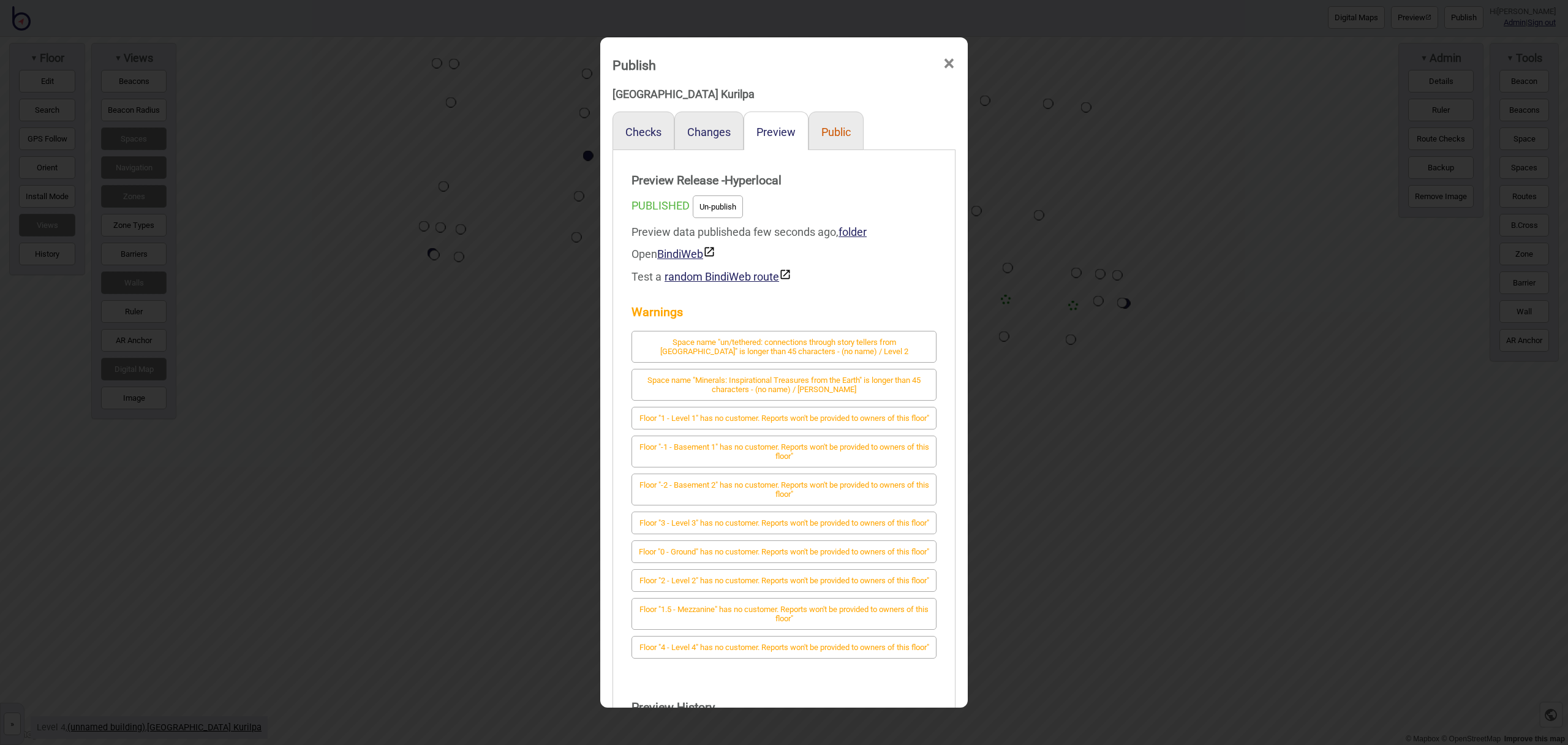
click at [832, 127] on button "Public" at bounding box center [836, 131] width 29 height 13
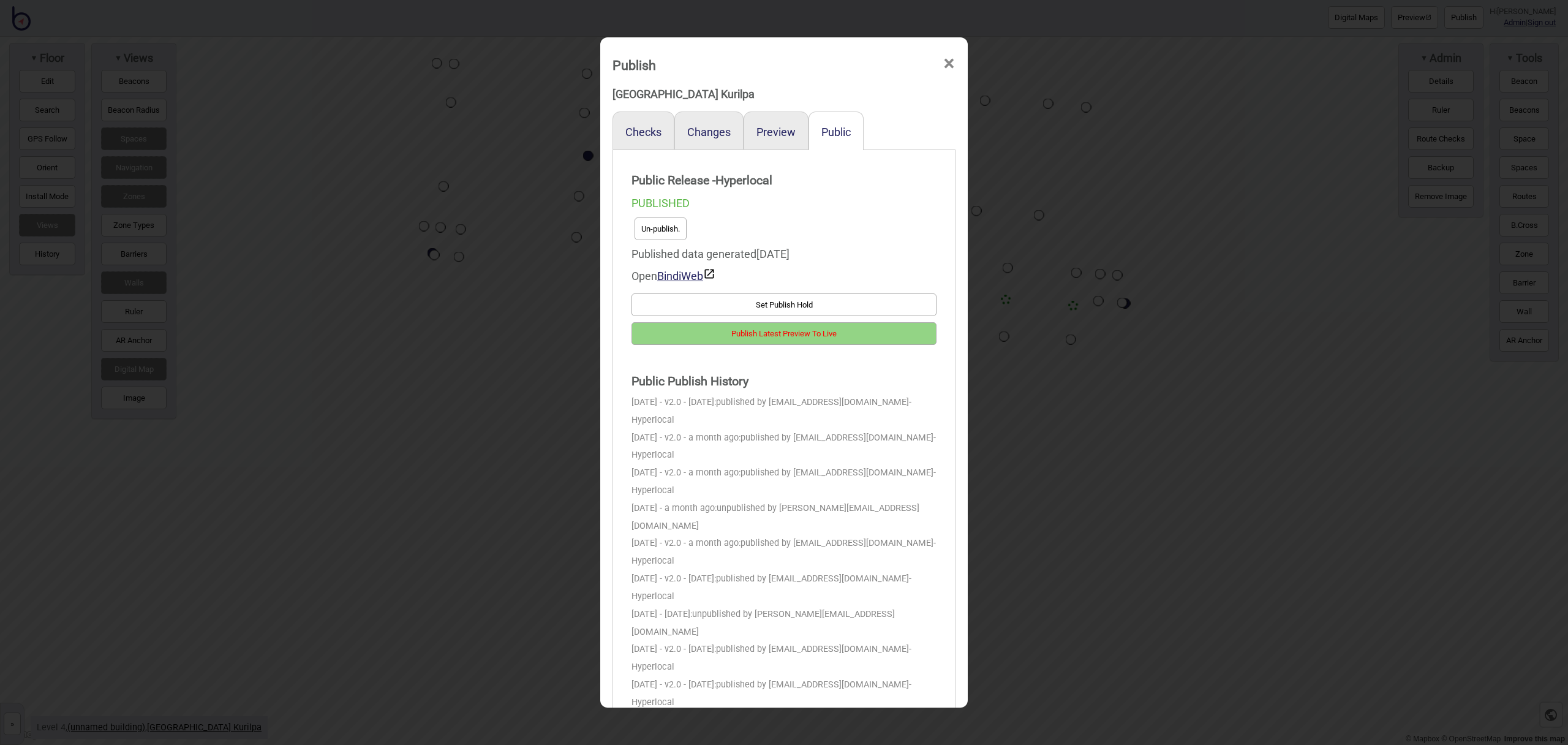
click at [869, 331] on button "Publish Latest Preview To Live" at bounding box center [784, 334] width 305 height 23
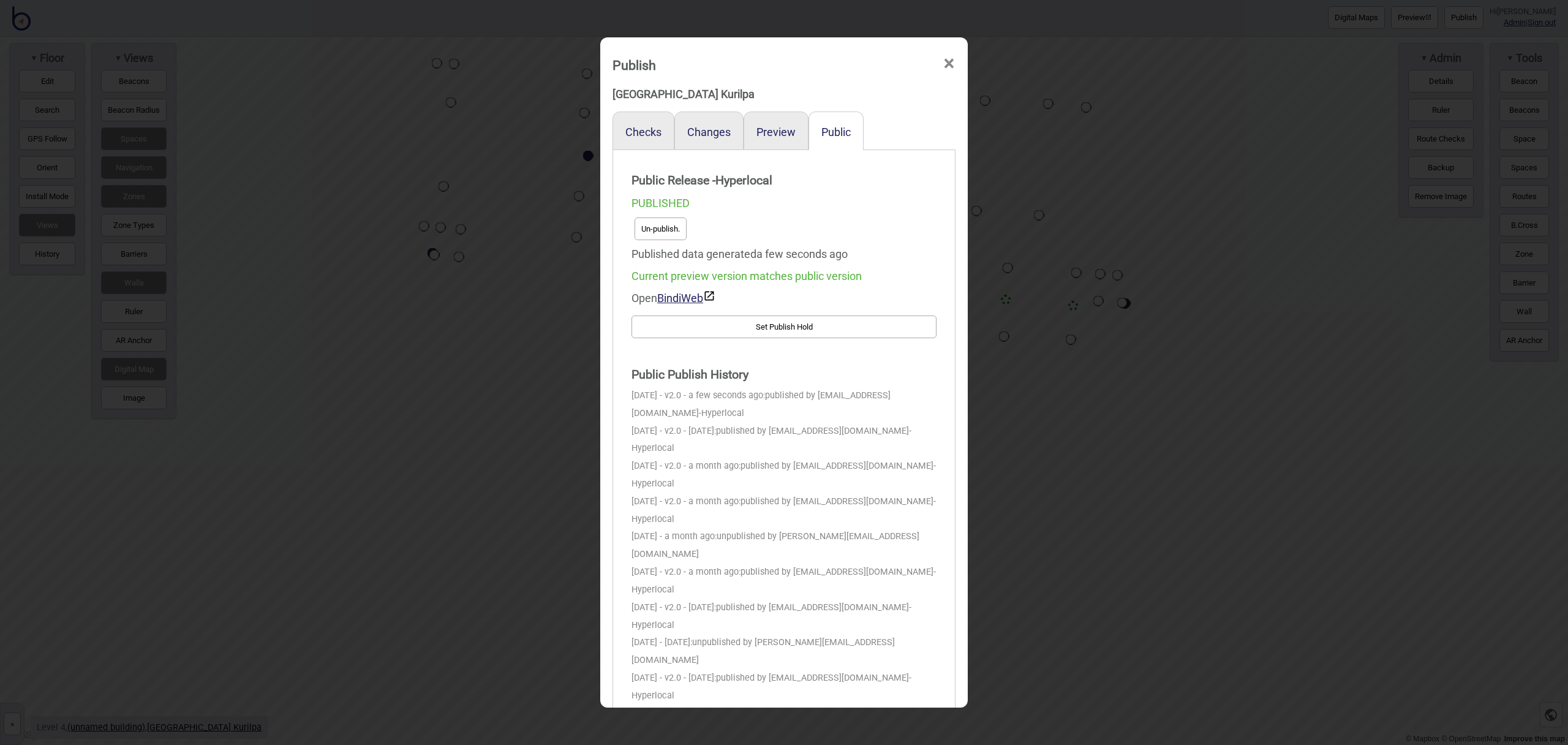
click at [948, 64] on span "×" at bounding box center [949, 64] width 13 height 41
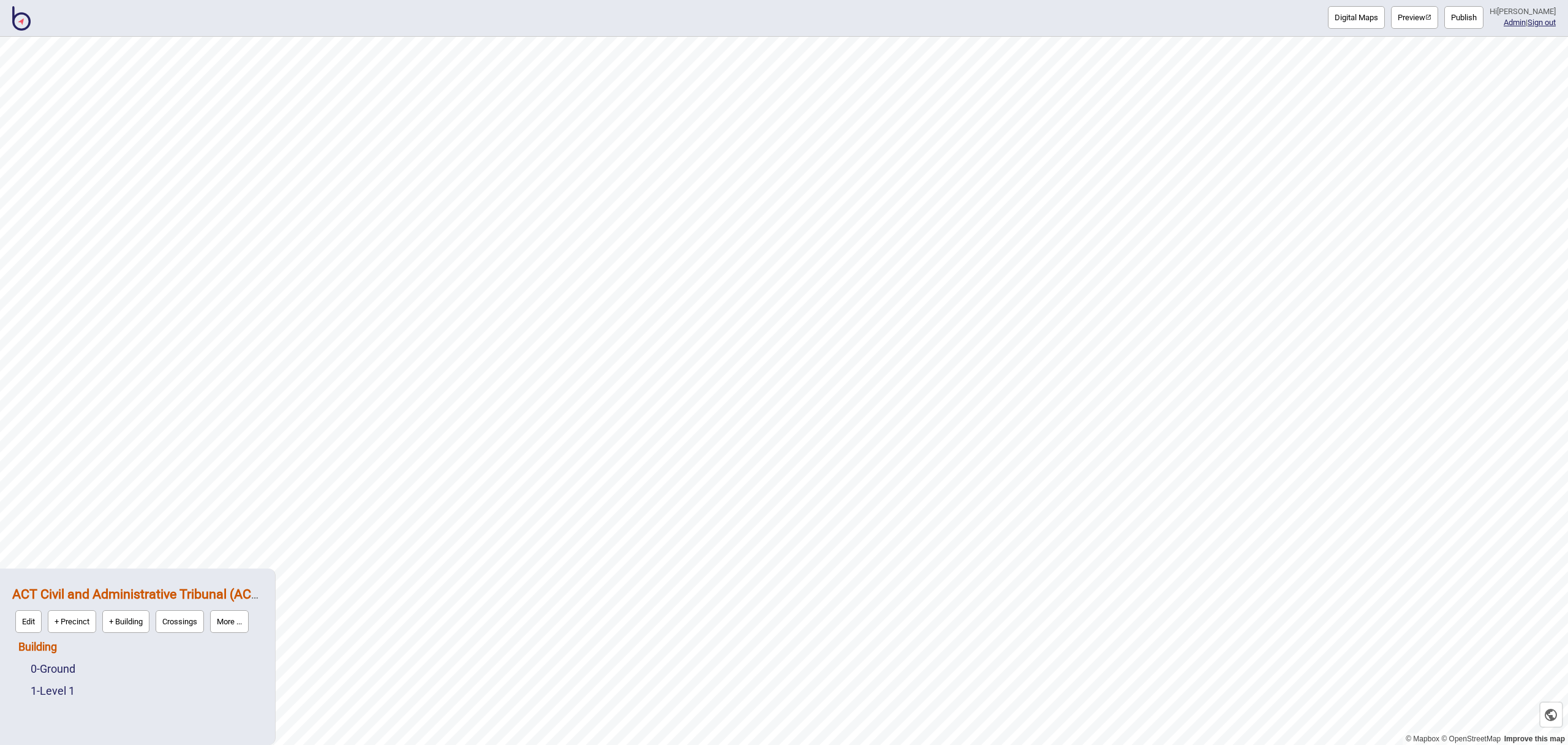
click at [40, 649] on link "Building" at bounding box center [38, 647] width 38 height 13
click at [115, 644] on button "Connections" at bounding box center [123, 644] width 57 height 23
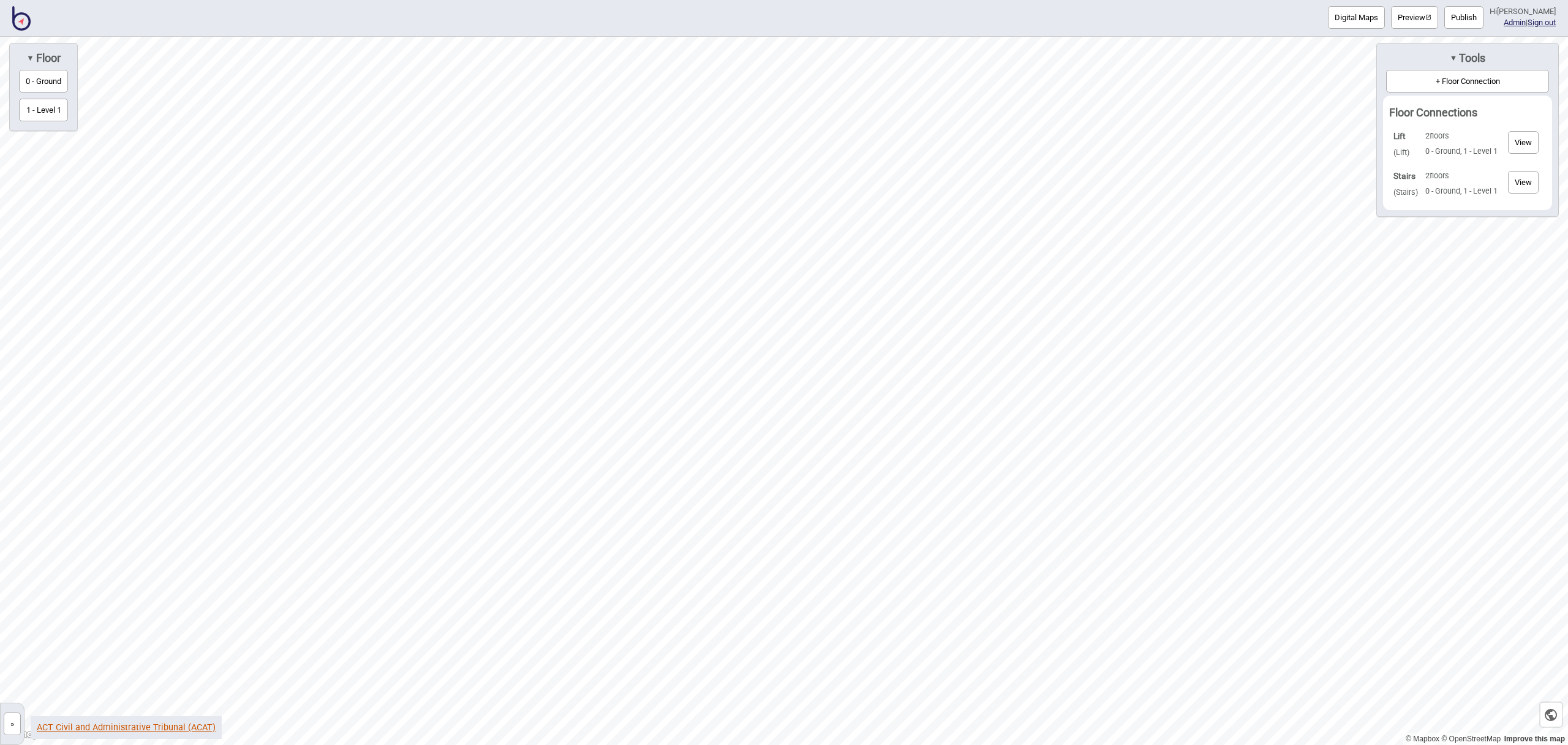
click at [179, 723] on link "ACT Civil and Administrative Tribunal (ACAT)" at bounding box center [126, 728] width 179 height 11
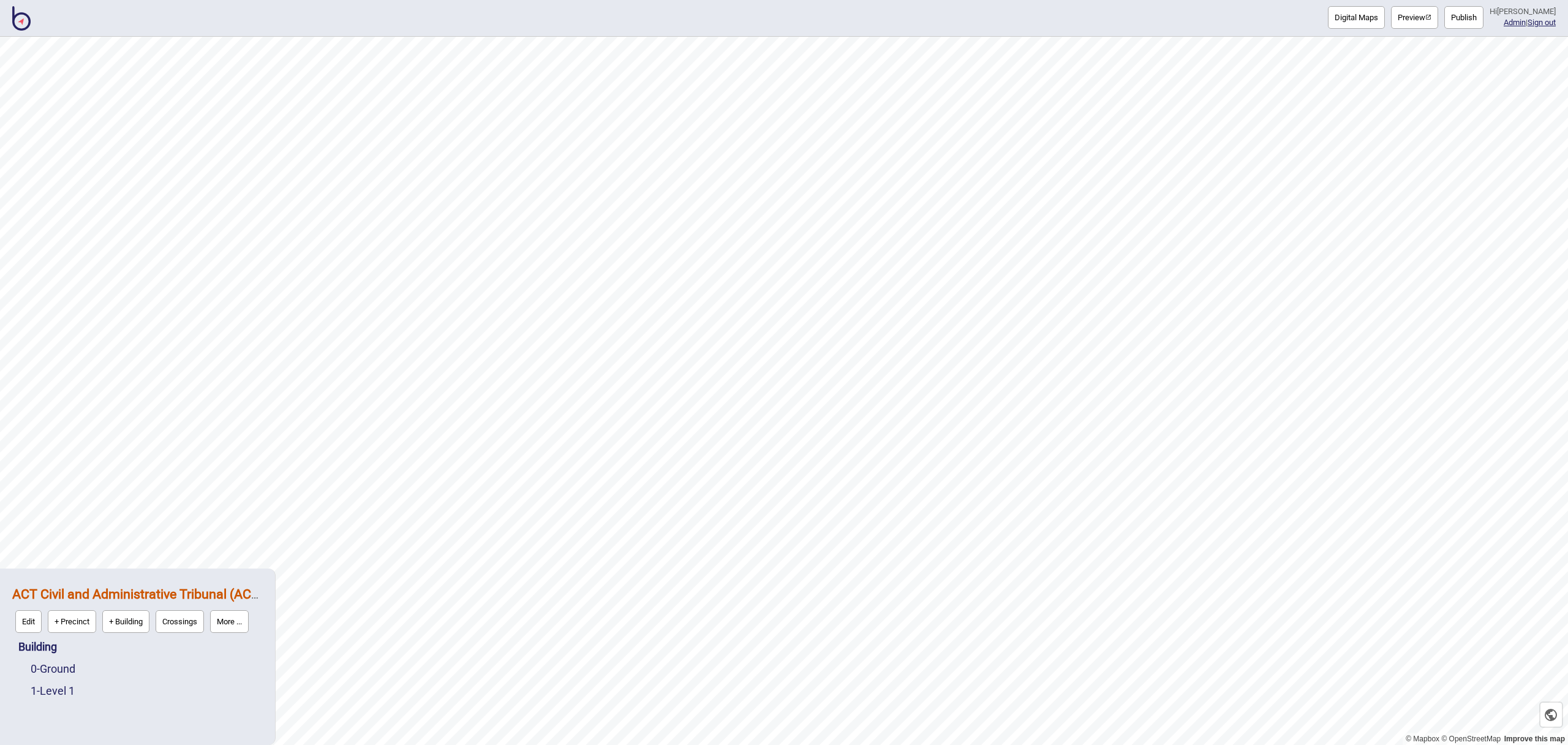
click at [81, 665] on div "0 - Ground" at bounding box center [147, 669] width 232 height 22
click at [76, 666] on link "0 - Ground" at bounding box center [52, 669] width 44 height 13
click at [49, 667] on button "Edit" at bounding box center [47, 666] width 27 height 23
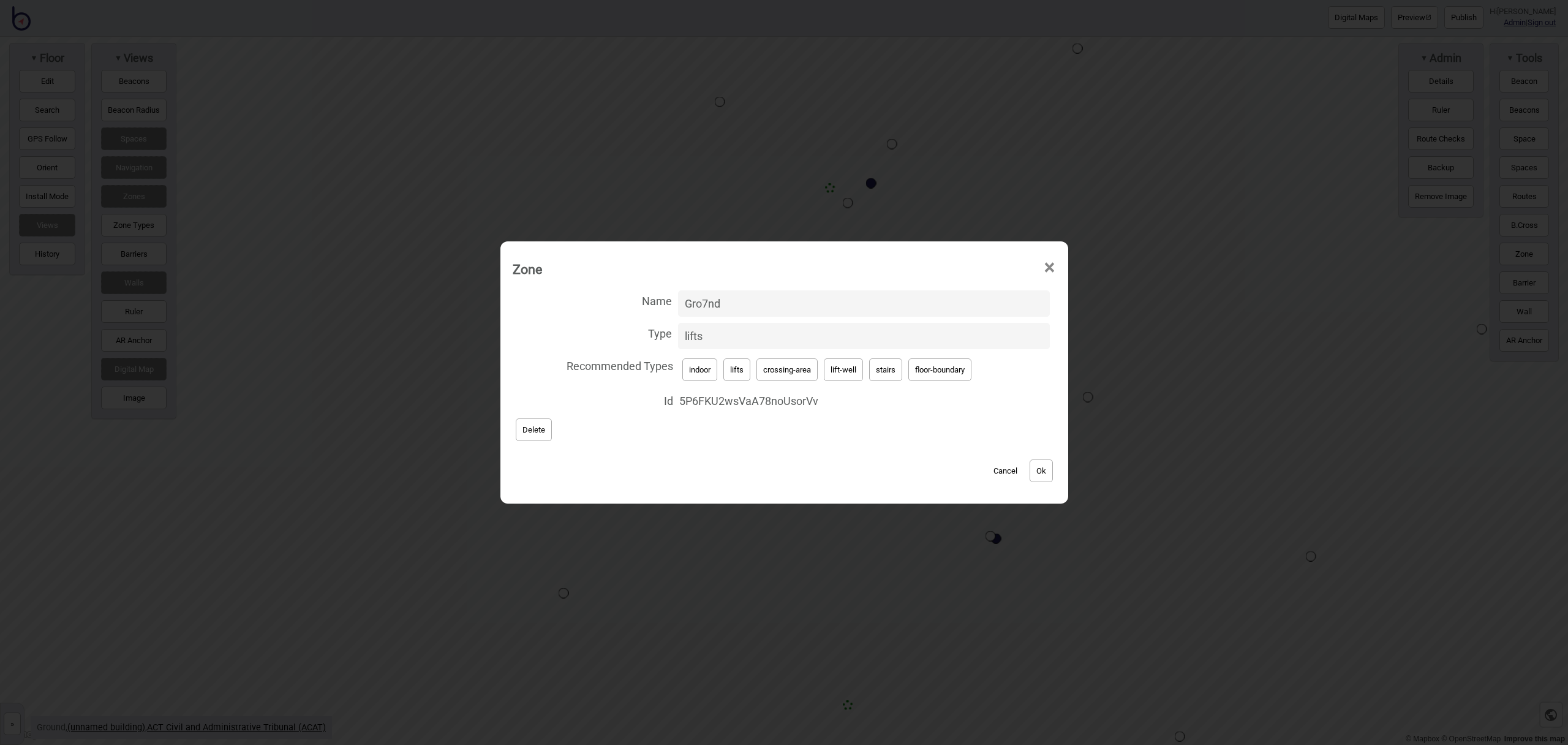
click at [1052, 266] on span "×" at bounding box center [1049, 268] width 13 height 41
drag, startPoint x: 768, startPoint y: 307, endPoint x: 623, endPoint y: 299, distance: 145.2
click at [623, 299] on label "Name Gro7nd" at bounding box center [784, 303] width 543 height 33
click at [1043, 465] on button "Ok" at bounding box center [1041, 471] width 23 height 23
click at [837, 371] on button "lift-well" at bounding box center [843, 370] width 39 height 23
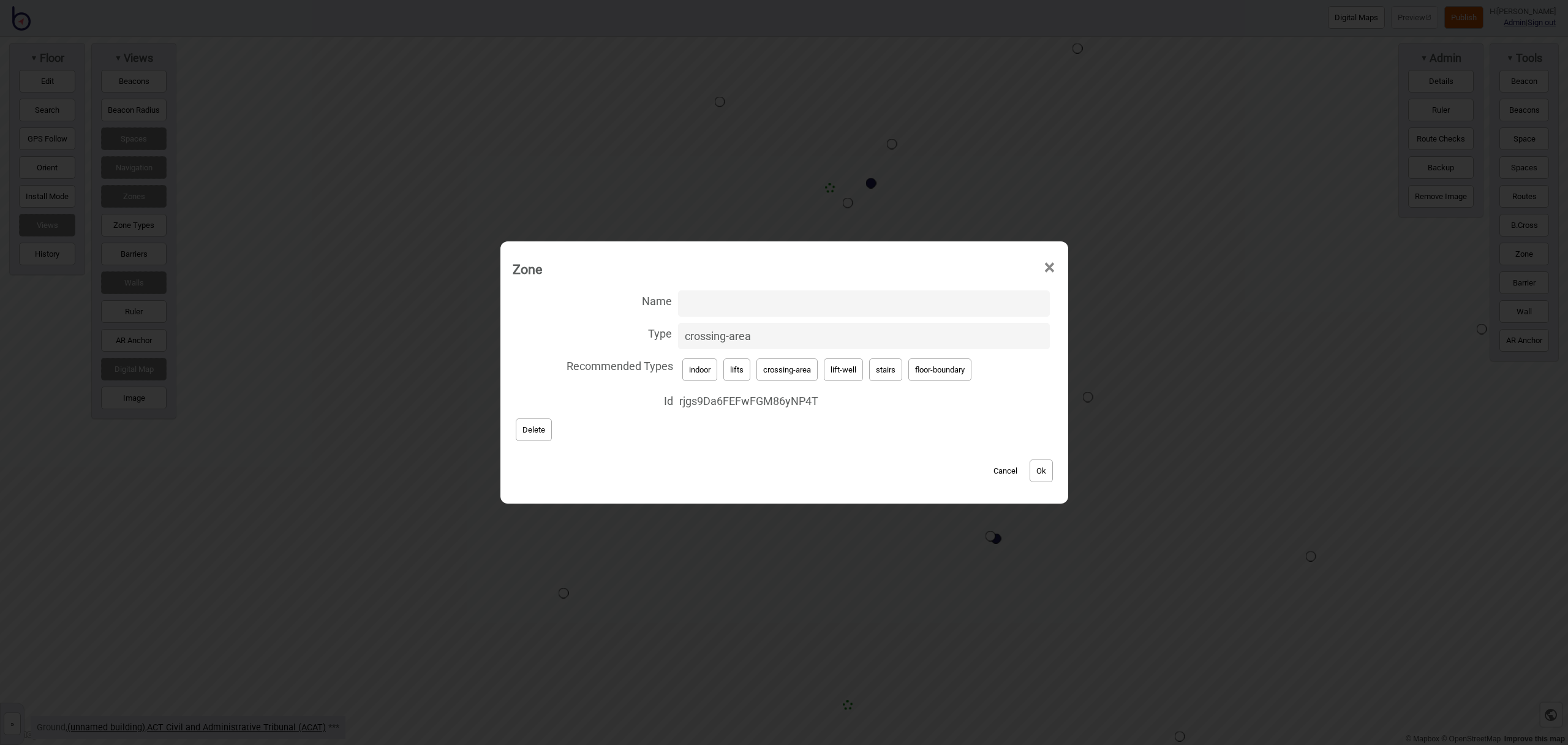
type input "lift-well"
click at [728, 297] on input "Name" at bounding box center [864, 304] width 372 height 27
type input "Lift"
click at [1044, 463] on button "Ok" at bounding box center [1041, 471] width 23 height 23
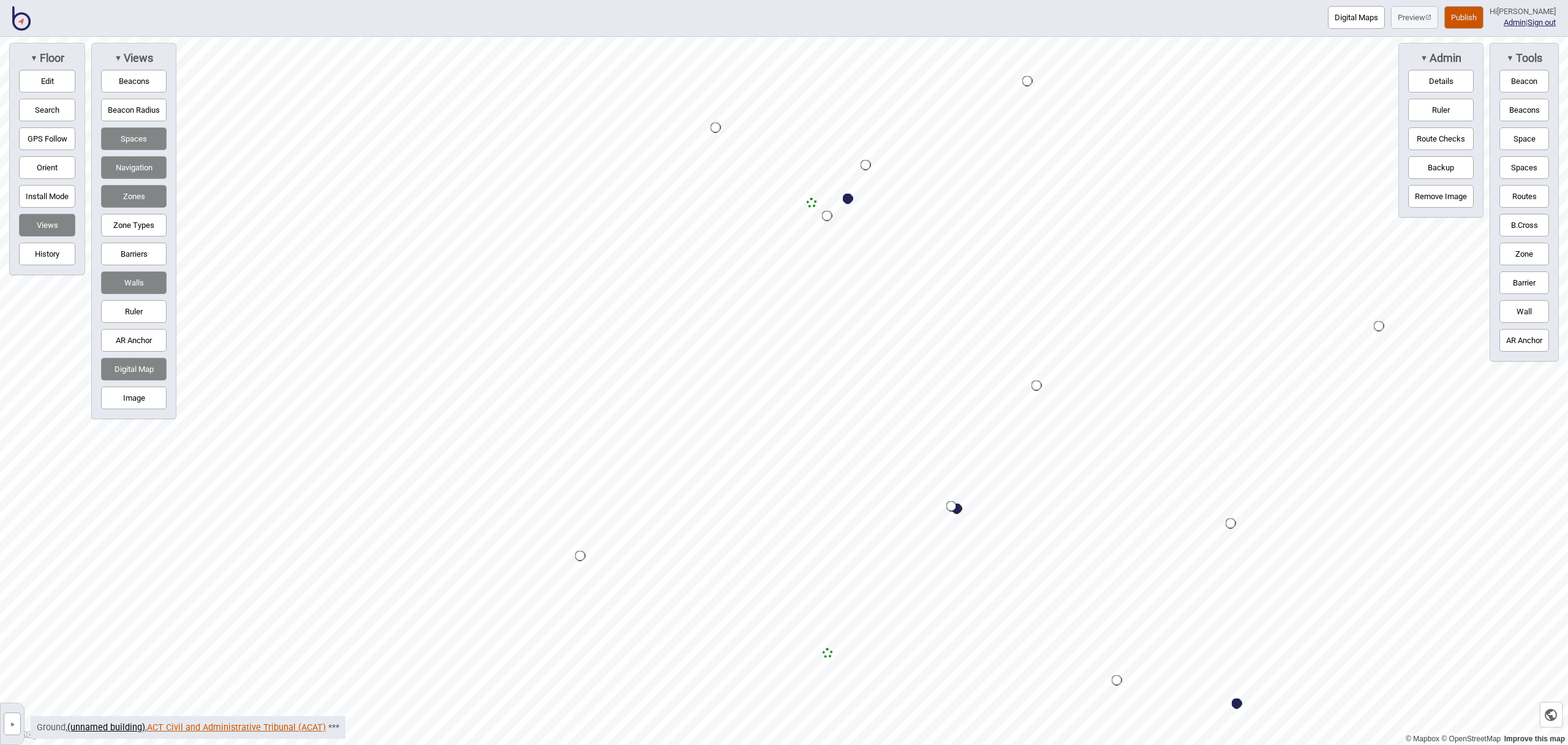
click at [217, 729] on link "ACT Civil and Administrative Tribunal (ACAT)" at bounding box center [237, 728] width 179 height 11
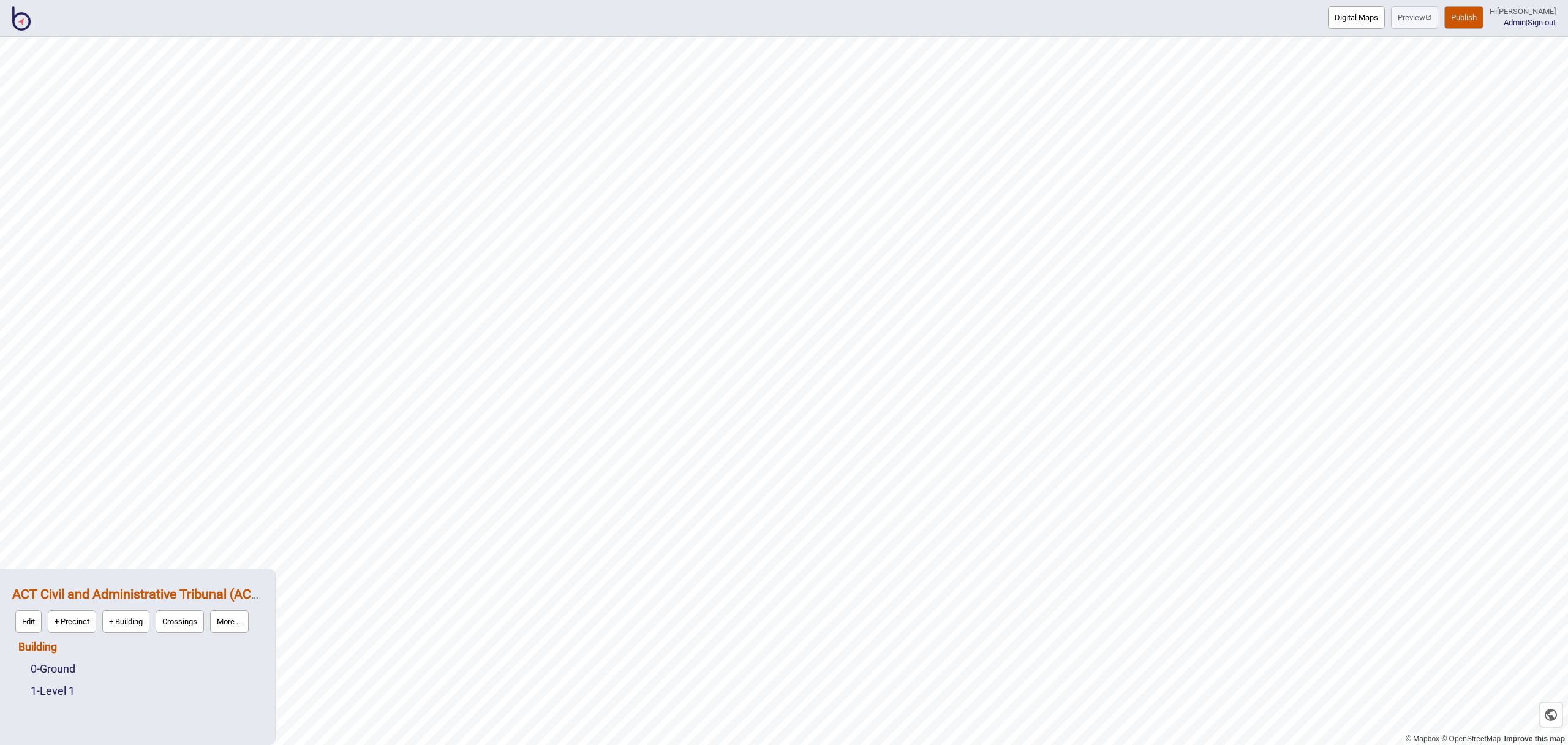
click at [45, 647] on link "Building" at bounding box center [38, 647] width 38 height 13
click at [139, 649] on button "Connections" at bounding box center [123, 644] width 57 height 23
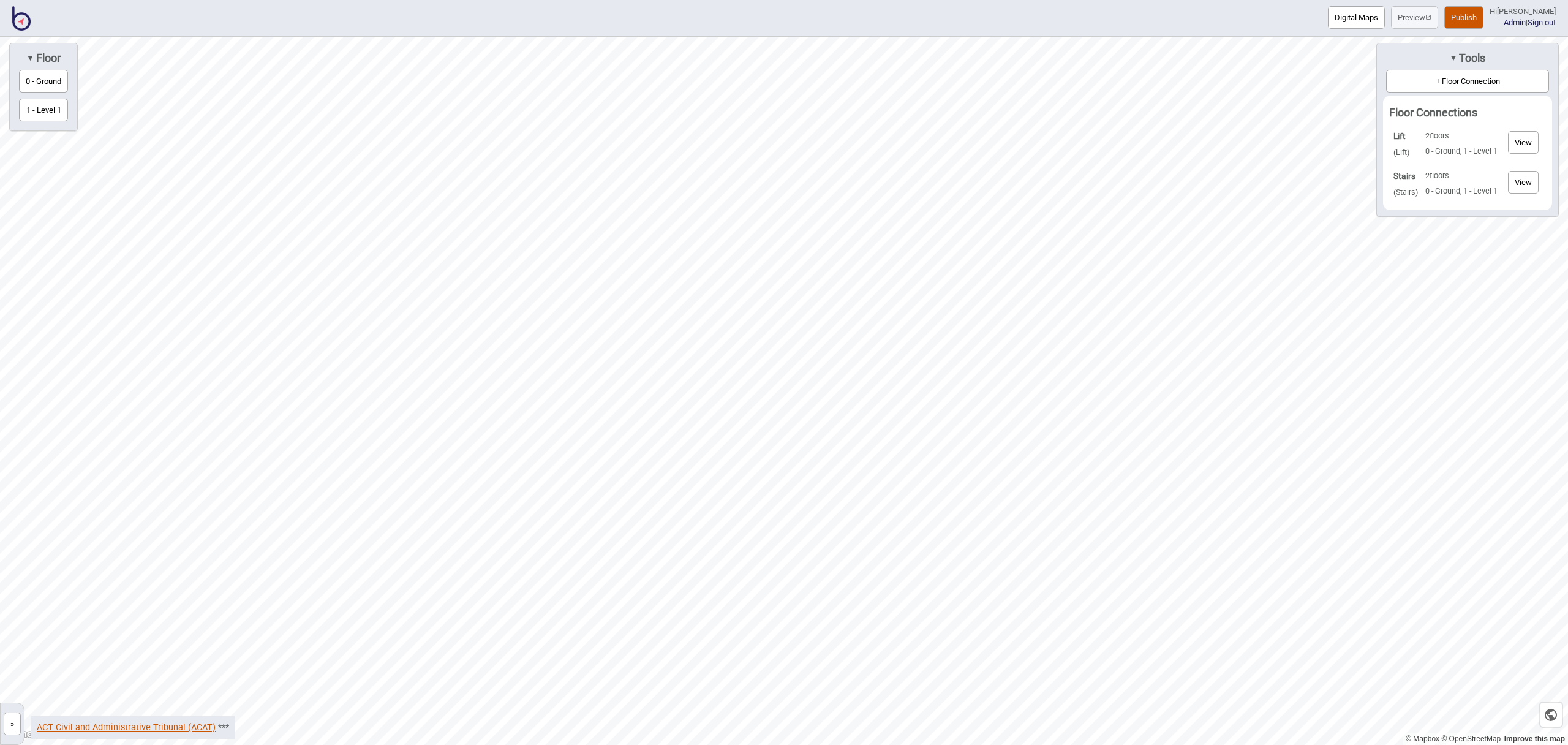
click at [167, 726] on link "ACT Civil and Administrative Tribunal (ACAT)" at bounding box center [126, 728] width 179 height 11
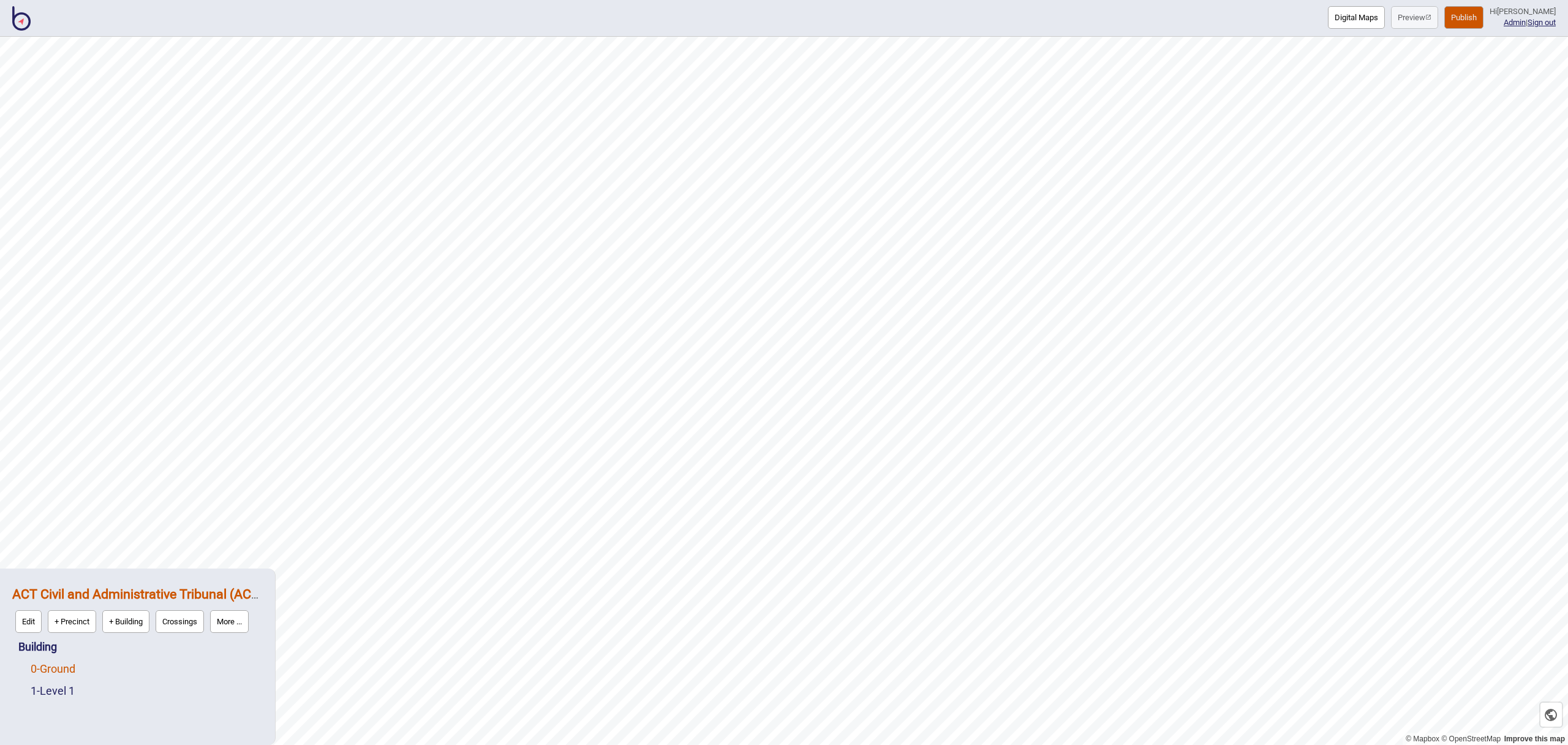
click at [62, 667] on link "0 - Ground" at bounding box center [52, 669] width 44 height 13
click at [50, 665] on button "Edit" at bounding box center [47, 666] width 27 height 23
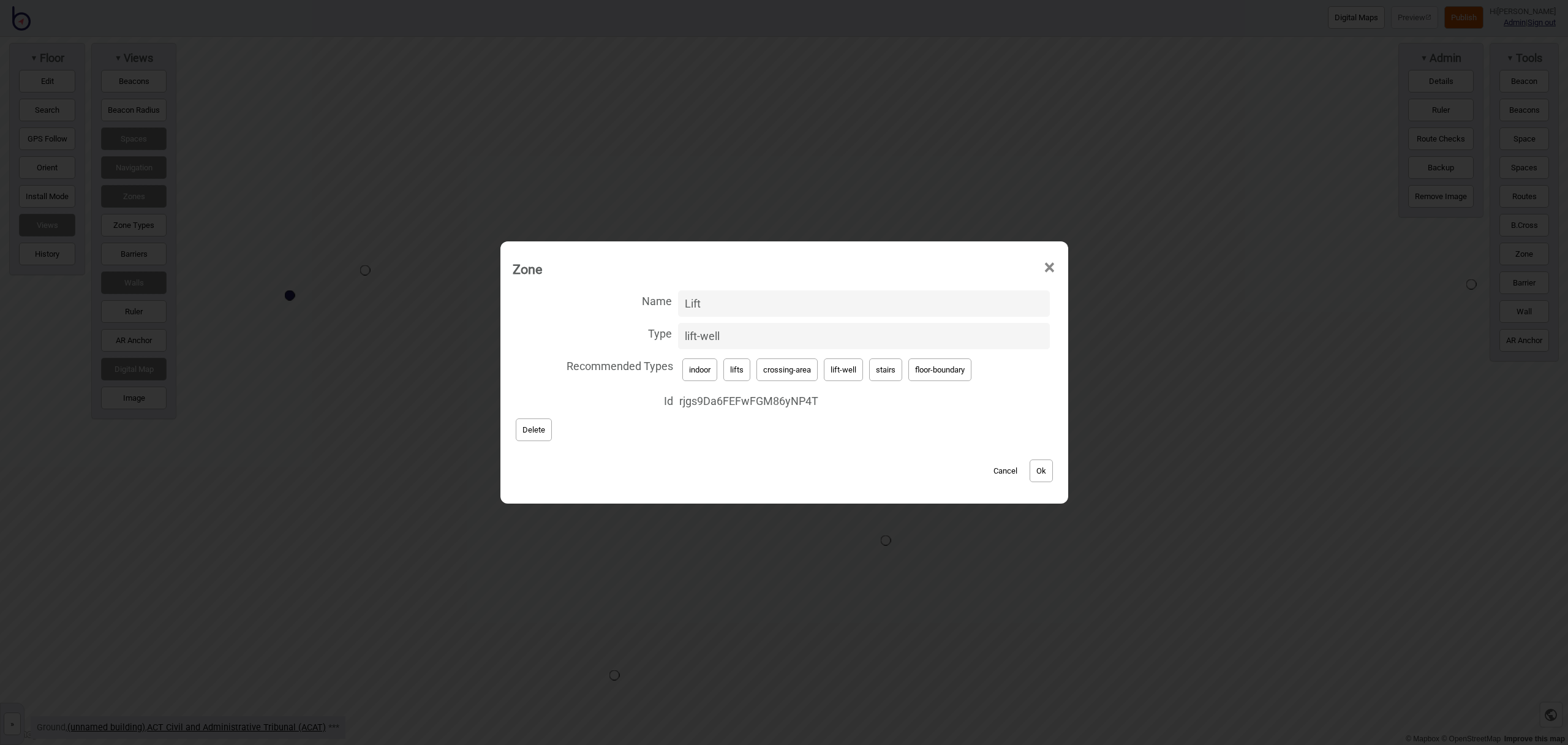
click at [1053, 270] on span "×" at bounding box center [1049, 268] width 13 height 41
click at [1052, 268] on span "×" at bounding box center [1049, 268] width 13 height 41
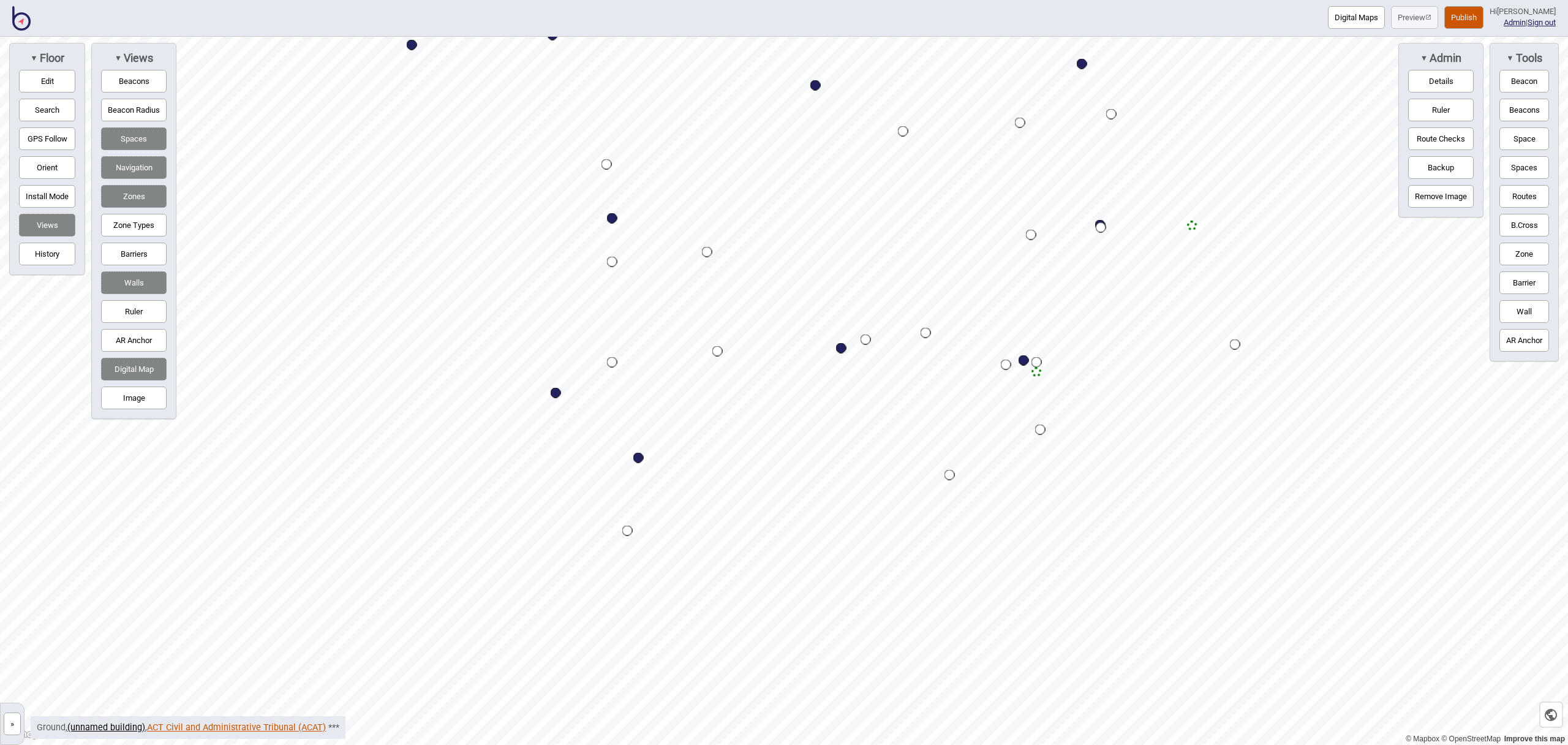
click at [264, 729] on link "ACT Civil and Administrative Tribunal (ACAT)" at bounding box center [237, 728] width 179 height 11
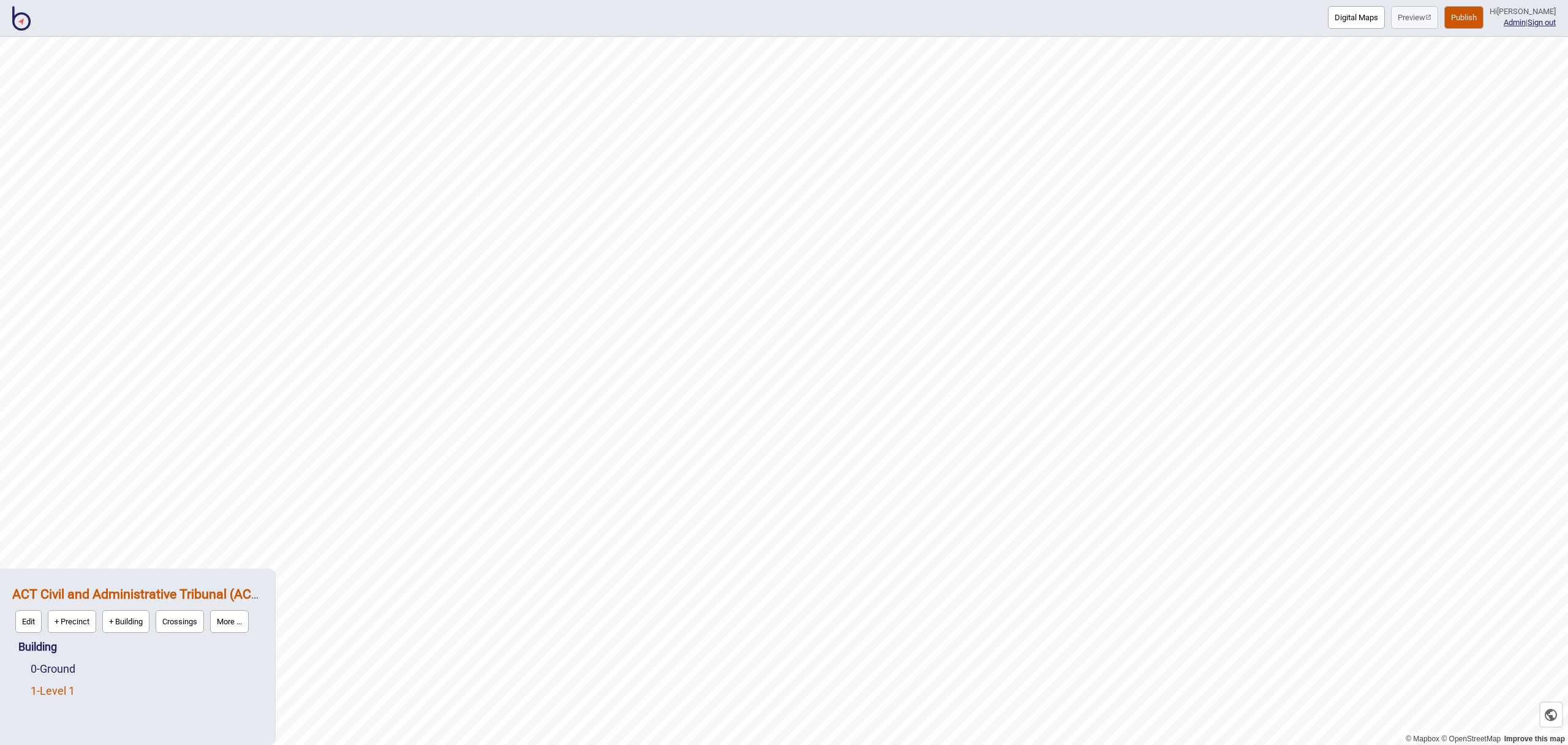
click at [60, 691] on link "1 - Level 1" at bounding box center [52, 691] width 44 height 13
click at [45, 691] on button "Edit" at bounding box center [47, 688] width 27 height 23
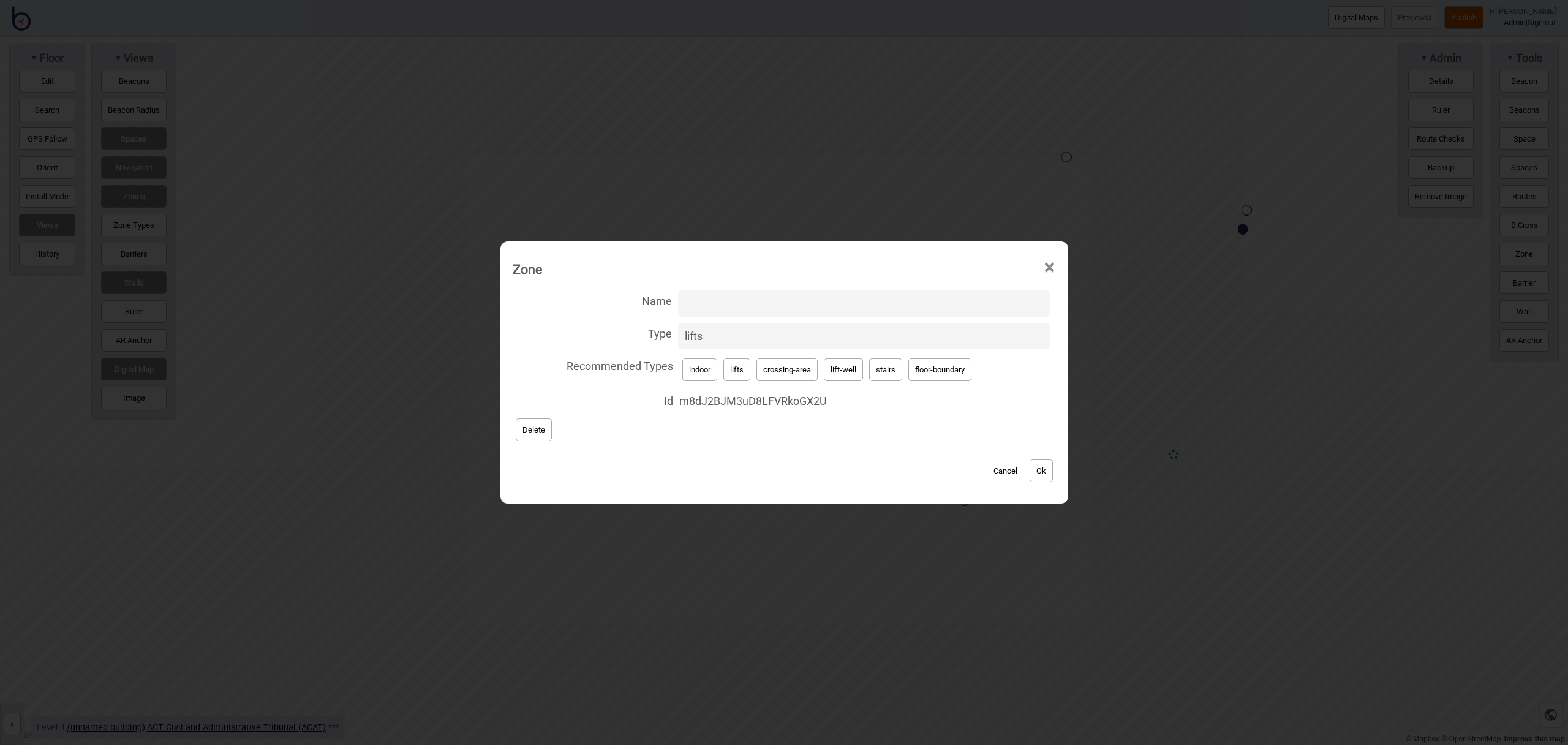
click at [1051, 471] on button "Ok" at bounding box center [1041, 471] width 23 height 23
click at [841, 371] on button "lift-well" at bounding box center [843, 370] width 39 height 23
type input "lift-well"
click at [746, 312] on input "Name" at bounding box center [864, 304] width 372 height 27
type input "Lift"
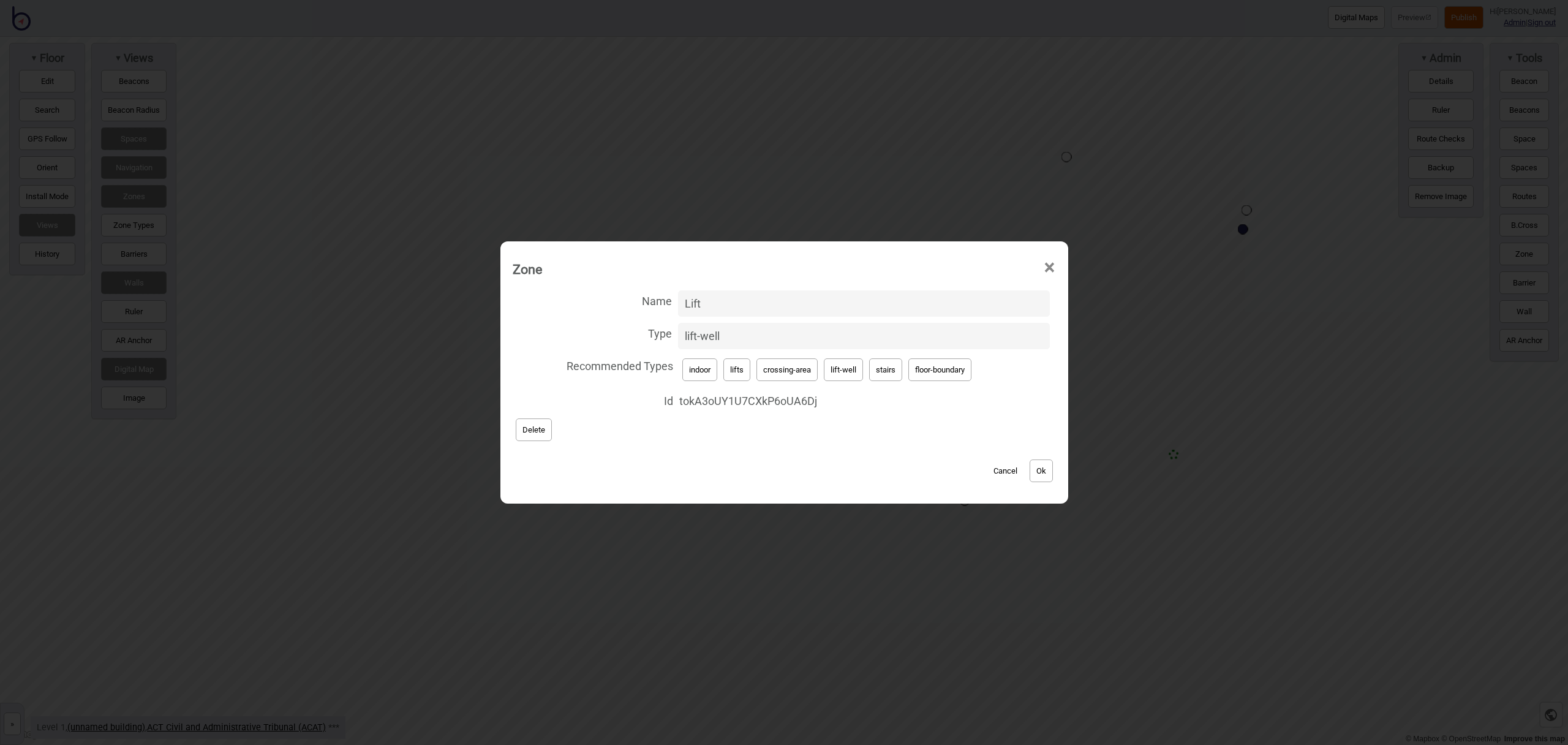
click at [1046, 465] on button "Ok" at bounding box center [1041, 471] width 23 height 23
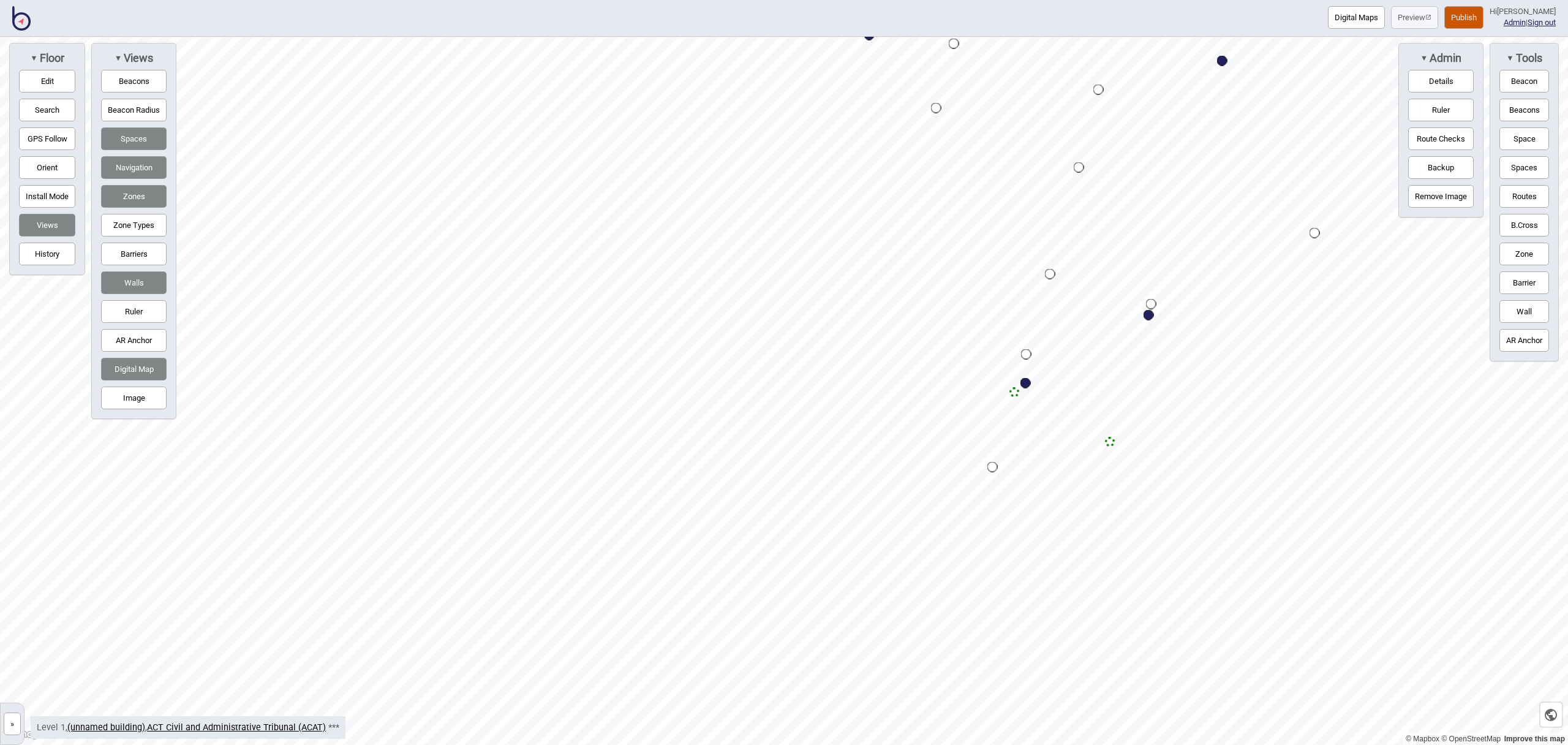
click at [1480, 12] on button "Publish" at bounding box center [1464, 17] width 39 height 23
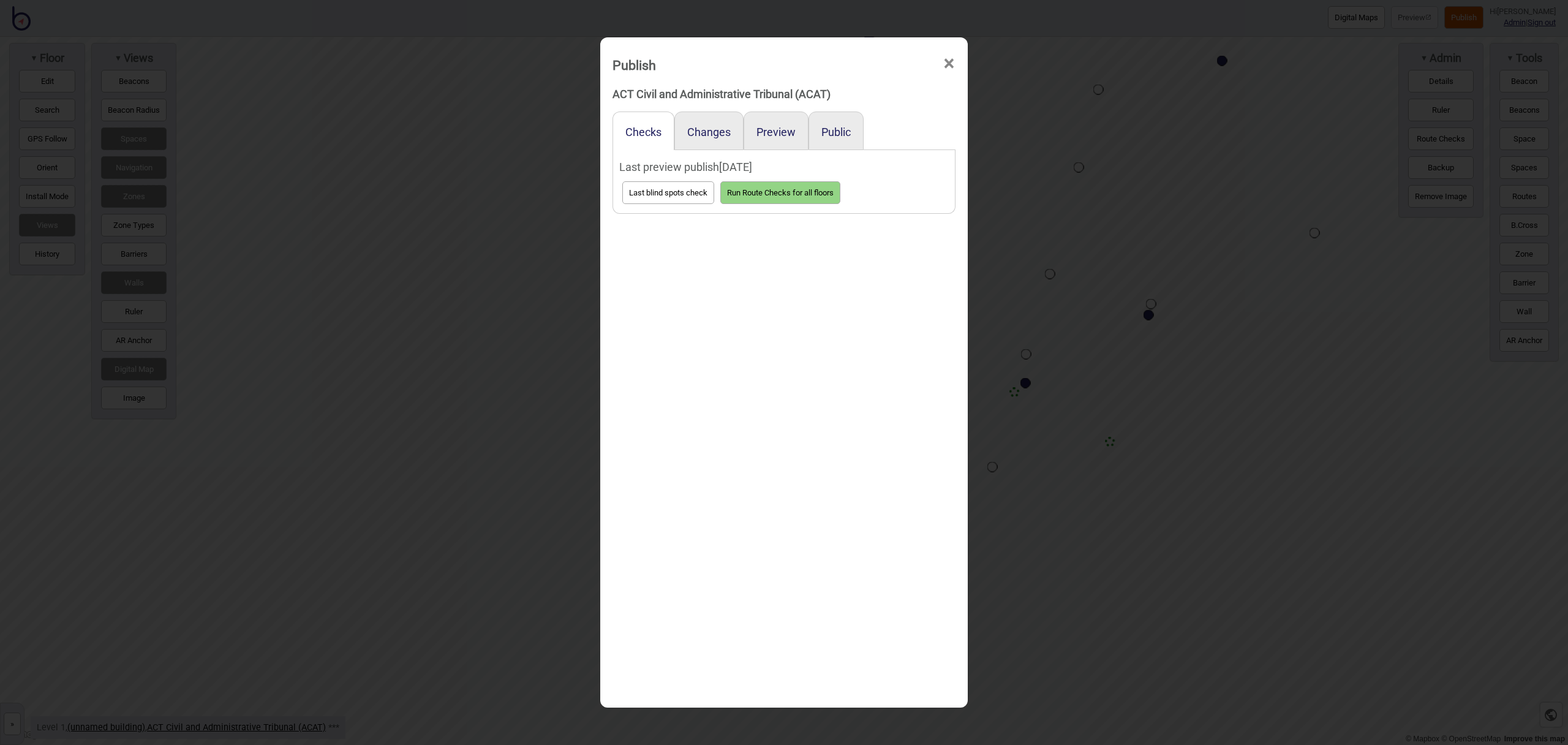
click at [752, 137] on div "Preview" at bounding box center [776, 131] width 65 height 39
click at [764, 134] on button "Preview" at bounding box center [776, 131] width 39 height 13
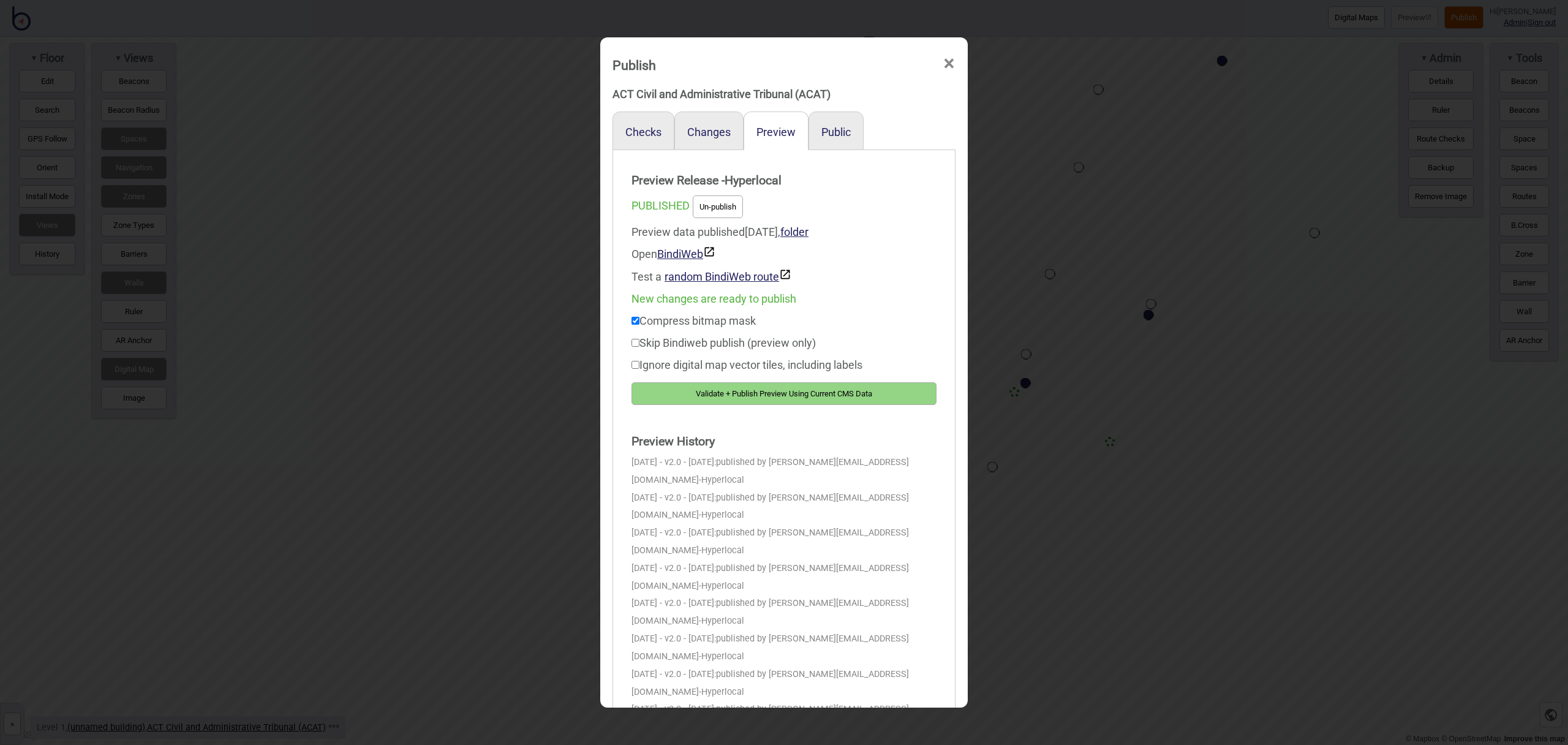
click at [905, 396] on button "Validate + Publish Preview Using Current CMS Data" at bounding box center [784, 394] width 305 height 23
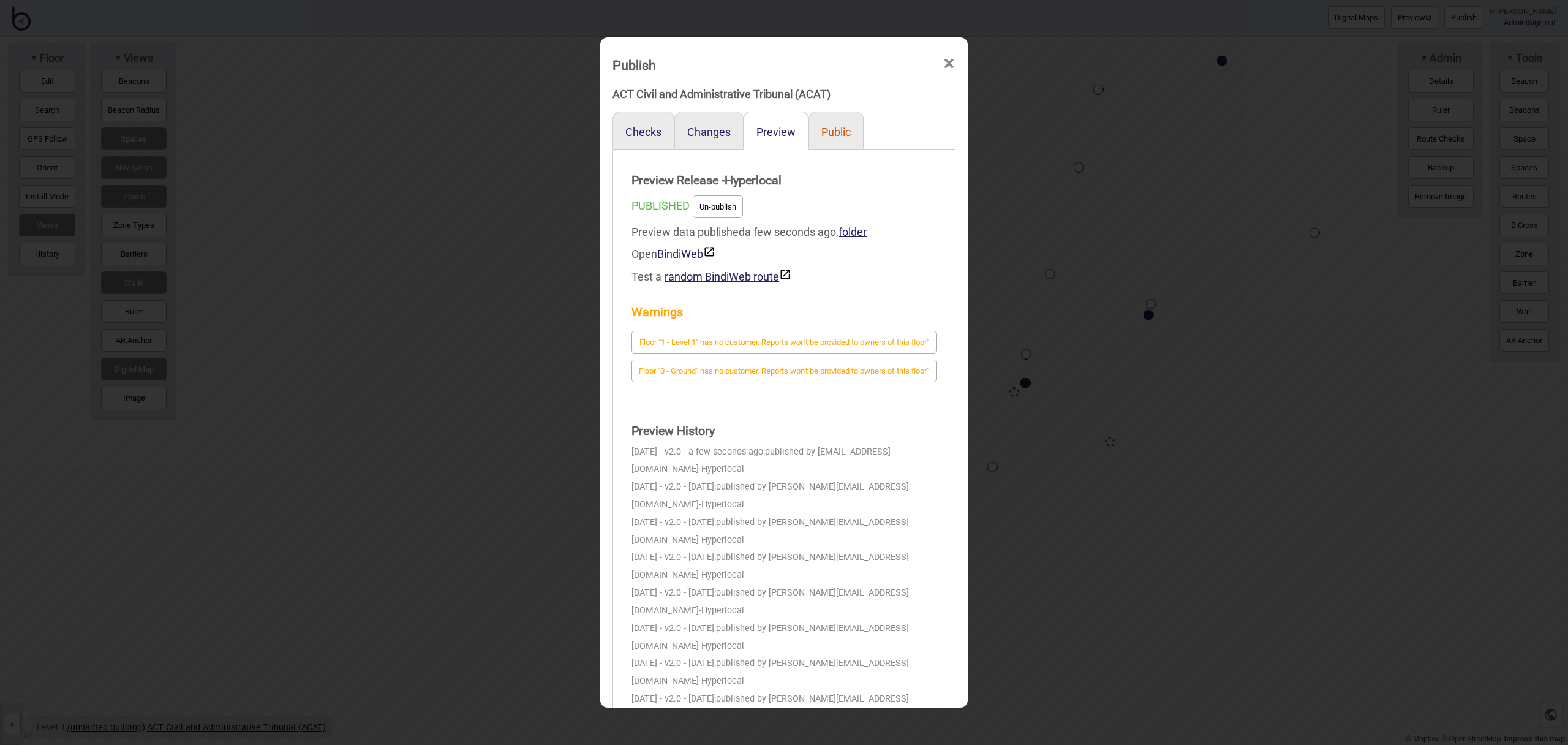
click at [828, 133] on button "Public" at bounding box center [836, 131] width 29 height 13
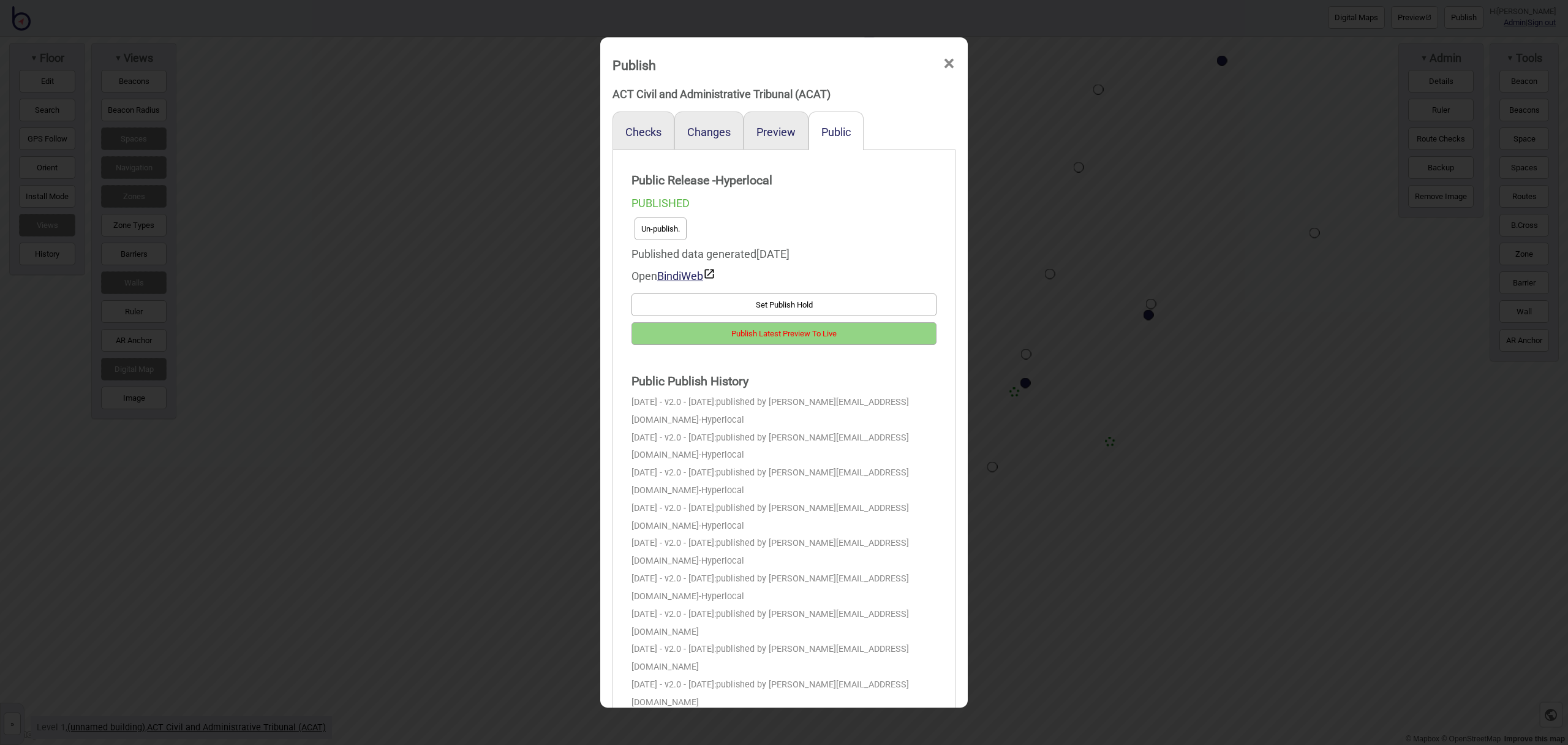
click at [891, 334] on button "Publish Latest Preview To Live" at bounding box center [784, 334] width 305 height 23
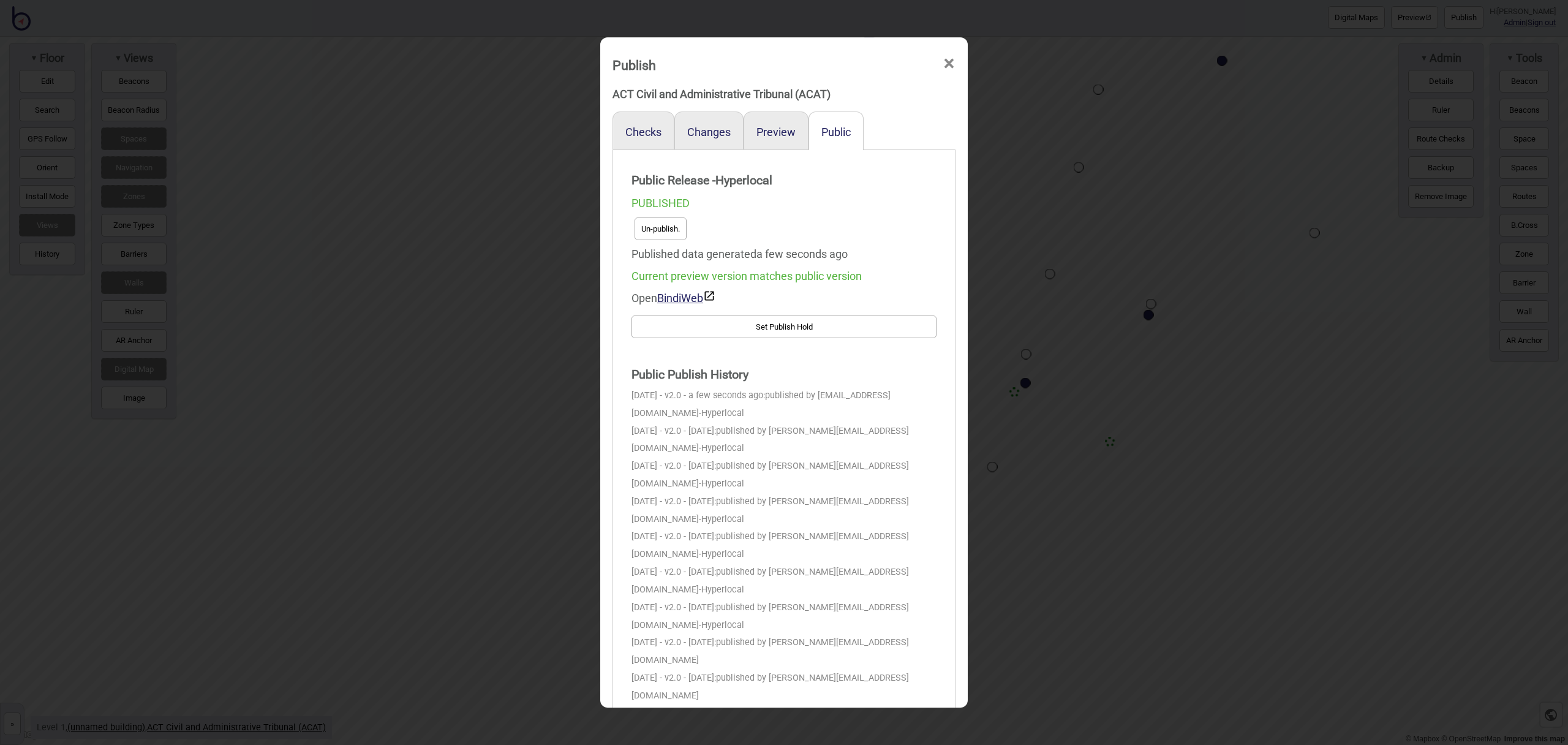
click at [950, 65] on span "×" at bounding box center [949, 64] width 13 height 41
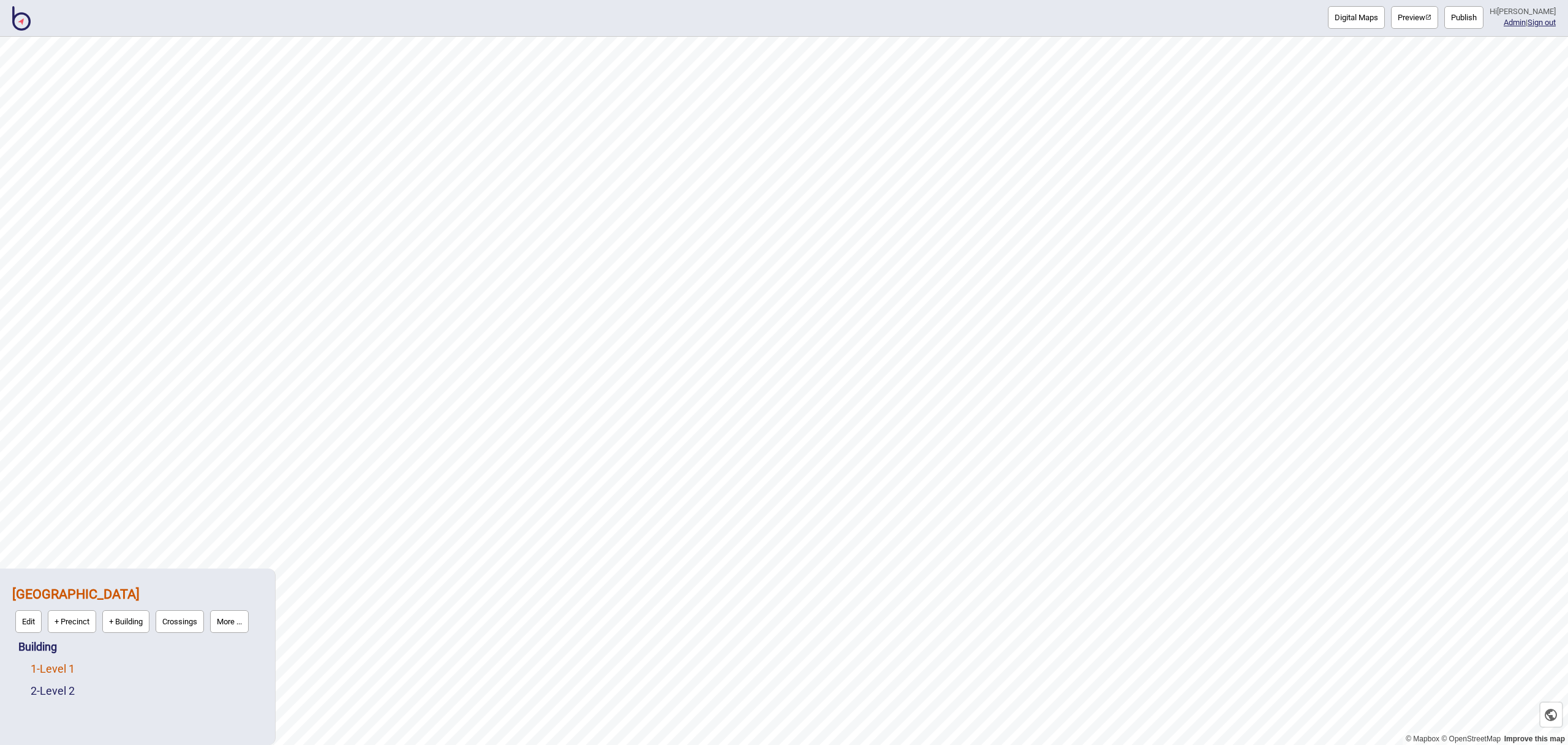
click at [51, 666] on link "1 - Level 1" at bounding box center [52, 669] width 44 height 13
click at [39, 665] on button "Edit" at bounding box center [47, 666] width 27 height 23
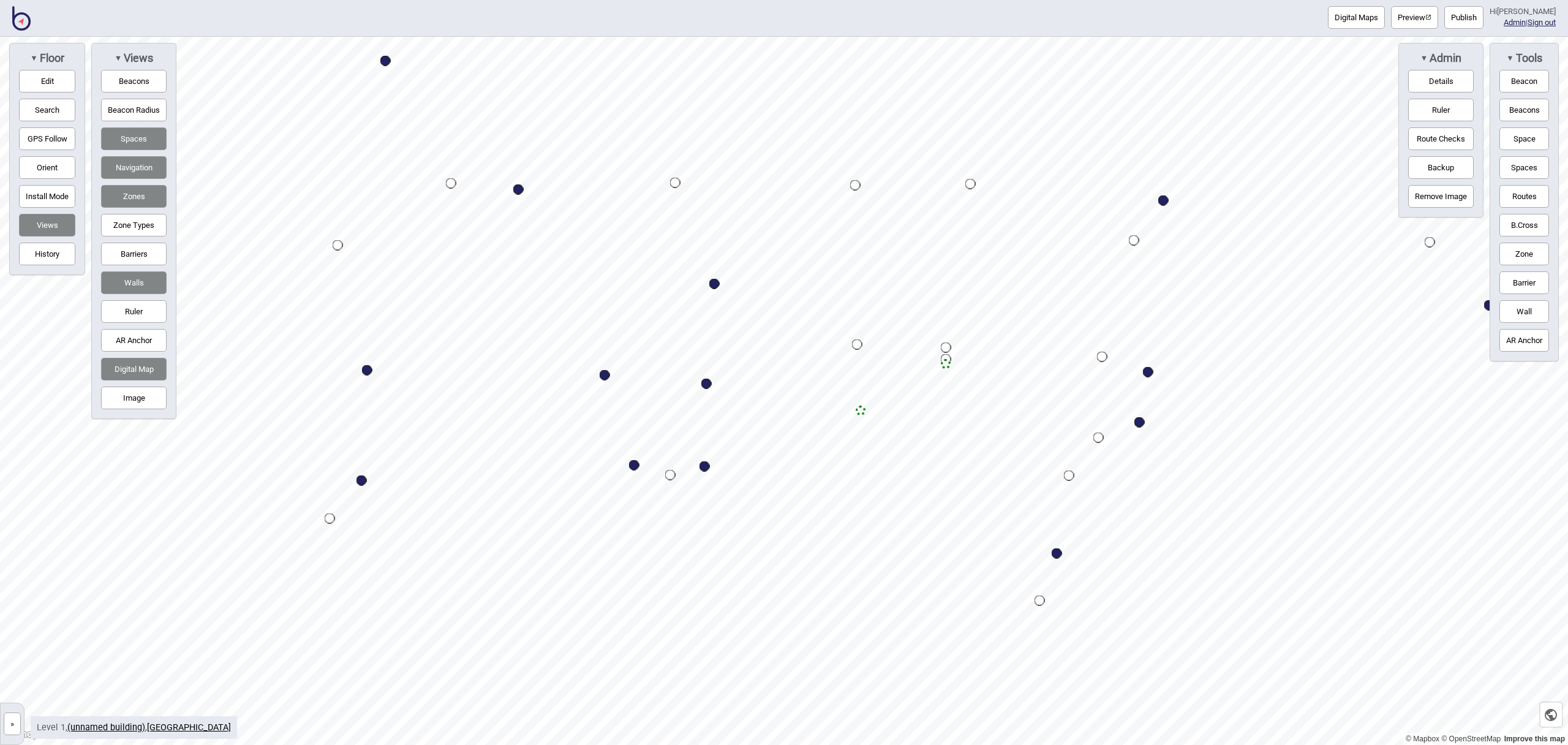
click at [863, 410] on div "Map marker" at bounding box center [861, 411] width 11 height 11
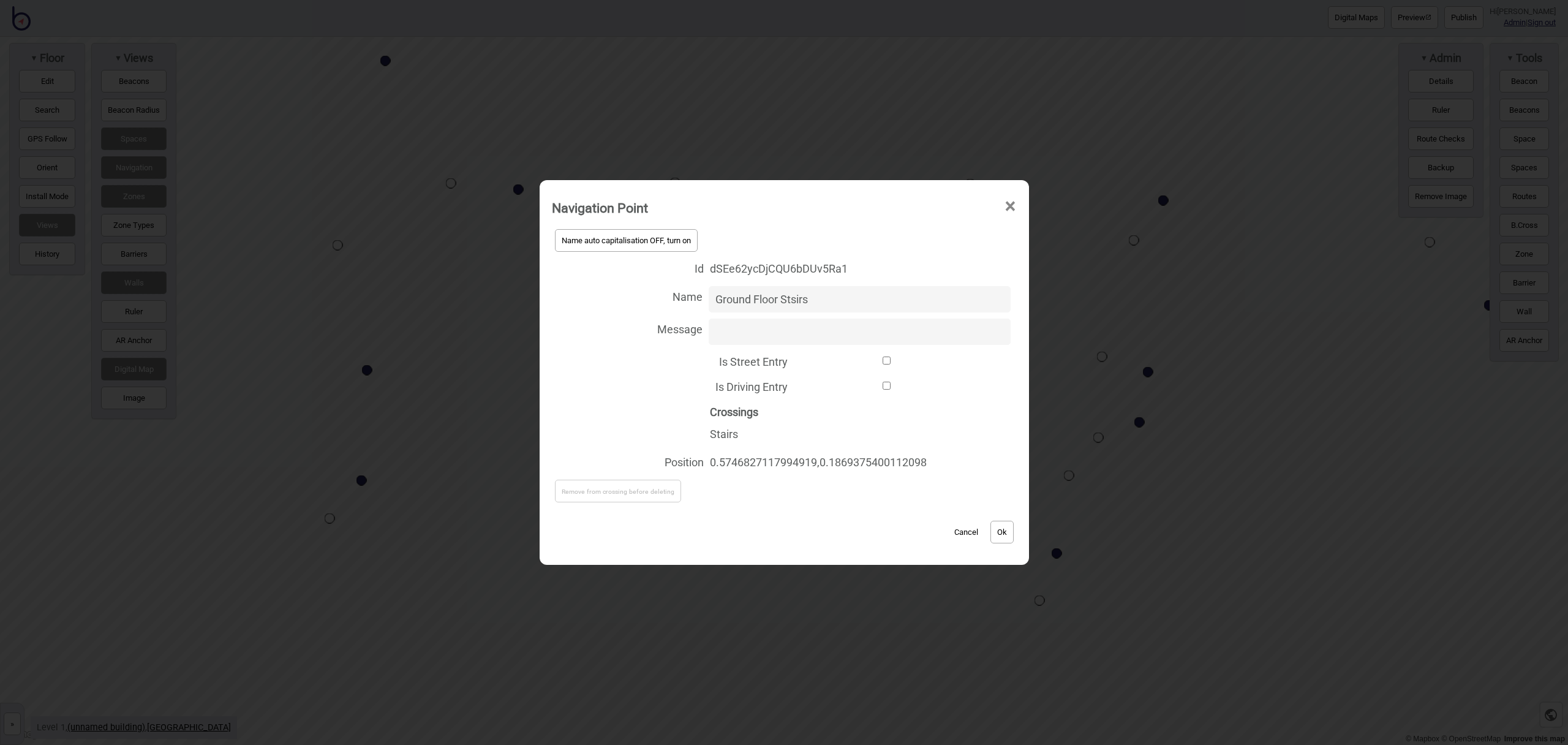
drag, startPoint x: 792, startPoint y: 299, endPoint x: 804, endPoint y: 295, distance: 12.6
click at [792, 299] on input "Ground Floor Stsirs" at bounding box center [859, 299] width 302 height 27
type input "Ground Floor Stairs"
click at [1010, 537] on button "Ok" at bounding box center [1002, 533] width 23 height 23
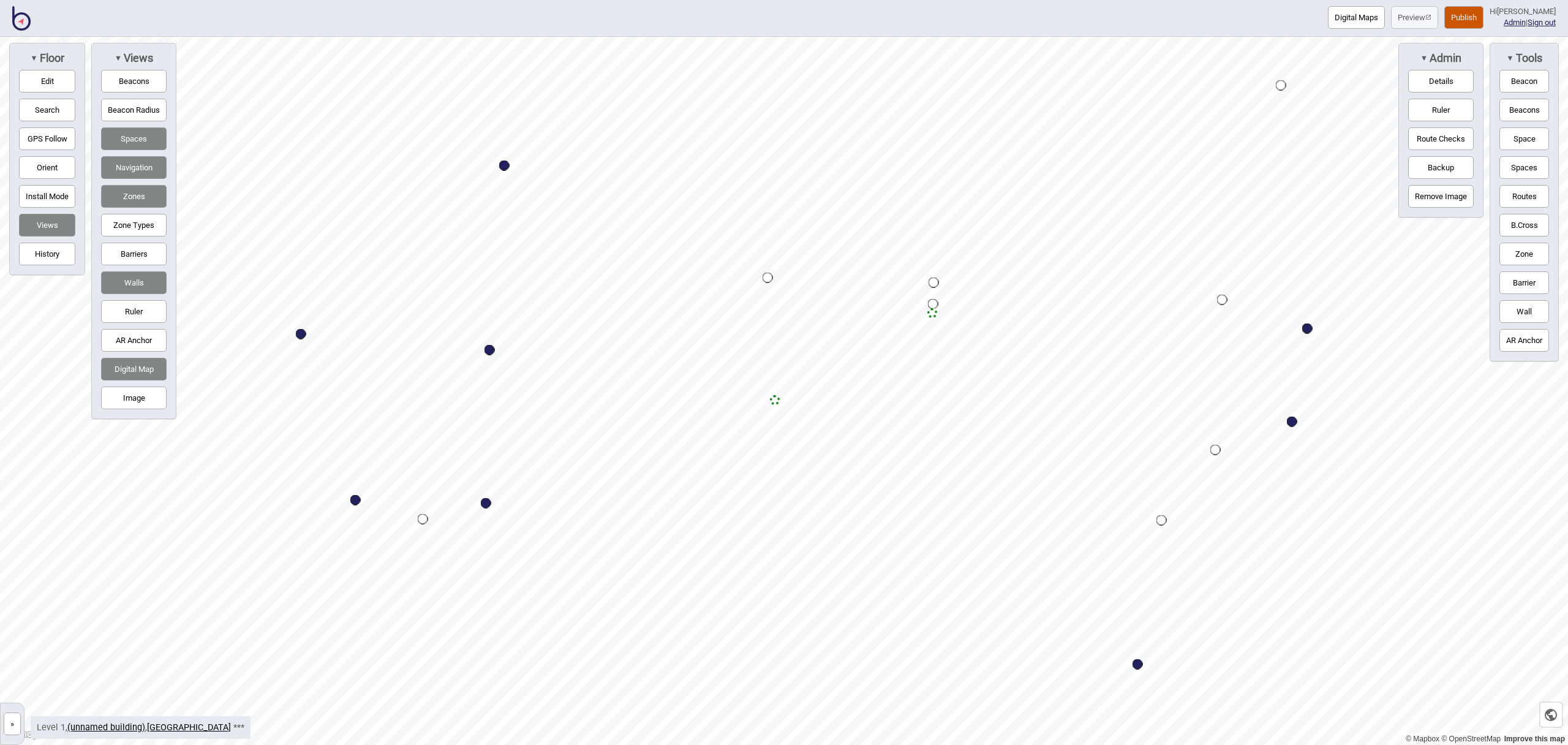
click at [139, 259] on button "Barriers" at bounding box center [133, 254] width 66 height 23
click at [44, 88] on button "Edit" at bounding box center [47, 81] width 56 height 23
click at [52, 78] on button "Edit" at bounding box center [47, 81] width 56 height 23
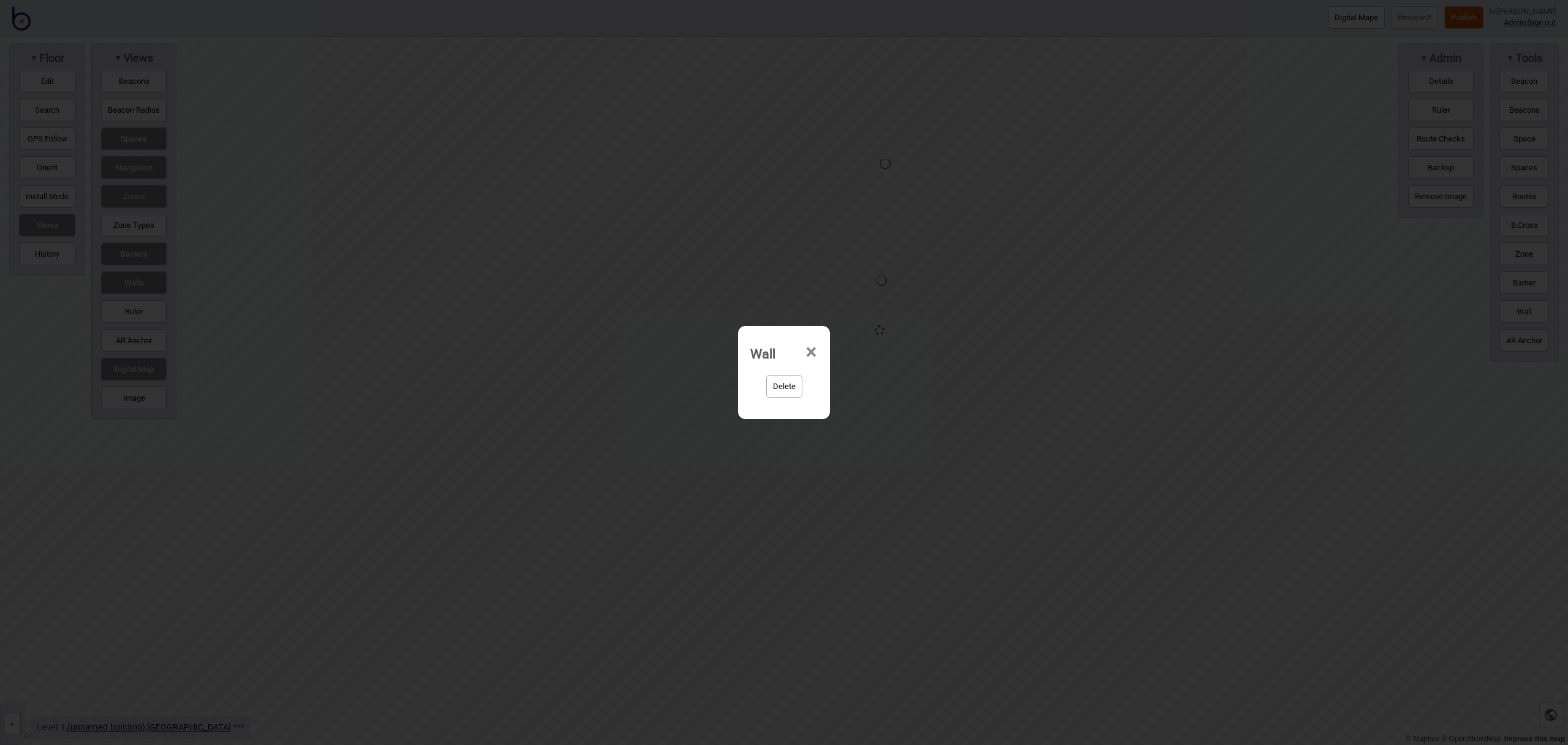
click at [787, 378] on button "Delete" at bounding box center [784, 386] width 36 height 23
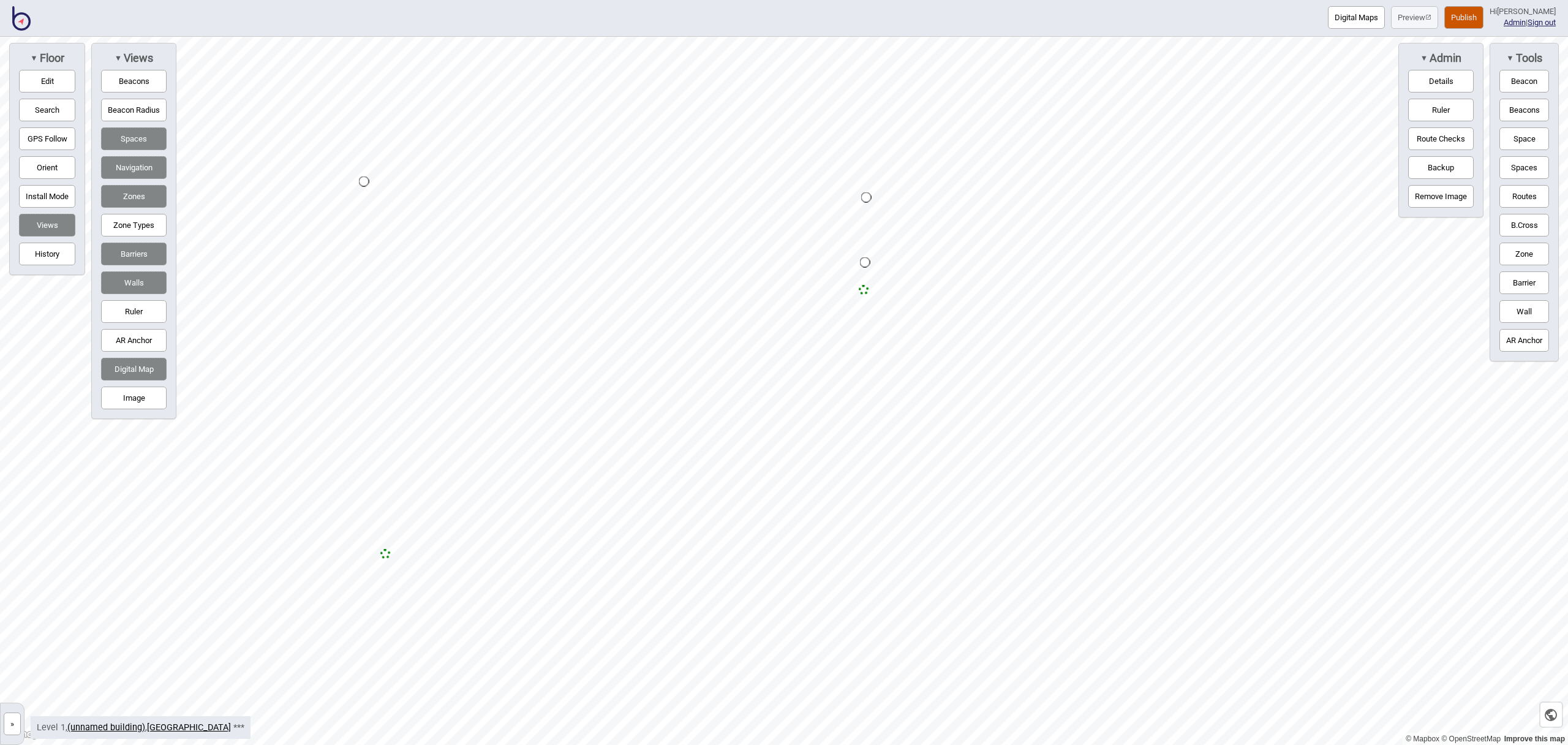
click at [76, 90] on div "▼ Floor Edit Search GPS Follow Orient Install Mode Views History" at bounding box center [47, 159] width 76 height 232
click at [68, 88] on button "Edit" at bounding box center [47, 81] width 56 height 23
click at [907, 310] on div "Map marker" at bounding box center [904, 306] width 13 height 13
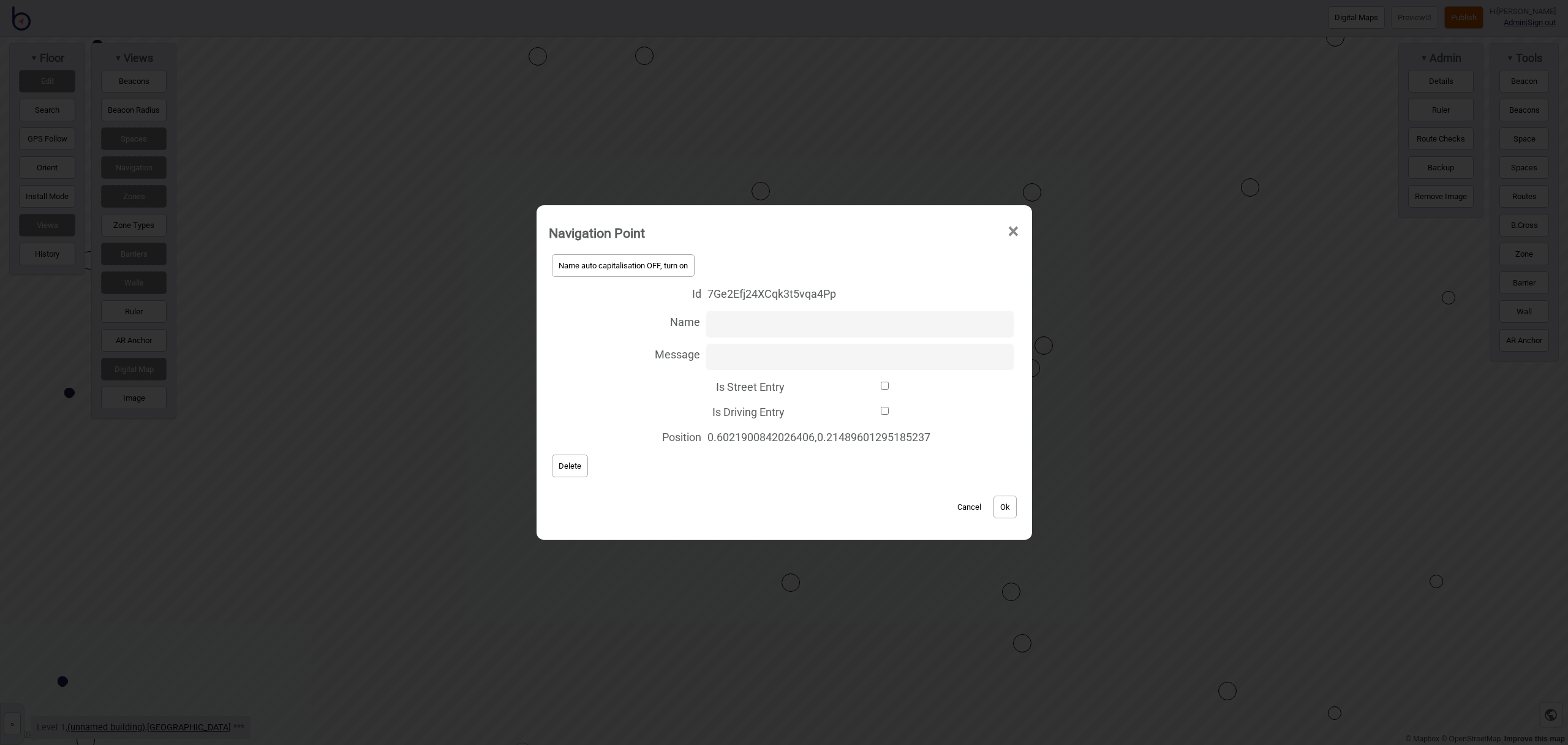
click at [566, 465] on span "Delete" at bounding box center [570, 466] width 23 height 9
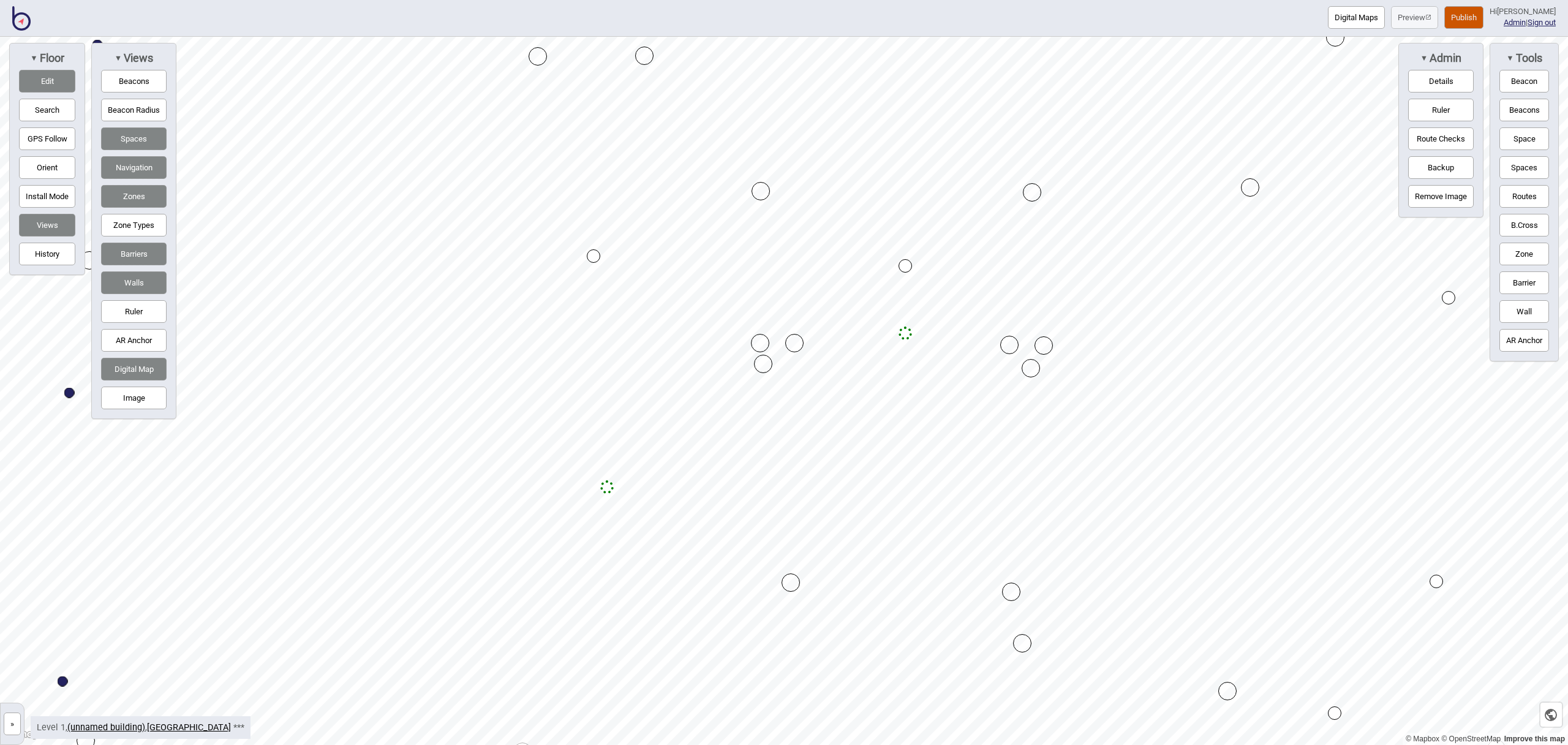
click at [1522, 189] on button "Routes" at bounding box center [1524, 197] width 50 height 23
click at [904, 265] on div "Map marker" at bounding box center [905, 266] width 13 height 13
click at [904, 331] on div "Map marker" at bounding box center [905, 333] width 13 height 13
click at [1516, 203] on button "Routes" at bounding box center [1524, 197] width 50 height 23
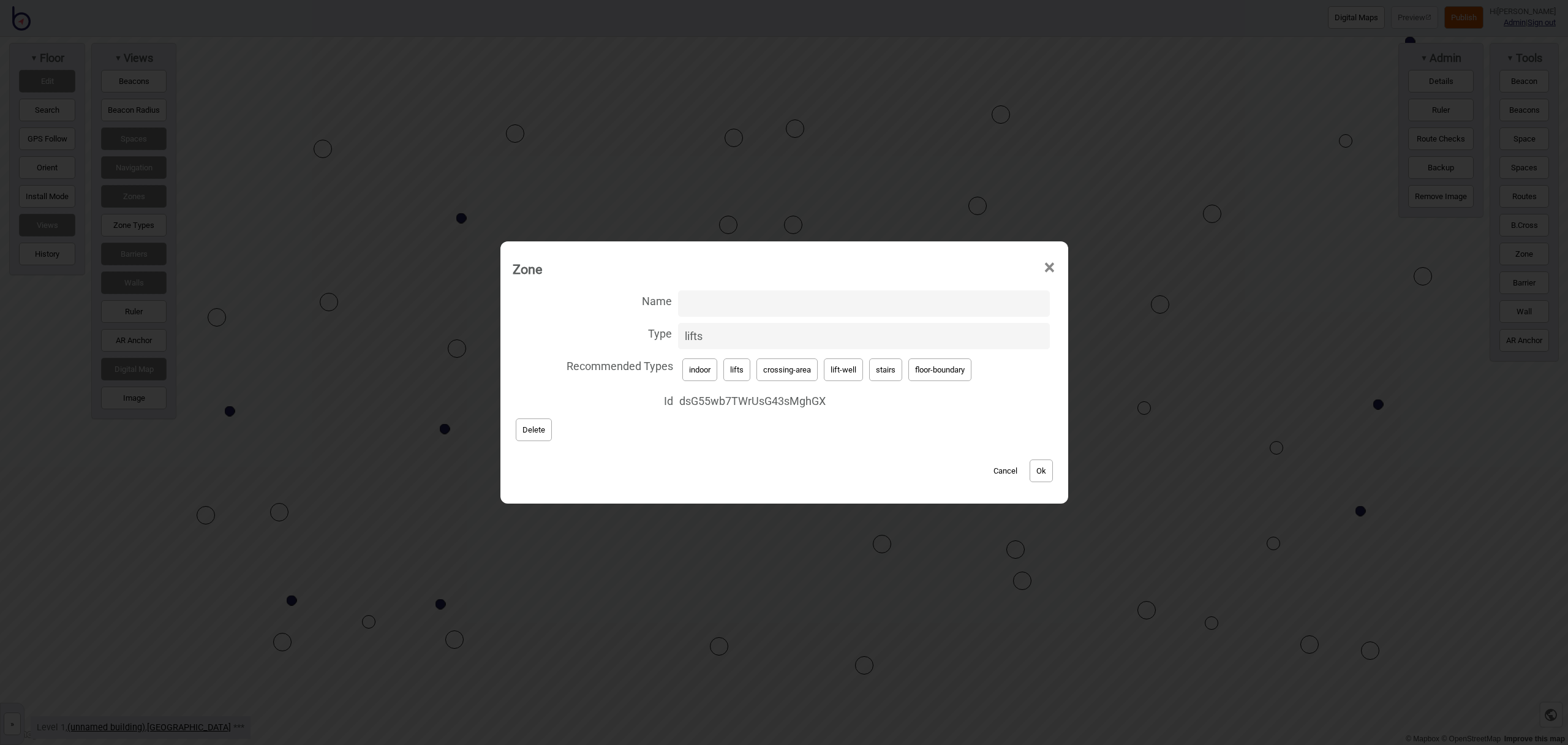
click at [1041, 465] on button "Ok" at bounding box center [1041, 471] width 23 height 23
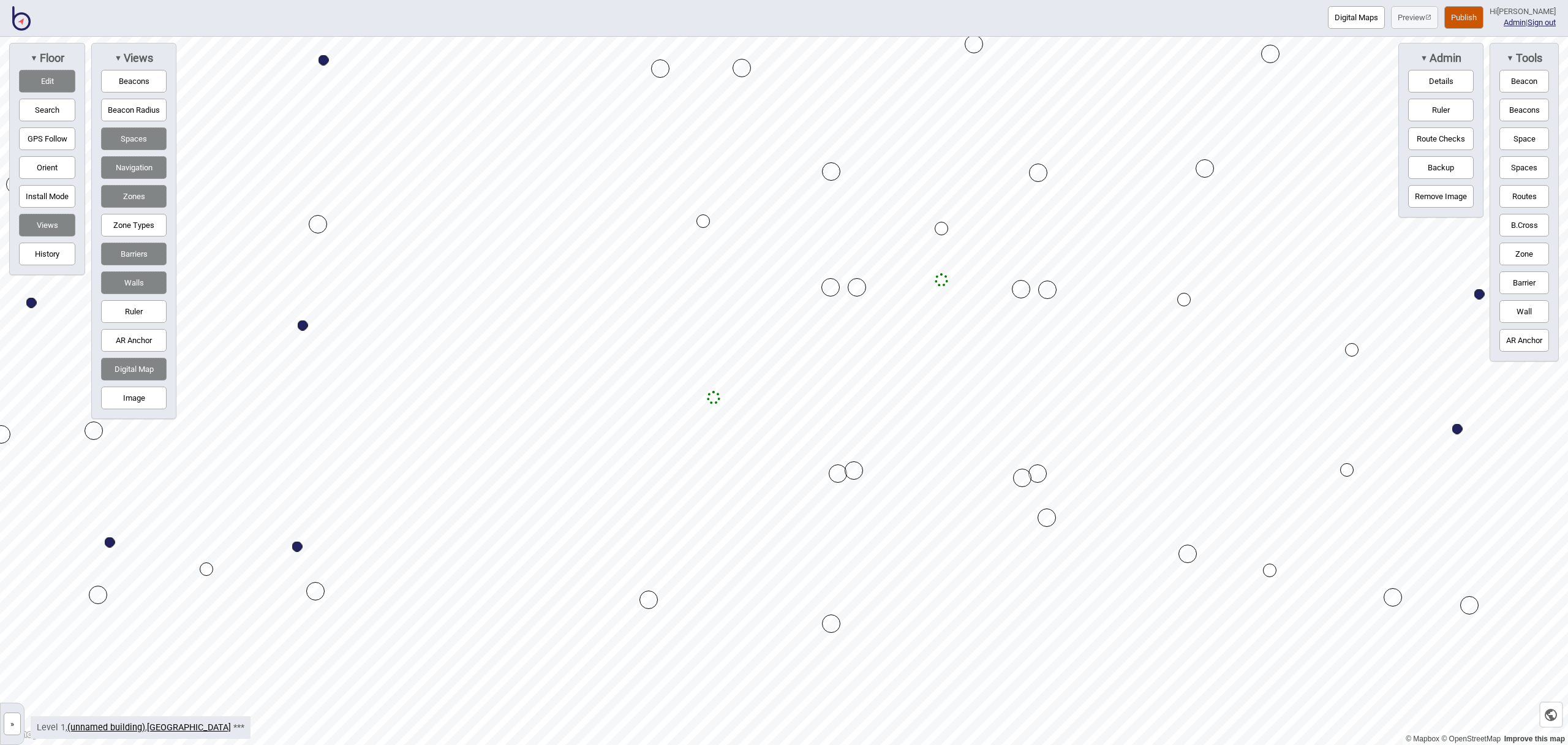
click at [1513, 252] on button "Zone" at bounding box center [1524, 254] width 50 height 23
click at [823, 653] on div "Map marker" at bounding box center [823, 654] width 19 height 19
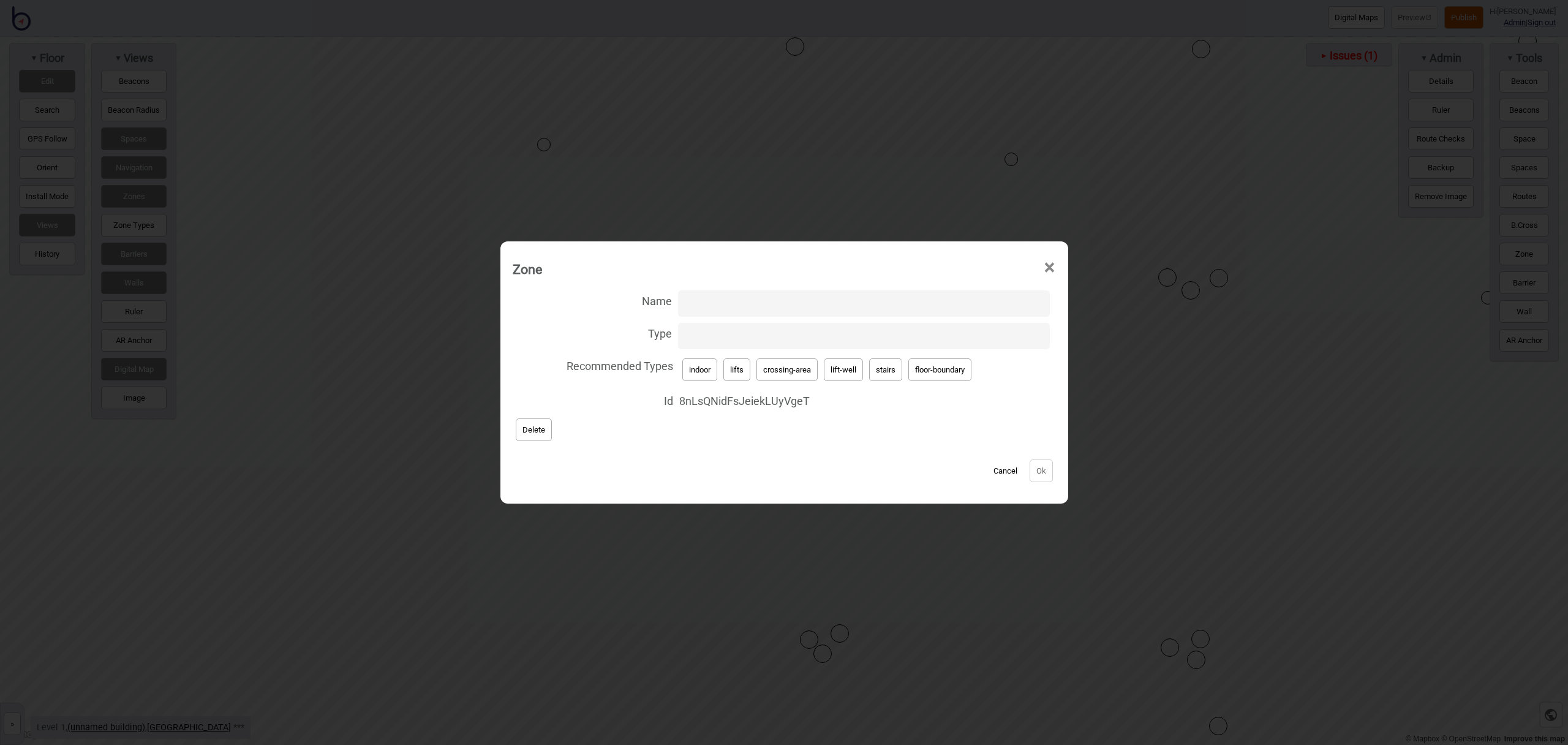
click at [859, 376] on button "lift-well" at bounding box center [843, 370] width 39 height 23
type input "lift-well"
click at [768, 297] on input "Name" at bounding box center [864, 304] width 372 height 27
type input "Lift"
click at [1048, 473] on button "Ok" at bounding box center [1041, 471] width 23 height 23
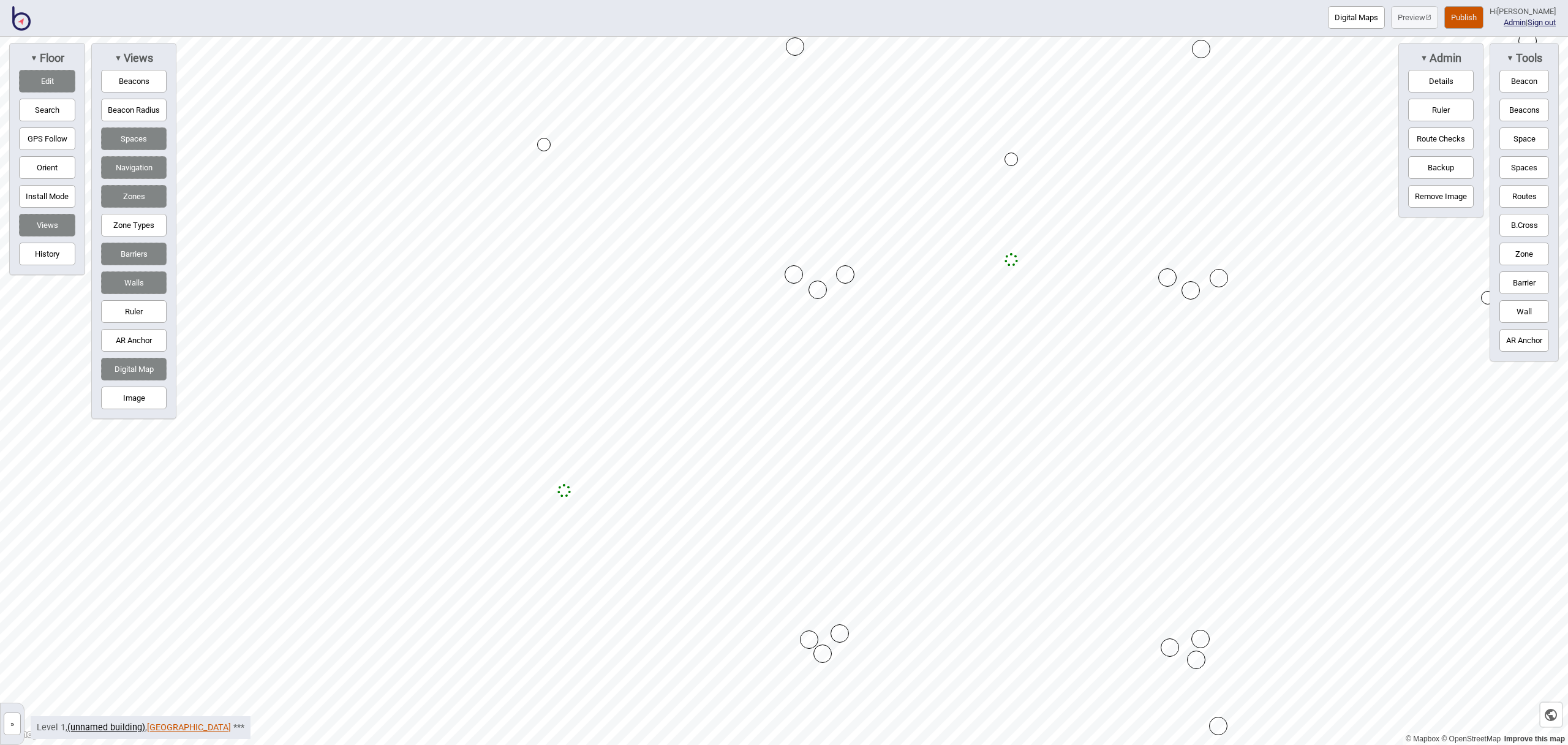
click at [165, 726] on link "[GEOGRAPHIC_DATA]" at bounding box center [189, 728] width 84 height 11
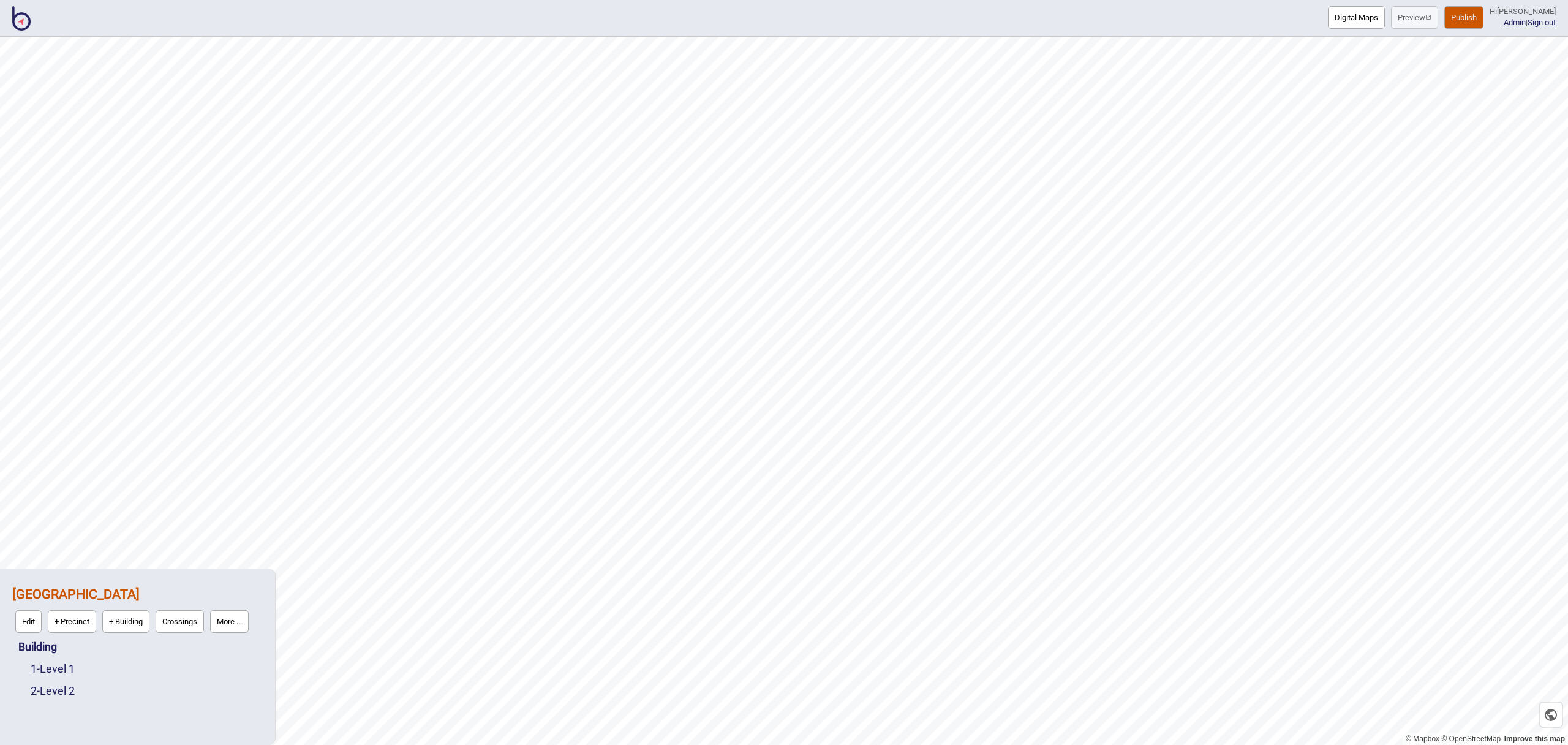
click at [51, 654] on div "Building" at bounding box center [141, 647] width 244 height 22
click at [48, 649] on link "Building" at bounding box center [38, 647] width 38 height 13
click at [116, 653] on button "Connections" at bounding box center [123, 644] width 57 height 23
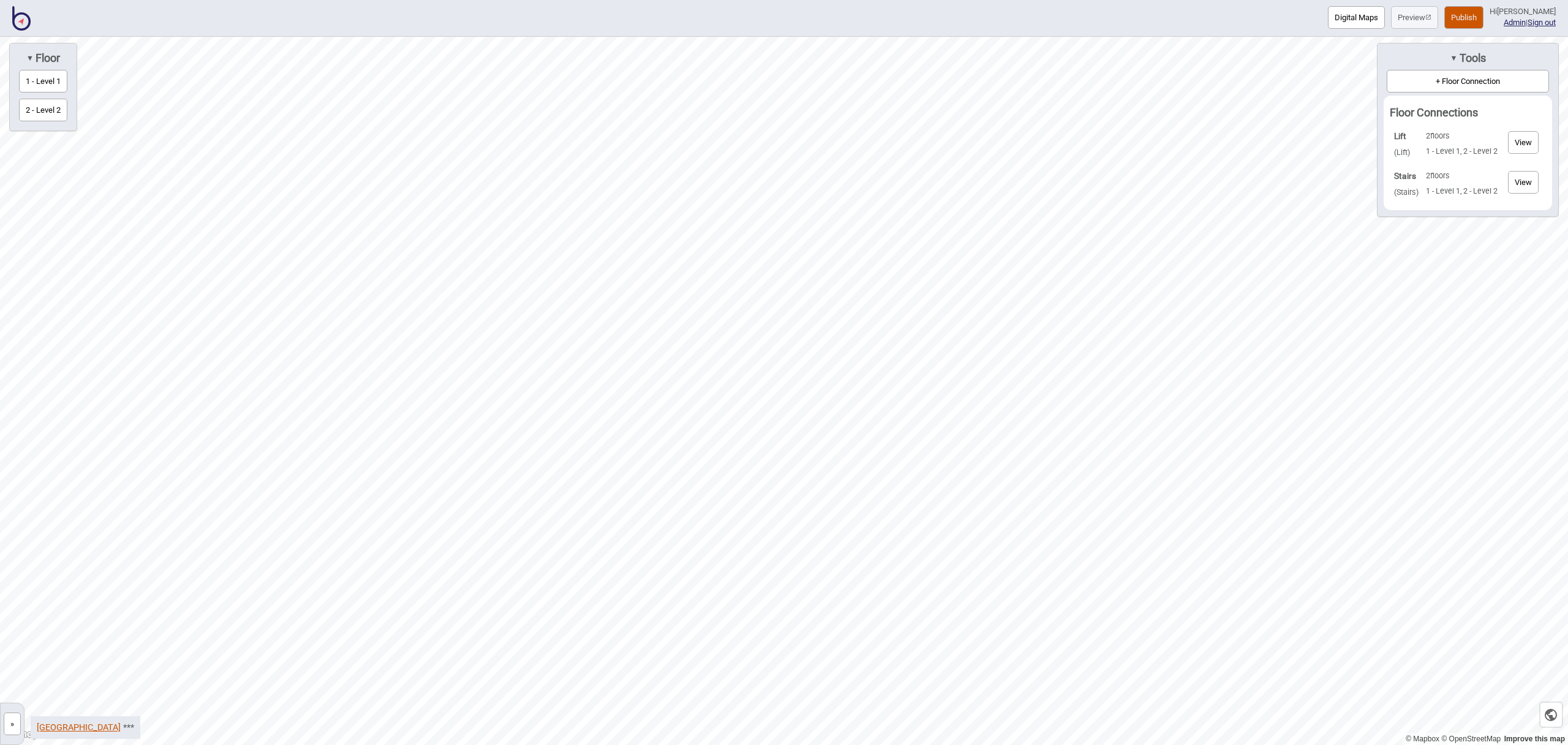
click at [111, 729] on link "[GEOGRAPHIC_DATA]" at bounding box center [78, 728] width 84 height 11
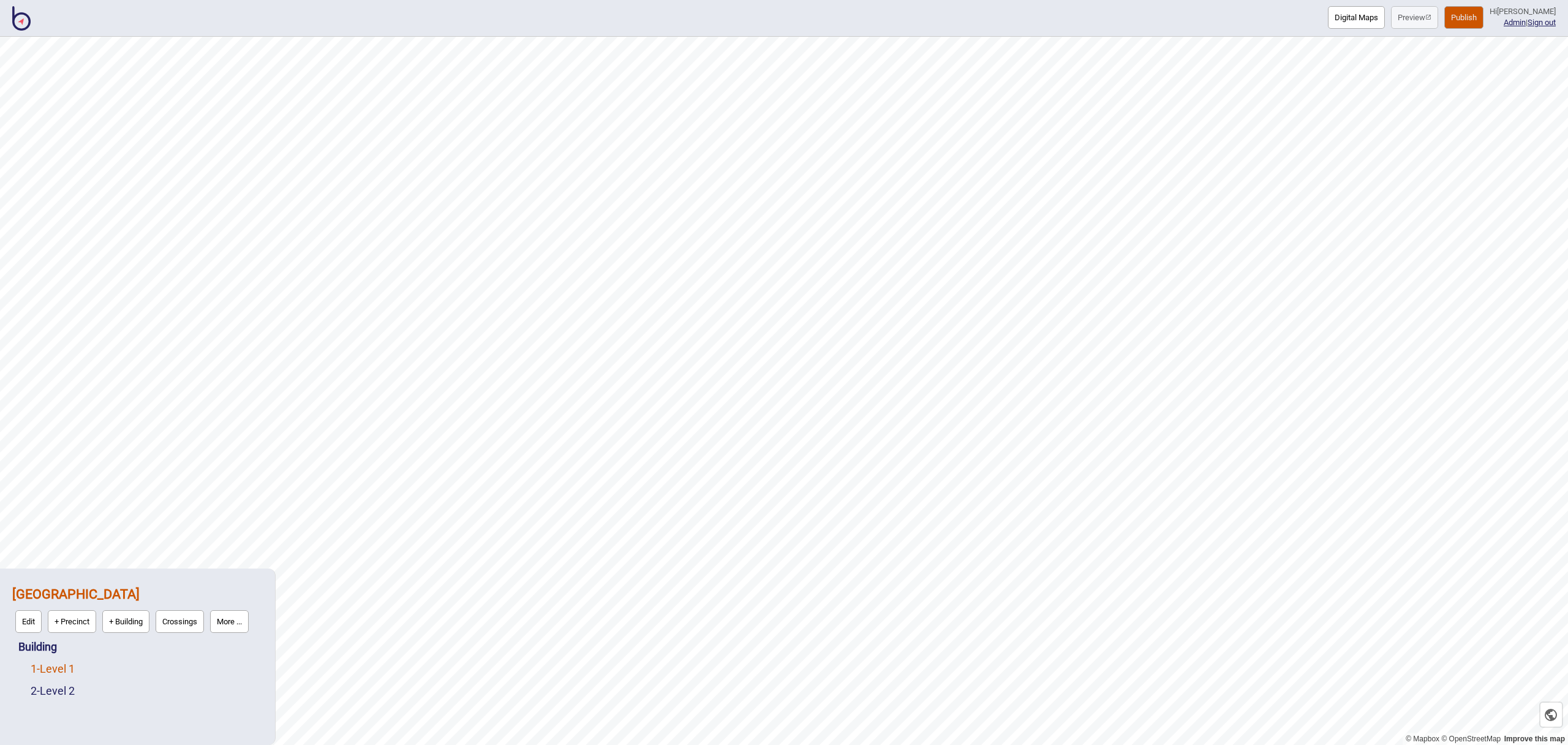
click at [60, 670] on link "1 - Level 1" at bounding box center [52, 669] width 44 height 13
click at [50, 665] on button "Edit" at bounding box center [47, 666] width 27 height 23
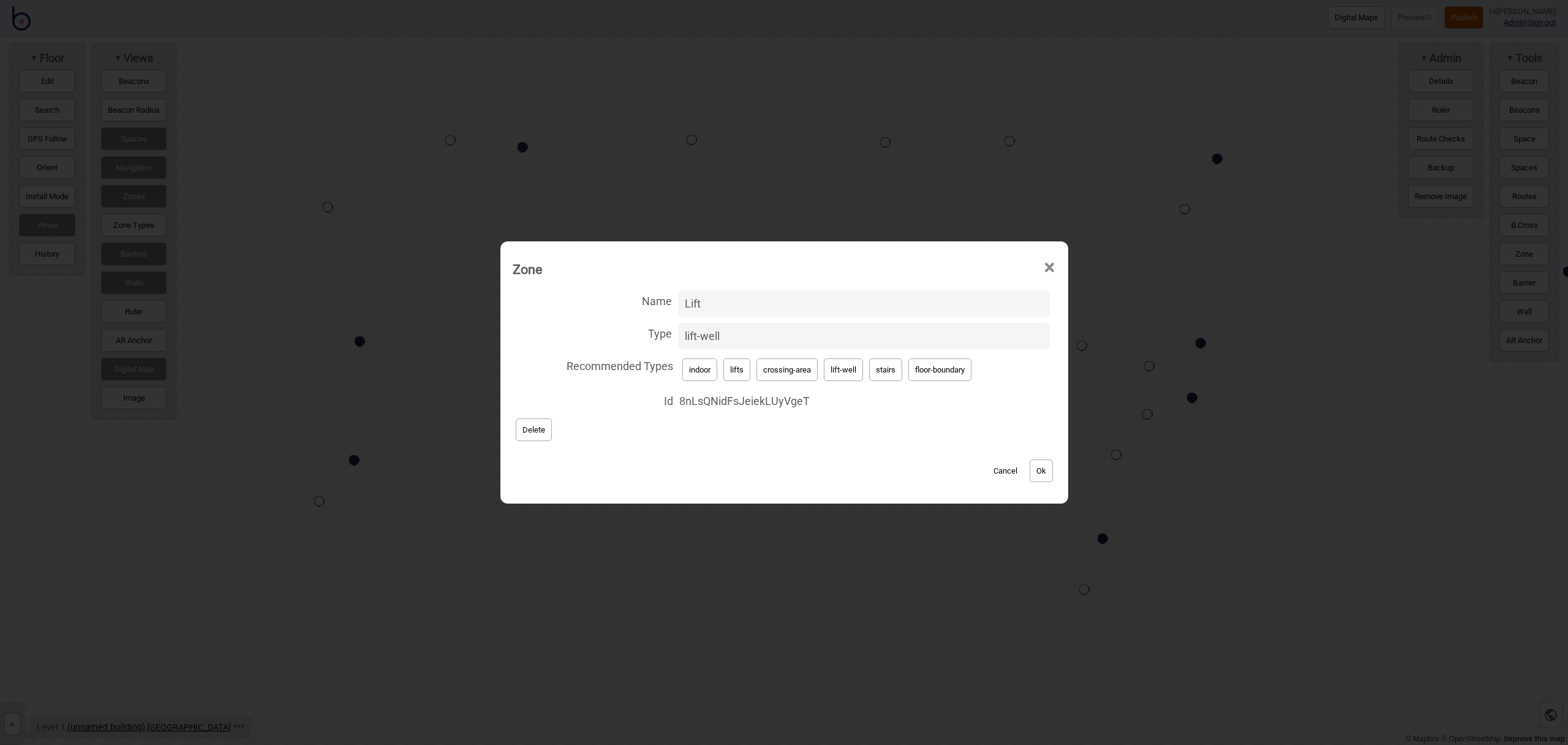
click at [1050, 266] on span "×" at bounding box center [1049, 268] width 13 height 41
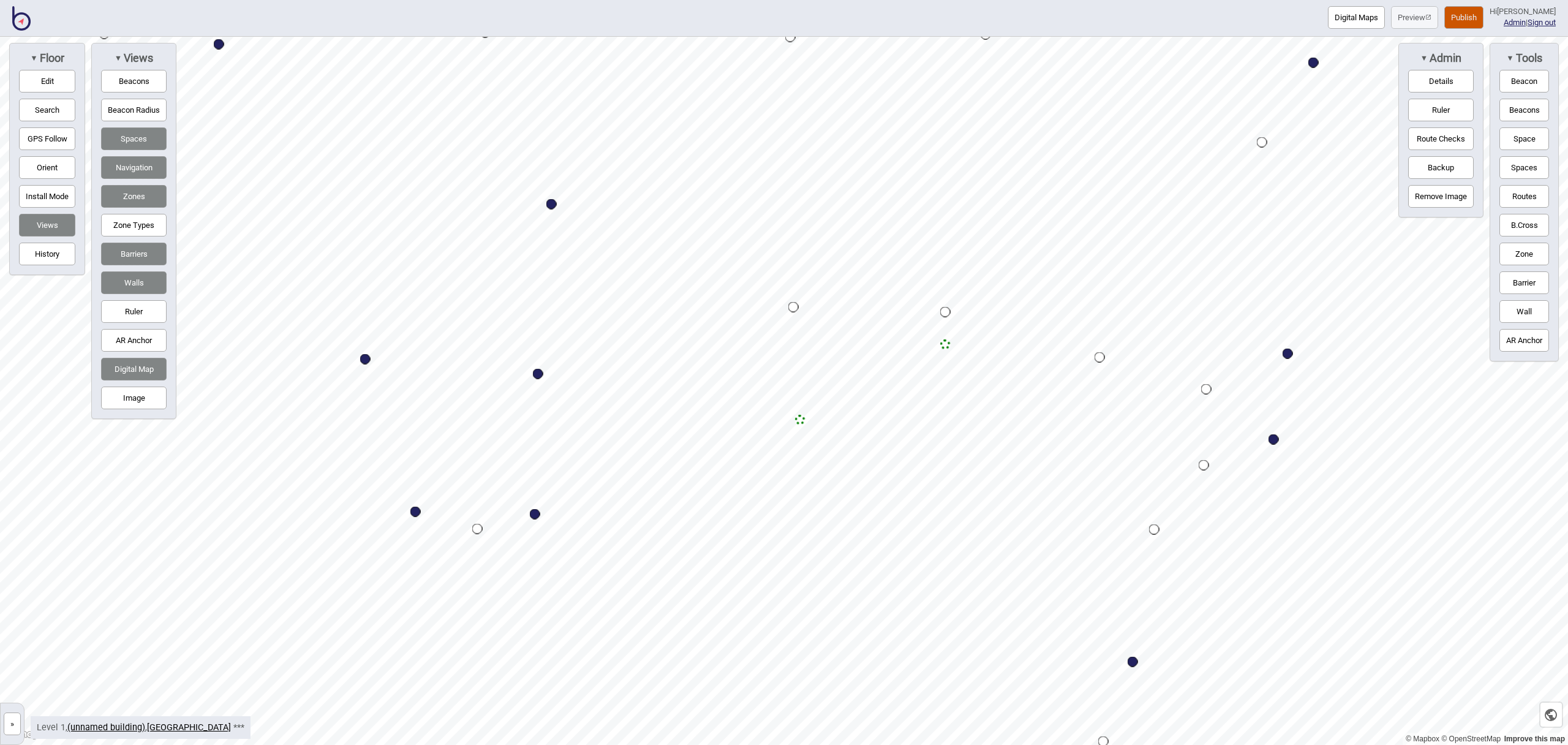
click at [56, 83] on button "Edit" at bounding box center [47, 81] width 56 height 23
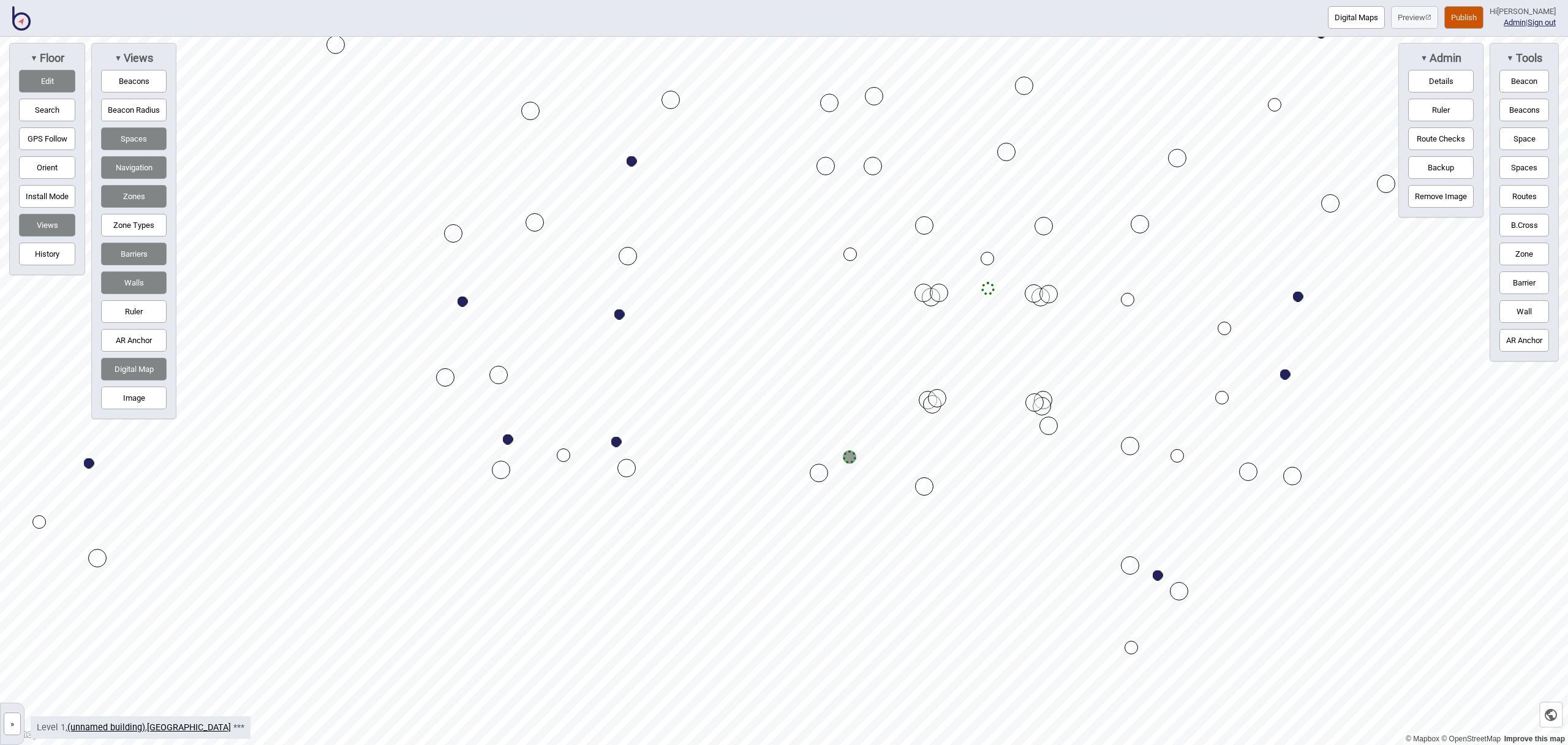
drag, startPoint x: 1531, startPoint y: 253, endPoint x: 1512, endPoint y: 255, distance: 19.1
click at [1531, 253] on button "Zone" at bounding box center [1524, 254] width 50 height 23
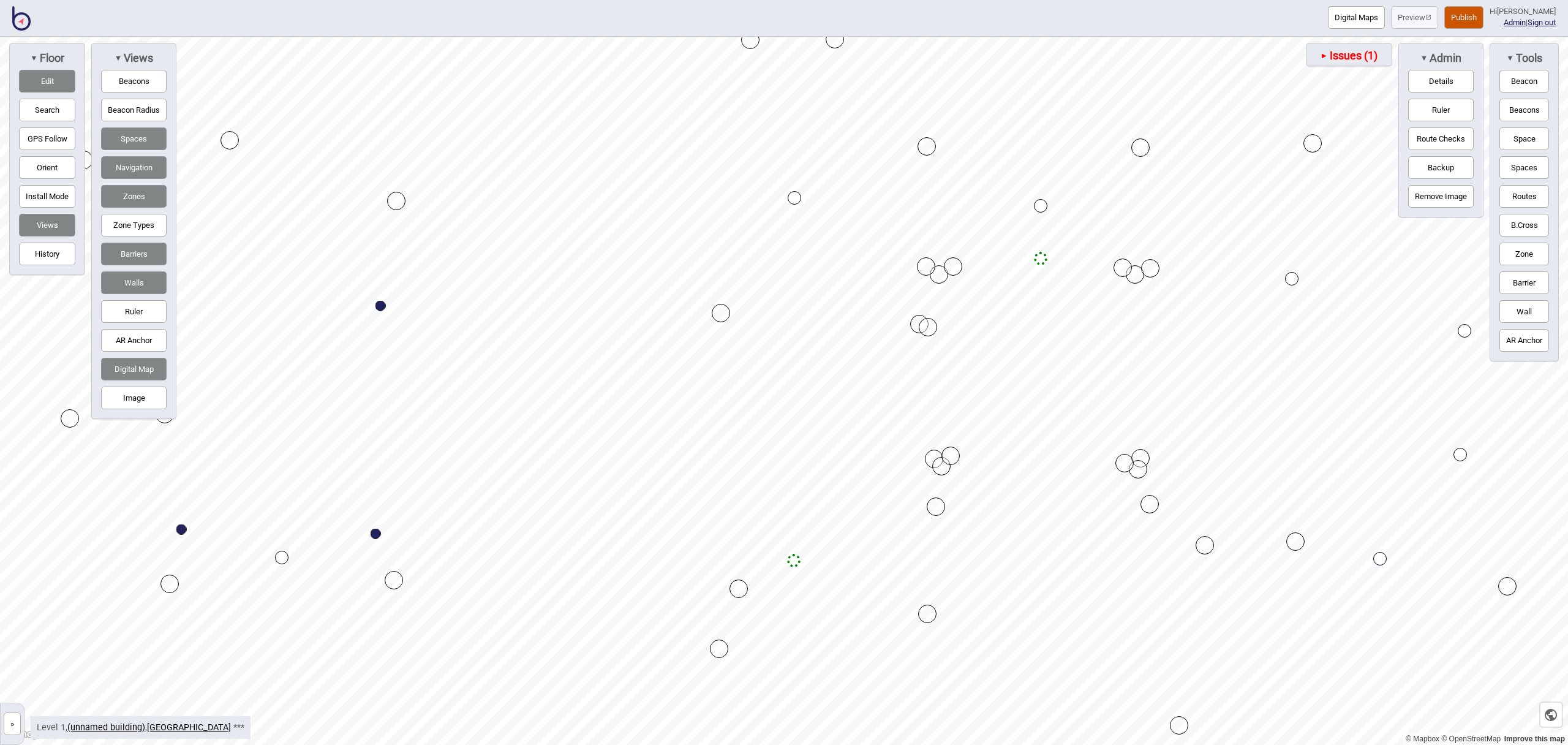
drag, startPoint x: 859, startPoint y: 436, endPoint x: 919, endPoint y: 326, distance: 125.3
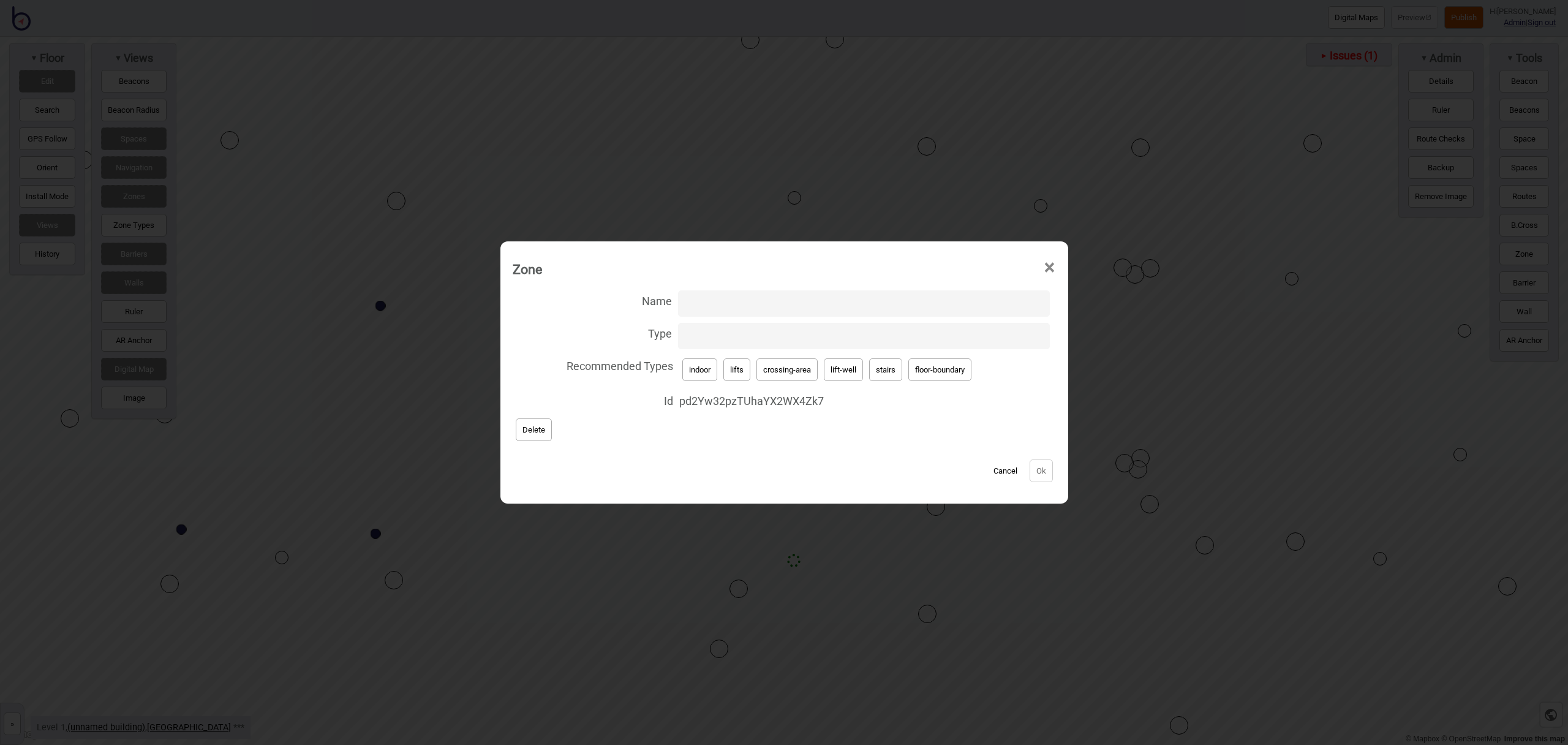
click at [880, 370] on button "stairs" at bounding box center [886, 370] width 33 height 23
type input "stairs"
click at [1041, 470] on button "Ok" at bounding box center [1041, 471] width 23 height 23
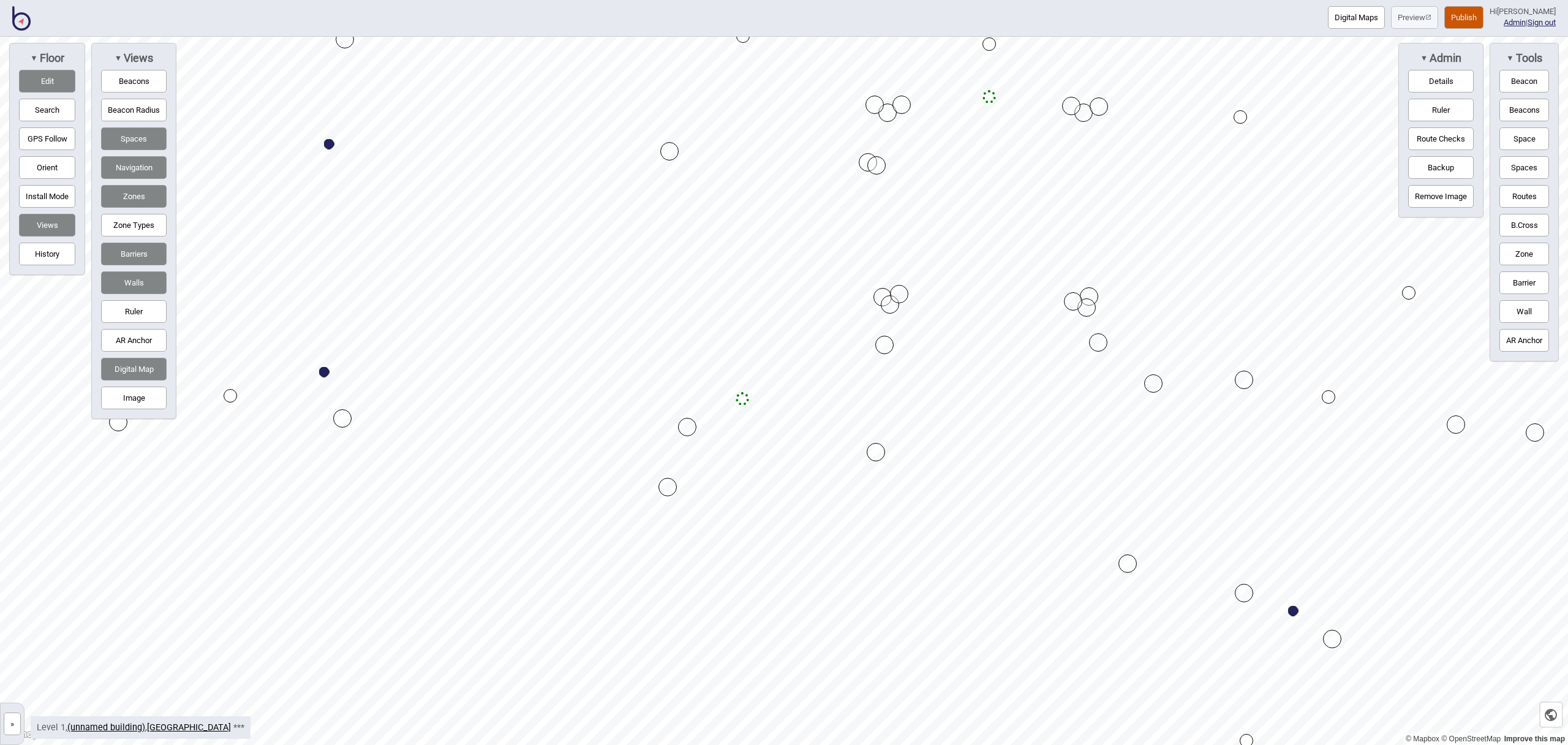
click at [1520, 254] on button "Zone" at bounding box center [1524, 254] width 50 height 23
click at [660, 508] on div "Map marker" at bounding box center [660, 508] width 19 height 19
drag, startPoint x: 794, startPoint y: 284, endPoint x: 881, endPoint y: 164, distance: 148.2
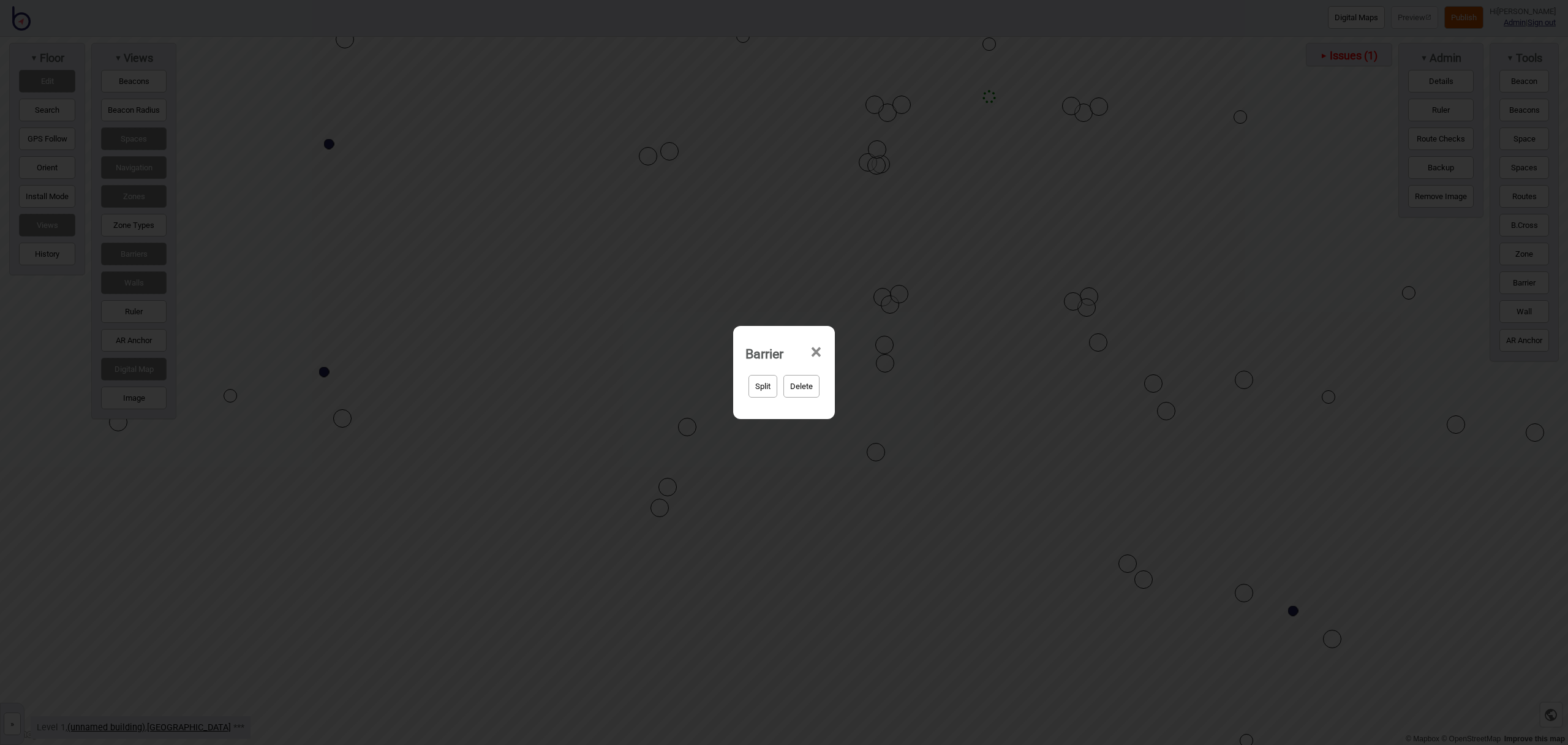
click at [813, 346] on span "×" at bounding box center [816, 352] width 13 height 41
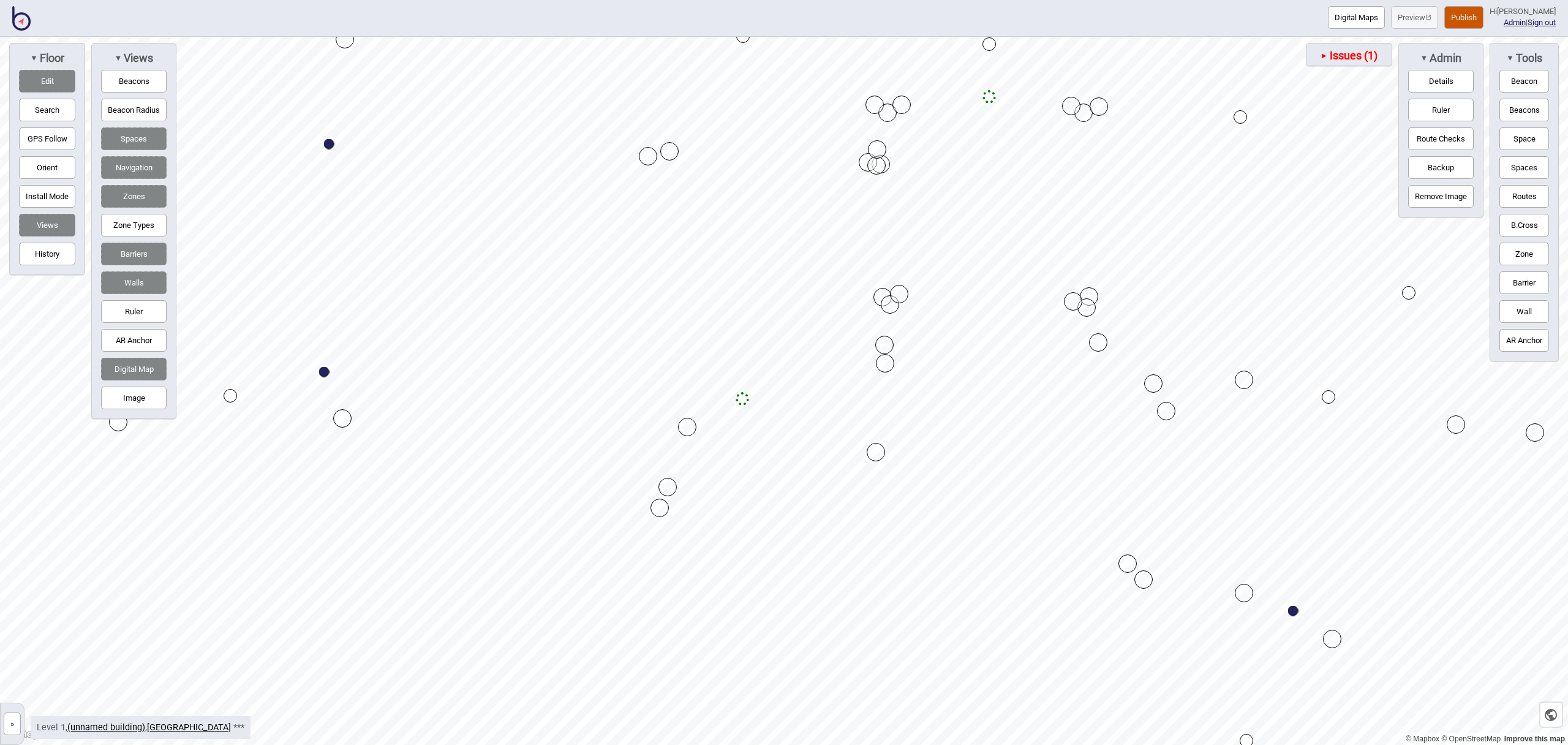
click at [131, 254] on button "Barriers" at bounding box center [133, 254] width 66 height 23
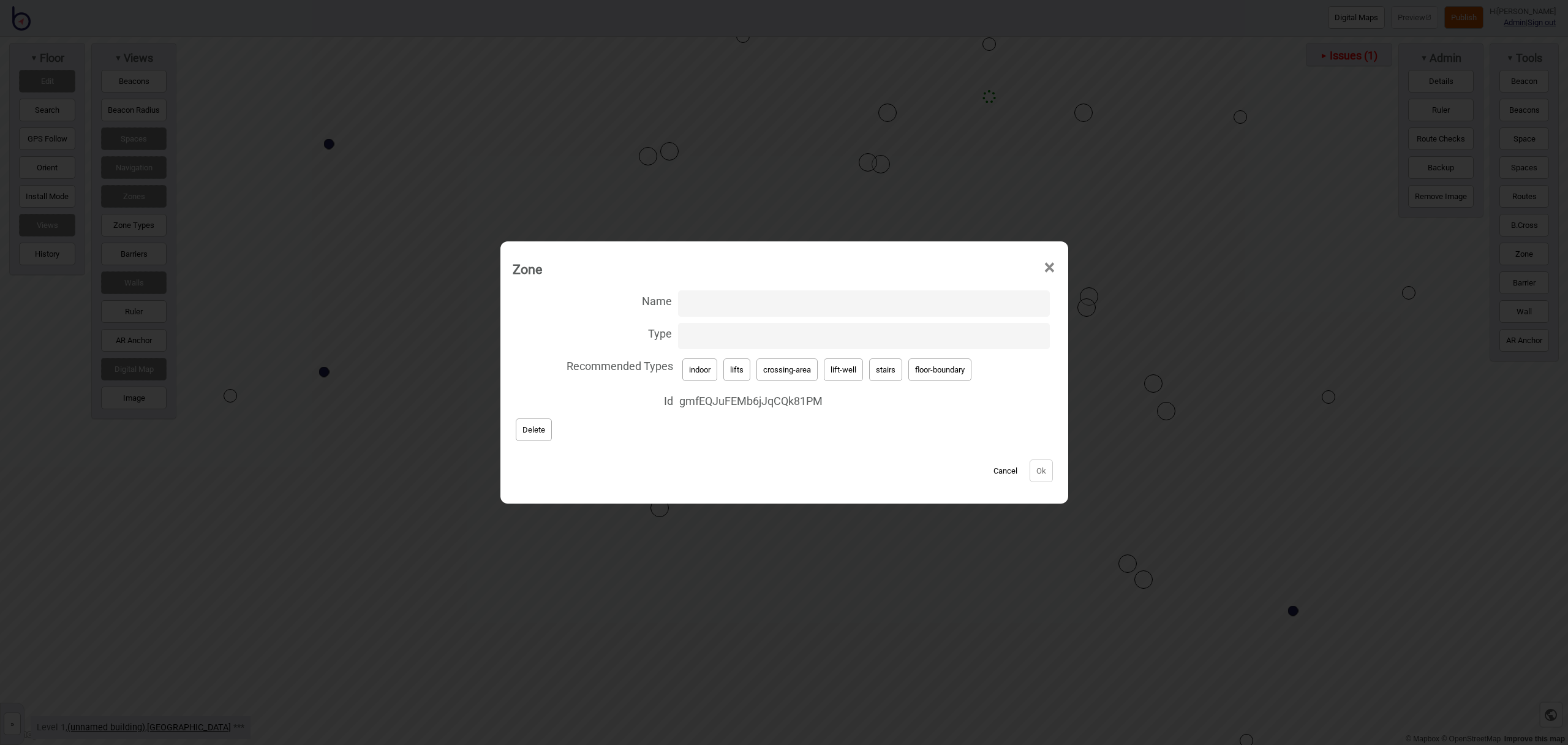
click at [804, 374] on button "crossing-area" at bounding box center [787, 370] width 61 height 23
type input "crossing-area"
click at [1046, 471] on button "Ok" at bounding box center [1041, 471] width 23 height 23
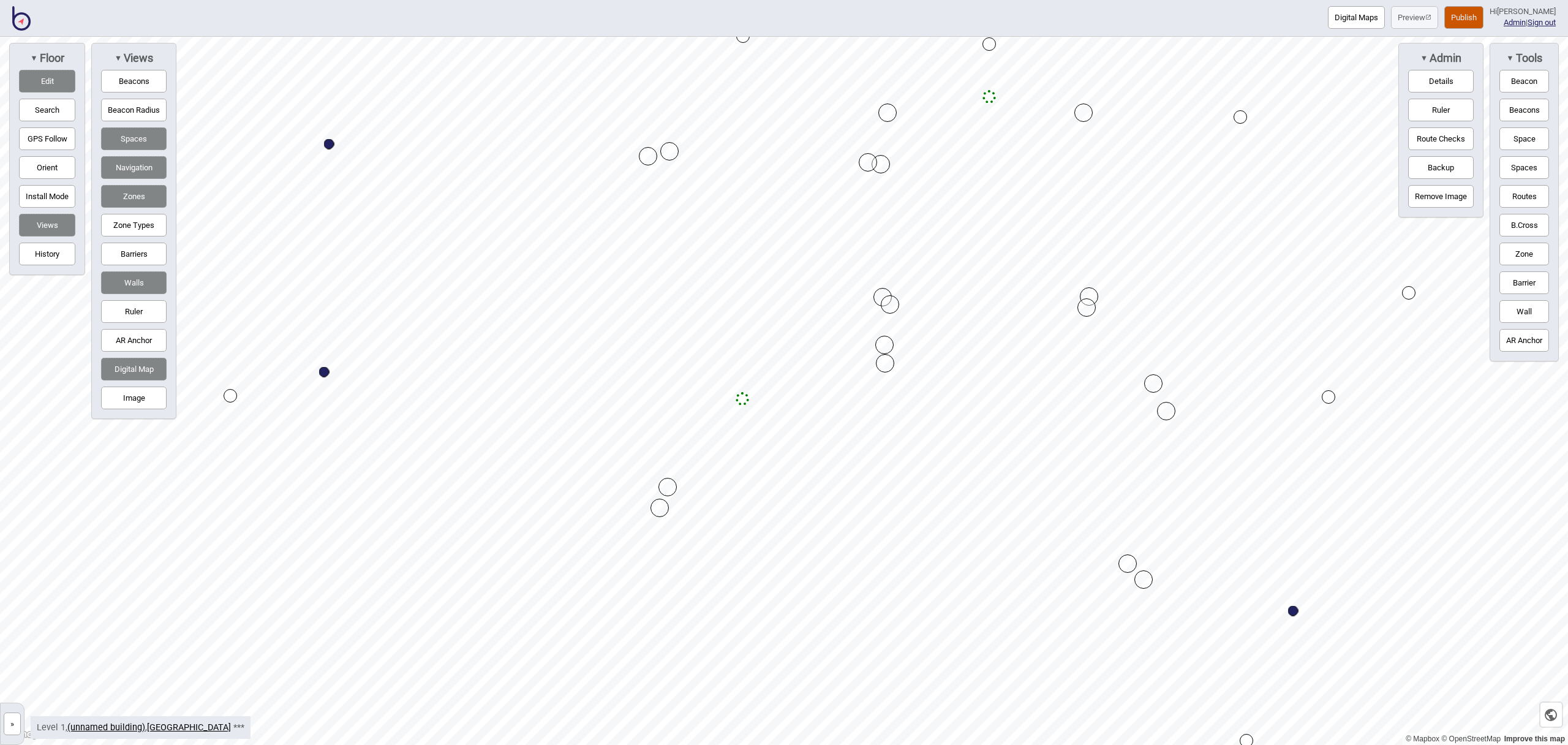
click at [48, 72] on button "Edit" at bounding box center [47, 81] width 56 height 23
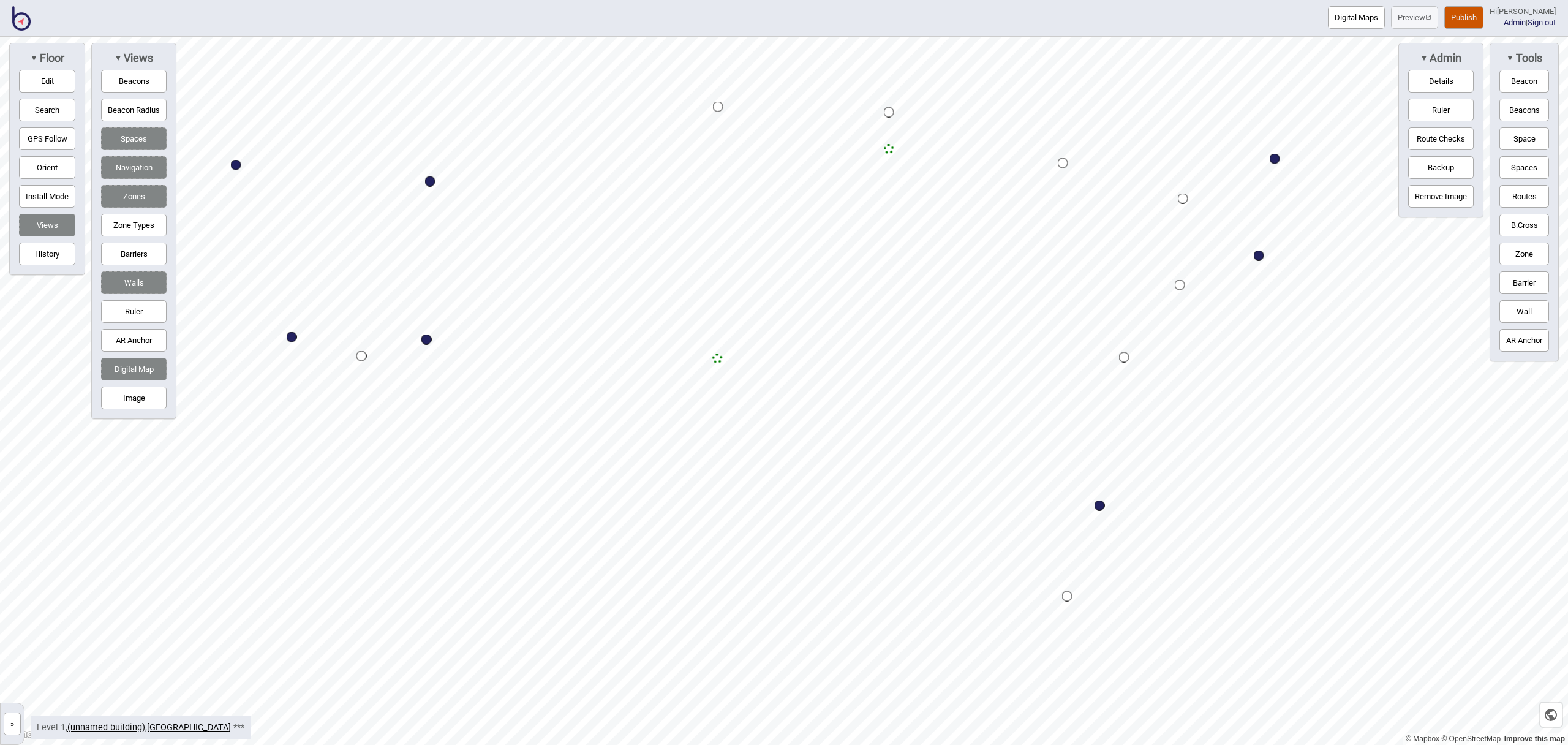
click at [1535, 194] on button "Routes" at bounding box center [1524, 197] width 50 height 23
click at [887, 148] on div "Map marker" at bounding box center [889, 149] width 11 height 11
click at [1521, 195] on button "Routes" at bounding box center [1524, 197] width 50 height 23
click at [211, 727] on link "[GEOGRAPHIC_DATA]" at bounding box center [189, 728] width 84 height 11
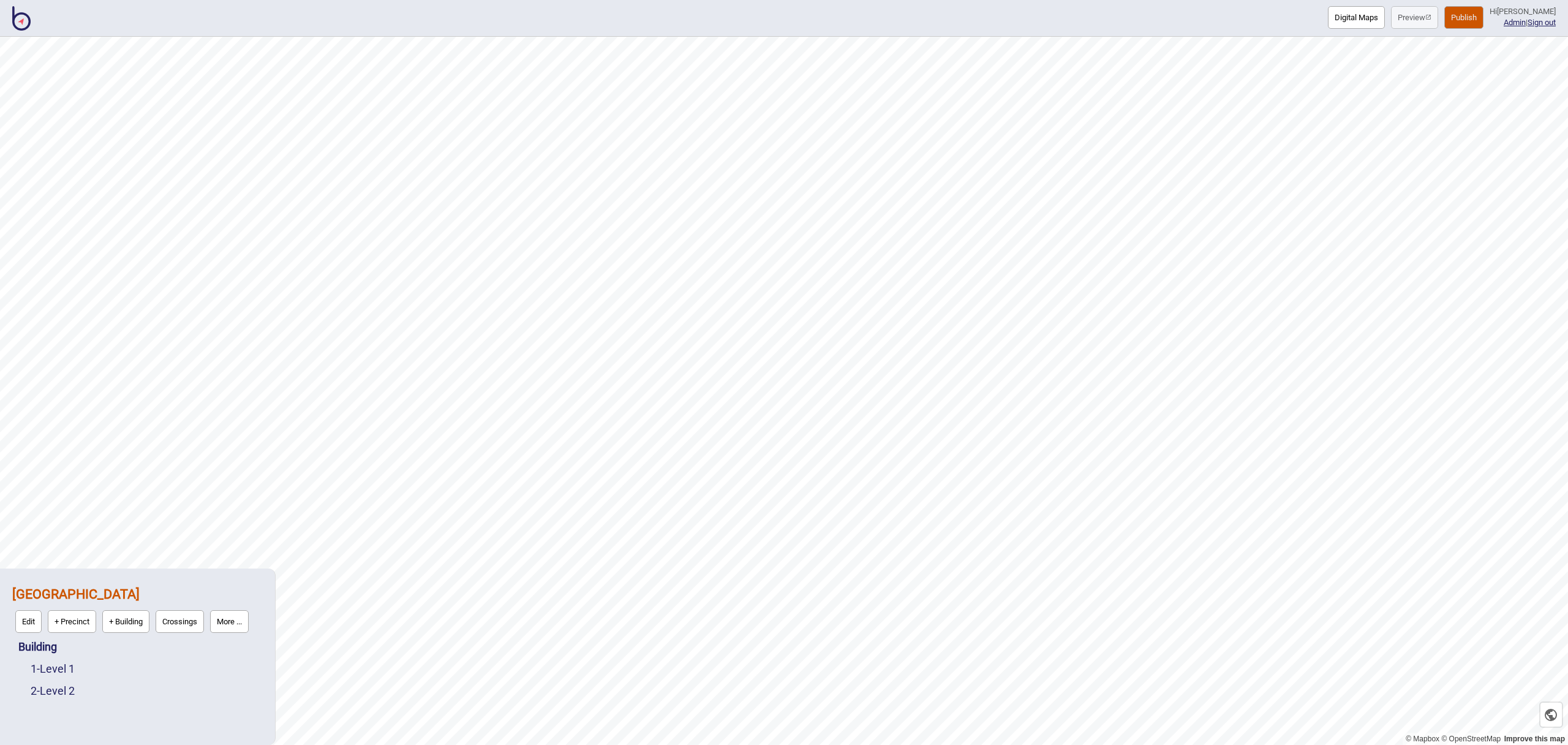
click at [80, 695] on div "2 - Level 2" at bounding box center [147, 691] width 232 height 22
click at [72, 694] on link "2 - Level 2" at bounding box center [52, 691] width 44 height 13
click at [57, 689] on button "Edit" at bounding box center [47, 688] width 27 height 23
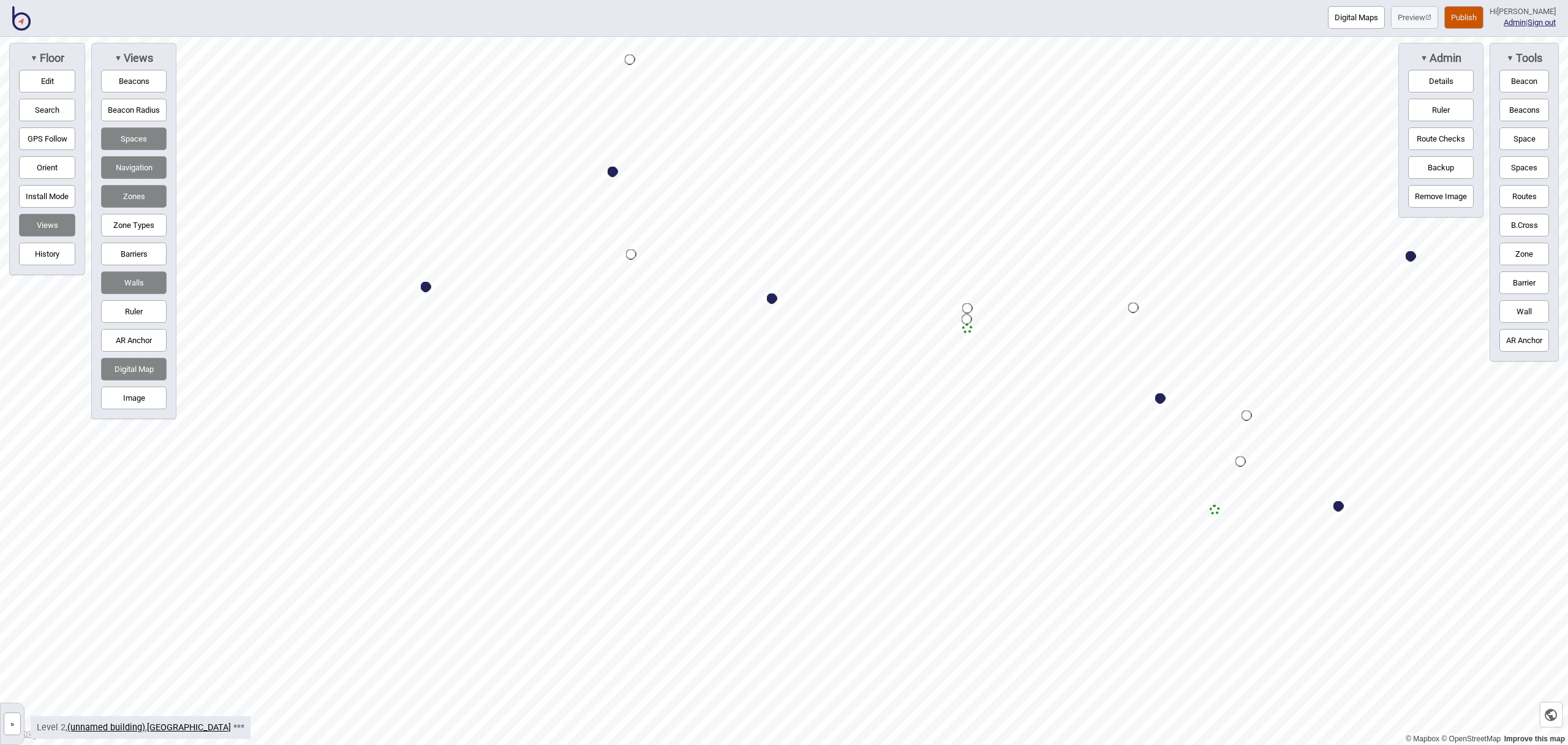
click at [1542, 252] on button "Zone" at bounding box center [1524, 254] width 50 height 23
click at [1515, 250] on button "Zone" at bounding box center [1524, 254] width 50 height 23
drag, startPoint x: 52, startPoint y: 74, endPoint x: 62, endPoint y: 80, distance: 11.7
click at [52, 74] on button "Edit" at bounding box center [47, 81] width 56 height 23
click at [54, 82] on button "Edit" at bounding box center [47, 81] width 56 height 23
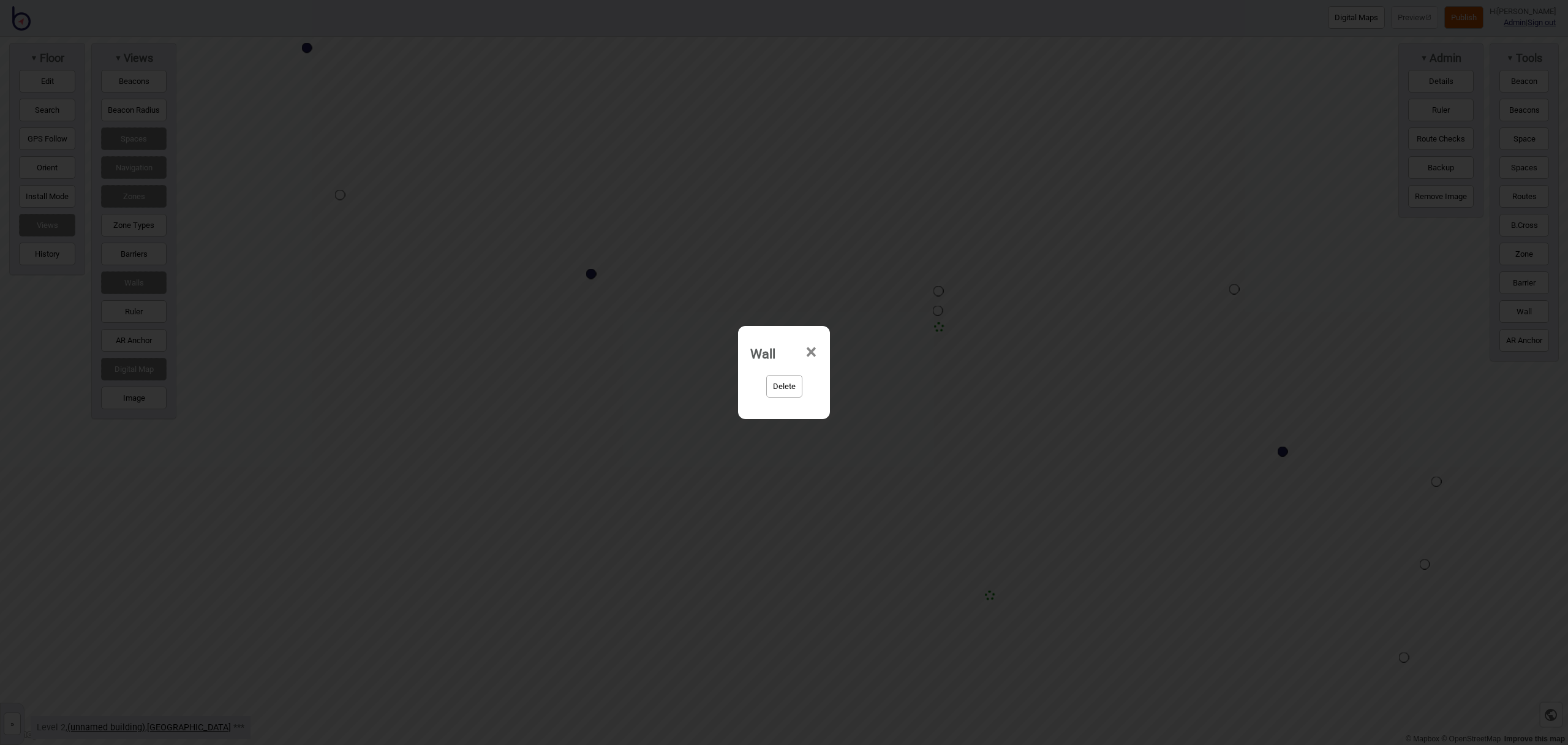
click at [798, 383] on button "Delete" at bounding box center [784, 386] width 36 height 23
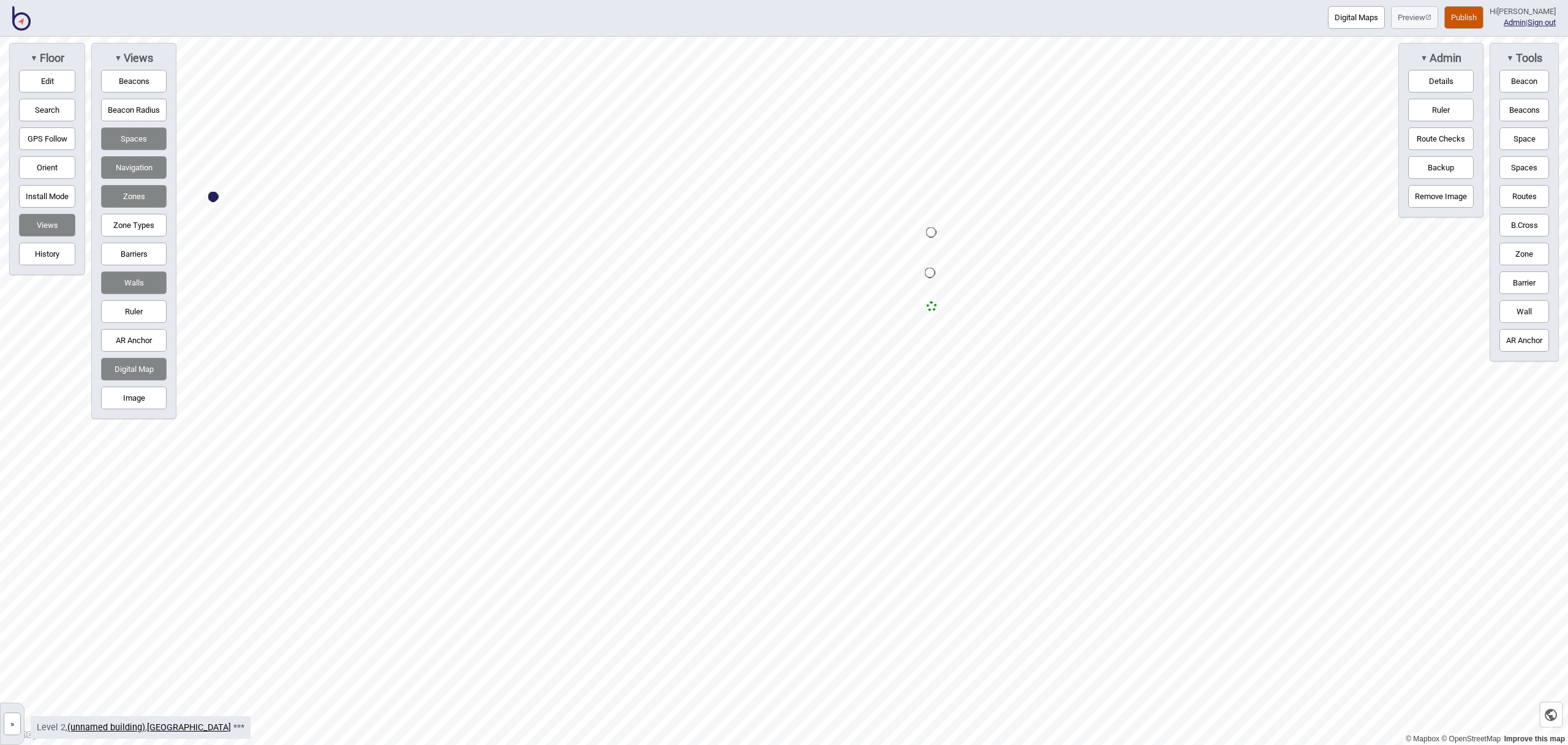
drag, startPoint x: 936, startPoint y: 328, endPoint x: 932, endPoint y: 307, distance: 21.4
click at [933, 307] on div "Map marker" at bounding box center [932, 307] width 11 height 11
click at [930, 274] on div "Map marker" at bounding box center [930, 273] width 11 height 11
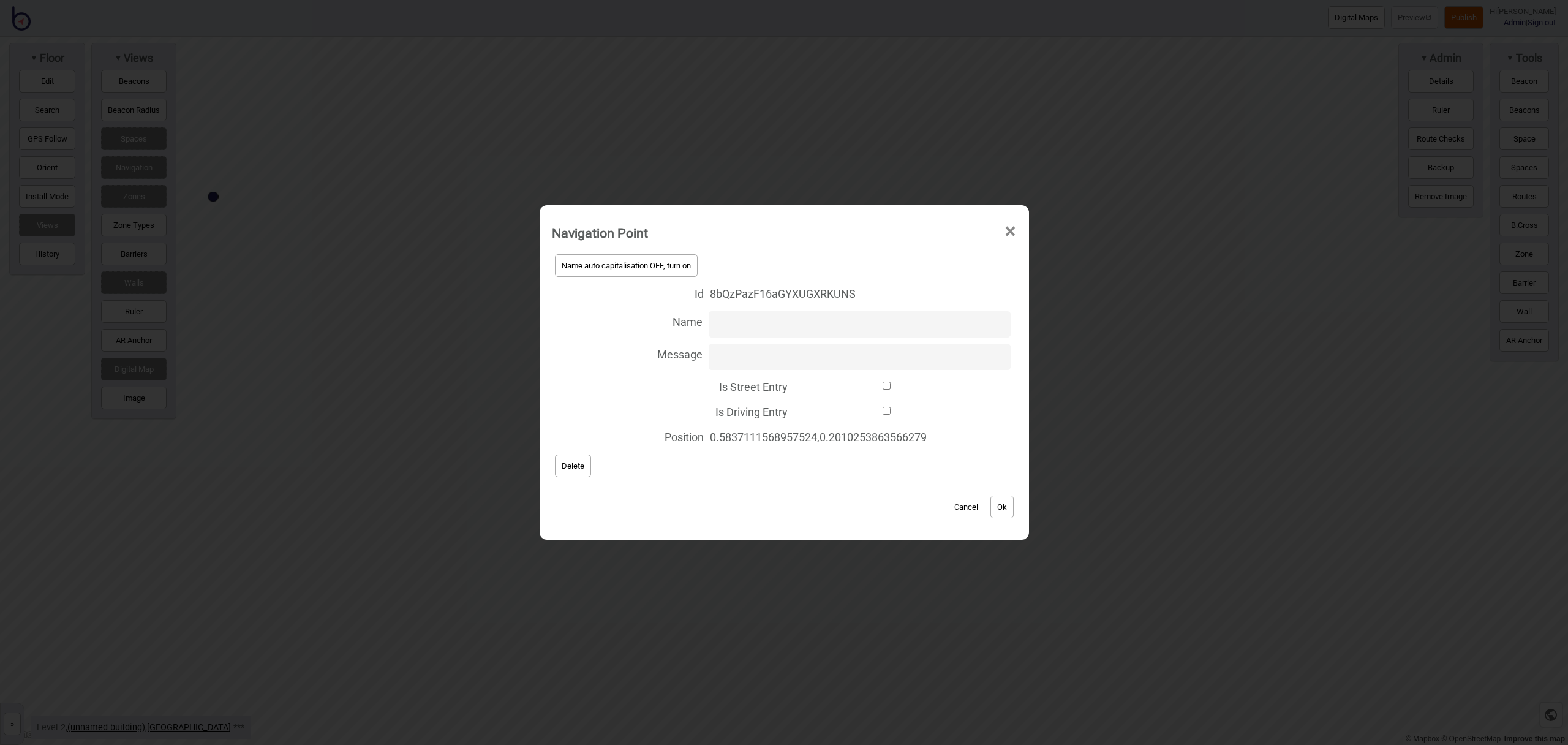
click at [585, 465] on button "Delete" at bounding box center [573, 466] width 36 height 23
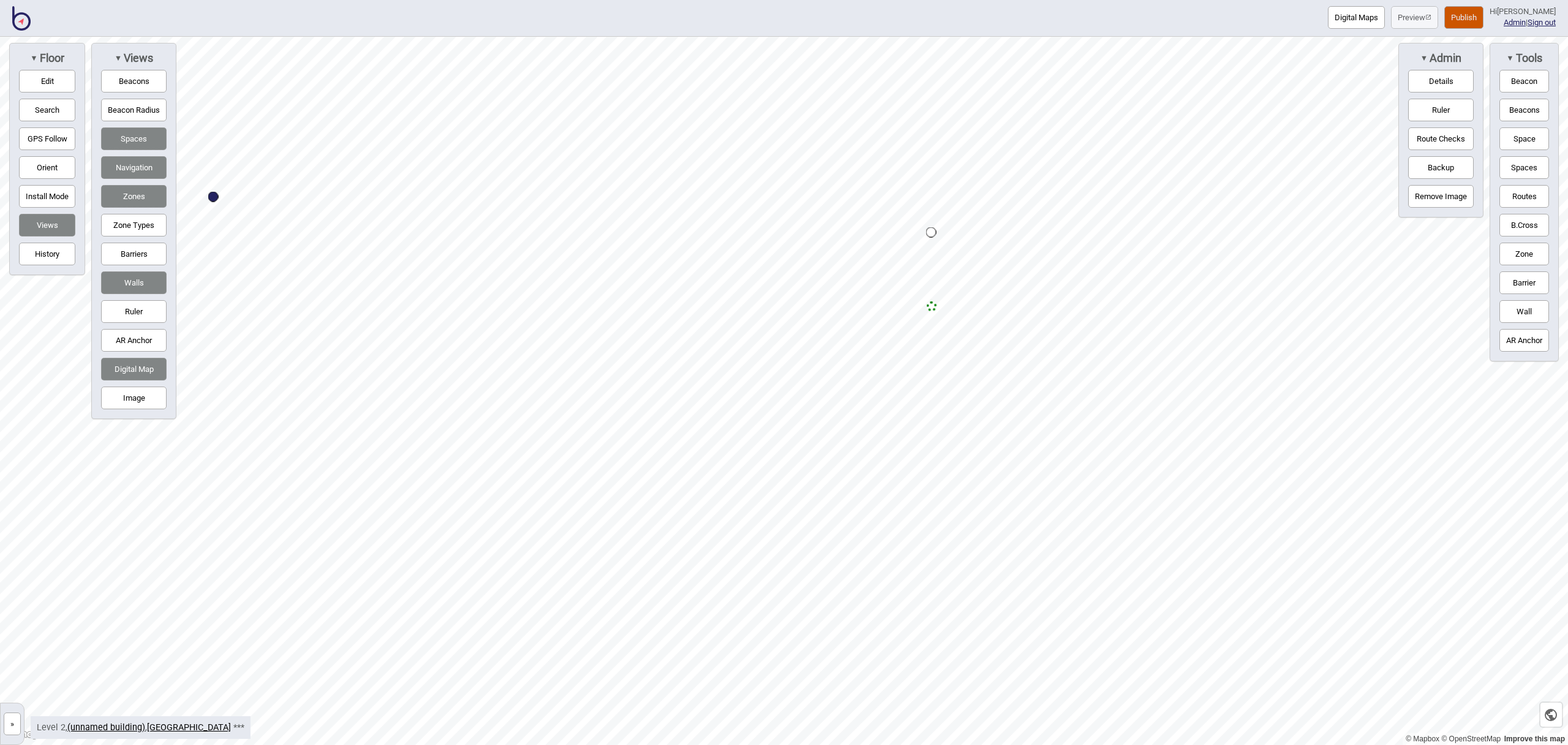
click at [1522, 197] on button "Routes" at bounding box center [1524, 197] width 50 height 23
click at [933, 232] on div "Map marker" at bounding box center [932, 232] width 11 height 11
click at [932, 305] on div "Map marker" at bounding box center [932, 307] width 11 height 11
click at [1528, 198] on button "Routes" at bounding box center [1524, 197] width 50 height 23
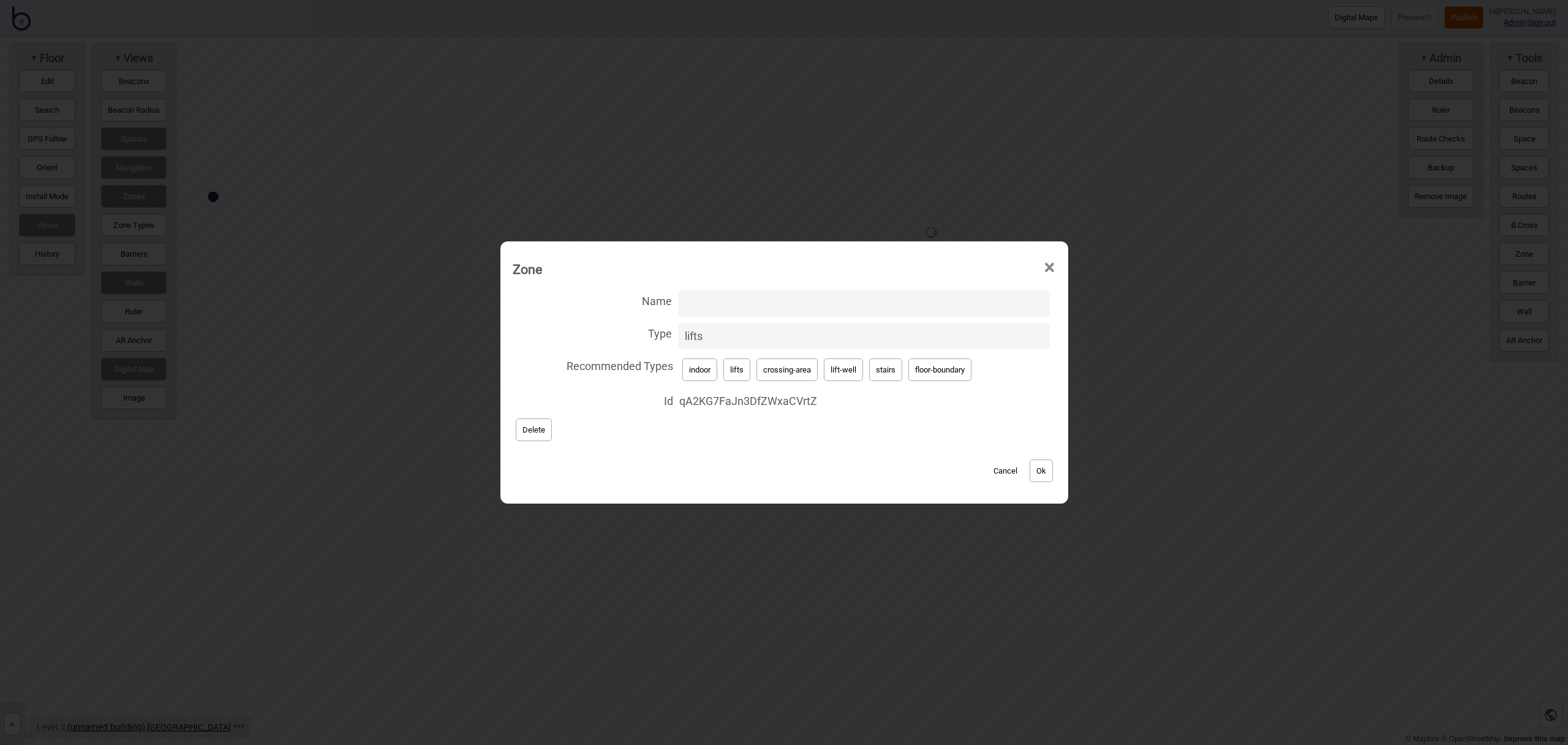
click at [1056, 272] on div "Zone ×" at bounding box center [784, 266] width 555 height 37
click at [1052, 267] on span "×" at bounding box center [1049, 268] width 13 height 41
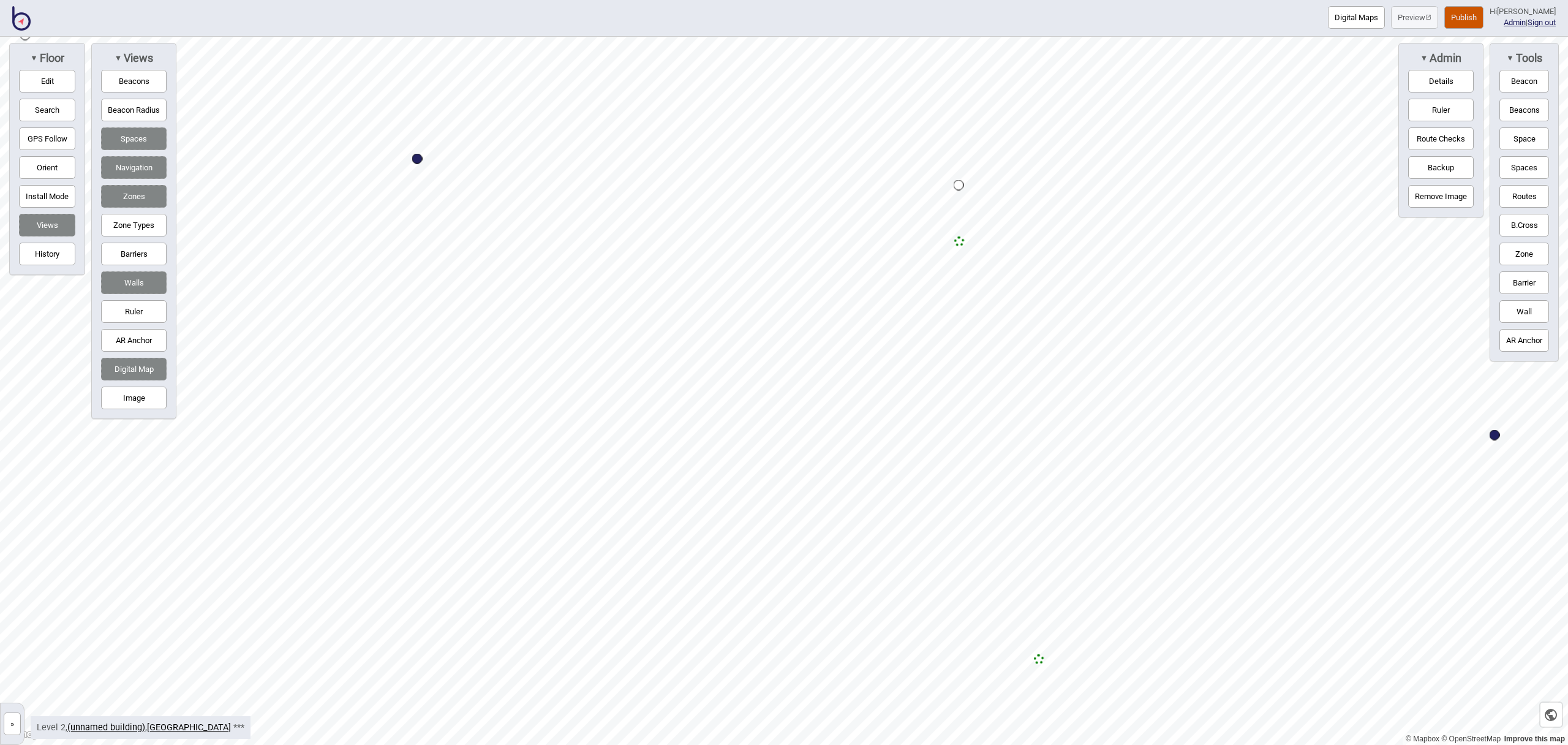
drag, startPoint x: 55, startPoint y: 80, endPoint x: 124, endPoint y: 106, distance: 73.7
click at [55, 80] on button "Edit" at bounding box center [47, 81] width 56 height 23
click at [1541, 191] on button "Routes" at bounding box center [1524, 197] width 50 height 23
click at [962, 241] on div "Map marker" at bounding box center [959, 242] width 13 height 13
click at [1528, 254] on button "Zone" at bounding box center [1524, 254] width 50 height 23
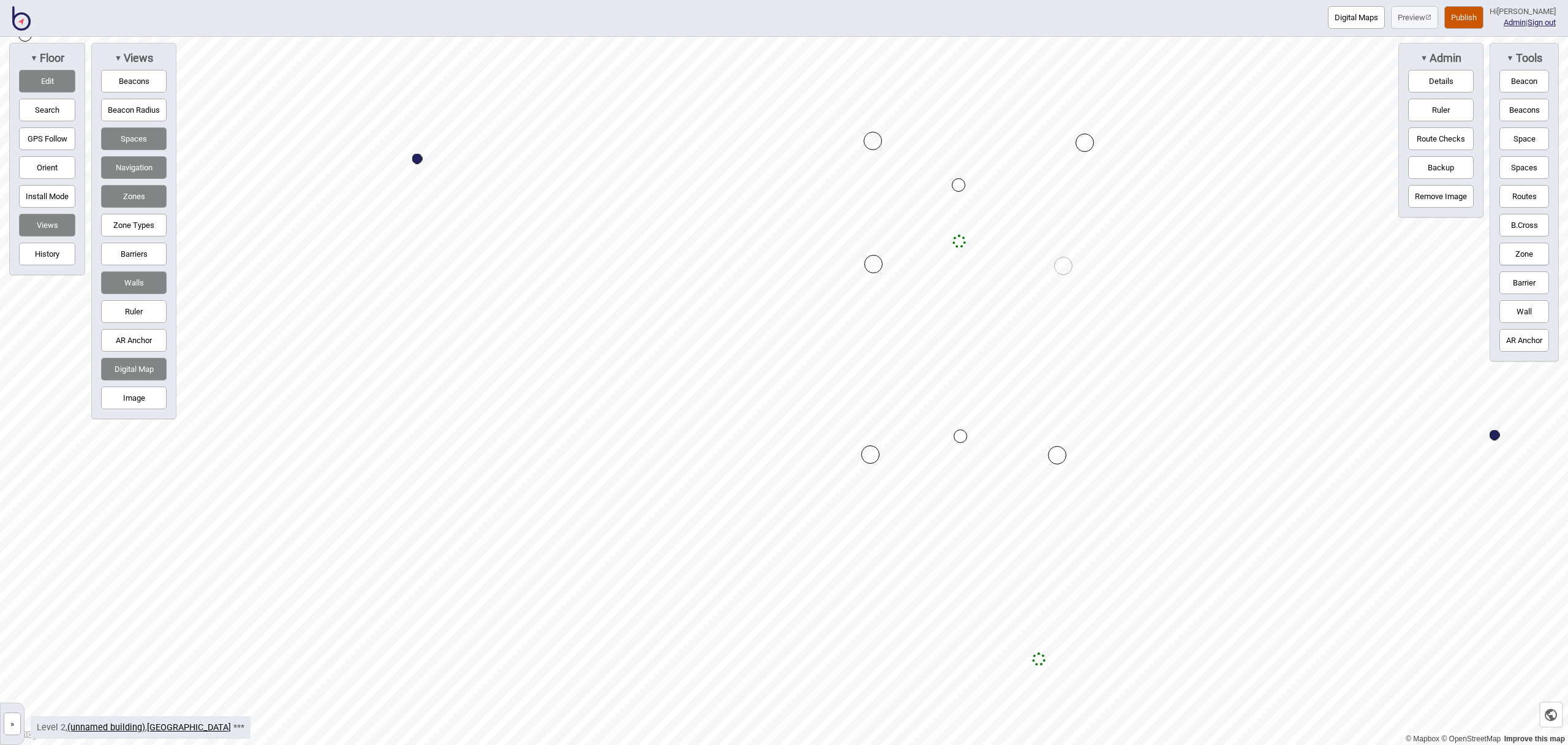
click at [874, 272] on div "Map marker" at bounding box center [873, 264] width 19 height 19
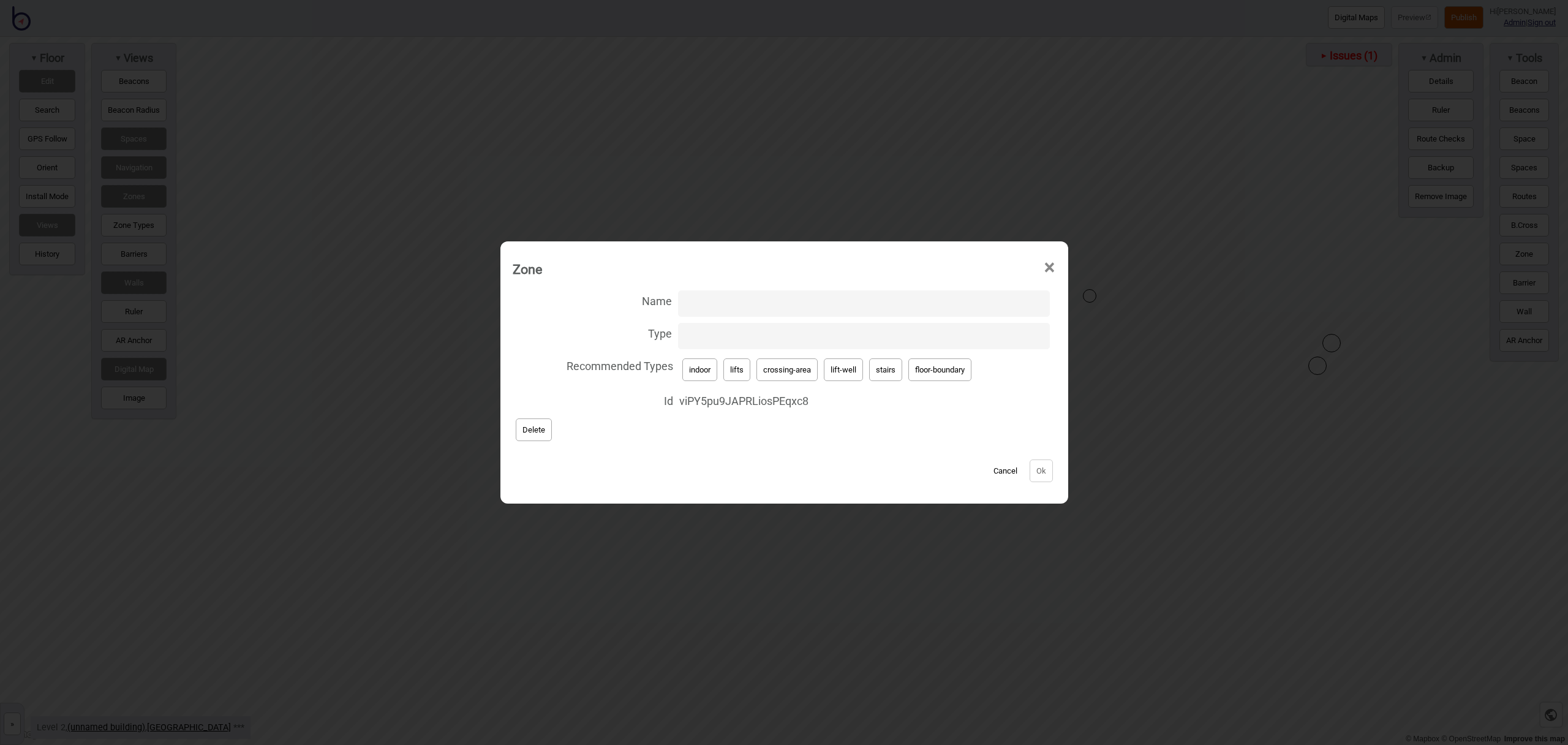
click at [851, 378] on button "lift-well" at bounding box center [843, 370] width 39 height 23
type input "lift-well"
click at [702, 298] on input "Name" at bounding box center [864, 304] width 372 height 27
type input ":"
type input "Lift"
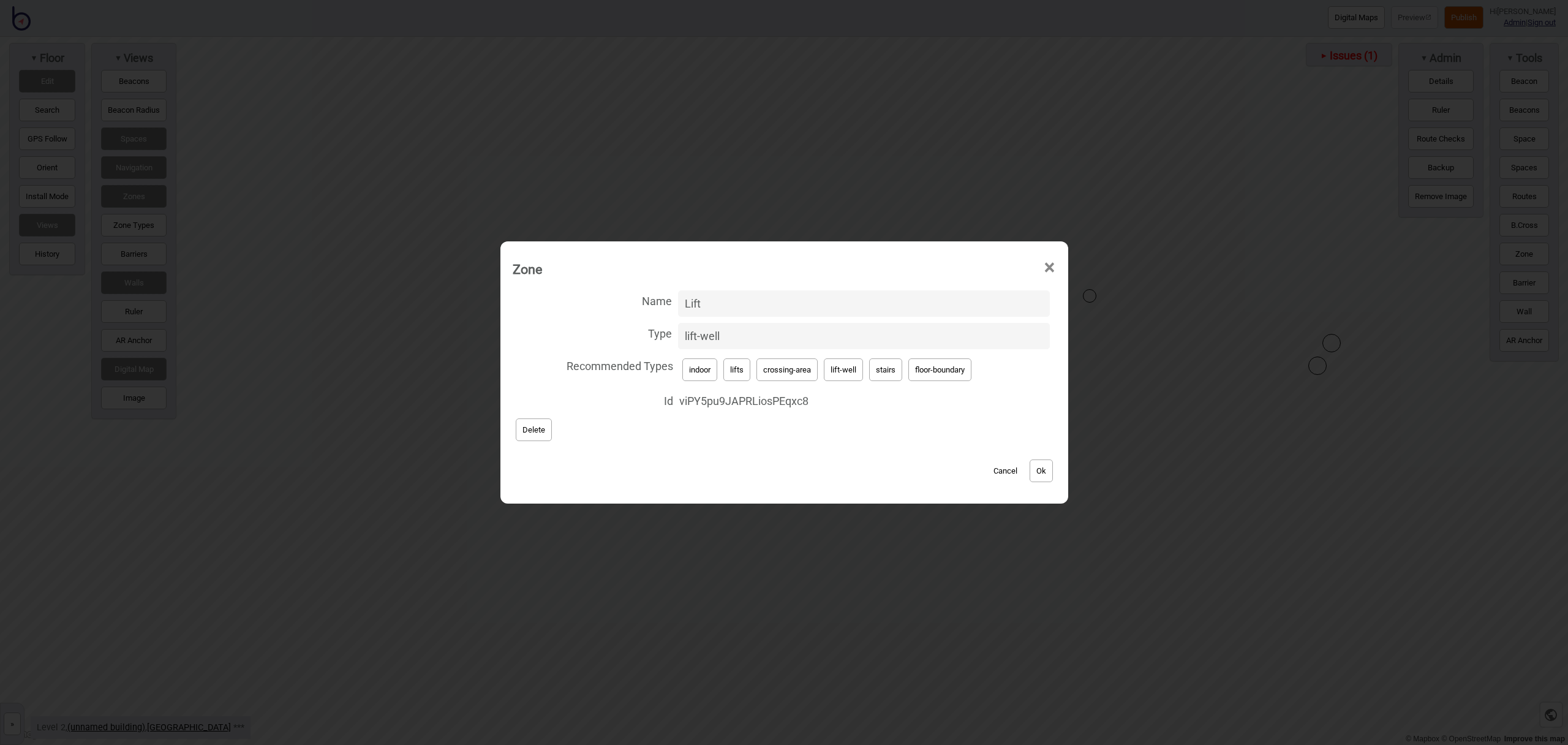
click at [1038, 465] on button "Ok" at bounding box center [1041, 471] width 23 height 23
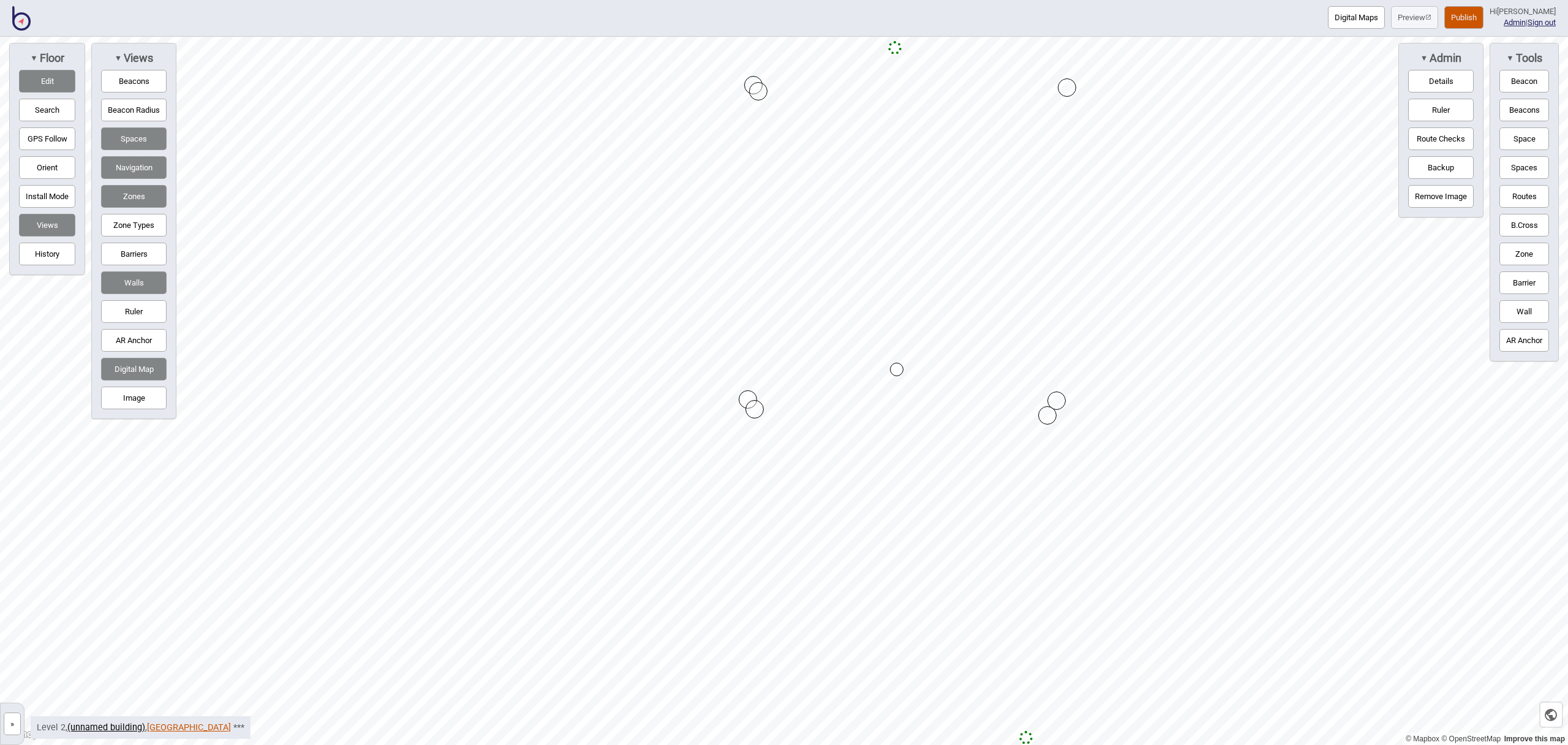
click at [196, 725] on link "[GEOGRAPHIC_DATA]" at bounding box center [189, 728] width 84 height 11
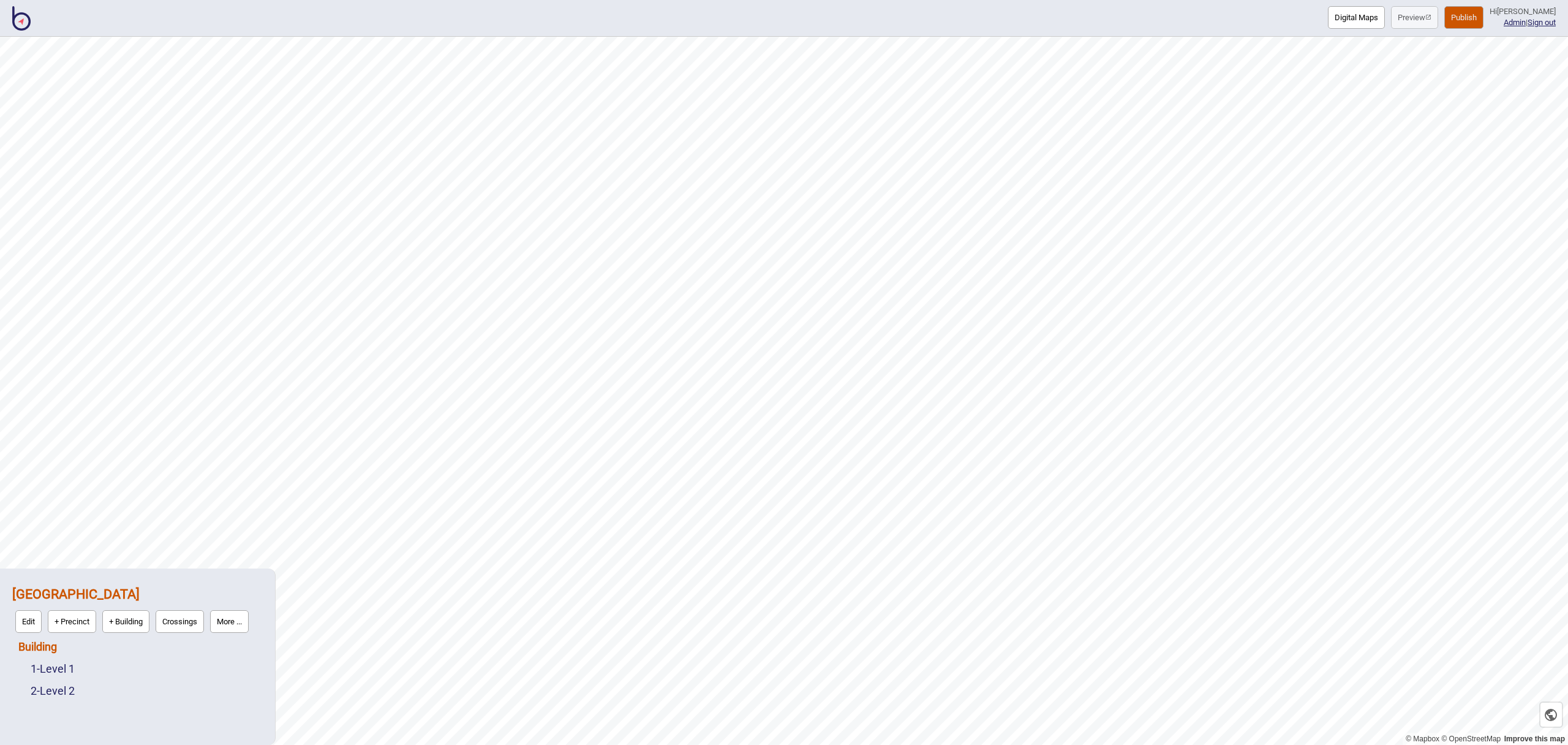
click at [49, 649] on link "Building" at bounding box center [38, 647] width 38 height 13
click at [107, 647] on button "Connections" at bounding box center [123, 644] width 57 height 23
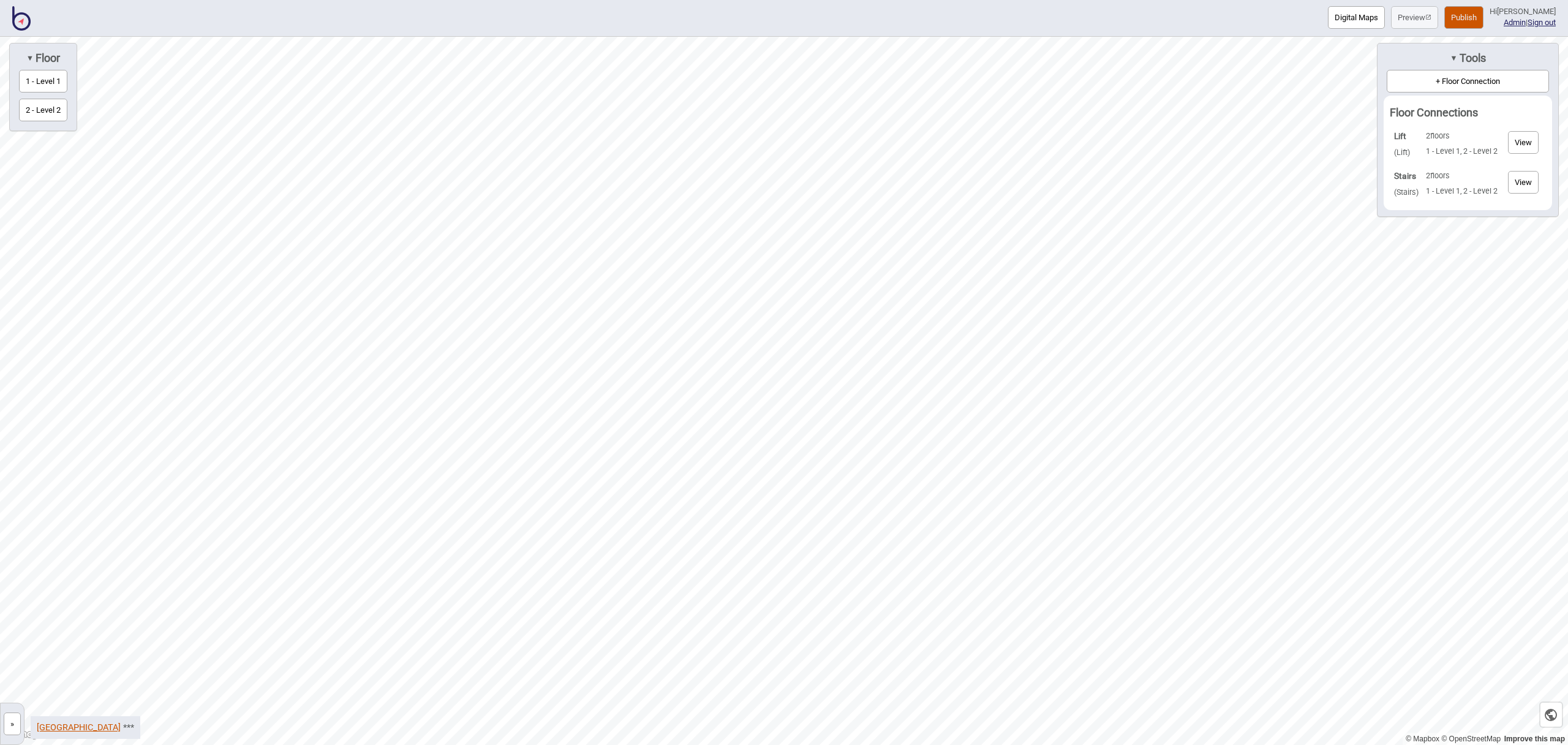
click at [121, 726] on link "[GEOGRAPHIC_DATA]" at bounding box center [78, 728] width 84 height 11
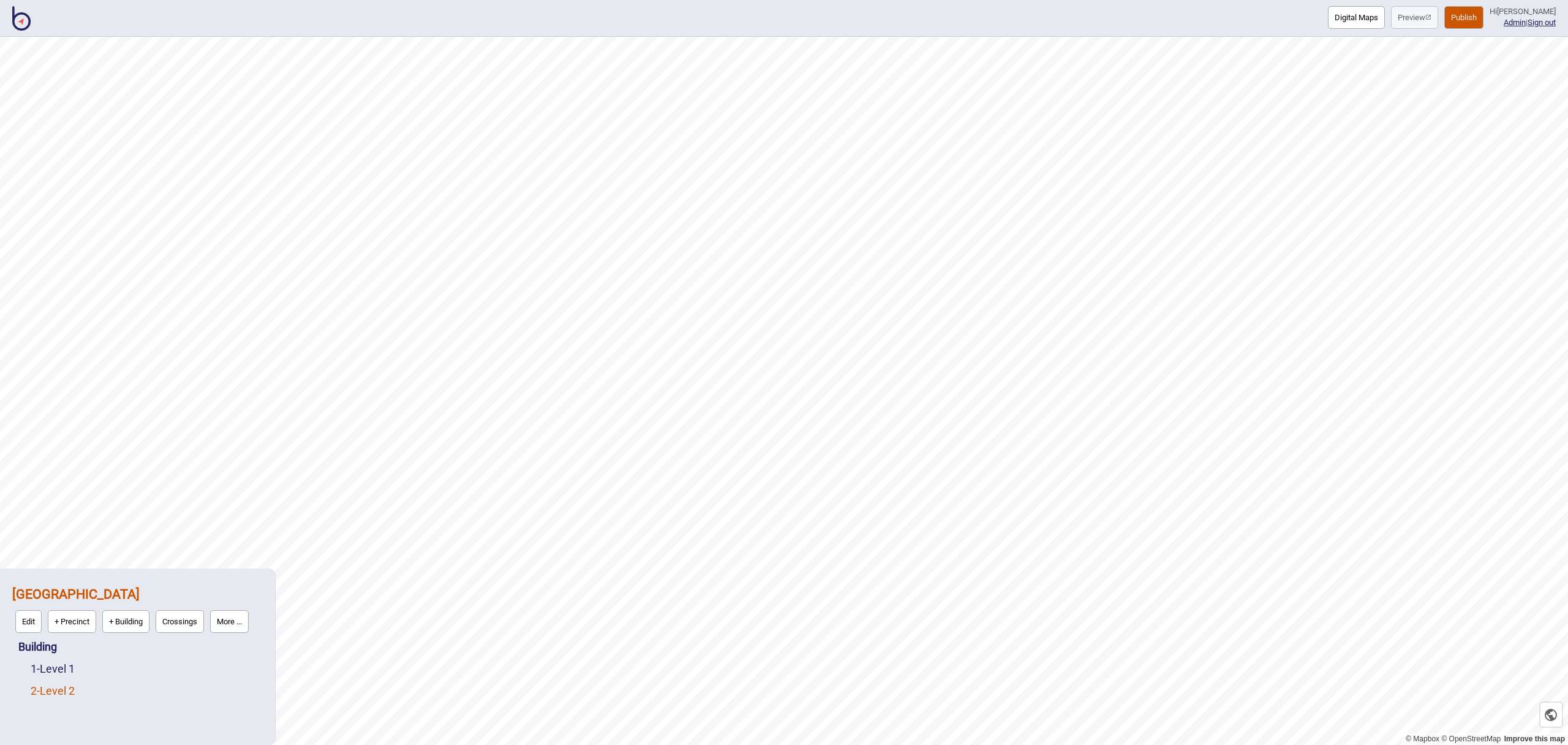
click at [69, 689] on link "2 - Level 2" at bounding box center [52, 691] width 44 height 13
click at [52, 688] on button "Edit" at bounding box center [47, 688] width 27 height 23
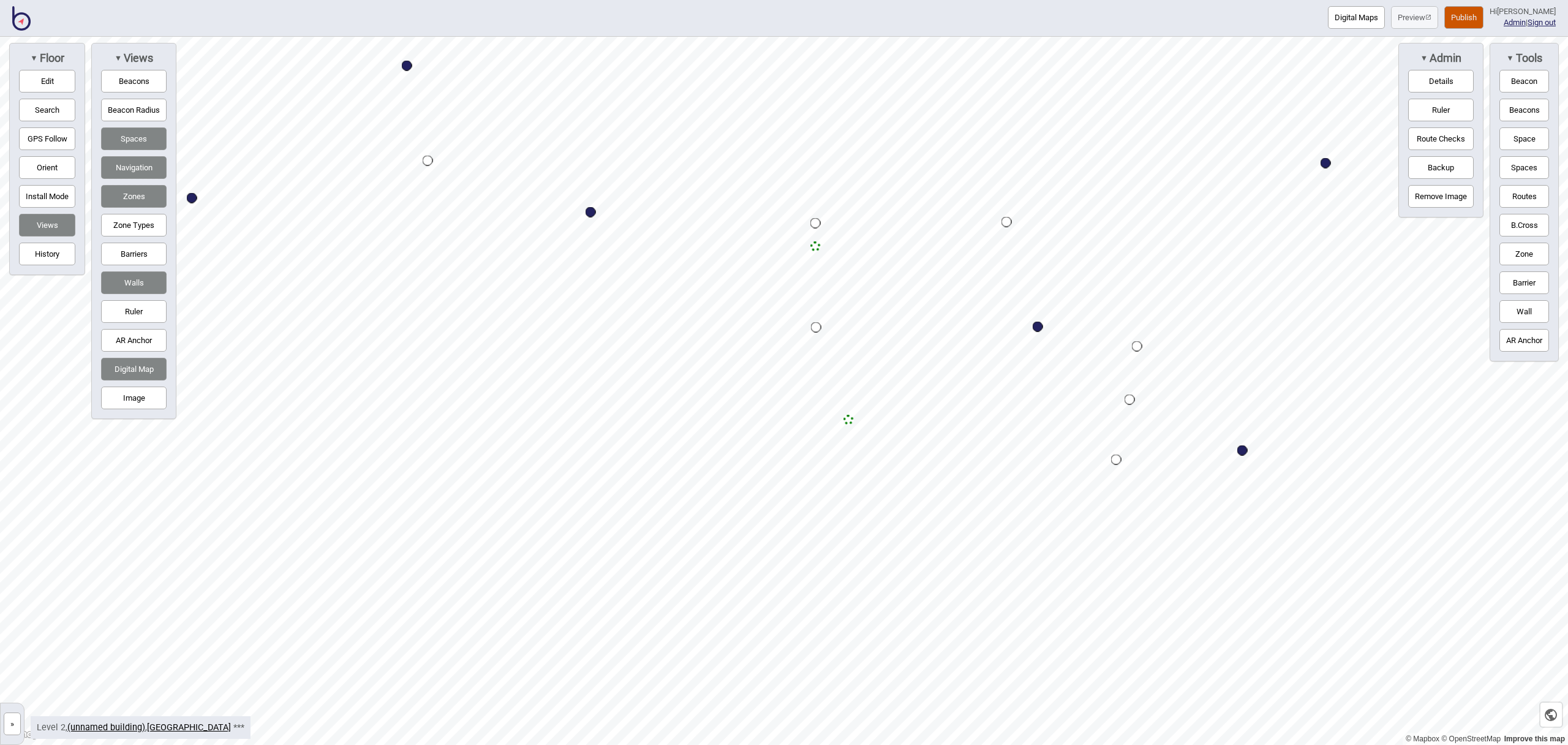
click at [1532, 255] on button "Zone" at bounding box center [1524, 254] width 50 height 23
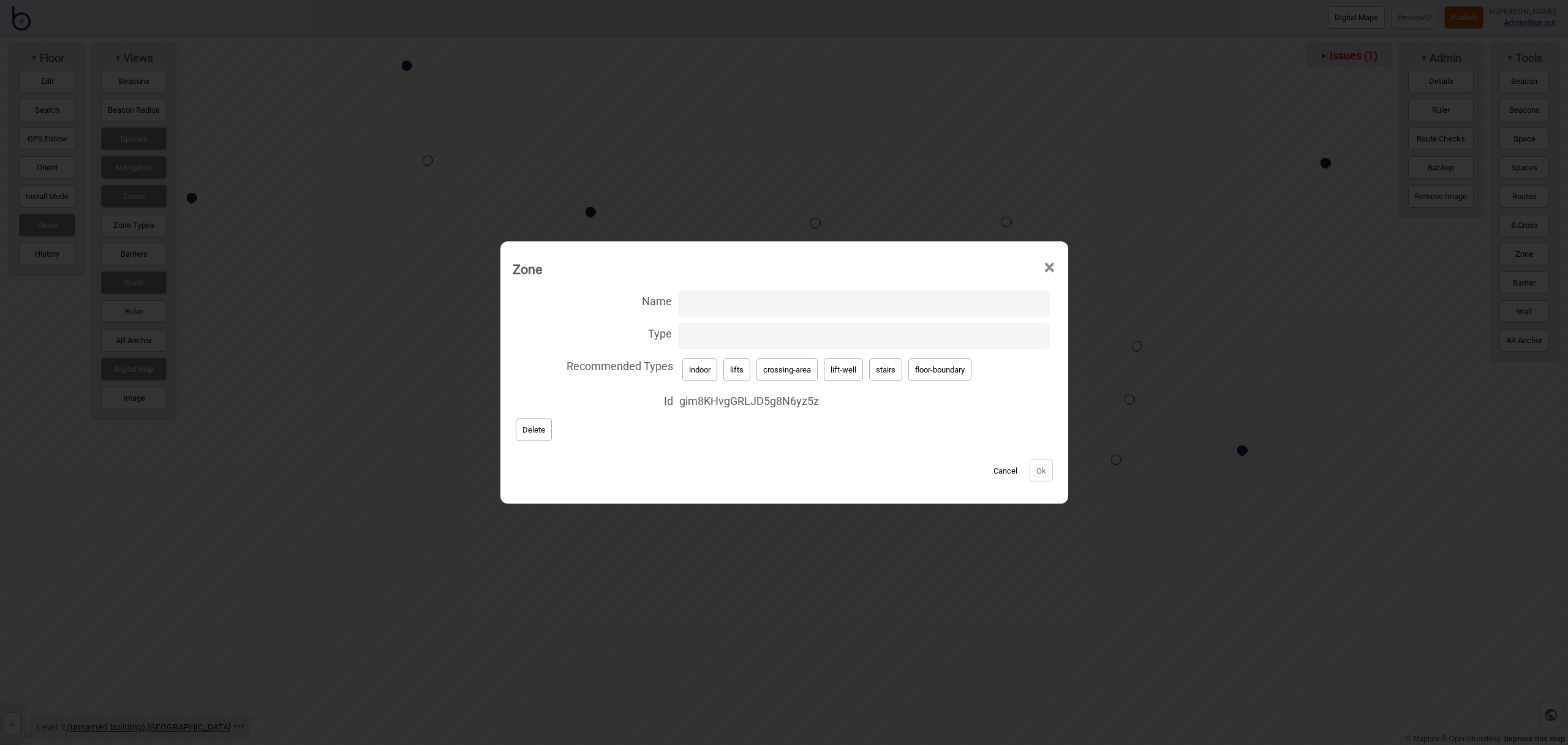
drag, startPoint x: 807, startPoint y: 375, endPoint x: 814, endPoint y: 376, distance: 7.1
click at [807, 375] on button "crossing-area" at bounding box center [787, 370] width 61 height 23
type input "crossing-area"
click at [1063, 473] on div "Zone × Name Type crossing-area Recommended Types indoor lifts crossing-area lif…" at bounding box center [784, 372] width 568 height 262
click at [1054, 474] on div "Cancel Ok" at bounding box center [784, 465] width 543 height 41
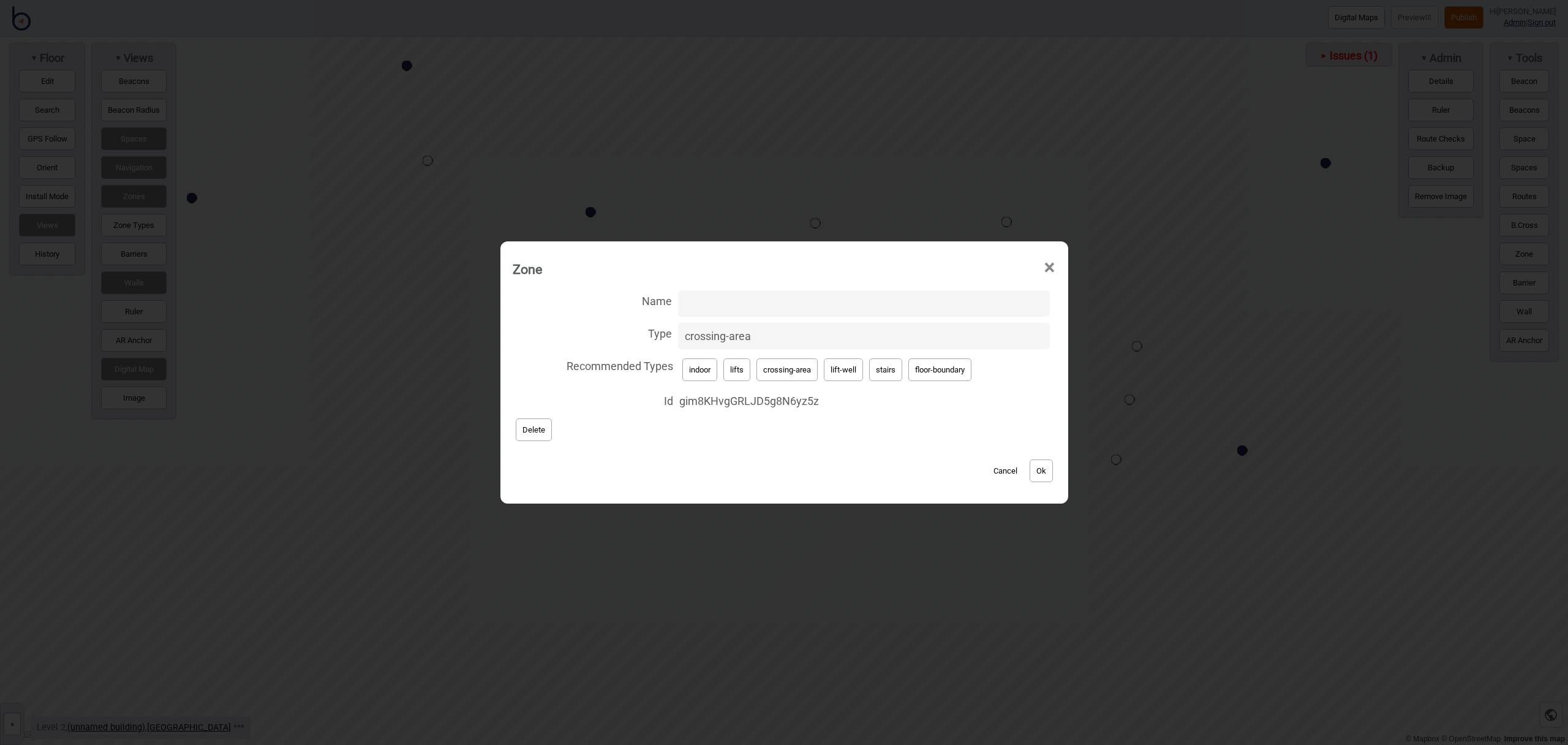
click at [1050, 474] on button "Ok" at bounding box center [1041, 471] width 23 height 23
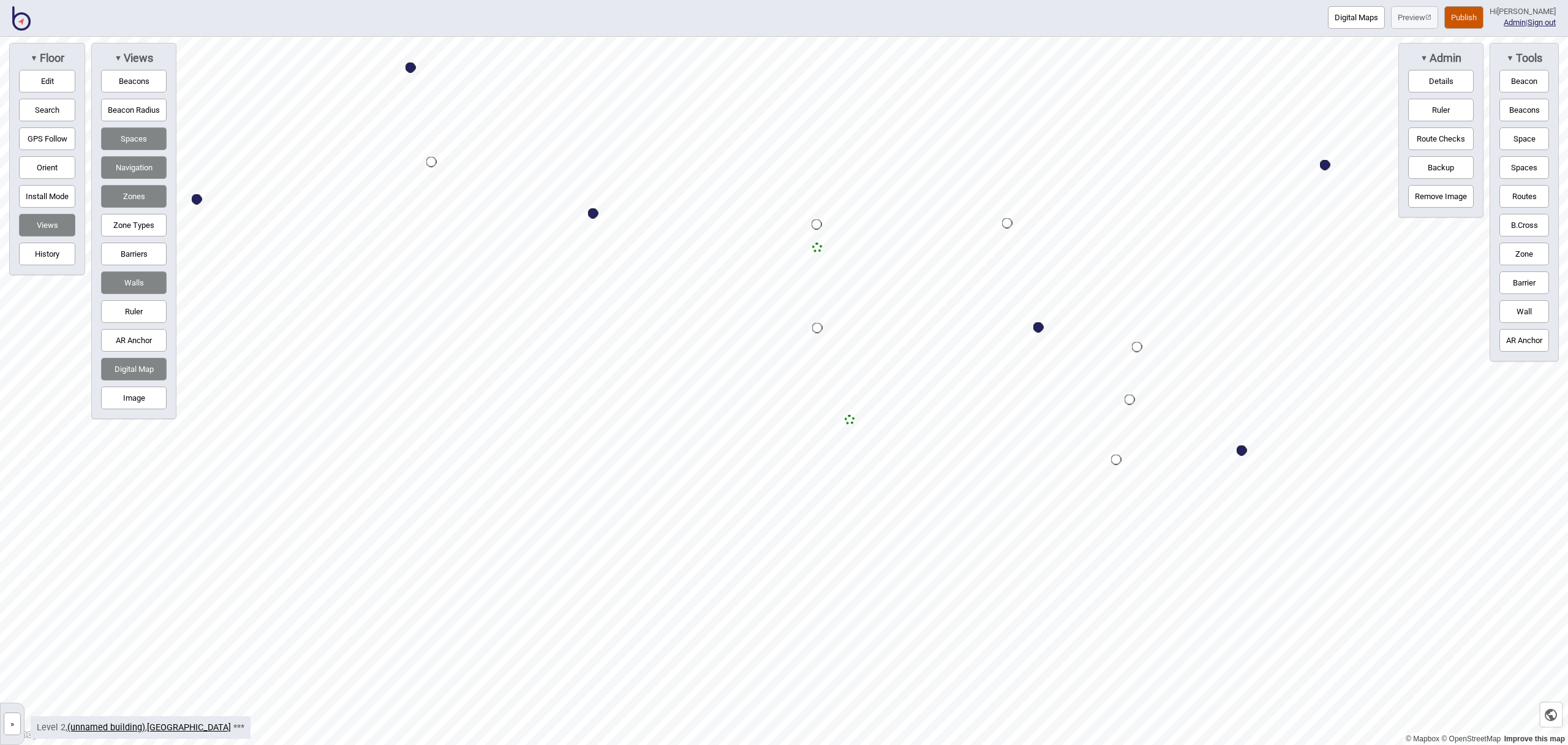
drag, startPoint x: 1508, startPoint y: 244, endPoint x: 1499, endPoint y: 248, distance: 9.8
click at [1508, 244] on button "Zone" at bounding box center [1524, 254] width 50 height 23
click at [1068, 509] on div "Map marker" at bounding box center [1067, 509] width 19 height 19
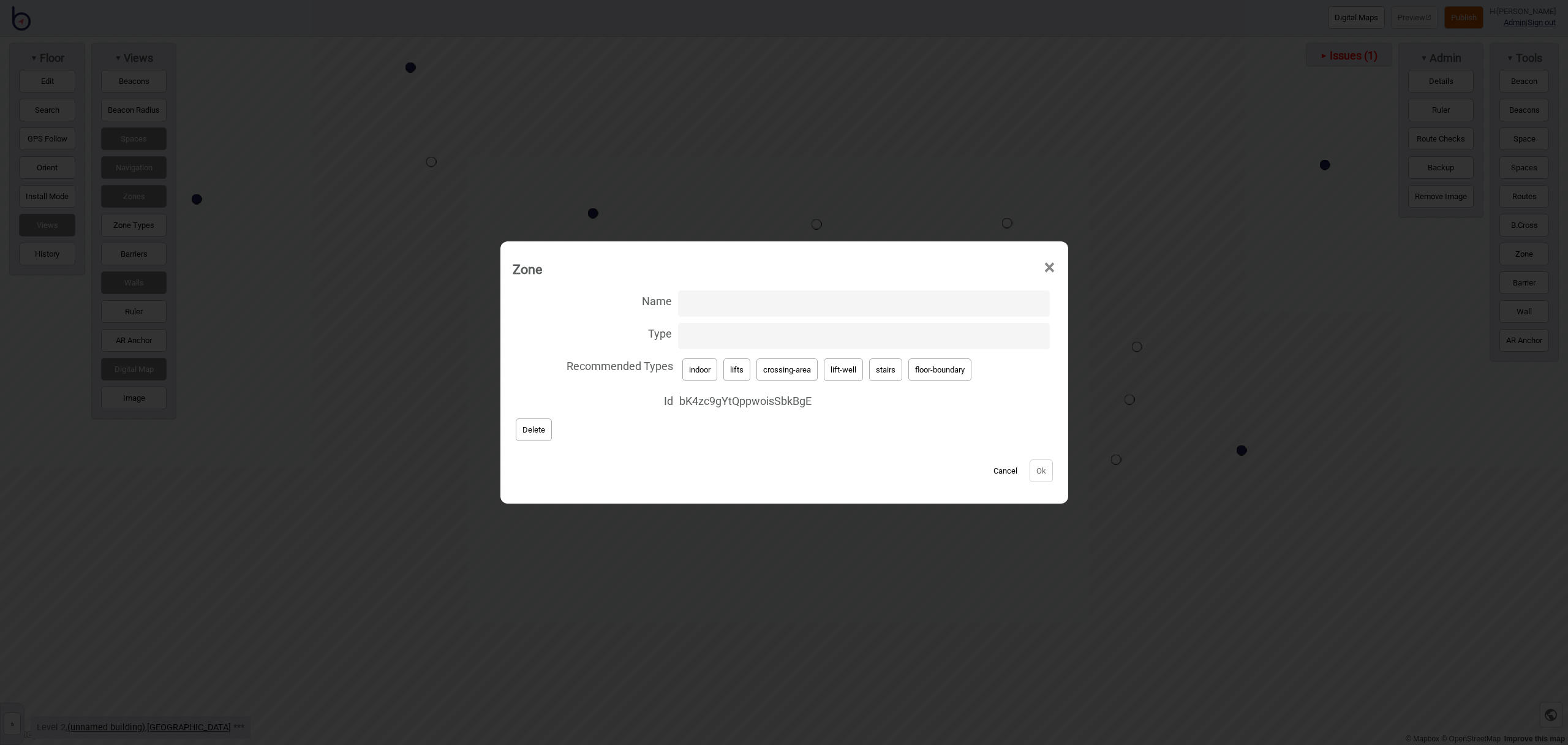
click at [761, 365] on button "crossing-area" at bounding box center [787, 370] width 61 height 23
click at [876, 371] on button "stairs" at bounding box center [886, 370] width 33 height 23
type input "stairs"
click at [1032, 473] on button "Ok" at bounding box center [1041, 471] width 23 height 23
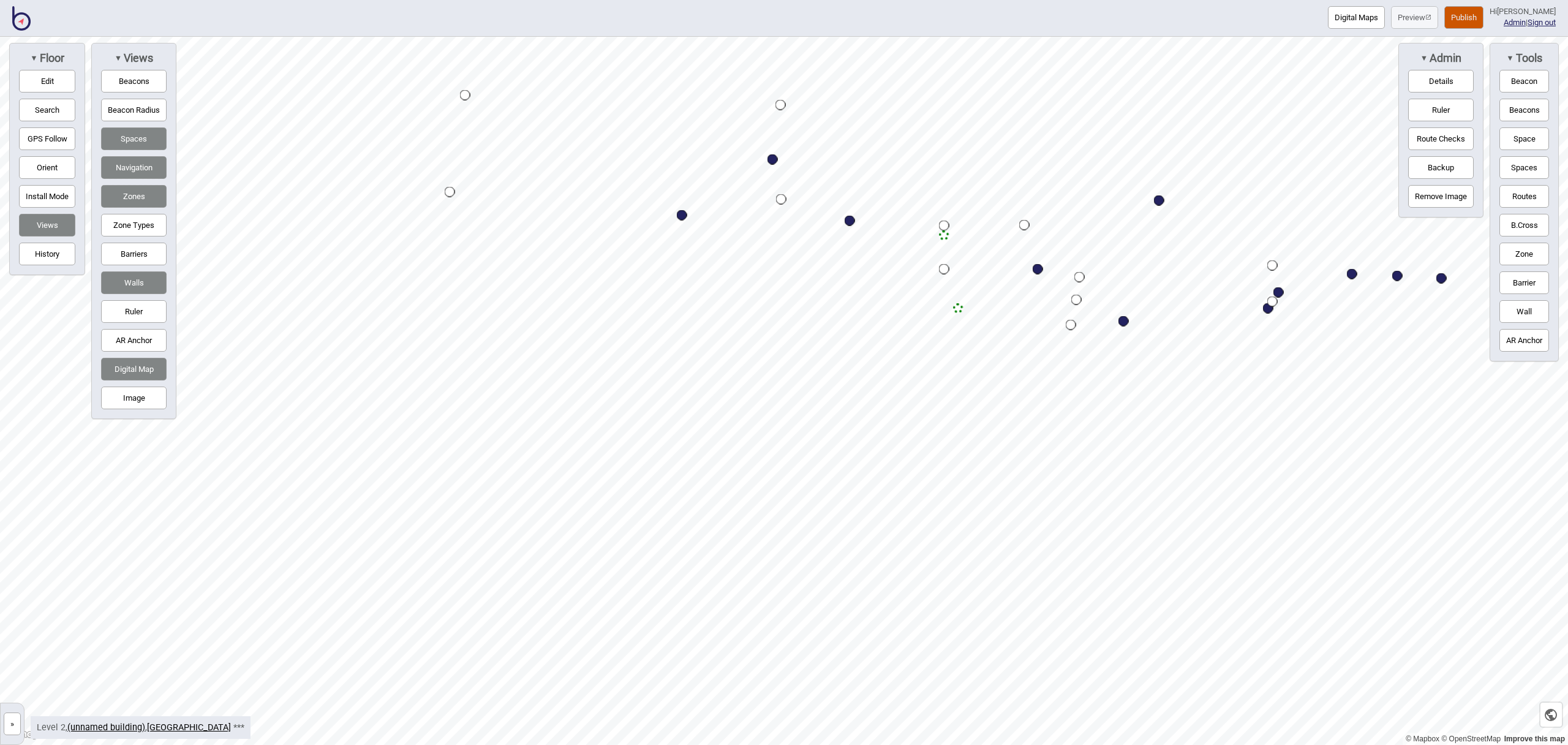
click at [1484, 18] on button "Publish" at bounding box center [1464, 17] width 39 height 23
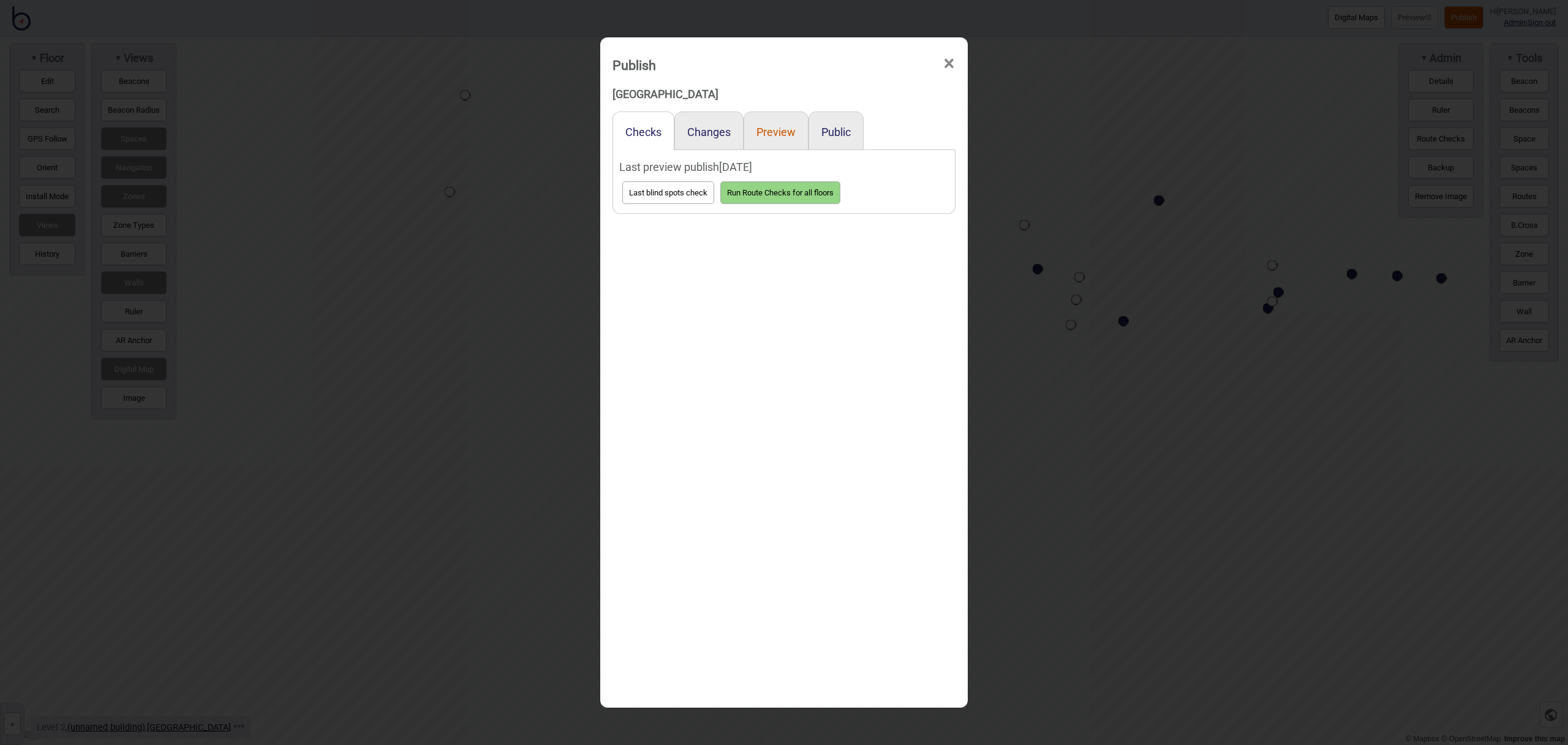
click at [763, 135] on button "Preview" at bounding box center [776, 131] width 39 height 13
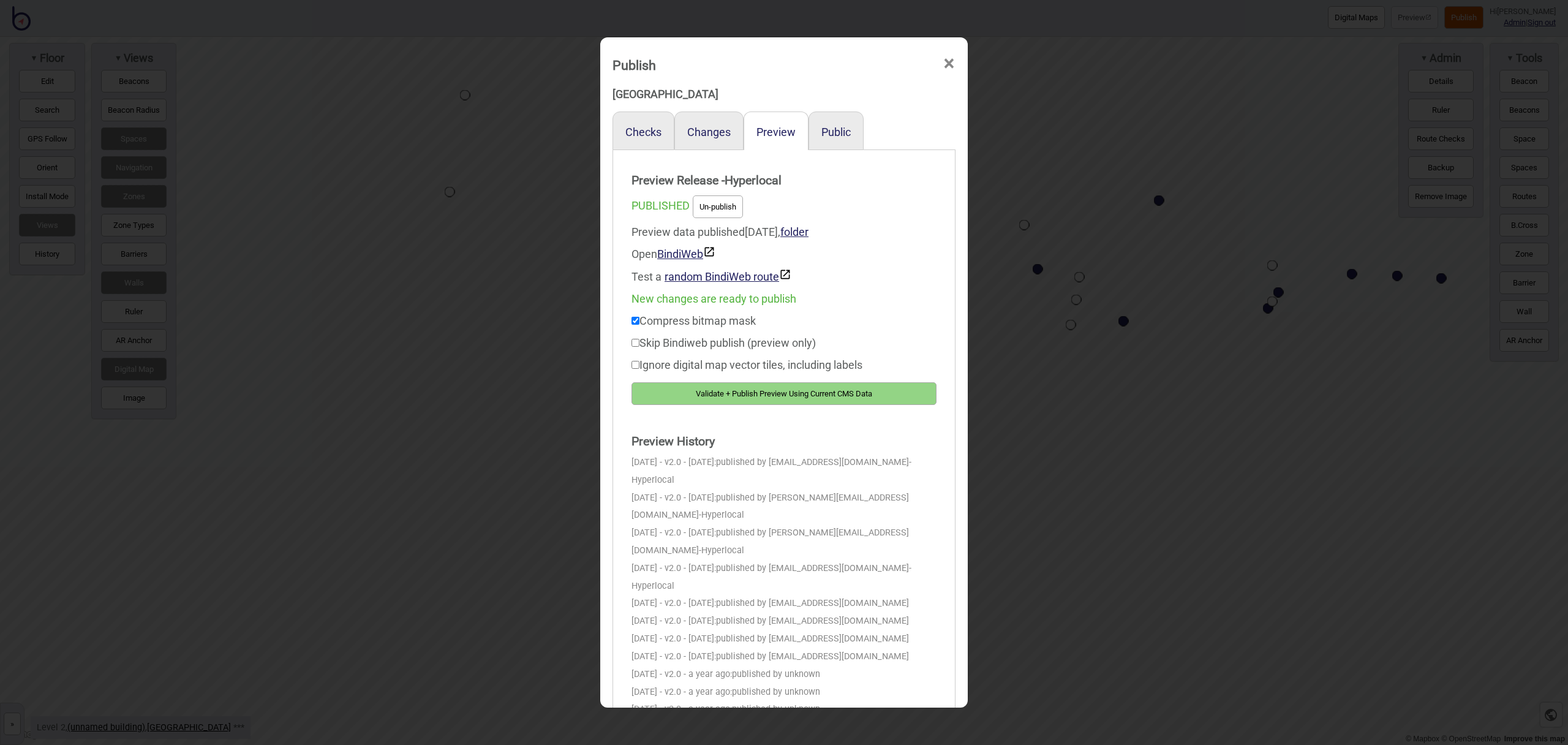
click at [885, 391] on button "Validate + Publish Preview Using Current CMS Data" at bounding box center [784, 394] width 305 height 23
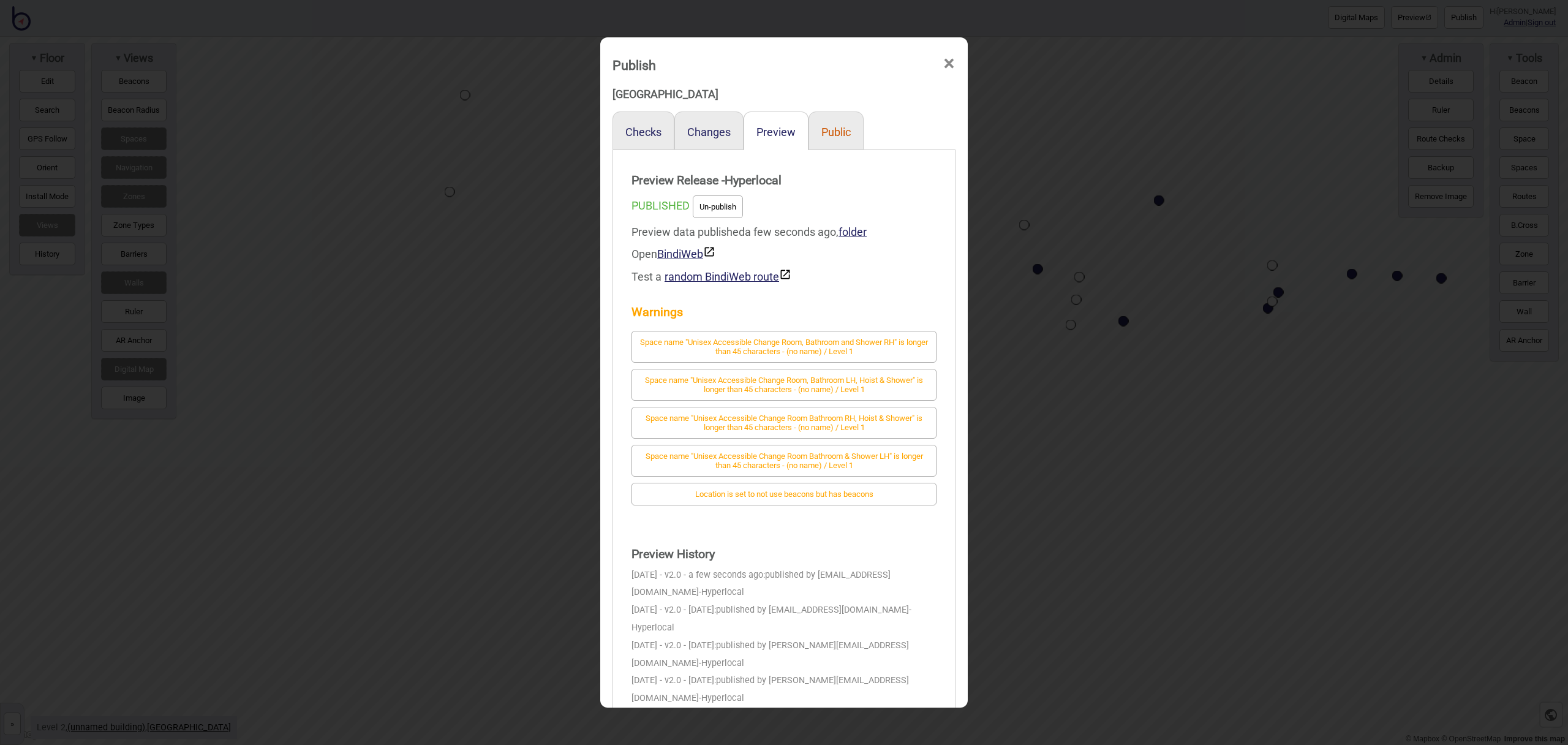
click at [832, 131] on button "Public" at bounding box center [836, 131] width 29 height 13
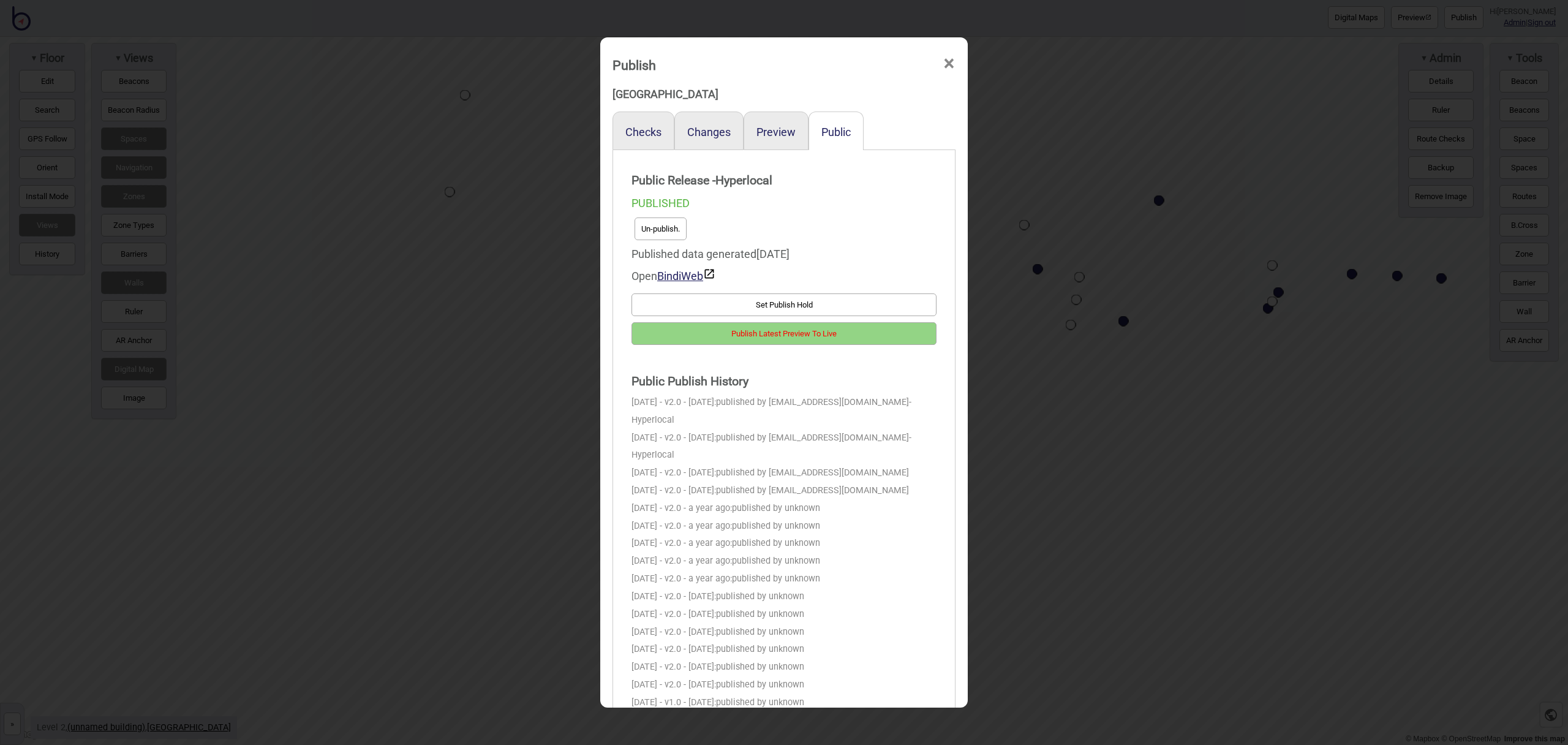
click at [862, 339] on button "Publish Latest Preview To Live" at bounding box center [784, 334] width 305 height 23
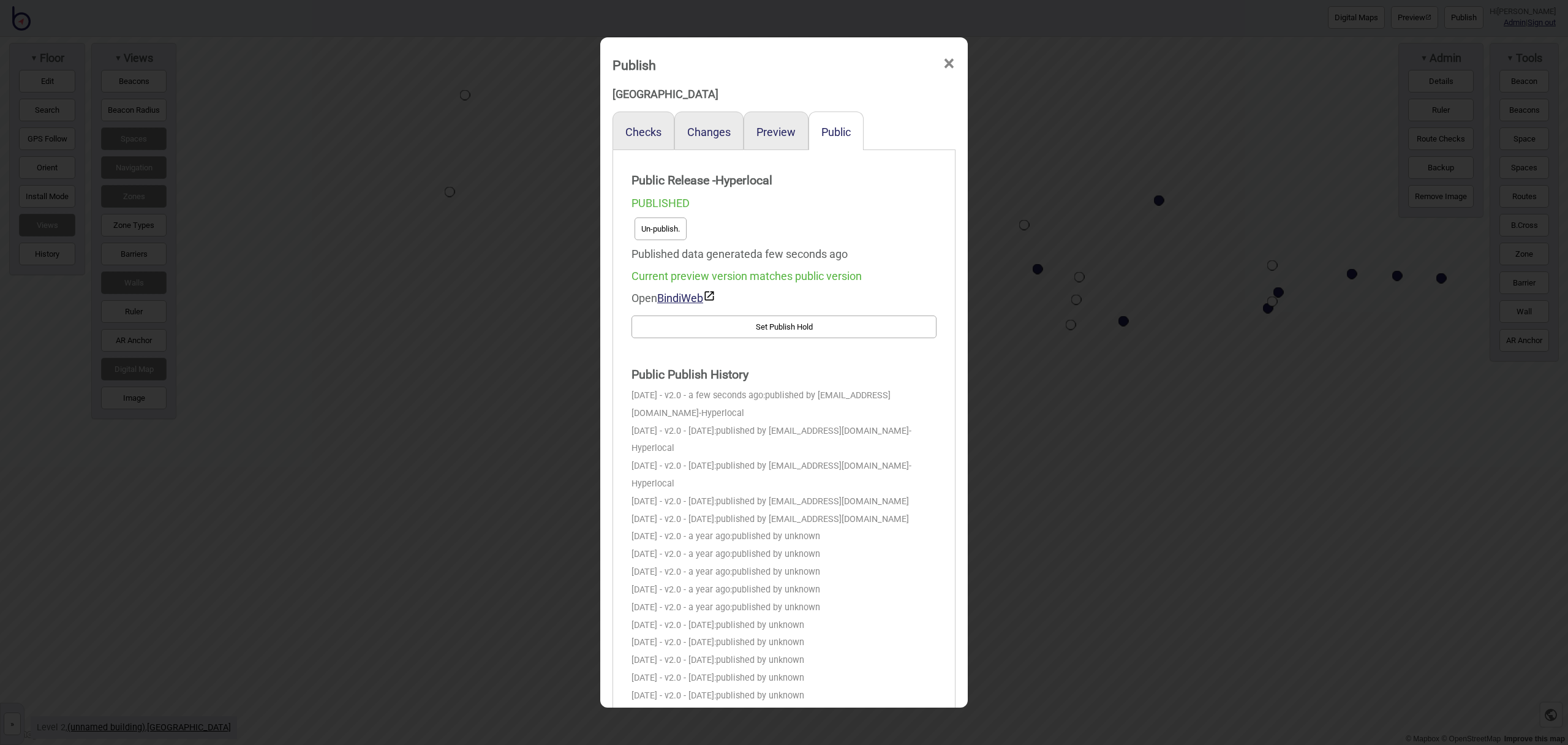
click at [953, 63] on span "×" at bounding box center [949, 64] width 13 height 41
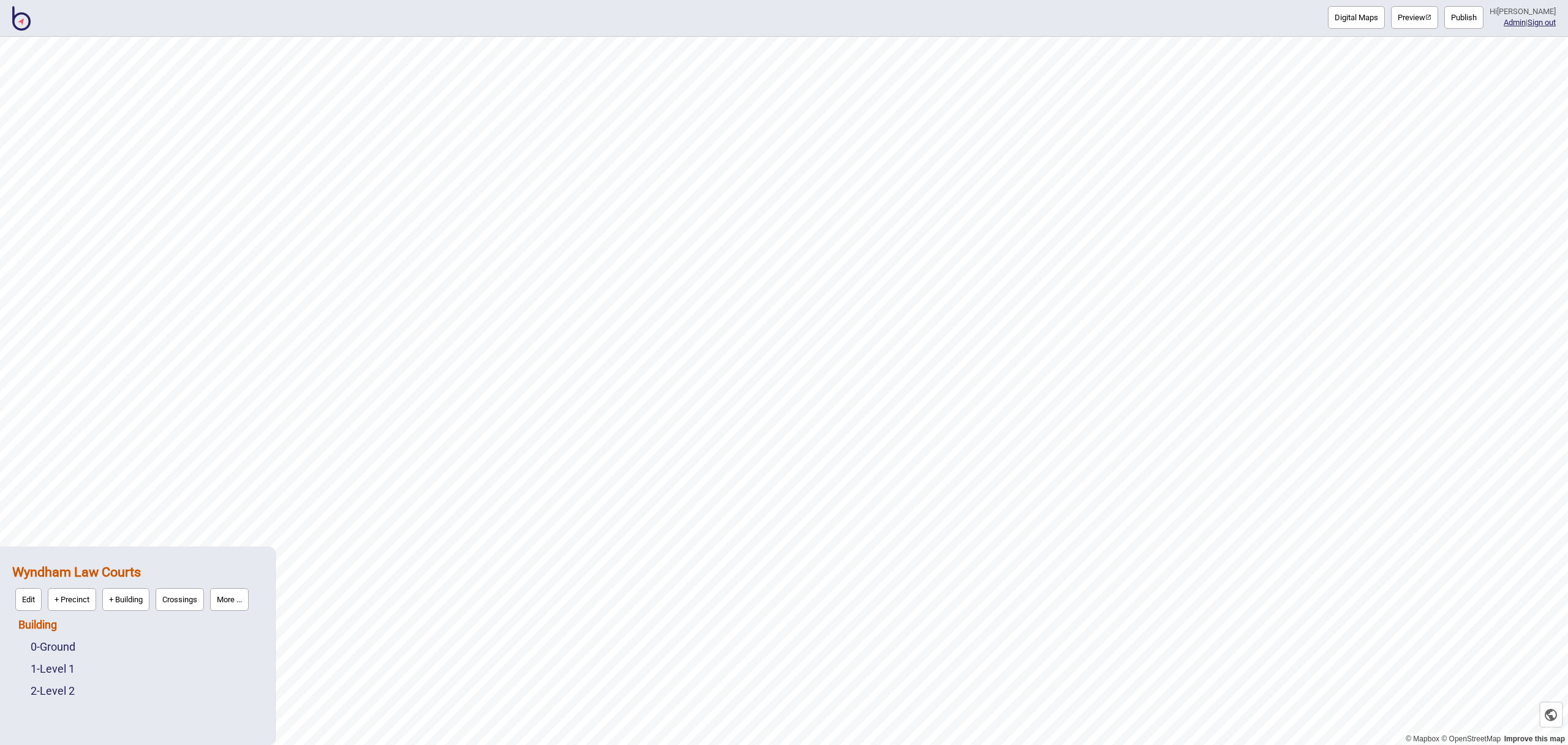
click at [34, 625] on link "Building" at bounding box center [38, 624] width 38 height 13
click at [126, 633] on link "Connections" at bounding box center [123, 621] width 63 height 29
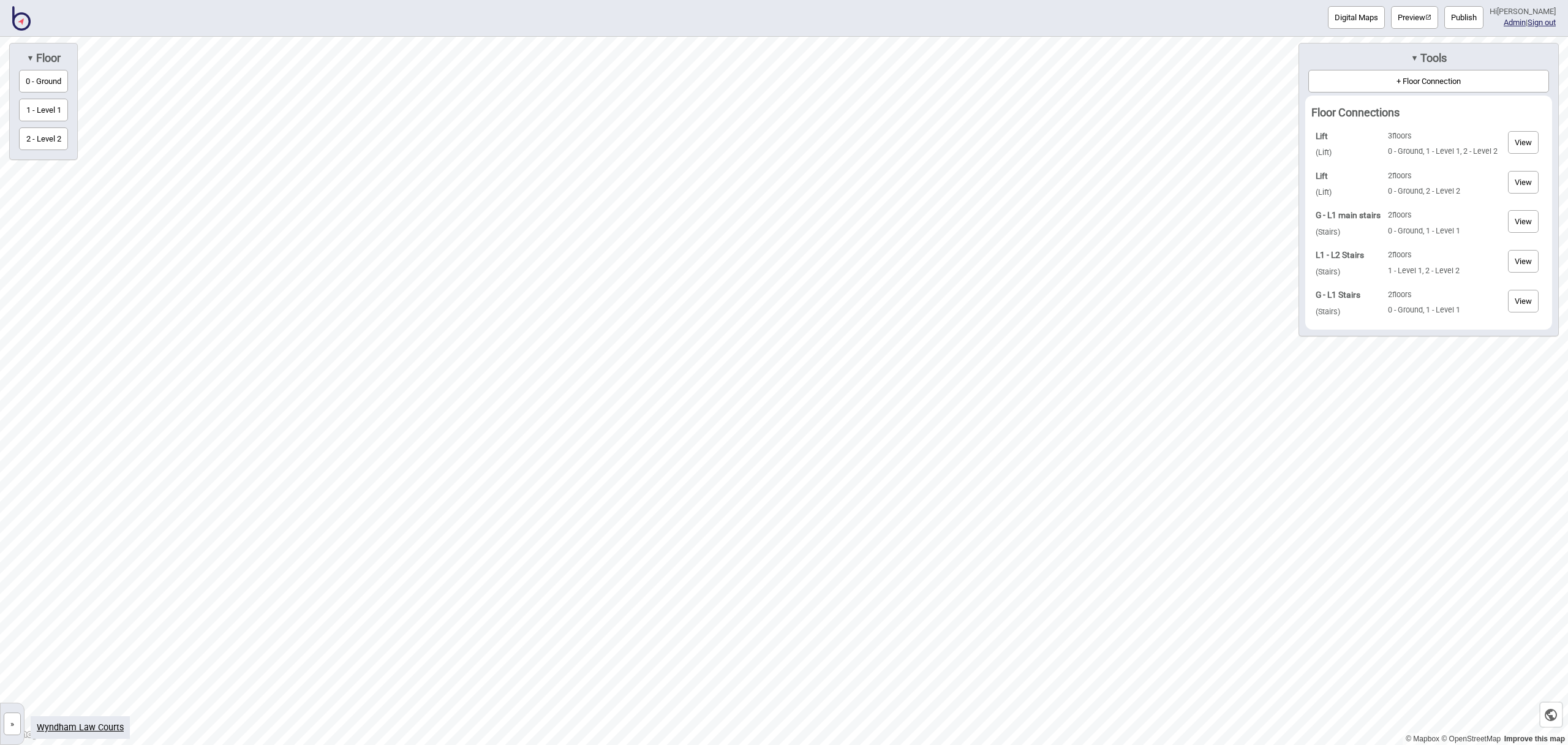
click at [1521, 137] on button "View" at bounding box center [1524, 143] width 31 height 23
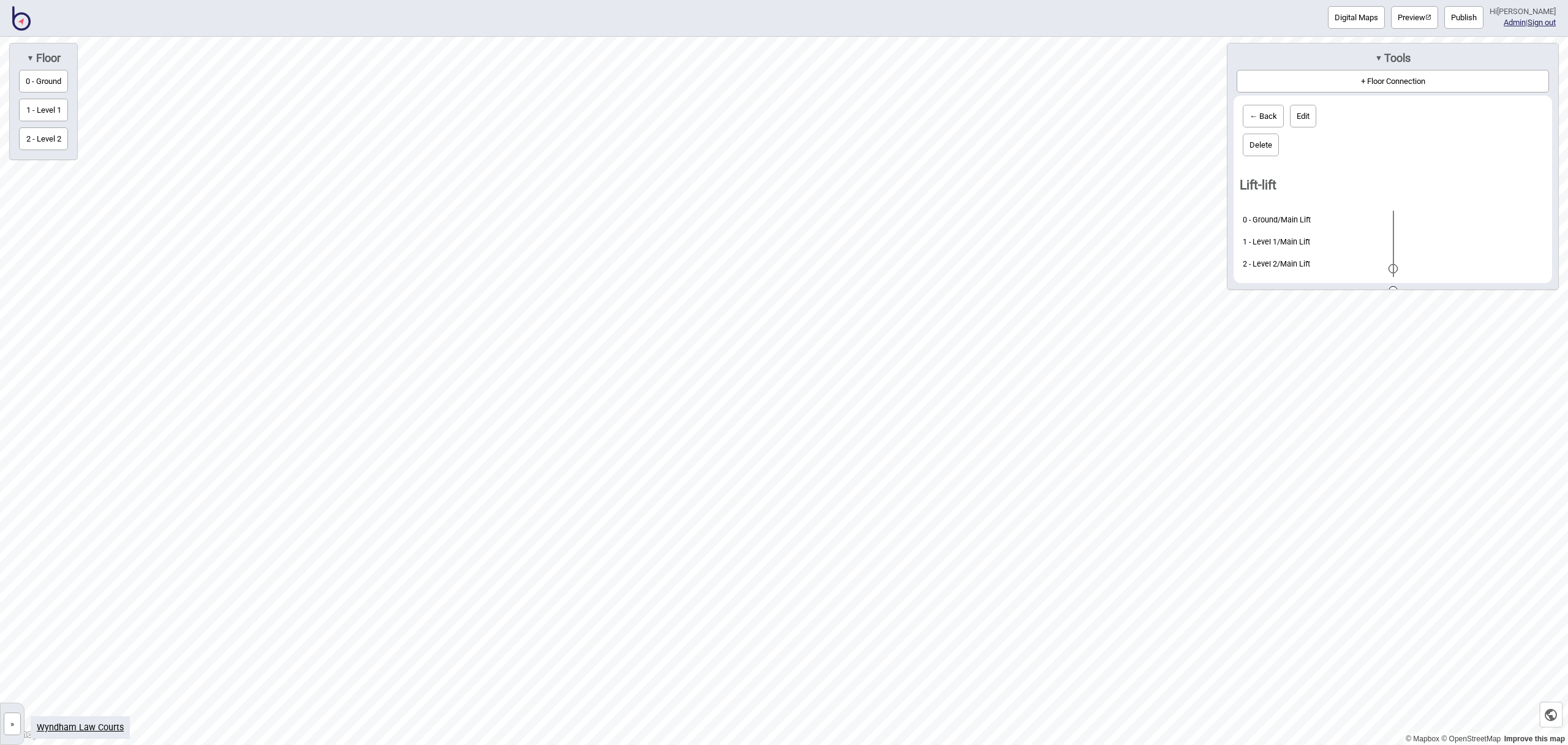
click at [1309, 120] on button "Edit" at bounding box center [1303, 116] width 27 height 23
select select "lift"
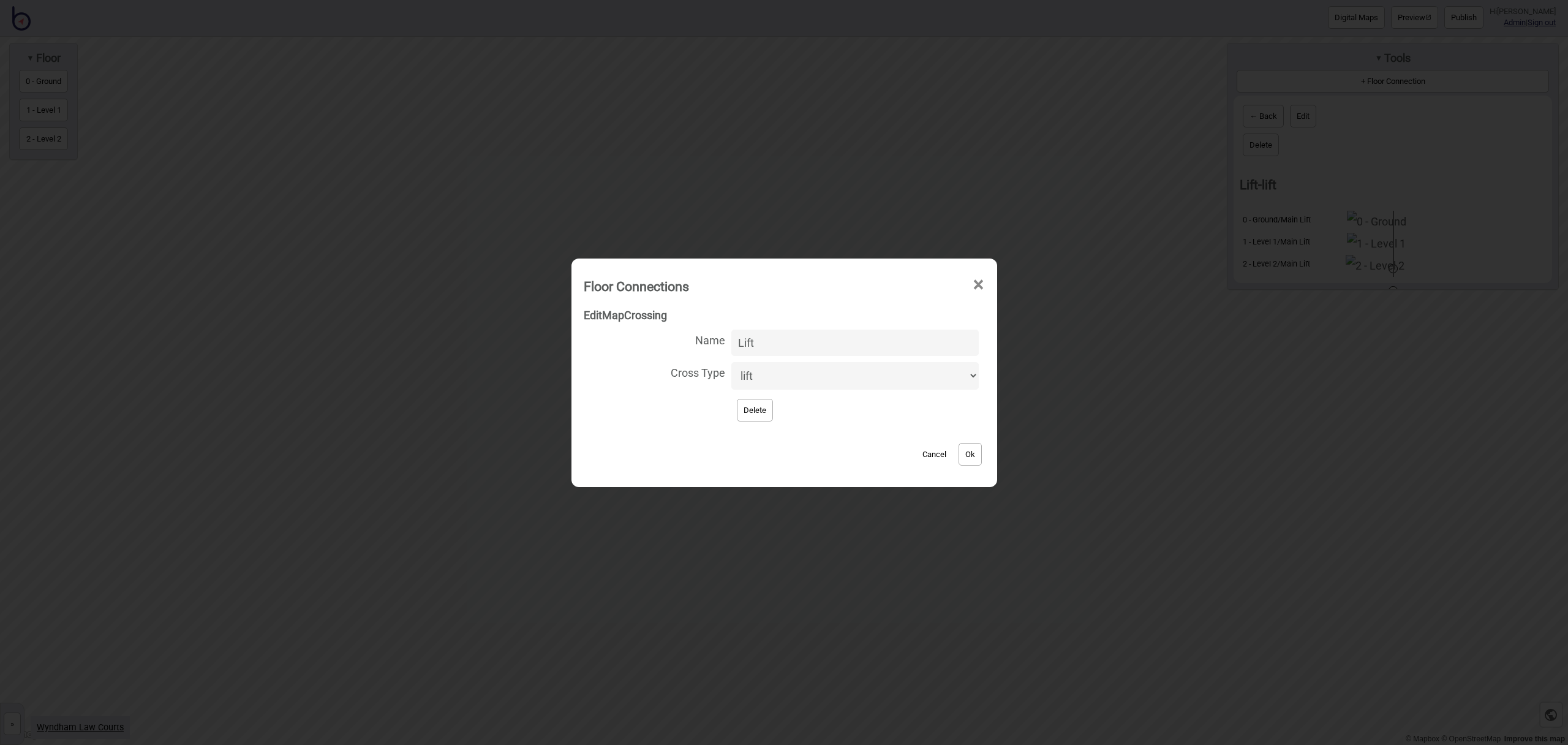
click at [740, 339] on input "Lift" at bounding box center [855, 343] width 247 height 27
type input "Main Lift"
click at [964, 455] on button "Ok" at bounding box center [970, 454] width 23 height 23
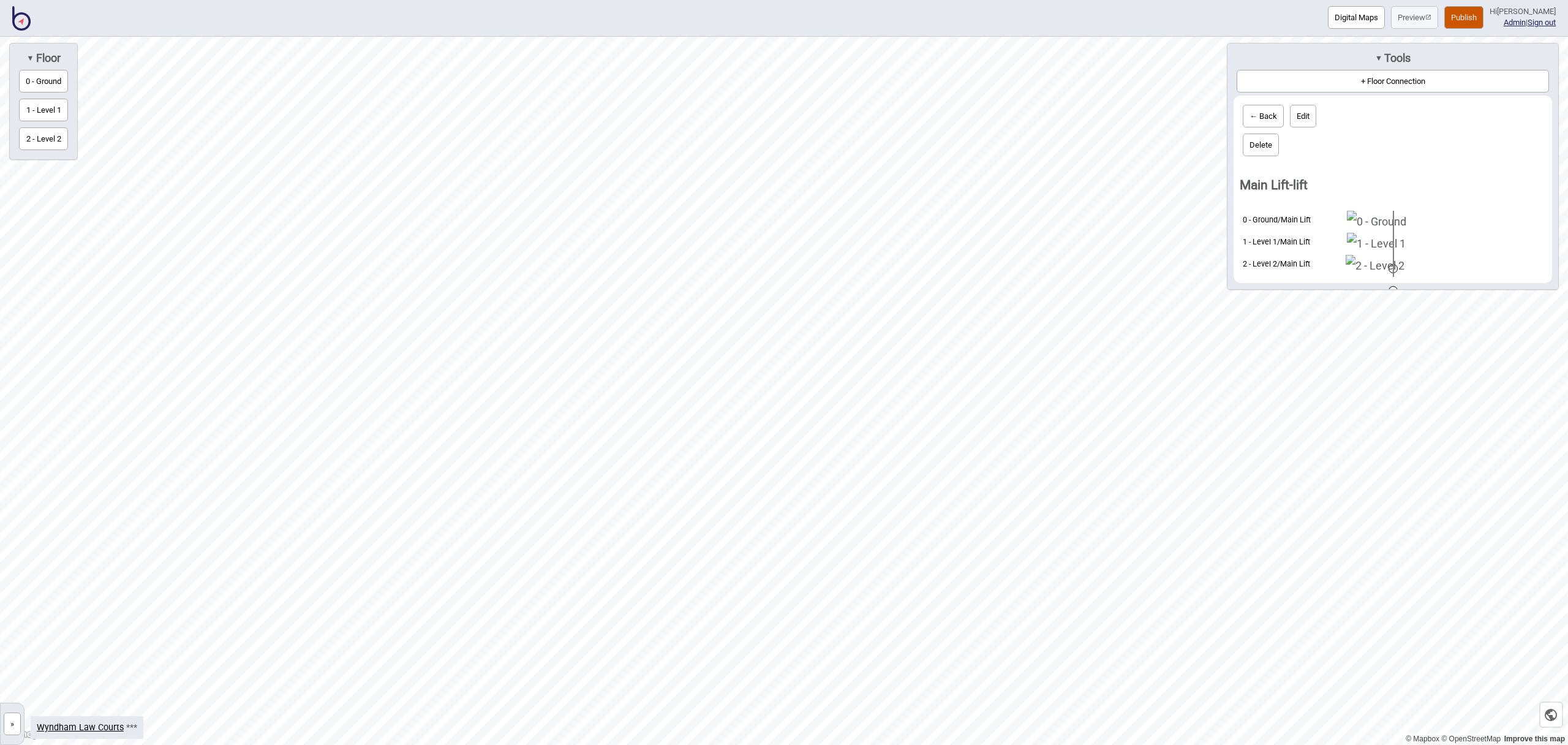
click at [1268, 119] on button "← Back" at bounding box center [1263, 116] width 41 height 23
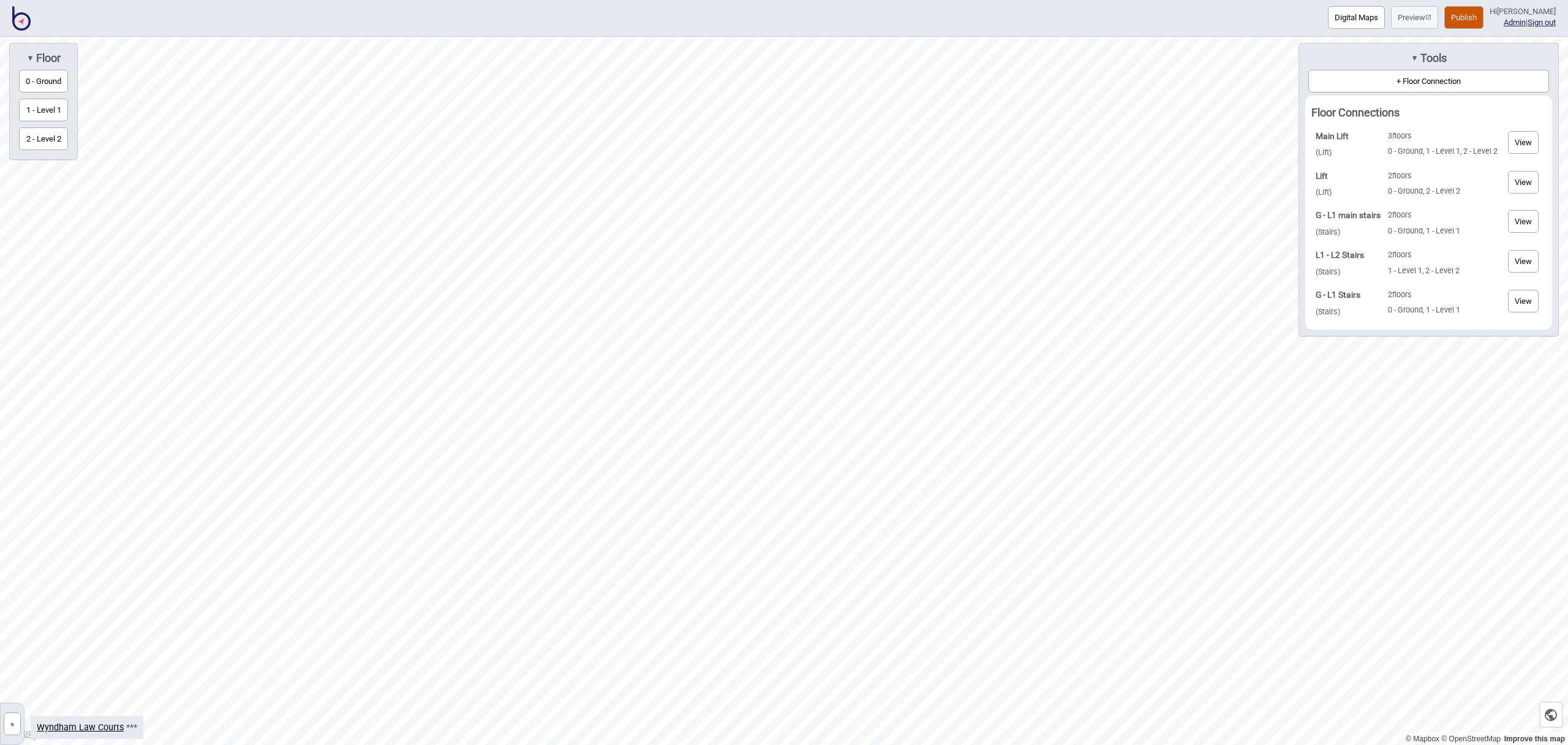
click at [1526, 185] on button "View" at bounding box center [1524, 183] width 31 height 23
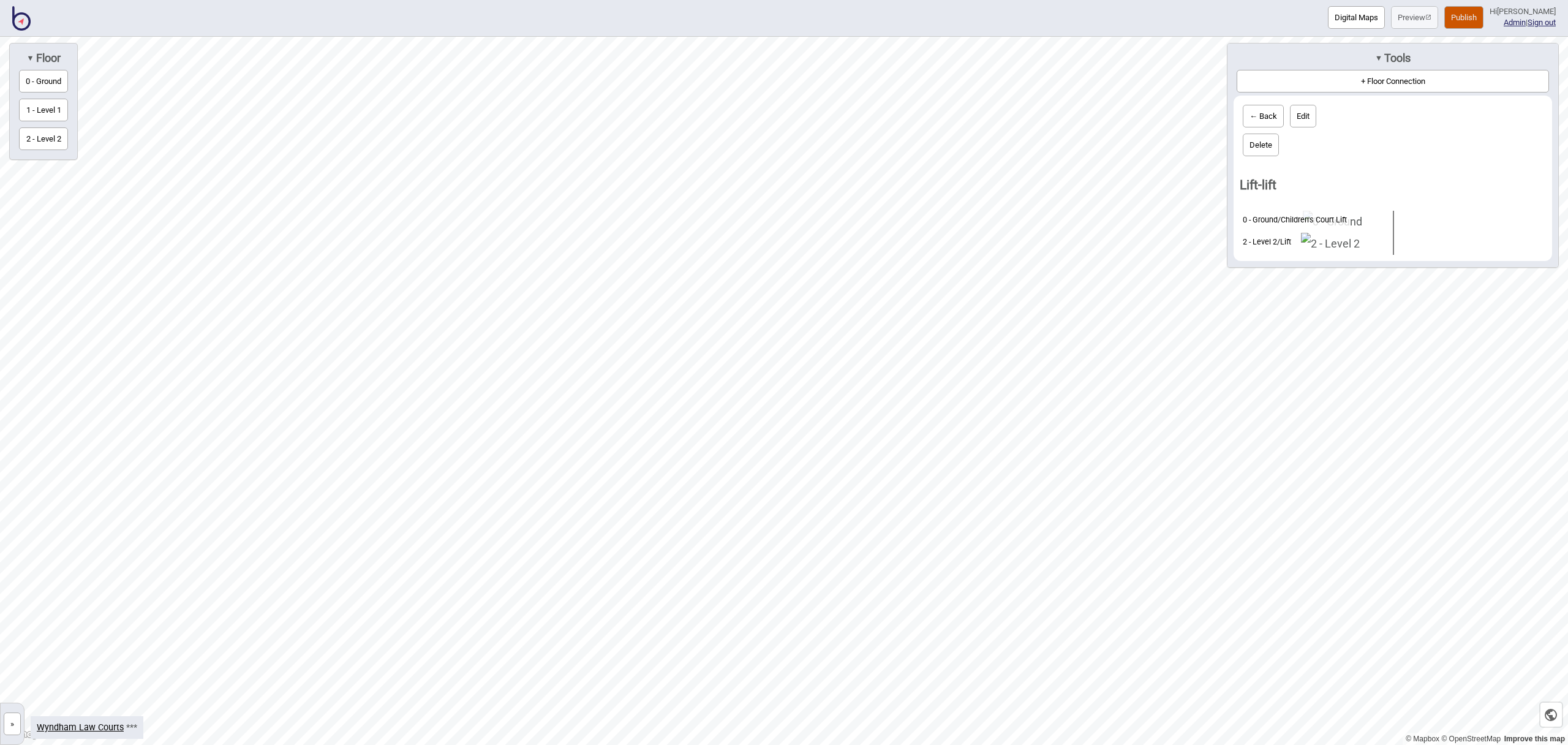
click at [1306, 120] on button "Edit" at bounding box center [1303, 116] width 27 height 23
select select "lift"
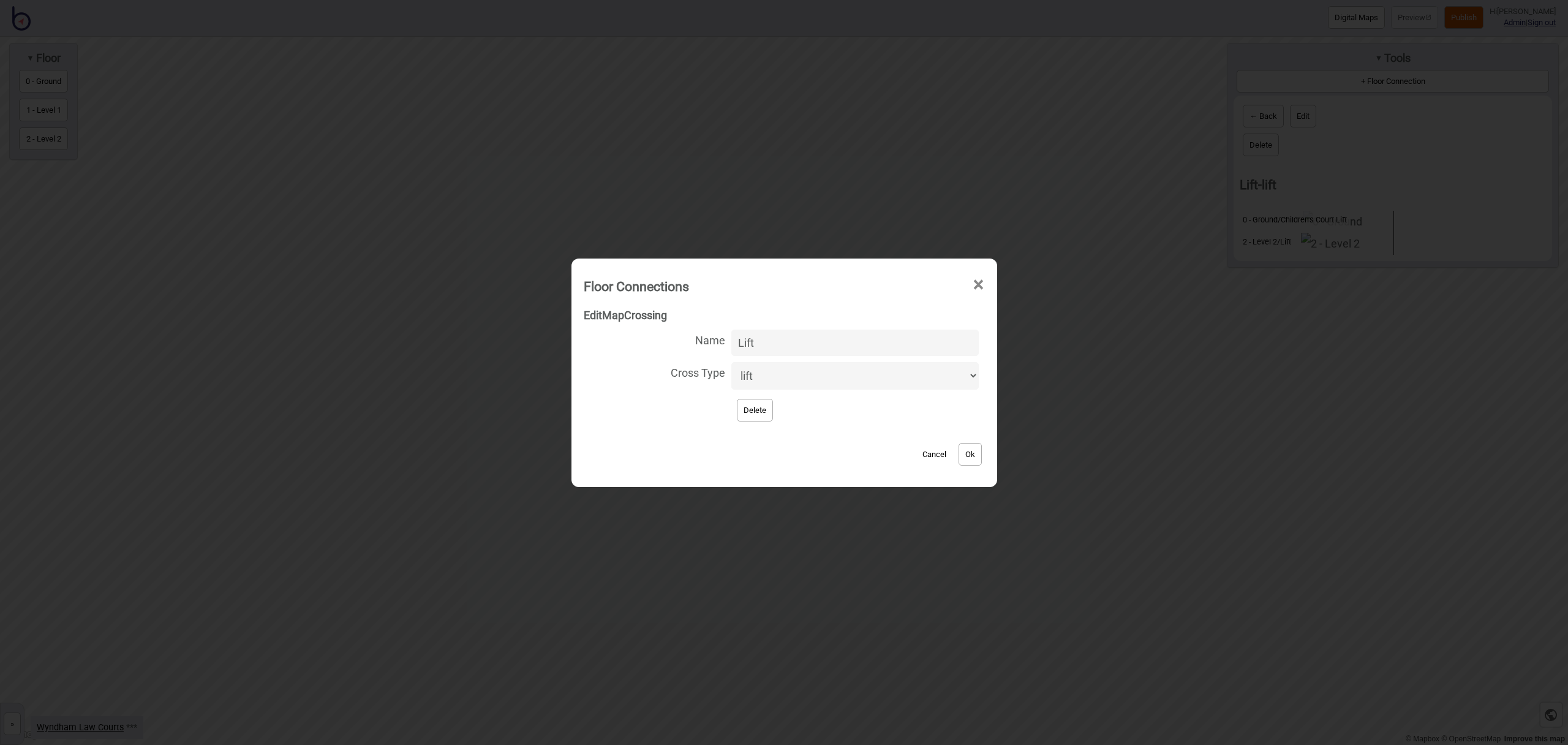
click at [745, 343] on input "Lift" at bounding box center [855, 343] width 247 height 27
type input "Children's Court Lift"
click at [959, 451] on button "Ok" at bounding box center [970, 454] width 23 height 23
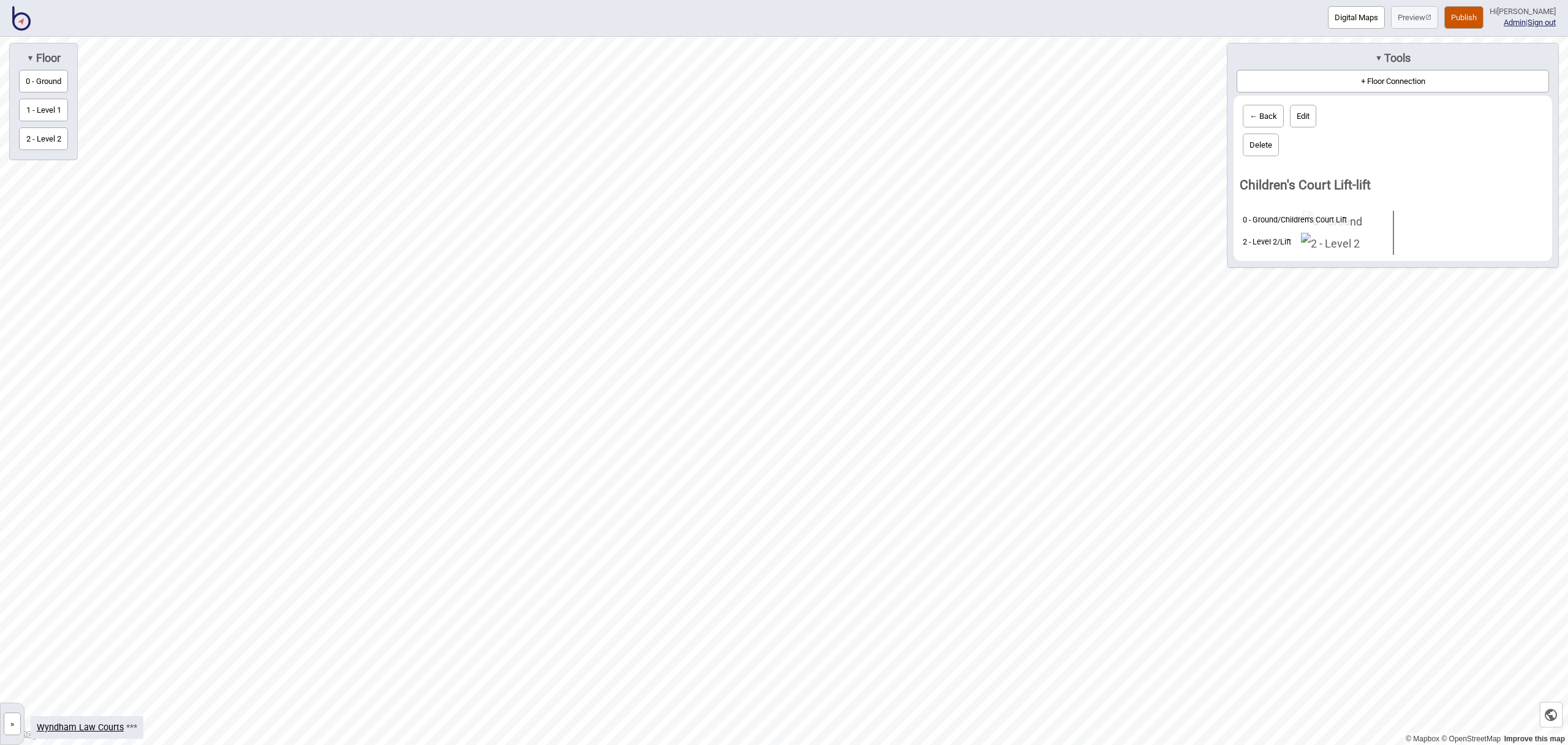
click at [1275, 118] on button "← Back" at bounding box center [1263, 116] width 41 height 23
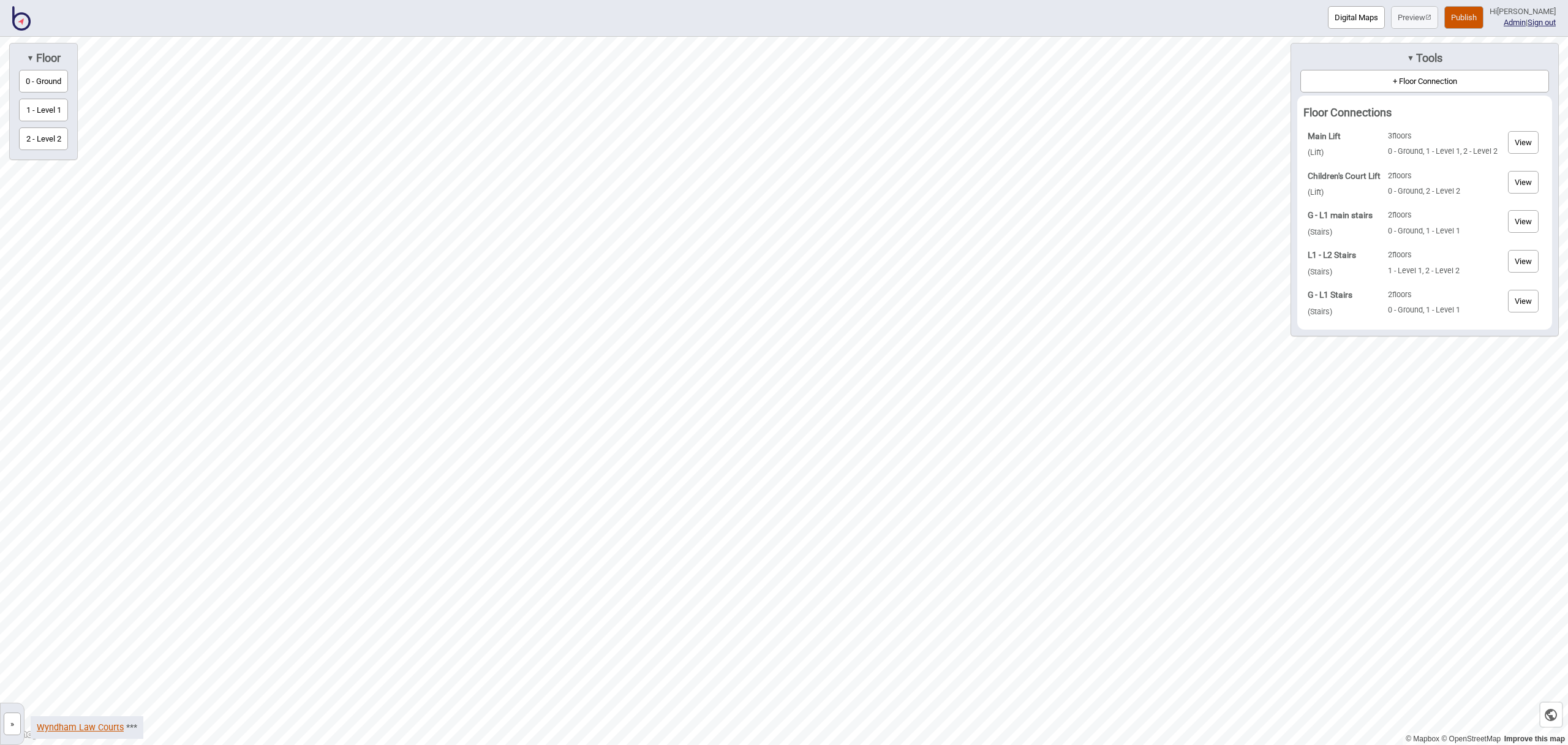
click at [98, 728] on link "Wyndham Law Courts" at bounding box center [80, 728] width 87 height 11
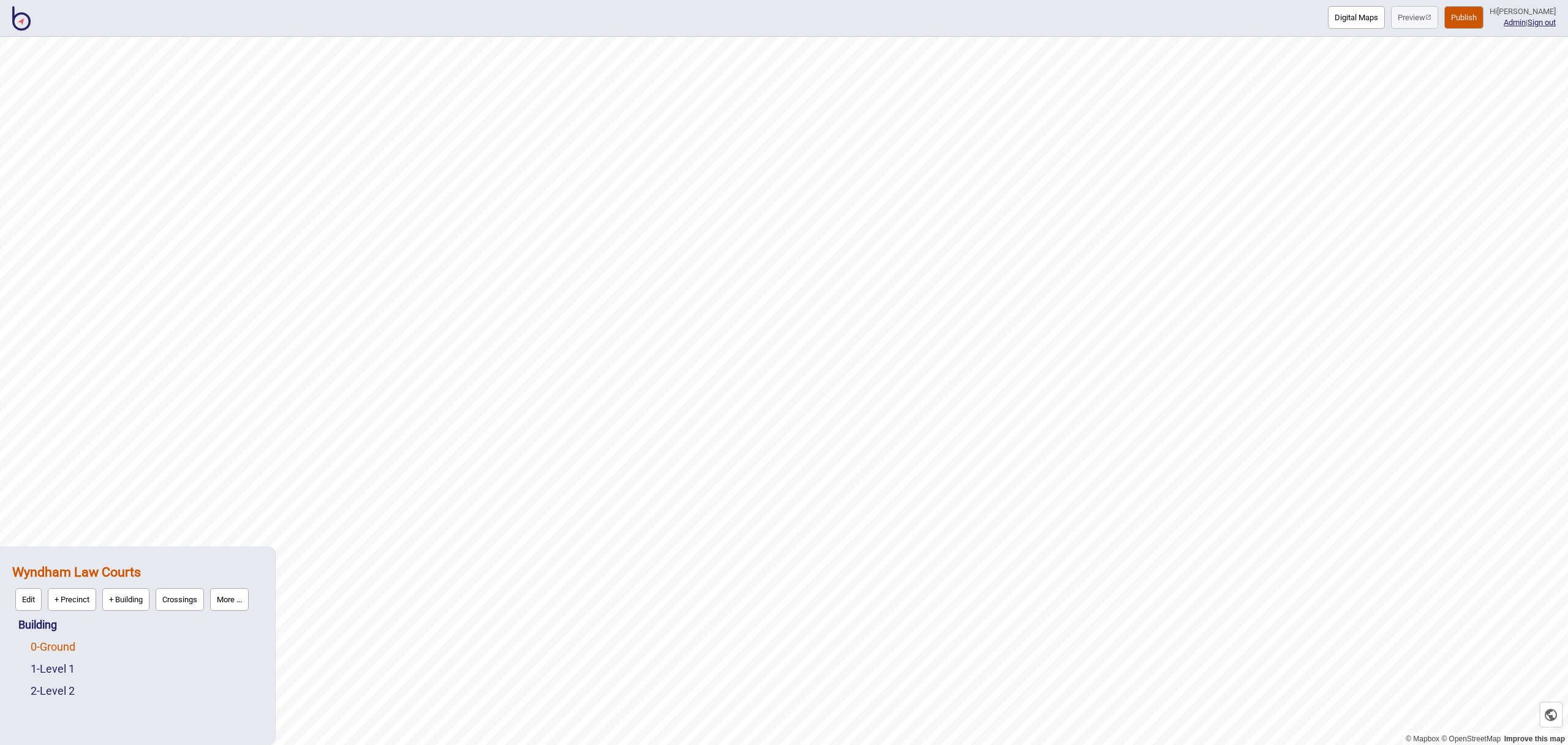
click at [56, 647] on link "0 - Ground" at bounding box center [52, 647] width 44 height 13
click at [52, 641] on button "Edit" at bounding box center [47, 644] width 27 height 23
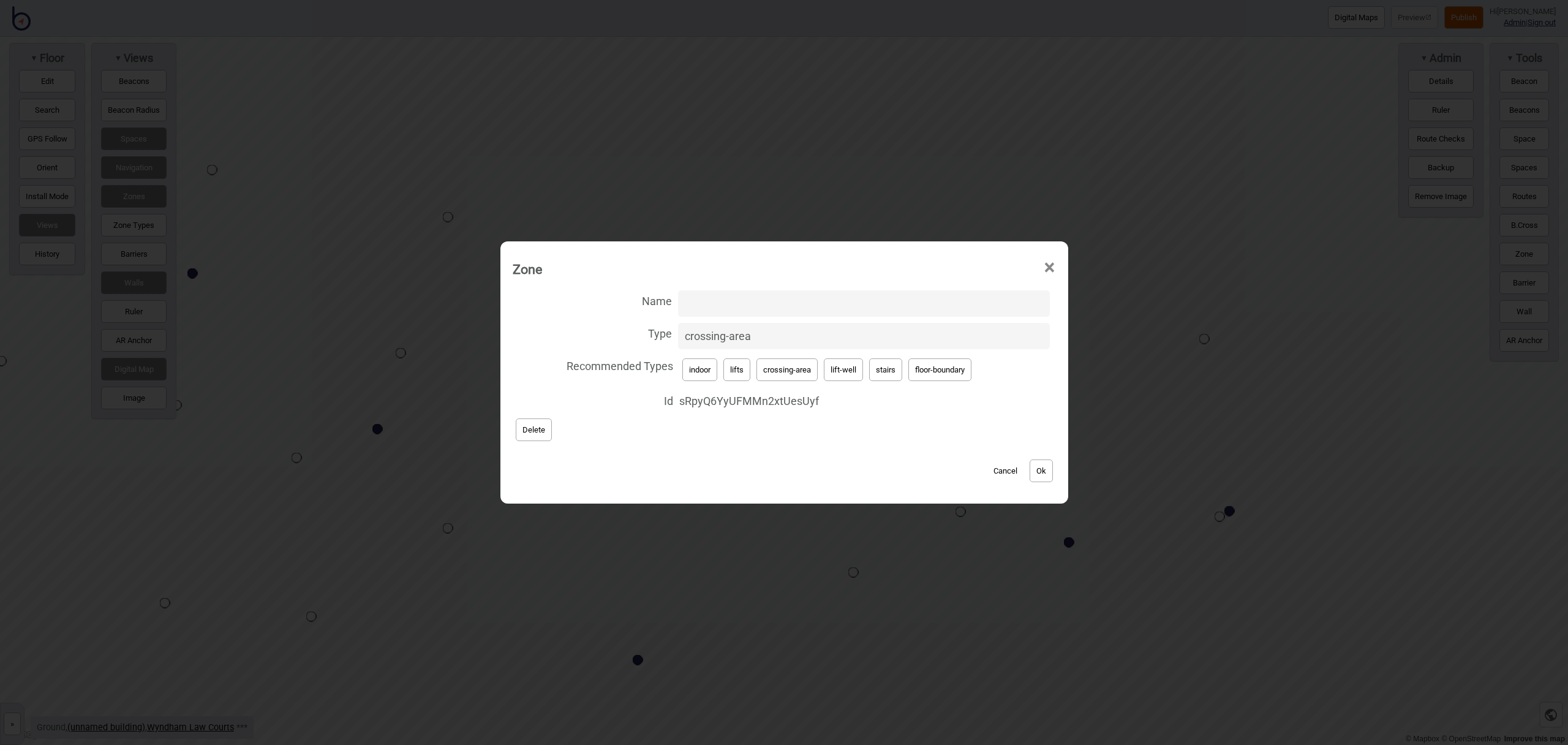
click at [743, 369] on button "lifts" at bounding box center [737, 370] width 27 height 23
type input "lifts"
click at [1036, 464] on button "Ok" at bounding box center [1041, 471] width 23 height 23
drag, startPoint x: 832, startPoint y: 371, endPoint x: 822, endPoint y: 363, distance: 12.8
click at [832, 371] on button "lift-well" at bounding box center [843, 370] width 39 height 23
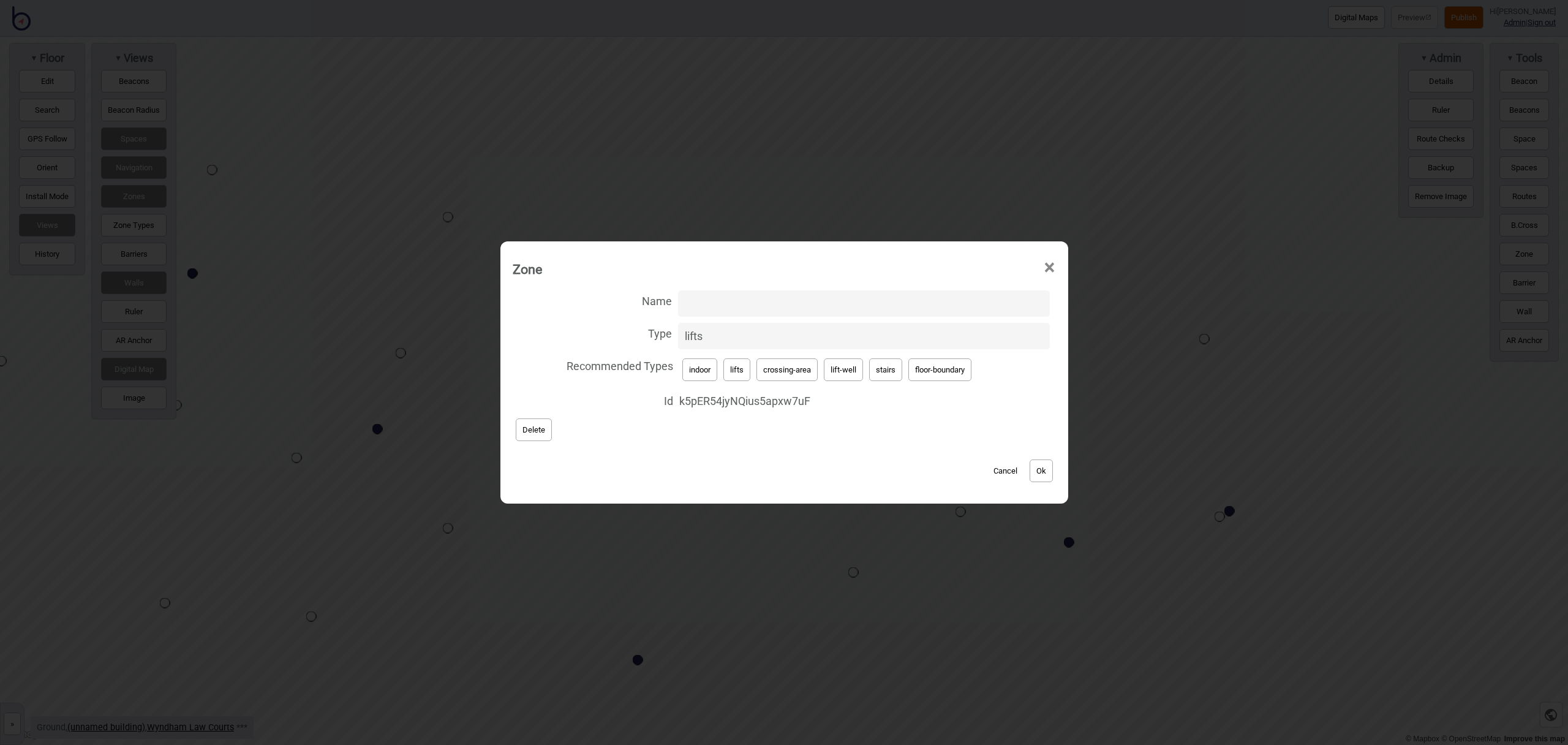
type input "lift-well"
click at [758, 309] on input "Name" at bounding box center [864, 304] width 372 height 27
type input "Children's Court Lift"
click at [1046, 472] on button "Ok" at bounding box center [1041, 471] width 23 height 23
click at [1048, 264] on span "×" at bounding box center [1049, 268] width 13 height 41
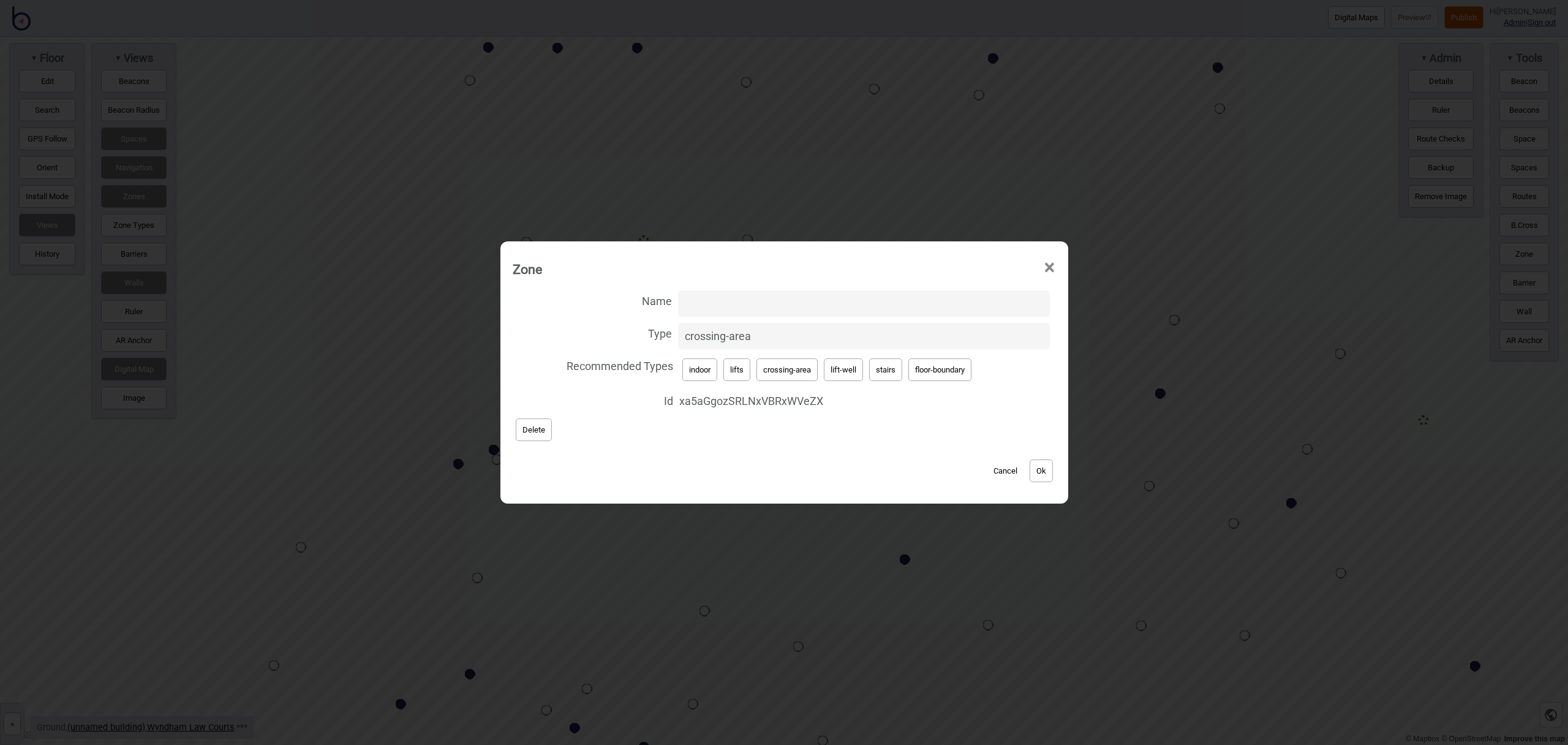
click at [741, 372] on button "lifts" at bounding box center [737, 370] width 27 height 23
type input "lifts"
click at [1051, 471] on button "Ok" at bounding box center [1041, 471] width 23 height 23
click at [841, 369] on button "lift-well" at bounding box center [843, 370] width 39 height 23
type input "lift-well"
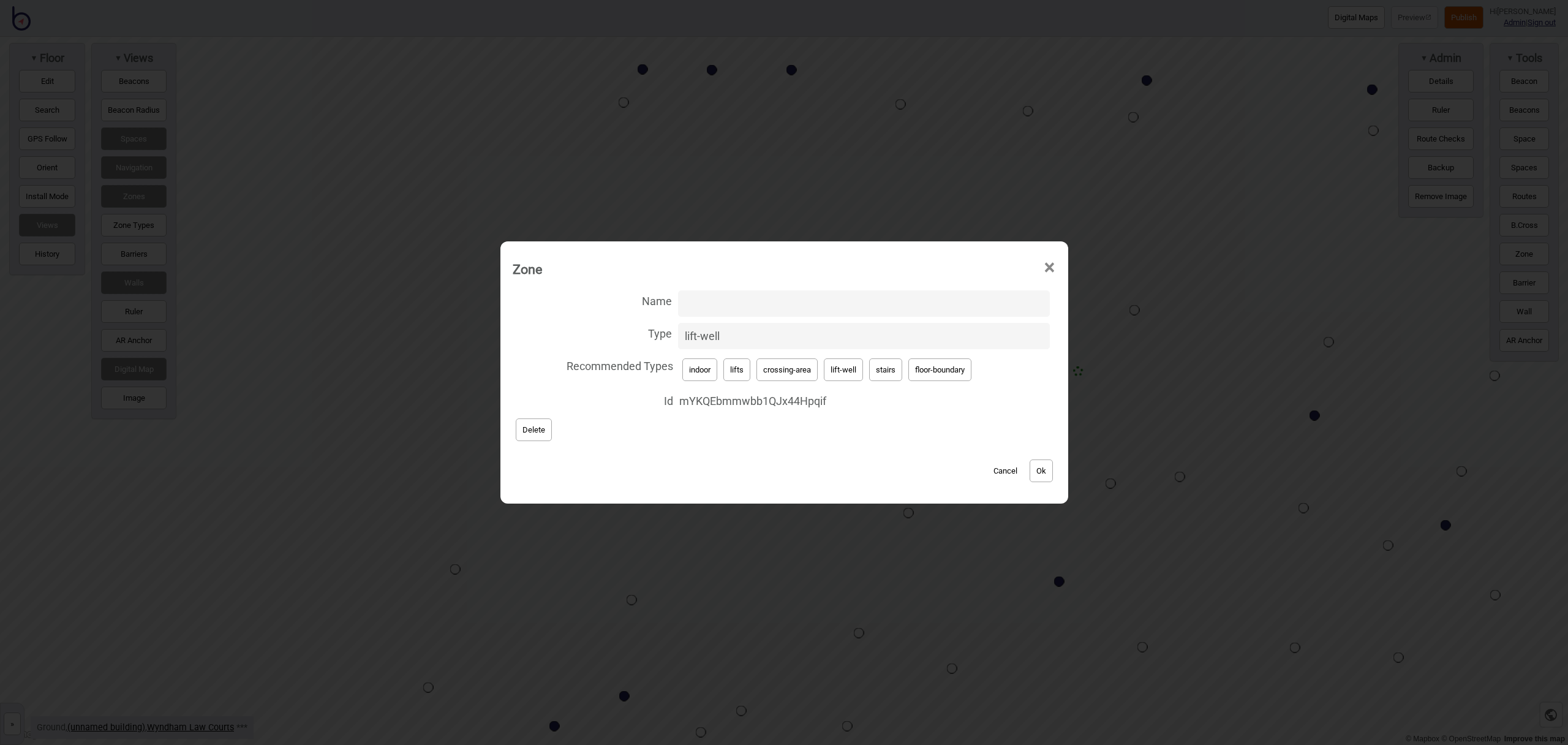
click at [709, 296] on input "Name" at bounding box center [864, 304] width 372 height 27
type input "Main Lift"
click at [1046, 468] on button "Ok" at bounding box center [1041, 471] width 23 height 23
click at [1038, 471] on button "Ok" at bounding box center [1041, 471] width 23 height 23
click at [1049, 271] on span "×" at bounding box center [1049, 268] width 13 height 41
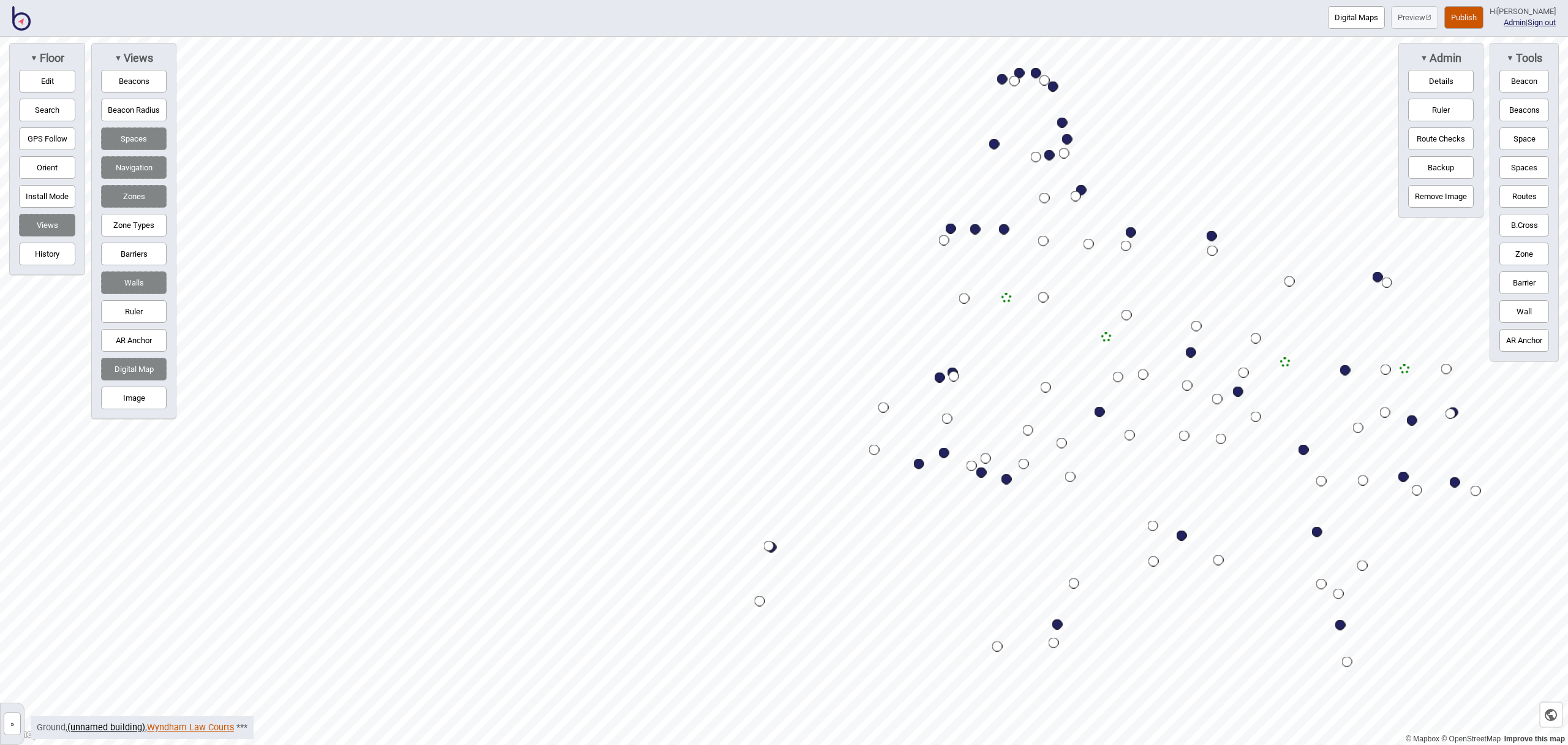
click at [192, 728] on link "Wyndham Law Courts" at bounding box center [190, 728] width 87 height 11
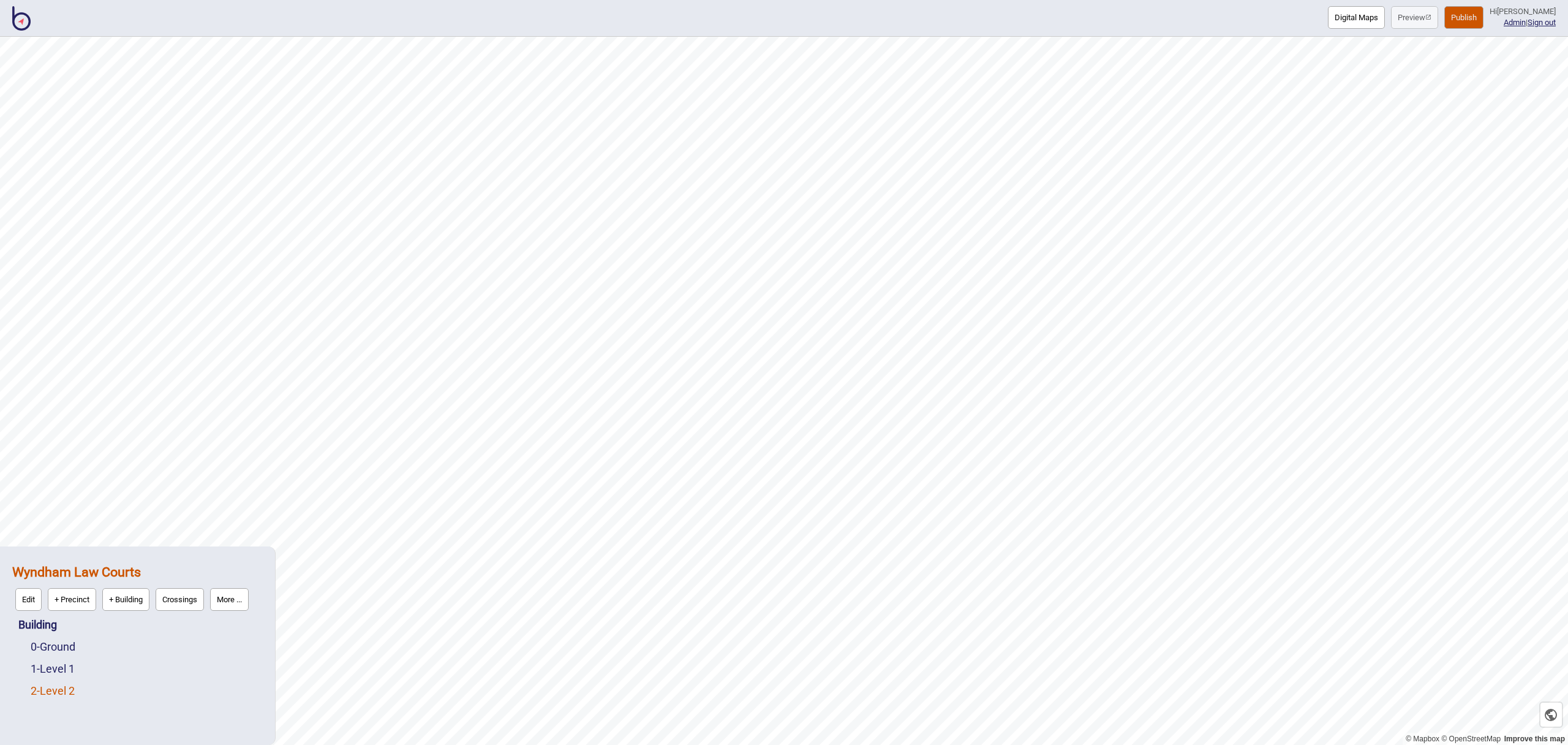
click at [71, 688] on link "2 - Level 2" at bounding box center [52, 691] width 44 height 13
click at [60, 641] on link "1 - Level 1" at bounding box center [52, 639] width 44 height 13
click at [52, 660] on button "Edit" at bounding box center [47, 666] width 27 height 23
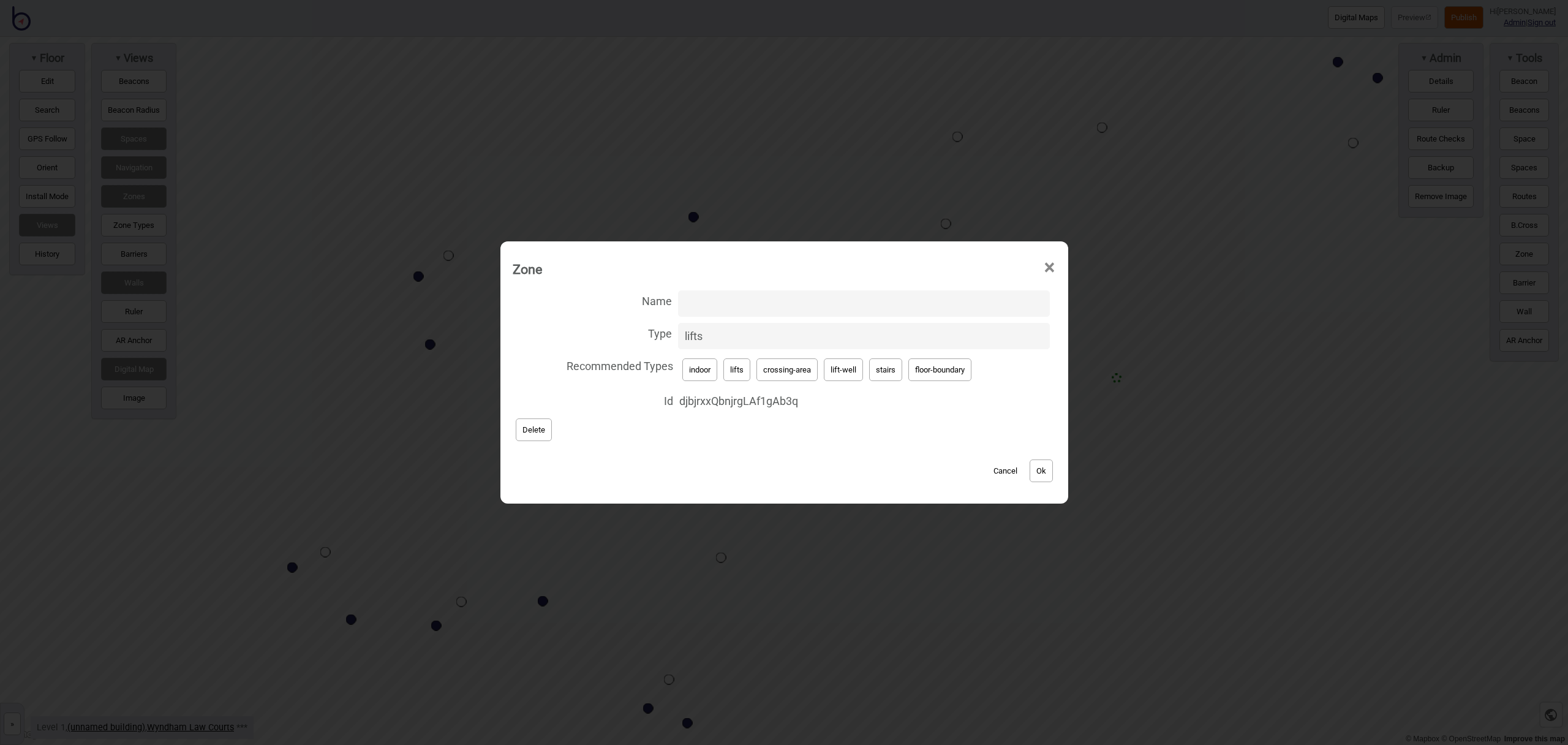
click at [1050, 472] on button "Ok" at bounding box center [1041, 471] width 23 height 23
click at [1046, 269] on span "×" at bounding box center [1049, 268] width 13 height 41
drag, startPoint x: 834, startPoint y: 372, endPoint x: 816, endPoint y: 359, distance: 22.2
click at [834, 372] on button "lift-well" at bounding box center [843, 370] width 39 height 23
type input "lift-well"
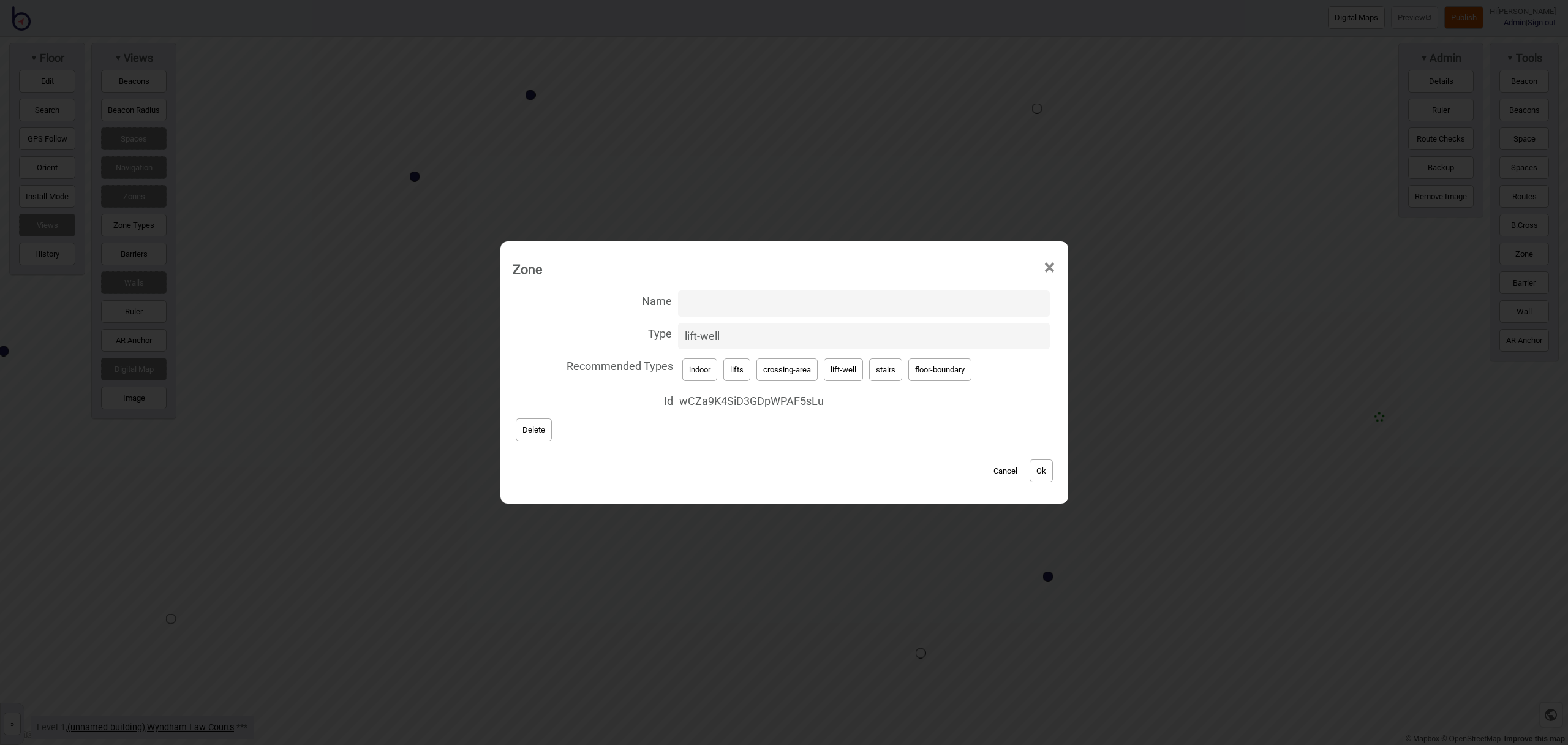
click at [736, 308] on input "Name" at bounding box center [864, 304] width 372 height 27
type input "Main Lift"
click at [1046, 471] on button "Ok" at bounding box center [1041, 471] width 23 height 23
click at [1043, 467] on button "Ok" at bounding box center [1041, 471] width 23 height 23
click at [1039, 461] on button "Ok" at bounding box center [1041, 471] width 23 height 23
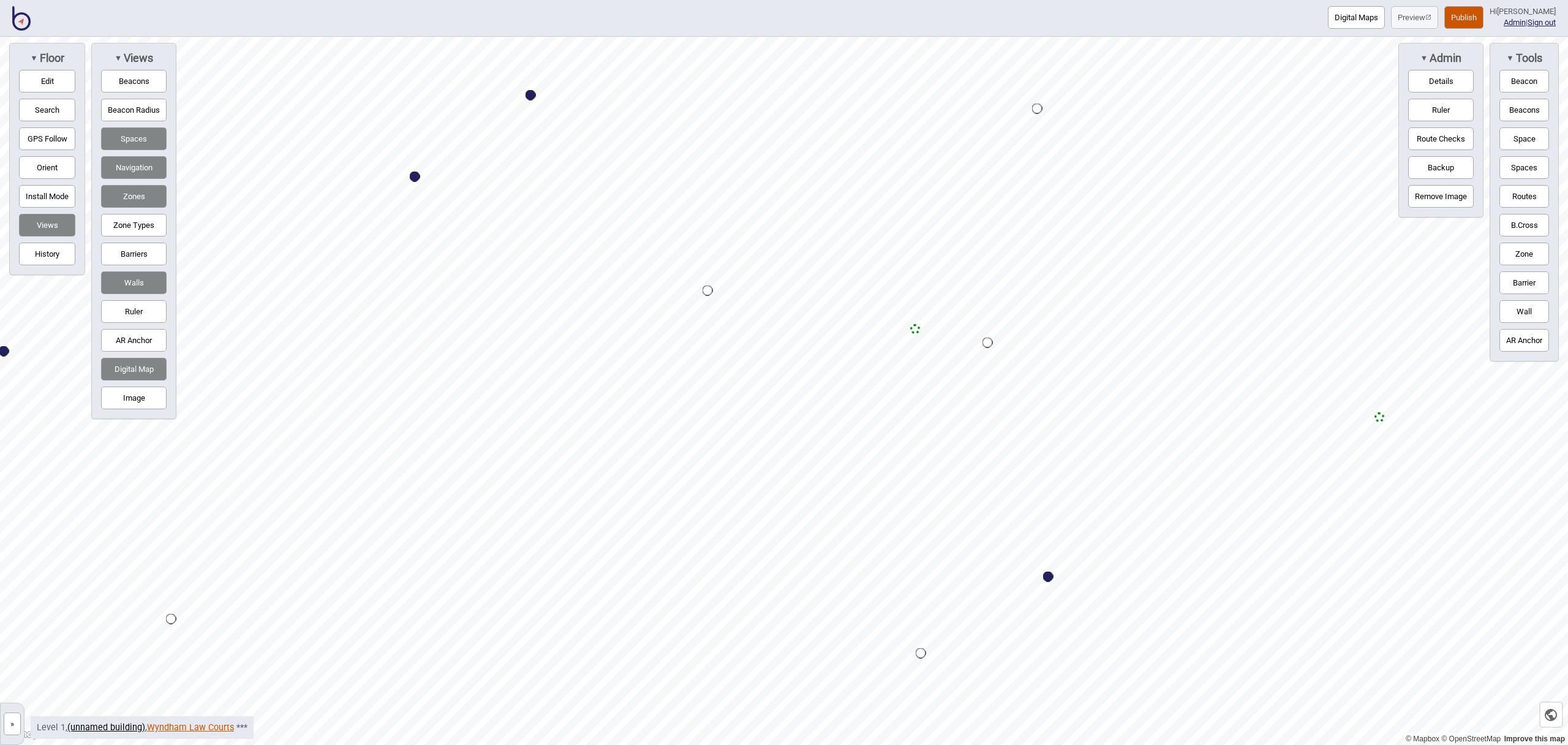
click at [203, 727] on link "Wyndham Law Courts" at bounding box center [190, 728] width 87 height 11
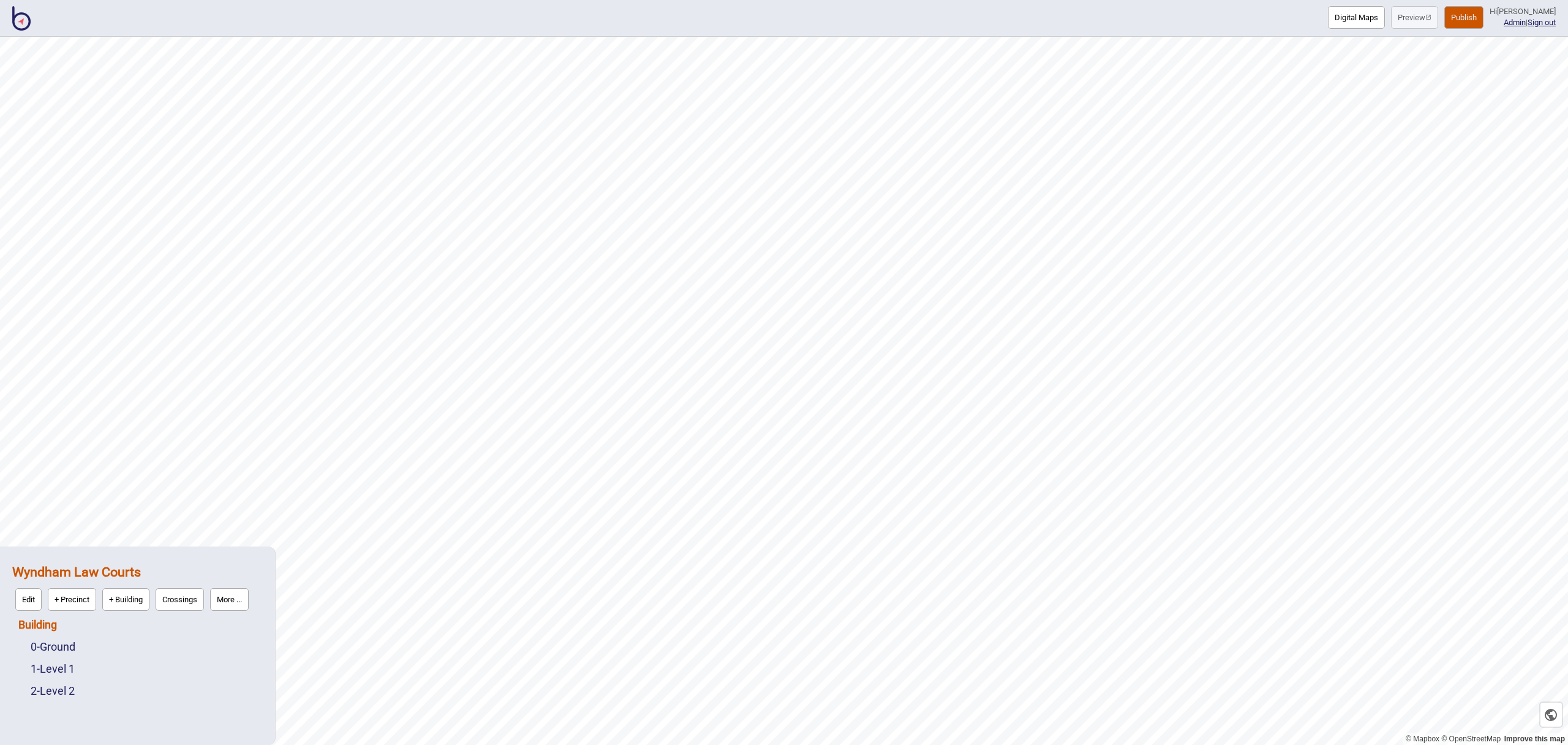
click at [48, 625] on link "Building" at bounding box center [38, 624] width 38 height 13
click at [117, 625] on button "Connections" at bounding box center [123, 621] width 57 height 23
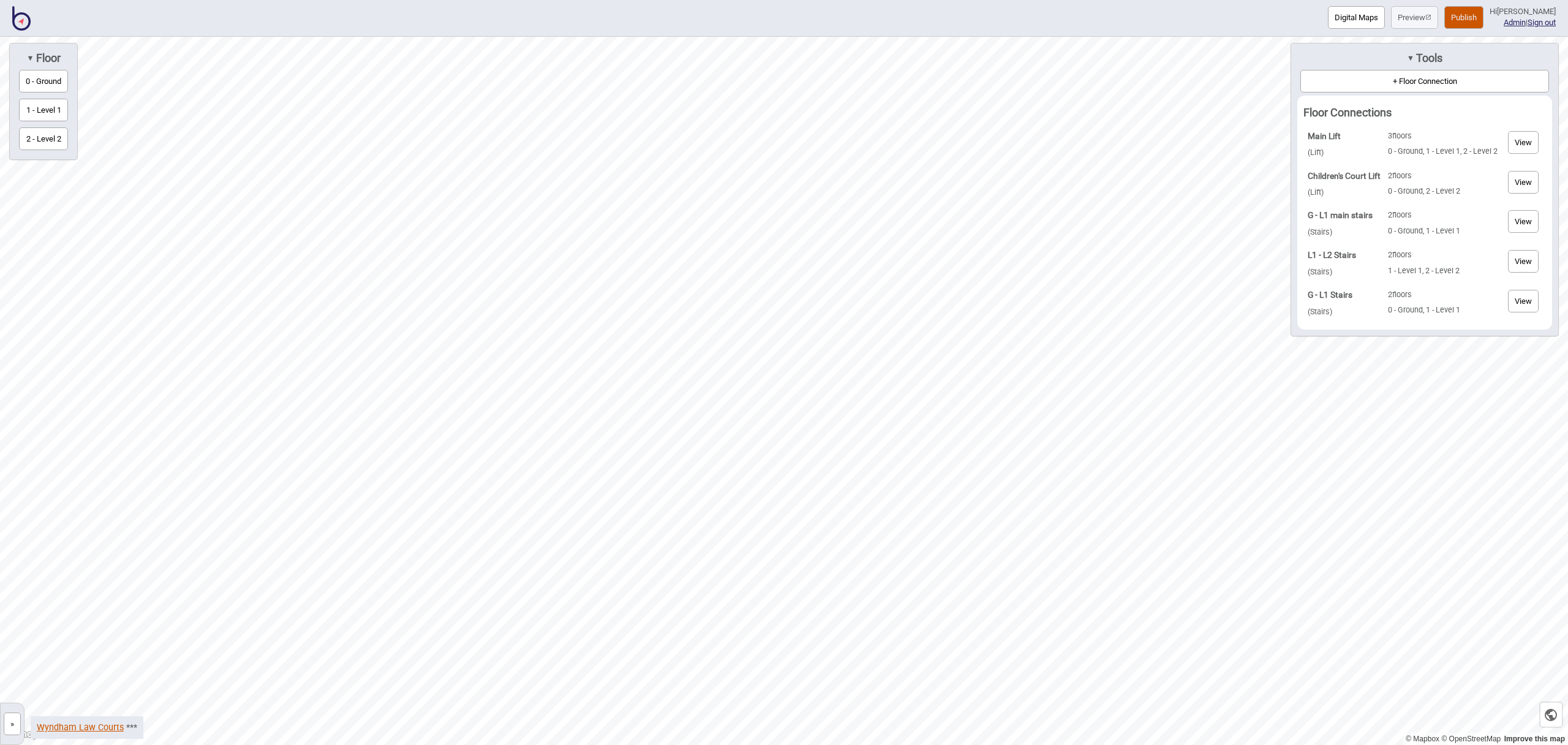
click at [113, 728] on link "Wyndham Law Courts" at bounding box center [80, 728] width 87 height 11
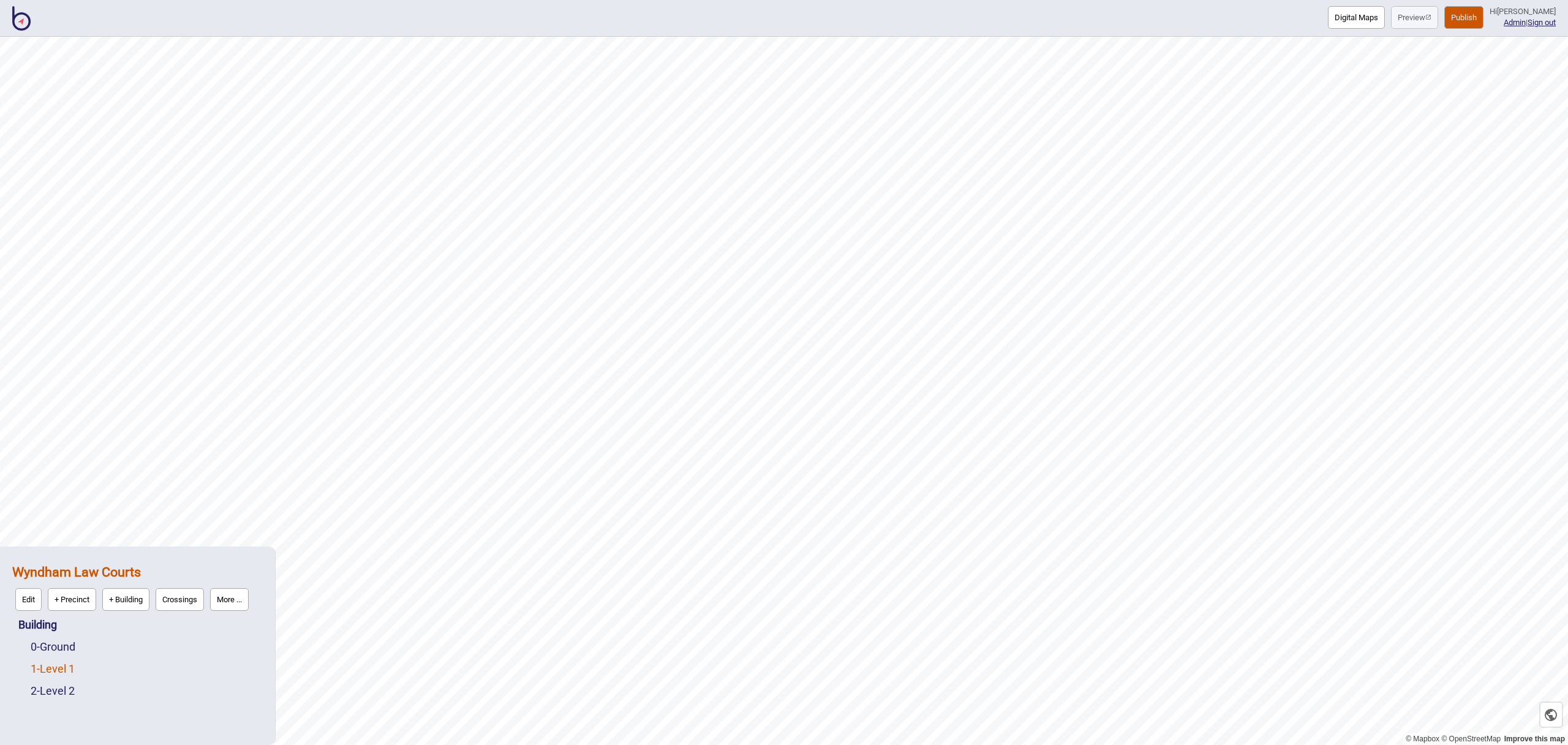
click at [68, 673] on link "1 - Level 1" at bounding box center [52, 669] width 44 height 13
click at [53, 663] on button "Edit" at bounding box center [47, 666] width 27 height 23
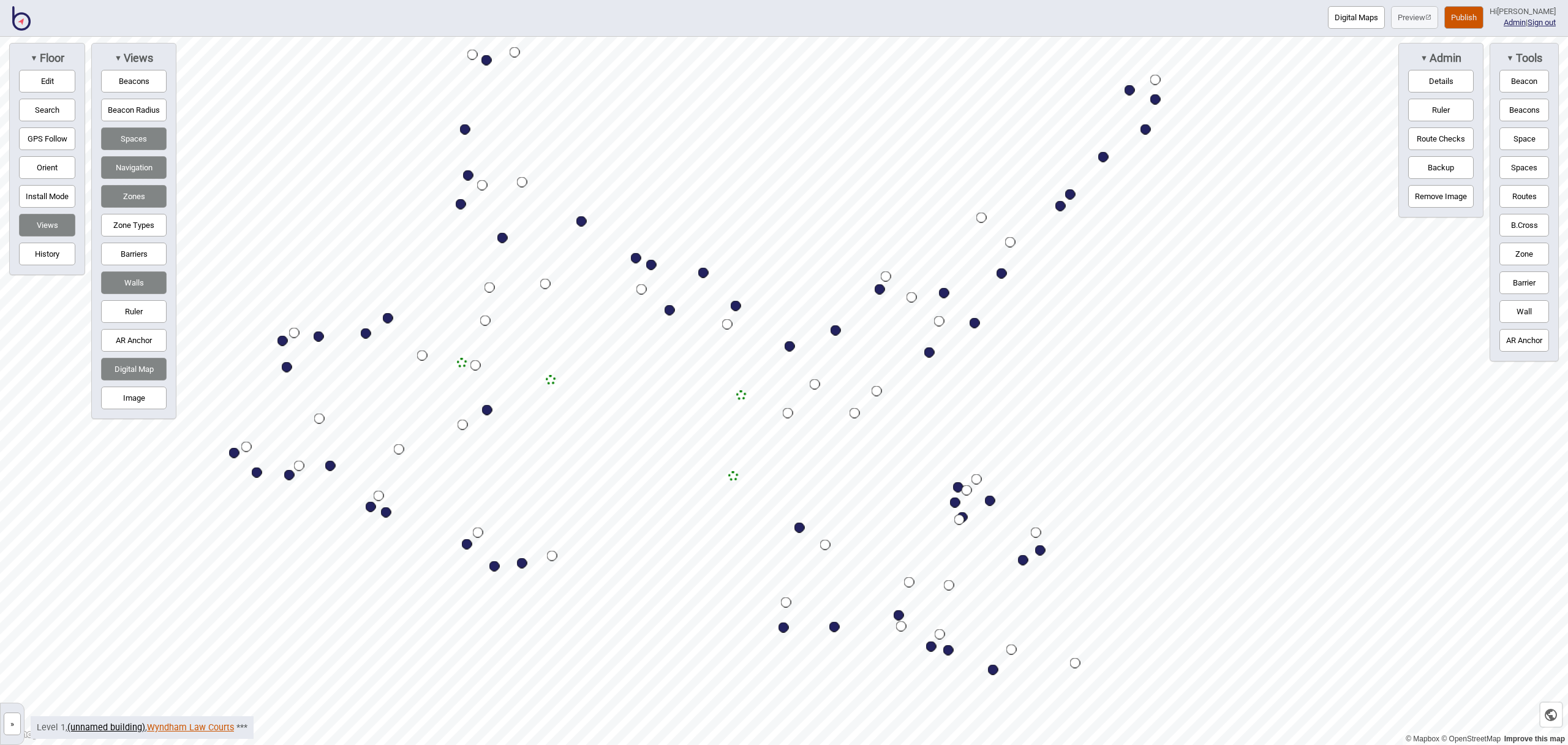
click at [167, 727] on link "Wyndham Law Courts" at bounding box center [190, 728] width 87 height 11
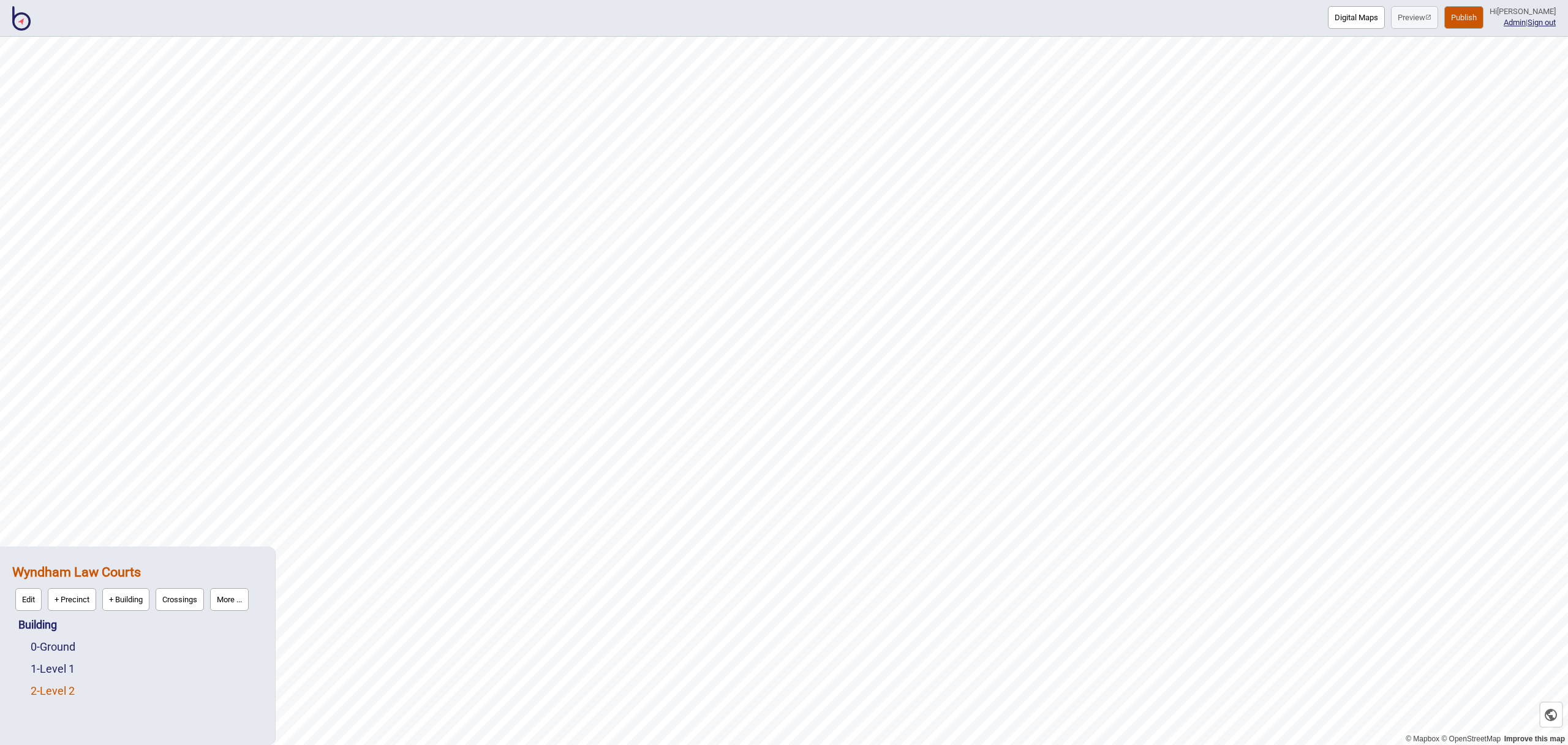
click at [64, 691] on link "2 - Level 2" at bounding box center [52, 691] width 44 height 13
click at [49, 689] on button "Edit" at bounding box center [47, 688] width 27 height 23
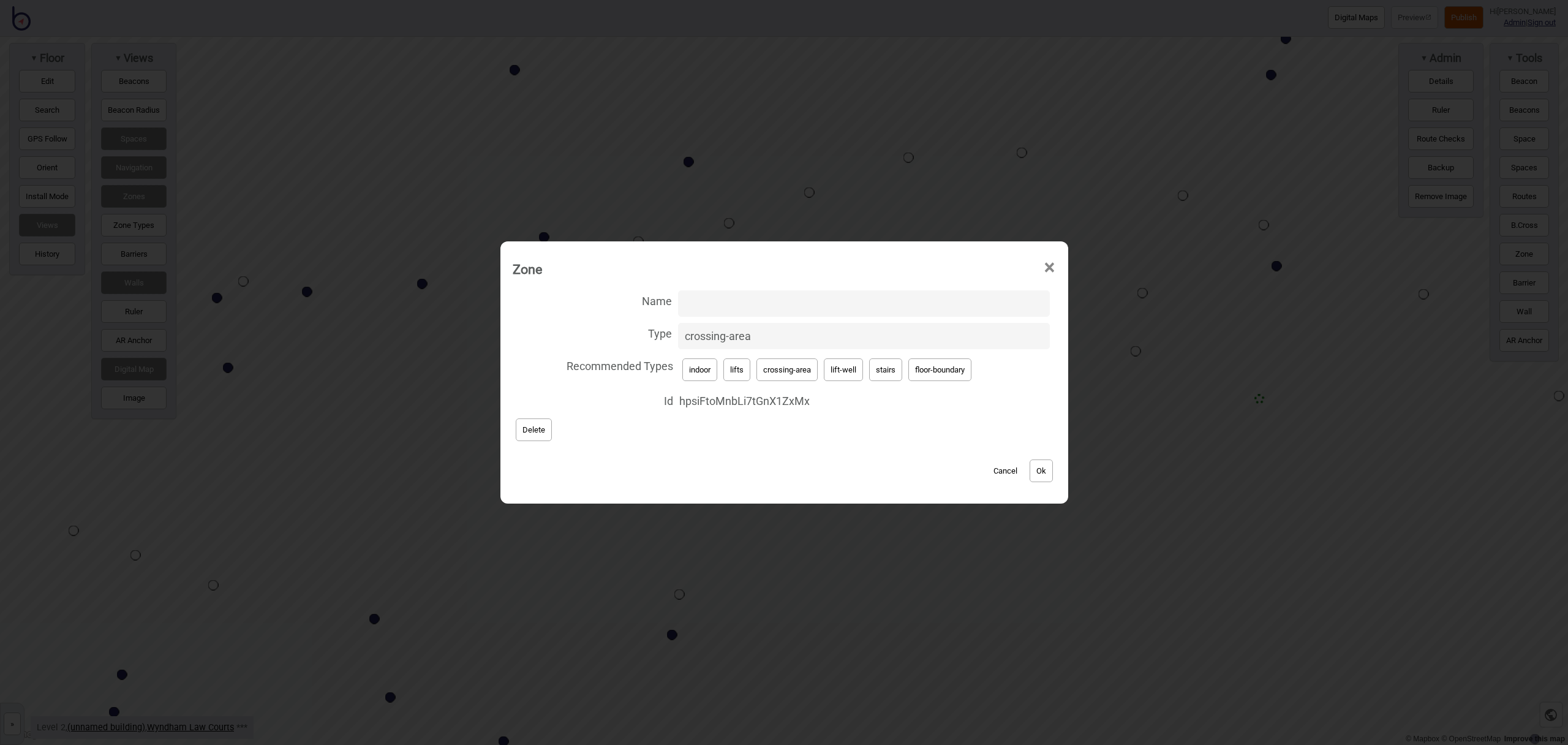
click at [729, 370] on button "lifts" at bounding box center [737, 370] width 27 height 23
type input "lifts"
click at [1040, 467] on button "Ok" at bounding box center [1041, 471] width 23 height 23
click at [840, 365] on button "lift-well" at bounding box center [843, 370] width 39 height 23
type input "lift-well"
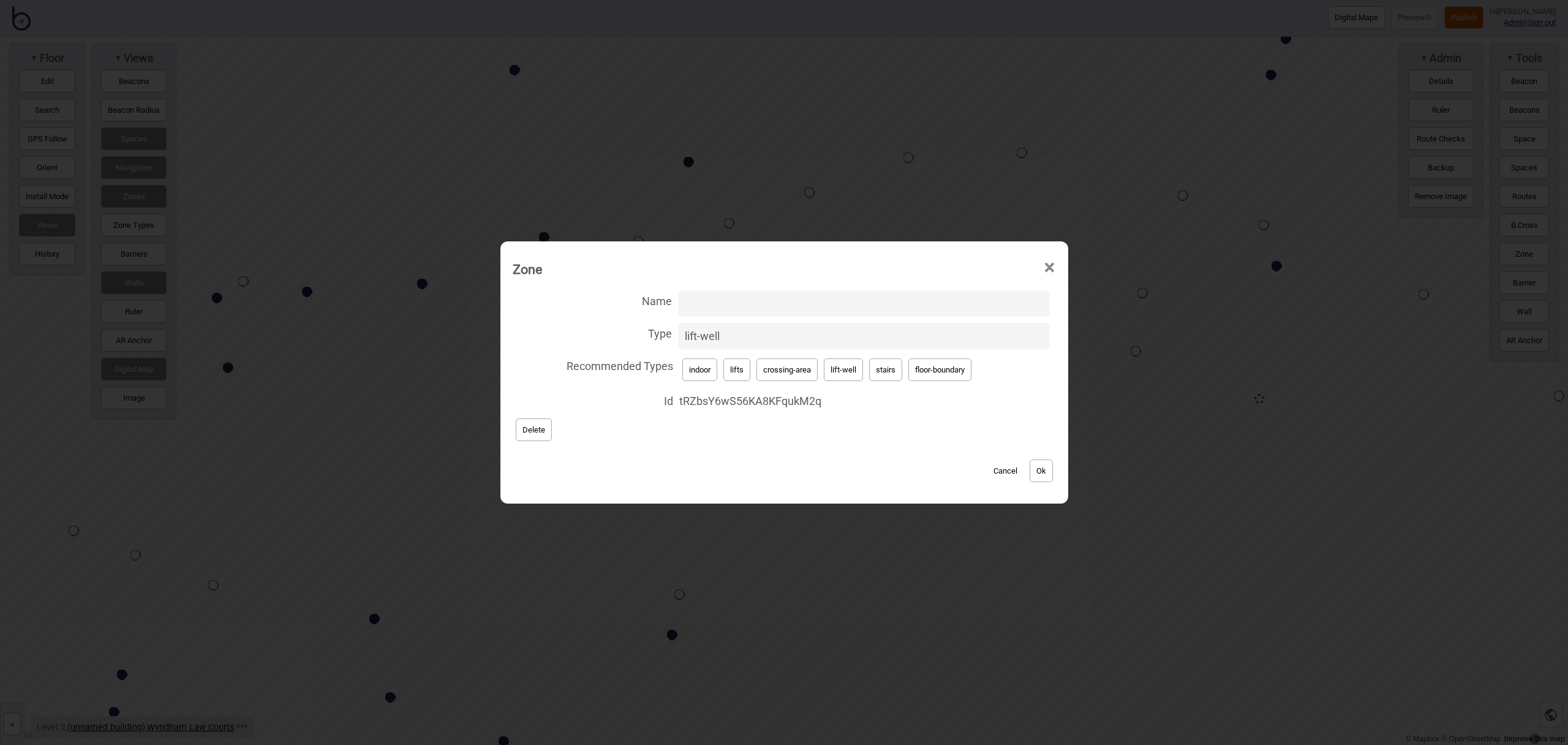
click at [766, 309] on input "Name" at bounding box center [864, 304] width 372 height 27
type input "Main Lift"
click at [1040, 463] on button "Ok" at bounding box center [1041, 471] width 23 height 23
click at [732, 372] on button "lifts" at bounding box center [737, 370] width 27 height 23
type input "lifts"
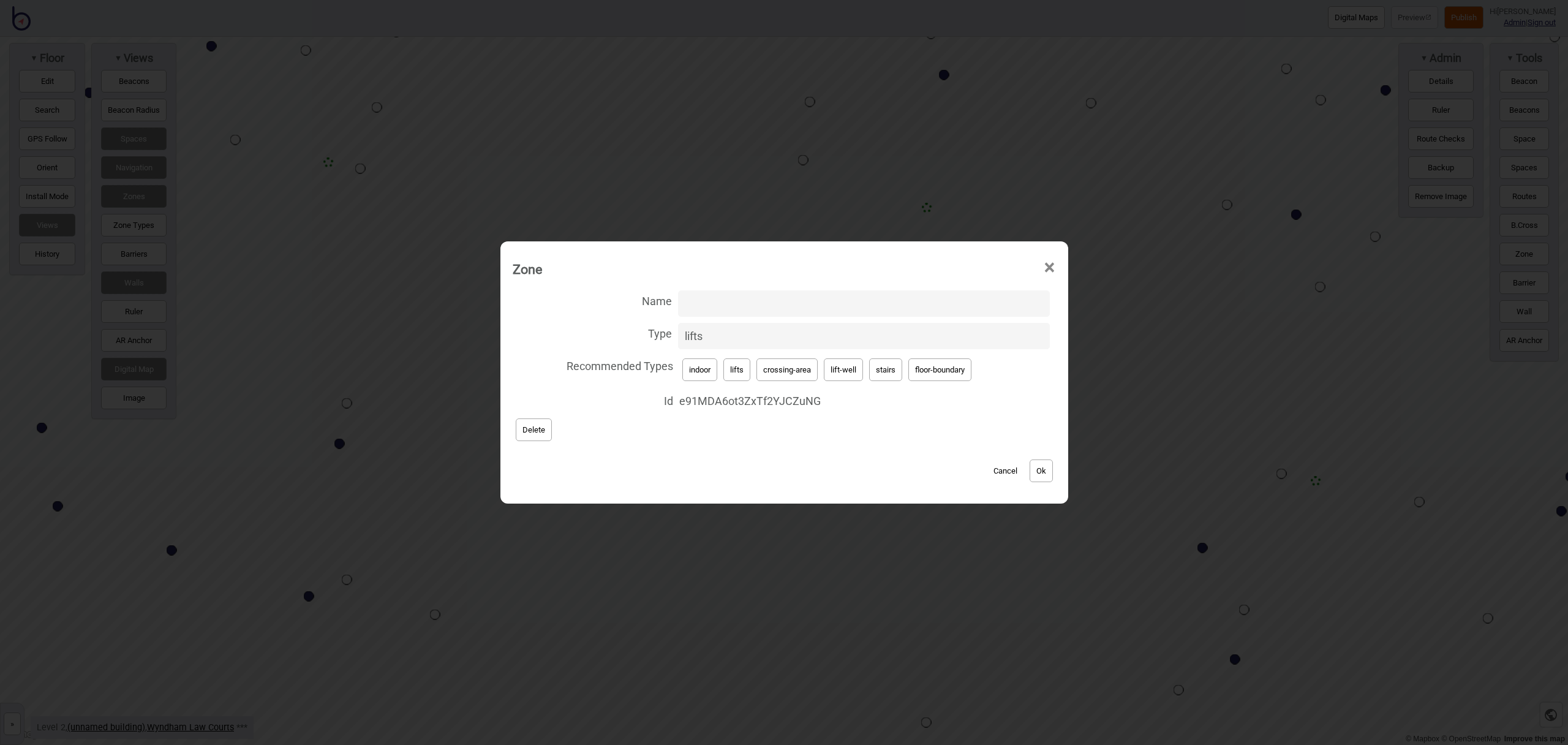
click at [1046, 473] on button "Ok" at bounding box center [1041, 471] width 23 height 23
click at [859, 372] on button "lift-well" at bounding box center [843, 370] width 39 height 23
type input "lift-well"
click at [765, 309] on input "Name" at bounding box center [864, 304] width 372 height 27
type input "Children's Court Lift"
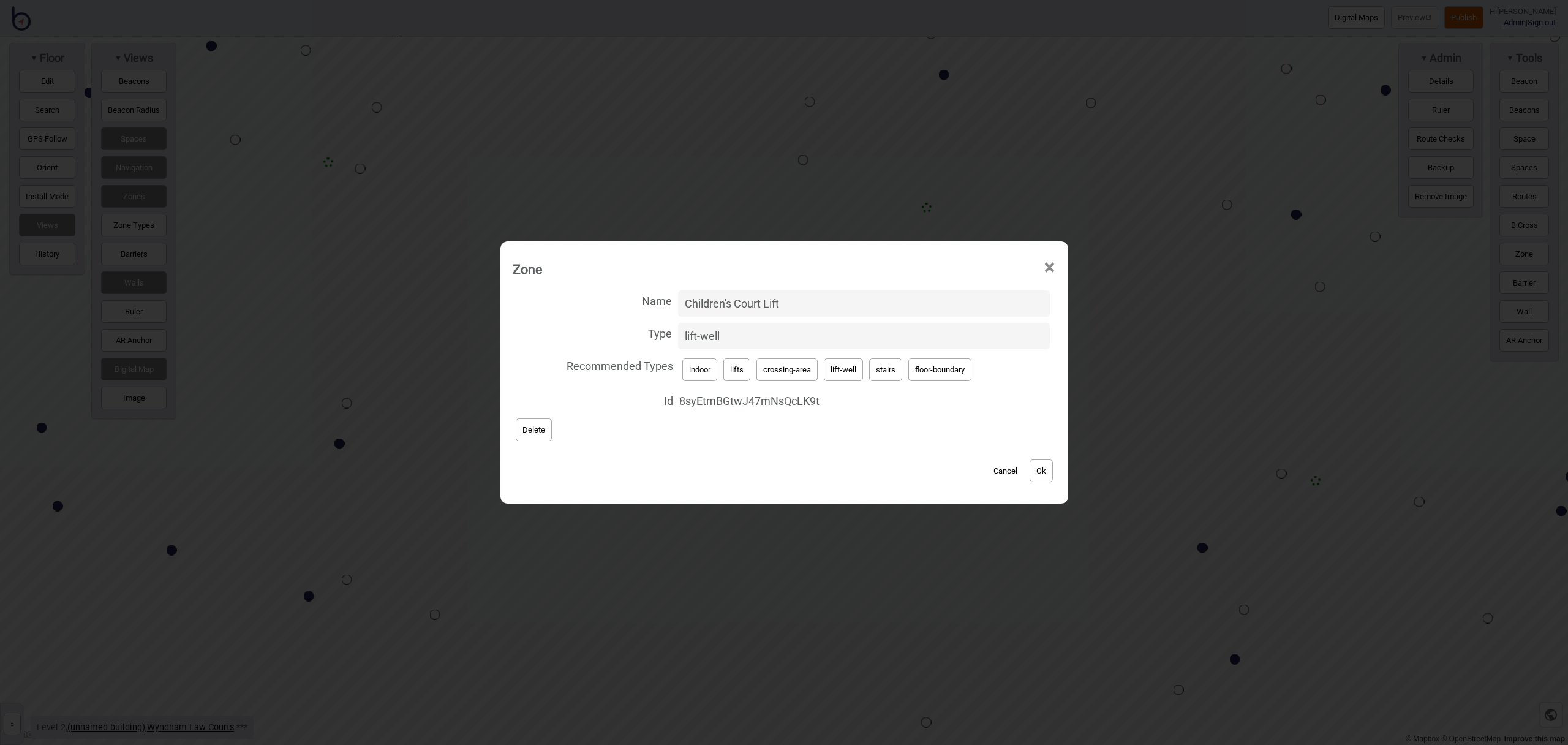
click at [1048, 471] on button "Ok" at bounding box center [1041, 471] width 23 height 23
click at [1050, 268] on span "×" at bounding box center [1049, 268] width 13 height 41
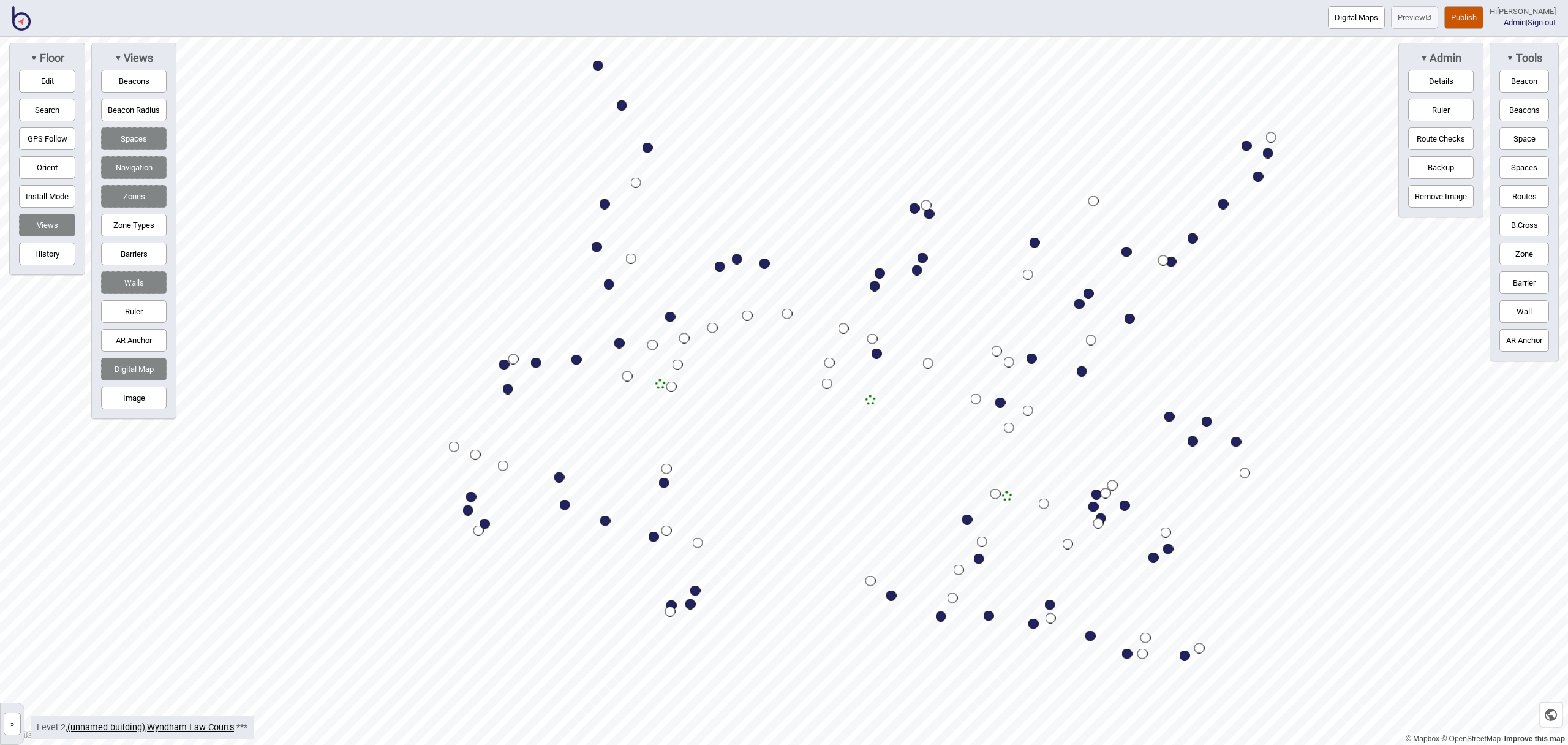
click at [1477, 14] on button "Publish" at bounding box center [1464, 17] width 39 height 23
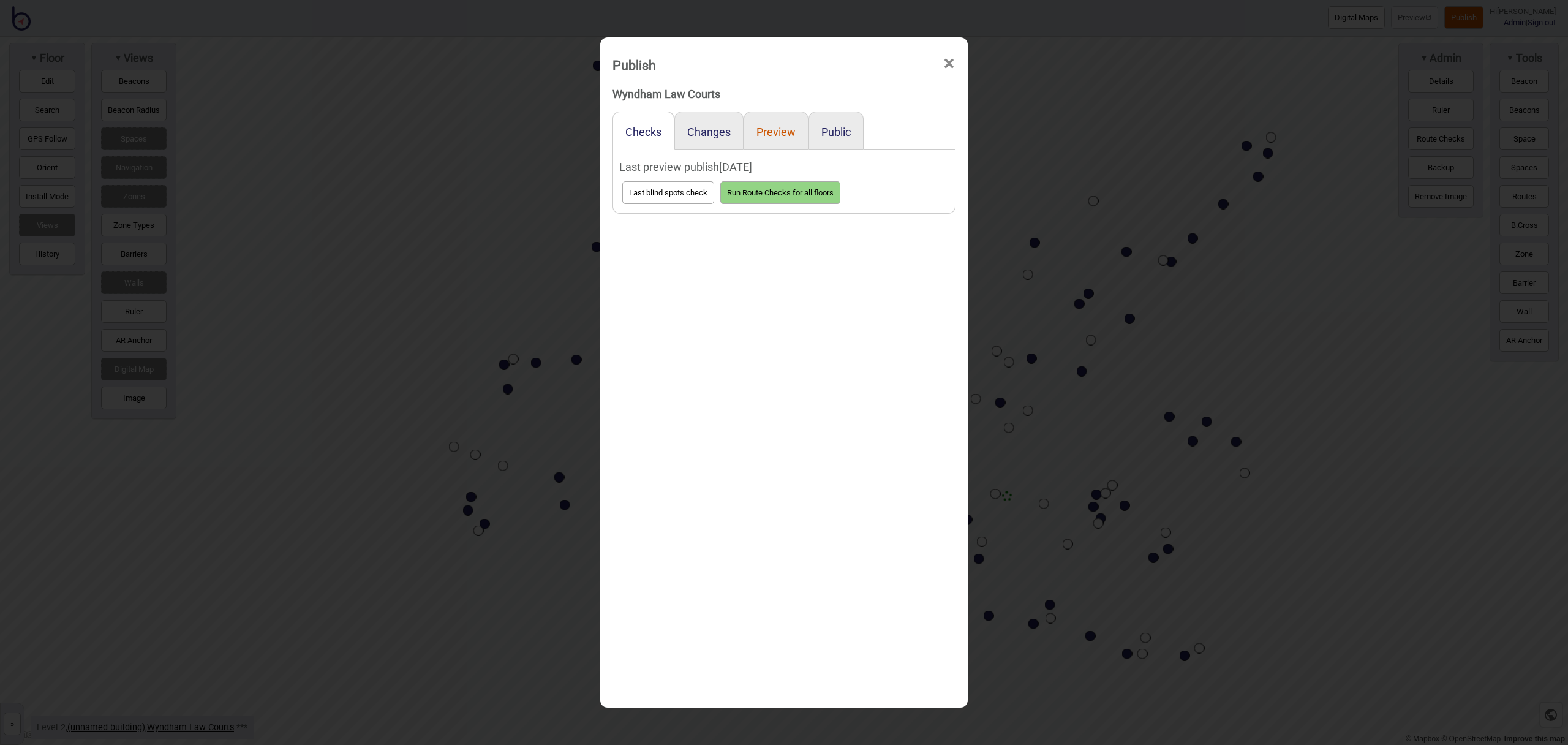
click at [785, 136] on button "Preview" at bounding box center [776, 131] width 39 height 13
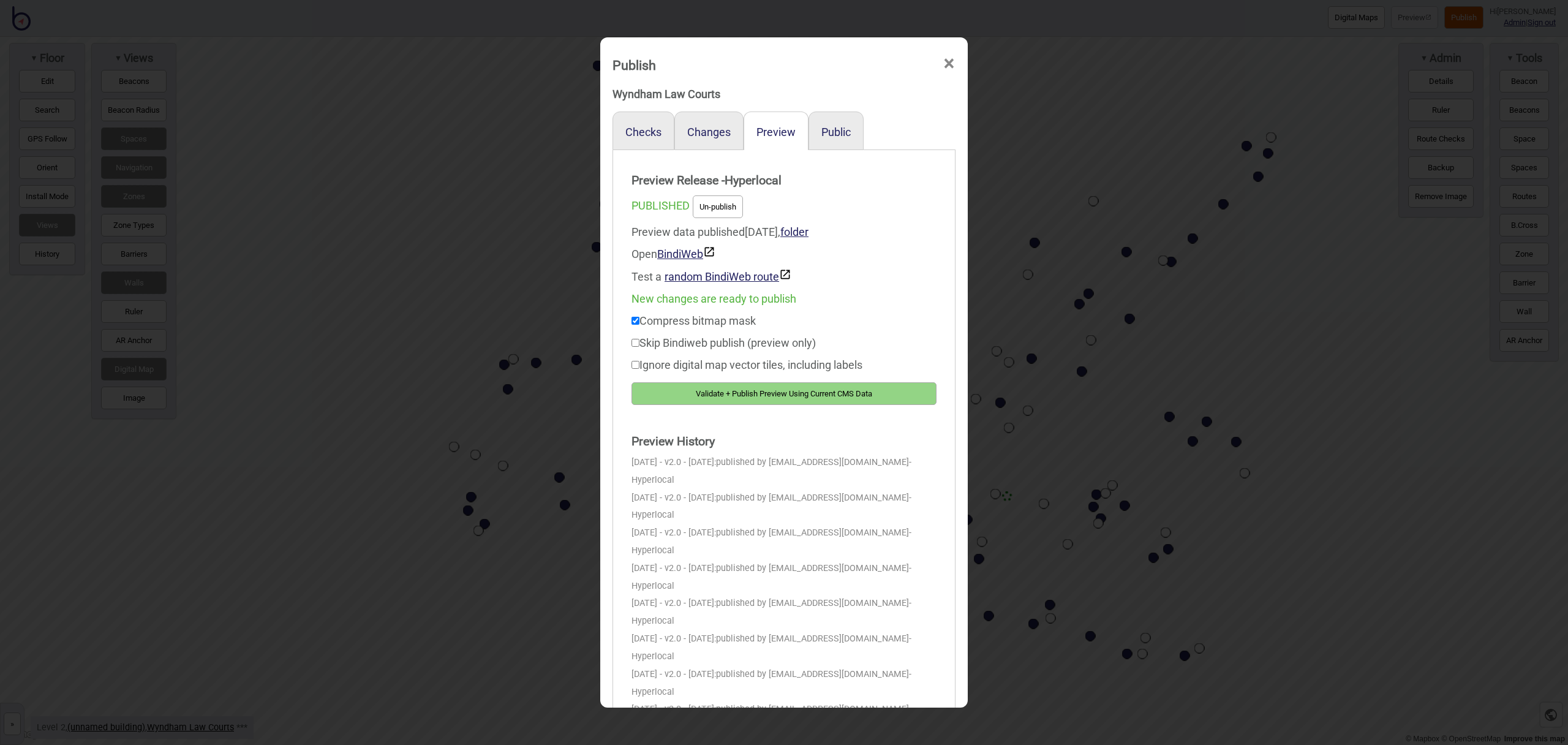
click at [898, 398] on button "Validate + Publish Preview Using Current CMS Data" at bounding box center [784, 394] width 305 height 23
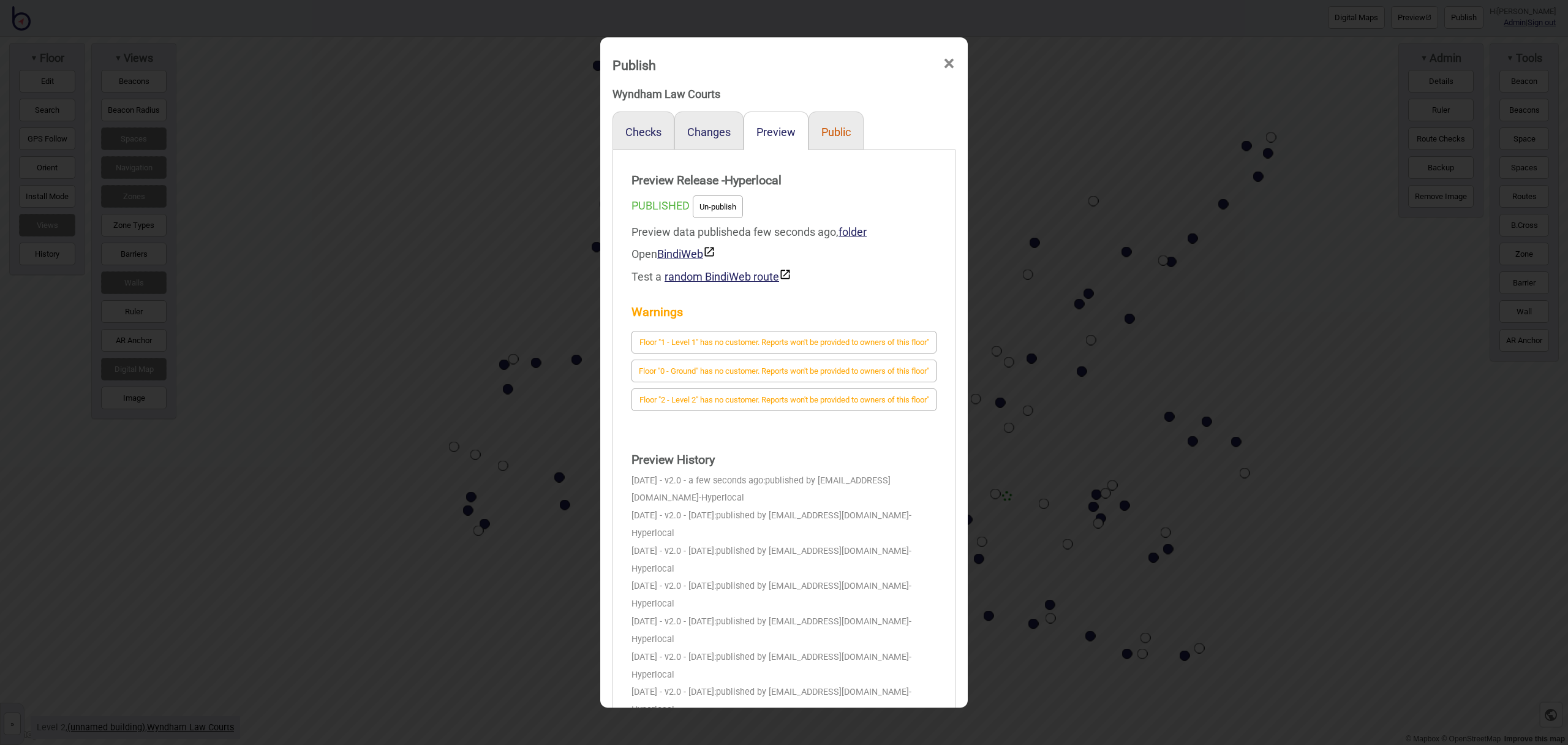
click at [829, 131] on button "Public" at bounding box center [836, 131] width 29 height 13
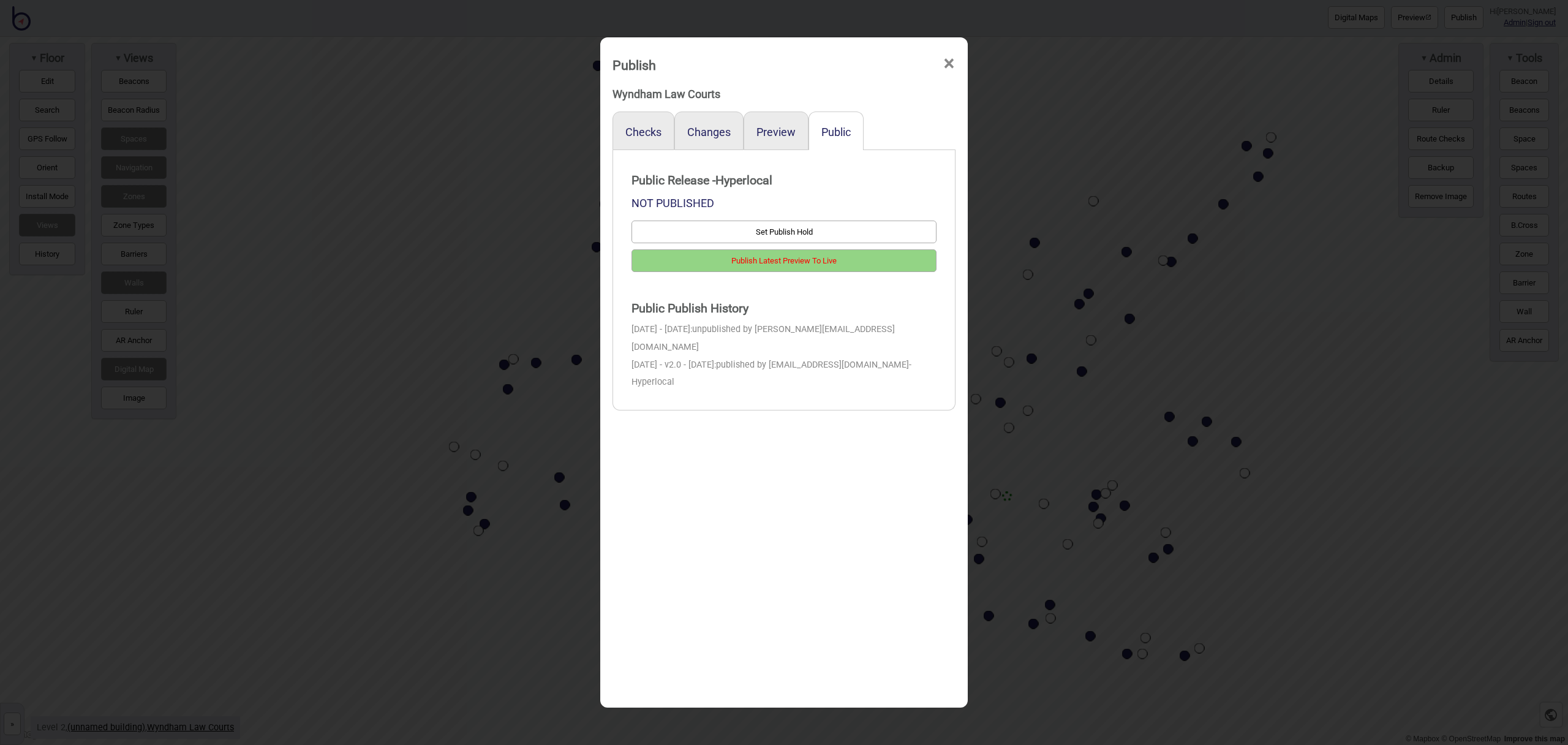
click at [950, 64] on span "×" at bounding box center [949, 64] width 13 height 41
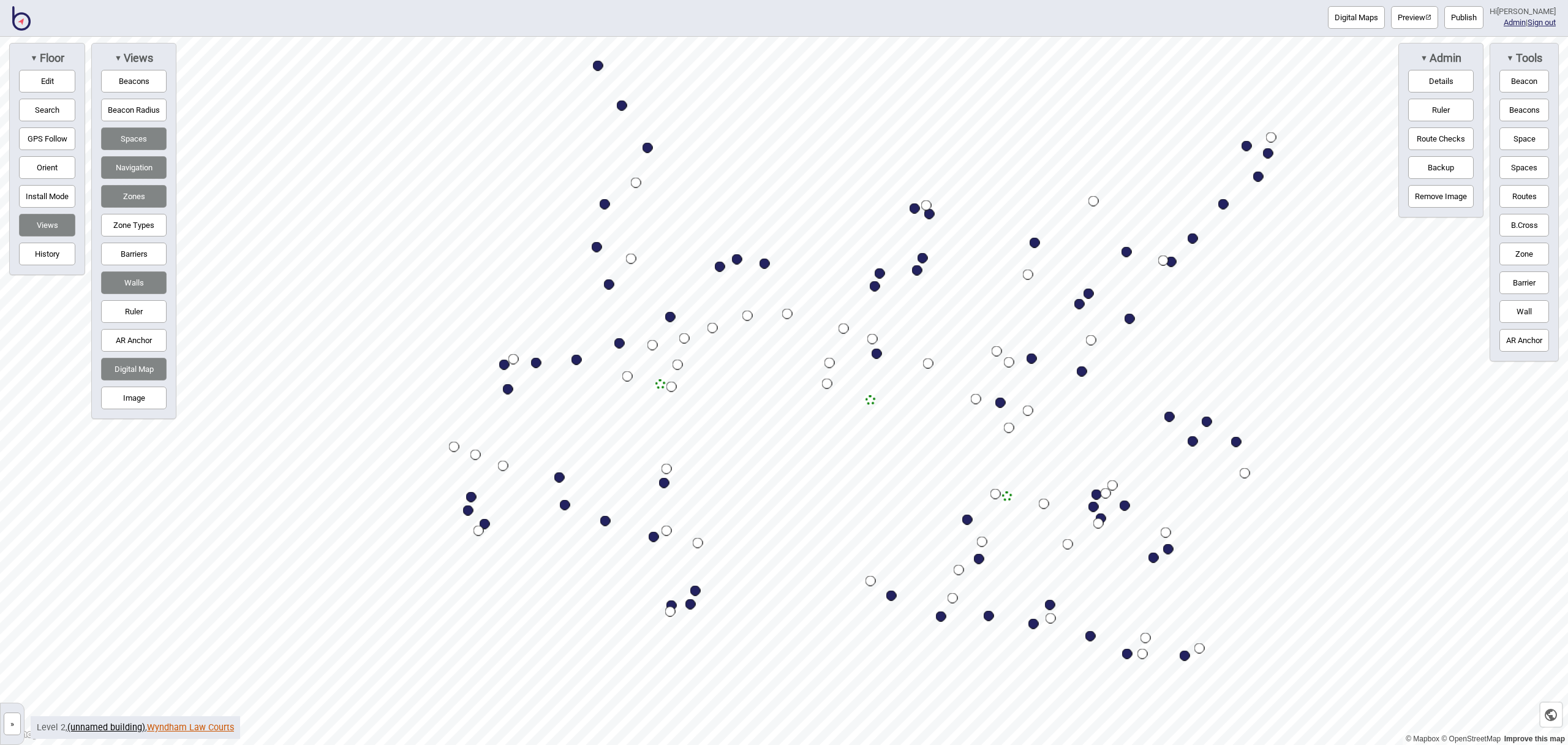
click at [196, 724] on link "Wyndham Law Courts" at bounding box center [190, 728] width 87 height 11
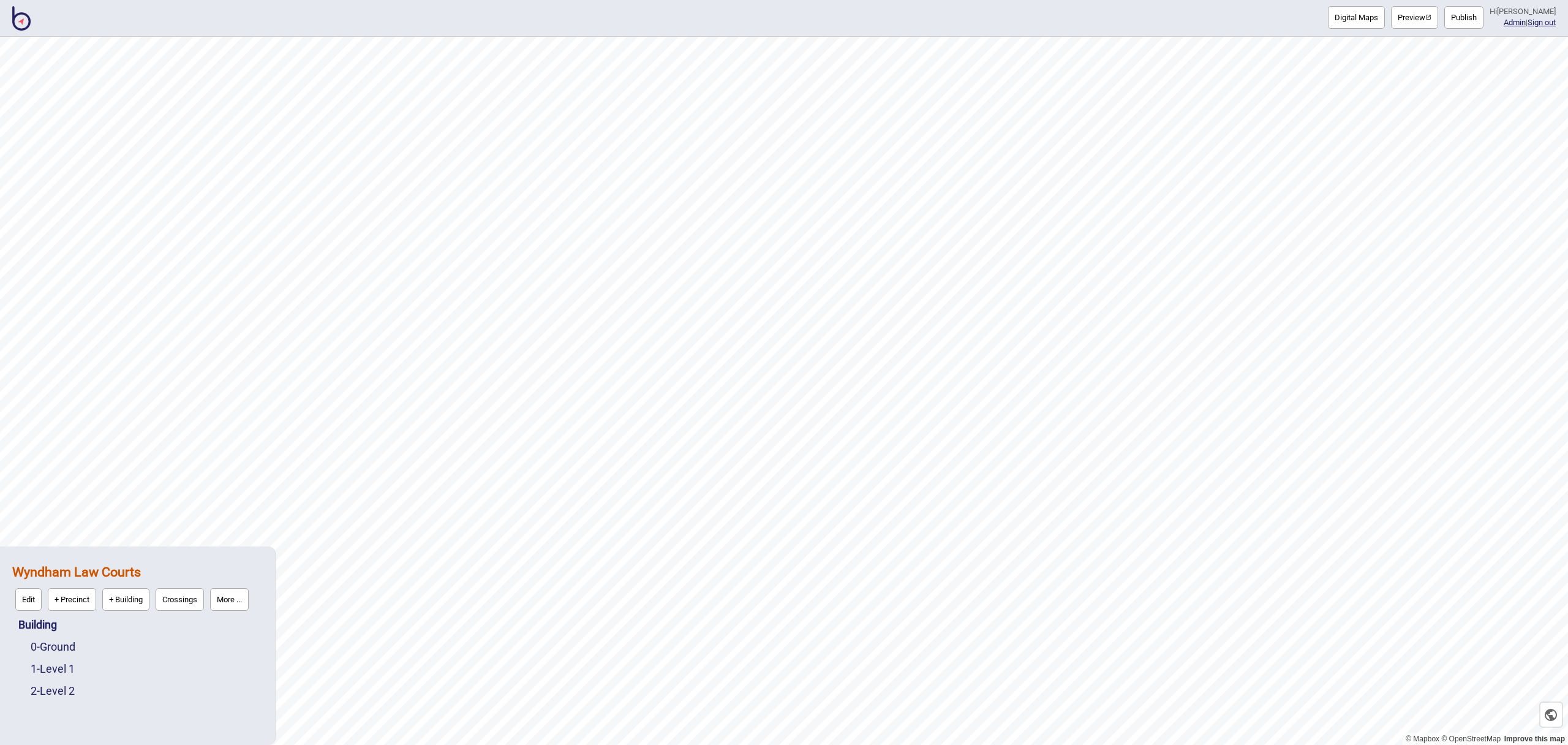
click at [1457, 19] on button "Publish" at bounding box center [1464, 17] width 39 height 23
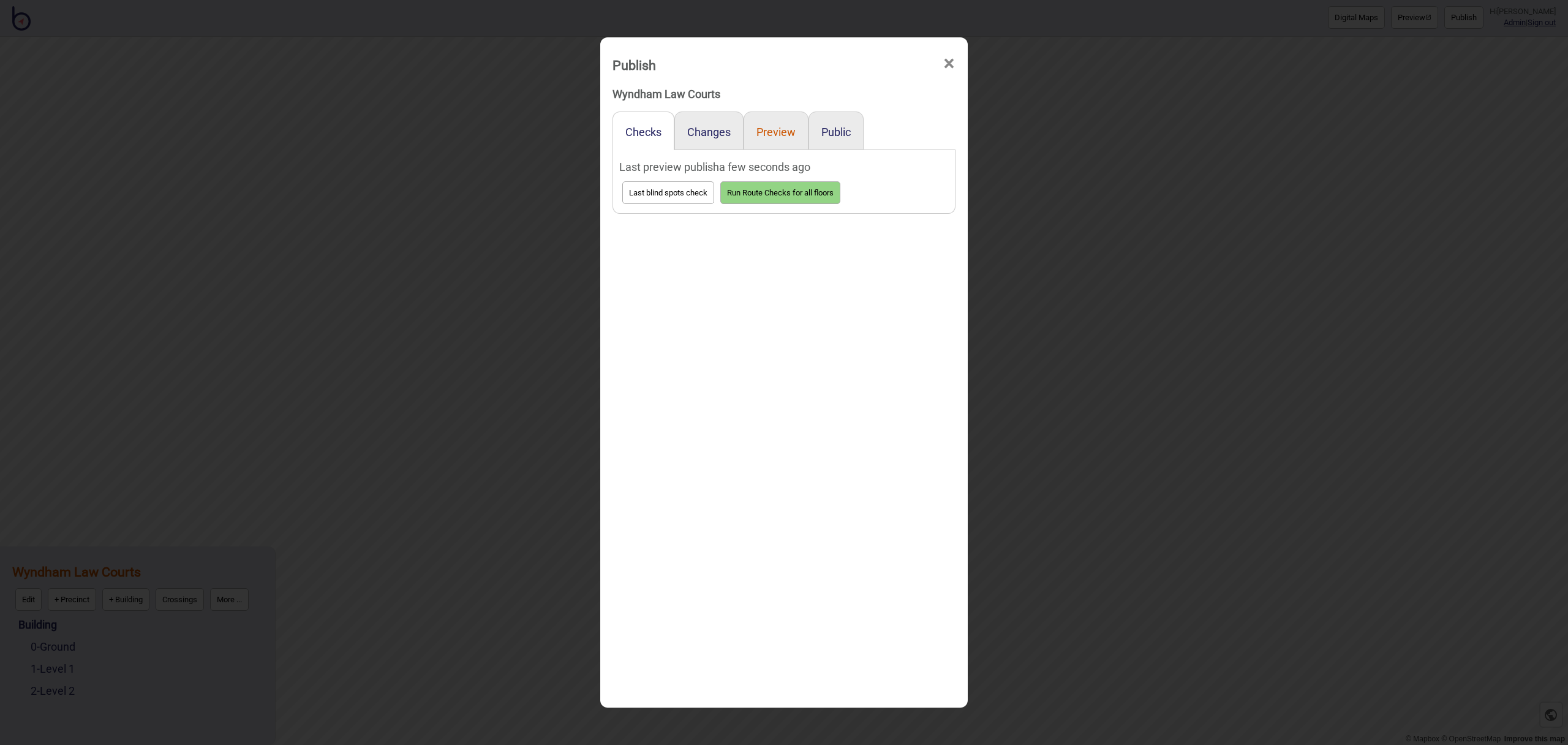
click at [784, 131] on button "Preview" at bounding box center [776, 131] width 39 height 13
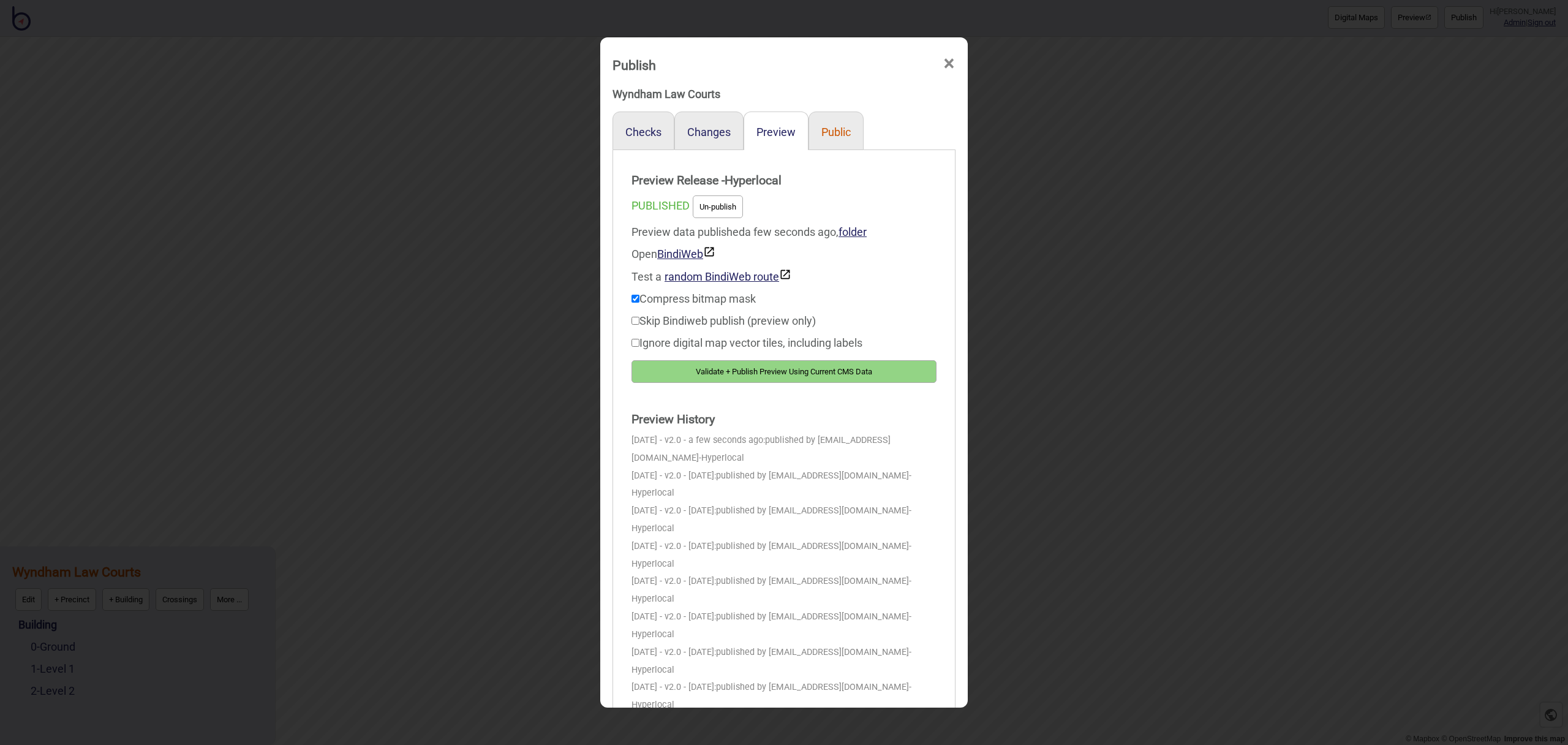
click at [822, 130] on button "Public" at bounding box center [836, 131] width 29 height 13
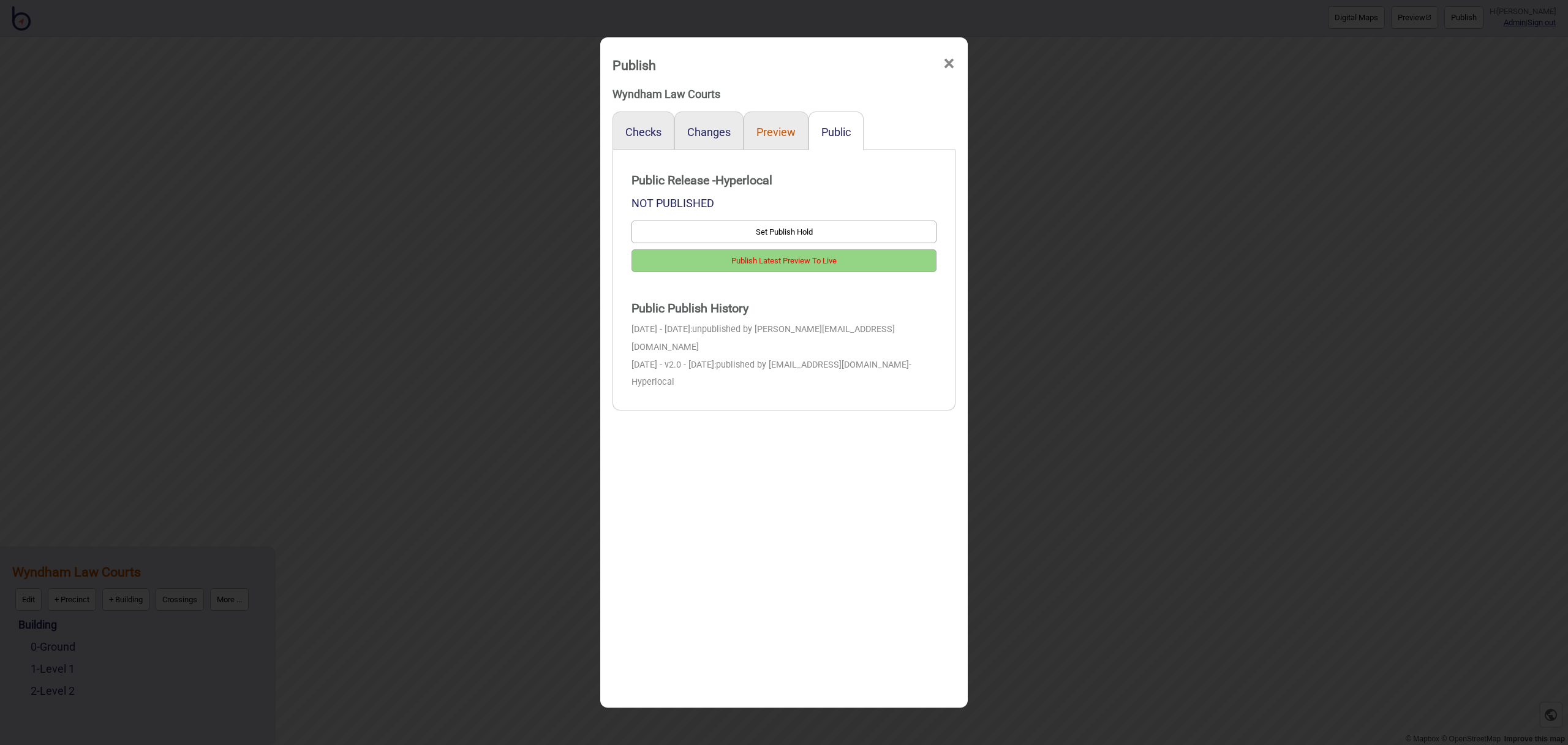
click at [781, 131] on button "Preview" at bounding box center [776, 131] width 39 height 13
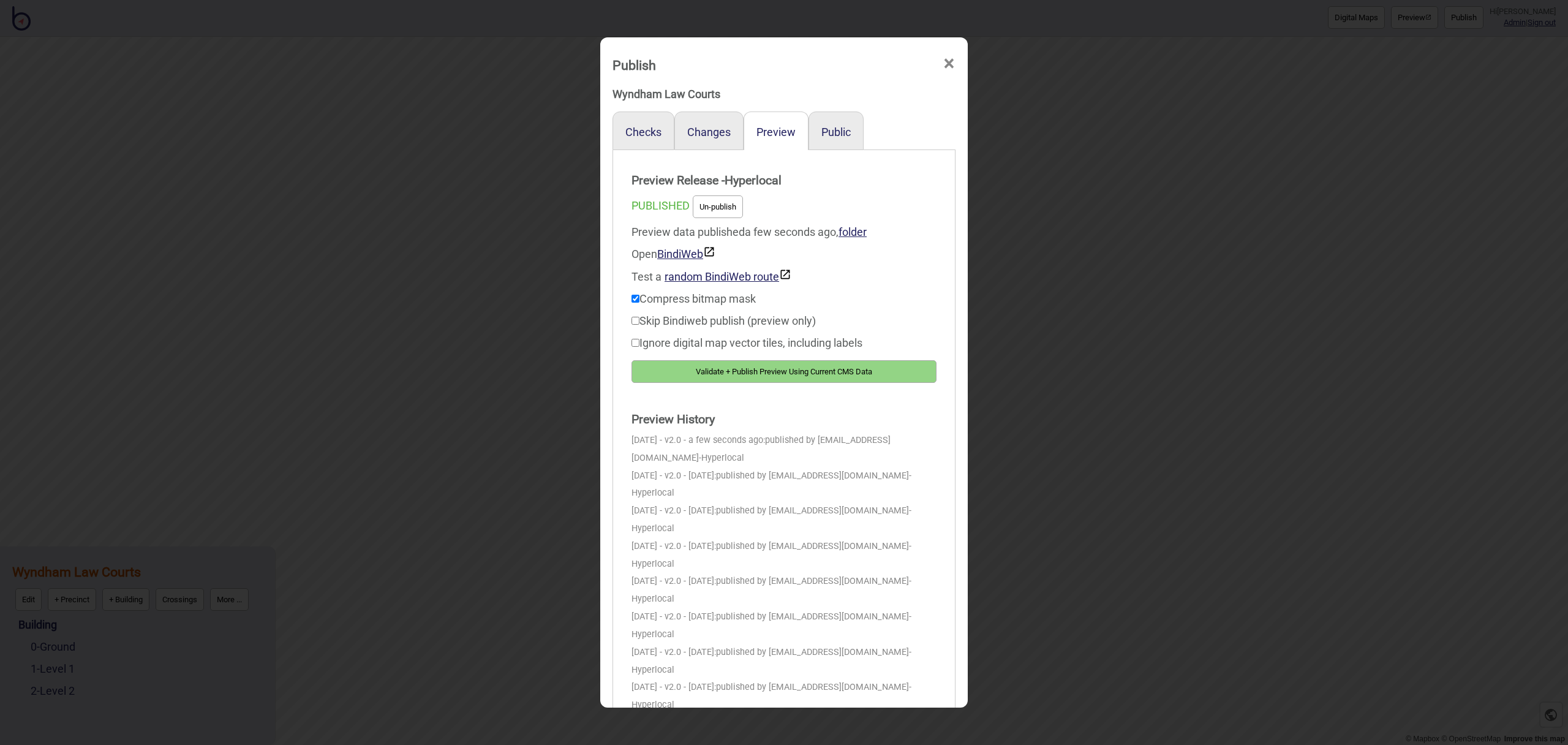
click at [906, 370] on button "Validate + Publish Preview Using Current CMS Data" at bounding box center [784, 372] width 305 height 23
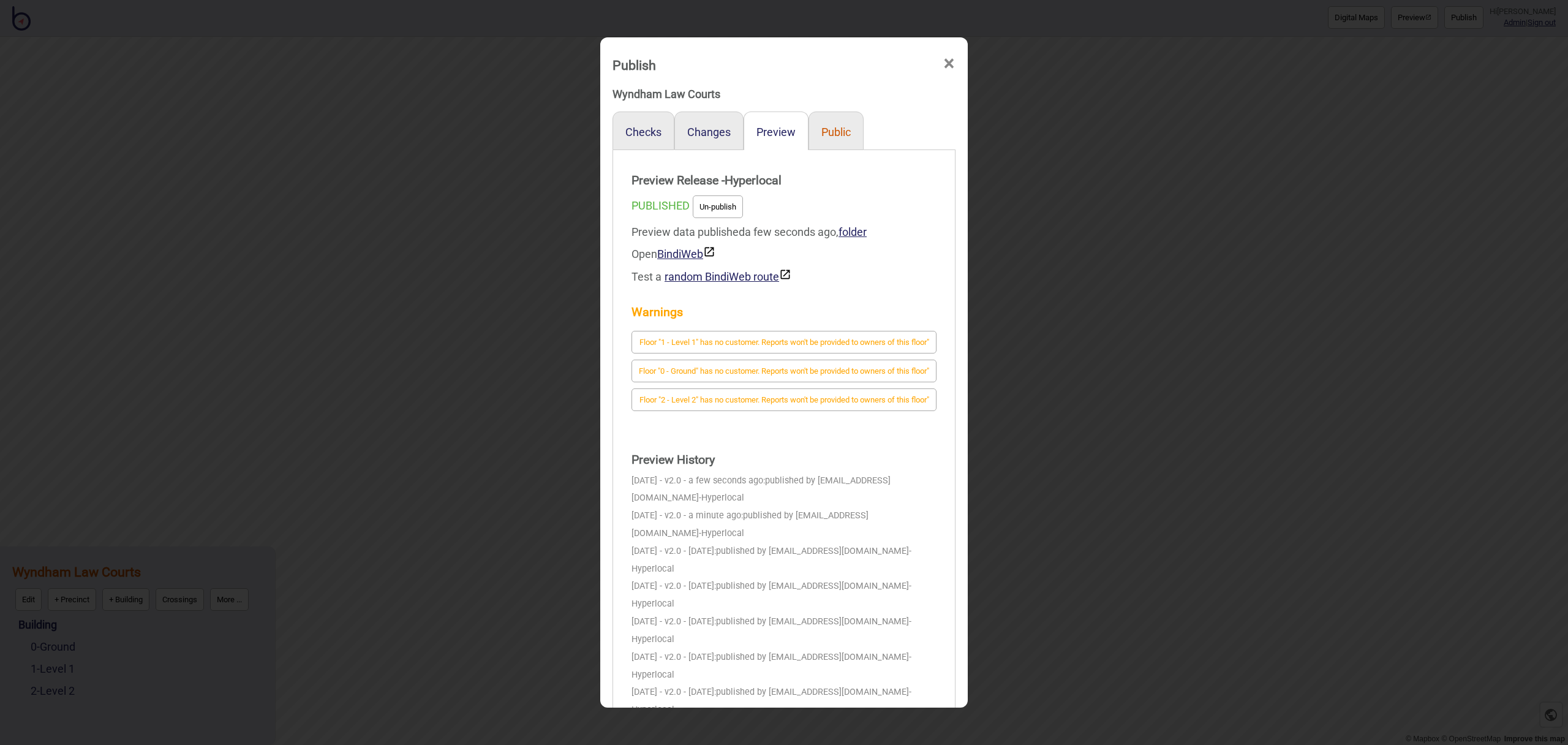
click at [836, 134] on button "Public" at bounding box center [836, 131] width 29 height 13
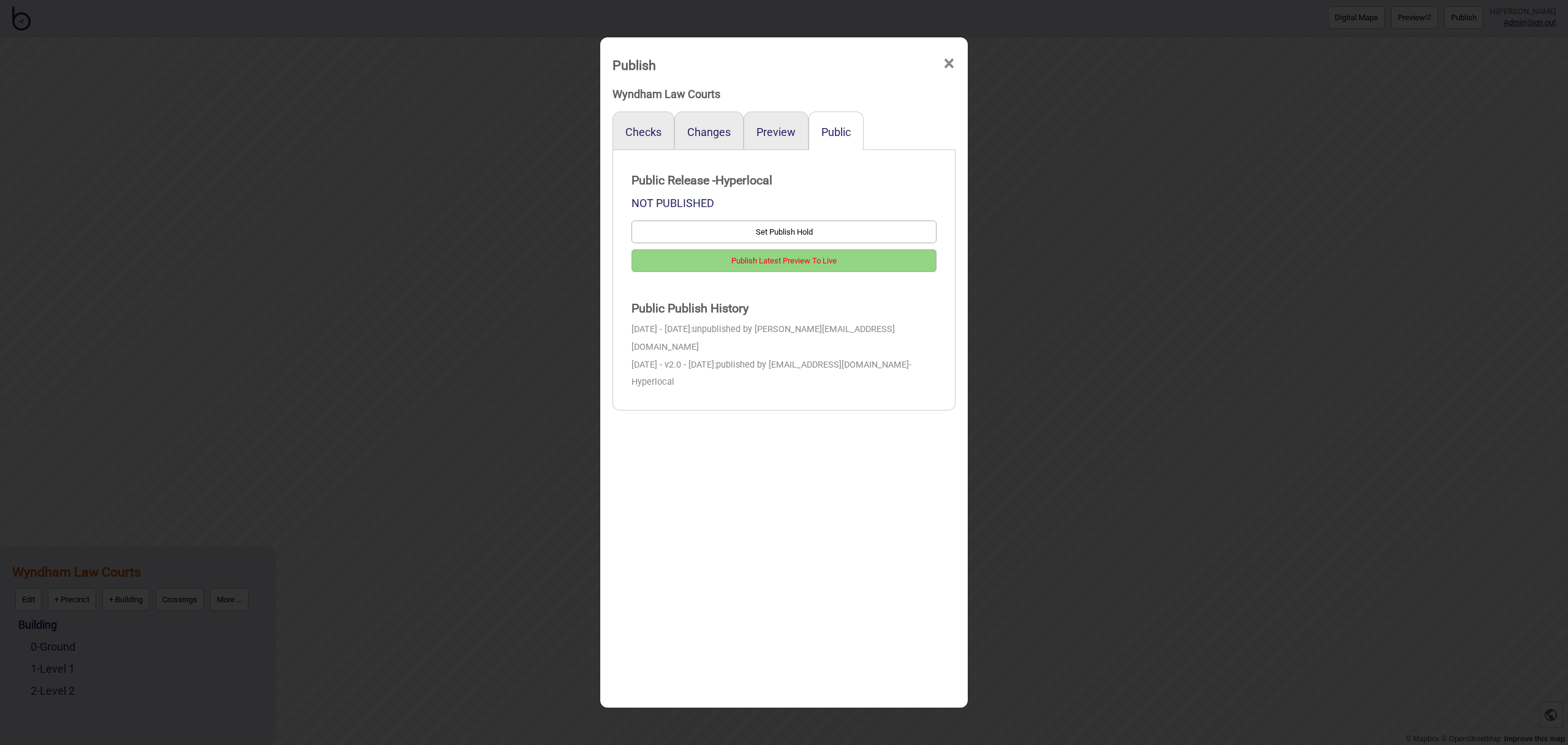
click at [954, 63] on span "×" at bounding box center [949, 64] width 13 height 41
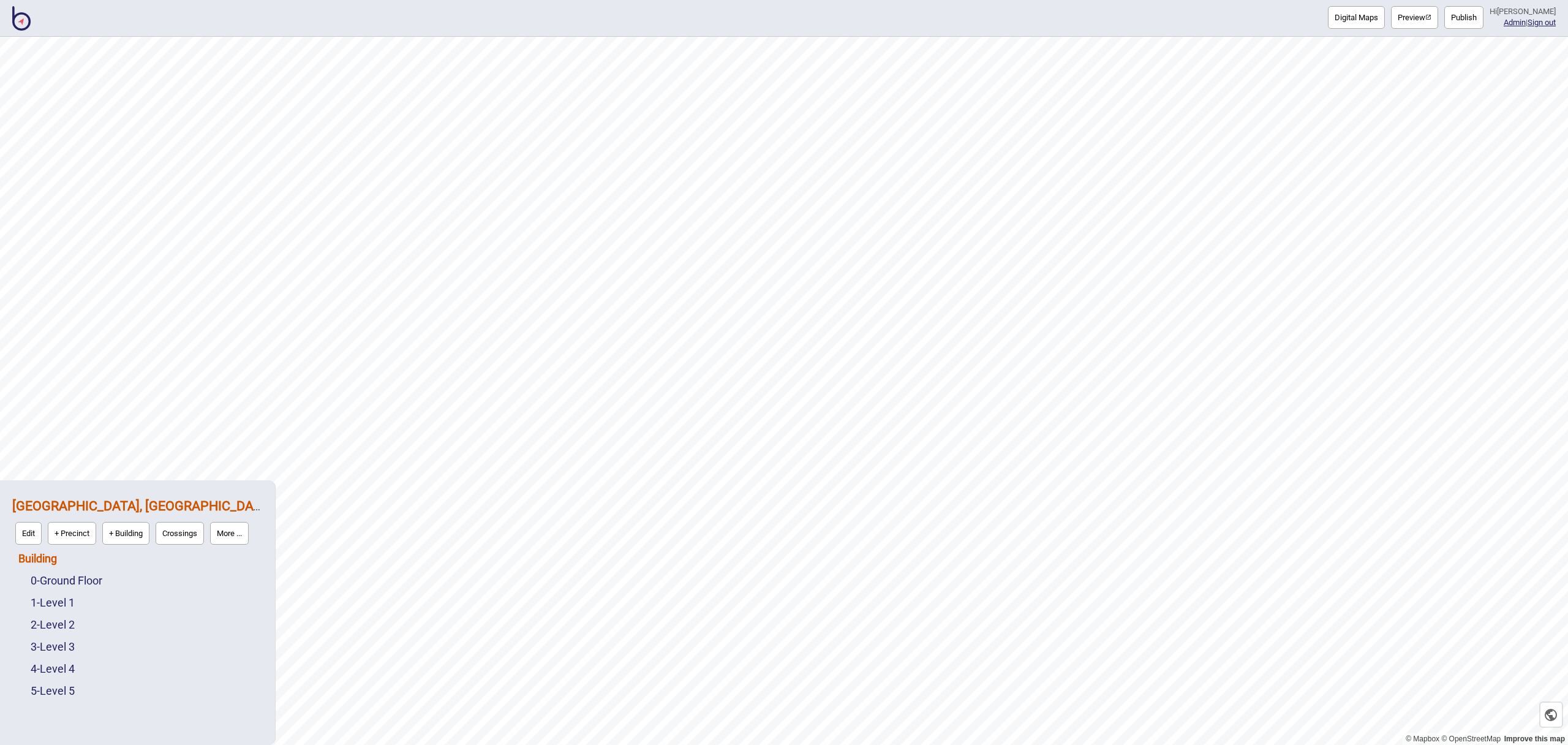
click at [42, 562] on link "Building" at bounding box center [38, 558] width 38 height 13
click at [122, 559] on button "Connections" at bounding box center [123, 556] width 57 height 23
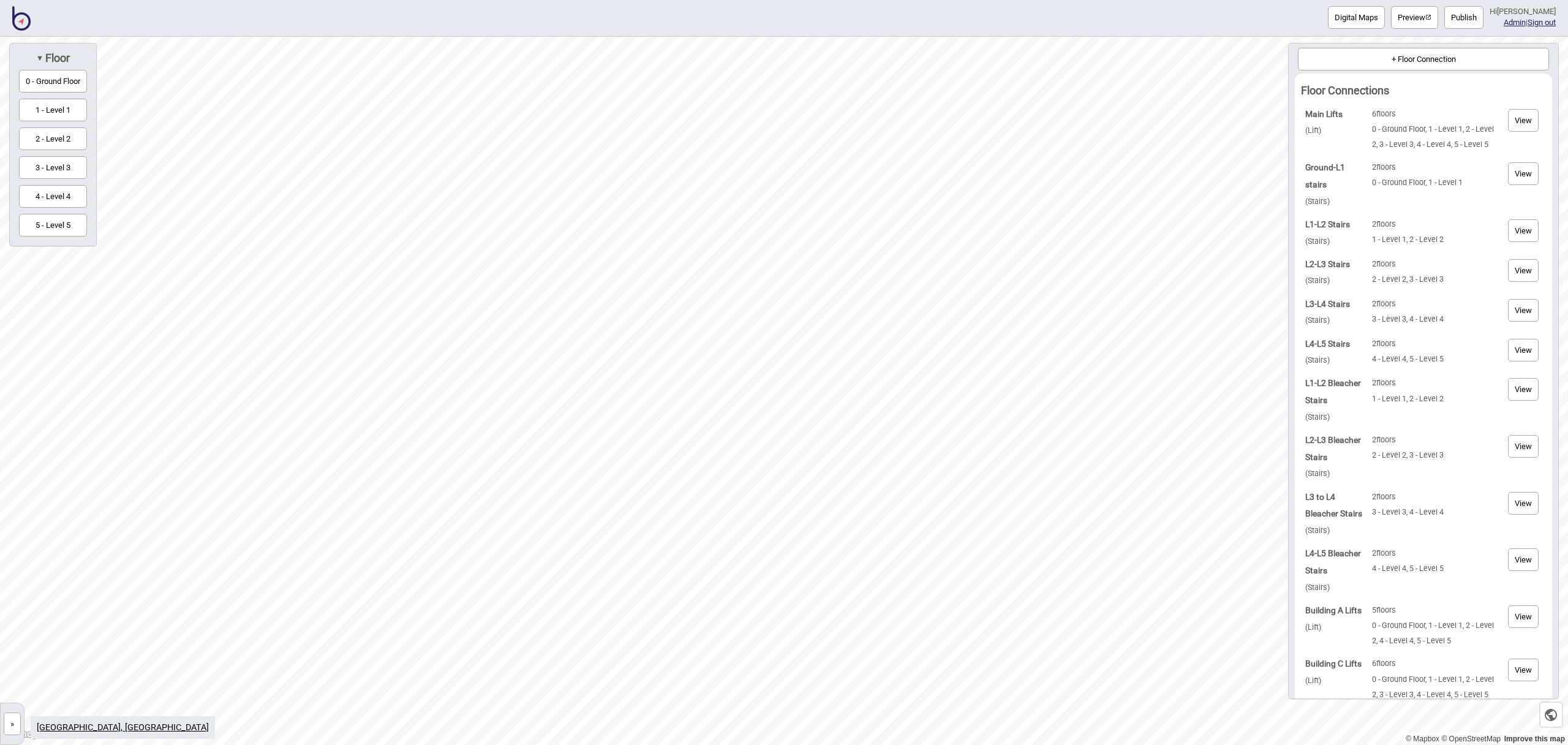
scroll to position [42, 0]
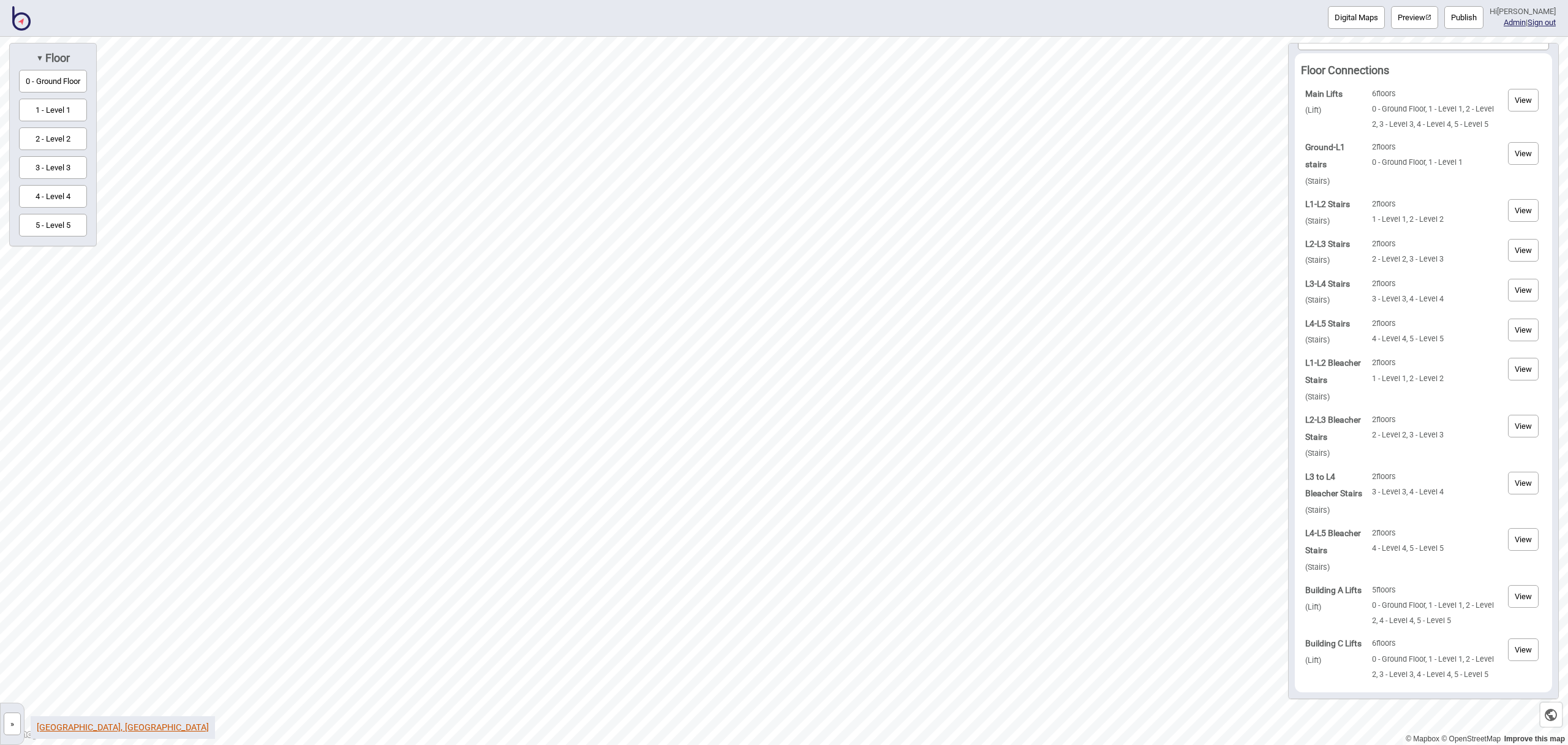
click at [190, 729] on link "[GEOGRAPHIC_DATA], [GEOGRAPHIC_DATA]" at bounding box center [122, 728] width 172 height 11
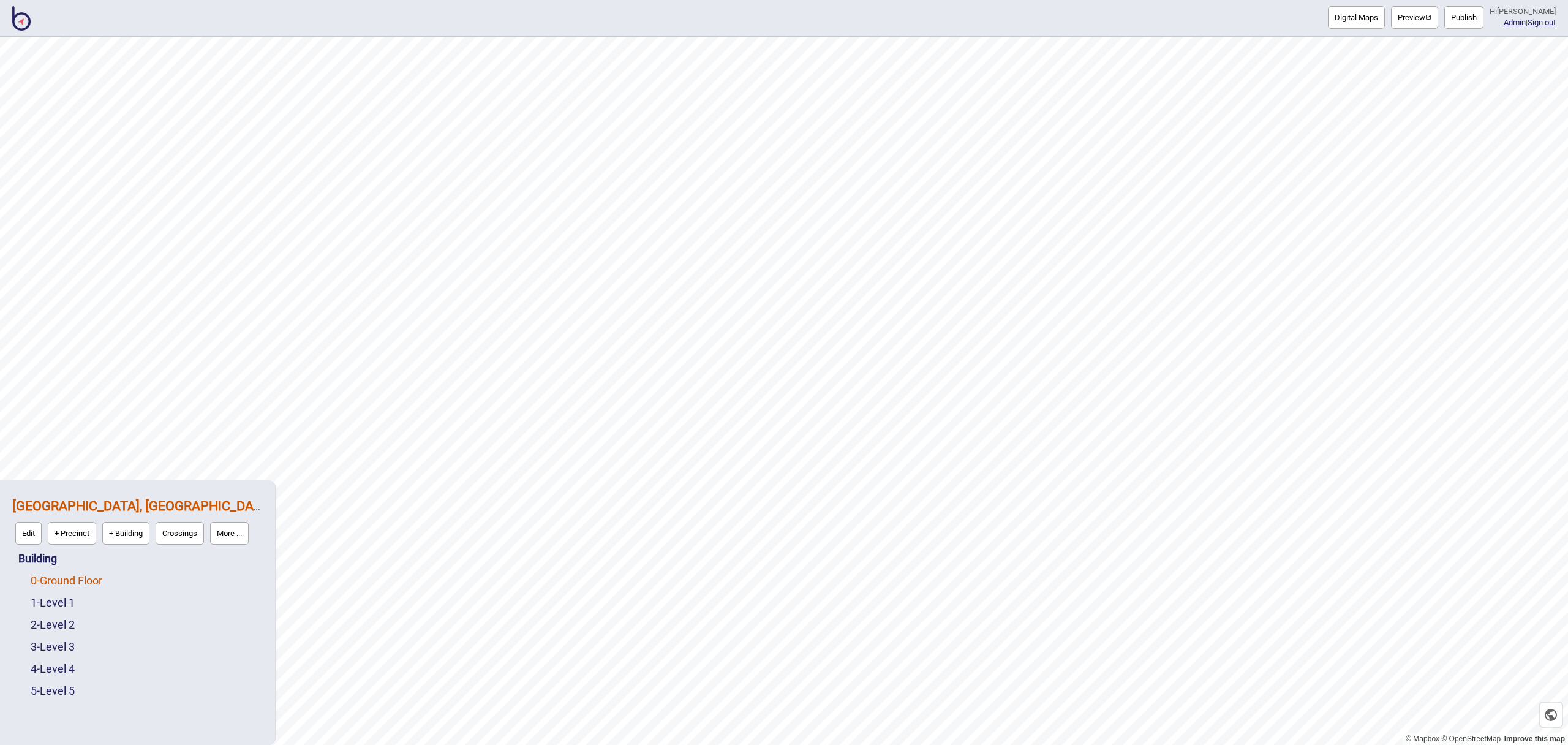
click at [97, 585] on link "0 - Ground Floor" at bounding box center [66, 580] width 72 height 13
click at [47, 578] on button "Edit" at bounding box center [47, 578] width 27 height 23
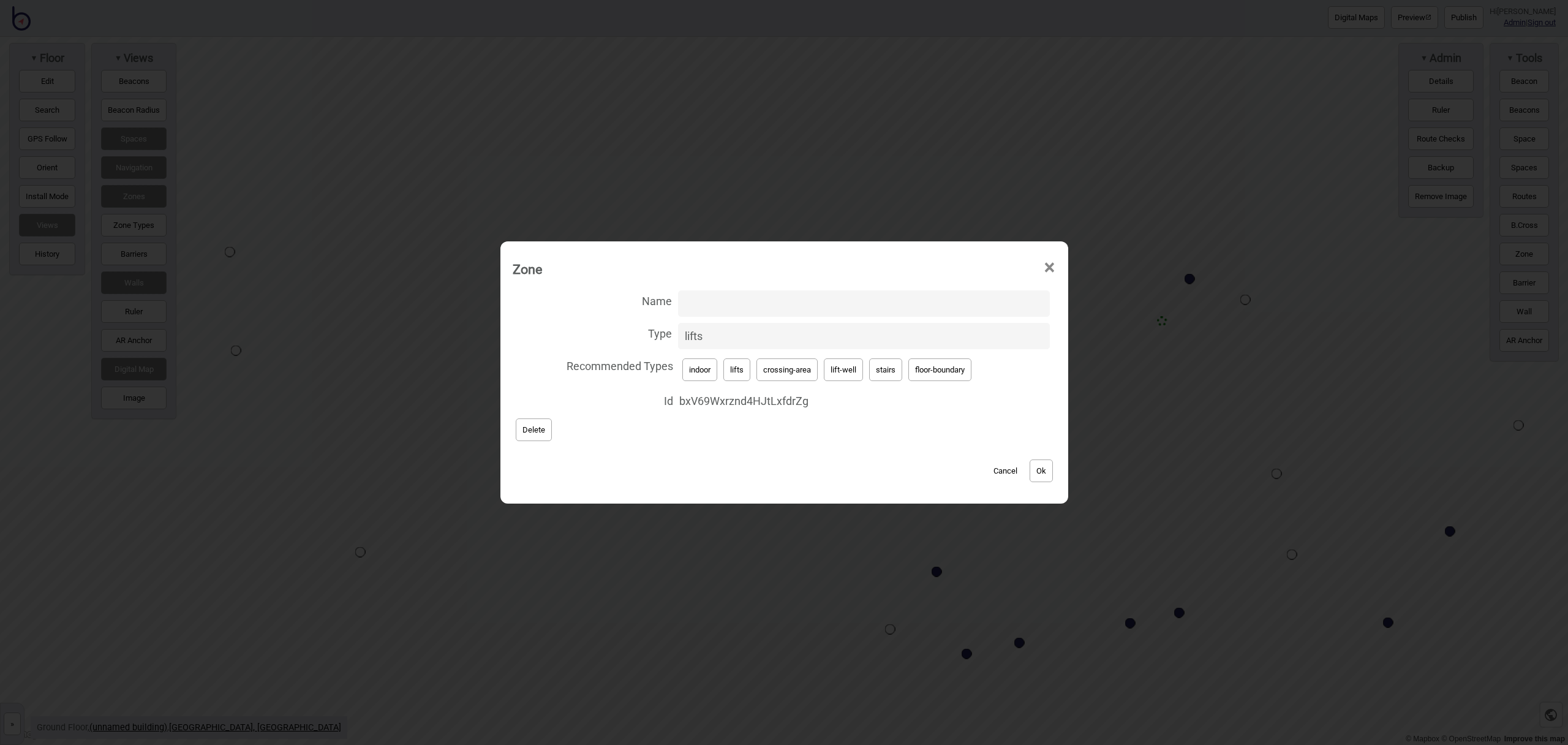
click at [1050, 469] on button "Ok" at bounding box center [1041, 471] width 23 height 23
click at [1052, 262] on span "×" at bounding box center [1049, 268] width 13 height 41
